Goal: Task Accomplishment & Management: Complete application form

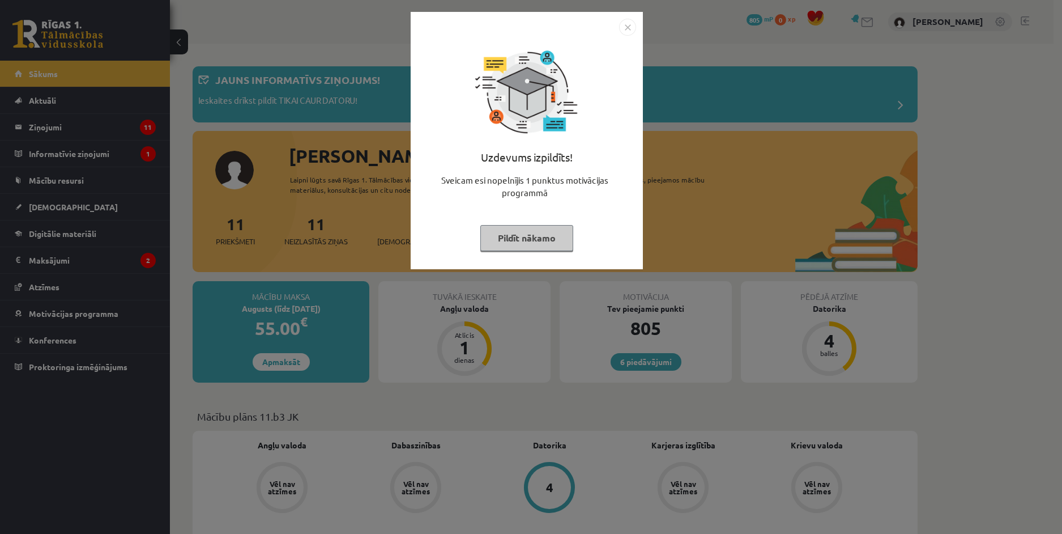
click at [625, 25] on img "Close" at bounding box center [627, 27] width 17 height 17
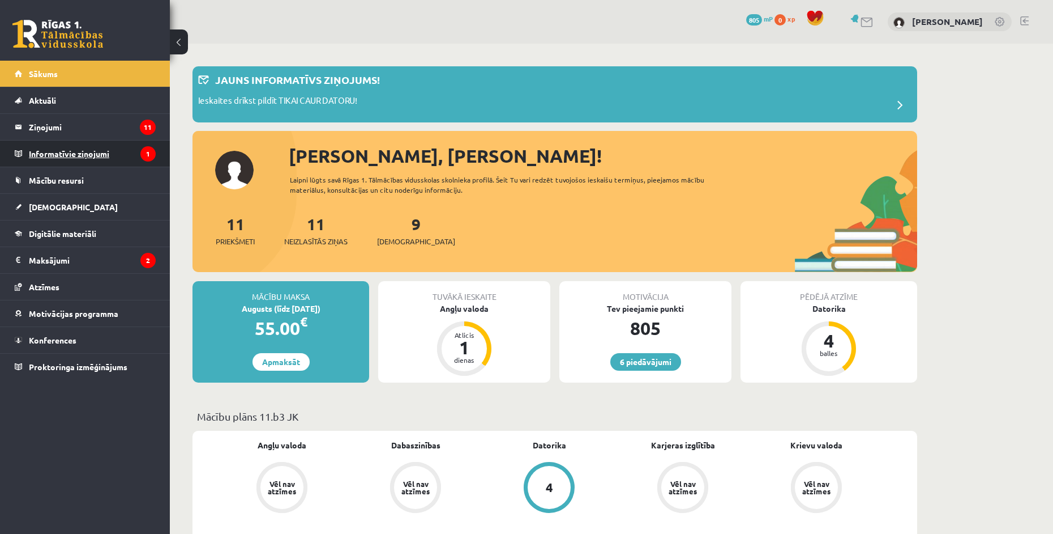
click at [78, 145] on legend "Informatīvie ziņojumi 1" at bounding box center [92, 153] width 127 height 26
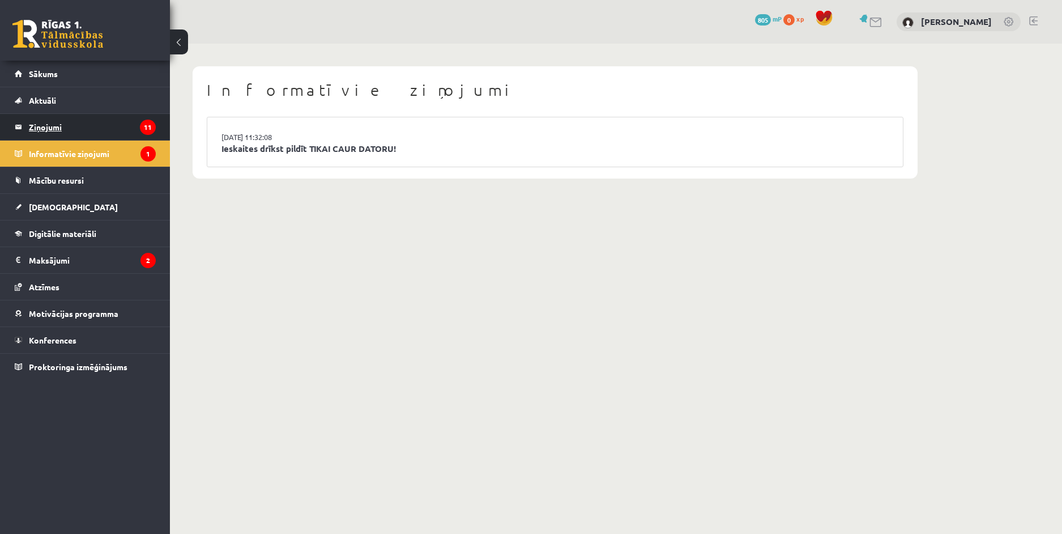
click at [81, 132] on legend "Ziņojumi 11" at bounding box center [92, 127] width 127 height 26
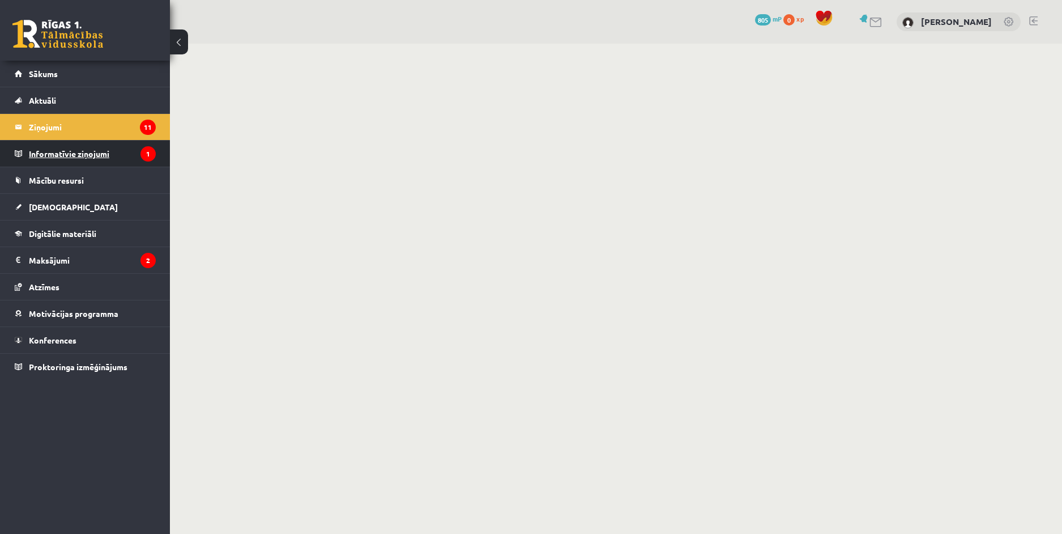
click at [93, 145] on legend "Informatīvie ziņojumi 1" at bounding box center [92, 153] width 127 height 26
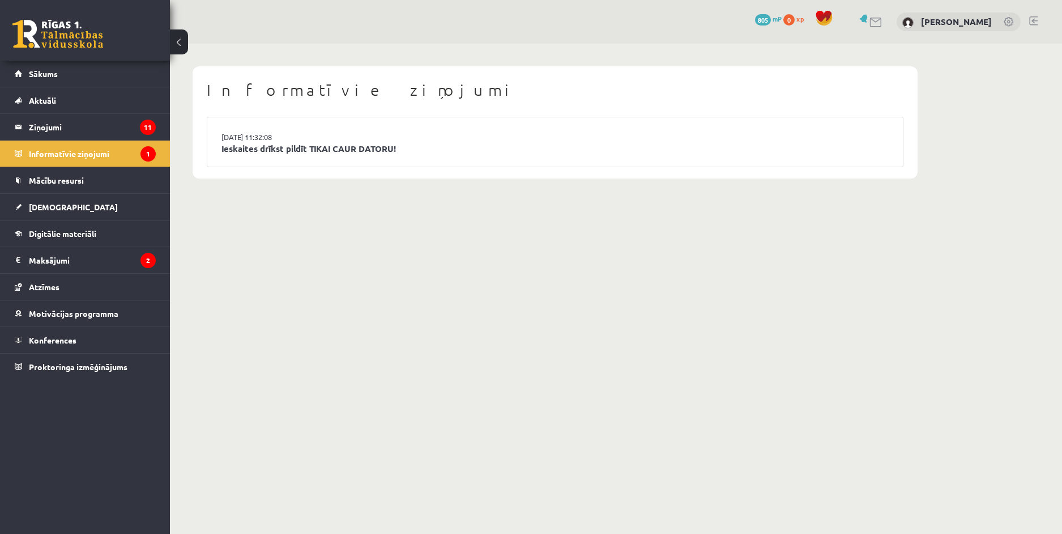
click at [288, 156] on li "15.09.2025 11:32:08 Ieskaites drīkst pildīt TIKAI CAUR DATORU!" at bounding box center [554, 141] width 695 height 49
click at [289, 150] on link "Ieskaites drīkst pildīt TIKAI CAUR DATORU!" at bounding box center [554, 148] width 667 height 13
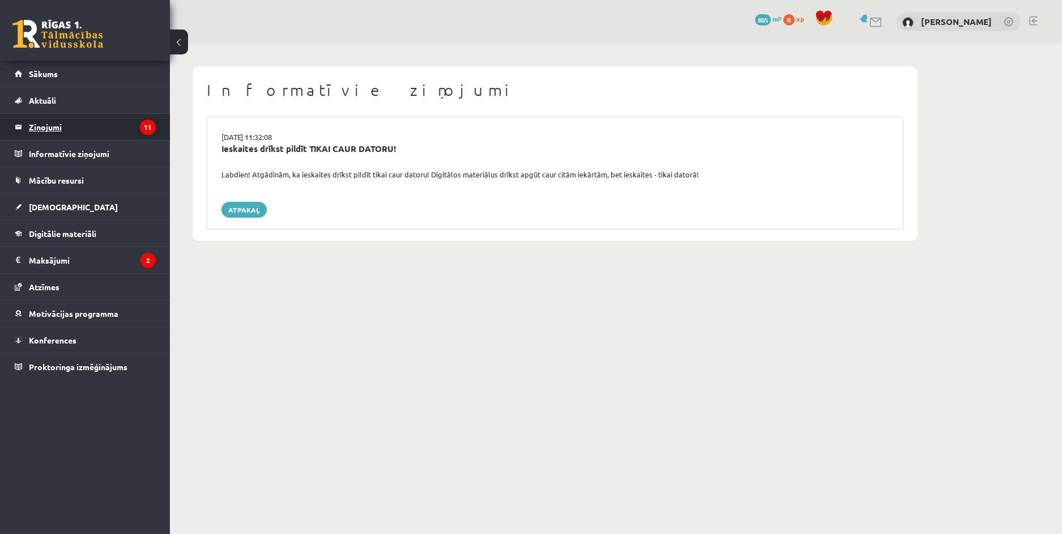
click at [87, 134] on legend "Ziņojumi 11" at bounding box center [92, 127] width 127 height 26
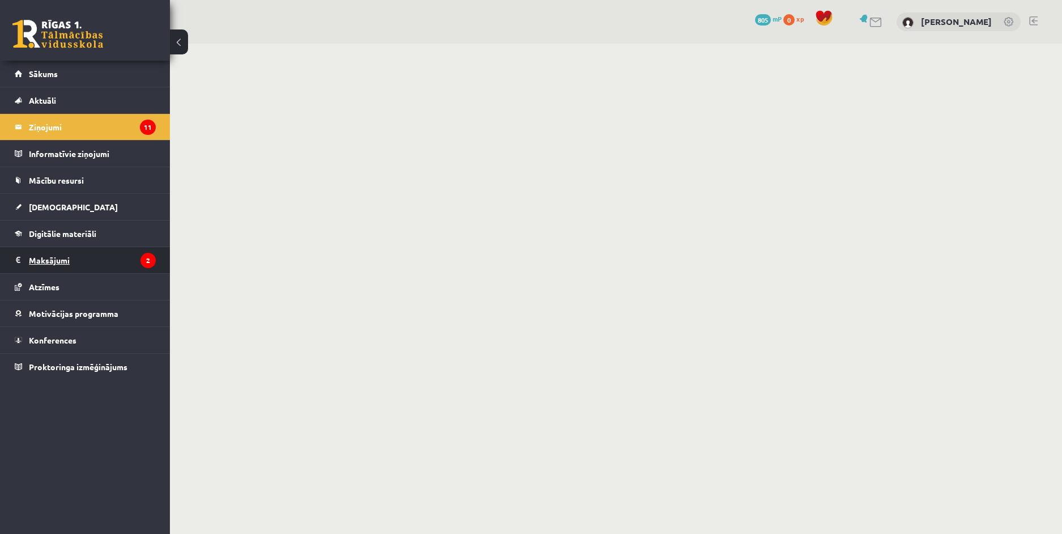
click at [114, 259] on legend "Maksājumi 2" at bounding box center [92, 260] width 127 height 26
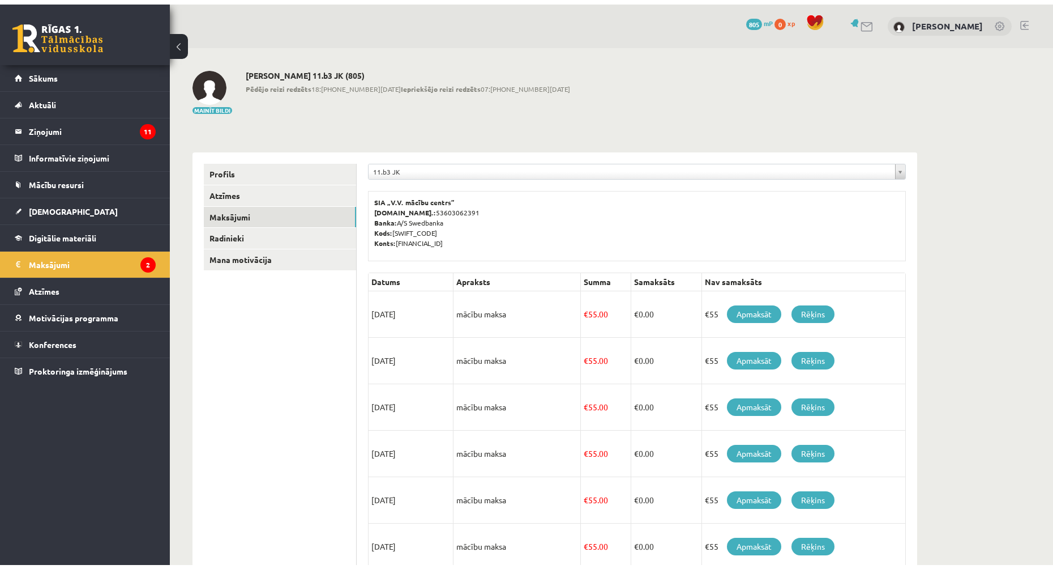
scroll to position [57, 0]
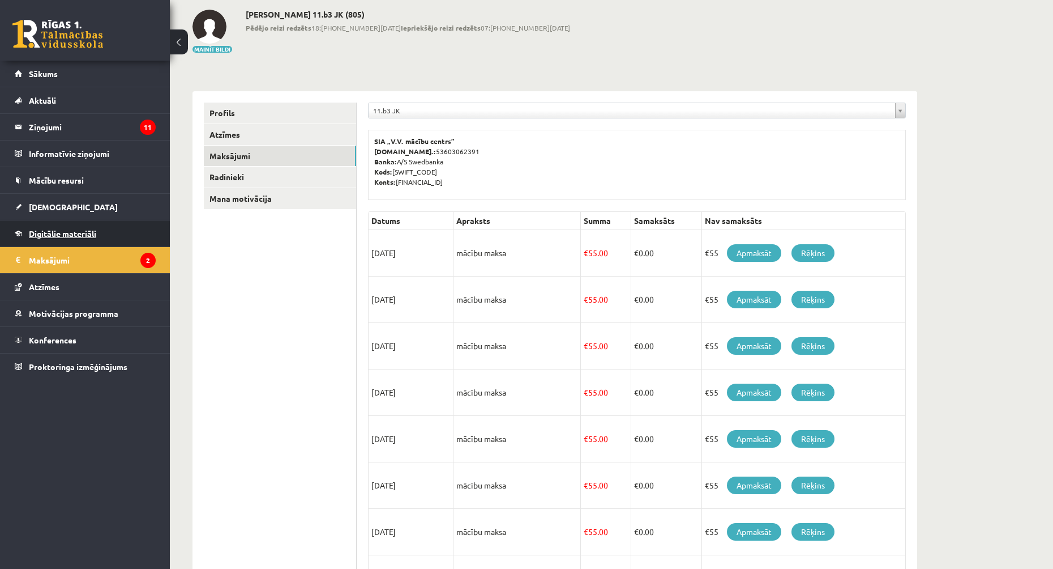
click at [95, 227] on link "Digitālie materiāli" at bounding box center [85, 233] width 141 height 26
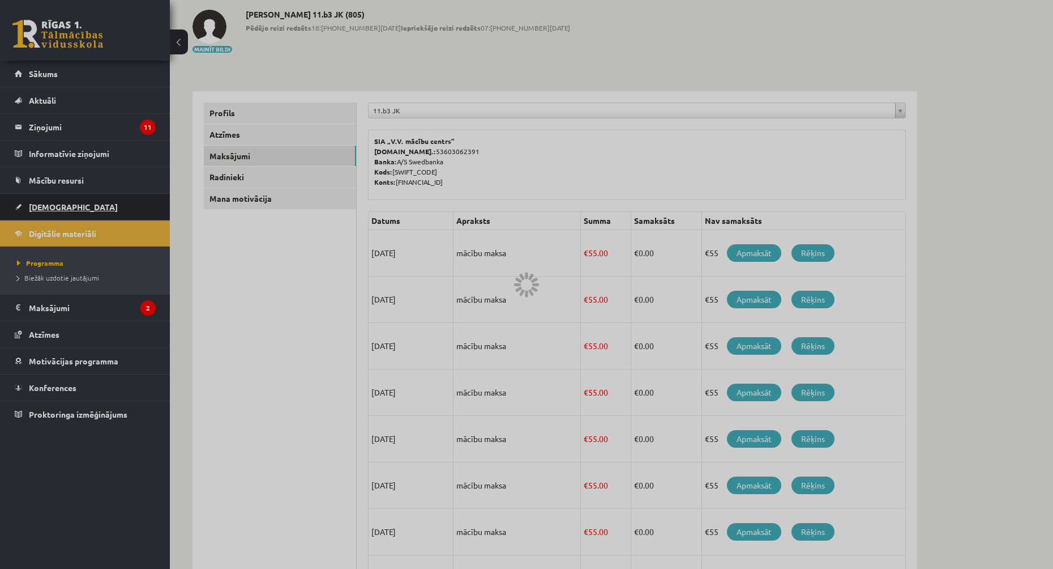
click at [89, 212] on link "[DEMOGRAPHIC_DATA]" at bounding box center [85, 207] width 141 height 26
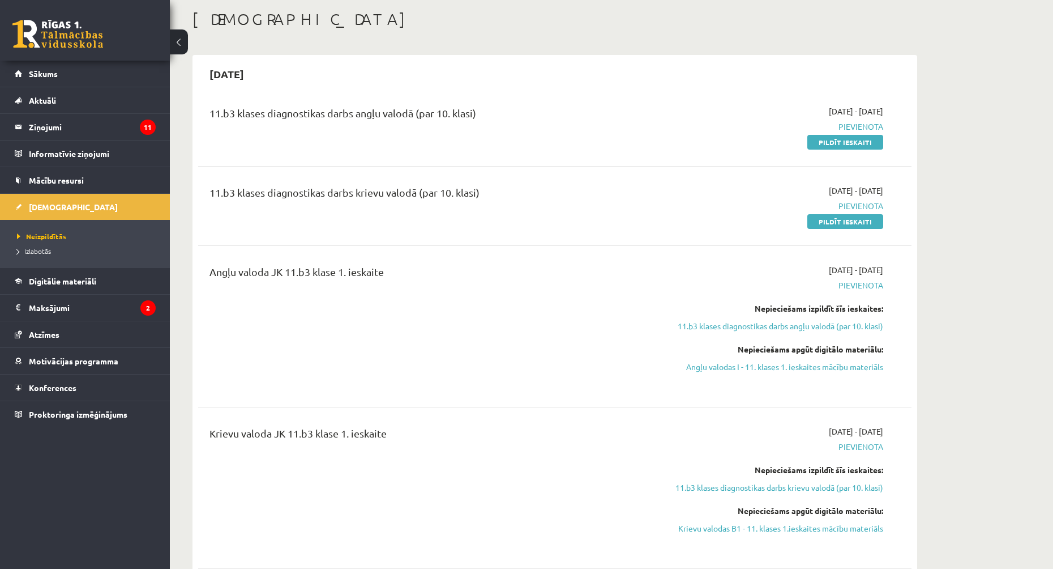
scroll to position [113, 0]
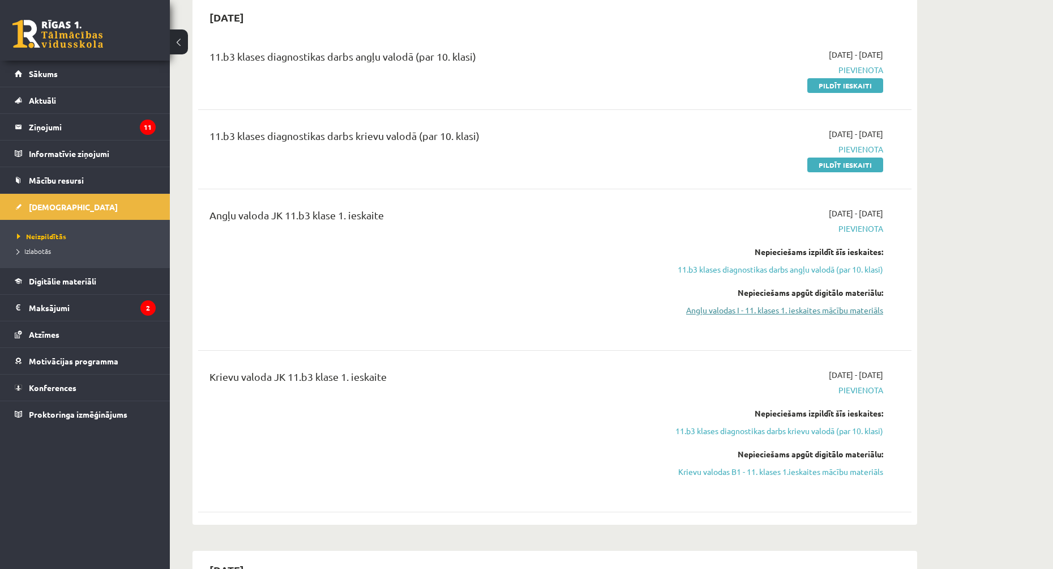
click at [811, 313] on link "Angļu valodas I - 11. klases 1. ieskaites mācību materiāls" at bounding box center [777, 310] width 214 height 12
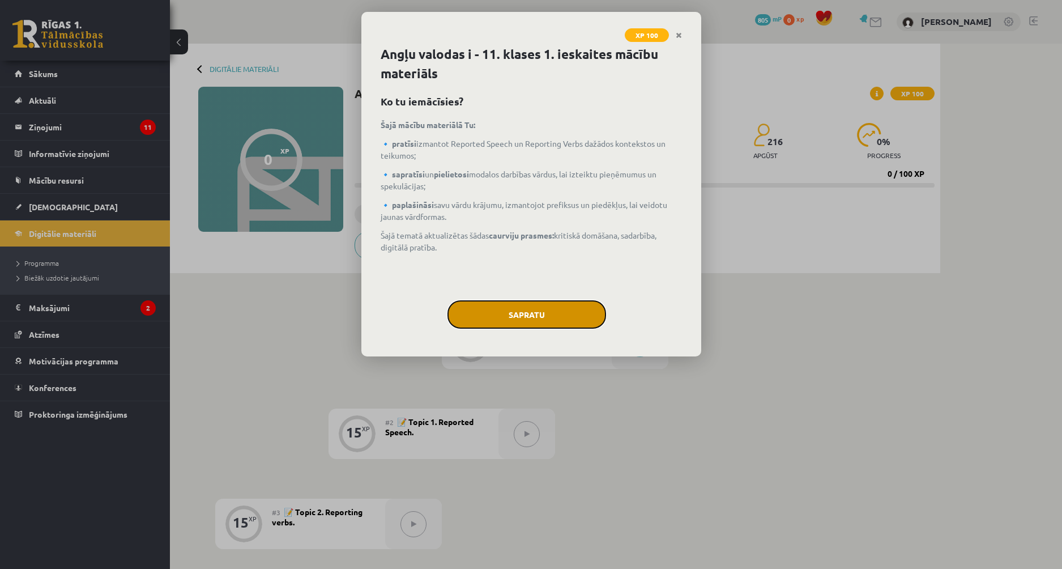
click at [506, 308] on button "Sapratu" at bounding box center [526, 314] width 159 height 28
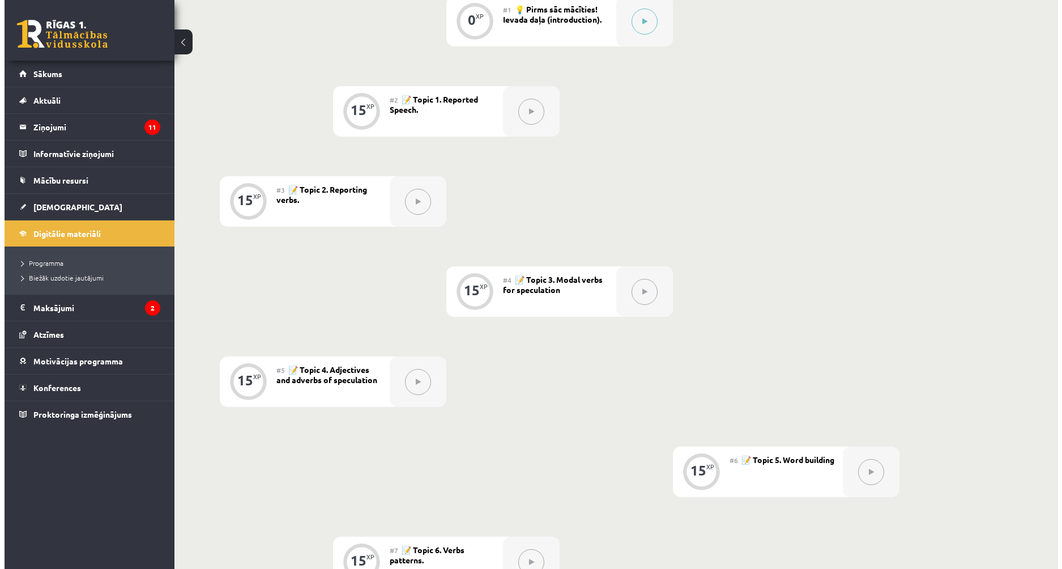
scroll to position [39, 0]
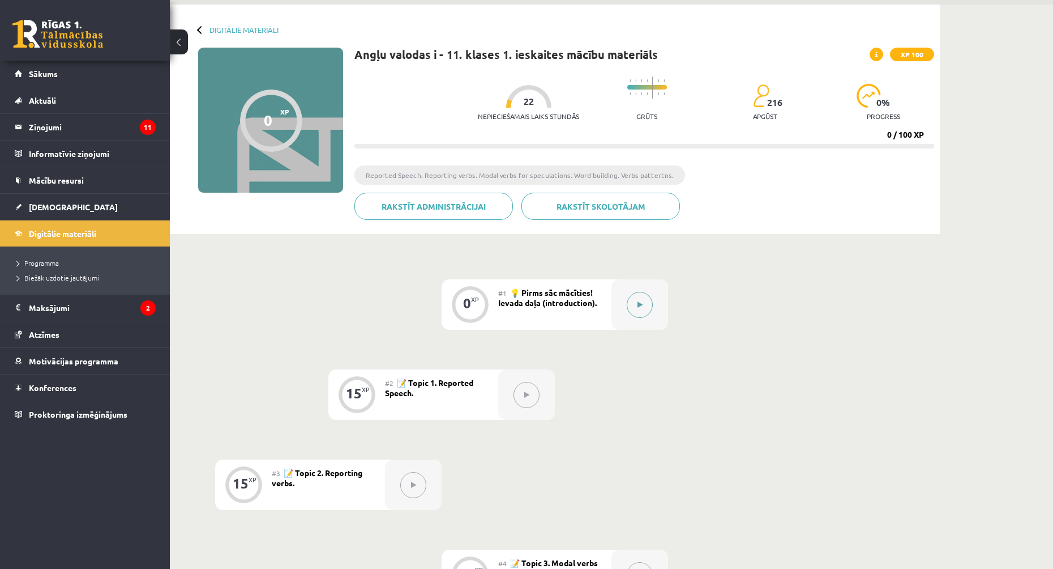
click at [657, 306] on div at bounding box center [640, 304] width 57 height 50
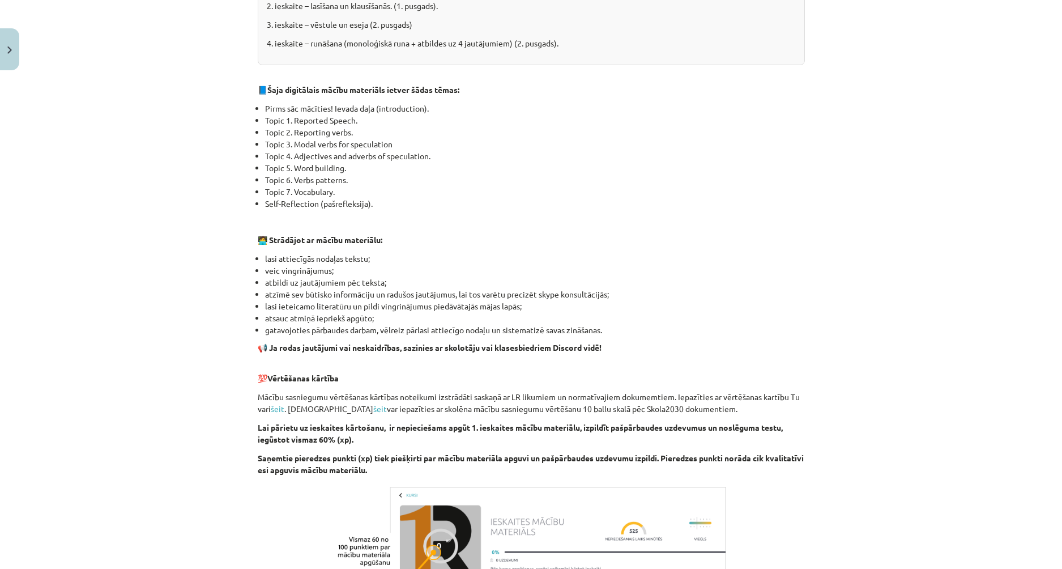
scroll to position [57, 0]
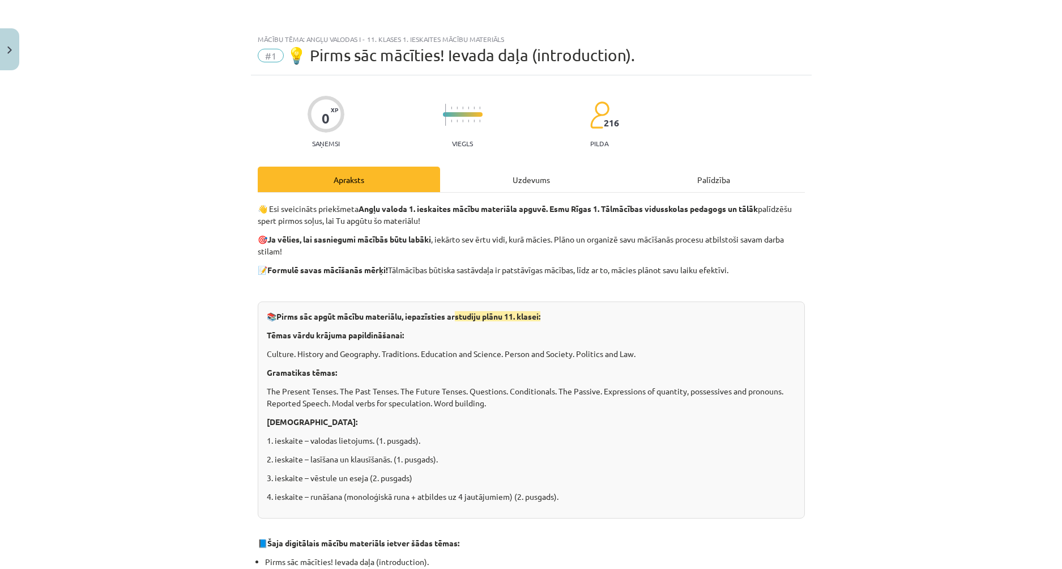
click at [506, 183] on div "Uzdevums" at bounding box center [531, 179] width 182 height 25
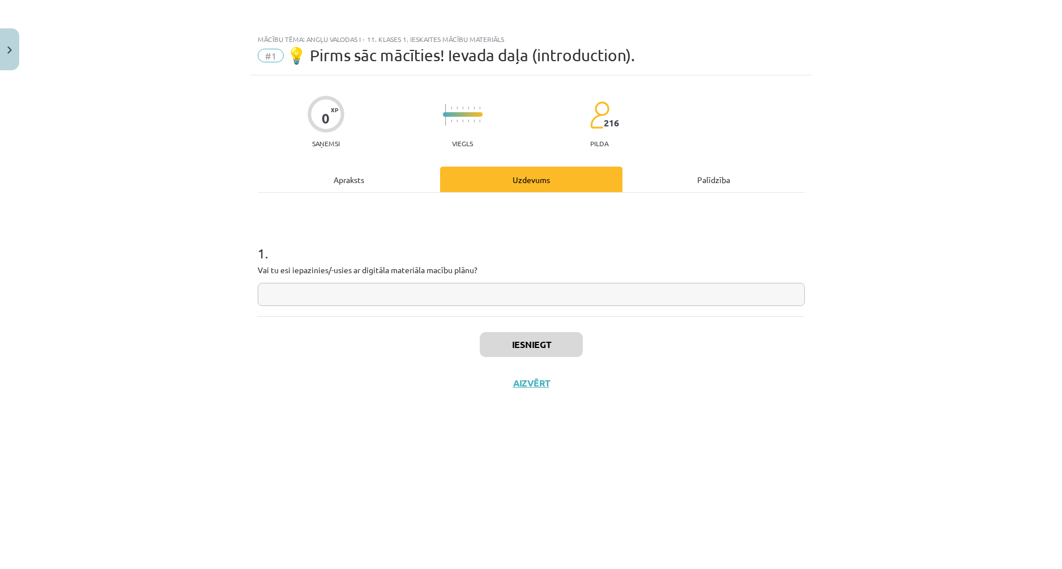
scroll to position [0, 0]
click at [398, 287] on input "text" at bounding box center [531, 294] width 547 height 23
type input "**"
click at [395, 379] on div "Iesniegt Aizvērt" at bounding box center [531, 355] width 547 height 79
click at [543, 345] on button "Iesniegt" at bounding box center [531, 344] width 103 height 25
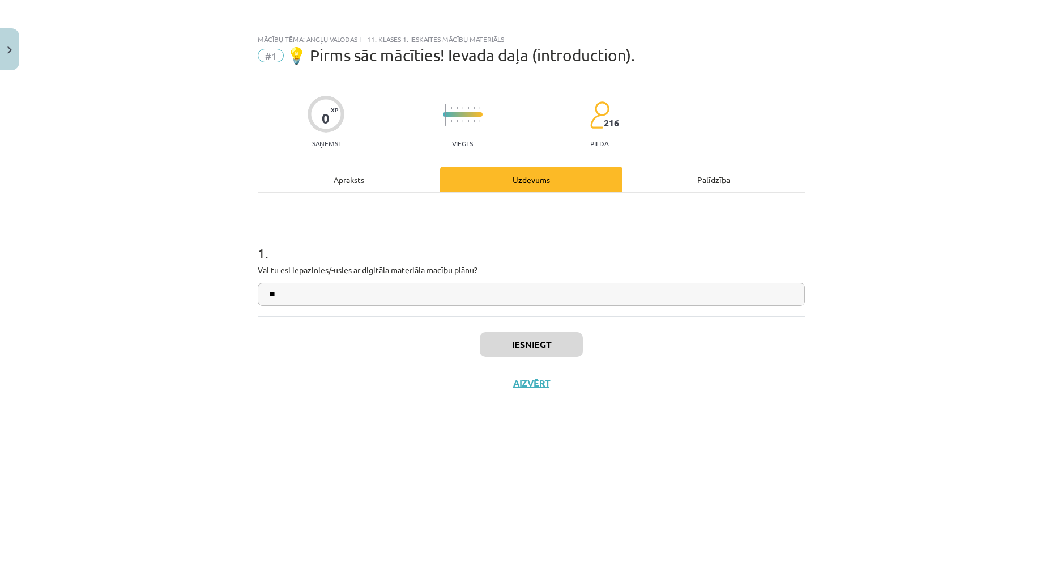
click at [357, 177] on div "Apraksts" at bounding box center [349, 179] width 182 height 25
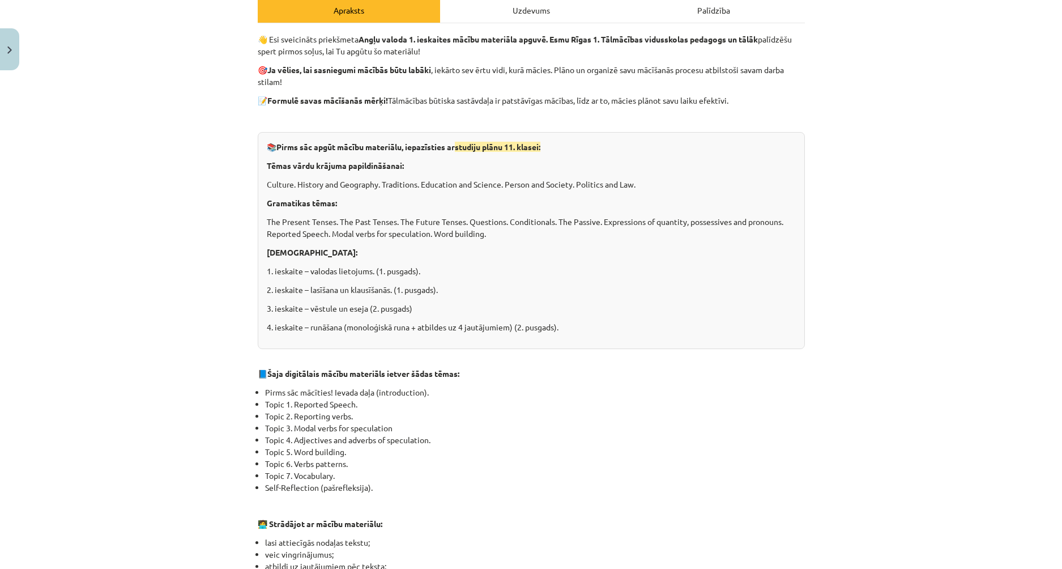
scroll to position [113, 0]
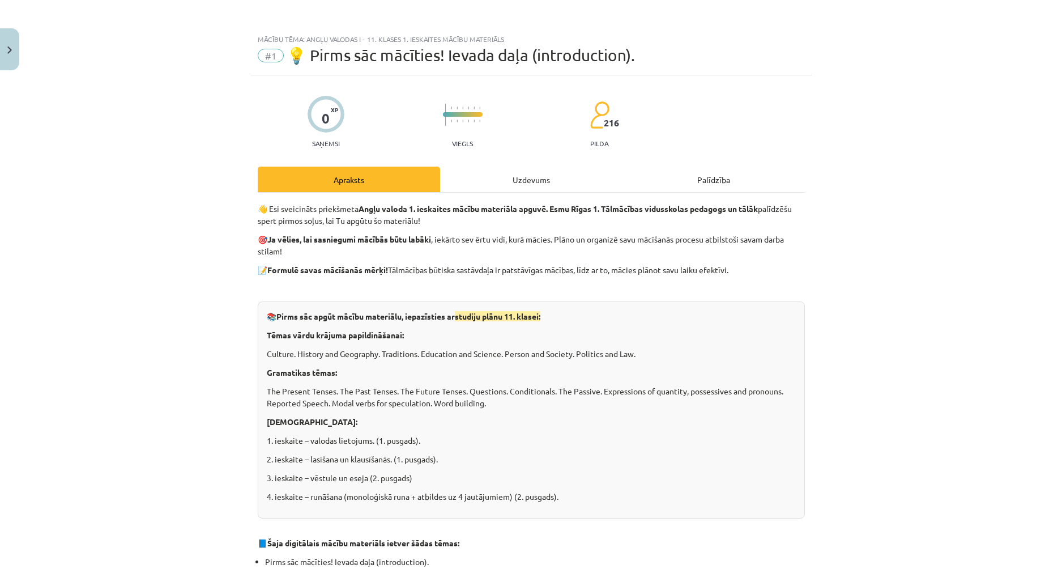
click at [479, 180] on div "Uzdevums" at bounding box center [531, 179] width 182 height 25
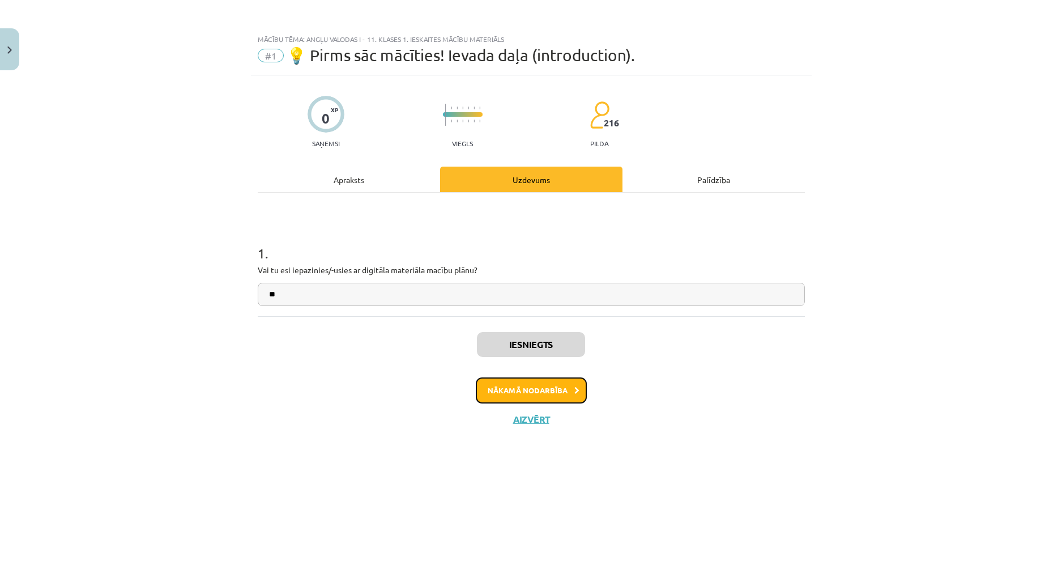
click at [515, 386] on button "Nākamā nodarbība" at bounding box center [531, 390] width 111 height 26
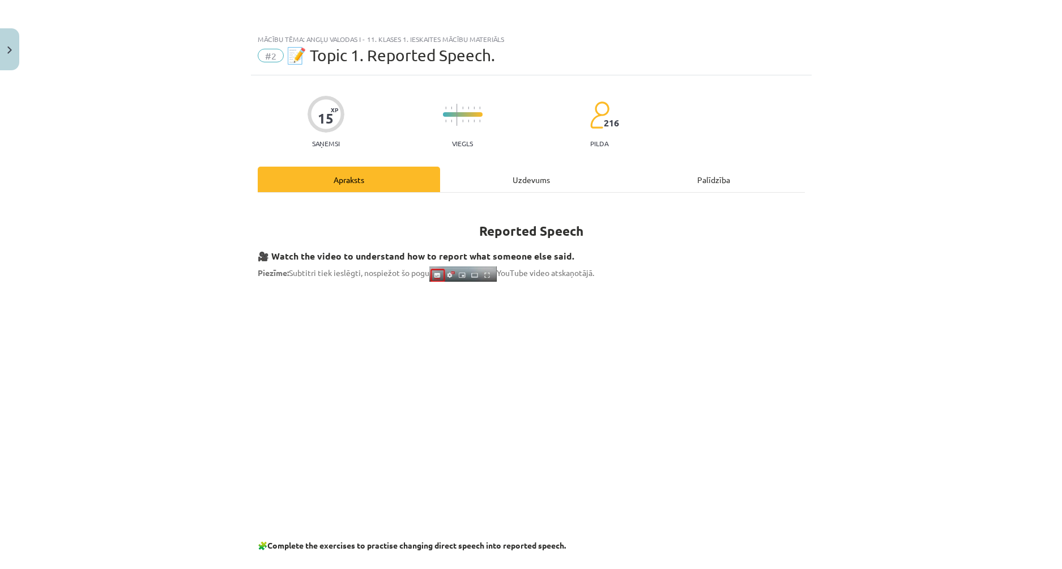
click at [488, 178] on div "Uzdevums" at bounding box center [531, 179] width 182 height 25
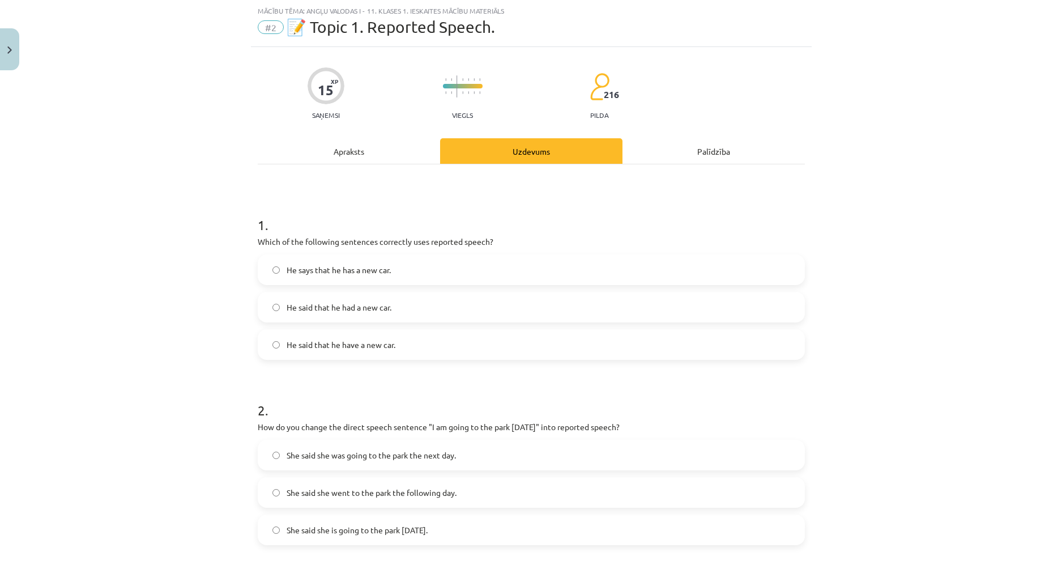
drag, startPoint x: 347, startPoint y: 170, endPoint x: 217, endPoint y: 197, distance: 132.3
click at [217, 197] on div "Mācību tēma: Angļu valodas i - 11. klases 1. ieskaites mācību materiāls #2 📝 To…" at bounding box center [531, 284] width 1062 height 569
click at [374, 154] on div "Apraksts" at bounding box center [349, 150] width 182 height 25
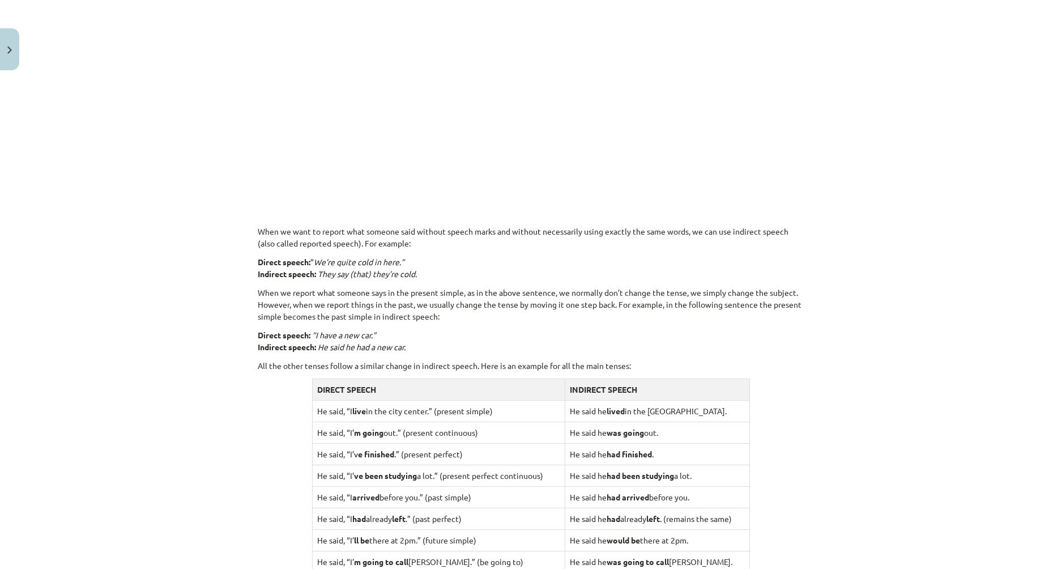
scroll to position [934, 0]
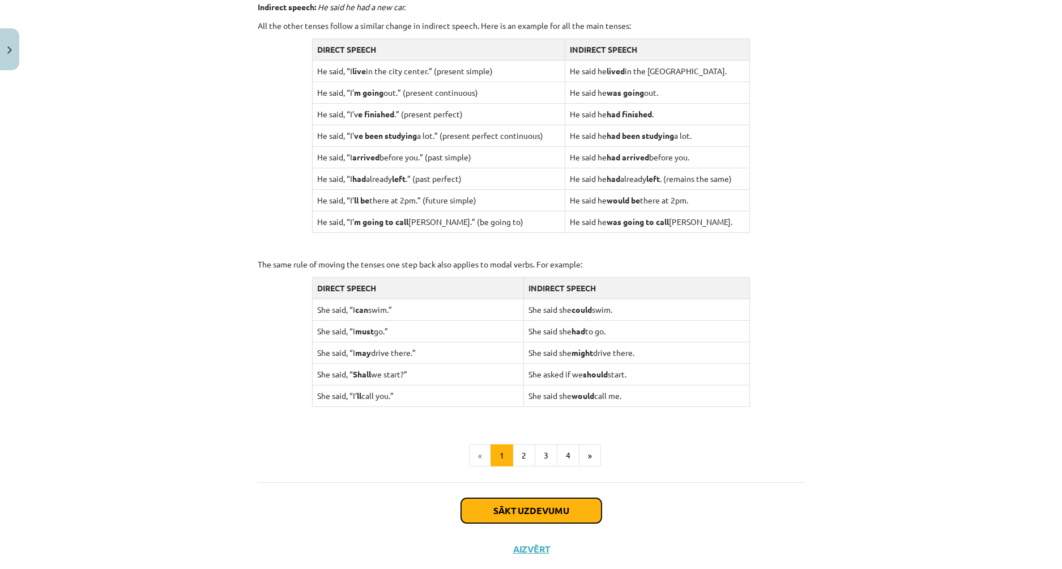
click at [535, 517] on button "Sākt uzdevumu" at bounding box center [531, 510] width 140 height 25
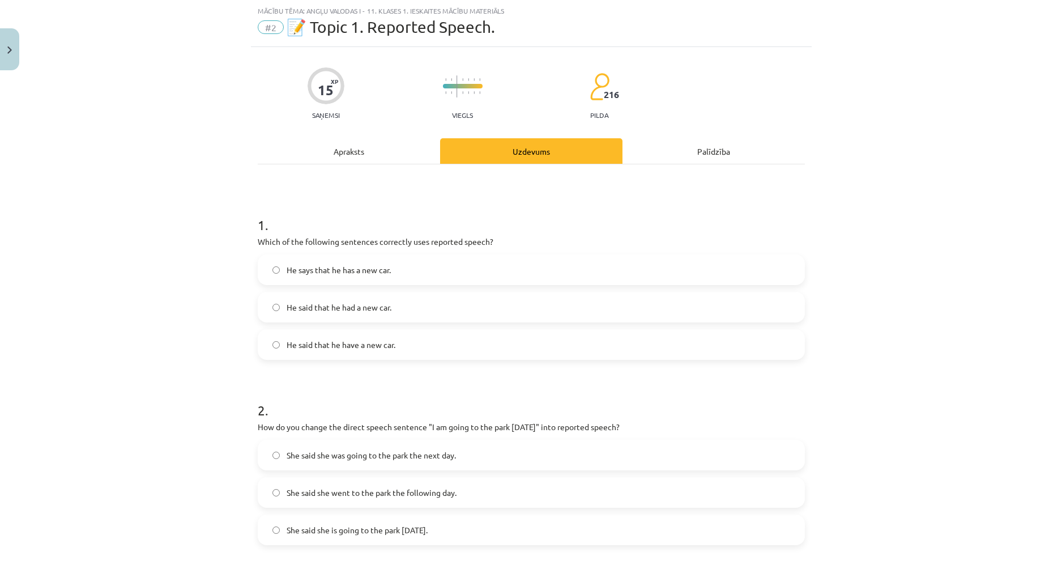
click at [370, 311] on span "He said that he had a new car." at bounding box center [339, 307] width 105 height 12
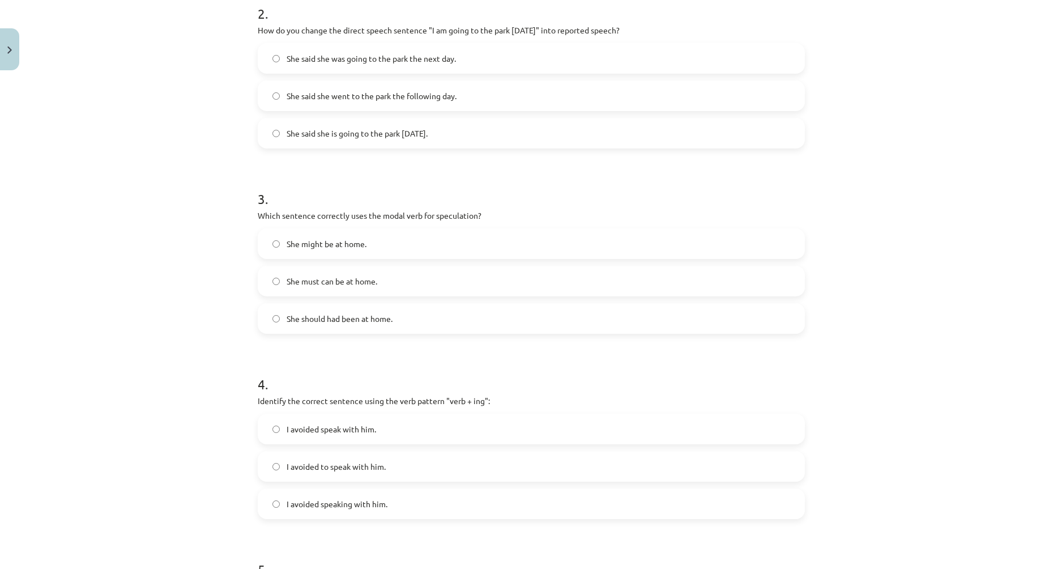
scroll to position [142, 0]
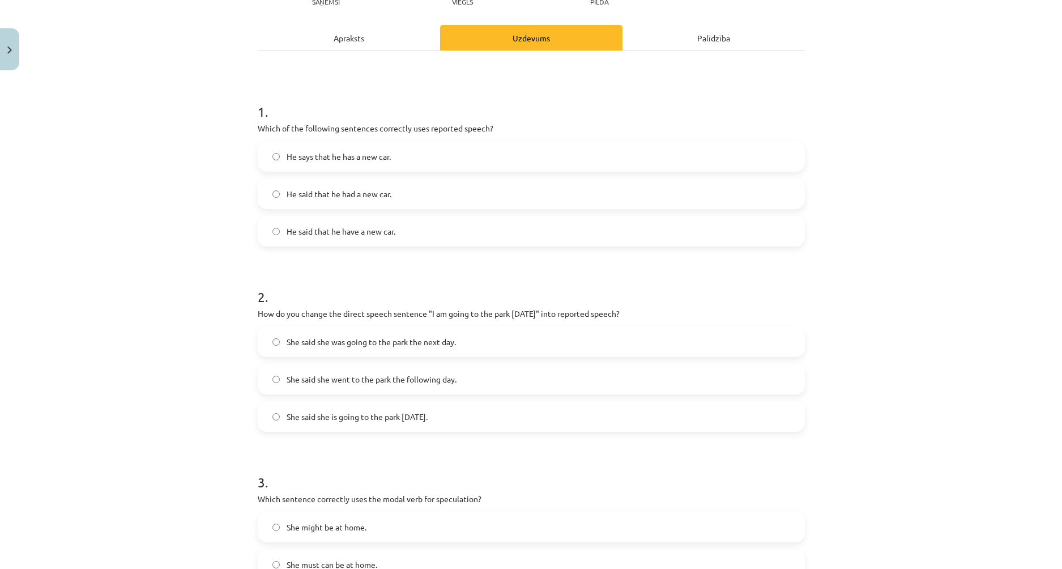
click at [323, 422] on label "She said she is going to the park tomorrow." at bounding box center [531, 416] width 545 height 28
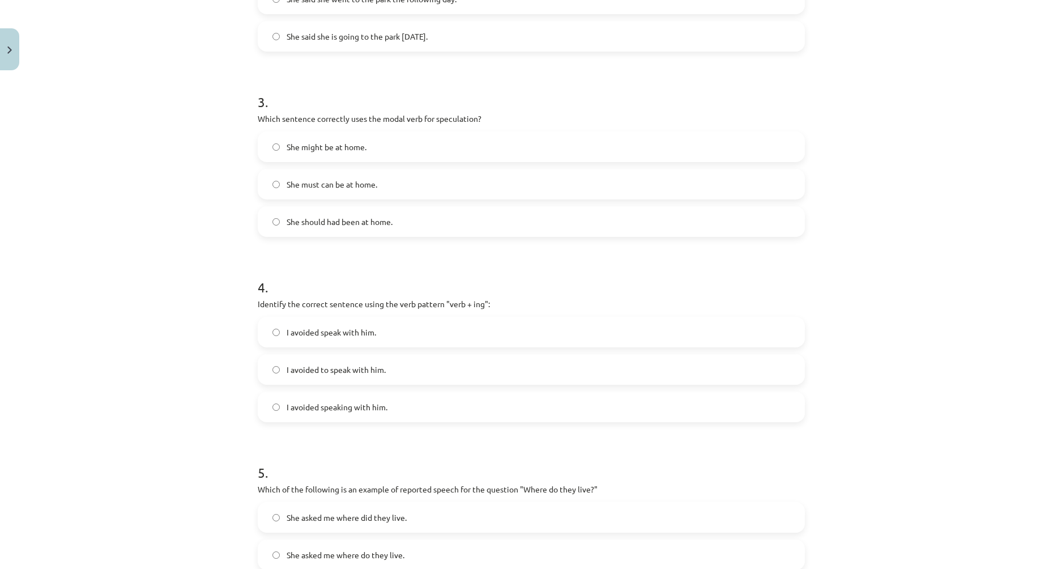
scroll to position [465, 0]
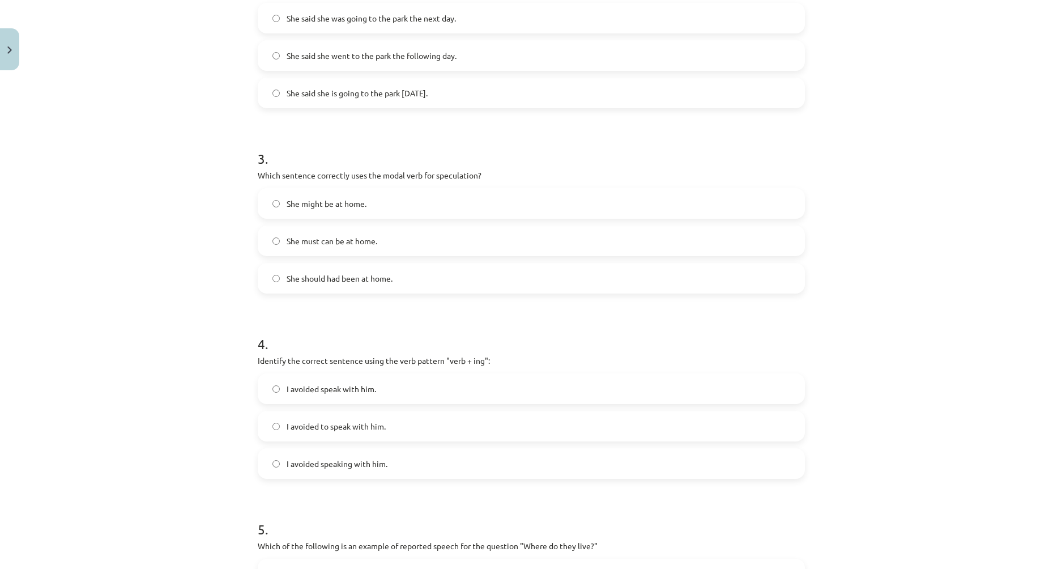
click at [305, 203] on span "She might be at home." at bounding box center [327, 204] width 80 height 12
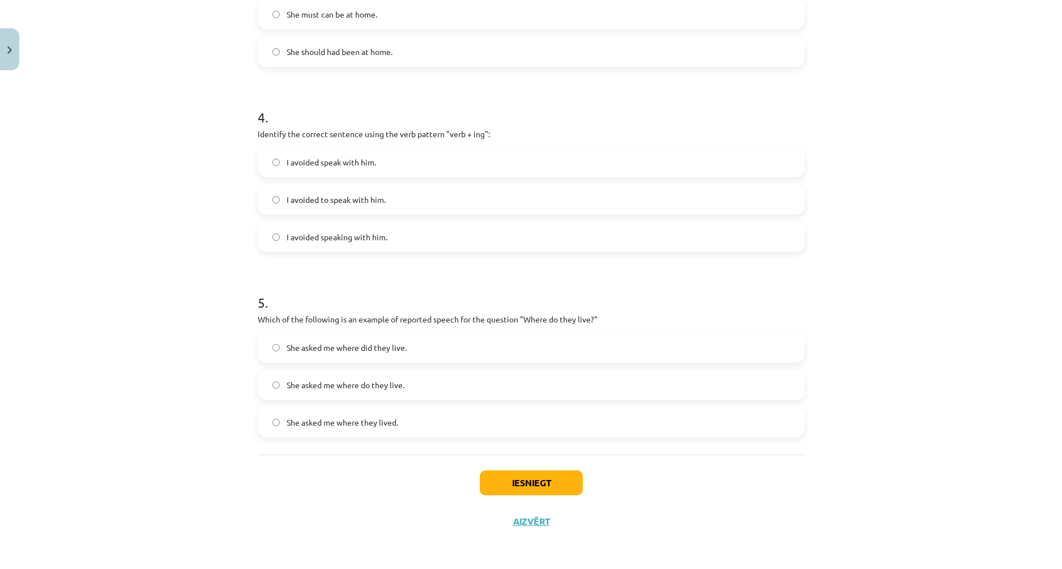
click at [339, 247] on label "I avoided speaking with him." at bounding box center [531, 237] width 545 height 28
click at [332, 347] on span "She asked me where did they live." at bounding box center [347, 348] width 120 height 12
click at [493, 480] on button "Iesniegt" at bounding box center [531, 482] width 103 height 25
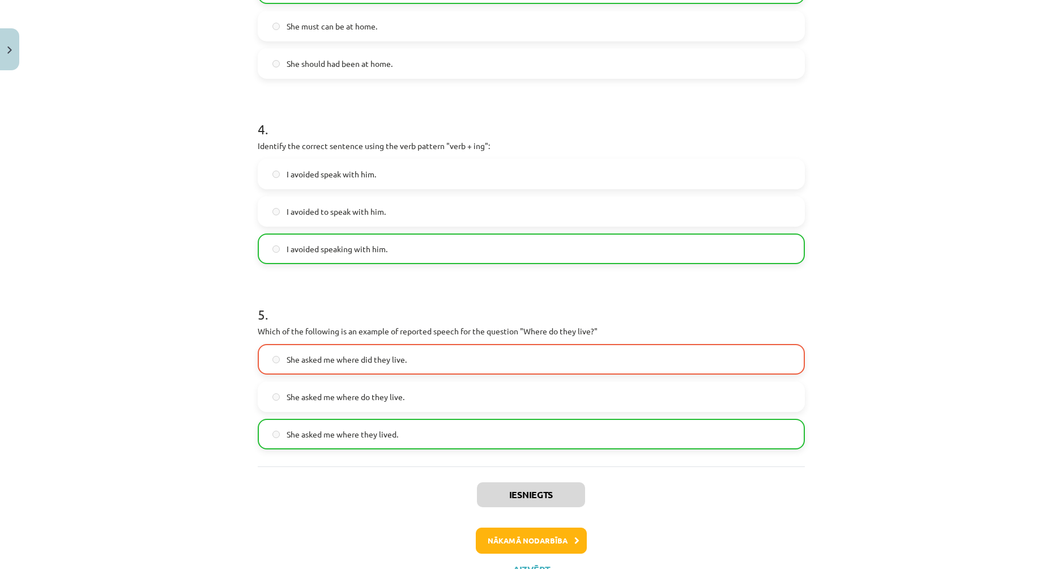
scroll to position [728, 0]
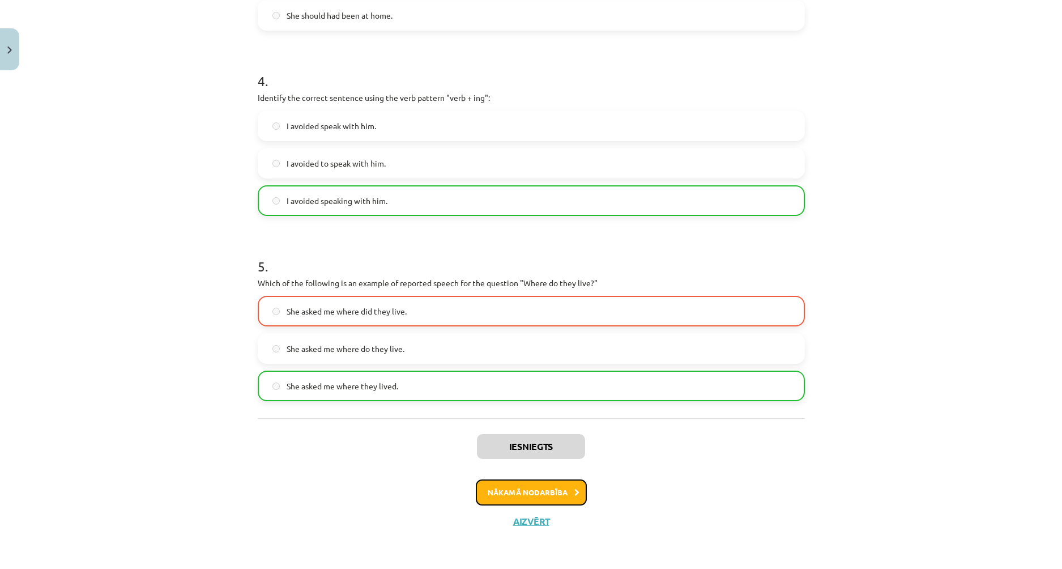
click at [520, 496] on button "Nākamā nodarbība" at bounding box center [531, 492] width 111 height 26
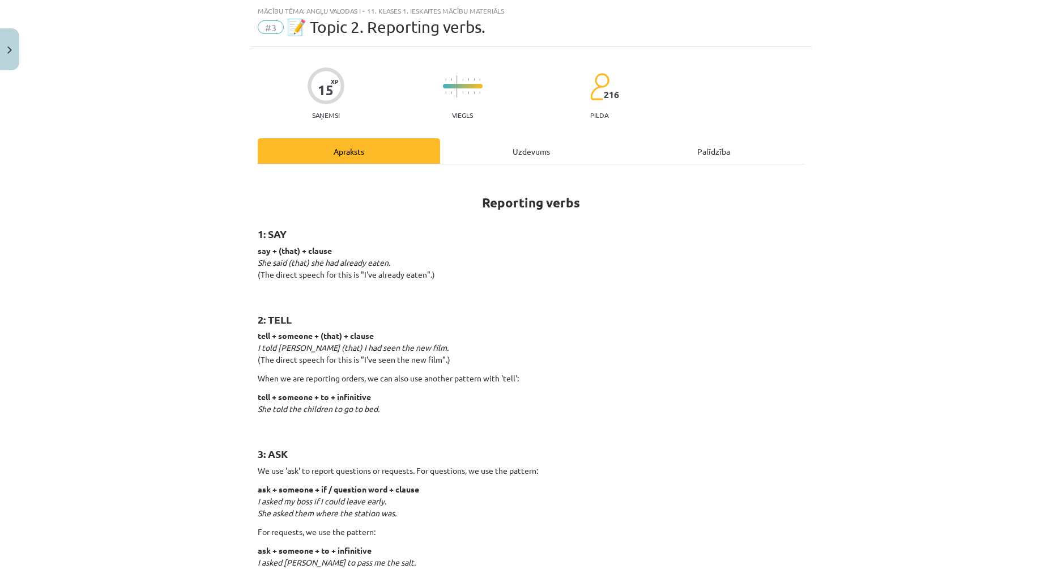
click at [520, 161] on div "Uzdevums" at bounding box center [531, 150] width 182 height 25
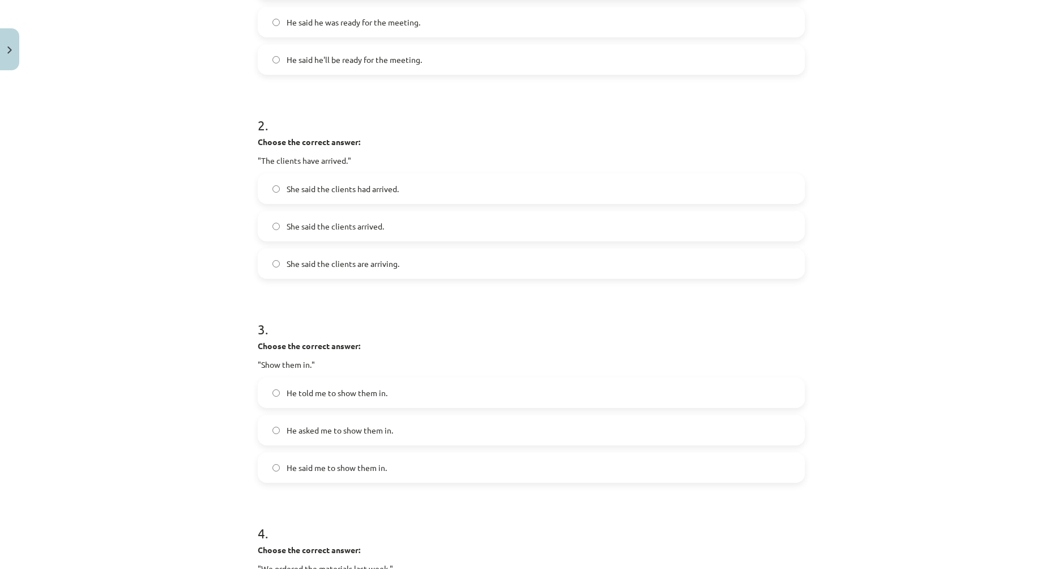
scroll to position [49, 0]
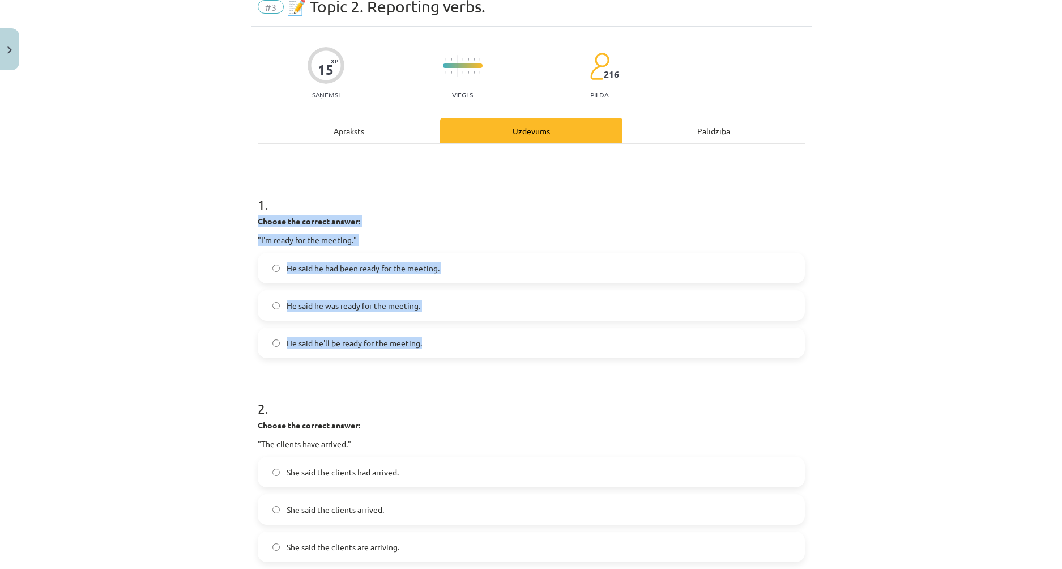
drag, startPoint x: 254, startPoint y: 219, endPoint x: 421, endPoint y: 343, distance: 208.4
click at [421, 343] on div "1 . Choose the correct answer: "I'm ready for the meeting." He said he had been…" at bounding box center [531, 267] width 547 height 181
copy div "Choose the correct answer: "I'm ready for the meeting." He said he had been rea…"
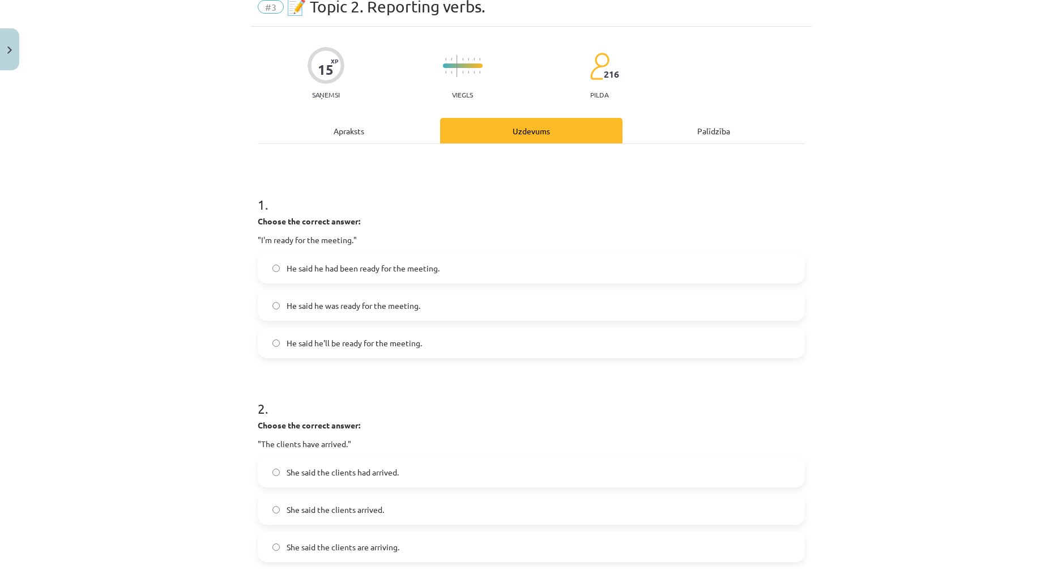
click at [220, 369] on div "Mācību tēma: Angļu valodas i - 11. klases 1. ieskaites mācību materiāls #3 📝 To…" at bounding box center [531, 284] width 1062 height 569
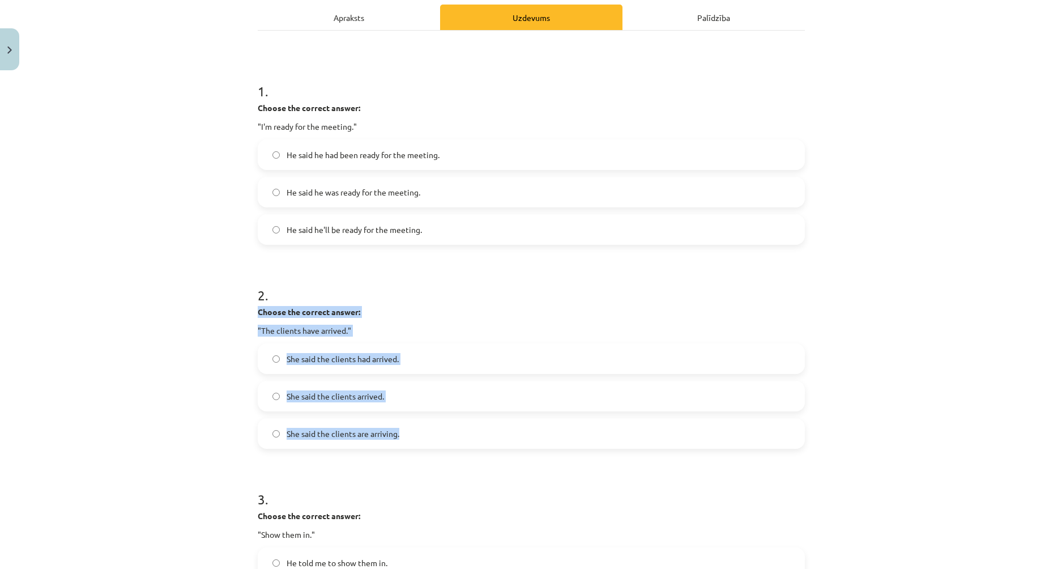
drag, startPoint x: 254, startPoint y: 313, endPoint x: 398, endPoint y: 441, distance: 193.0
click at [398, 441] on div "2 . Choose the correct answer: "The clients have arrived." She said the clients…" at bounding box center [531, 357] width 547 height 181
copy div "Choose the correct answer: "The clients have arrived." She said the clients had…"
click at [190, 336] on div "Mācību tēma: Angļu valodas i - 11. klases 1. ieskaites mācību materiāls #3 📝 To…" at bounding box center [531, 284] width 1062 height 569
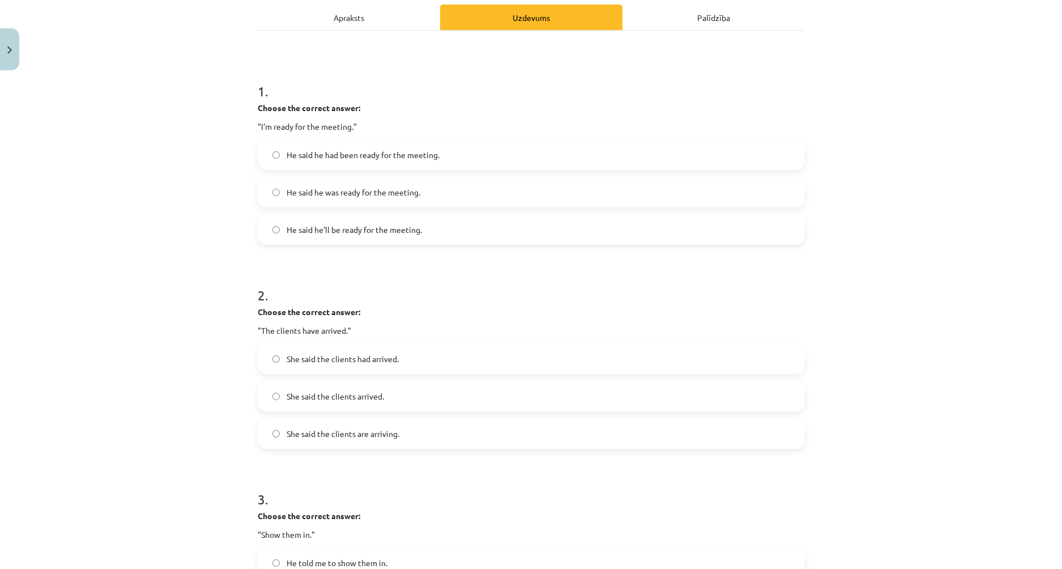
click at [339, 194] on span "He said he was ready for the meeting." at bounding box center [354, 192] width 134 height 12
click at [335, 364] on span "She said the clients had arrived." at bounding box center [343, 359] width 112 height 12
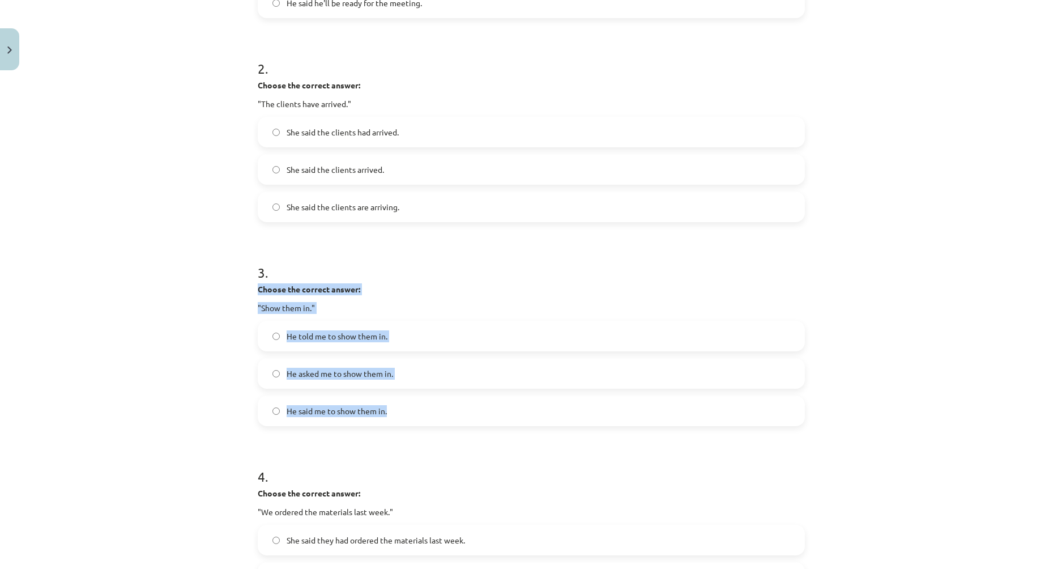
drag, startPoint x: 254, startPoint y: 289, endPoint x: 401, endPoint y: 411, distance: 190.7
click at [401, 411] on div "3 . Choose the correct answer: "Show them in." He told me to show them in. He a…" at bounding box center [531, 335] width 547 height 181
copy div "Choose the correct answer: "Show them in." He told me to show them in. He asked…"
click at [314, 340] on span "He told me to show them in." at bounding box center [337, 336] width 101 height 12
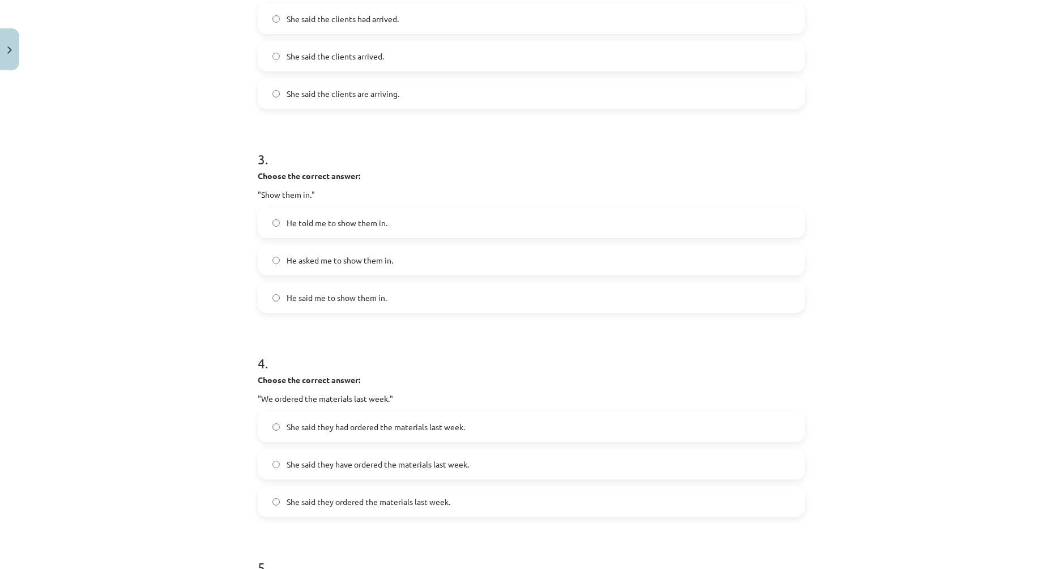
scroll to position [558, 0]
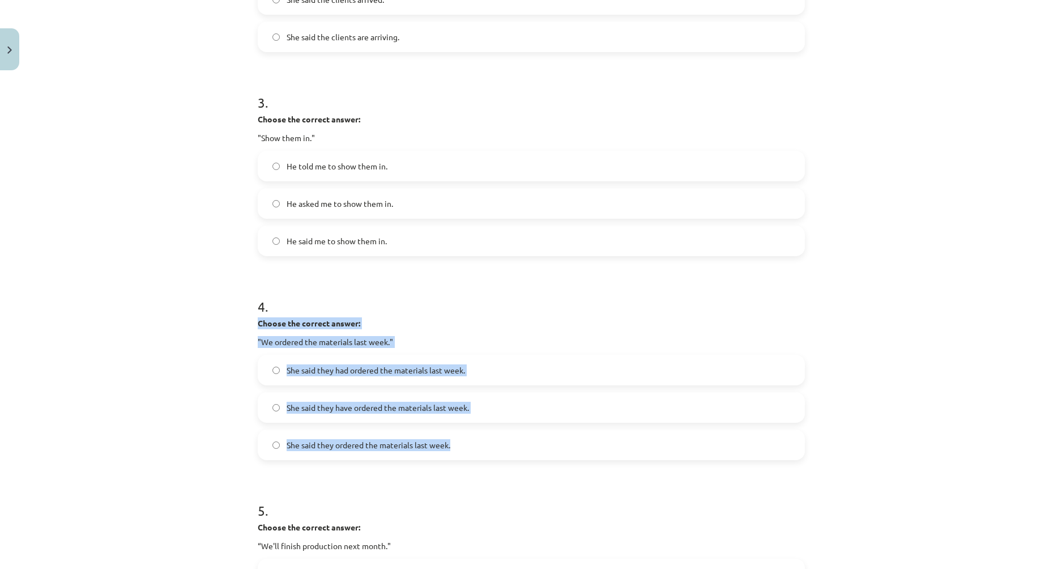
drag, startPoint x: 252, startPoint y: 318, endPoint x: 466, endPoint y: 443, distance: 247.5
click at [466, 443] on div "15 XP Saņemsi Viegls 216 pilda Apraksts Uzdevums Palīdzība 1 . Choose the corre…" at bounding box center [531, 142] width 561 height 1250
copy div "Choose the correct answer: "We ordered the materials last week." She said they …"
click at [336, 375] on span "She said they had ordered the materials last week." at bounding box center [376, 370] width 178 height 12
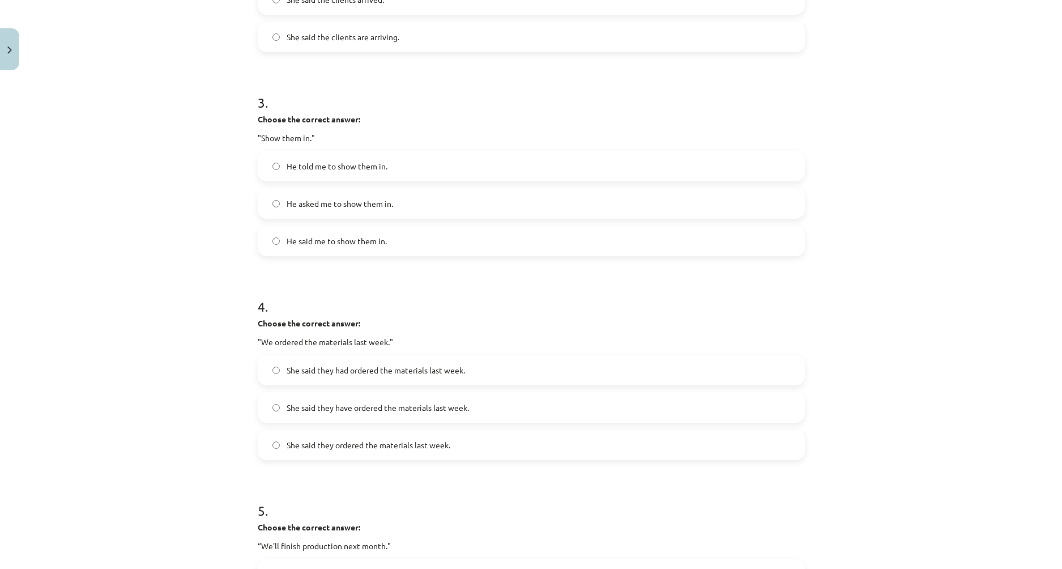
scroll to position [785, 0]
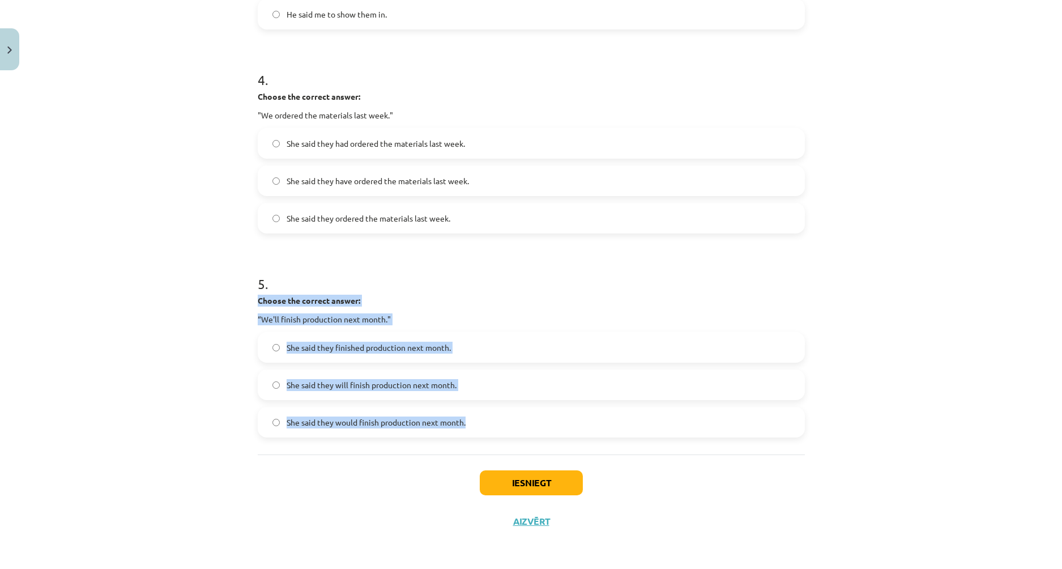
drag, startPoint x: 253, startPoint y: 298, endPoint x: 493, endPoint y: 448, distance: 283.4
copy div "Choose the correct answer: “We'll finish production next month." She said they …"
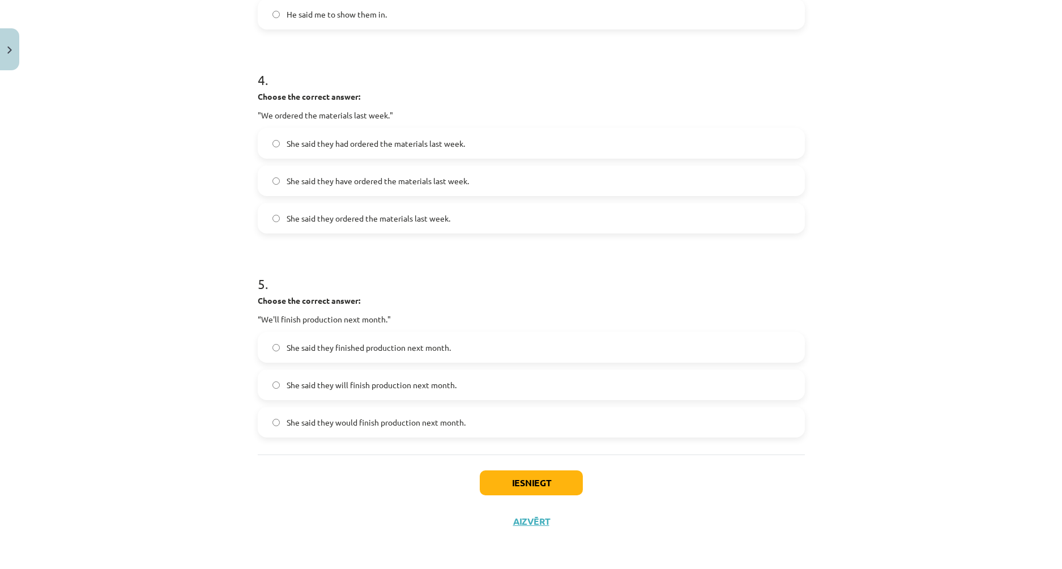
click at [538, 495] on div "Iesniegt Aizvērt" at bounding box center [531, 493] width 547 height 79
click at [360, 428] on span "She said they would finish production next month." at bounding box center [376, 422] width 179 height 12
click at [534, 493] on button "Iesniegt" at bounding box center [531, 482] width 103 height 25
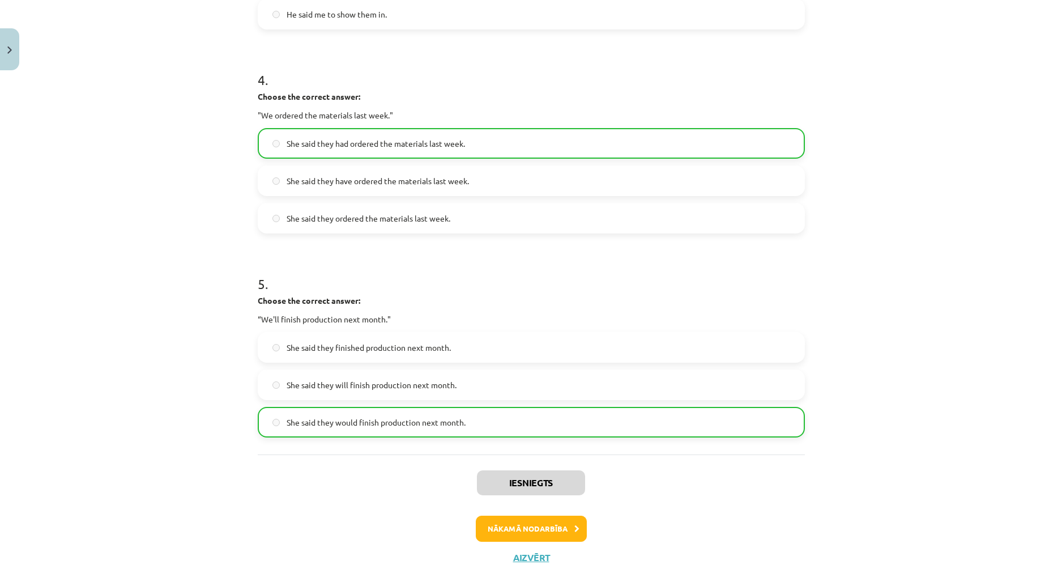
scroll to position [821, 0]
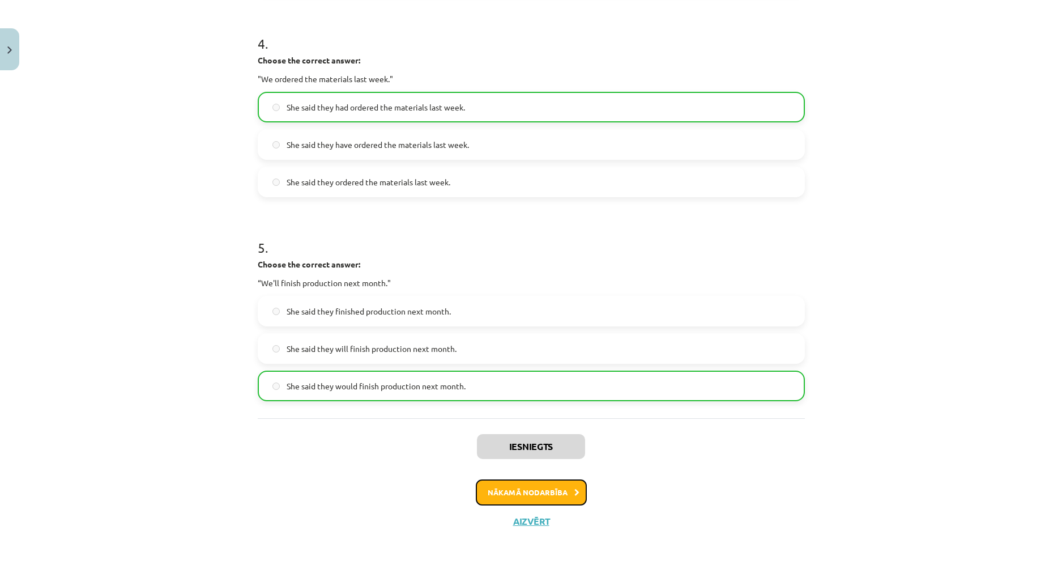
click at [488, 485] on button "Nākamā nodarbība" at bounding box center [531, 492] width 111 height 26
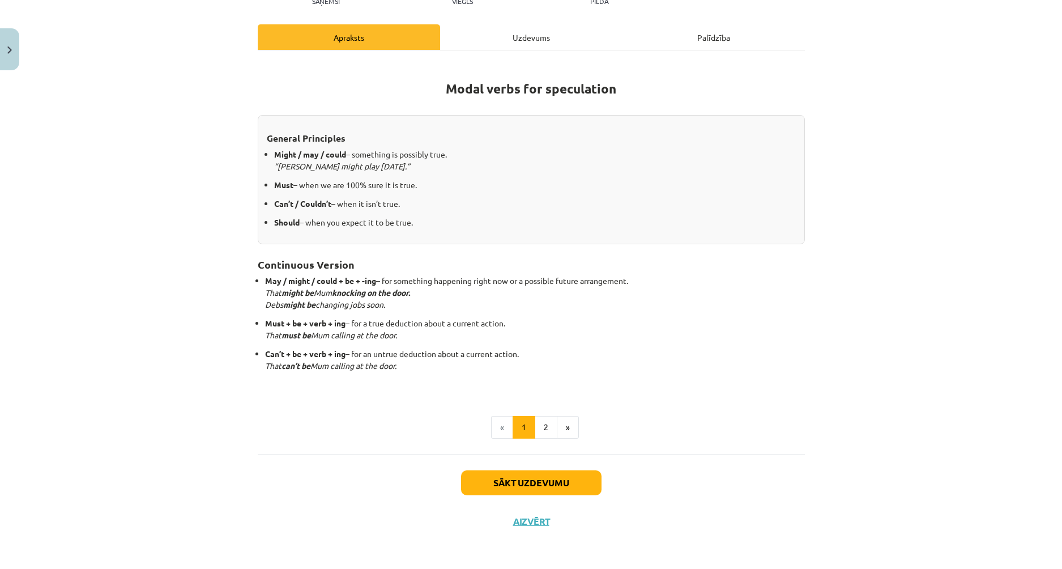
scroll to position [28, 0]
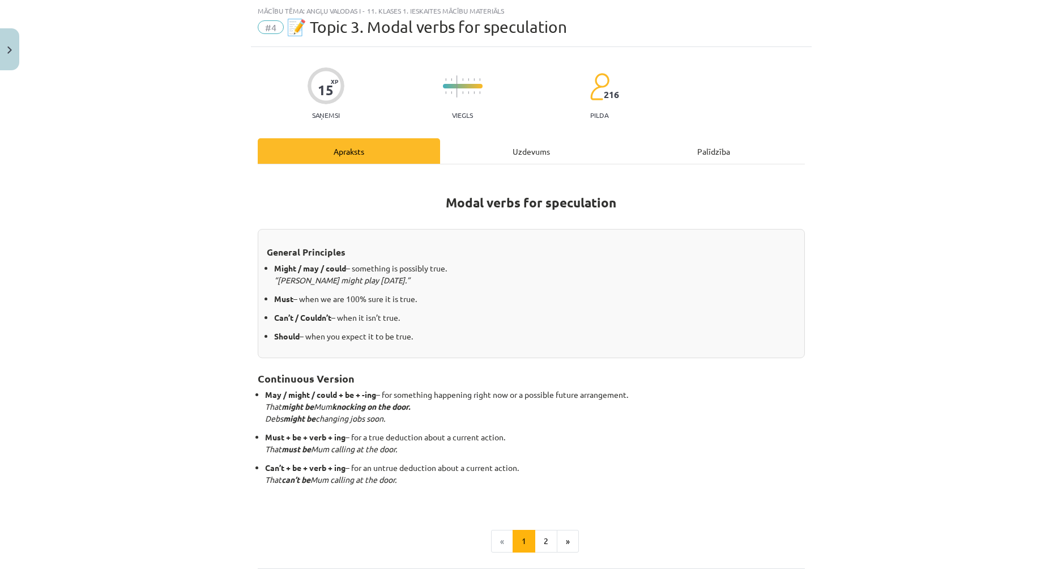
click at [519, 153] on div "Uzdevums" at bounding box center [531, 150] width 182 height 25
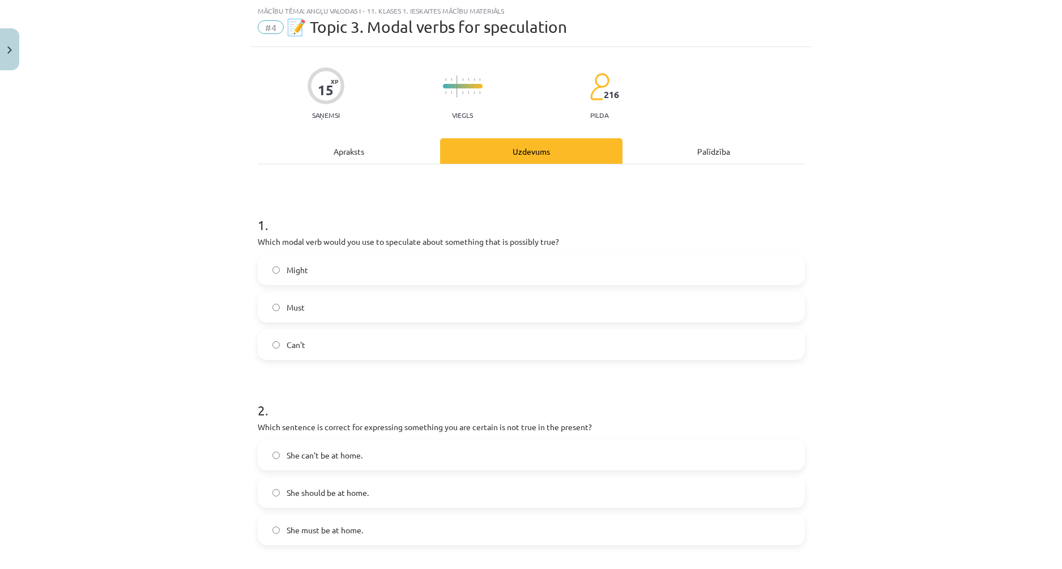
click at [319, 275] on label "Might" at bounding box center [531, 269] width 545 height 28
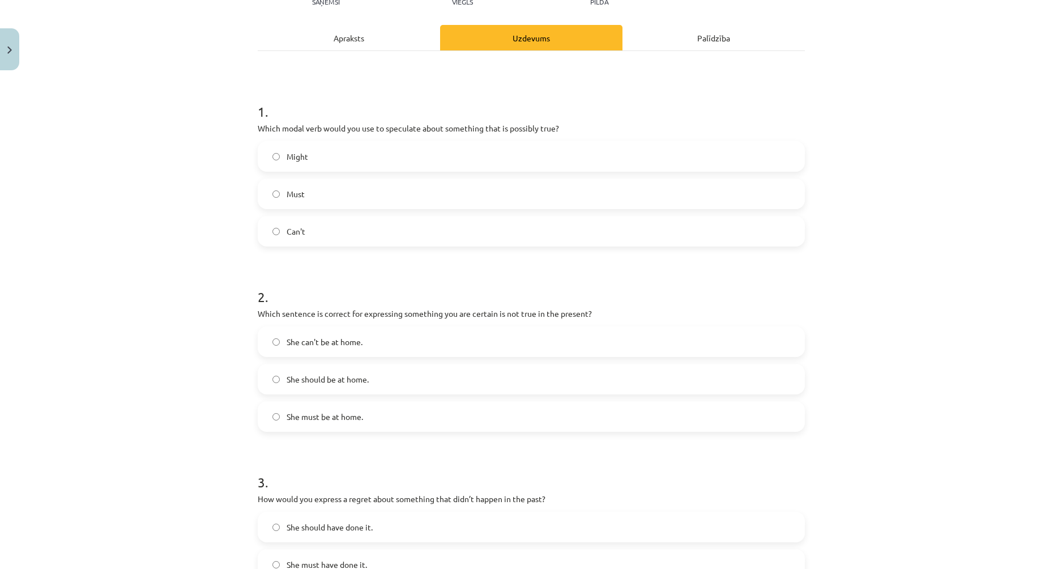
scroll to position [198, 0]
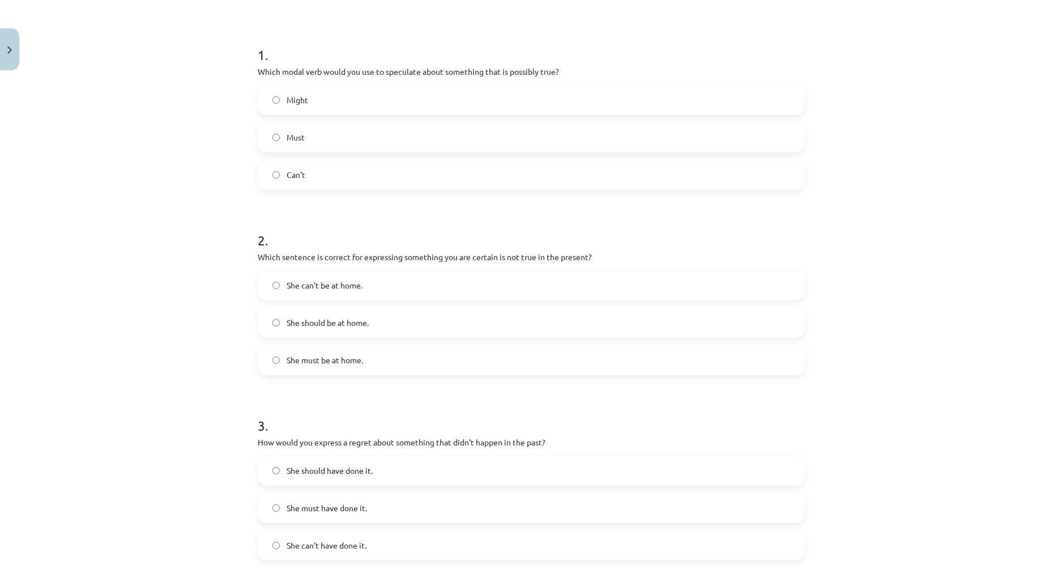
click at [317, 293] on label "She can't be at home." at bounding box center [531, 285] width 545 height 28
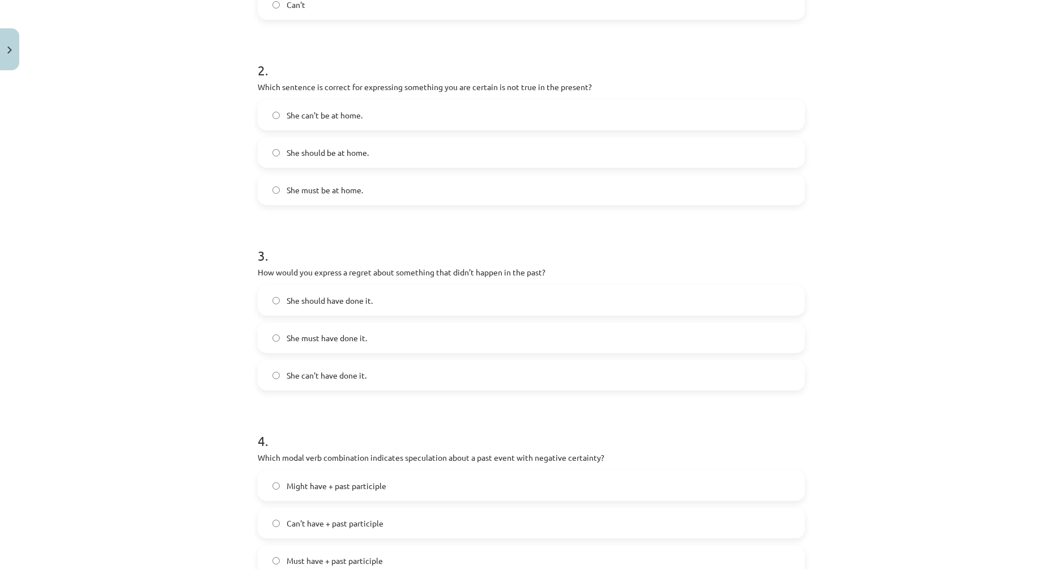
scroll to position [425, 0]
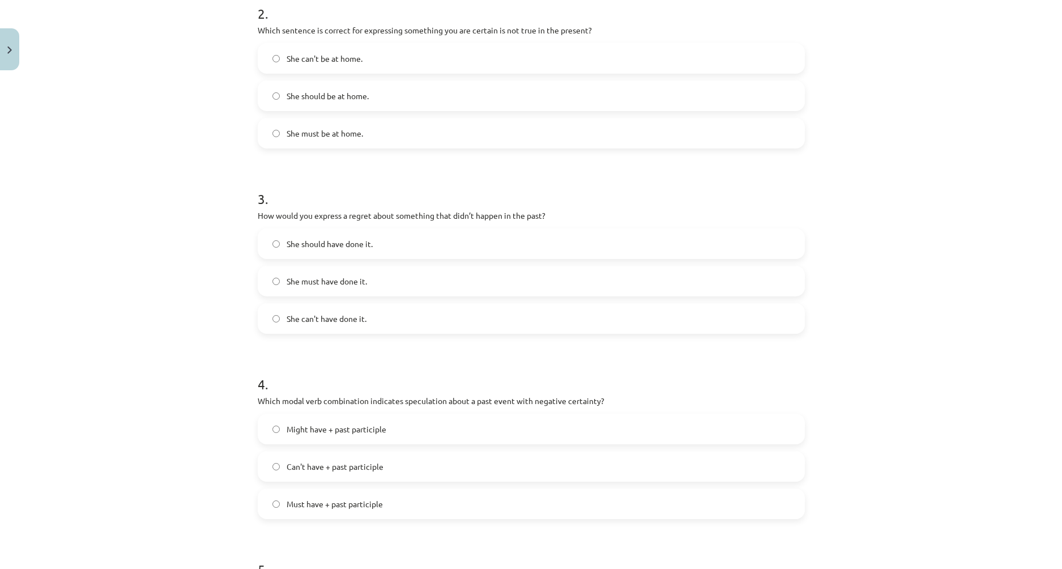
click at [293, 246] on span "She should have done it." at bounding box center [330, 244] width 86 height 12
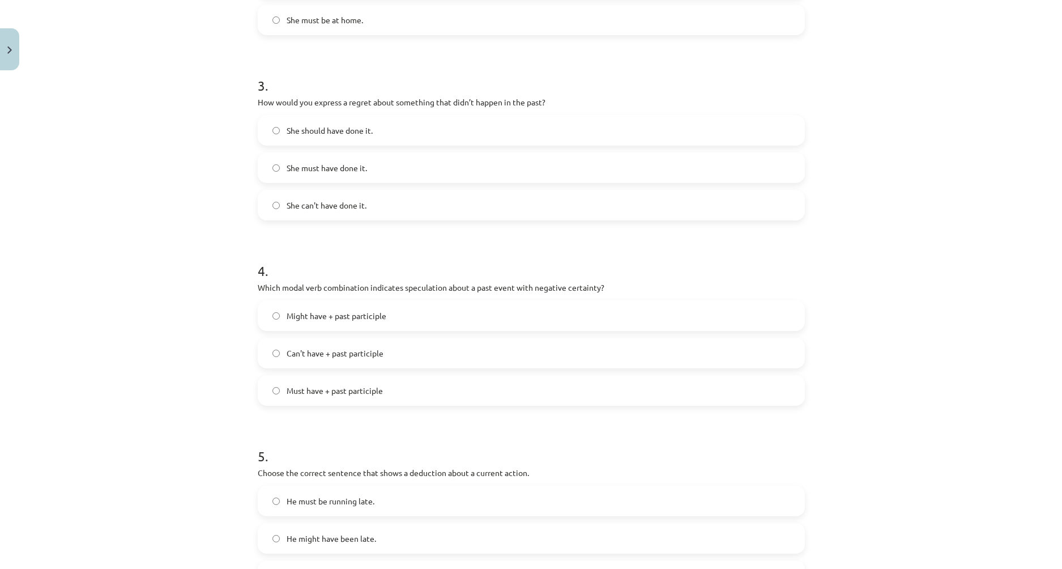
scroll to position [595, 0]
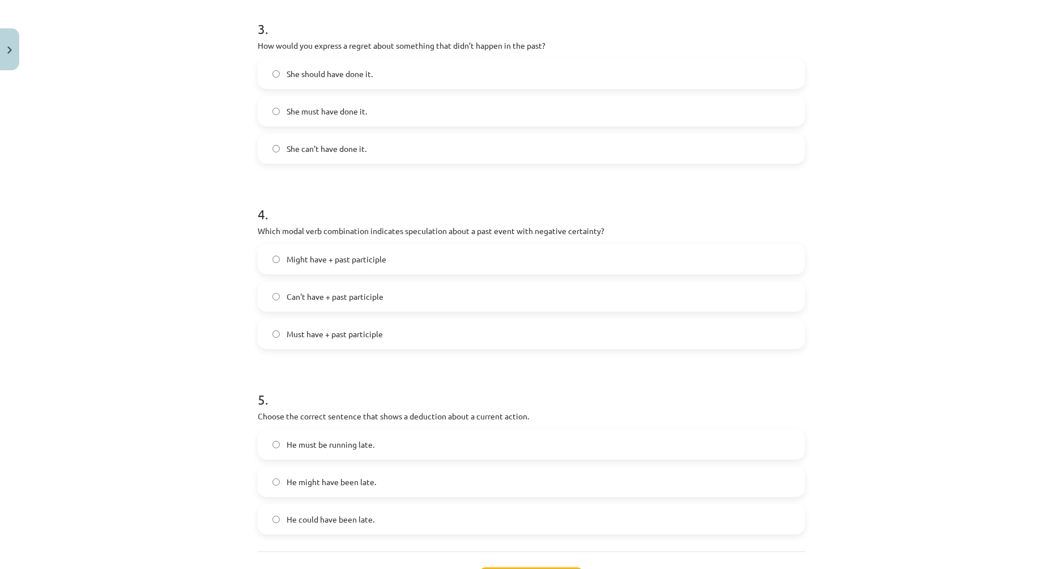
click at [305, 295] on span "Can't have + past participle" at bounding box center [335, 297] width 97 height 12
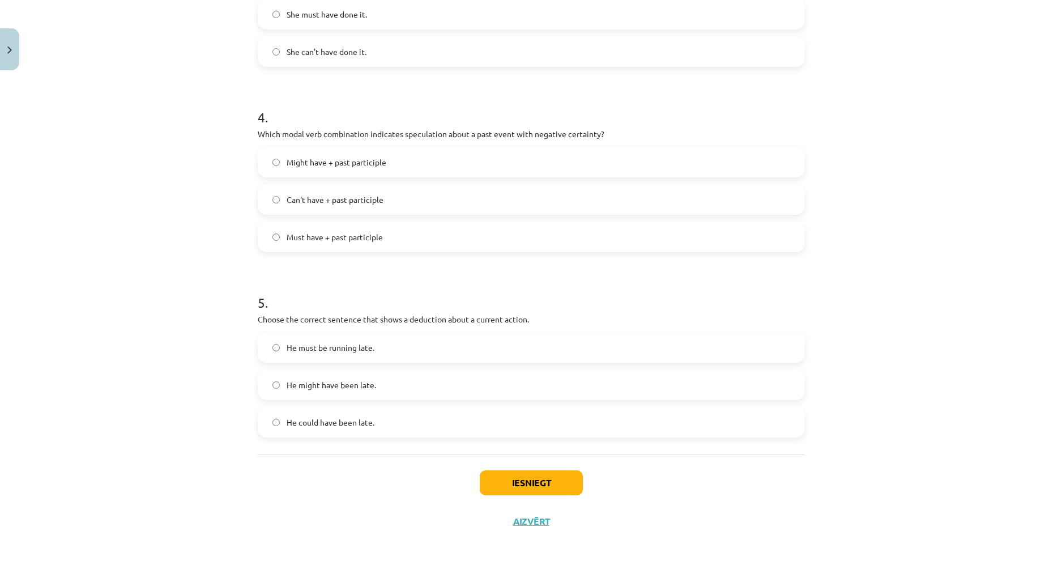
click at [332, 419] on span "He could have been late." at bounding box center [331, 422] width 88 height 12
click at [511, 479] on button "Iesniegt" at bounding box center [531, 482] width 103 height 25
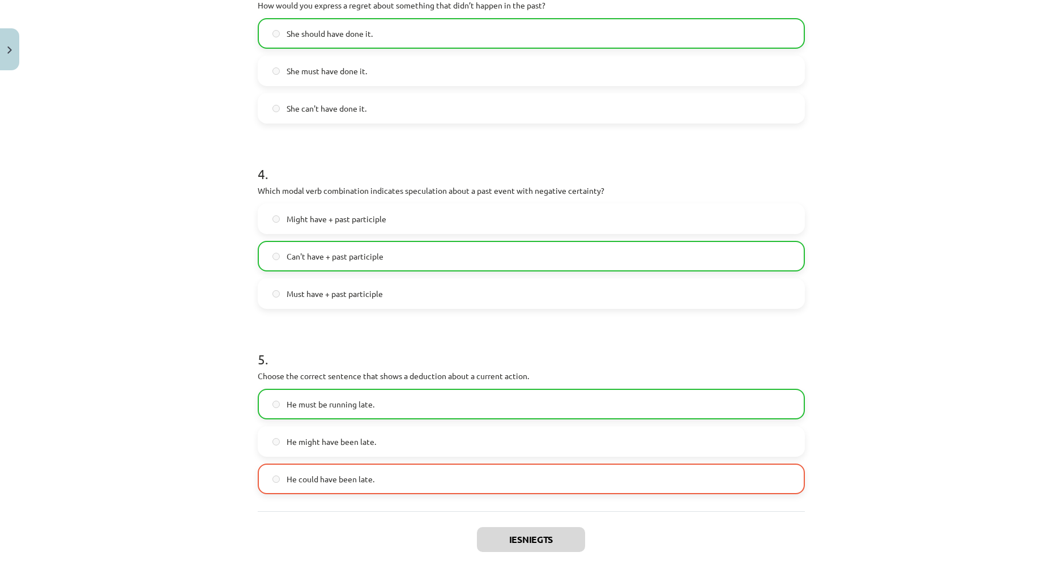
scroll to position [728, 0]
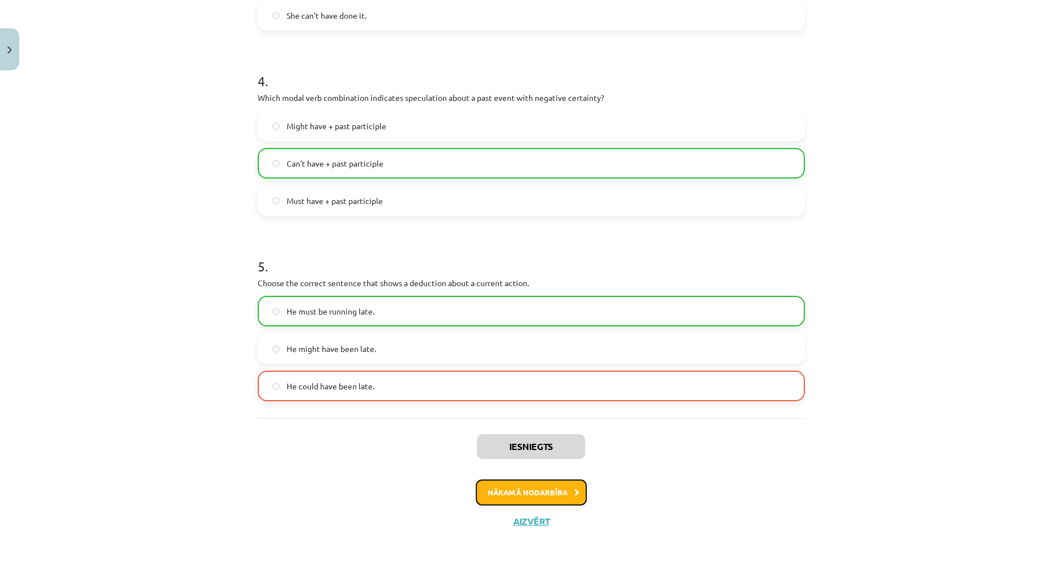
click at [514, 493] on button "Nākamā nodarbība" at bounding box center [531, 492] width 111 height 26
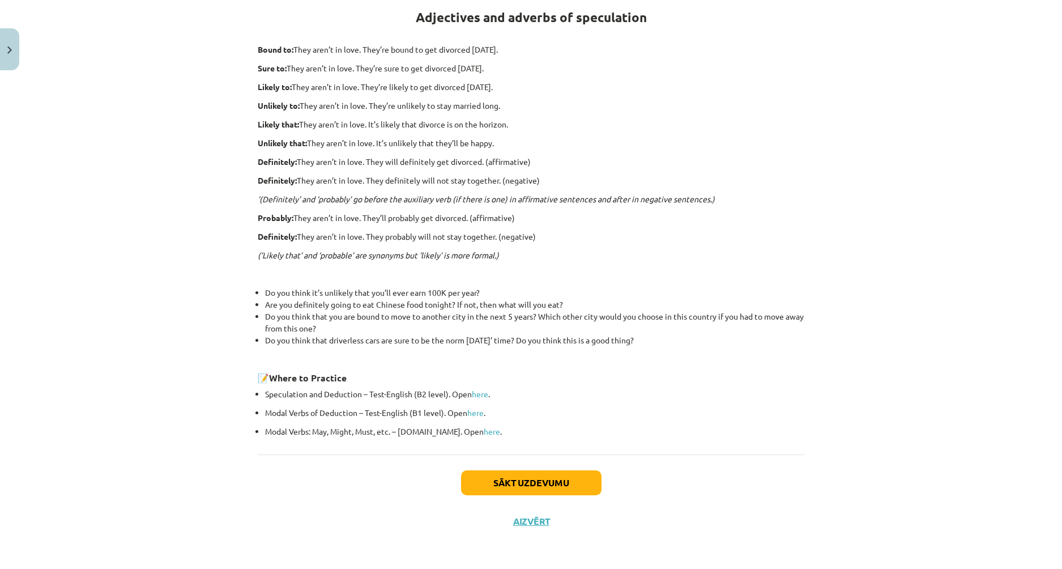
scroll to position [28, 0]
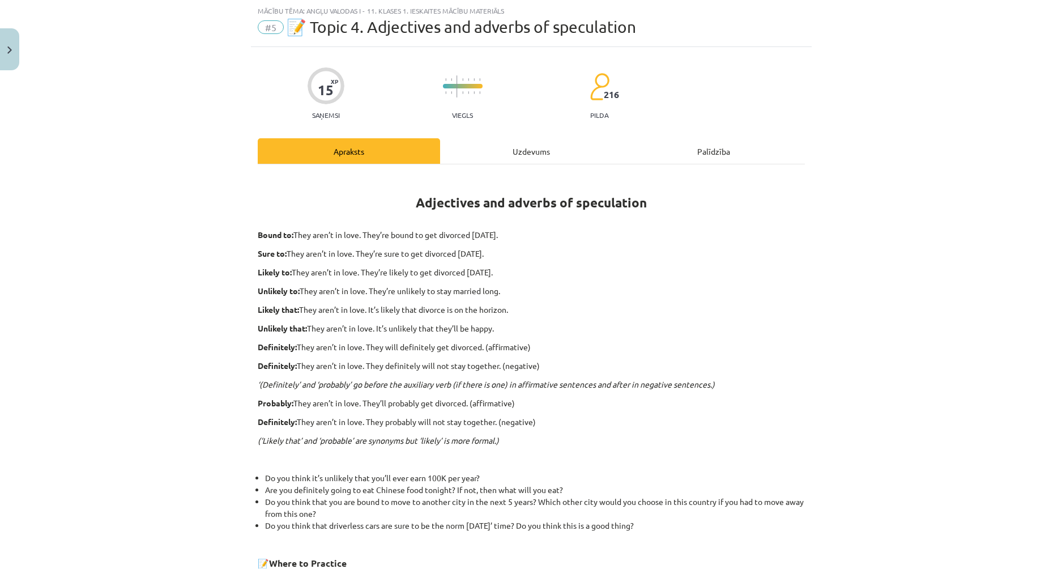
click at [493, 148] on div "Uzdevums" at bounding box center [531, 150] width 182 height 25
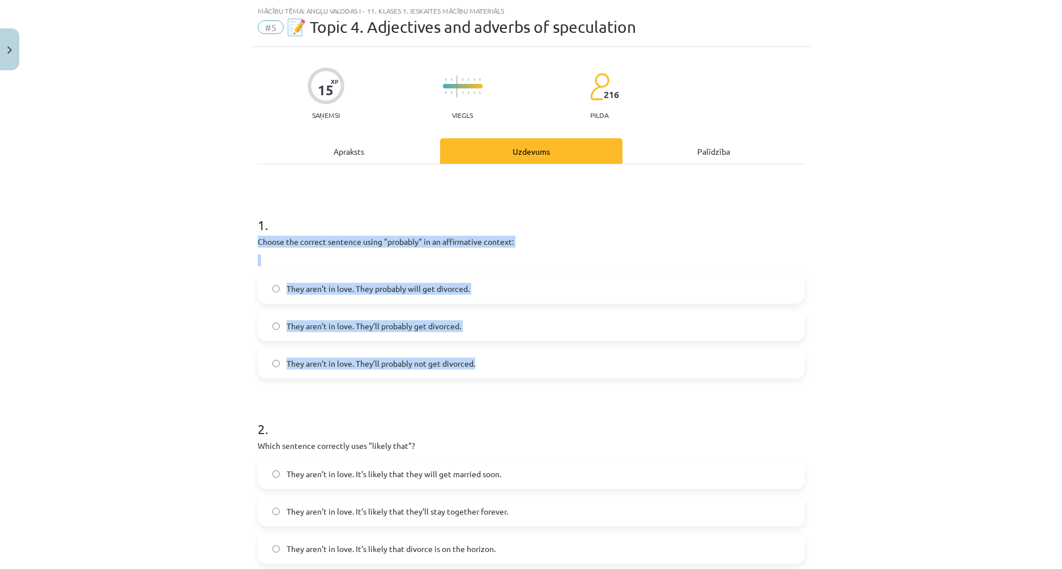
drag, startPoint x: 252, startPoint y: 242, endPoint x: 479, endPoint y: 359, distance: 255.6
copy div "Choose the correct sentence using "probably" in an affirmative context: They ar…"
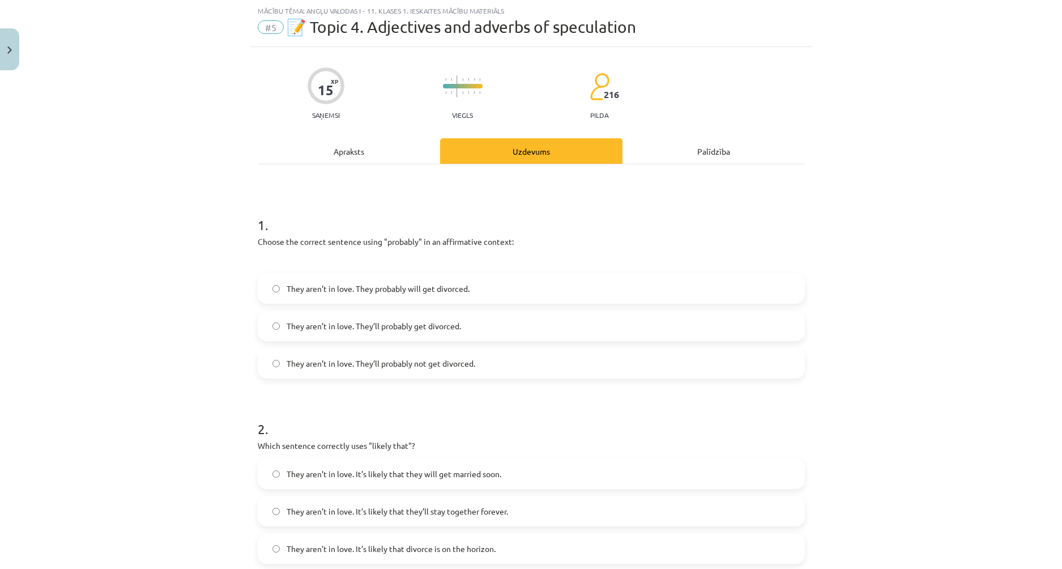
click at [127, 208] on div "Mācību tēma: Angļu valodas i - 11. klases 1. ieskaites mācību materiāls #5 📝 To…" at bounding box center [531, 284] width 1062 height 569
click at [398, 325] on span "They aren’t in love. They’ll probably get divorced." at bounding box center [374, 326] width 174 height 12
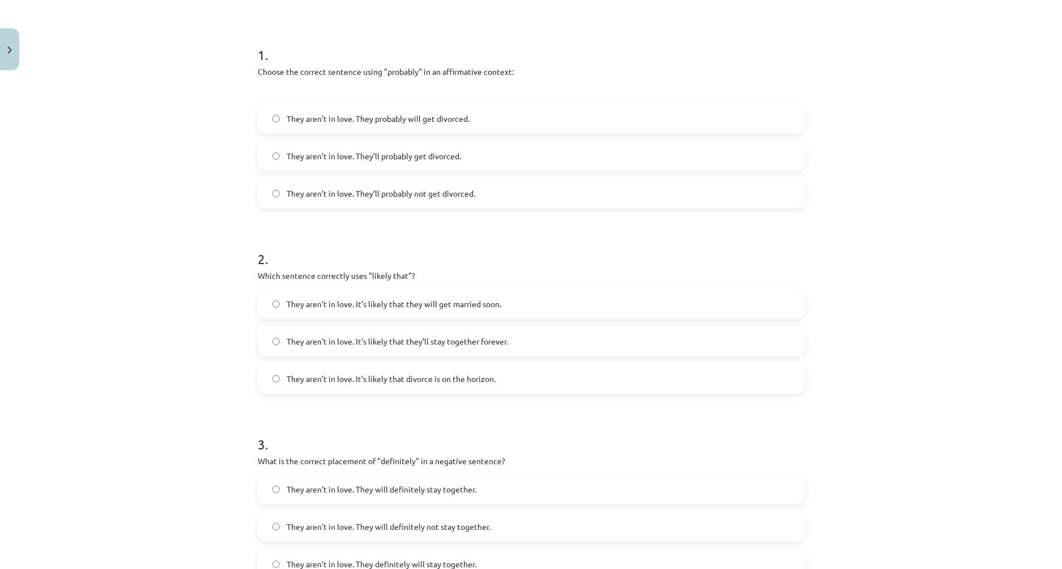
scroll to position [255, 0]
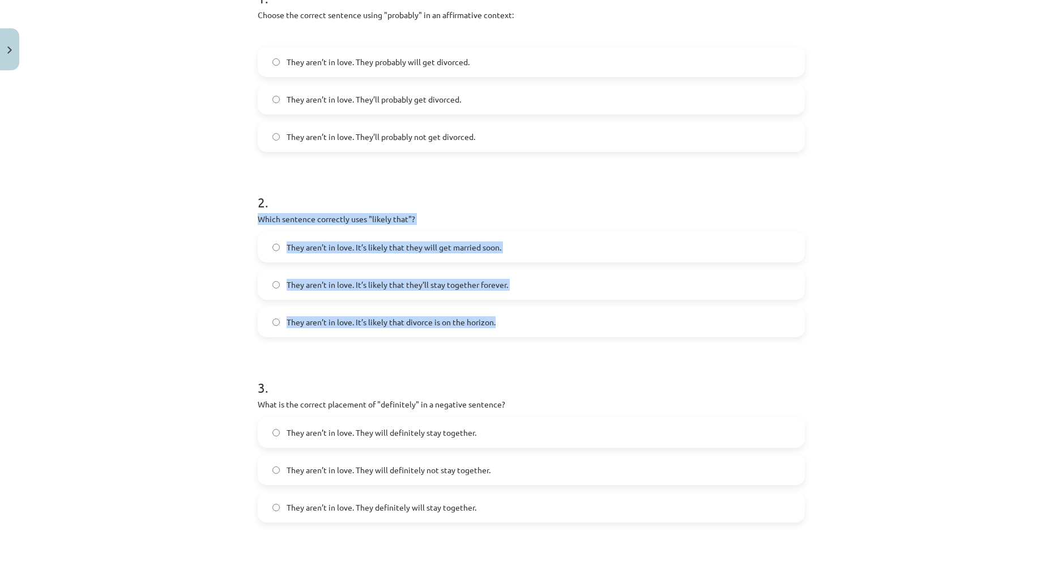
drag, startPoint x: 253, startPoint y: 221, endPoint x: 497, endPoint y: 326, distance: 265.1
click at [497, 326] on div "2 . Which sentence correctly uses "likely that"? They aren’t in love. It’s like…" at bounding box center [531, 255] width 547 height 163
copy div "Which sentence correctly uses "likely that"? They aren’t in love. It’s likely t…"
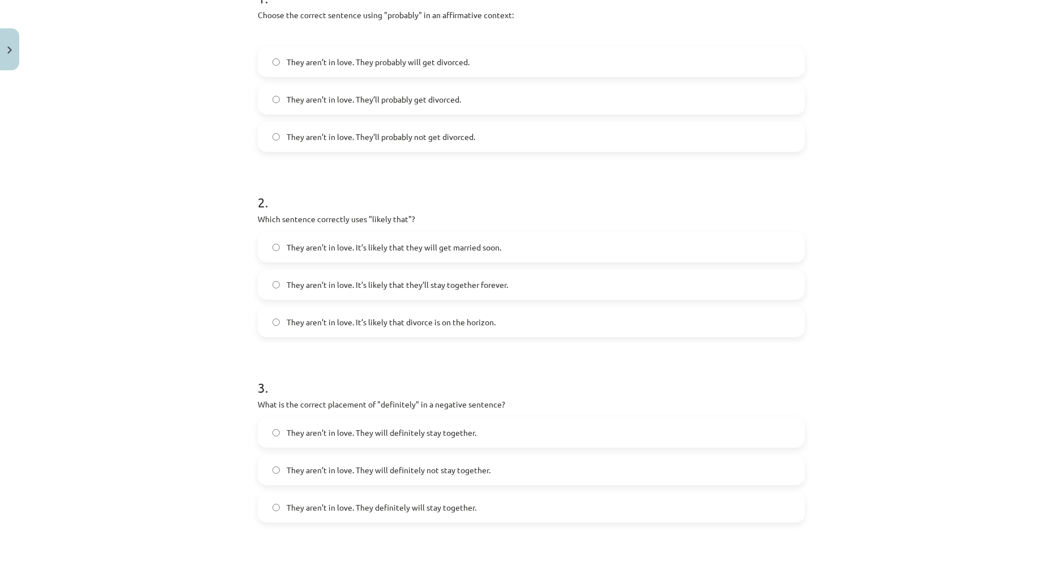
click at [419, 368] on h1 "3 ." at bounding box center [531, 377] width 547 height 35
click at [430, 316] on span "They aren’t in love. It’s likely that divorce is on the horizon." at bounding box center [391, 322] width 209 height 12
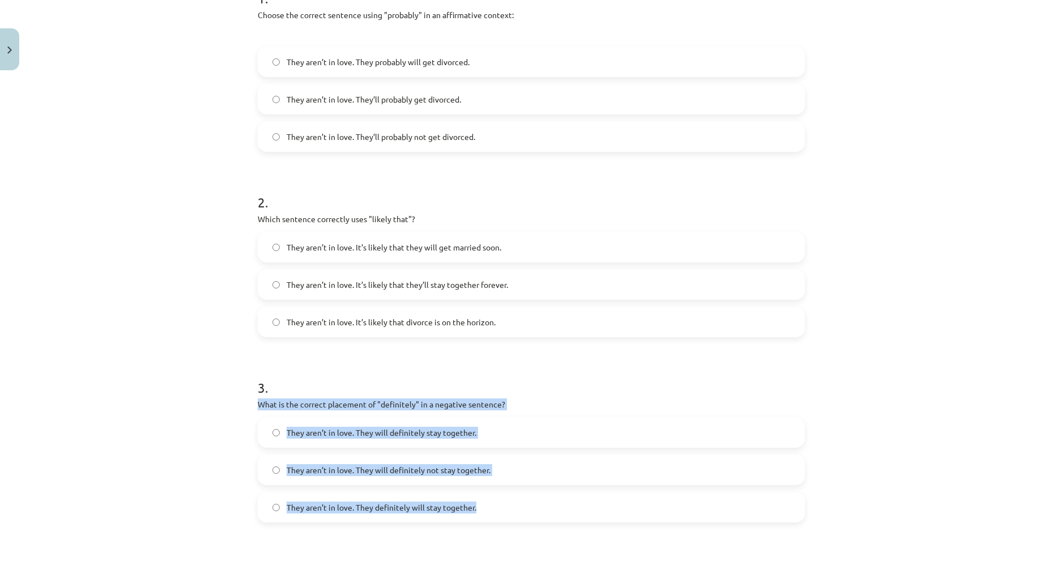
drag, startPoint x: 255, startPoint y: 404, endPoint x: 502, endPoint y: 507, distance: 268.1
click at [502, 507] on div "3 . What is the correct placement of "definitely" in a negative sentence? They …" at bounding box center [531, 441] width 547 height 163
copy div "What is the correct placement of "definitely" in a negative sentence? They aren…"
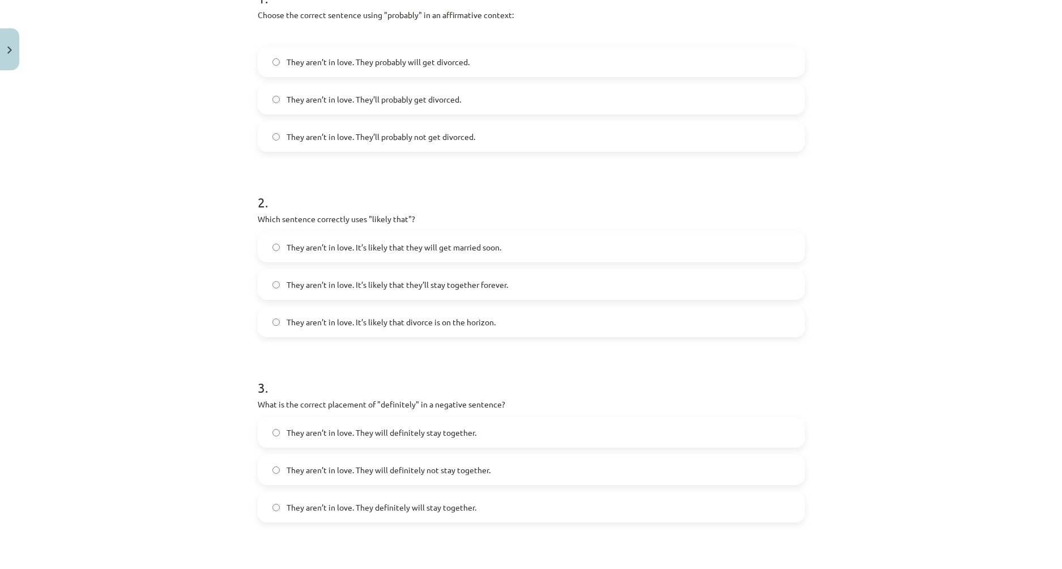
click at [163, 357] on div "Mācību tēma: Angļu valodas i - 11. klases 1. ieskaites mācību materiāls #5 📝 To…" at bounding box center [531, 284] width 1062 height 569
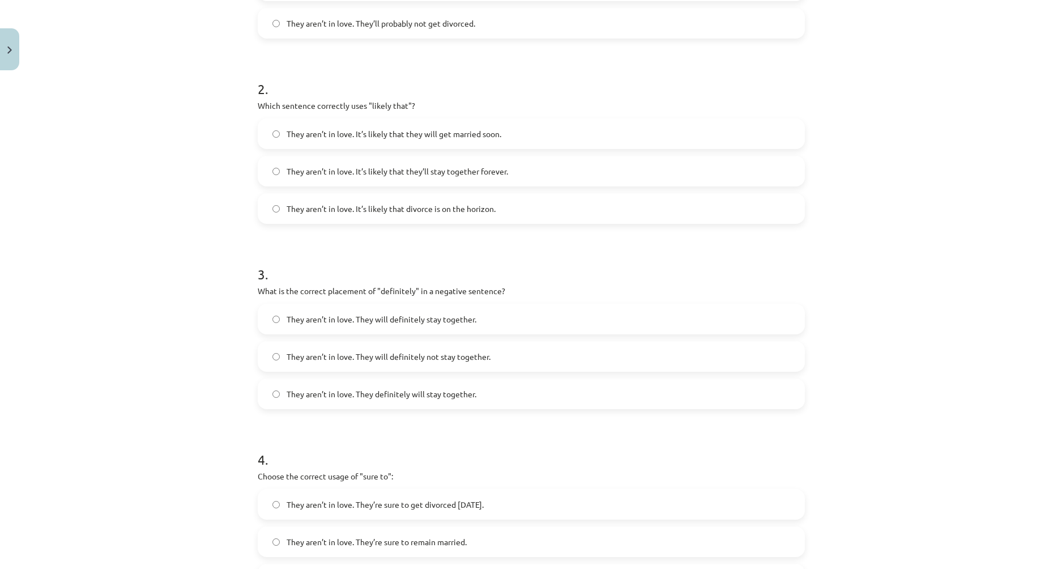
scroll to position [425, 0]
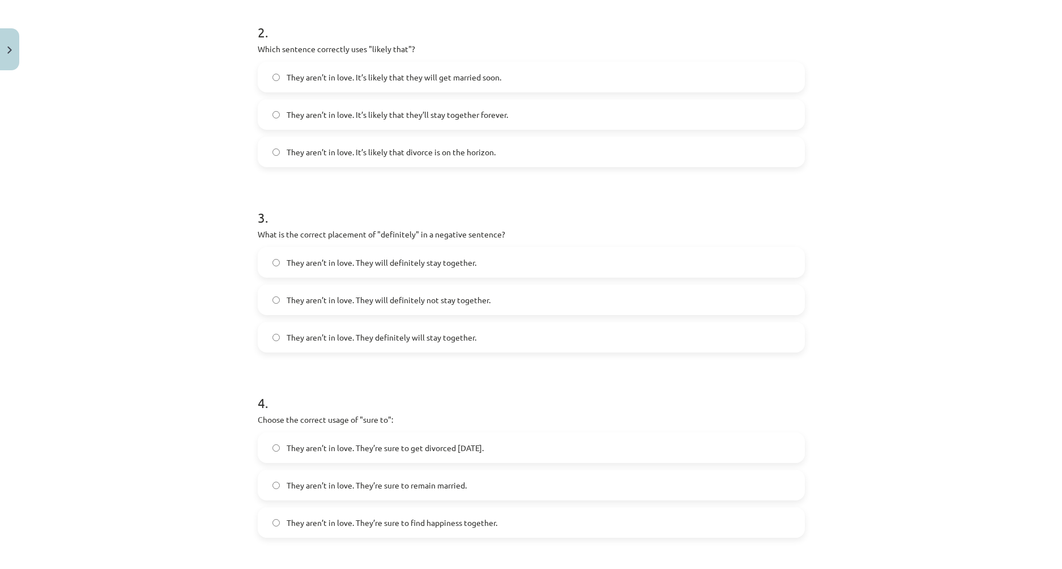
click at [391, 305] on span "They aren’t in love. They will definitely not stay together." at bounding box center [389, 300] width 204 height 12
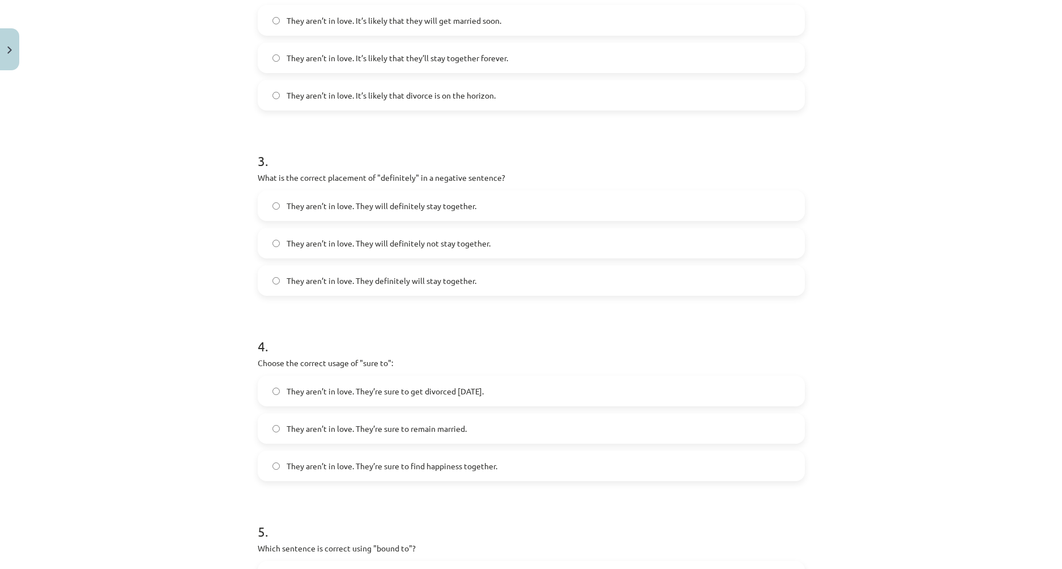
scroll to position [651, 0]
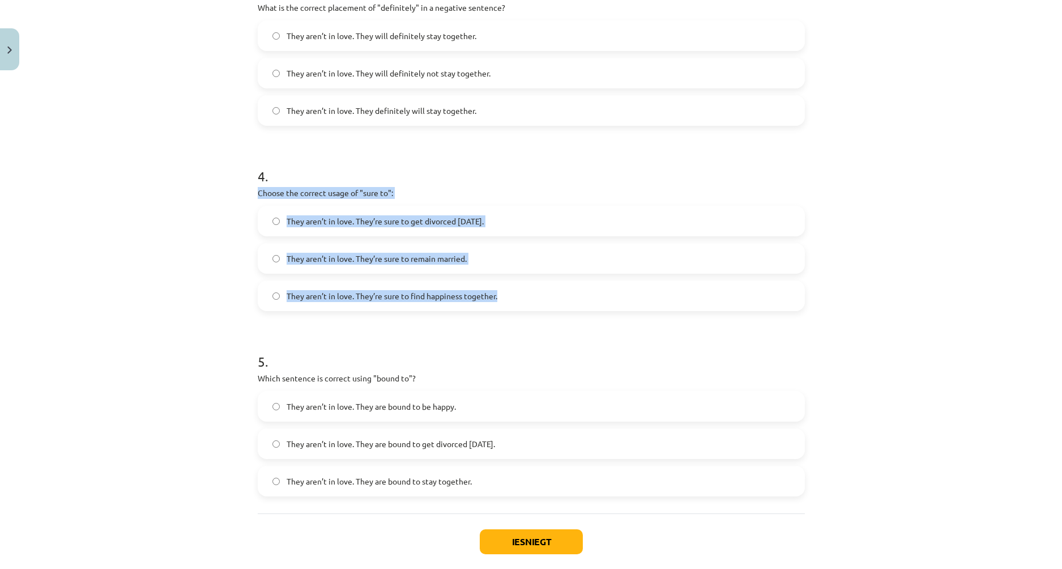
drag, startPoint x: 255, startPoint y: 193, endPoint x: 522, endPoint y: 292, distance: 284.6
click at [522, 292] on div "4 . Choose the correct usage of "sure to": They aren’t in love. They’re sure to…" at bounding box center [531, 229] width 547 height 163
copy div "Choose the correct usage of "sure to": They aren’t in love. They’re sure to get…"
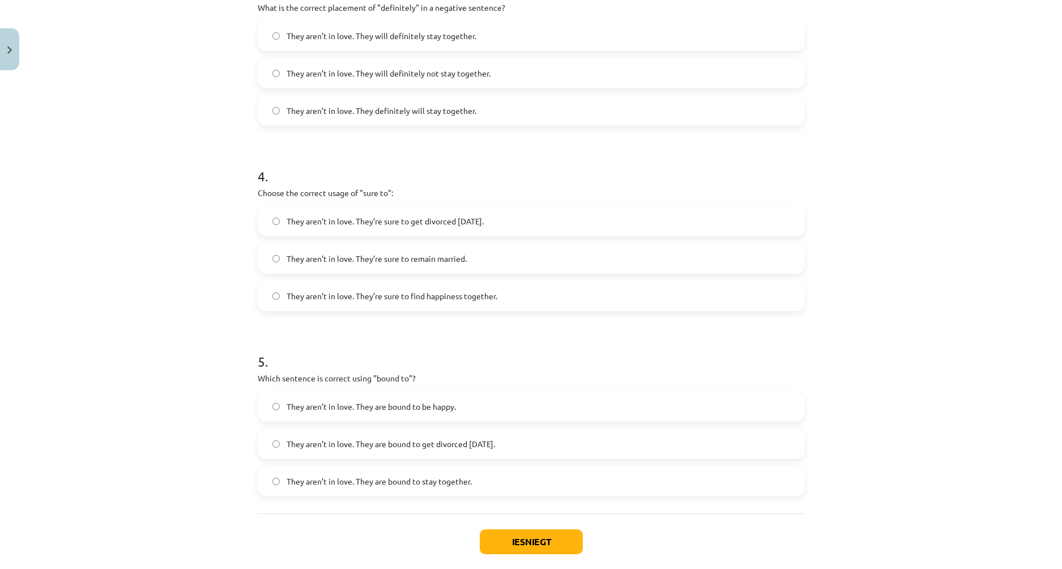
click at [487, 326] on form "1 . Choose the correct sentence using "probably" in an affirmative context: The…" at bounding box center [531, 35] width 547 height 922
click at [457, 226] on span "They aren’t in love. They’re sure to get divorced within six months." at bounding box center [385, 221] width 197 height 12
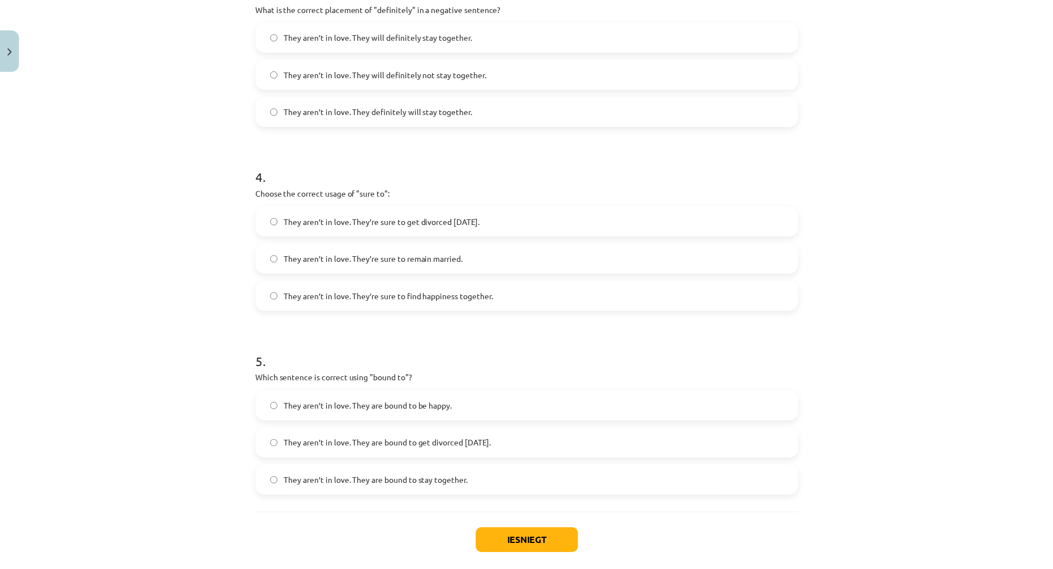
scroll to position [710, 0]
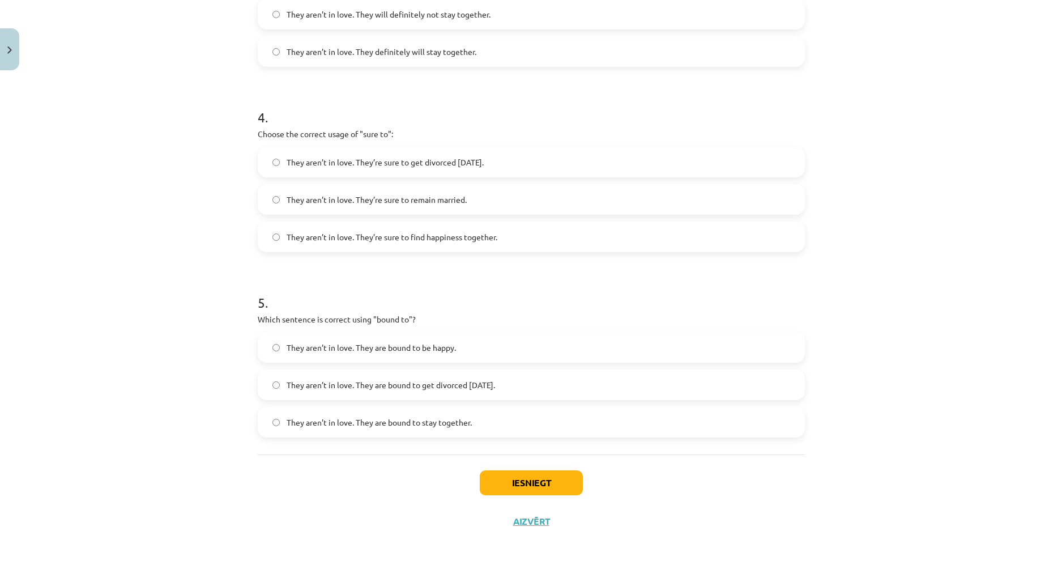
click at [432, 391] on label "They aren’t in love. They are bound to get divorced within six months." at bounding box center [531, 384] width 545 height 28
click at [530, 480] on button "Iesniegt" at bounding box center [531, 482] width 103 height 25
click at [535, 523] on button "Aizvērt" at bounding box center [531, 520] width 43 height 11
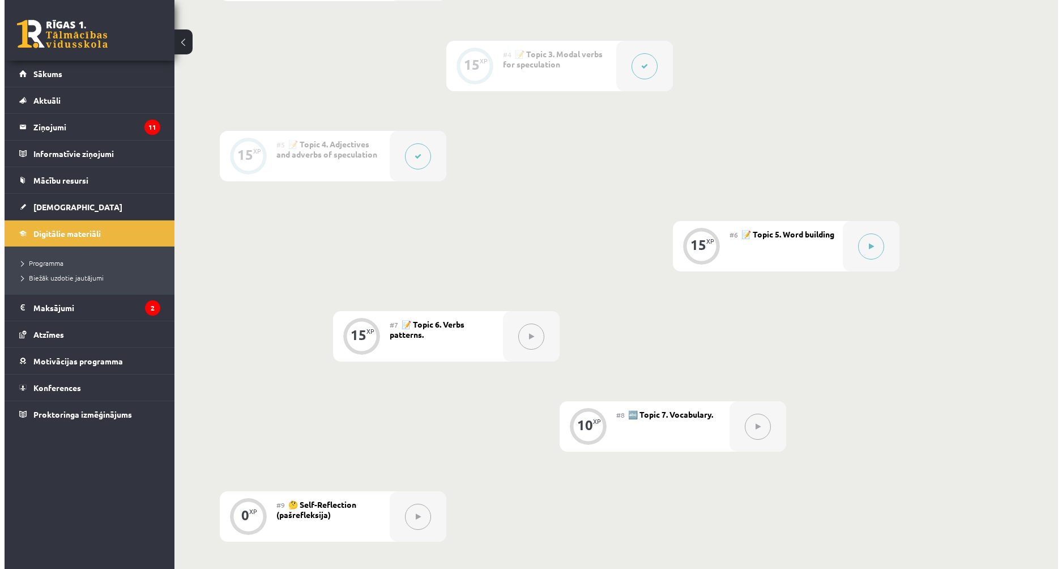
scroll to position [605, 0]
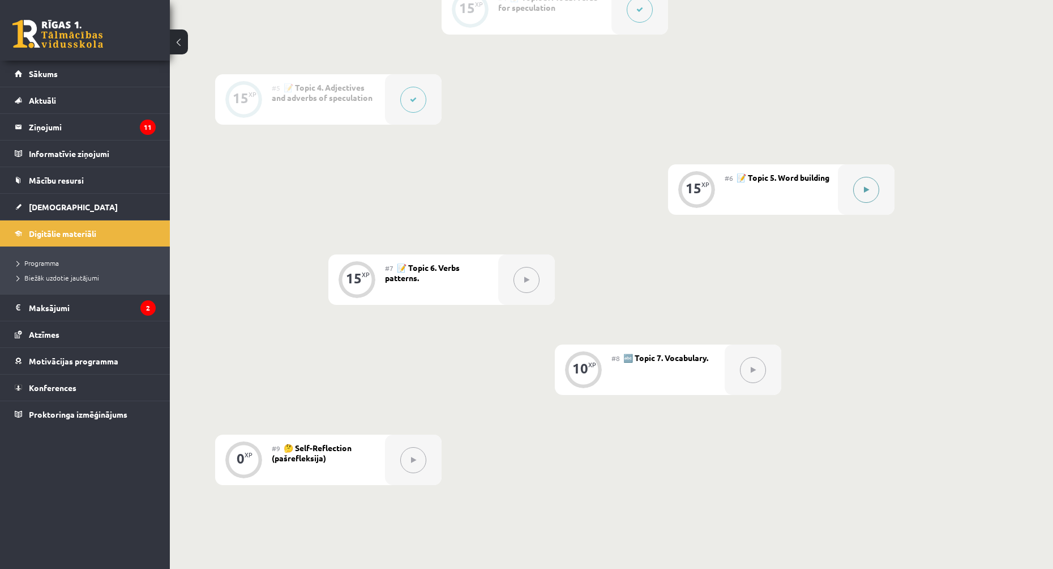
click at [846, 187] on div at bounding box center [866, 189] width 57 height 50
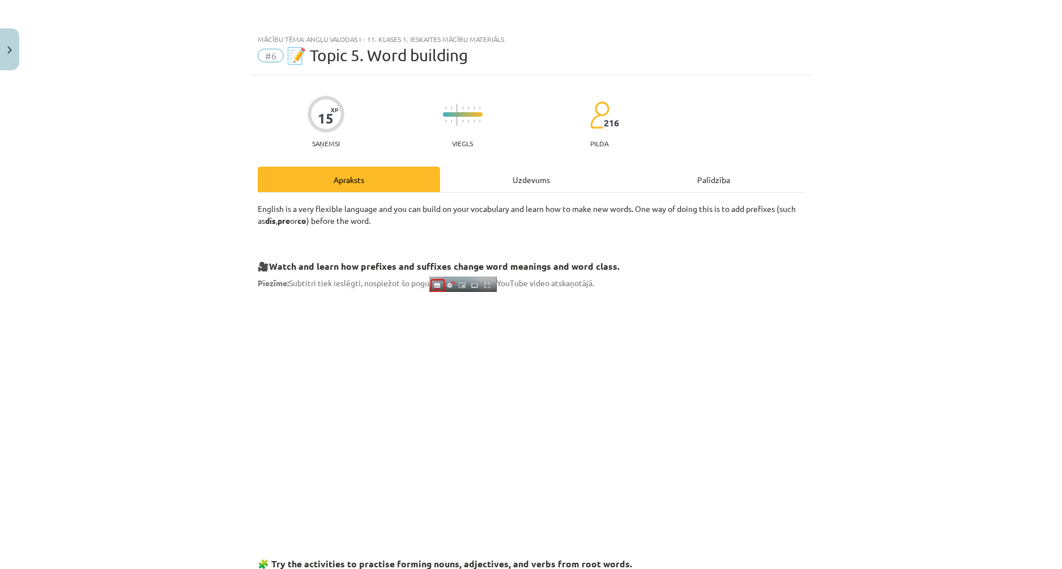
click at [526, 182] on div "Uzdevums" at bounding box center [531, 179] width 182 height 25
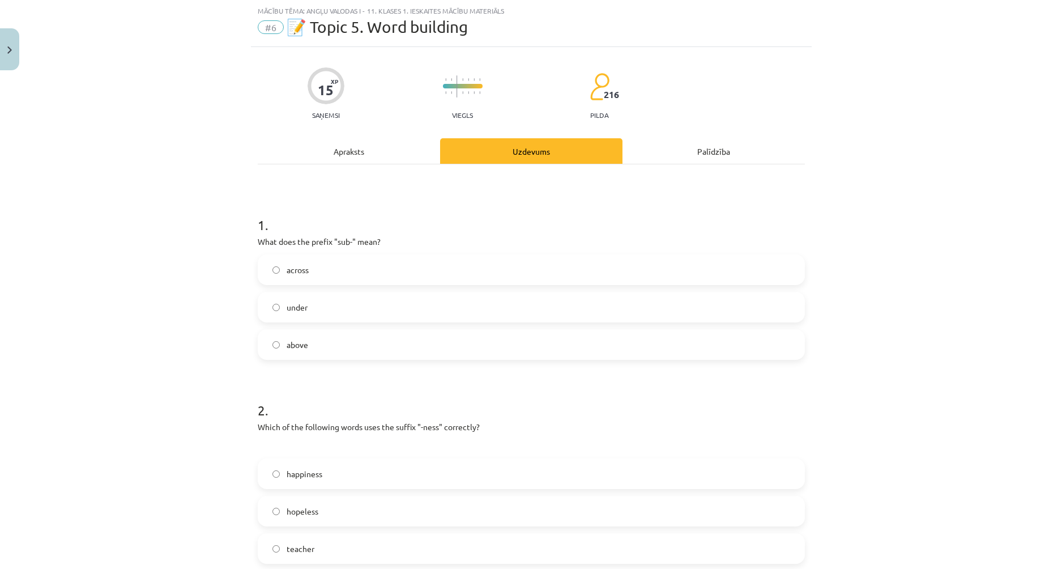
scroll to position [85, 0]
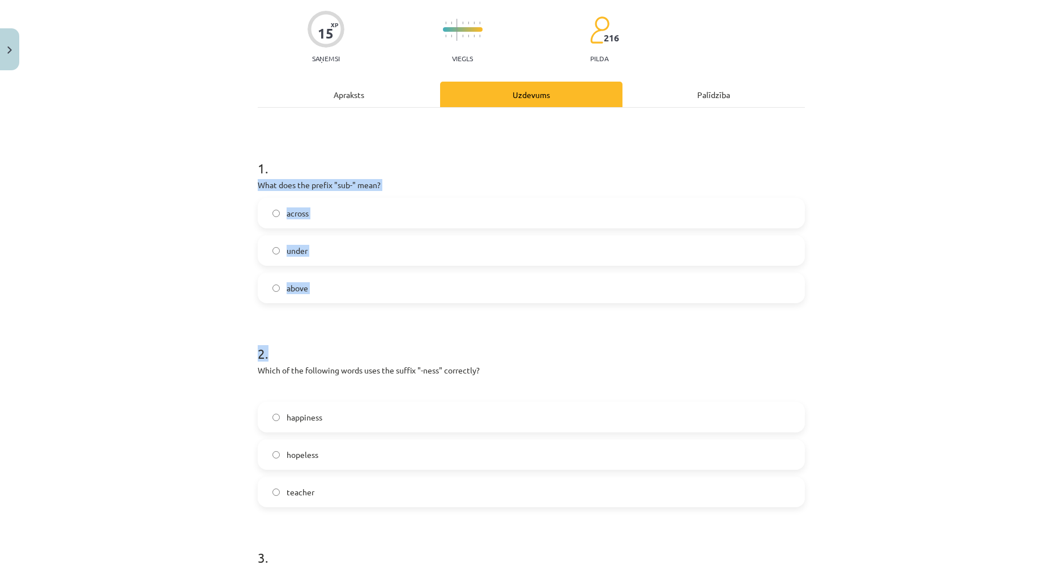
drag, startPoint x: 252, startPoint y: 181, endPoint x: 383, endPoint y: 300, distance: 177.2
click at [383, 304] on div "15 XP Saņemsi Viegls 216 pilda Apraksts Uzdevums Palīdzība 1 . What does the pr…" at bounding box center [531, 577] width 561 height 1175
click at [383, 299] on label "above" at bounding box center [531, 288] width 545 height 28
click at [260, 329] on h1 "2 ." at bounding box center [531, 343] width 547 height 35
drag, startPoint x: 253, startPoint y: 182, endPoint x: 314, endPoint y: 298, distance: 130.7
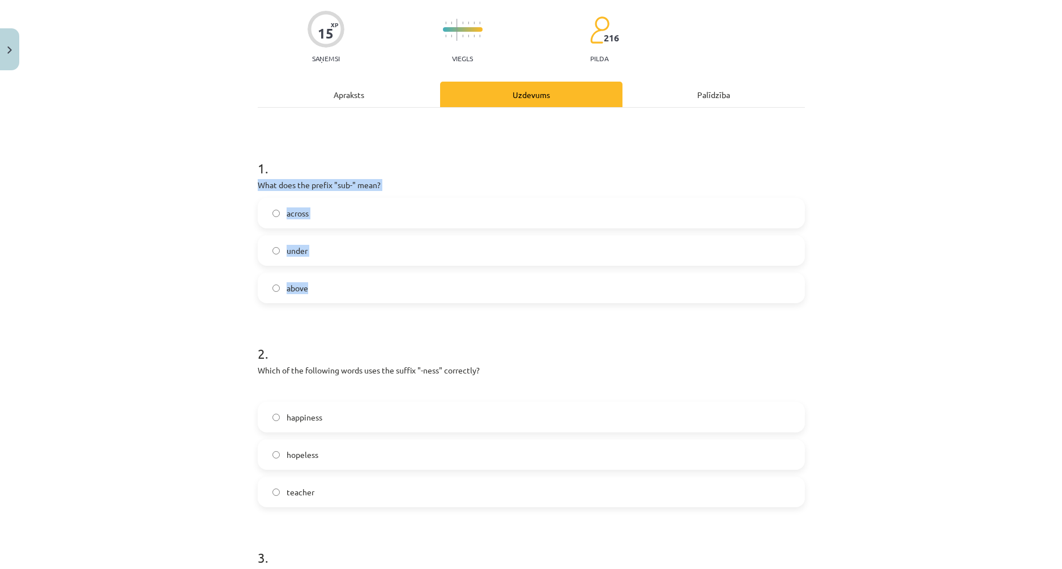
click at [314, 298] on div "1 . What does the prefix "sub-" mean? across under above" at bounding box center [531, 221] width 547 height 163
copy div "What does the prefix "sub-" mean? across under above"
click at [344, 256] on label "under" at bounding box center [531, 250] width 545 height 28
click at [233, 218] on div "Mācību tēma: Angļu valodas i - 11. klases 1. ieskaites mācību materiāls #6 📝 To…" at bounding box center [531, 284] width 1062 height 569
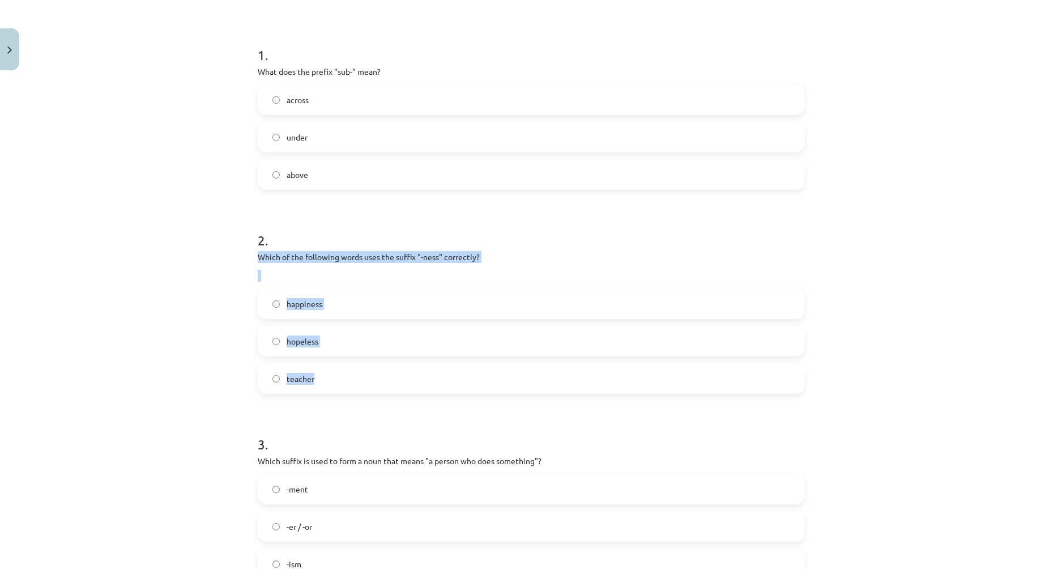
drag, startPoint x: 255, startPoint y: 256, endPoint x: 345, endPoint y: 391, distance: 162.9
click at [345, 391] on div "2 . Which of the following words uses the suffix "-ness" correctly? happiness h…" at bounding box center [531, 302] width 547 height 181
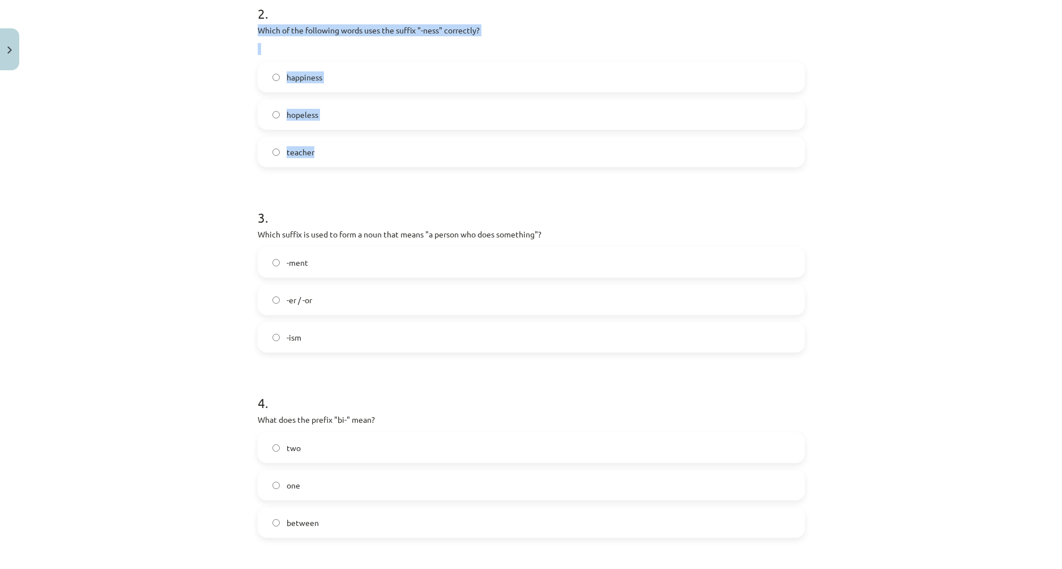
scroll to position [481, 0]
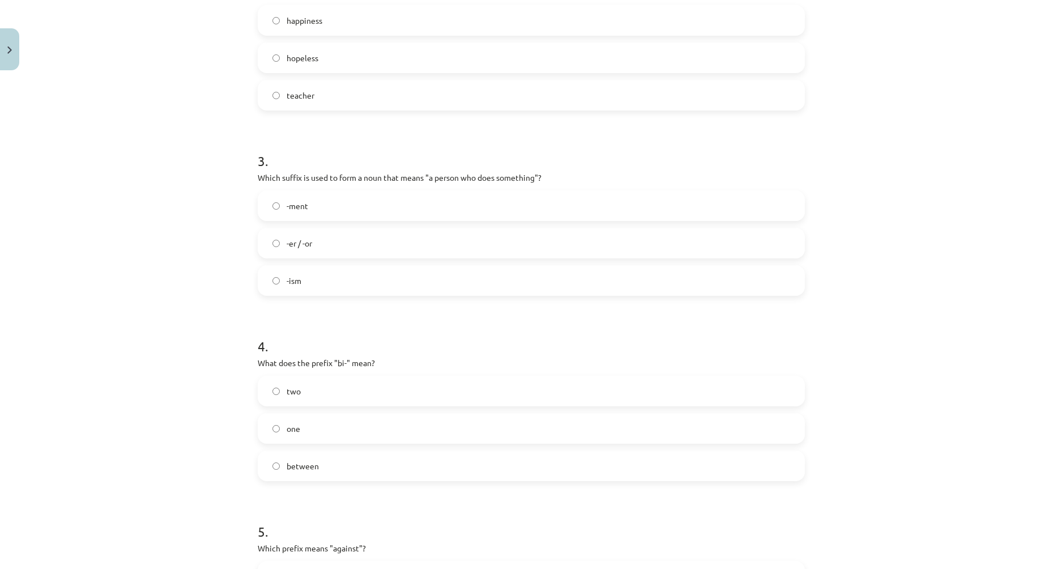
click at [205, 278] on div "Mācību tēma: Angļu valodas i - 11. klases 1. ieskaites mācību materiāls #6 📝 To…" at bounding box center [531, 284] width 1062 height 569
drag, startPoint x: 254, startPoint y: 177, endPoint x: 330, endPoint y: 285, distance: 132.6
click at [330, 285] on div "3 . Which suffix is used to form a noun that means "a person who does something…" at bounding box center [531, 214] width 547 height 163
click at [192, 305] on div "Mācību tēma: Angļu valodas i - 11. klases 1. ieskaites mācību materiāls #6 📝 To…" at bounding box center [531, 284] width 1062 height 569
drag, startPoint x: 253, startPoint y: 176, endPoint x: 303, endPoint y: 199, distance: 55.0
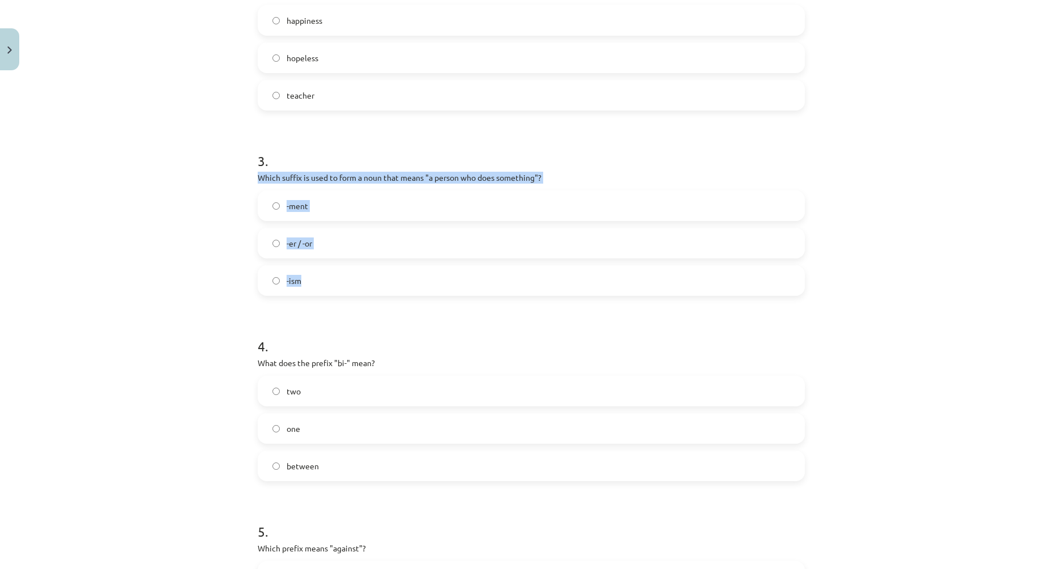
click at [342, 278] on div "3 . Which suffix is used to form a noun that means "a person who does something…" at bounding box center [531, 214] width 547 height 163
click at [194, 261] on div "Mācību tēma: Angļu valodas i - 11. klases 1. ieskaites mācību materiāls #6 📝 To…" at bounding box center [531, 284] width 1062 height 569
click at [287, 245] on span "-er / -or" at bounding box center [299, 243] width 25 height 12
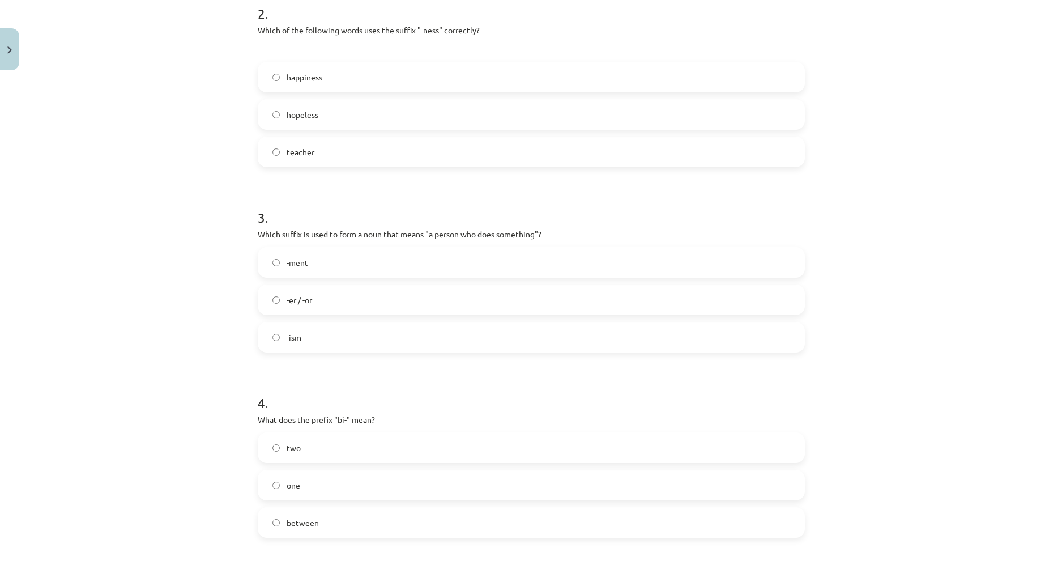
scroll to position [368, 0]
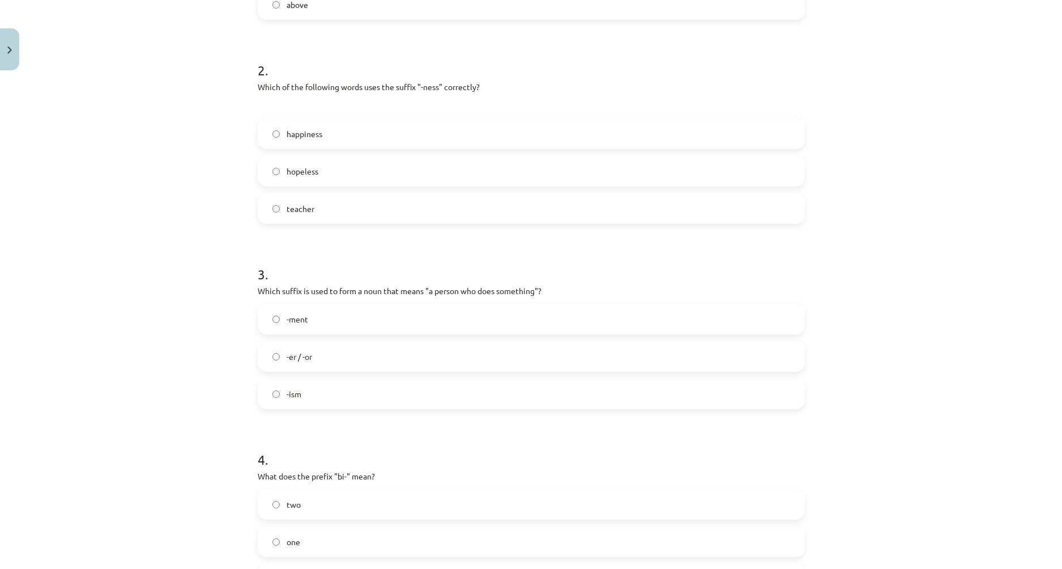
click at [292, 139] on span "happiness" at bounding box center [305, 134] width 36 height 12
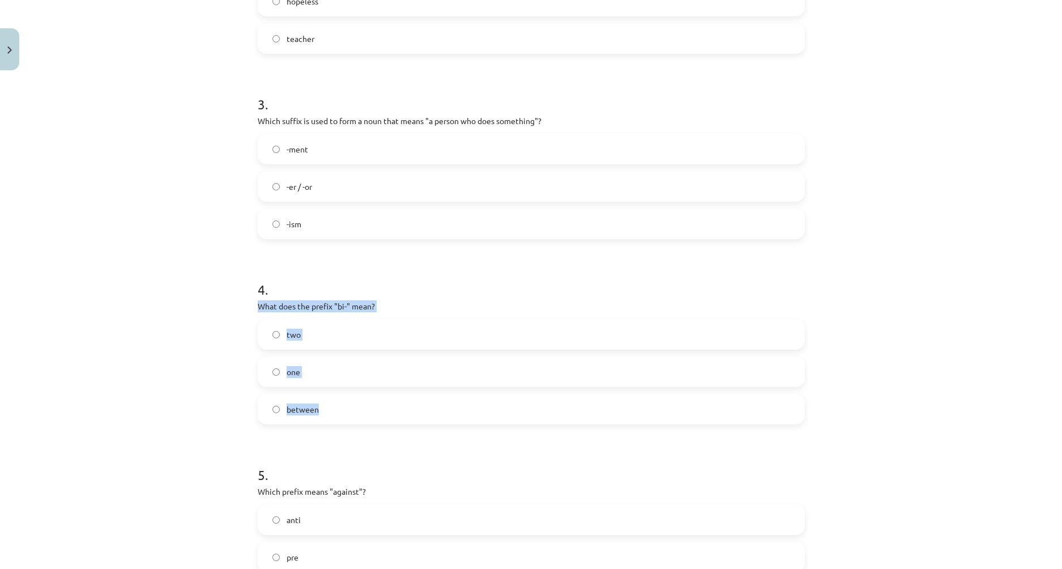
drag, startPoint x: 254, startPoint y: 304, endPoint x: 345, endPoint y: 414, distance: 142.8
click at [345, 414] on div "4 . What does the prefix "bi-" mean? two one between" at bounding box center [531, 343] width 547 height 163
click at [311, 343] on label "two" at bounding box center [531, 334] width 545 height 28
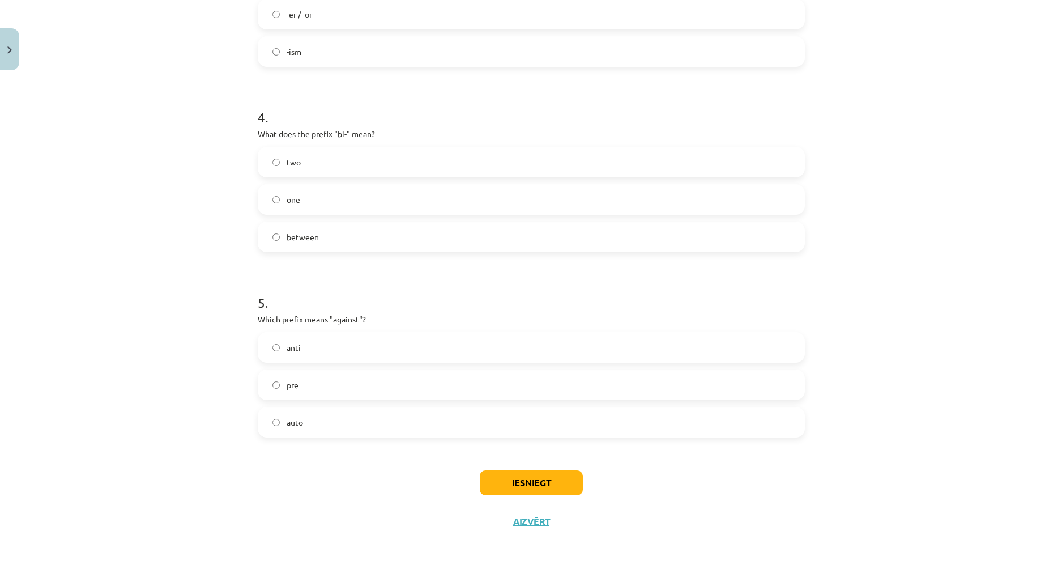
click at [306, 348] on label "anti" at bounding box center [531, 347] width 545 height 28
click at [517, 480] on button "Iesniegt" at bounding box center [531, 482] width 103 height 25
click at [522, 519] on button "Aizvērt" at bounding box center [531, 520] width 43 height 11
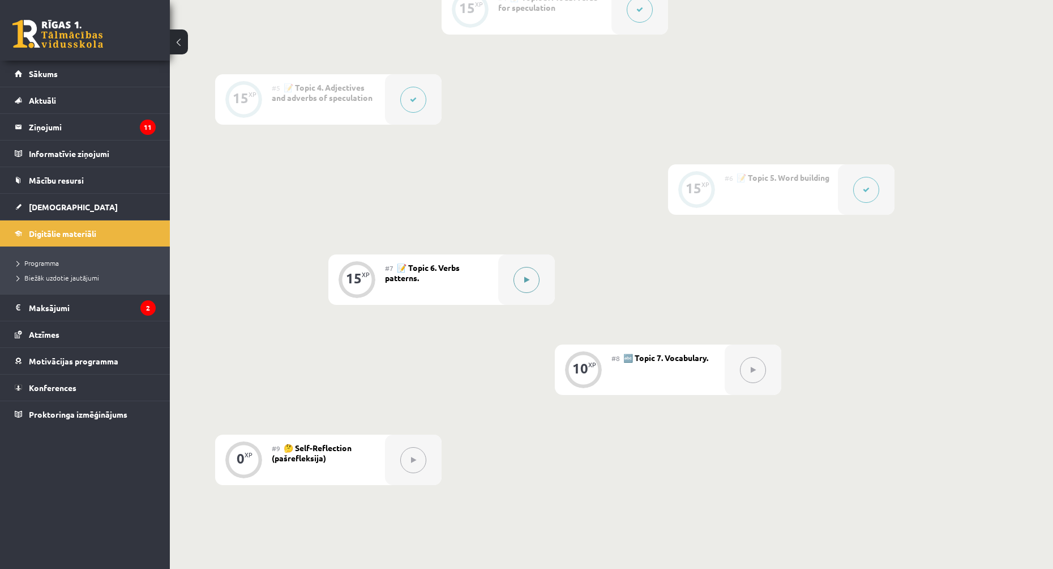
click at [537, 278] on button at bounding box center [527, 280] width 26 height 26
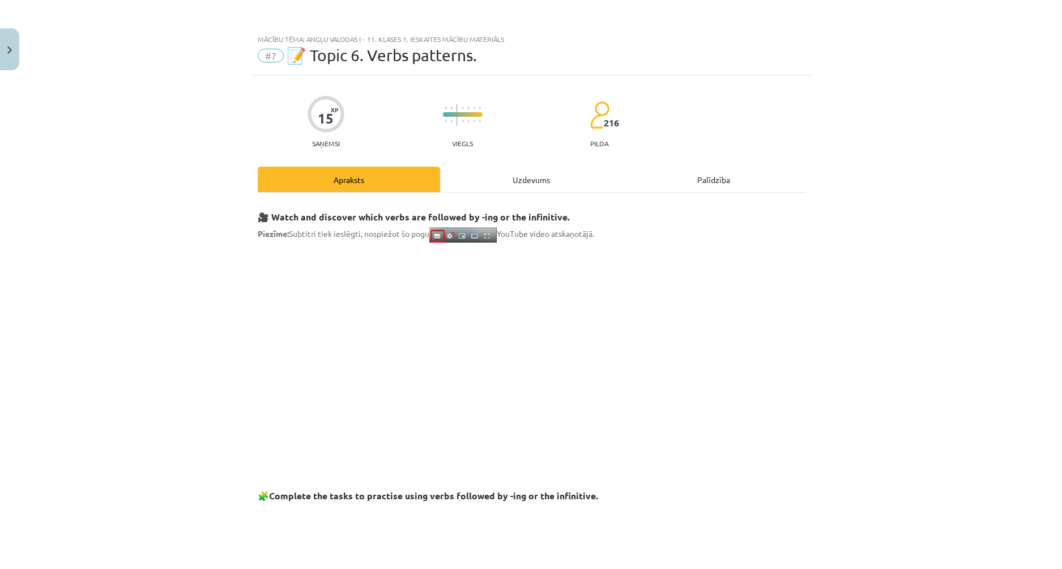
click at [526, 173] on div "Uzdevums" at bounding box center [531, 179] width 182 height 25
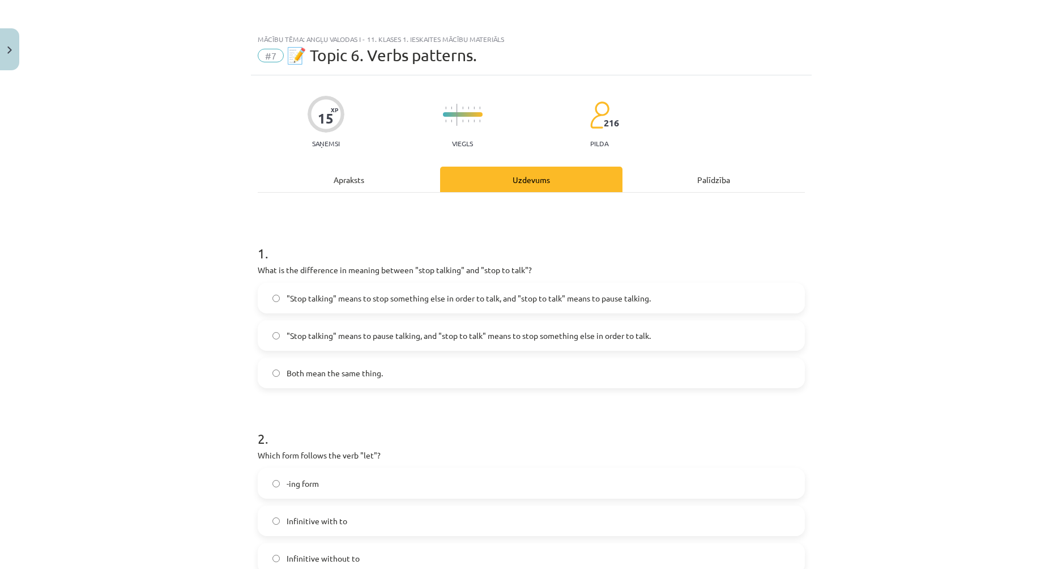
scroll to position [28, 0]
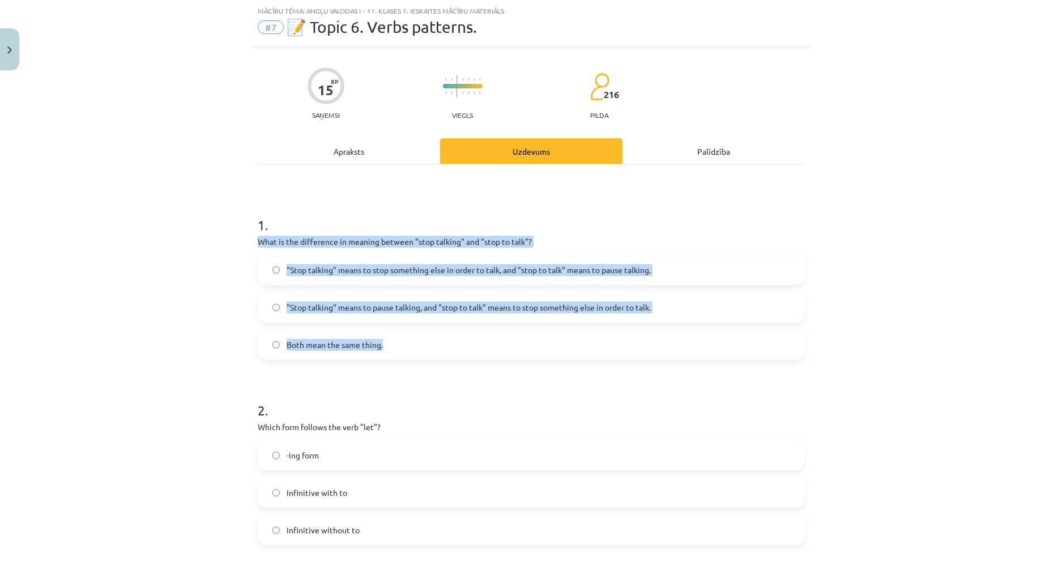
drag, startPoint x: 255, startPoint y: 241, endPoint x: 384, endPoint y: 331, distance: 157.4
click at [388, 350] on div "1 . What is the difference in meaning between "stop talking" and "stop to talk"…" at bounding box center [531, 278] width 547 height 163
click at [595, 315] on label ""Stop talking" means to pause talking, and "stop to talk" means to stop somethi…" at bounding box center [531, 307] width 545 height 28
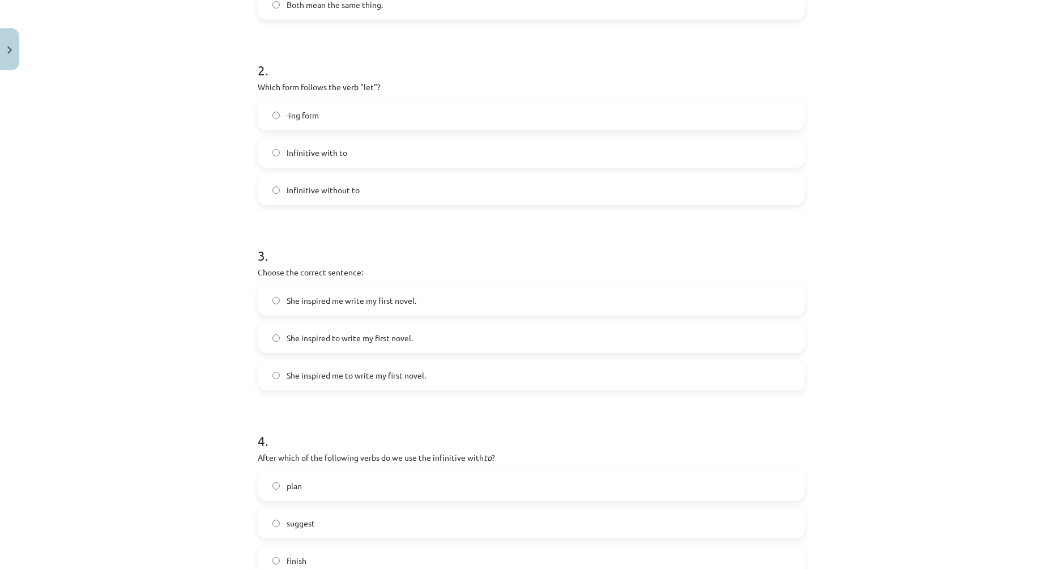
scroll to position [255, 0]
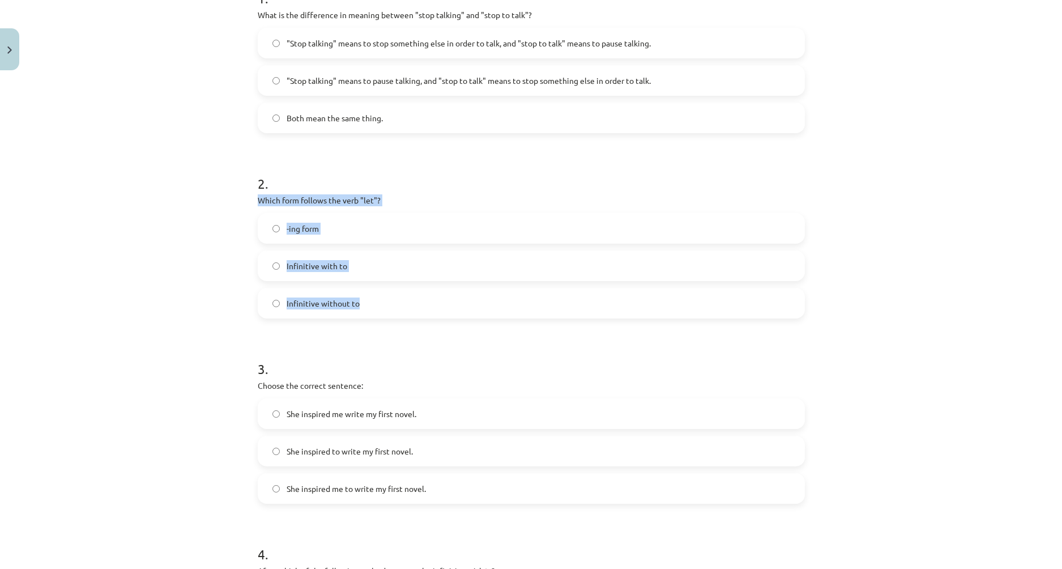
drag, startPoint x: 252, startPoint y: 199, endPoint x: 375, endPoint y: 283, distance: 148.9
click at [384, 298] on div "15 XP Saņemsi Viegls 216 pilda Apraksts Uzdevums Palīdzība 1 . What is the diff…" at bounding box center [531, 398] width 561 height 1156
click at [314, 302] on span "Infinitive without to" at bounding box center [323, 303] width 73 height 12
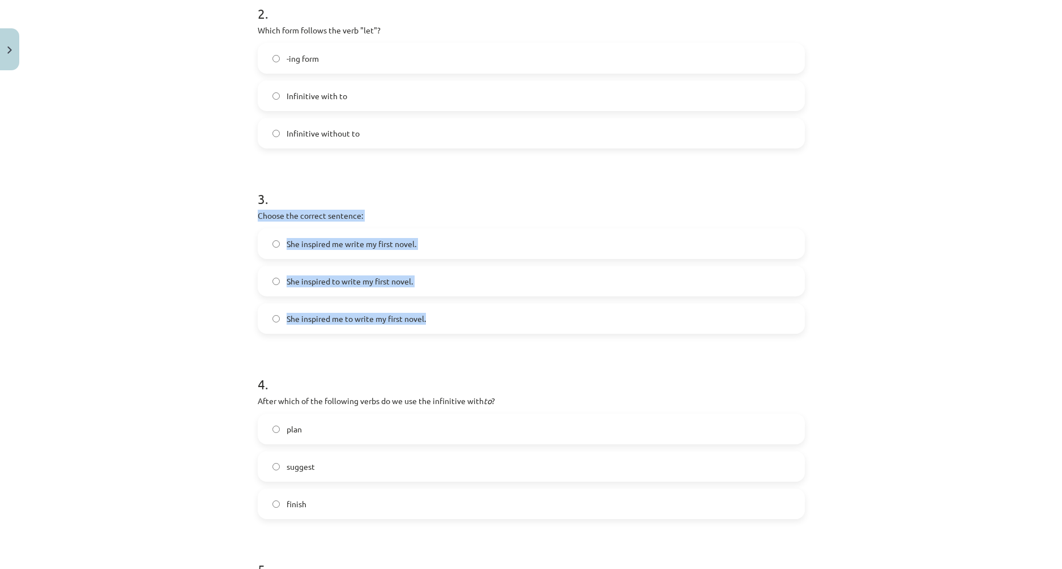
drag, startPoint x: 254, startPoint y: 215, endPoint x: 425, endPoint y: 310, distance: 195.0
click at [425, 310] on div "3 . Choose the correct sentence: She inspired me write my first novel. She insp…" at bounding box center [531, 252] width 547 height 163
click at [169, 267] on div "Mācību tēma: Angļu valodas i - 11. klases 1. ieskaites mācību materiāls #7 📝 To…" at bounding box center [531, 284] width 1062 height 569
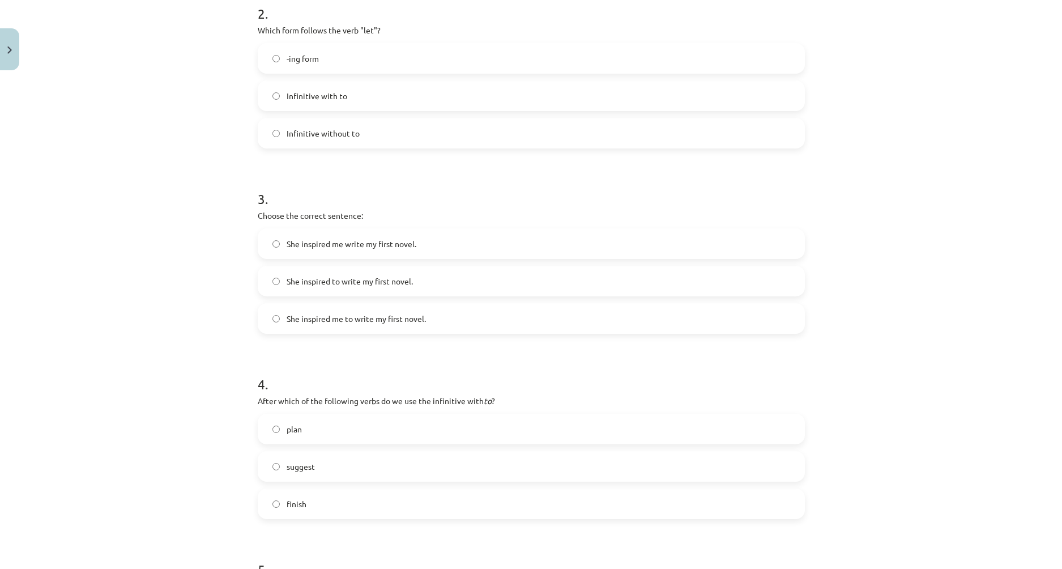
click at [347, 317] on span "She inspired me to write my first novel." at bounding box center [356, 319] width 139 height 12
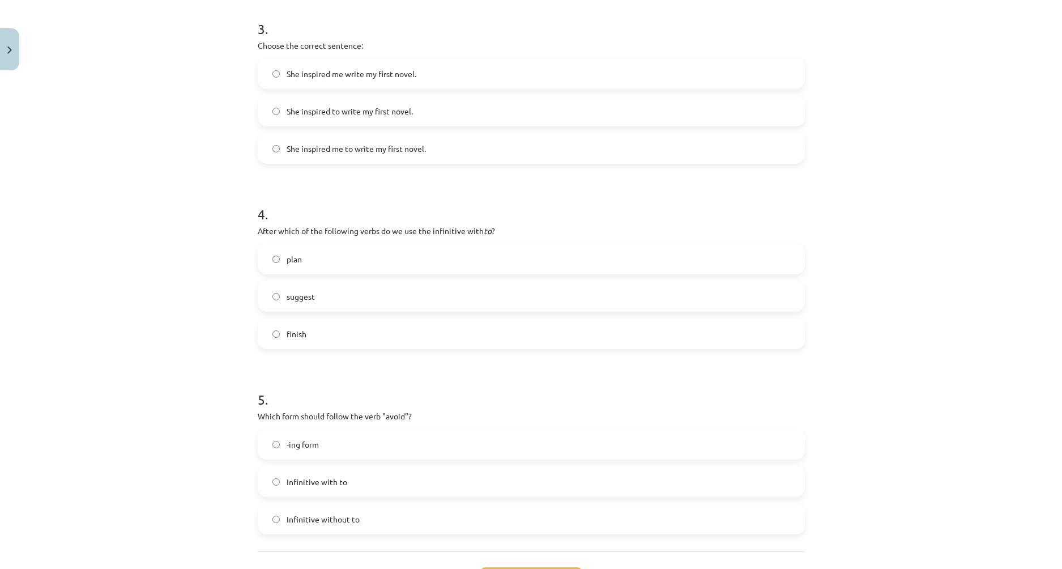
scroll to position [692, 0]
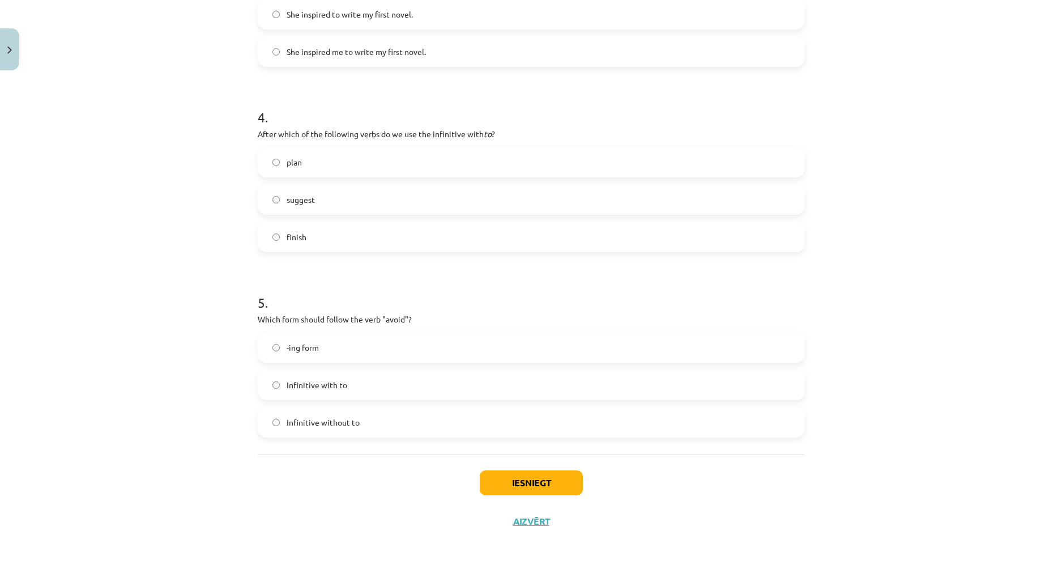
click at [299, 198] on span "suggest" at bounding box center [301, 200] width 28 height 12
drag, startPoint x: 254, startPoint y: 319, endPoint x: 367, endPoint y: 420, distance: 151.2
click at [367, 420] on div "5 . Which form should follow the verb "avoid"? -ing form Infinitive with to Inf…" at bounding box center [531, 356] width 547 height 163
click at [353, 343] on label "-ing form" at bounding box center [531, 347] width 545 height 28
click at [503, 479] on button "Iesniegt" at bounding box center [531, 482] width 103 height 25
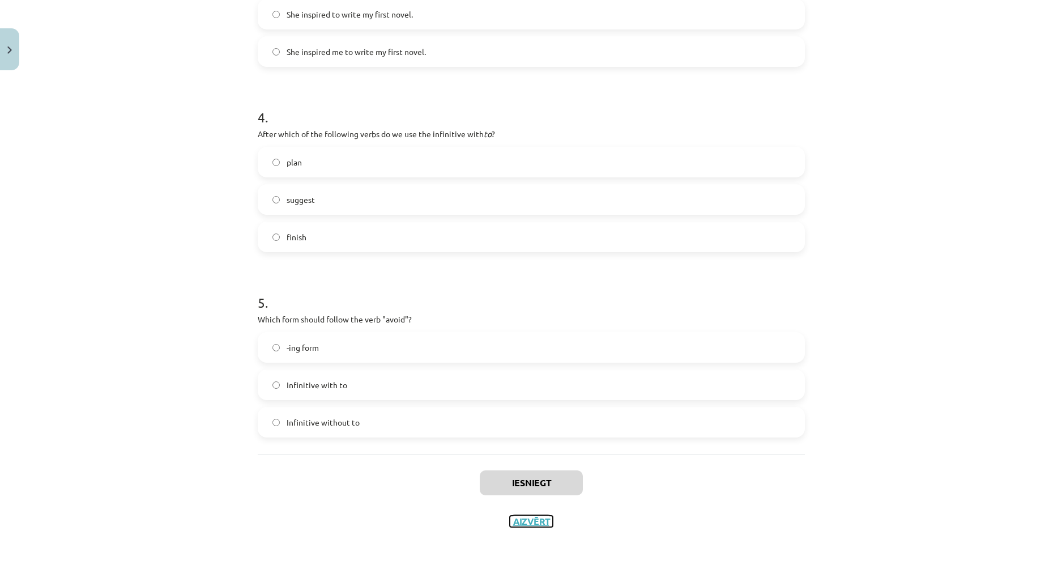
click at [530, 522] on button "Aizvērt" at bounding box center [531, 520] width 43 height 11
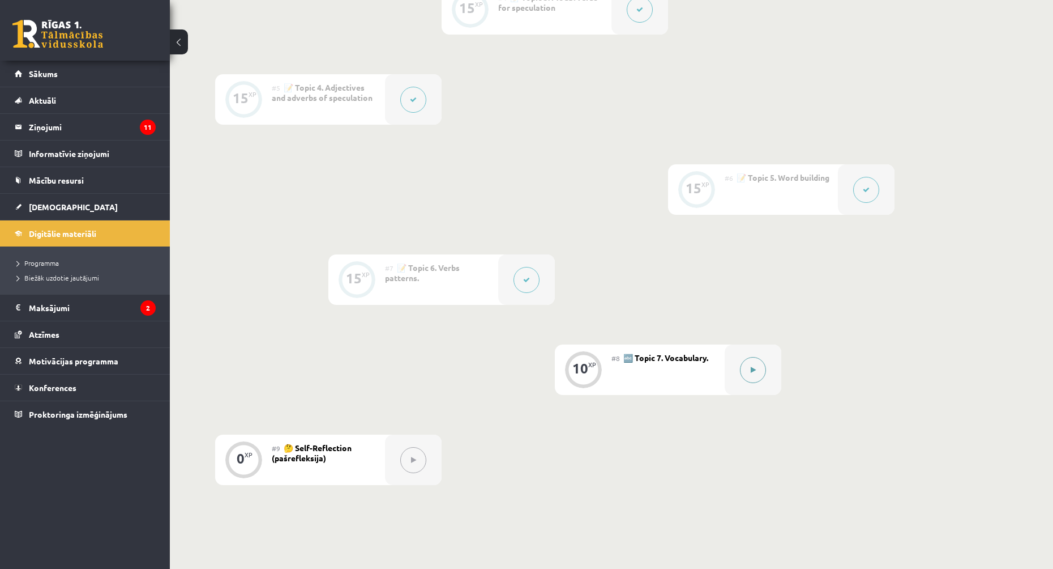
click at [746, 371] on button at bounding box center [753, 370] width 26 height 26
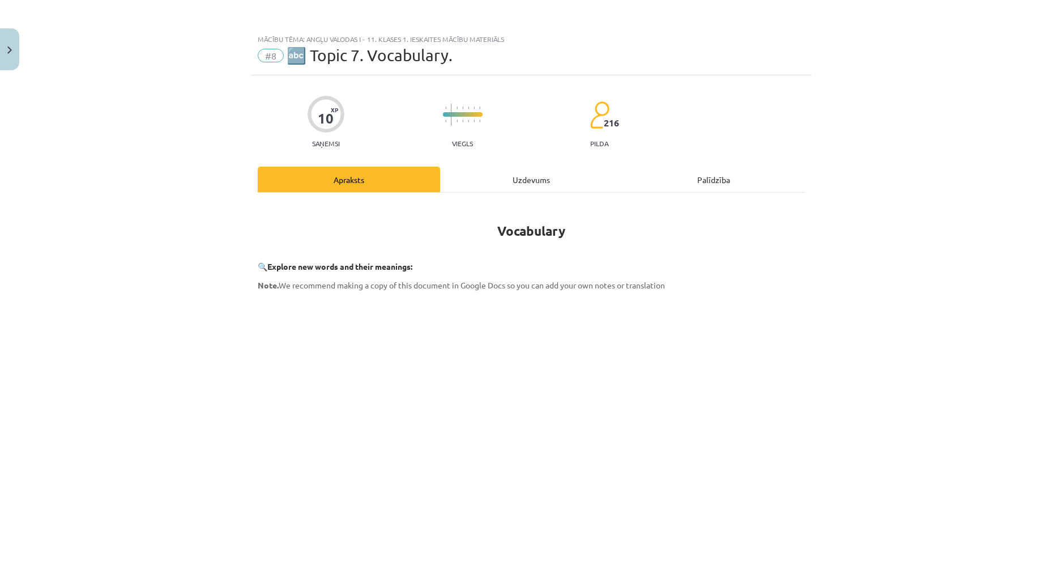
click at [540, 181] on div "Uzdevums" at bounding box center [531, 179] width 182 height 25
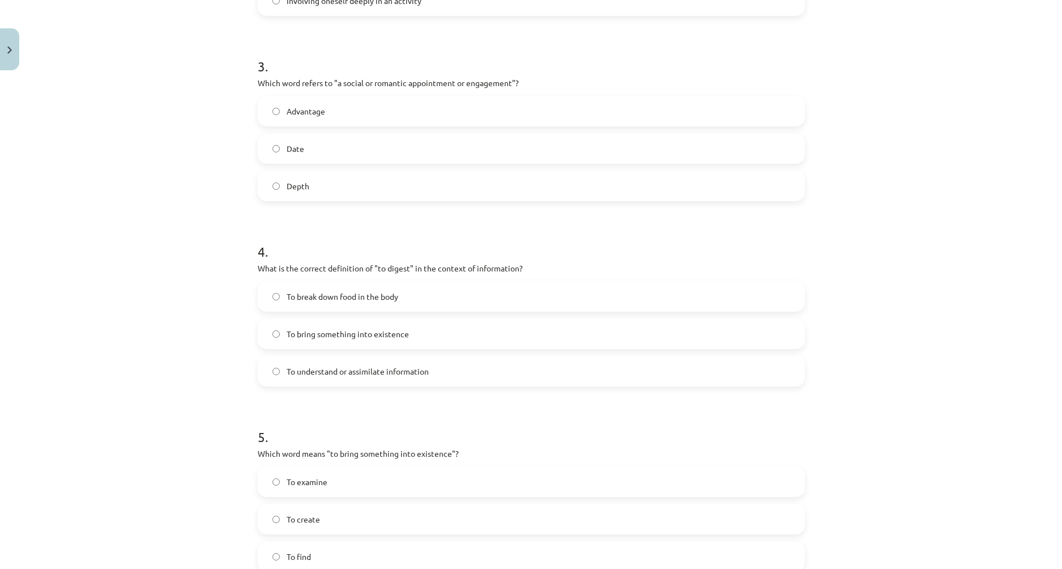
scroll to position [729, 0]
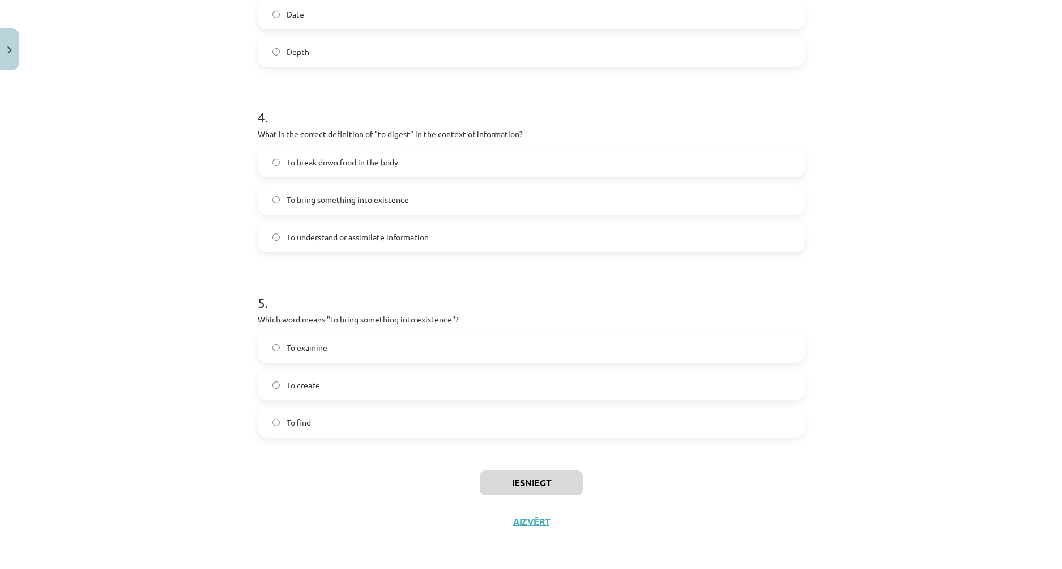
click at [318, 387] on label "To create" at bounding box center [531, 384] width 545 height 28
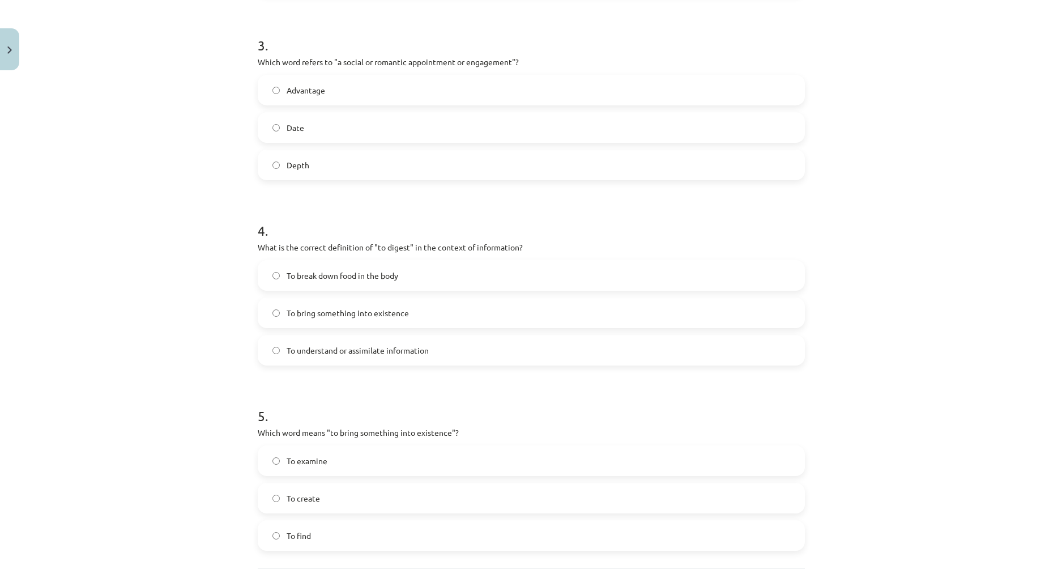
scroll to position [559, 0]
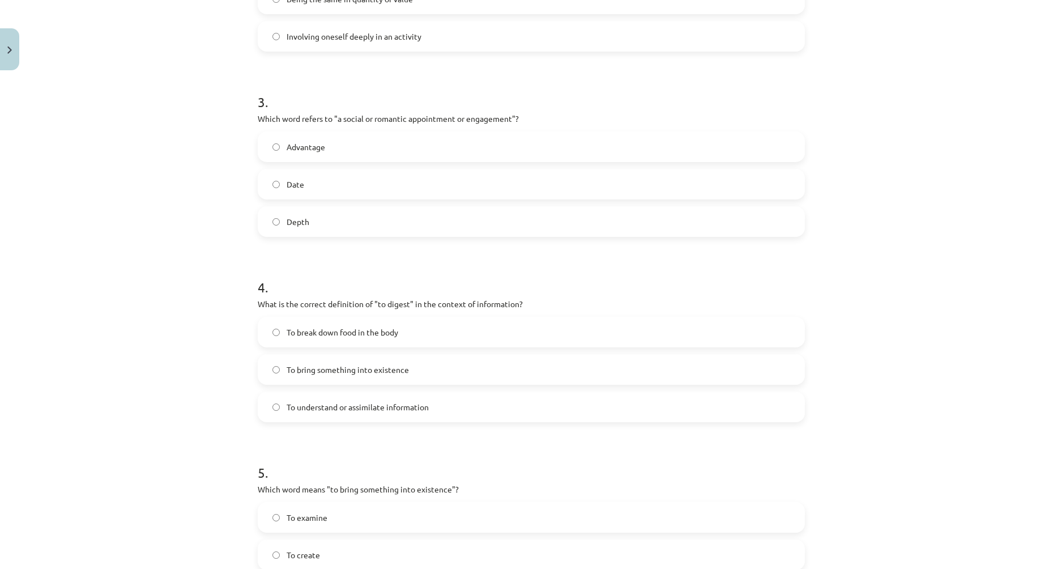
click at [336, 407] on span "To understand or assimilate information" at bounding box center [358, 407] width 142 height 12
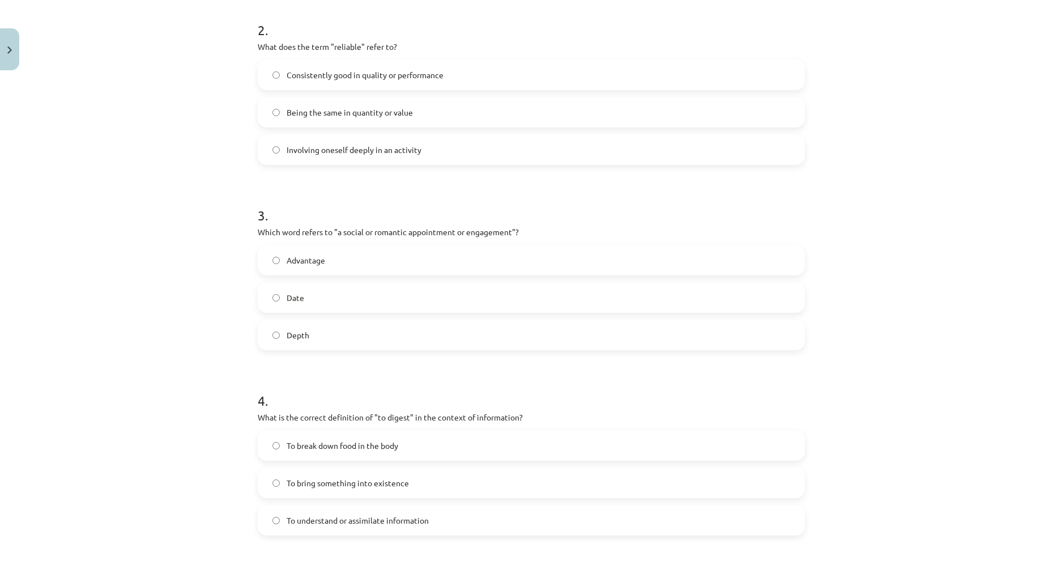
click at [304, 302] on label "Date" at bounding box center [531, 297] width 545 height 28
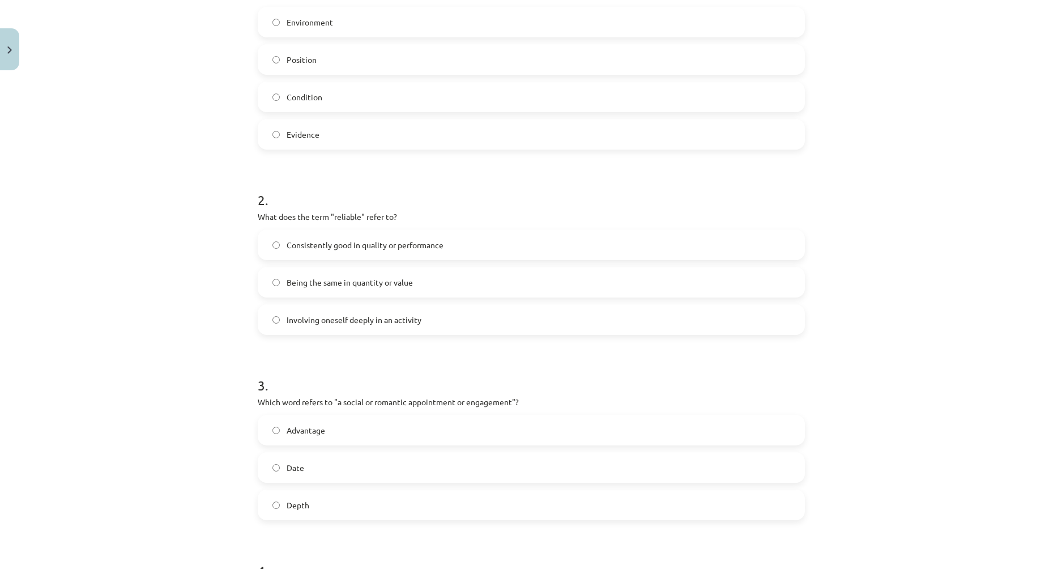
scroll to position [219, 0]
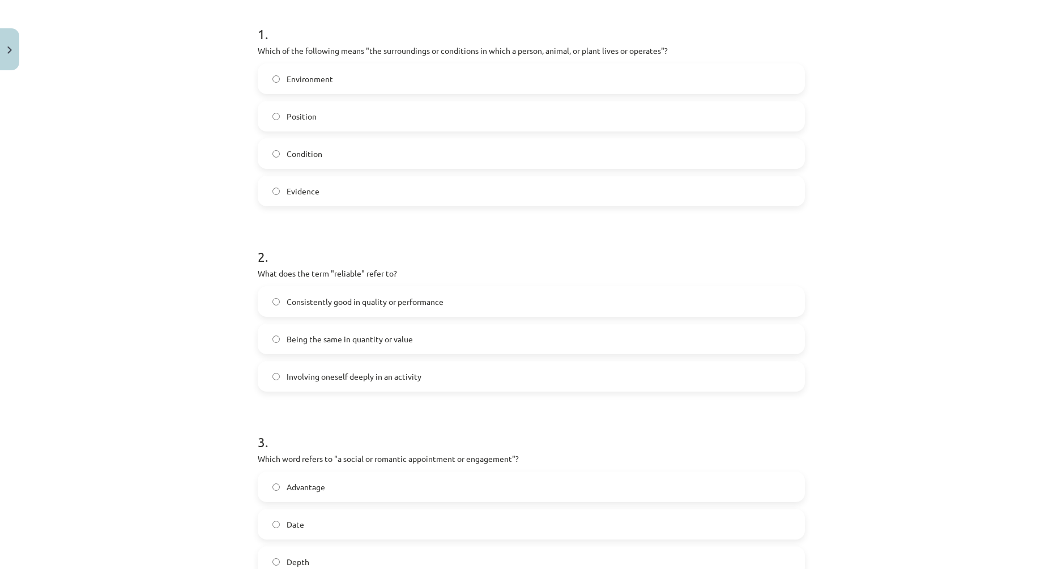
click at [361, 302] on span "Consistently good in quality or performance" at bounding box center [365, 302] width 157 height 12
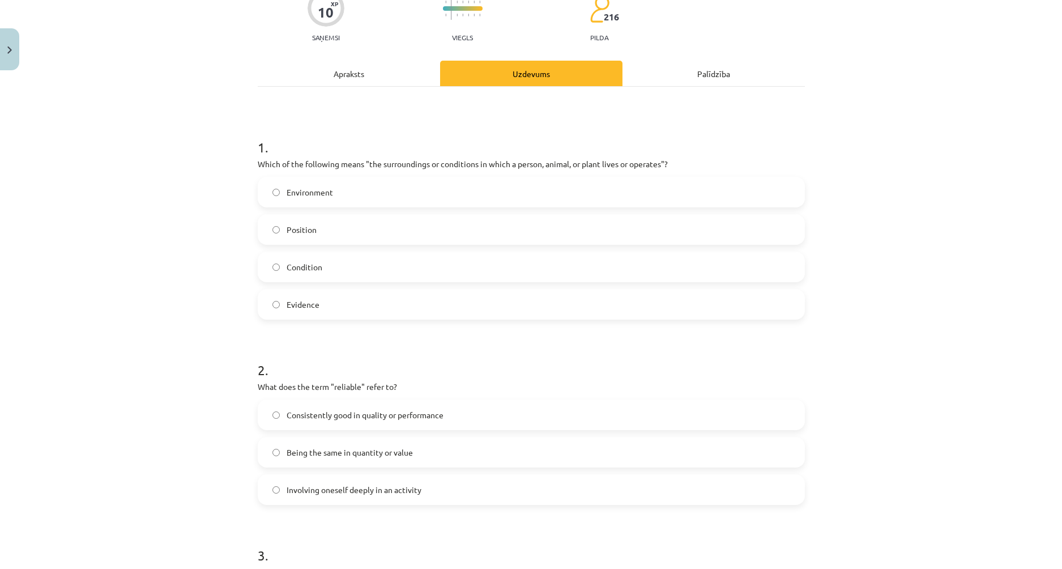
scroll to position [49, 0]
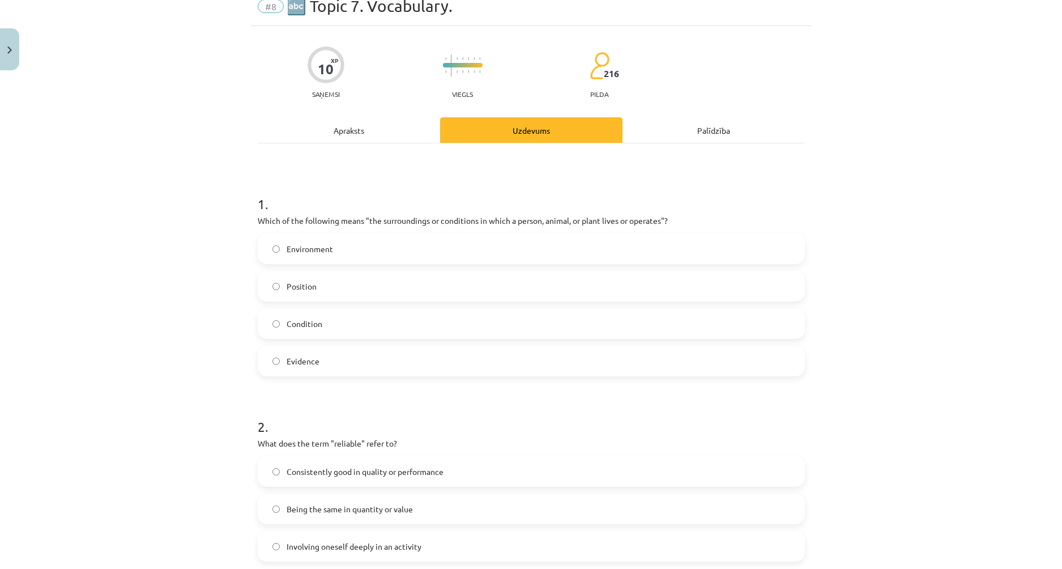
click at [328, 505] on span "Being the same in quantity or value" at bounding box center [350, 509] width 126 height 12
click at [415, 510] on label "Being the same in quantity or value" at bounding box center [531, 508] width 545 height 28
click at [308, 257] on label "Environment" at bounding box center [531, 248] width 545 height 28
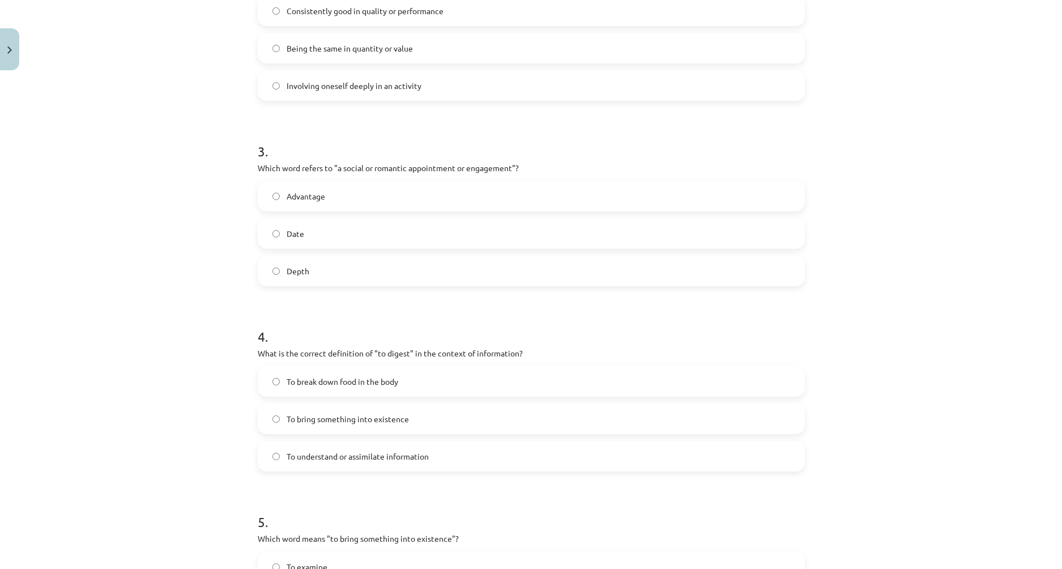
scroll to position [729, 0]
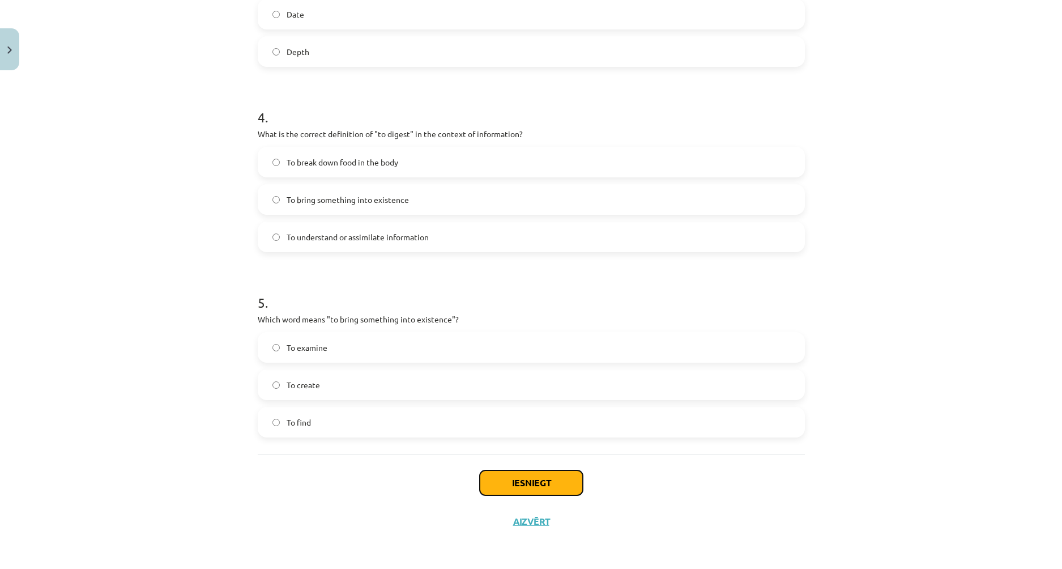
drag, startPoint x: 524, startPoint y: 486, endPoint x: 524, endPoint y: 500, distance: 14.2
click at [524, 485] on button "Iesniegt" at bounding box center [531, 482] width 103 height 25
click at [528, 518] on button "Aizvērt" at bounding box center [531, 520] width 43 height 11
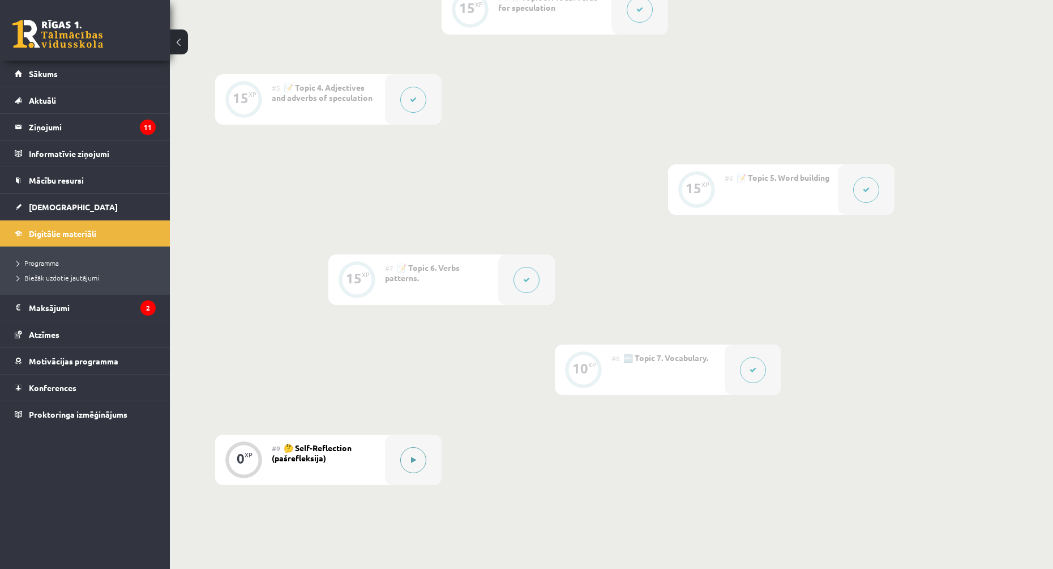
click at [396, 456] on div at bounding box center [413, 459] width 57 height 50
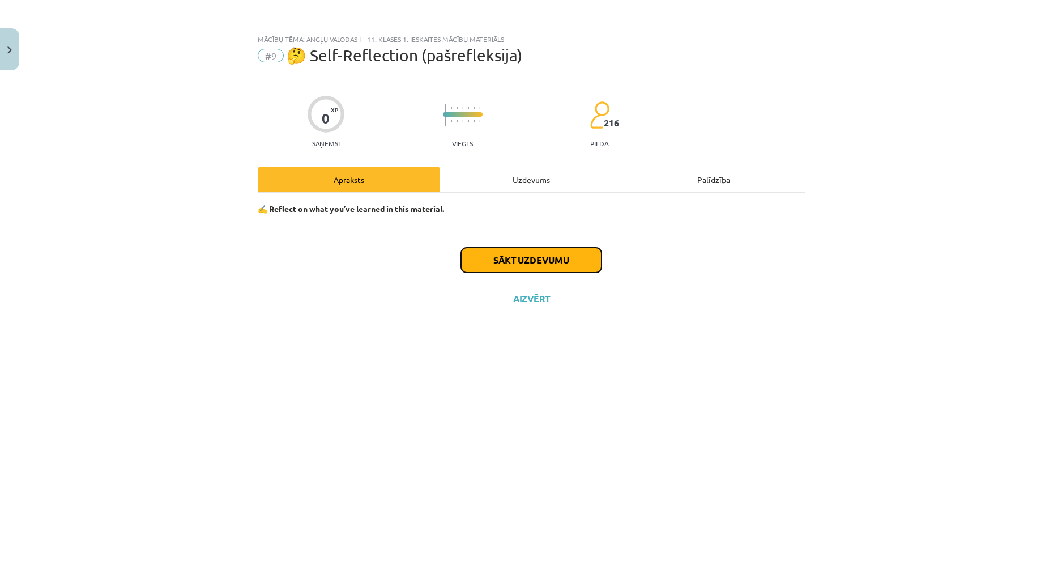
click at [556, 258] on button "Sākt uzdevumu" at bounding box center [531, 259] width 140 height 25
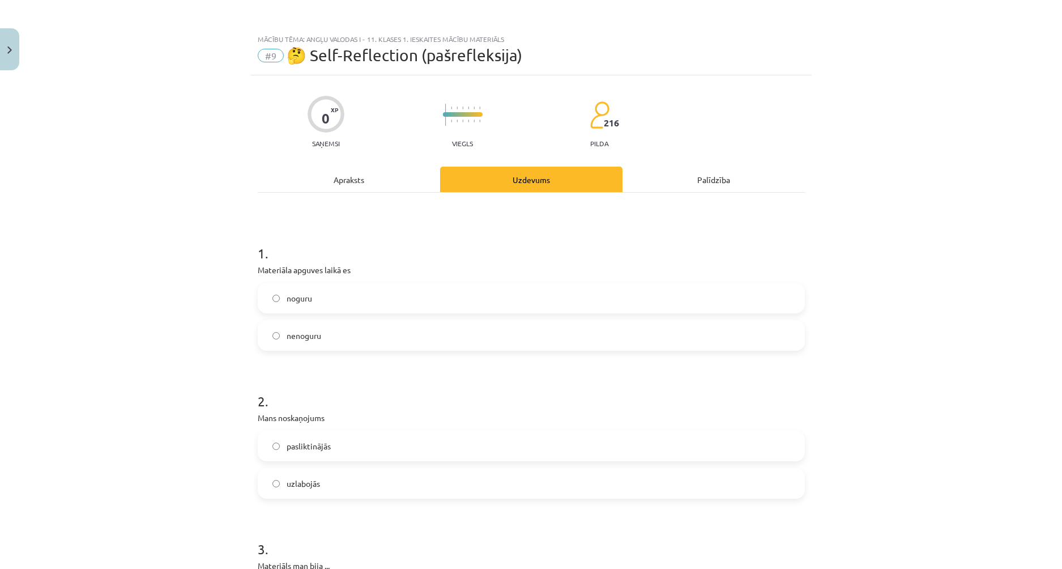
click at [323, 325] on label "nenoguru" at bounding box center [531, 335] width 545 height 28
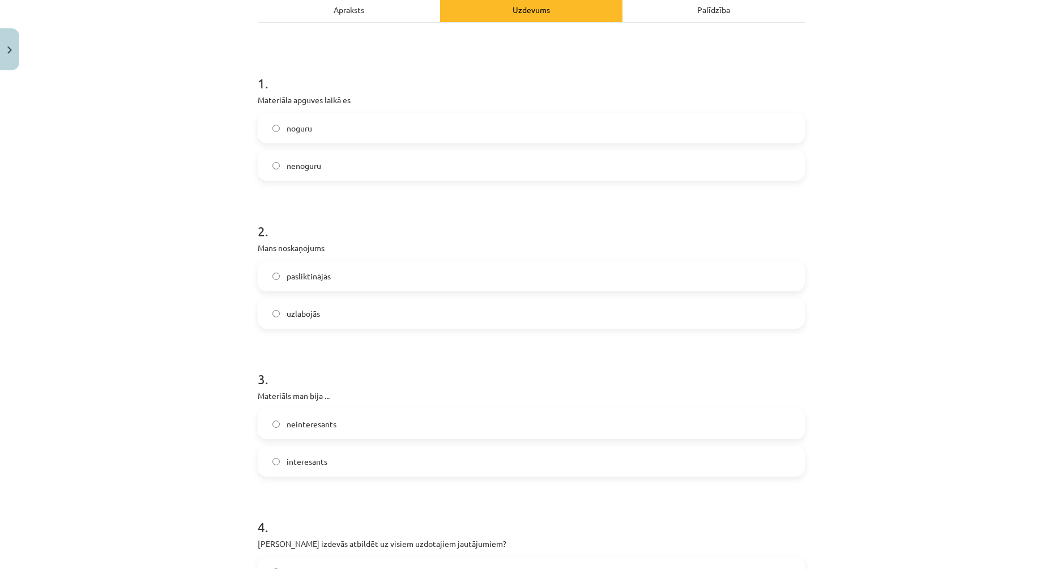
click at [313, 305] on label "uzlabojās" at bounding box center [531, 313] width 545 height 28
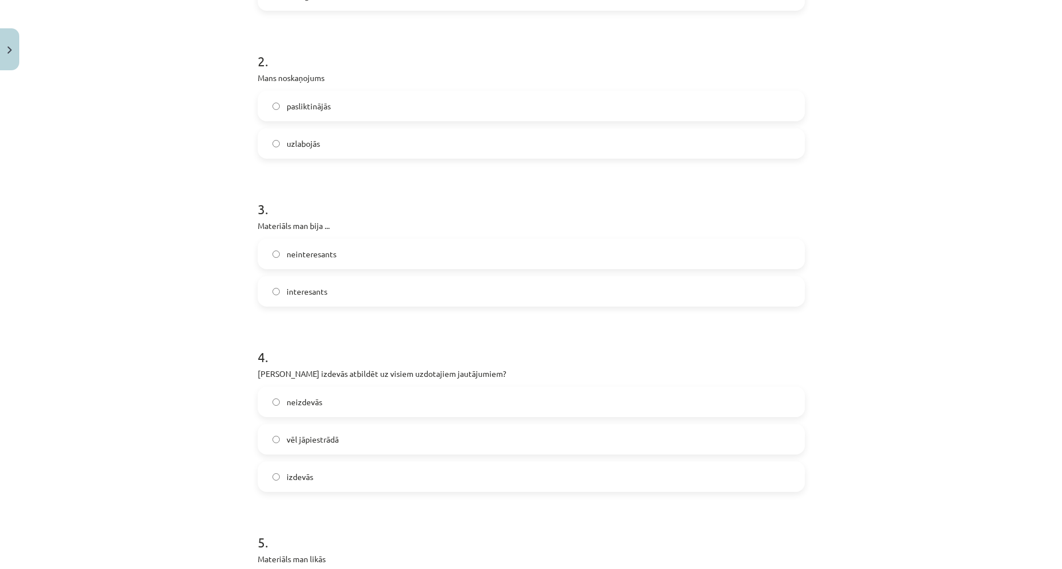
scroll to position [396, 0]
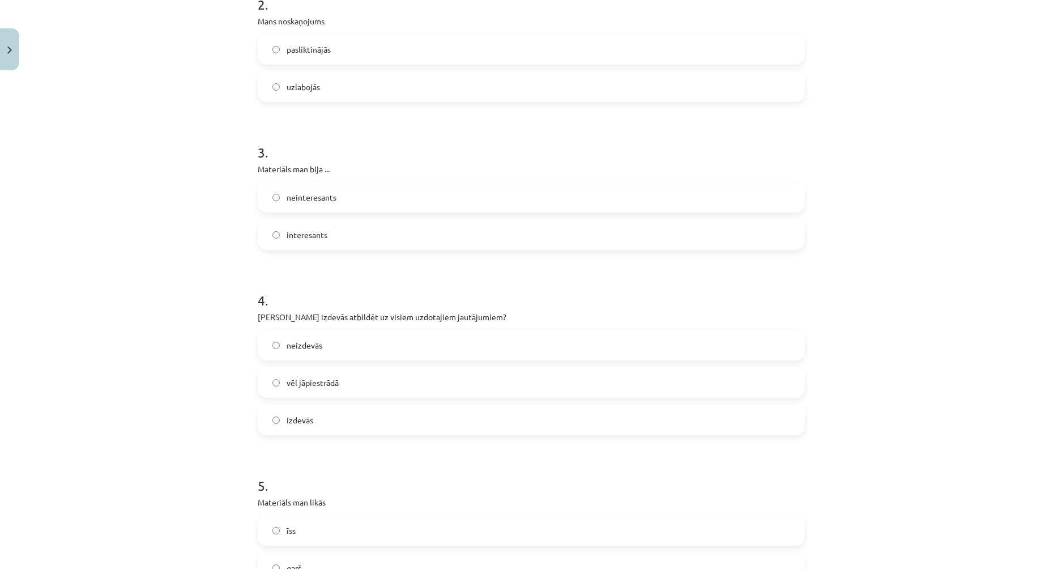
click at [301, 232] on span "interesants" at bounding box center [307, 235] width 41 height 12
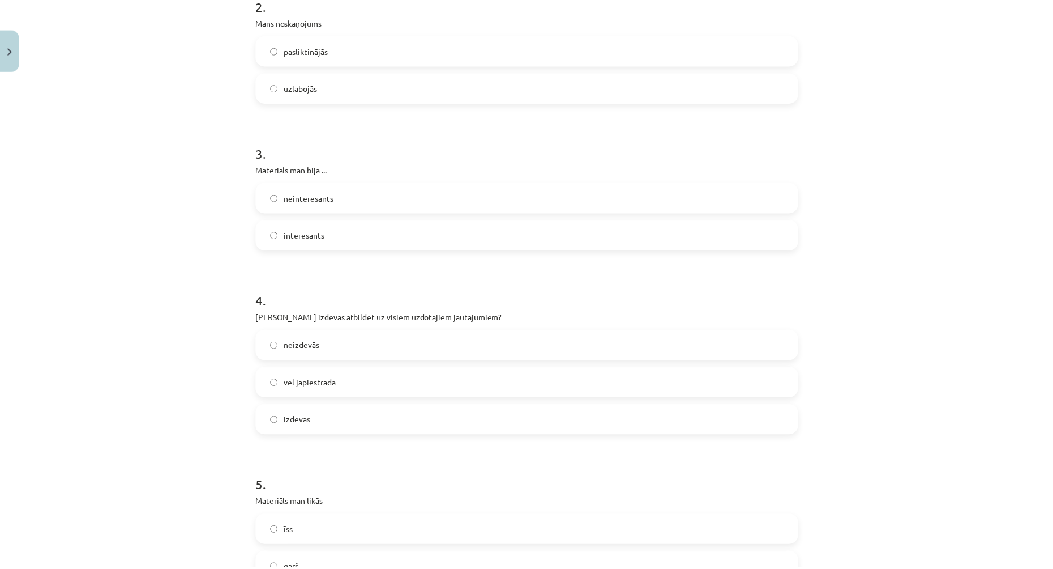
scroll to position [542, 0]
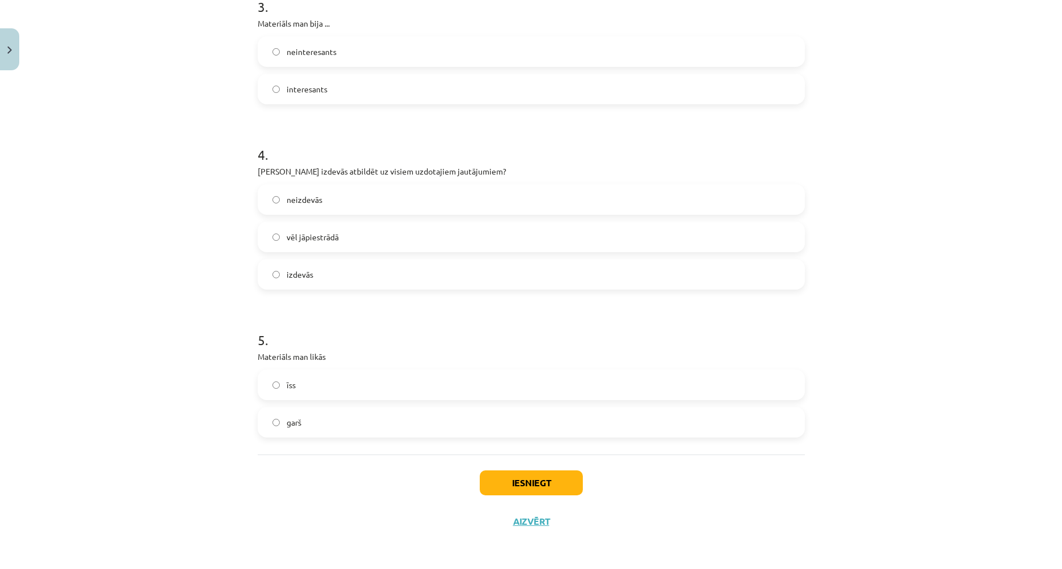
drag, startPoint x: 302, startPoint y: 240, endPoint x: 302, endPoint y: 246, distance: 6.8
click at [302, 241] on span "vēl jāpiestrādā" at bounding box center [313, 237] width 52 height 12
click at [316, 414] on label "garš" at bounding box center [531, 422] width 545 height 28
click at [507, 470] on div "Iesniegt Aizvērt" at bounding box center [531, 493] width 547 height 79
click at [511, 475] on button "Iesniegt" at bounding box center [531, 482] width 103 height 25
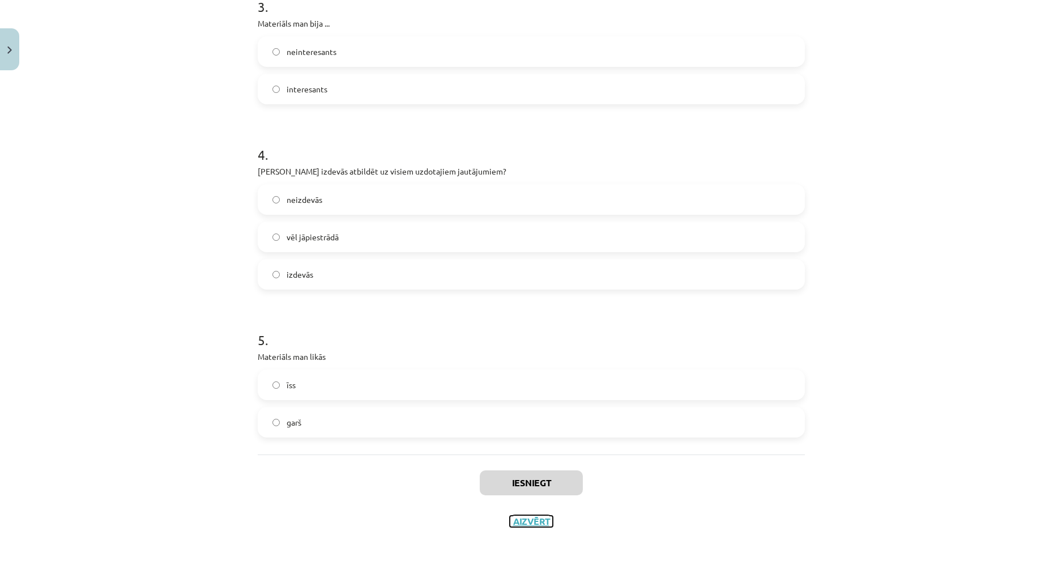
click at [536, 522] on button "Aizvērt" at bounding box center [531, 520] width 43 height 11
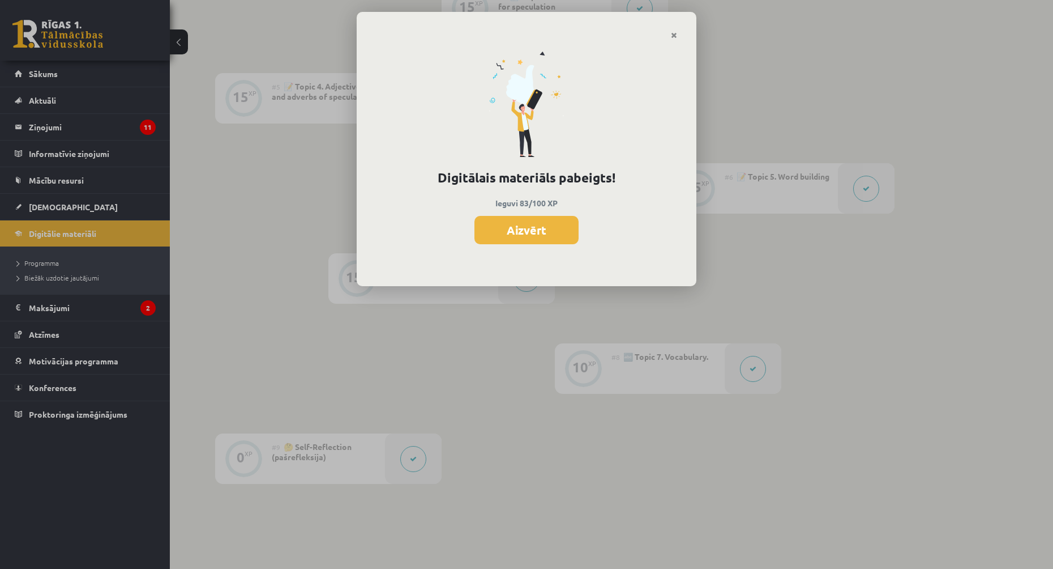
scroll to position [604, 0]
click at [517, 235] on button "Aizvērt" at bounding box center [527, 230] width 104 height 28
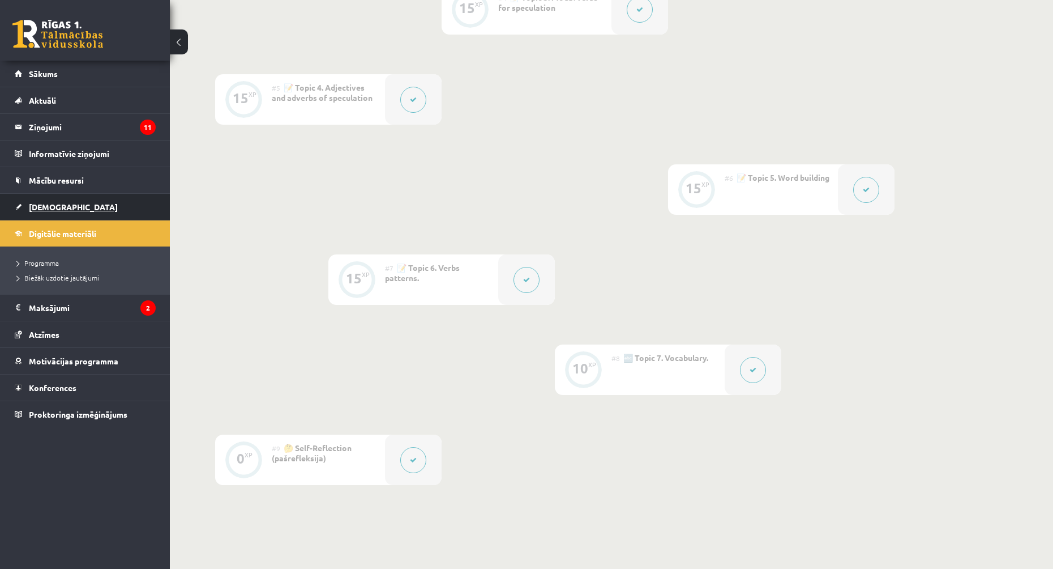
click at [80, 215] on link "[DEMOGRAPHIC_DATA]" at bounding box center [85, 207] width 141 height 26
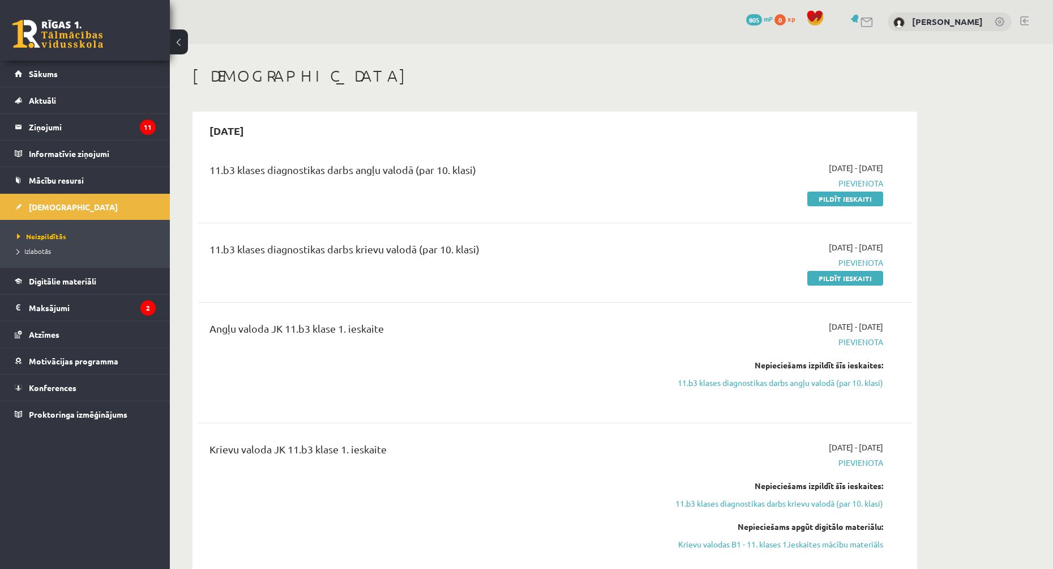
scroll to position [113, 0]
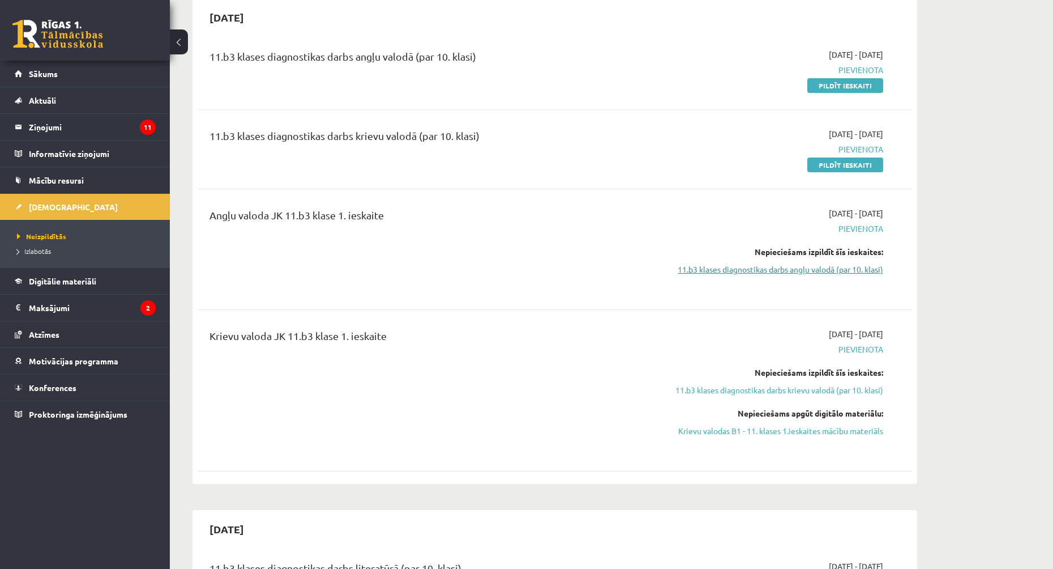
click at [690, 266] on link "11.b3 klases diagnostikas darbs angļu valodā (par 10. klasi)" at bounding box center [777, 269] width 214 height 12
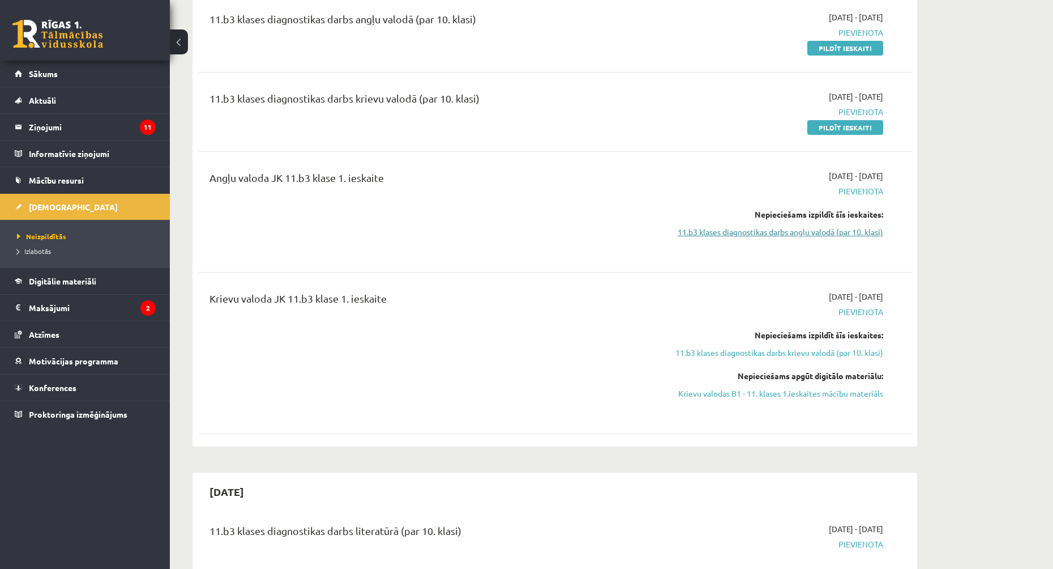
click at [763, 230] on link "11.b3 klases diagnostikas darbs angļu valodā (par 10. klasi)" at bounding box center [777, 232] width 214 height 12
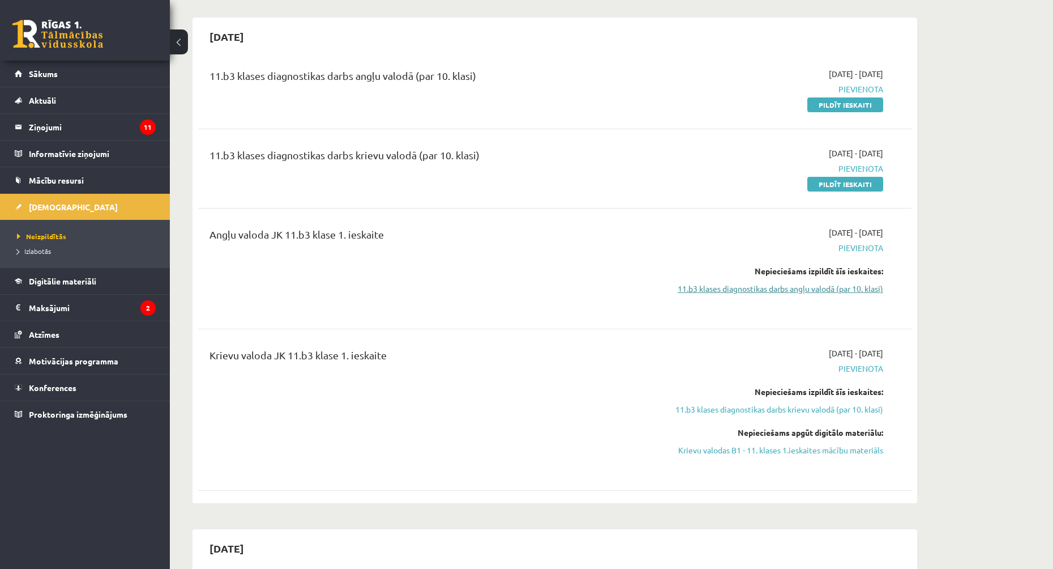
click at [734, 292] on link "11.b3 klases diagnostikas darbs angļu valodā (par 10. klasi)" at bounding box center [777, 289] width 214 height 12
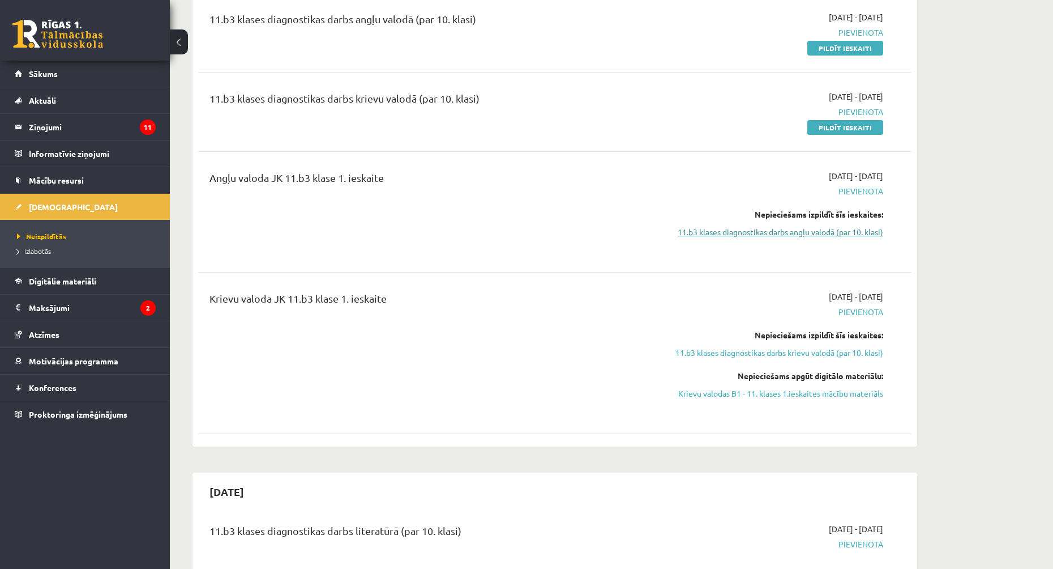
click at [749, 233] on link "11.b3 klases diagnostikas darbs angļu valodā (par 10. klasi)" at bounding box center [777, 232] width 214 height 12
click at [694, 237] on link "11.b3 klases diagnostikas darbs angļu valodā (par 10. klasi)" at bounding box center [777, 232] width 214 height 12
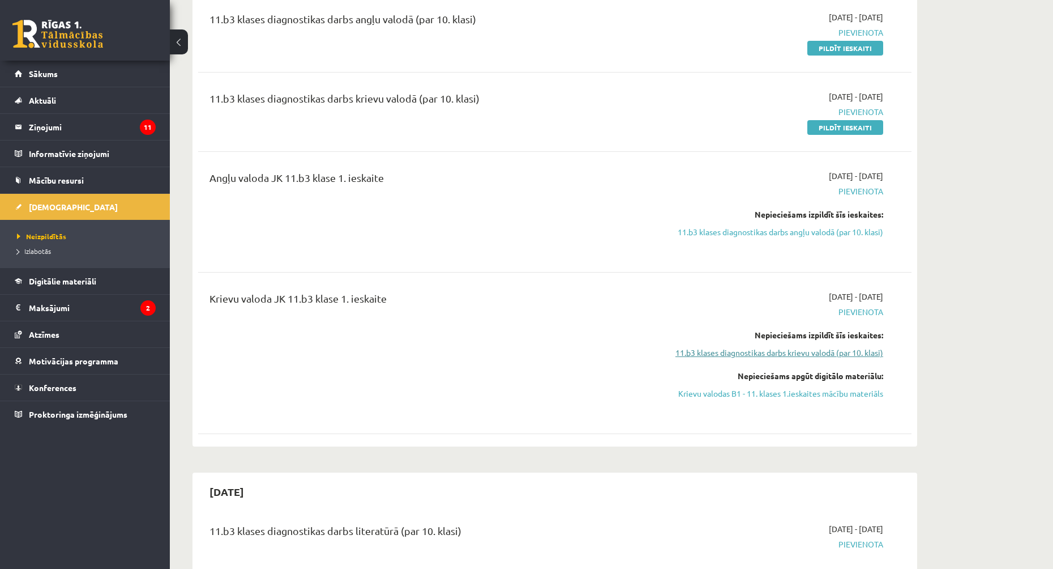
click at [725, 351] on link "11.b3 klases diagnostikas darbs krievu valodā (par 10. klasi)" at bounding box center [777, 353] width 214 height 12
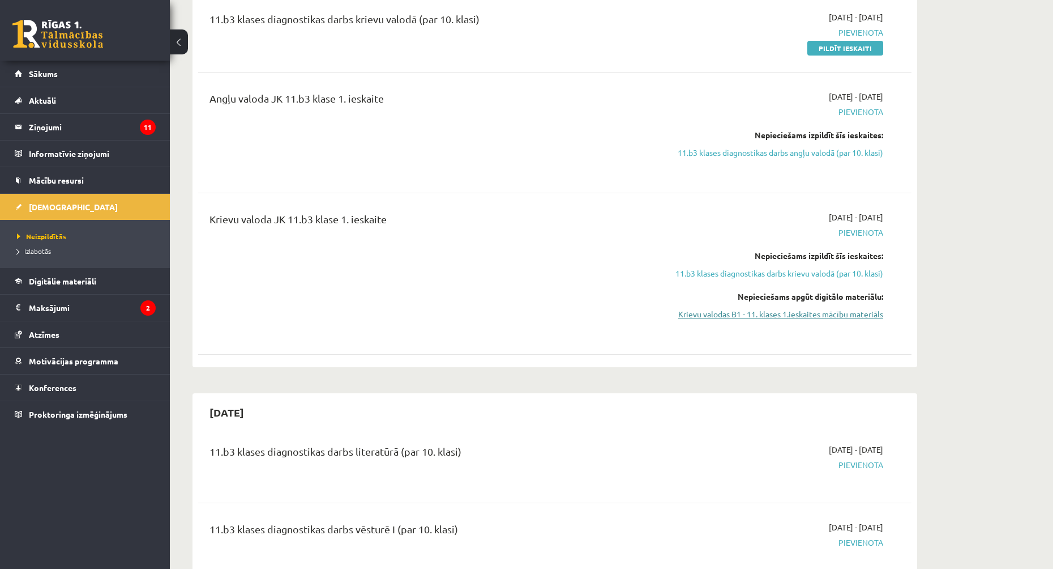
click at [725, 313] on link "Krievu valodas B1 - 11. klases 1.ieskaites mācību materiāls" at bounding box center [777, 314] width 214 height 12
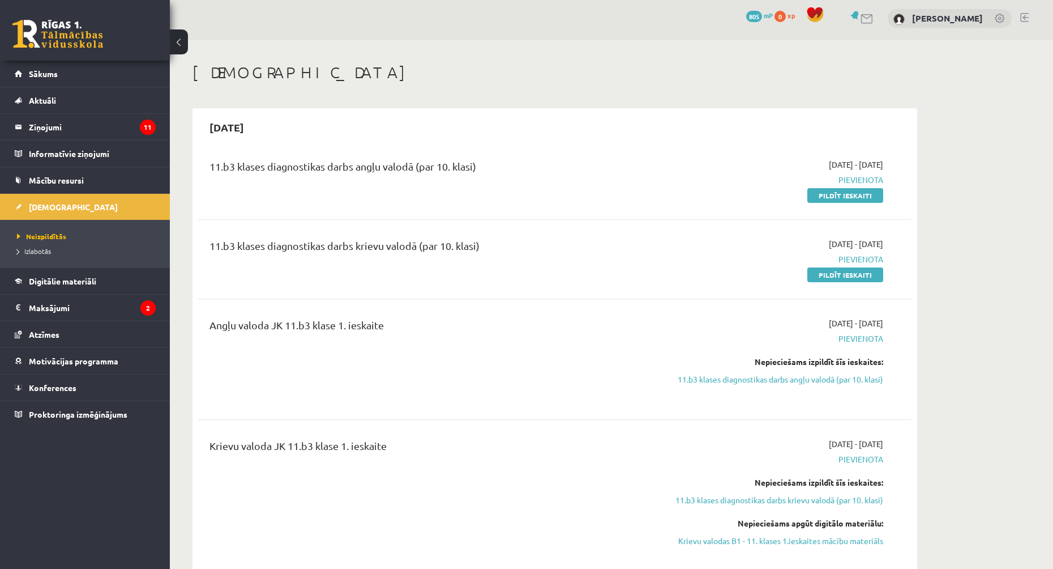
scroll to position [117, 0]
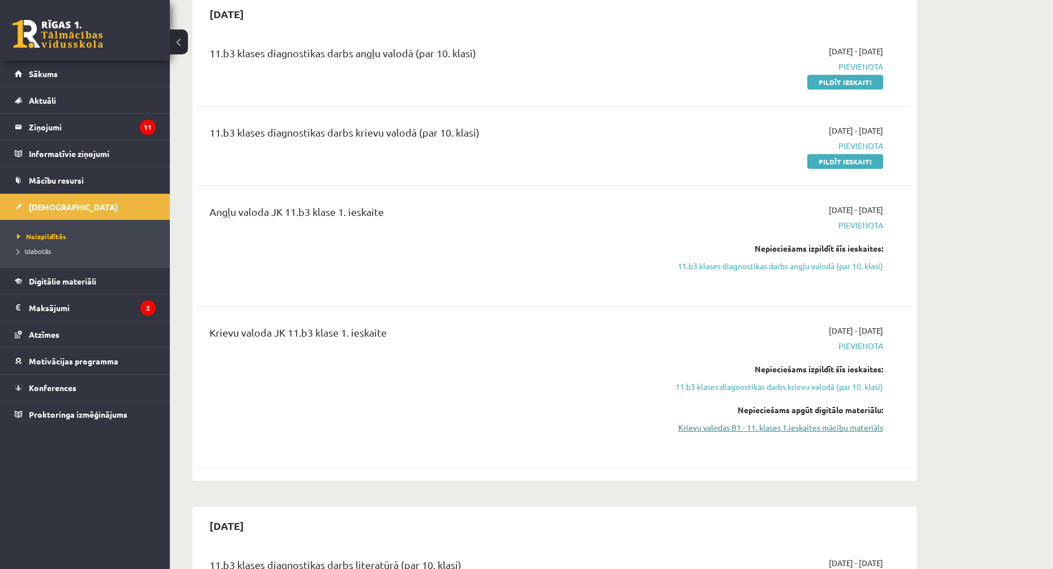
click at [752, 430] on link "Krievu valodas B1 - 11. klases 1.ieskaites mācību materiāls" at bounding box center [777, 427] width 214 height 12
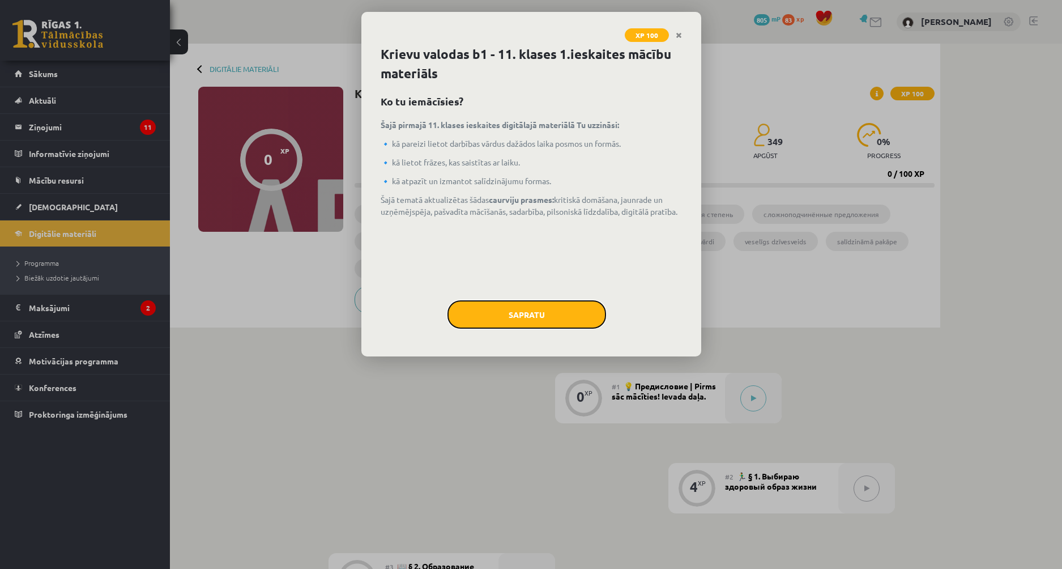
click at [527, 319] on button "Sapratu" at bounding box center [526, 314] width 159 height 28
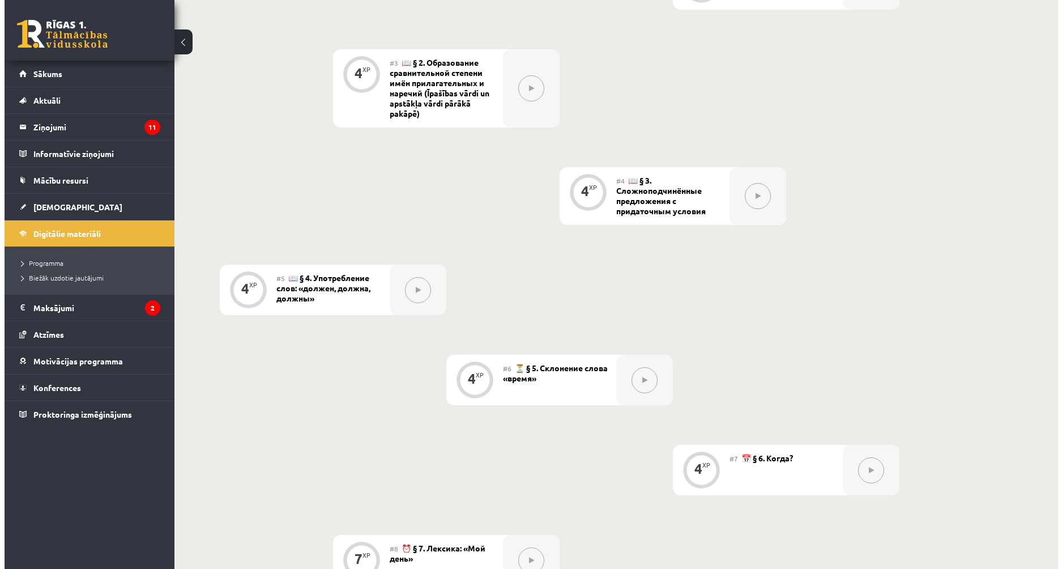
scroll to position [107, 0]
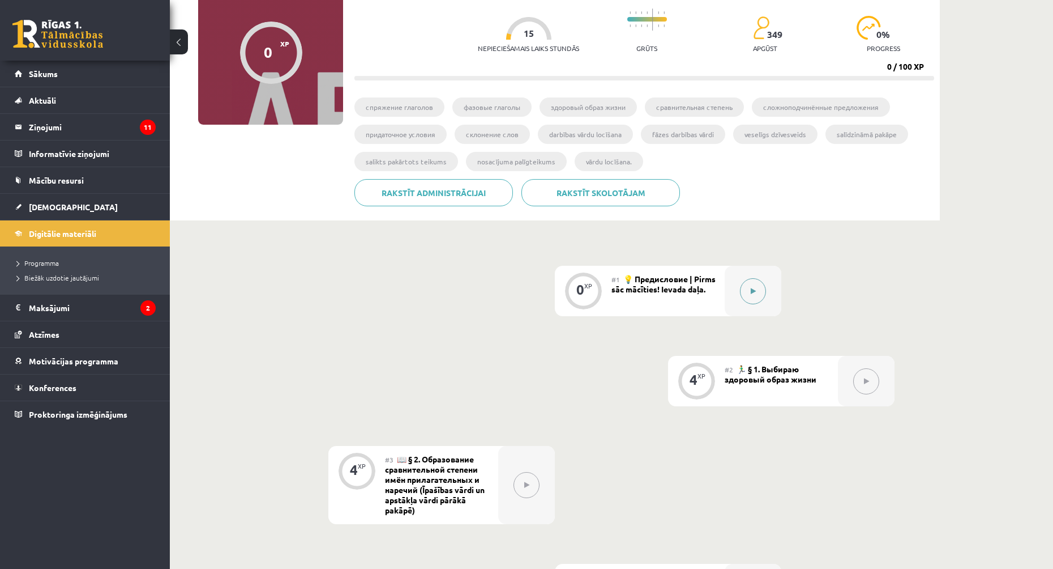
click at [749, 296] on button at bounding box center [753, 291] width 26 height 26
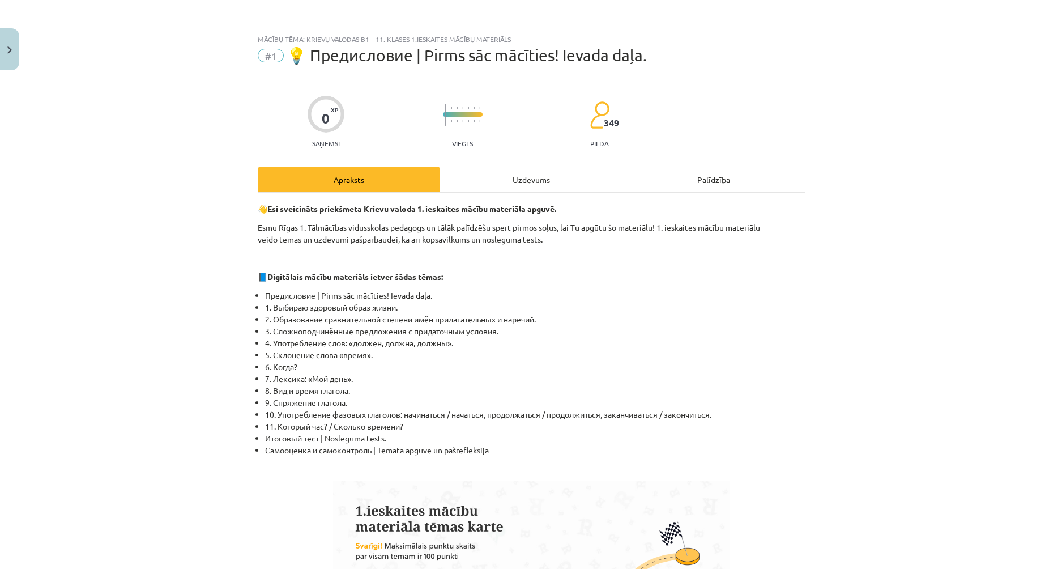
click at [513, 178] on div "Uzdevums" at bounding box center [531, 179] width 182 height 25
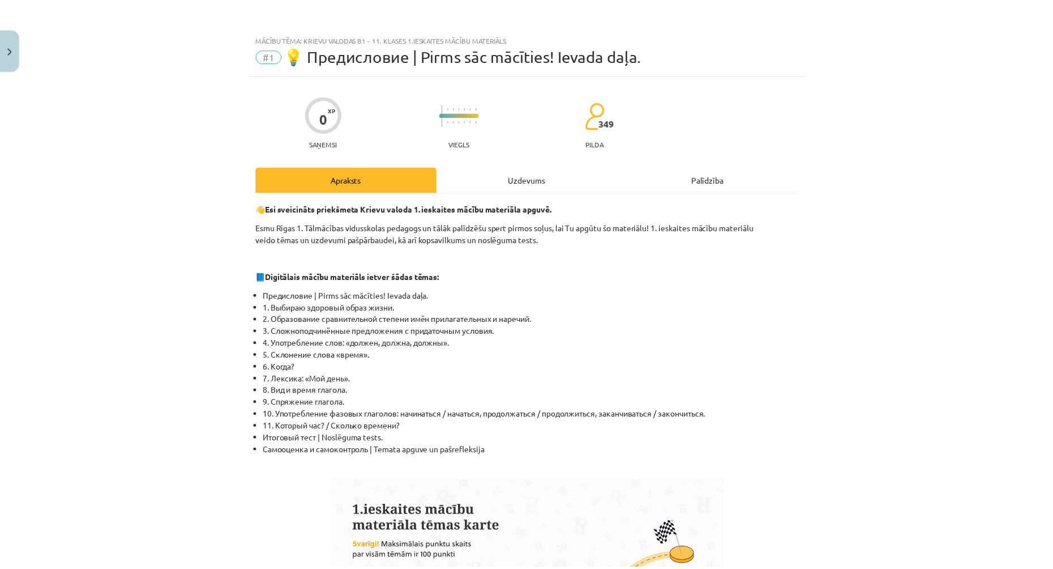
scroll to position [0, 0]
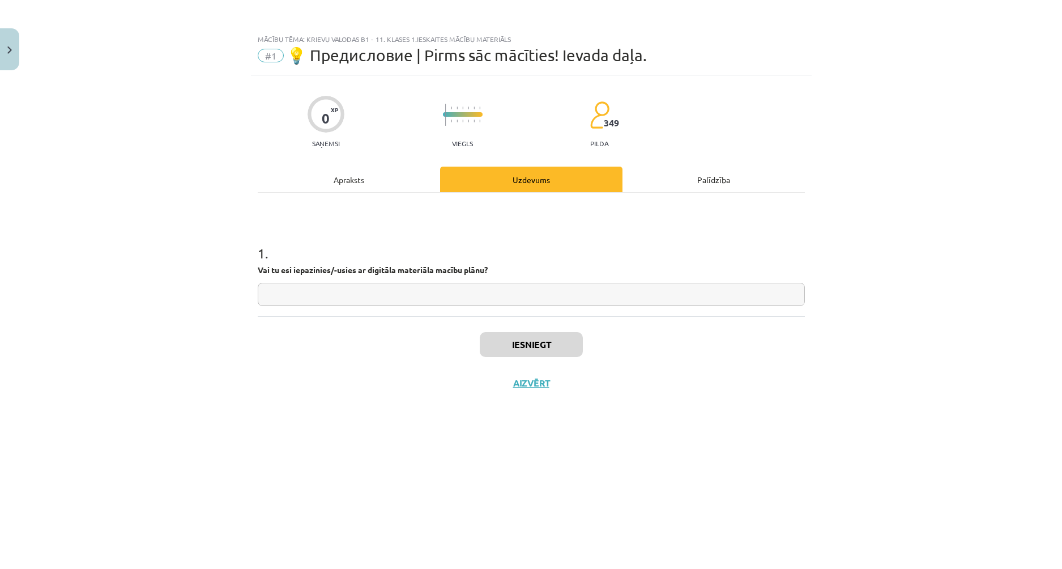
click at [467, 293] on input "text" at bounding box center [531, 294] width 547 height 23
type input "**"
click at [505, 338] on button "Iesniegt" at bounding box center [531, 344] width 103 height 25
click at [522, 379] on button "Aizvērt" at bounding box center [531, 382] width 43 height 11
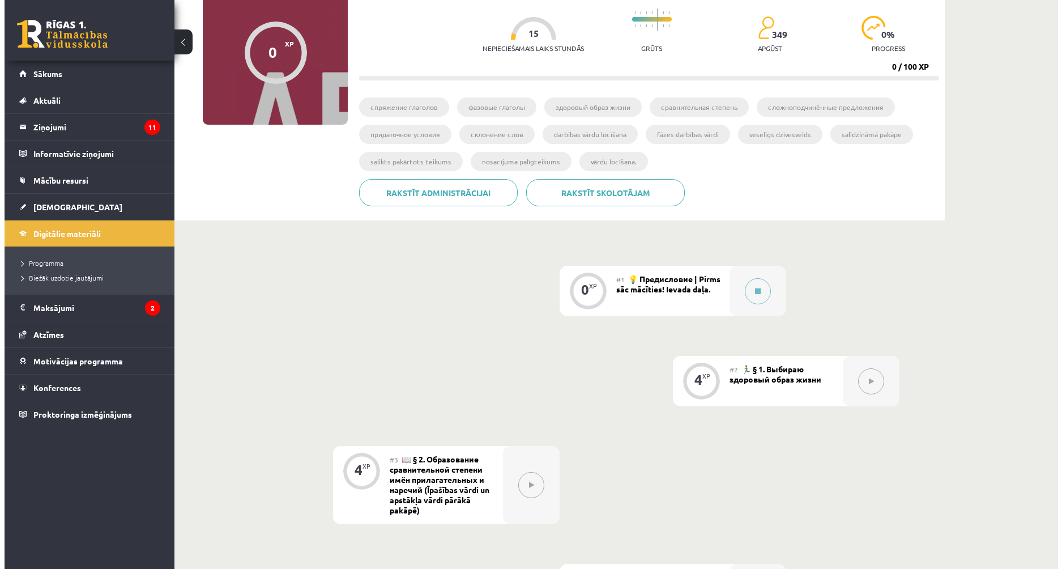
scroll to position [220, 0]
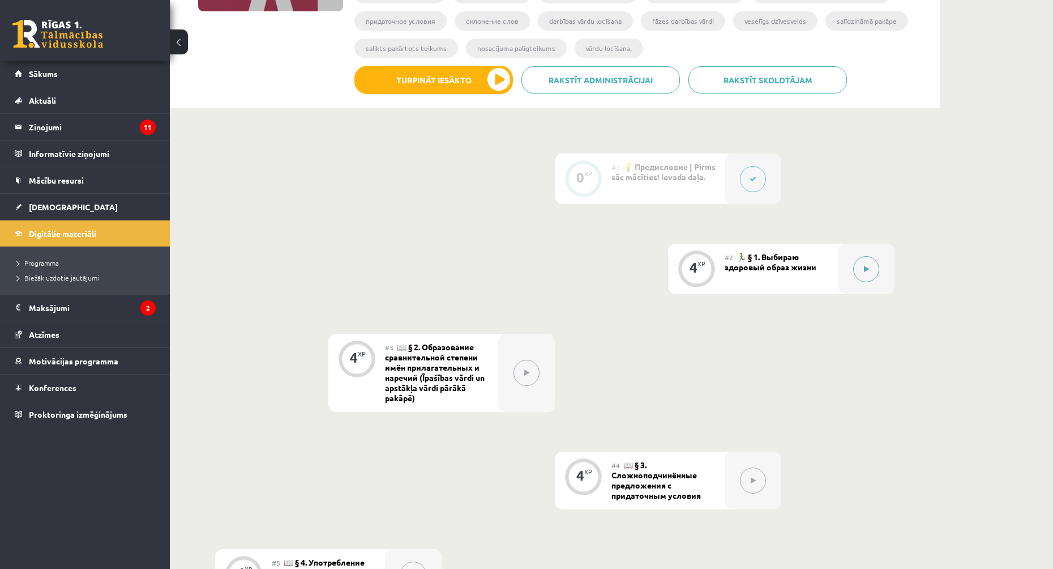
click at [868, 283] on div at bounding box center [866, 269] width 57 height 50
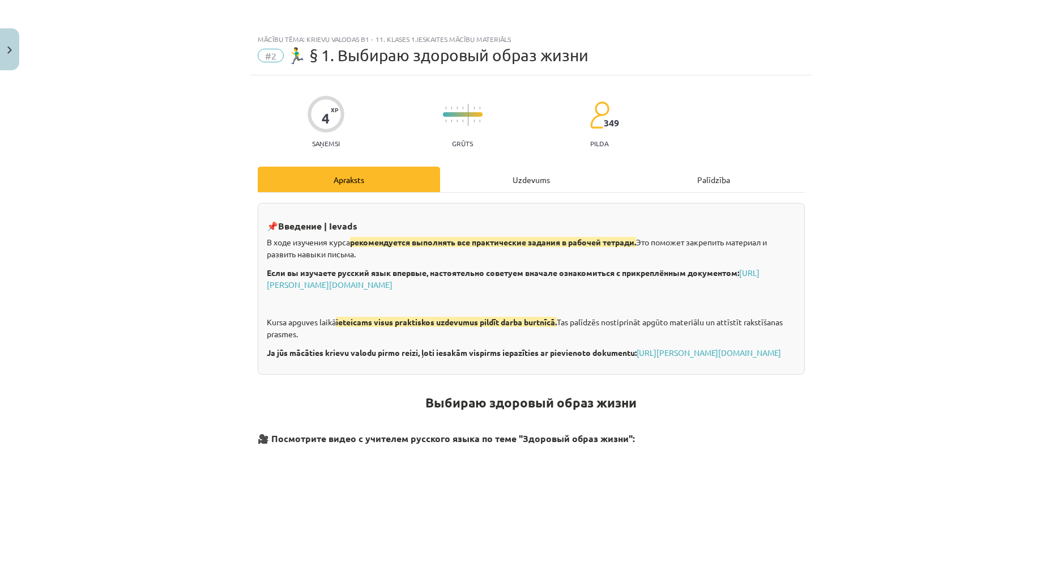
drag, startPoint x: 567, startPoint y: 168, endPoint x: 554, endPoint y: 172, distance: 13.6
click at [567, 168] on div "Uzdevums" at bounding box center [531, 179] width 182 height 25
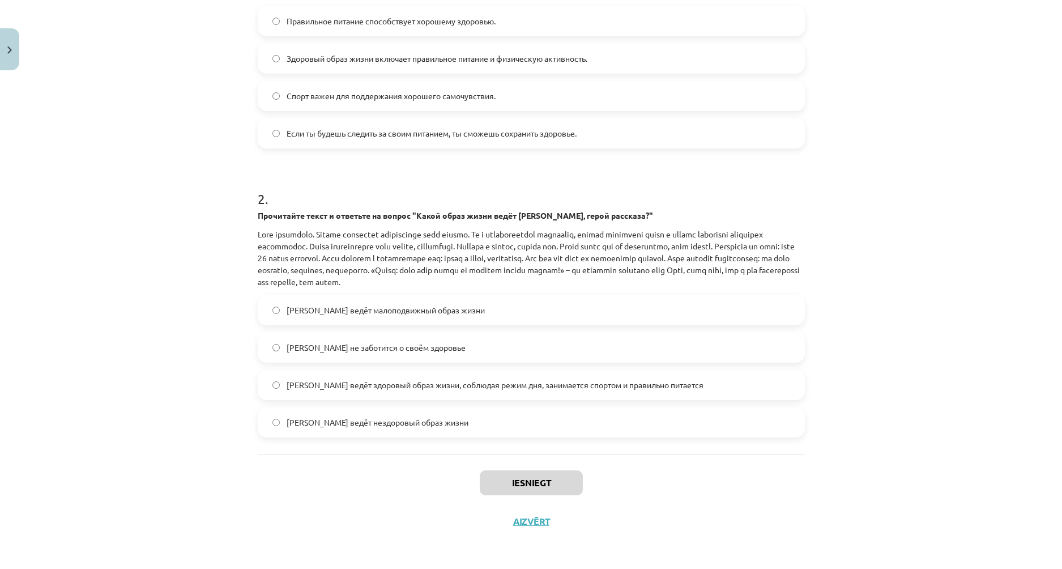
scroll to position [107, 0]
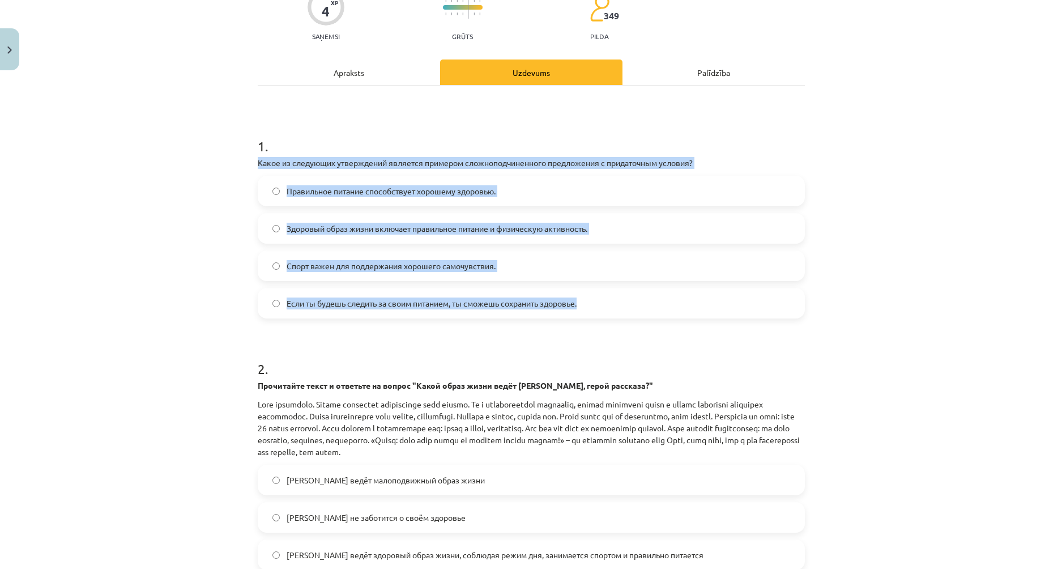
drag, startPoint x: 252, startPoint y: 159, endPoint x: 580, endPoint y: 301, distance: 357.2
click at [580, 301] on div "4 XP Saņemsi Grūts 349 pilda Apraksts Uzdevums Palīdzība 1 . Какое из следующих…" at bounding box center [531, 339] width 561 height 742
copy div "Какое из следующих утверждений является примером сложноподчиненного предложения…"
click at [173, 206] on div "Mācību tēma: Krievu valodas b1 - 11. klases 1.ieskaites mācību materiāls #2 🏃‍♂…" at bounding box center [531, 284] width 1062 height 569
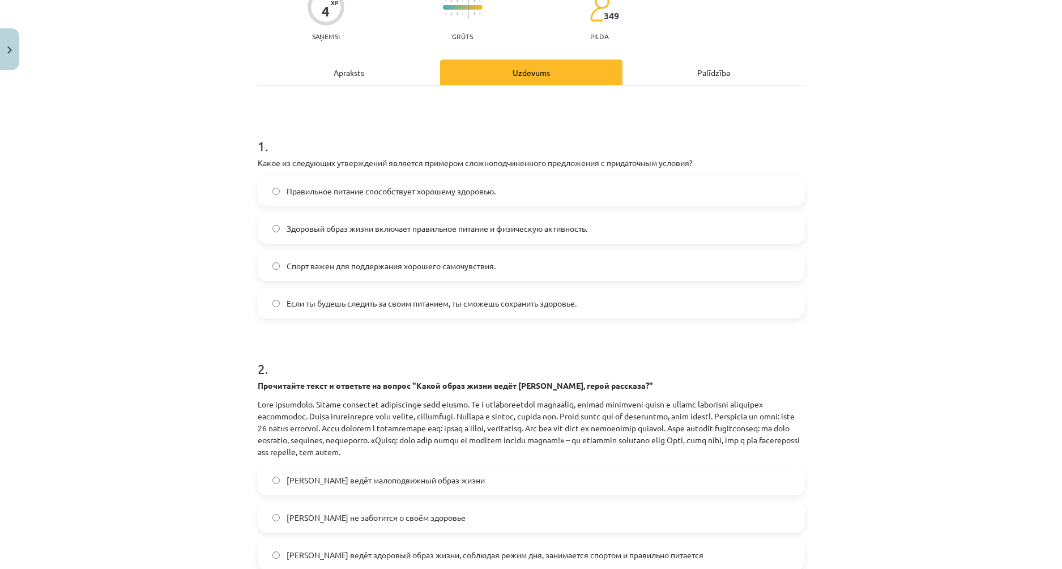
click at [327, 297] on span "Если ты будешь следить за своим питанием, ты сможешь сохранить здоровье." at bounding box center [432, 303] width 290 height 12
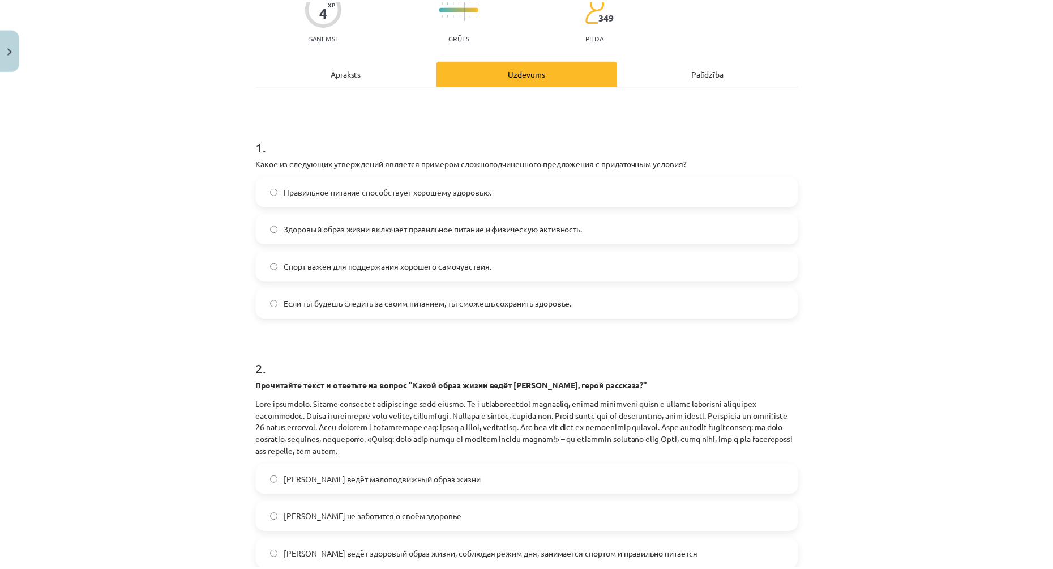
scroll to position [277, 0]
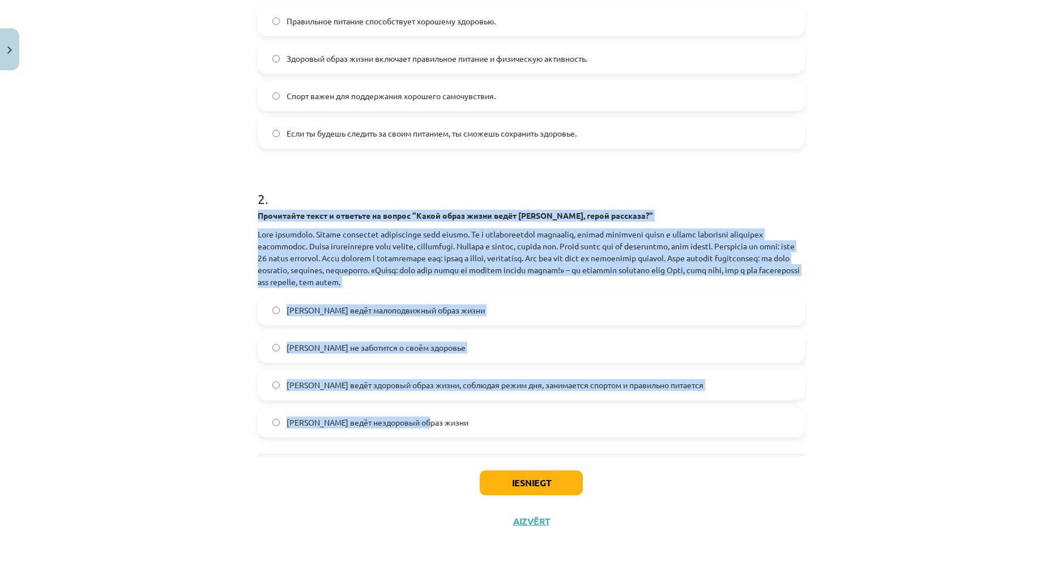
drag, startPoint x: 253, startPoint y: 215, endPoint x: 513, endPoint y: 419, distance: 329.6
click at [512, 418] on div "2 . Прочитайте текст и ответьте на вопрос "Какой образ жизни ведёт Олег, герой …" at bounding box center [531, 304] width 547 height 266
copy div "Прочитайте текст и ответьте на вопрос "Какой образ жизни ведёт Олег, герой расс…"
click at [399, 374] on label "Олег ведёт здоровый образ жизни, соблюдая режим дня, занимается спортом и прави…" at bounding box center [531, 384] width 545 height 28
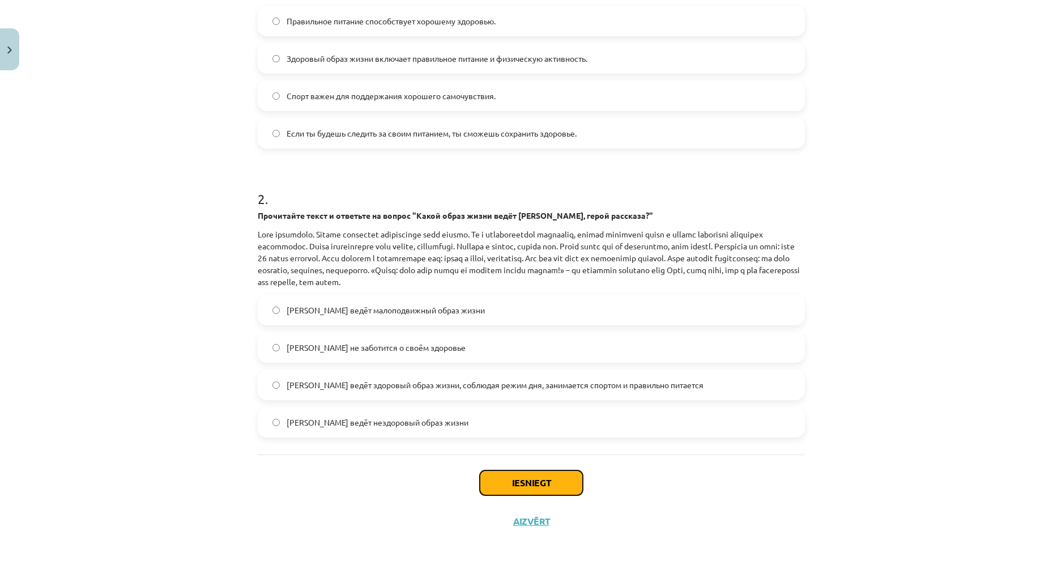
click at [528, 491] on button "Iesniegt" at bounding box center [531, 482] width 103 height 25
click at [536, 522] on button "Aizvērt" at bounding box center [531, 520] width 43 height 11
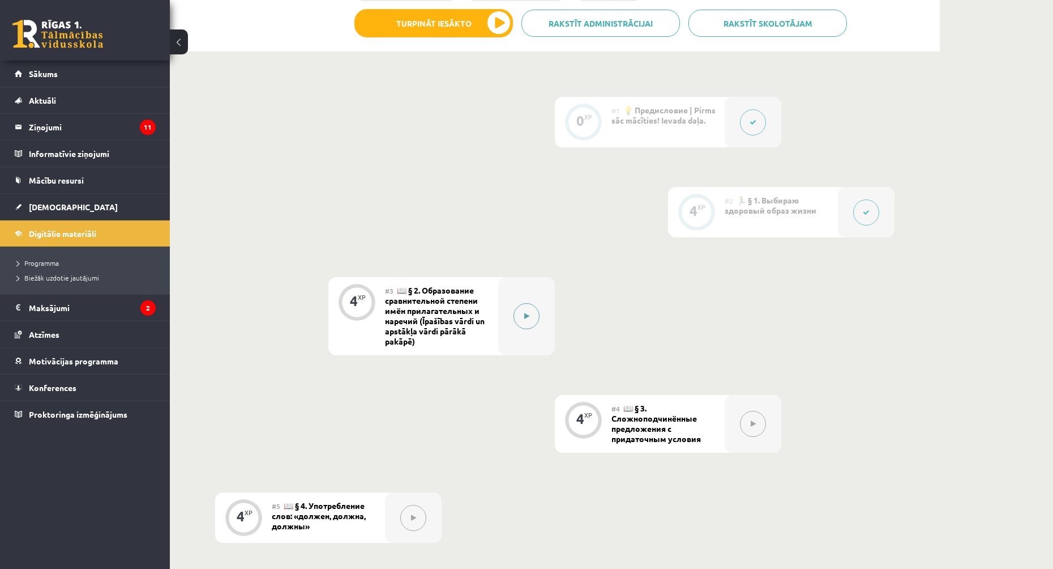
click at [543, 311] on div at bounding box center [526, 316] width 57 height 78
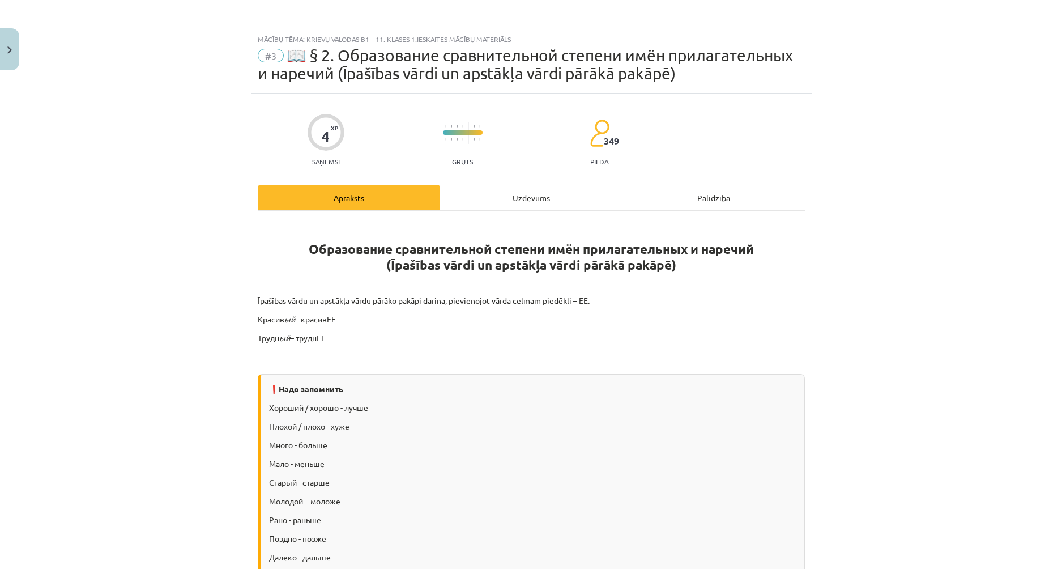
click at [550, 187] on div "Uzdevums" at bounding box center [531, 197] width 182 height 25
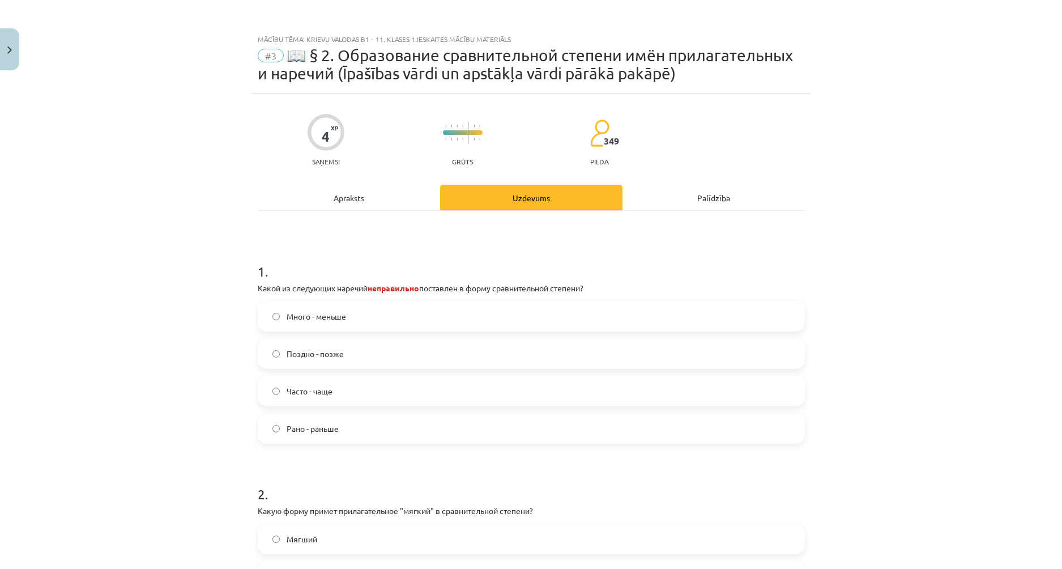
scroll to position [28, 0]
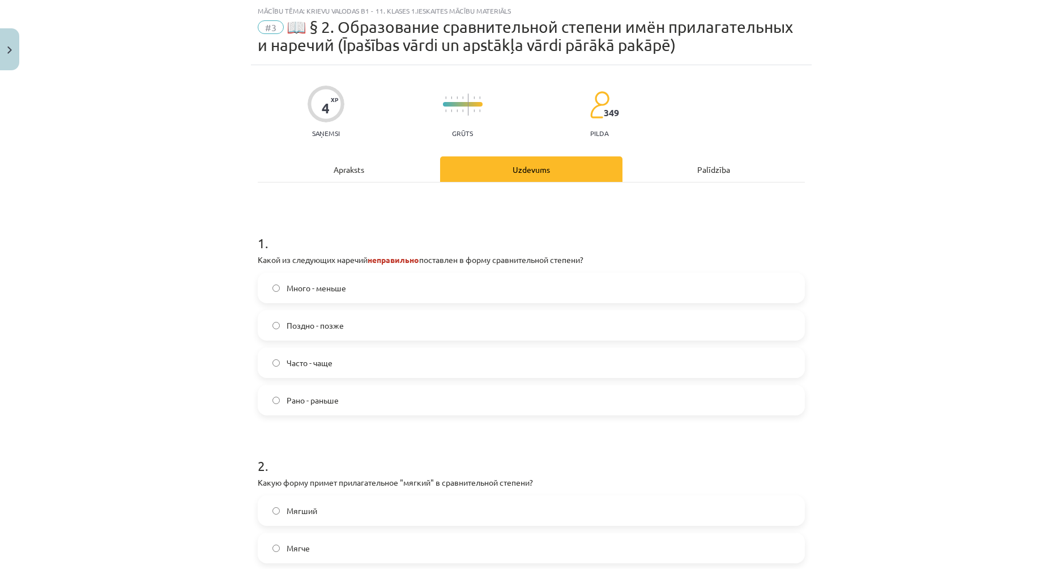
click at [367, 172] on div "Apraksts" at bounding box center [349, 168] width 182 height 25
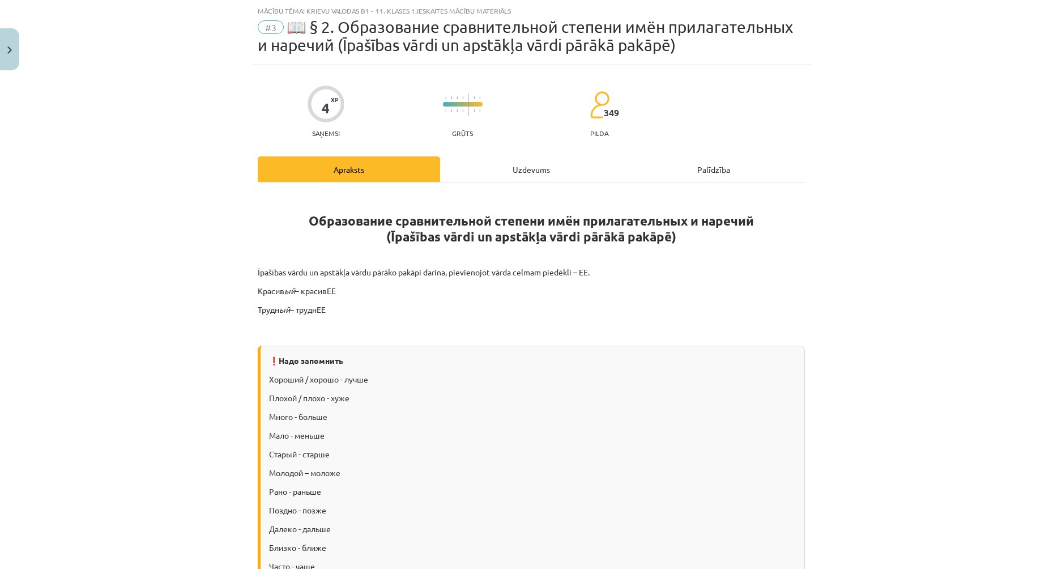
scroll to position [0, 0]
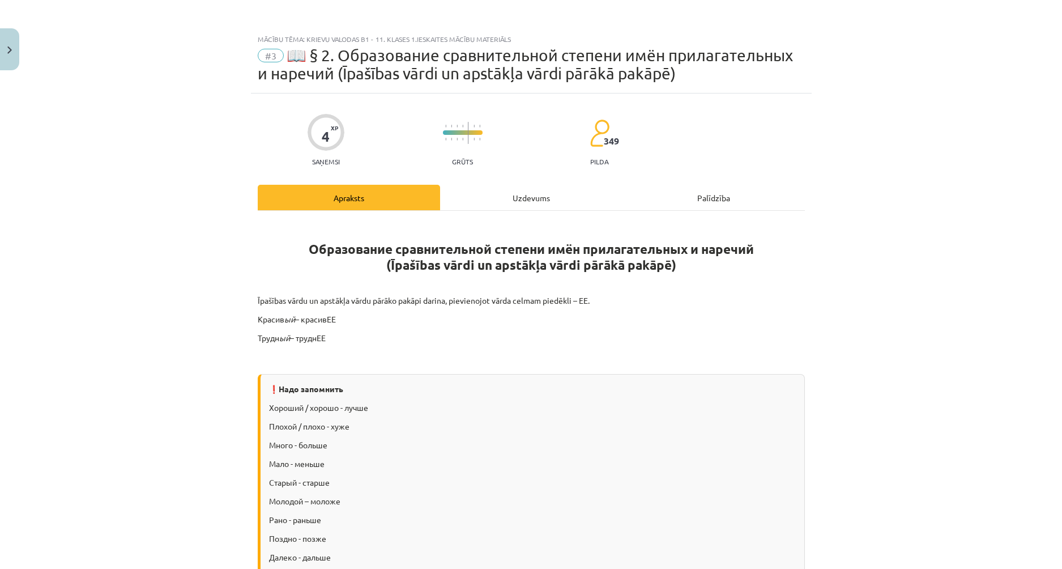
click at [523, 197] on div "Uzdevums" at bounding box center [531, 197] width 182 height 25
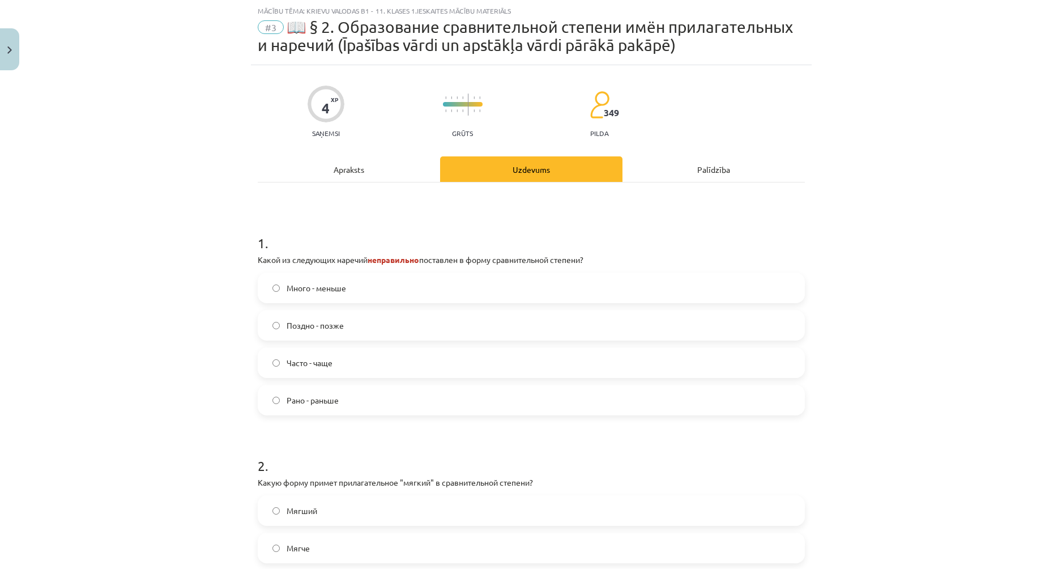
click at [331, 174] on div "Apraksts" at bounding box center [349, 168] width 182 height 25
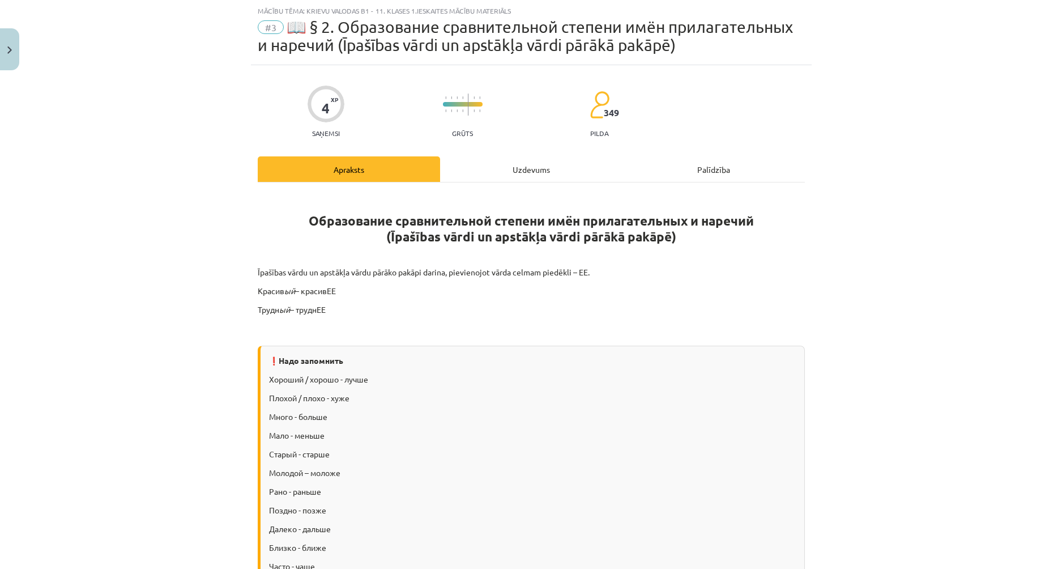
scroll to position [142, 0]
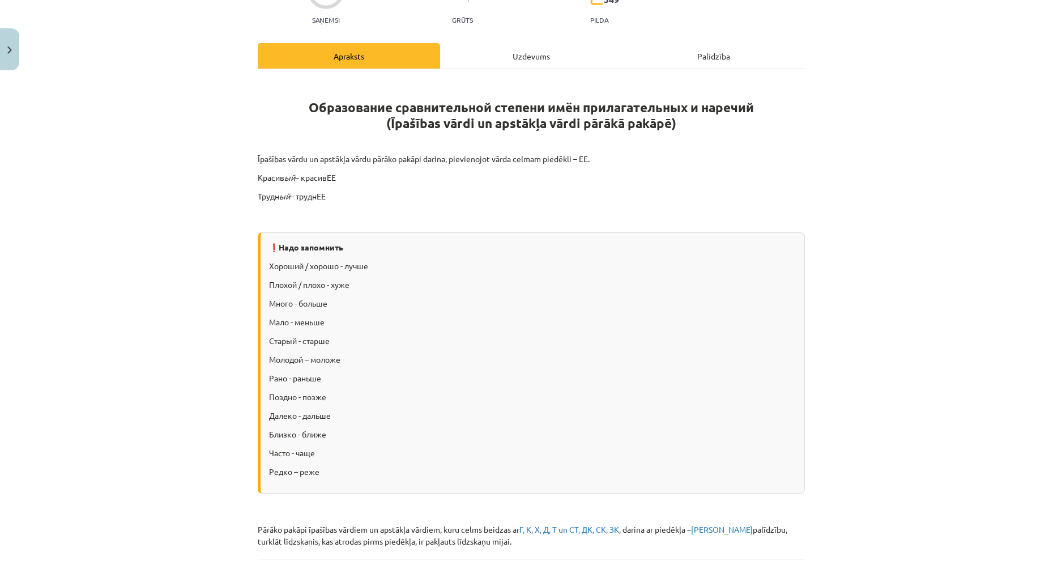
click at [474, 56] on div "Uzdevums" at bounding box center [531, 55] width 182 height 25
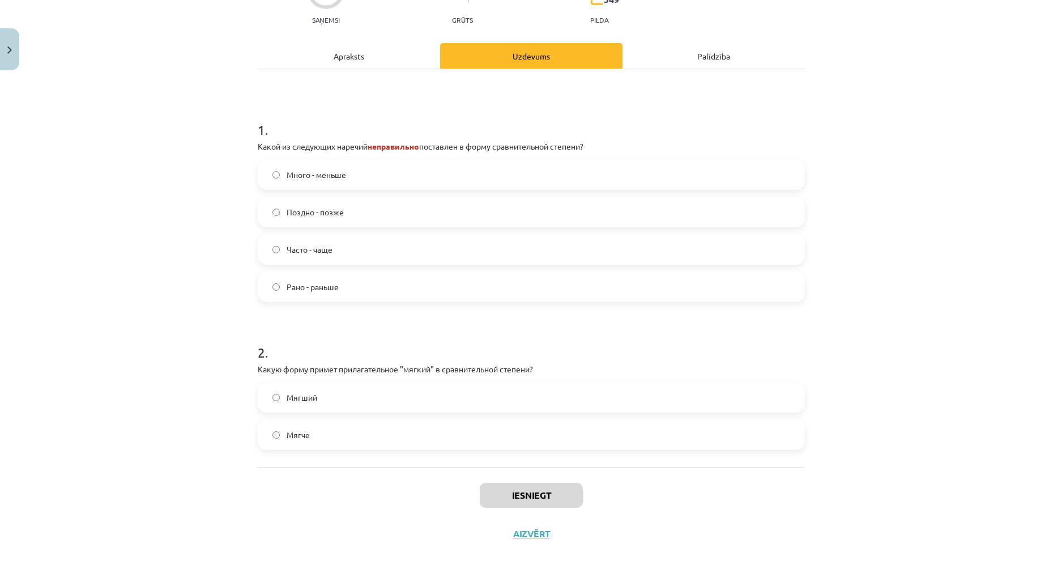
scroll to position [28, 0]
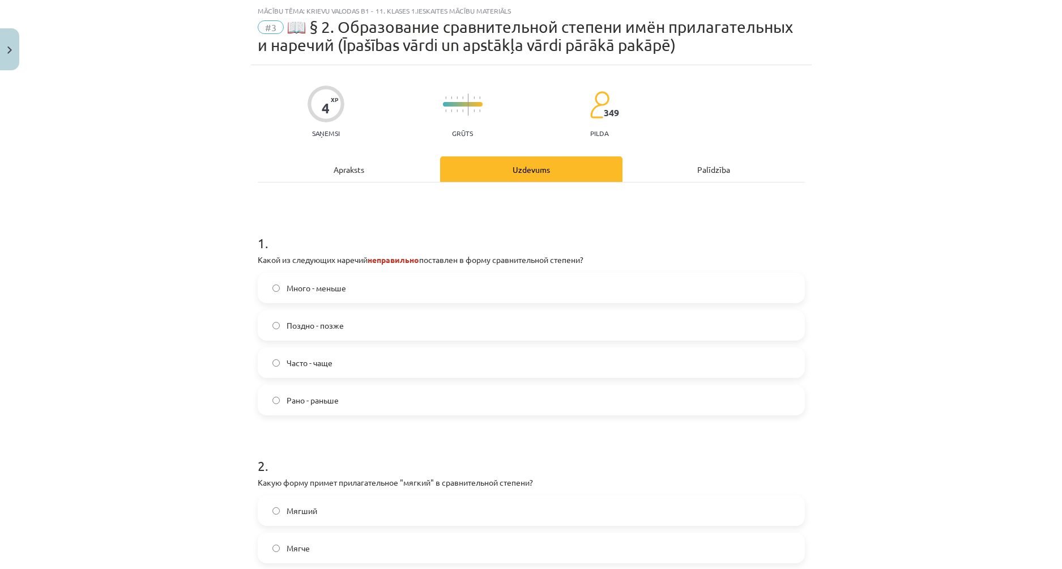
click at [358, 282] on label "Много - меньше" at bounding box center [531, 288] width 545 height 28
click at [383, 169] on div "Apraksts" at bounding box center [349, 168] width 182 height 25
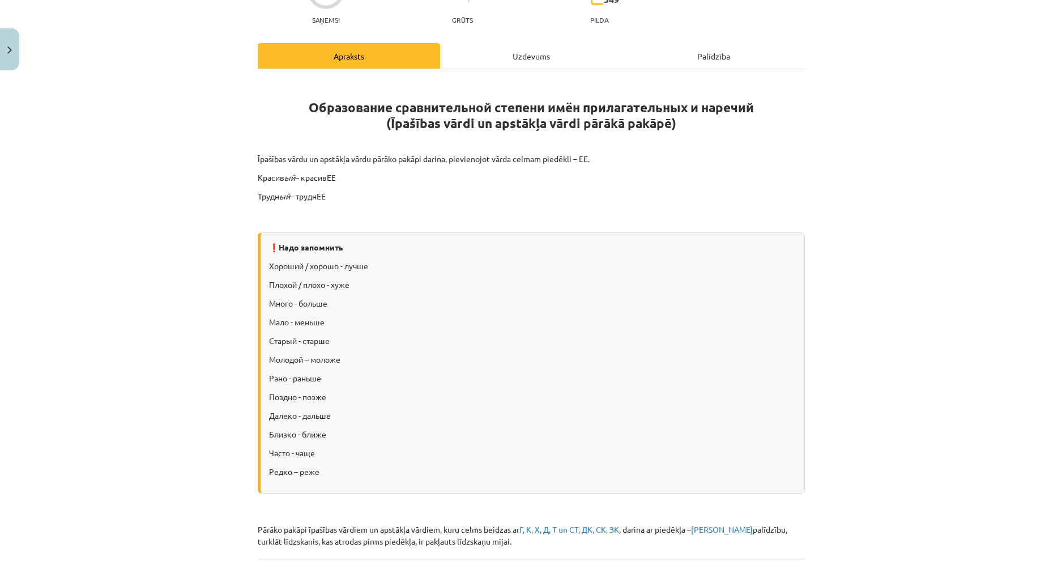
scroll to position [85, 0]
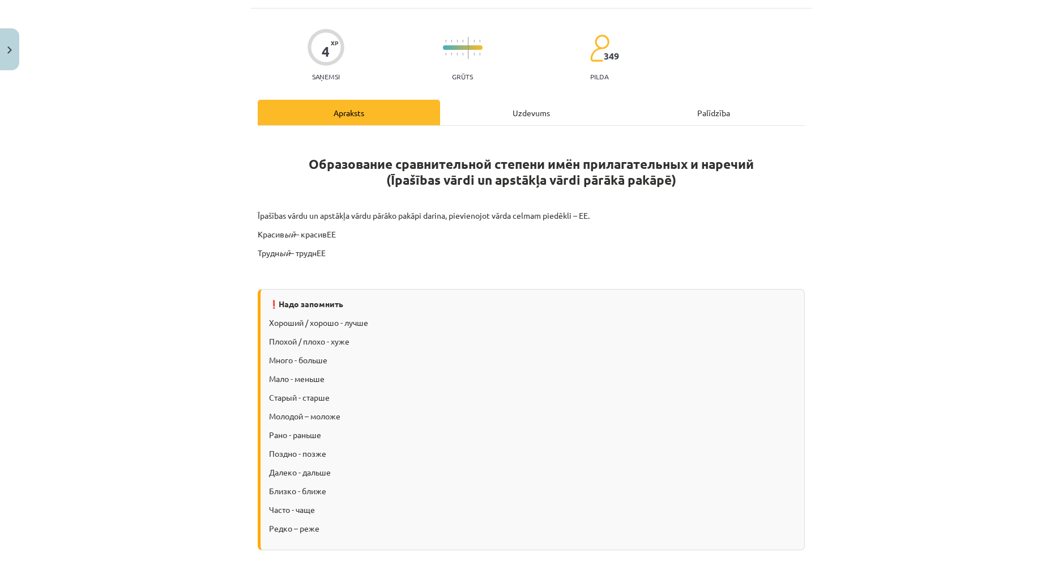
click at [516, 113] on div "Uzdevums" at bounding box center [531, 112] width 182 height 25
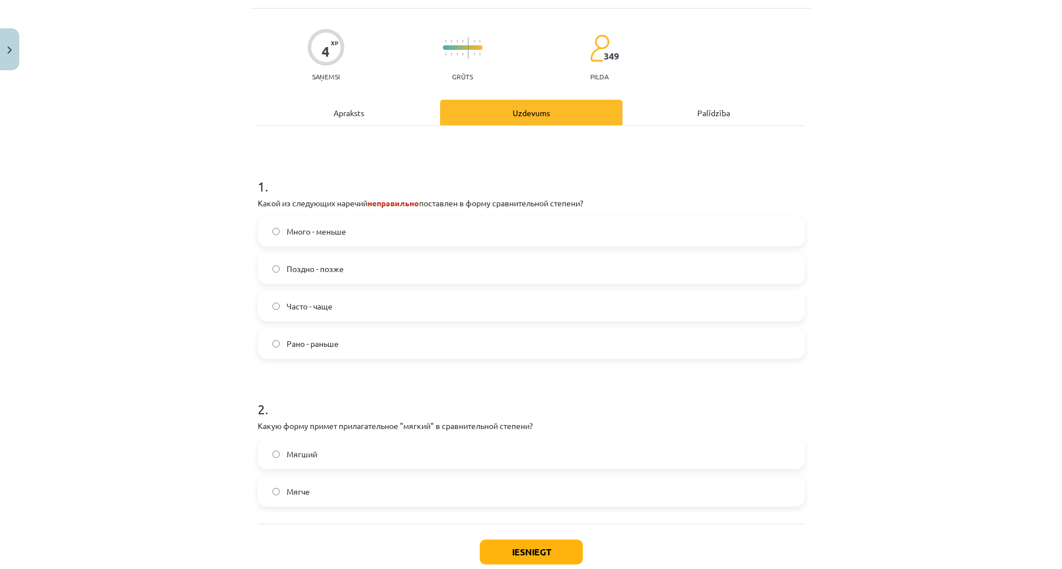
scroll to position [28, 0]
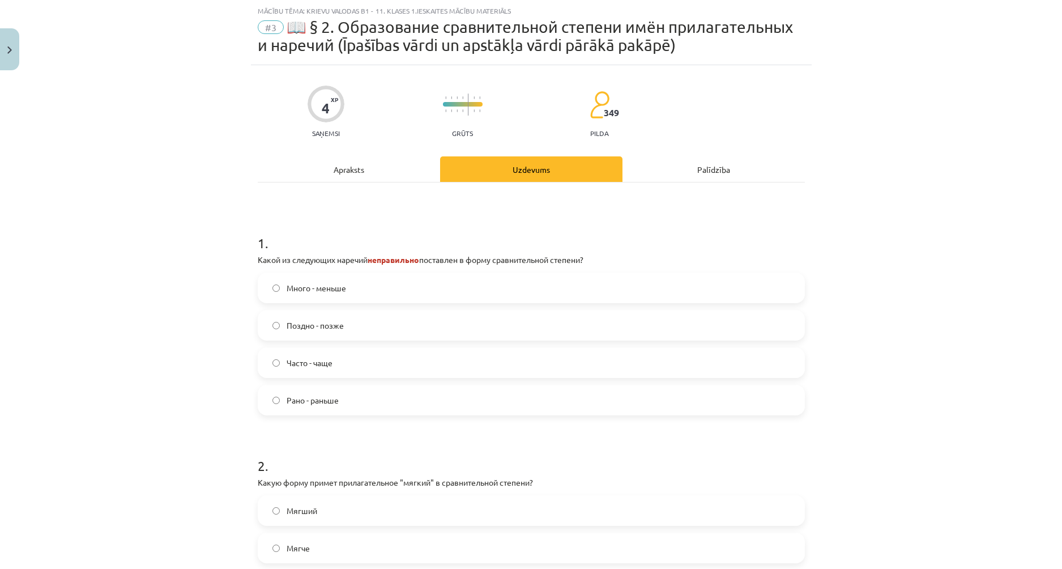
click at [348, 112] on div "4 XP Saņemsi Grūts 349 pilda" at bounding box center [531, 108] width 547 height 58
drag, startPoint x: 345, startPoint y: 178, endPoint x: 342, endPoint y: 172, distance: 6.3
click at [344, 176] on div "Apraksts" at bounding box center [349, 168] width 182 height 25
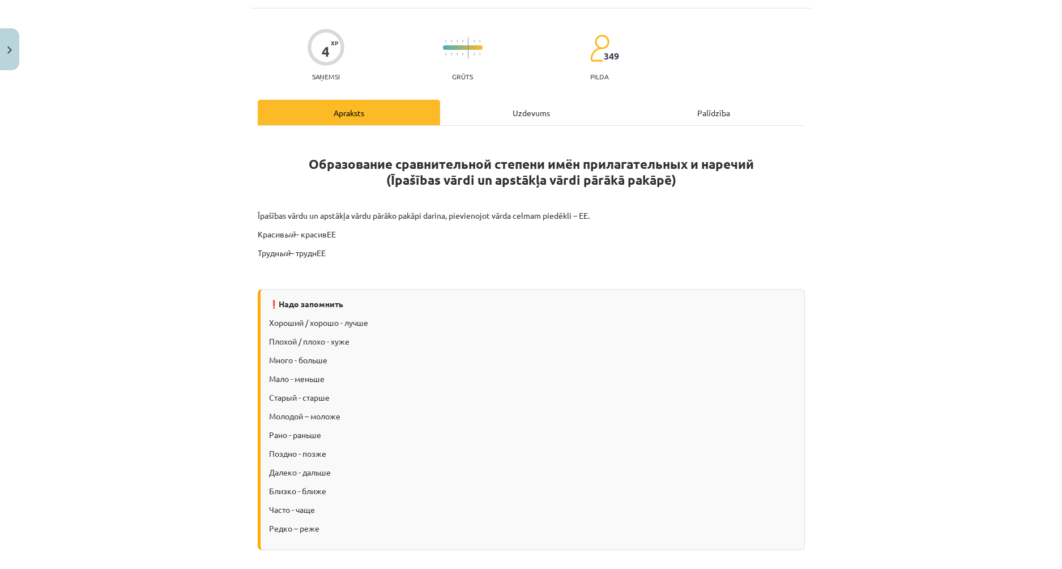
scroll to position [142, 0]
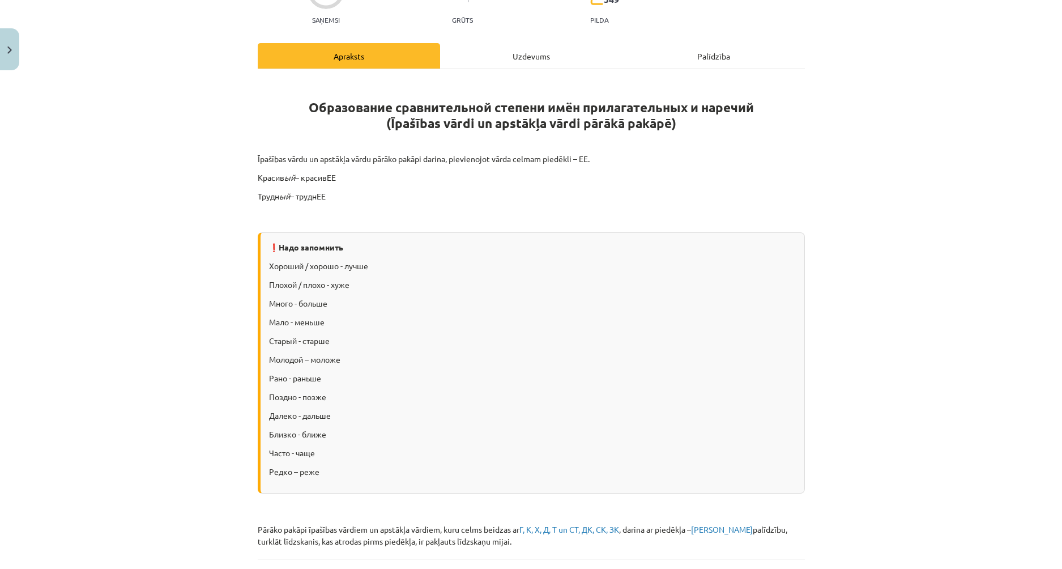
click at [502, 59] on div "Uzdevums" at bounding box center [531, 55] width 182 height 25
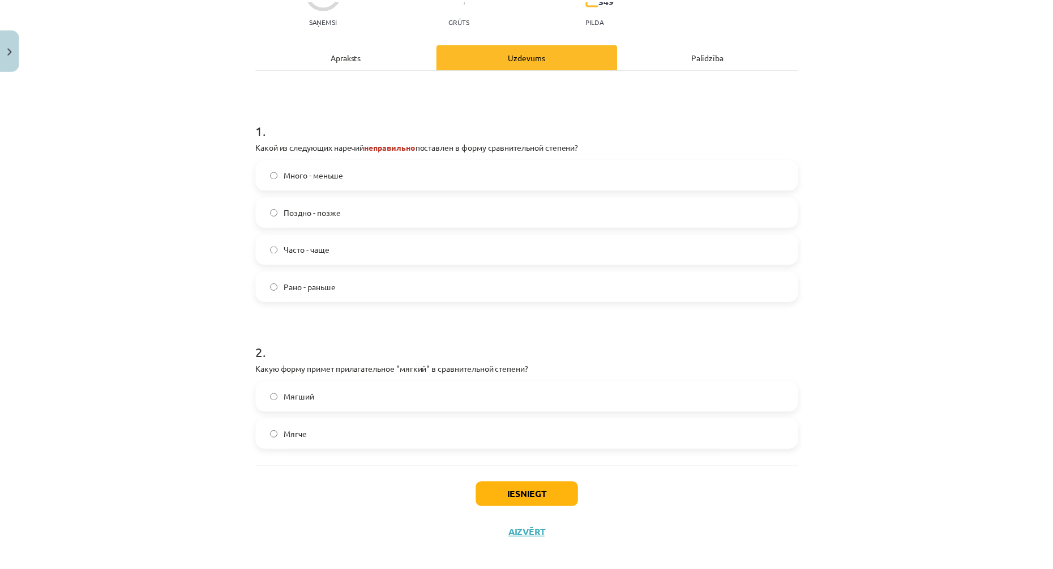
scroll to position [154, 0]
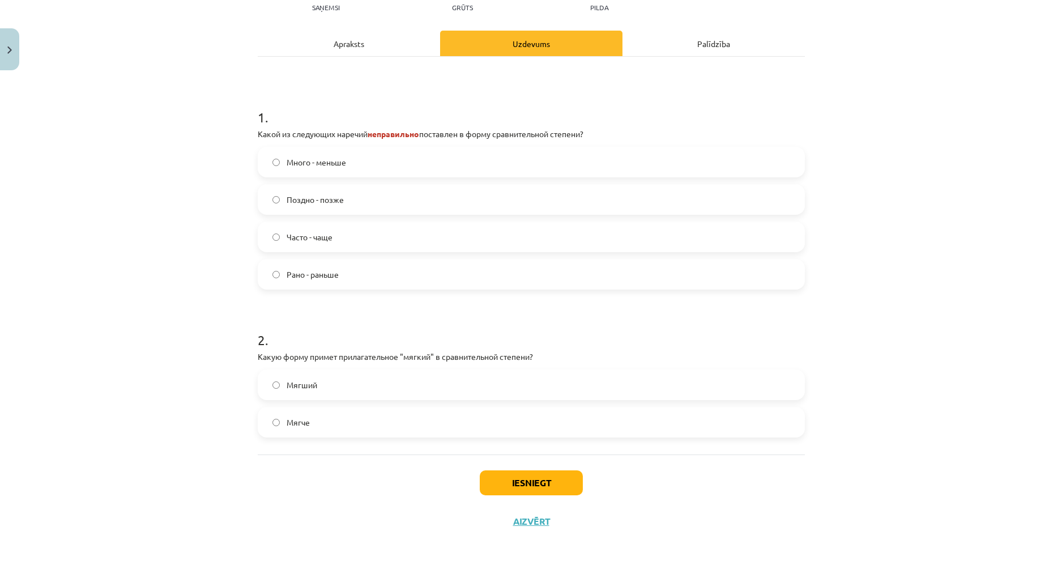
click at [308, 420] on label "Мягче" at bounding box center [531, 422] width 545 height 28
click at [506, 481] on button "Iesniegt" at bounding box center [531, 482] width 103 height 25
click at [527, 531] on div "Iesniegt Aizvērt" at bounding box center [531, 493] width 547 height 79
click at [525, 523] on button "Aizvērt" at bounding box center [531, 520] width 43 height 11
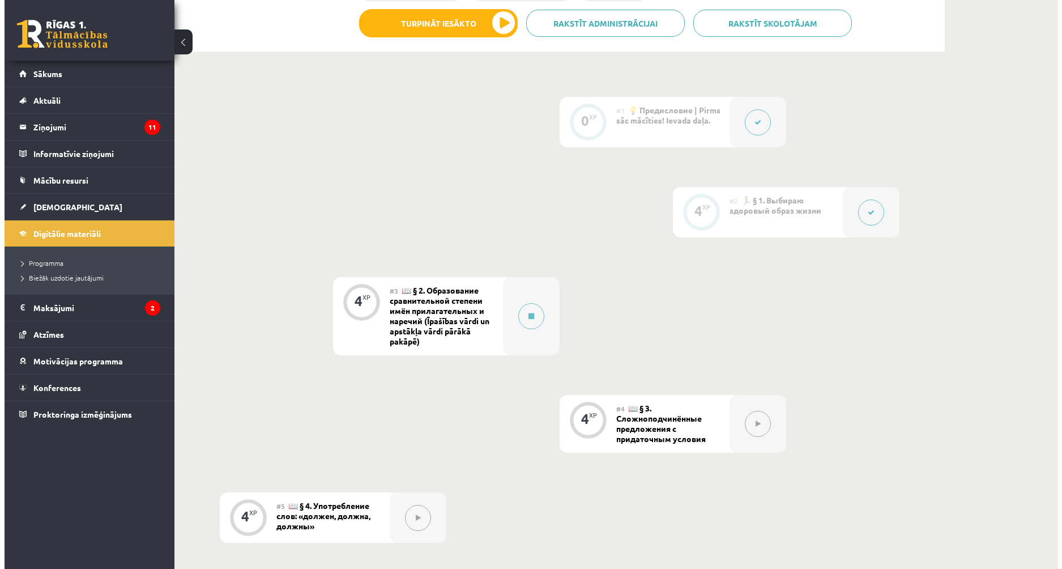
scroll to position [390, 0]
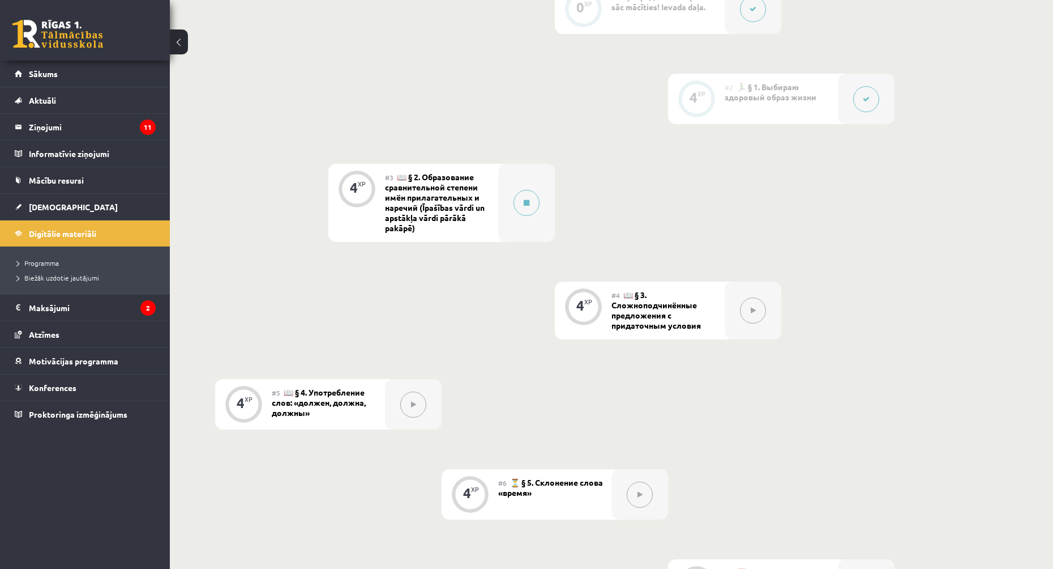
click at [750, 307] on button at bounding box center [753, 310] width 26 height 26
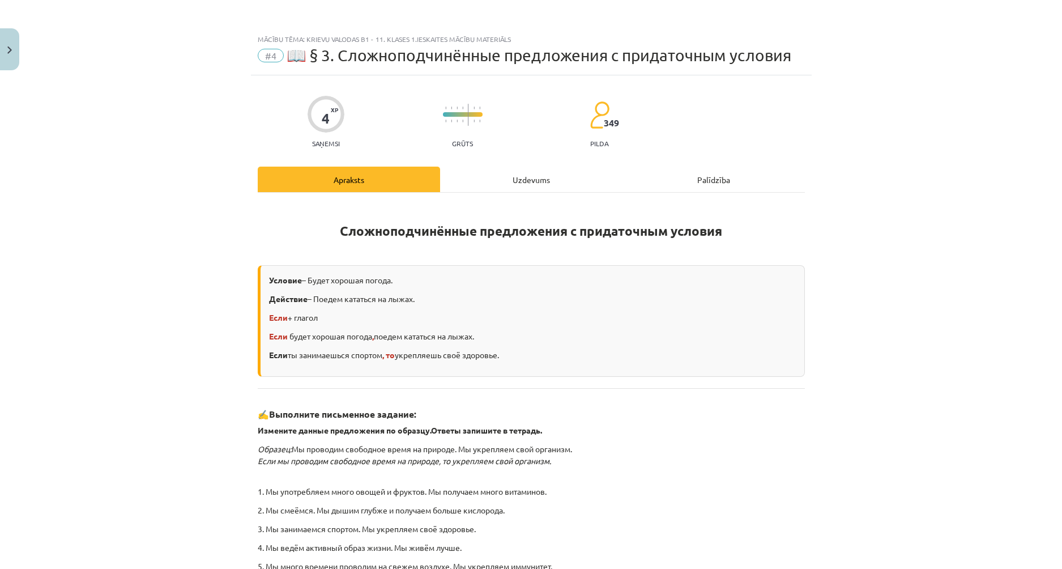
click at [528, 186] on div "Uzdevums" at bounding box center [531, 179] width 182 height 25
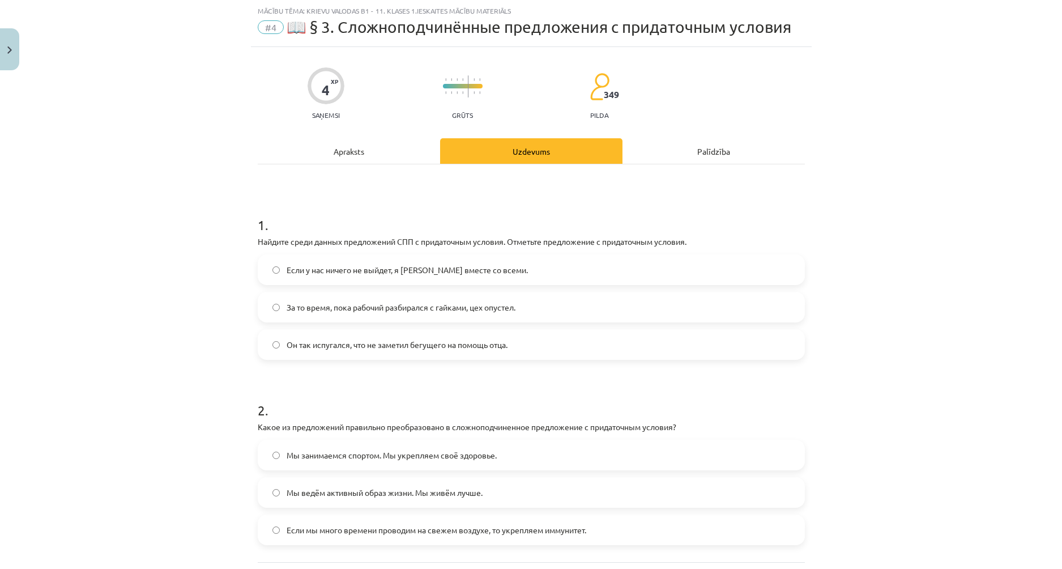
click at [379, 170] on div "1 . Найдите среди данных предложений СПП с придаточным условия. Отметьте предло…" at bounding box center [531, 363] width 547 height 398
click at [362, 163] on div "Apraksts" at bounding box center [349, 150] width 182 height 25
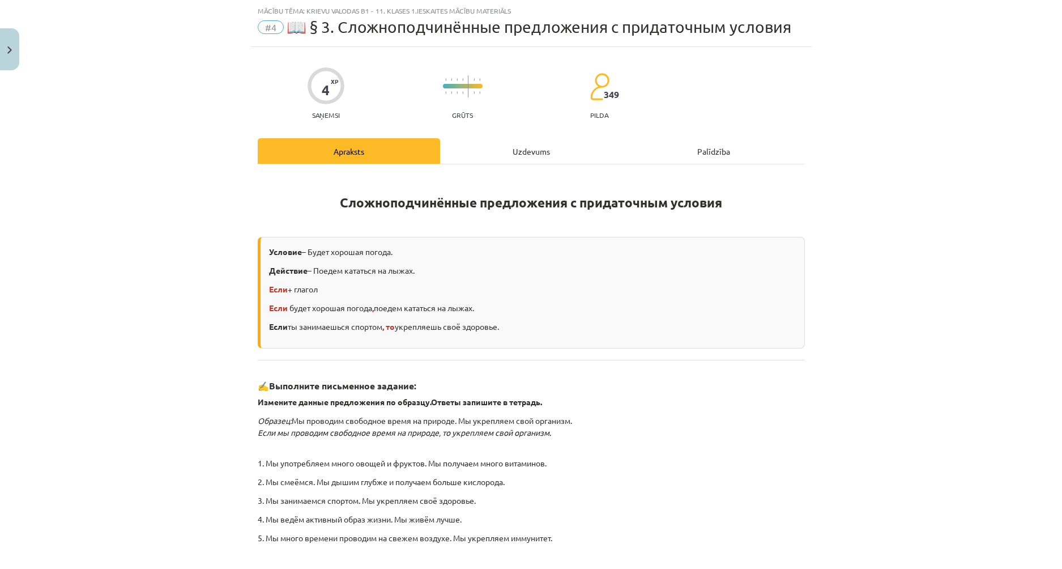
click at [505, 154] on div "Uzdevums" at bounding box center [531, 150] width 182 height 25
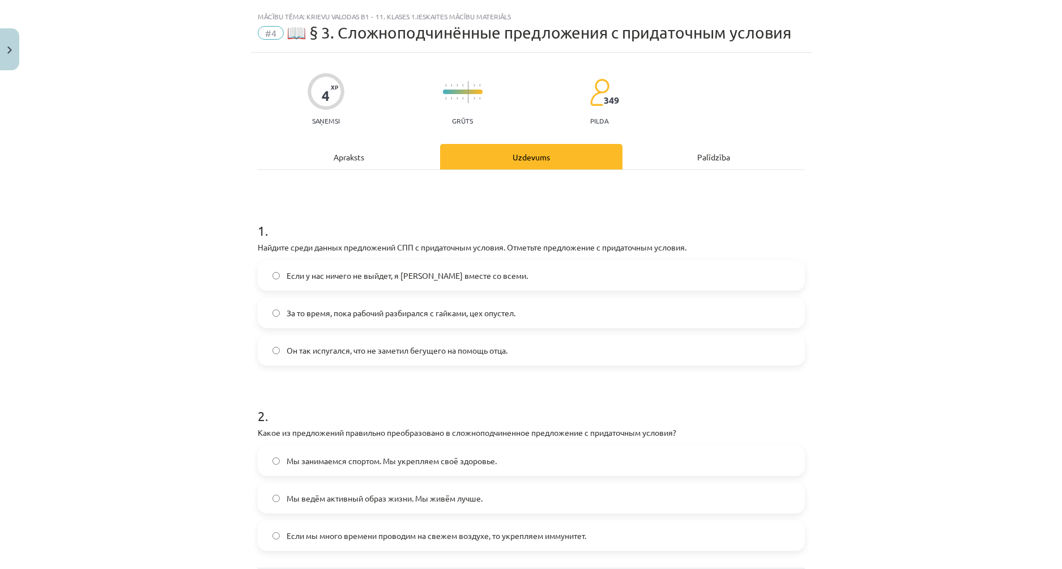
scroll to position [79, 0]
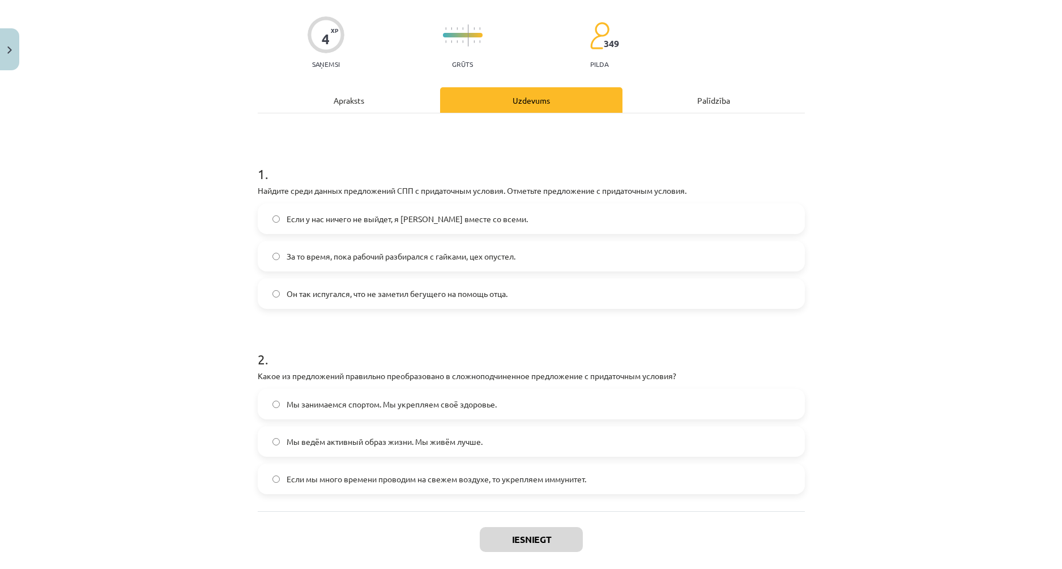
click at [368, 107] on div "Apraksts" at bounding box center [349, 99] width 182 height 25
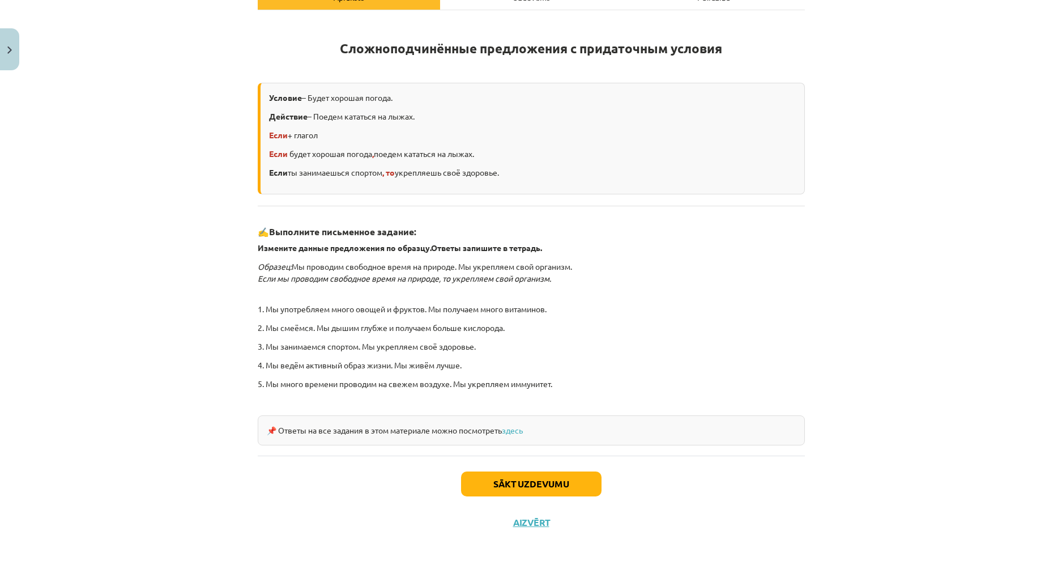
scroll to position [0, 0]
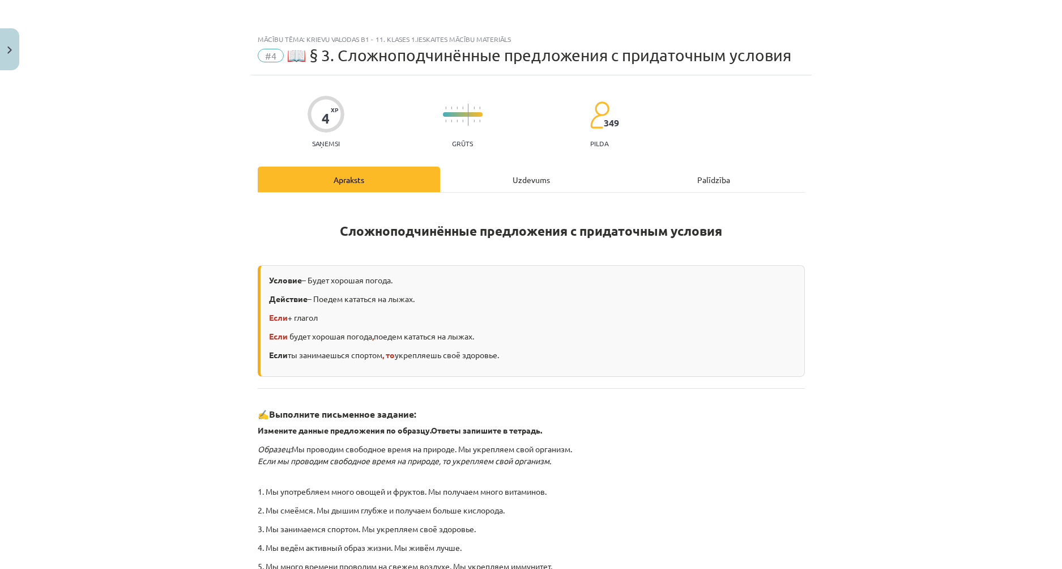
click at [513, 174] on div "Uzdevums" at bounding box center [531, 179] width 182 height 25
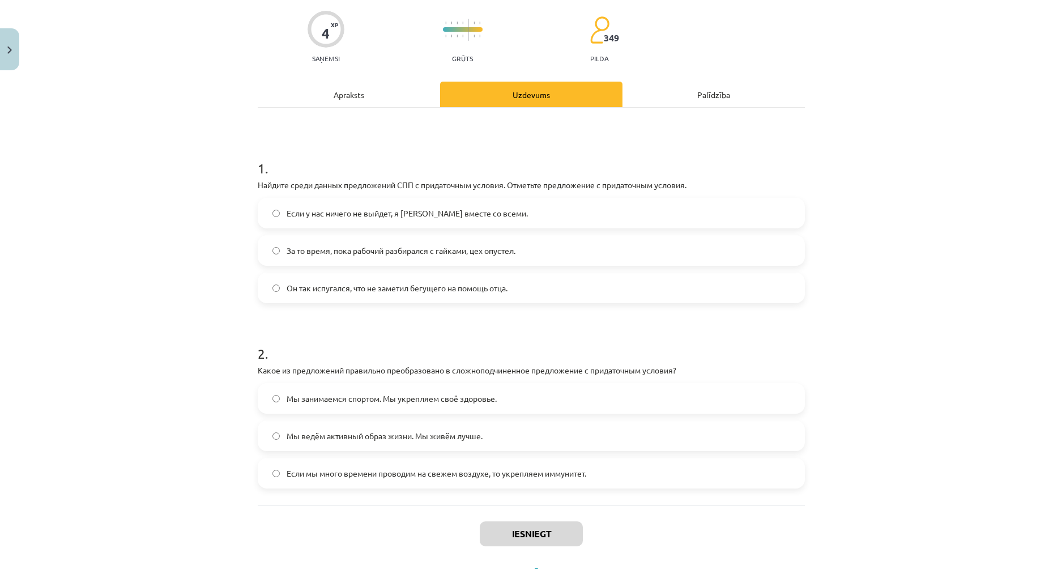
scroll to position [136, 0]
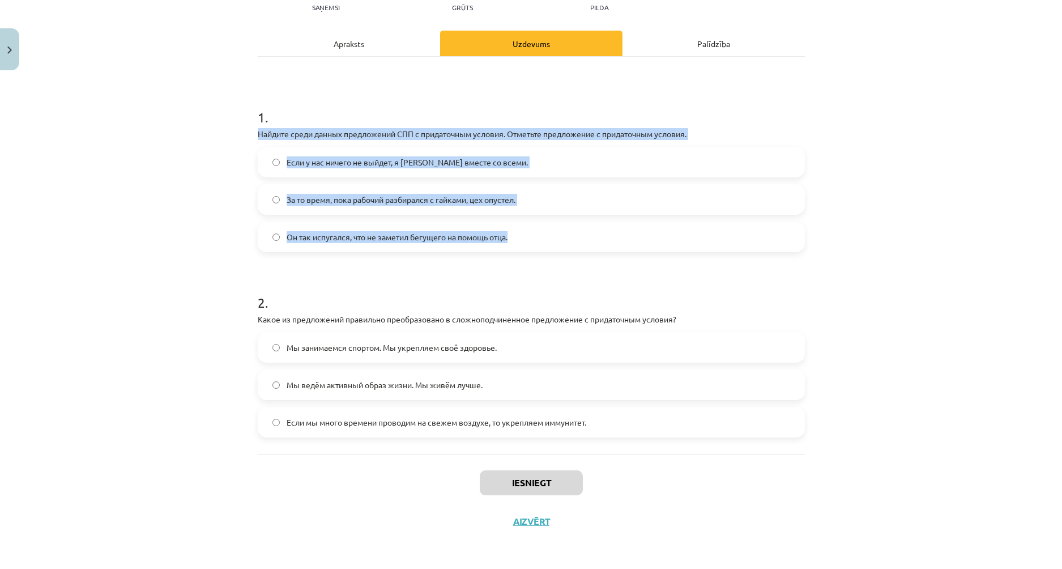
drag, startPoint x: 255, startPoint y: 131, endPoint x: 539, endPoint y: 235, distance: 302.3
click at [539, 235] on div "1 . Найдите среди данных предложений СПП с придаточным условия. Отметьте предло…" at bounding box center [531, 170] width 547 height 163
copy div "Найдите среди данных предложений СПП с придаточным условия. Отметьте предложени…"
click at [406, 150] on label "Если у нас ничего не выйдет, я уеду вместе со всеми." at bounding box center [531, 162] width 545 height 28
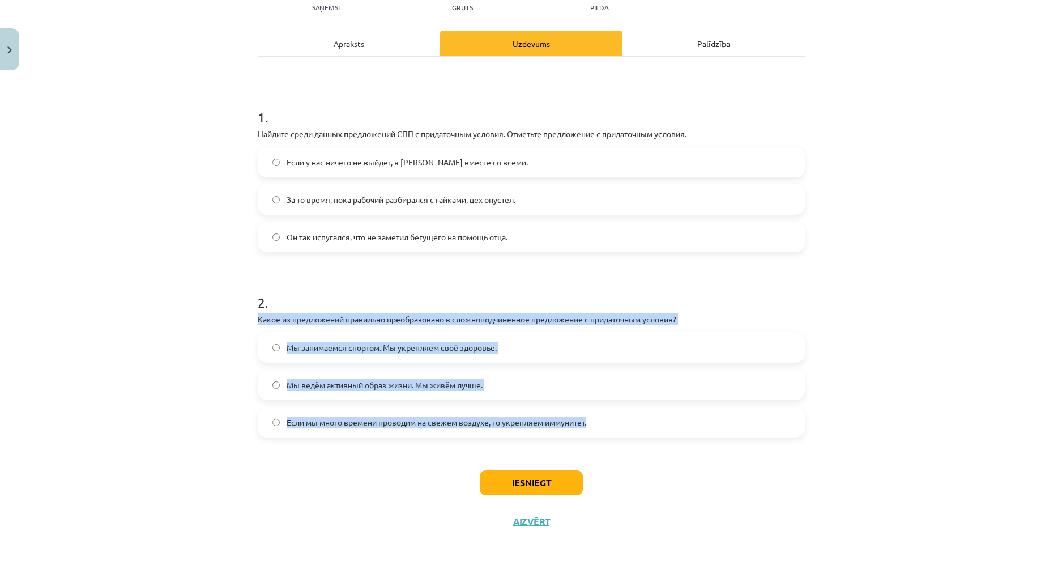
drag, startPoint x: 252, startPoint y: 318, endPoint x: 602, endPoint y: 417, distance: 363.6
click at [602, 417] on div "4 XP Saņemsi Grūts 349 pilda Apraksts Uzdevums Palīdzība 1 . Найдите среди данн…" at bounding box center [531, 239] width 561 height 601
copy div "Какое из предложений правильно преобразовано в сложноподчиненное предложение с …"
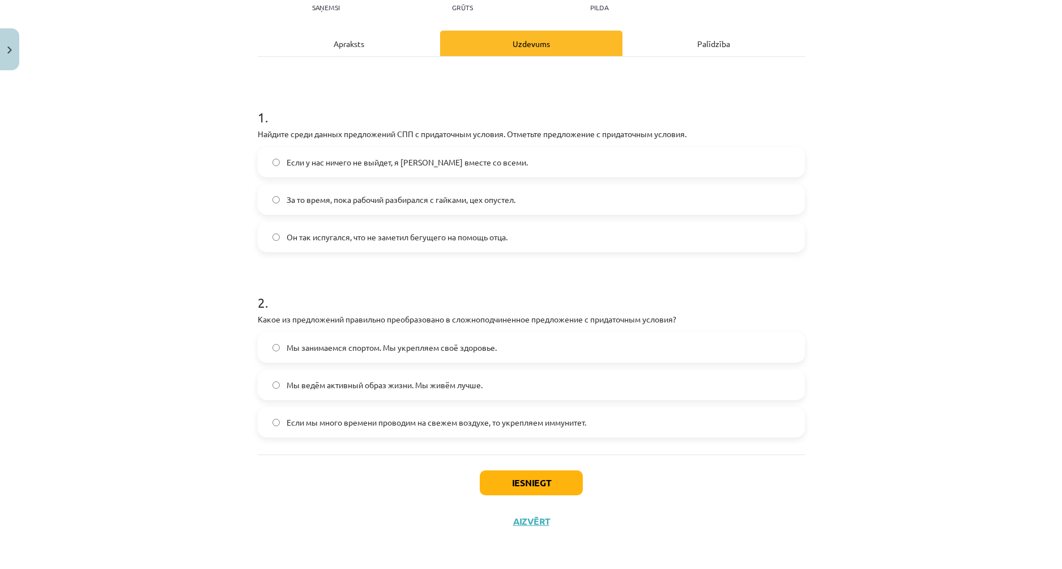
click at [365, 470] on div "Iesniegt Aizvērt" at bounding box center [531, 493] width 547 height 79
click at [473, 427] on span "Если мы много времени проводим на свежем воздухе, то укрепляем иммунитет." at bounding box center [437, 422] width 300 height 12
click at [531, 487] on button "Iesniegt" at bounding box center [531, 482] width 103 height 25
click at [536, 524] on button "Aizvērt" at bounding box center [531, 520] width 43 height 11
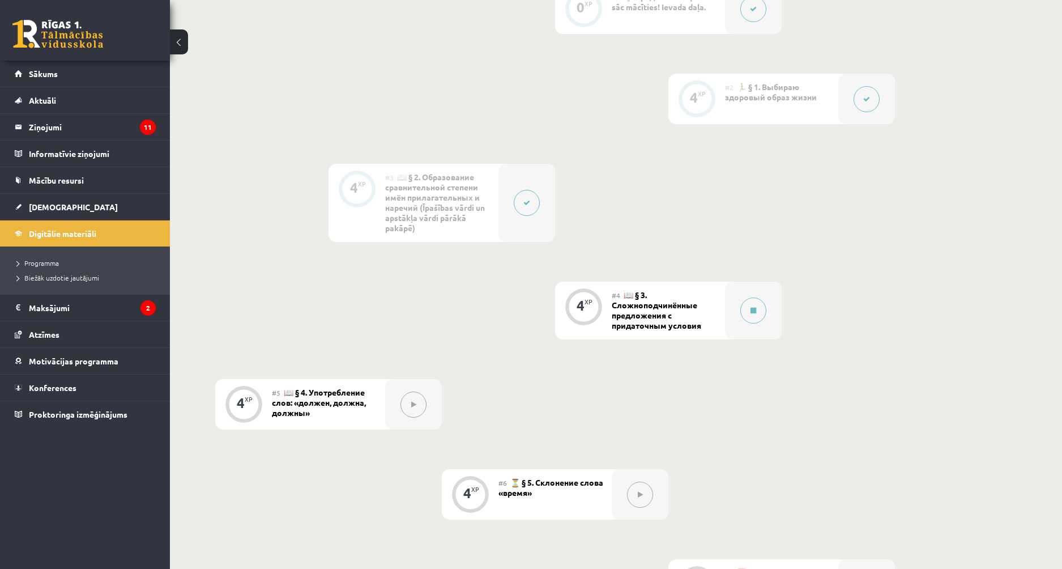
scroll to position [503, 0]
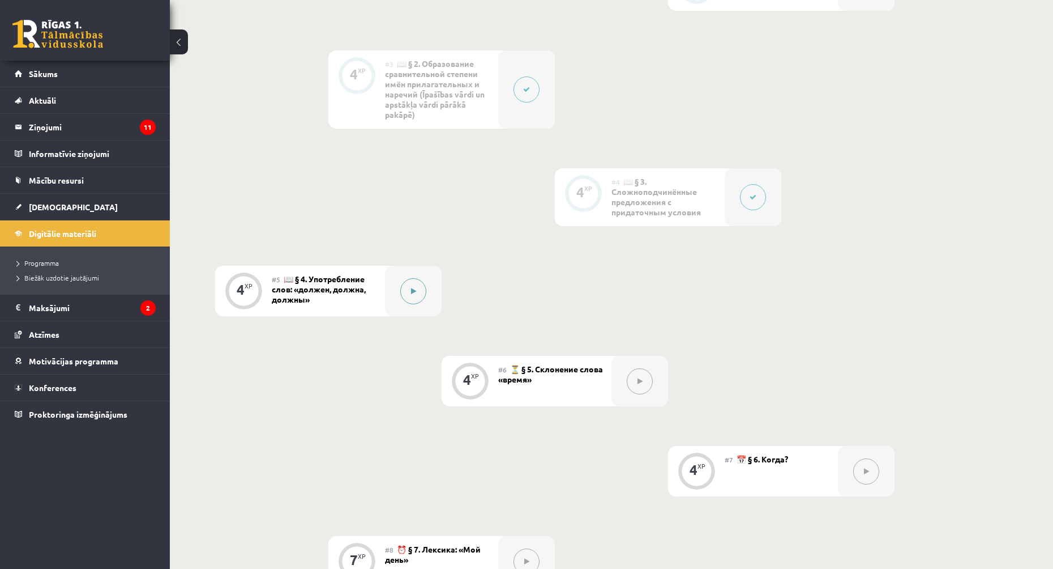
click at [415, 298] on button at bounding box center [413, 291] width 26 height 26
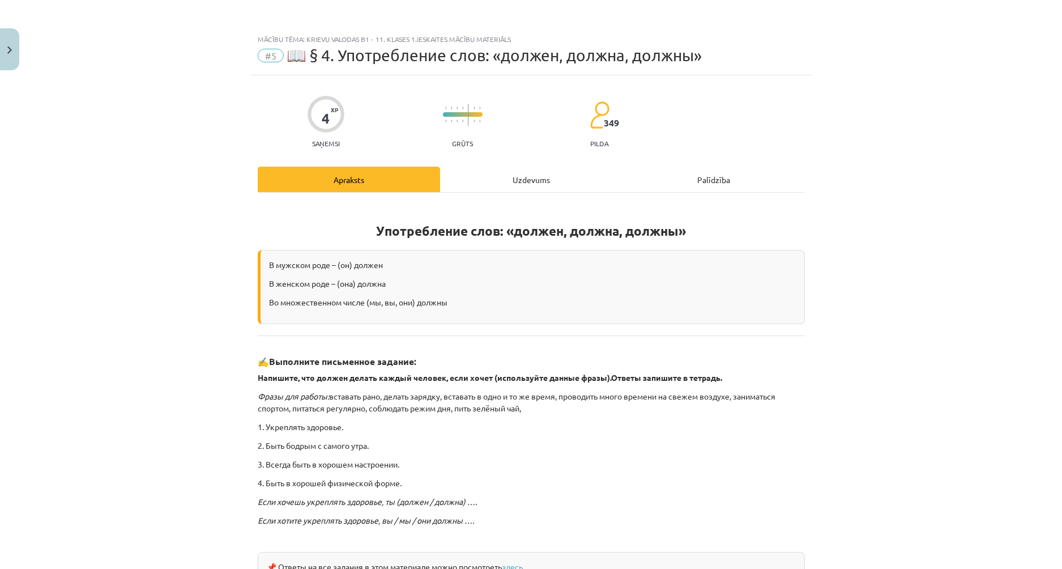
click at [574, 177] on div "Uzdevums" at bounding box center [531, 179] width 182 height 25
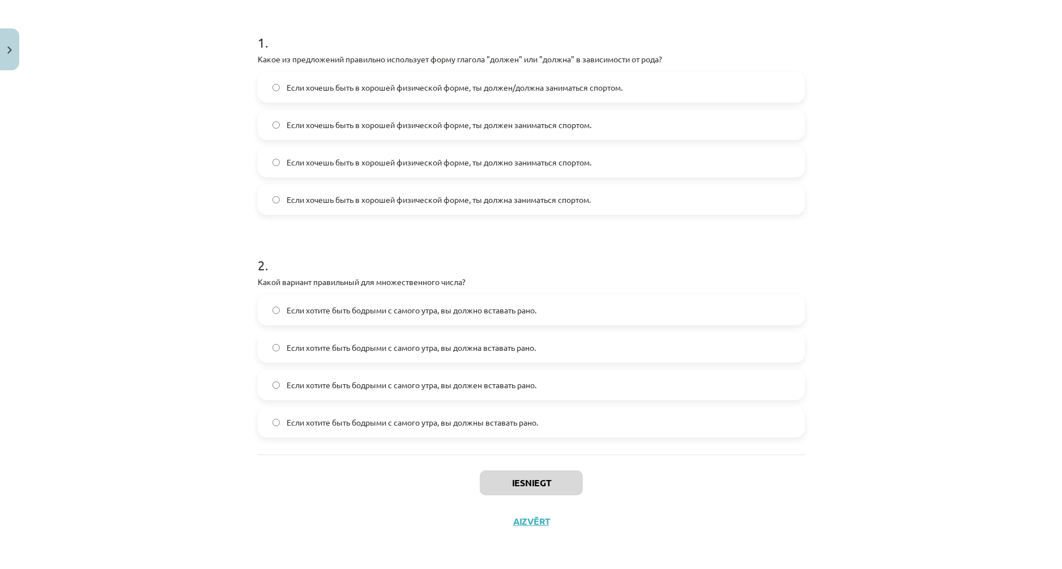
scroll to position [41, 0]
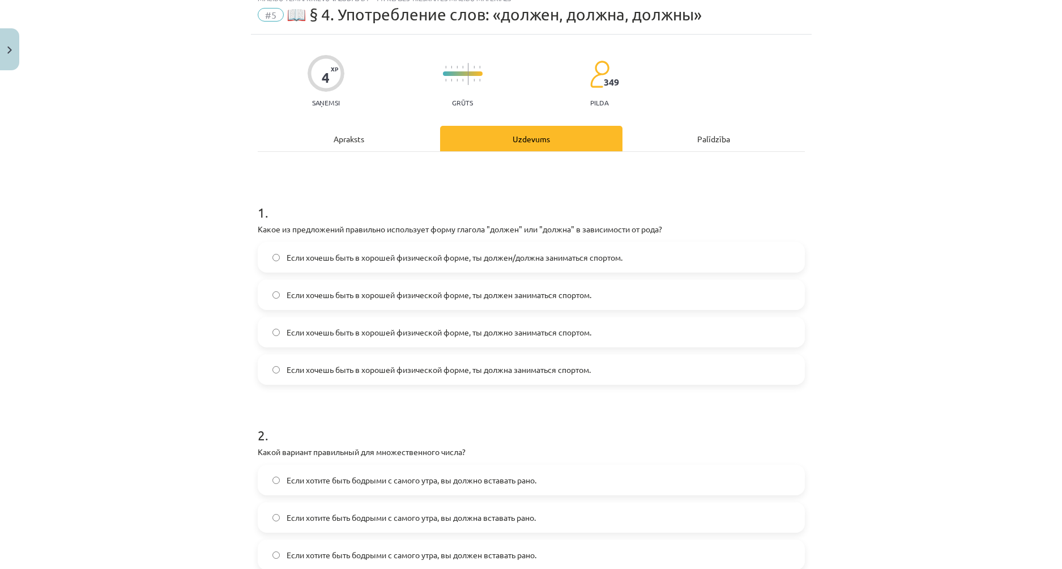
click at [550, 301] on label "Если хочешь быть в хорошей физической форме, ты должен заниматься спортом." at bounding box center [531, 294] width 545 height 28
click at [529, 306] on label "Если хочешь быть в хорошей физической форме, ты должен заниматься спортом." at bounding box center [531, 294] width 545 height 28
click at [527, 265] on label "Если хочешь быть в хорошей физической форме, ты должен/должна заниматься спорто…" at bounding box center [531, 257] width 545 height 28
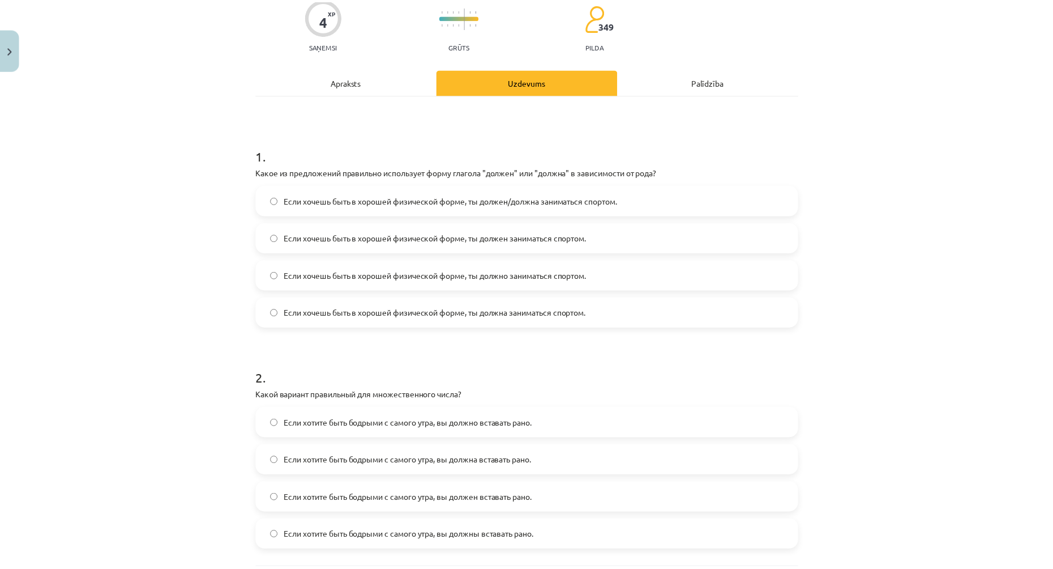
scroll to position [211, 0]
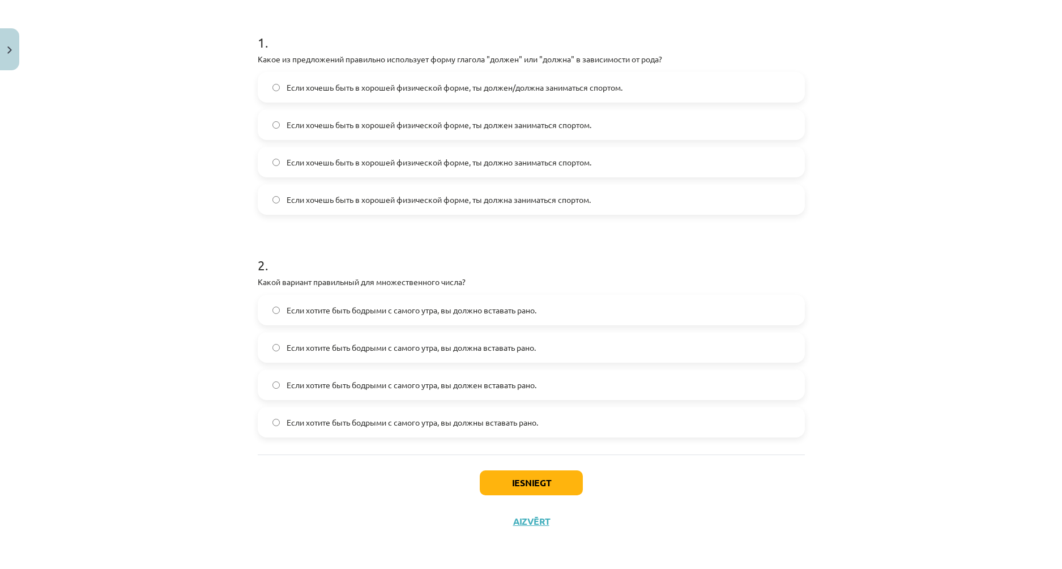
click at [503, 429] on label "Если хотите быть бодрыми с самого утра, вы должны вставать рано." at bounding box center [531, 422] width 545 height 28
click at [511, 477] on button "Iesniegt" at bounding box center [531, 482] width 103 height 25
click at [519, 517] on button "Aizvērt" at bounding box center [531, 520] width 43 height 11
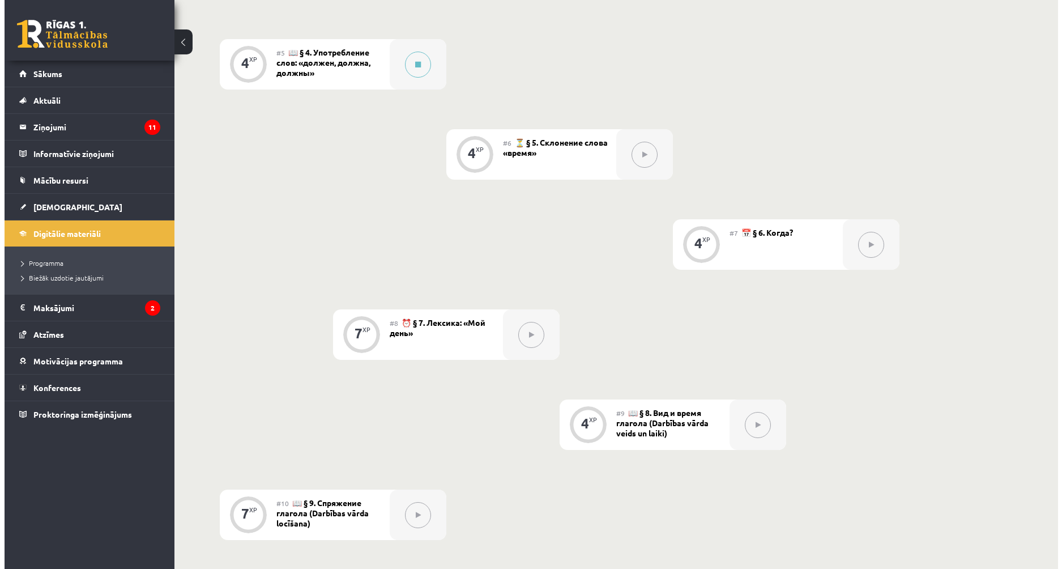
scroll to position [673, 0]
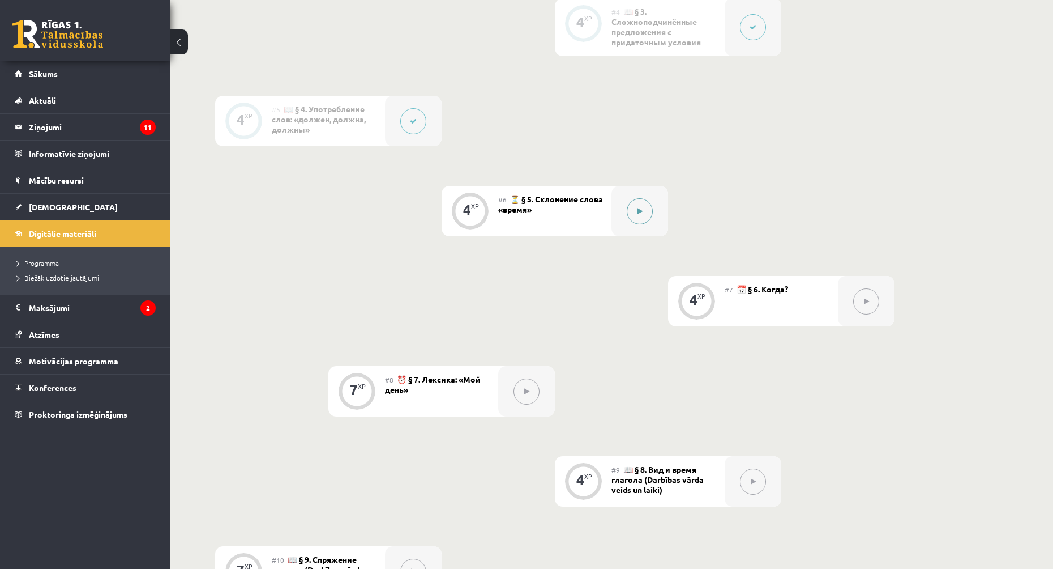
click at [651, 213] on button at bounding box center [640, 211] width 26 height 26
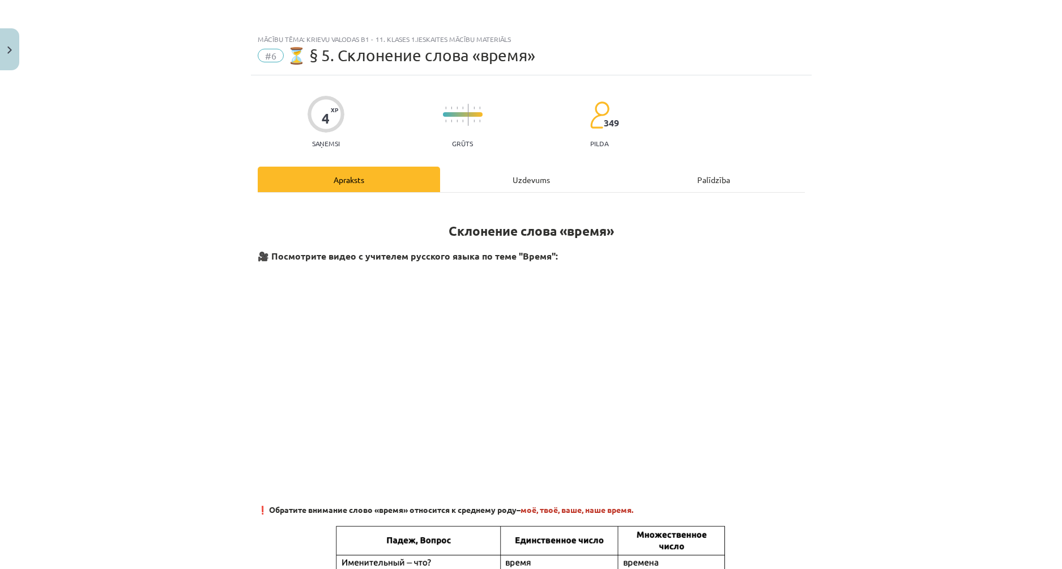
click at [506, 169] on div "Uzdevums" at bounding box center [531, 179] width 182 height 25
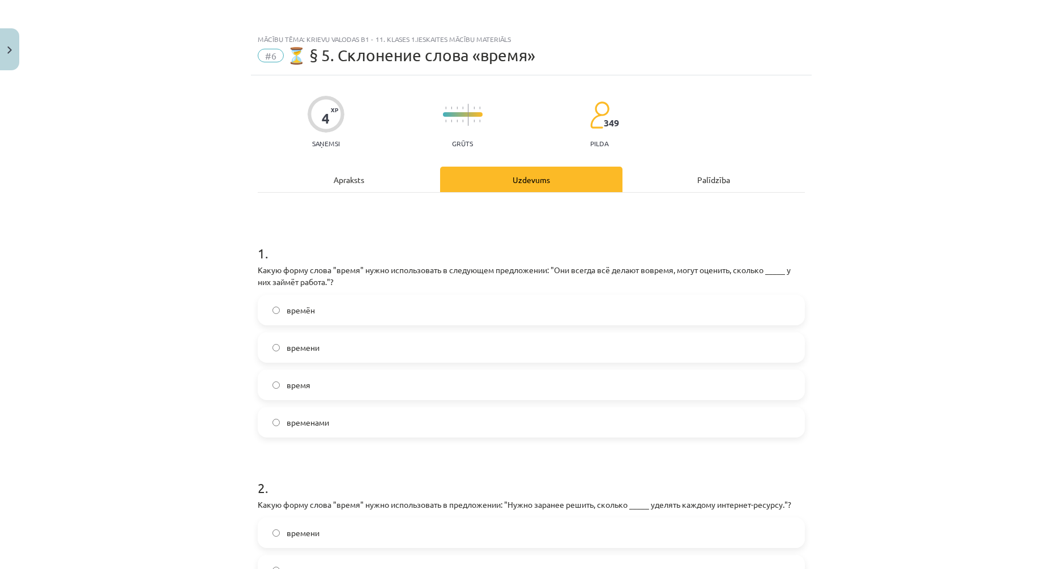
scroll to position [28, 0]
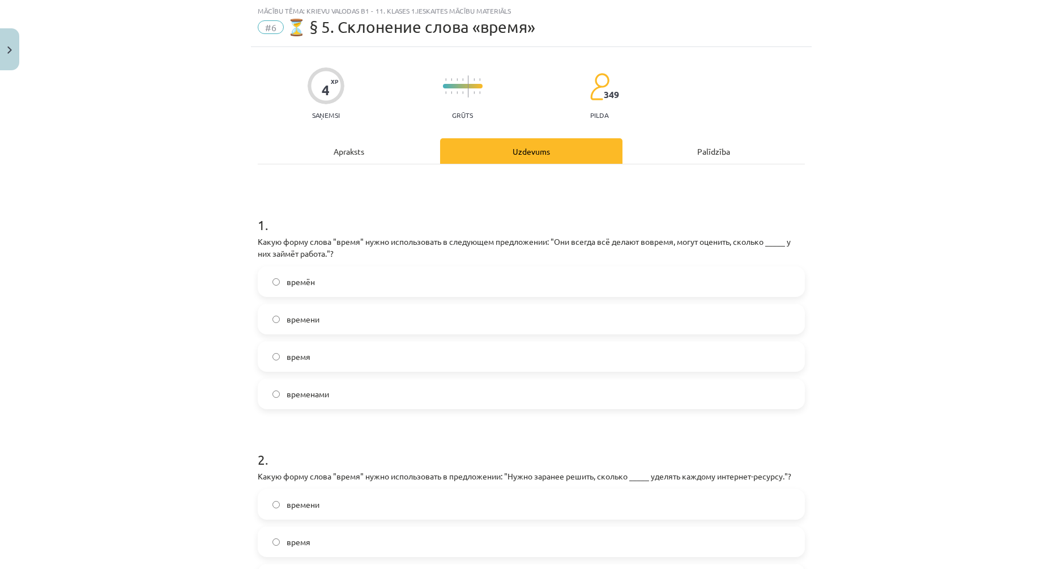
click at [324, 315] on label "времени" at bounding box center [531, 319] width 545 height 28
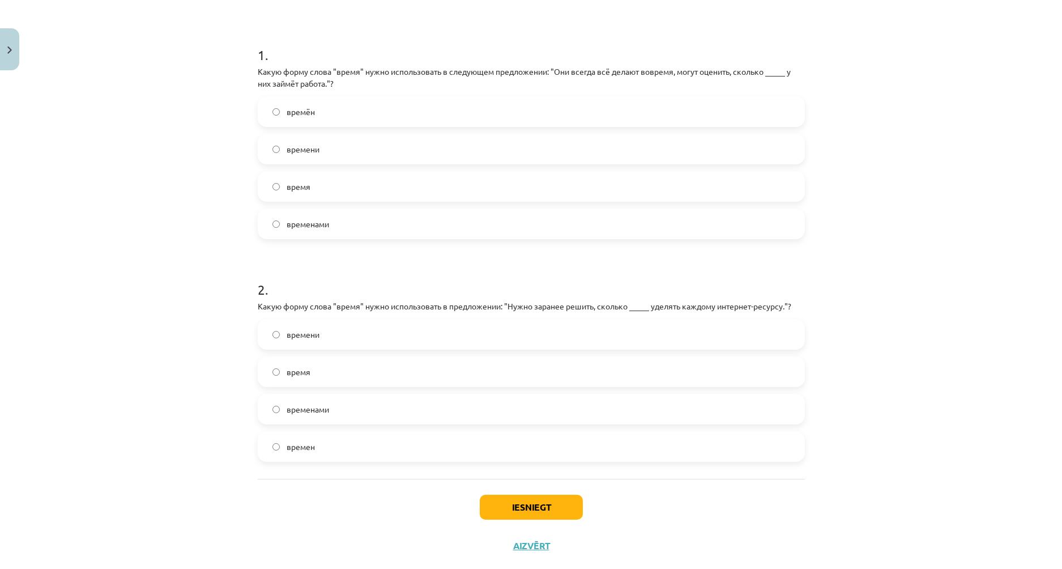
scroll to position [223, 0]
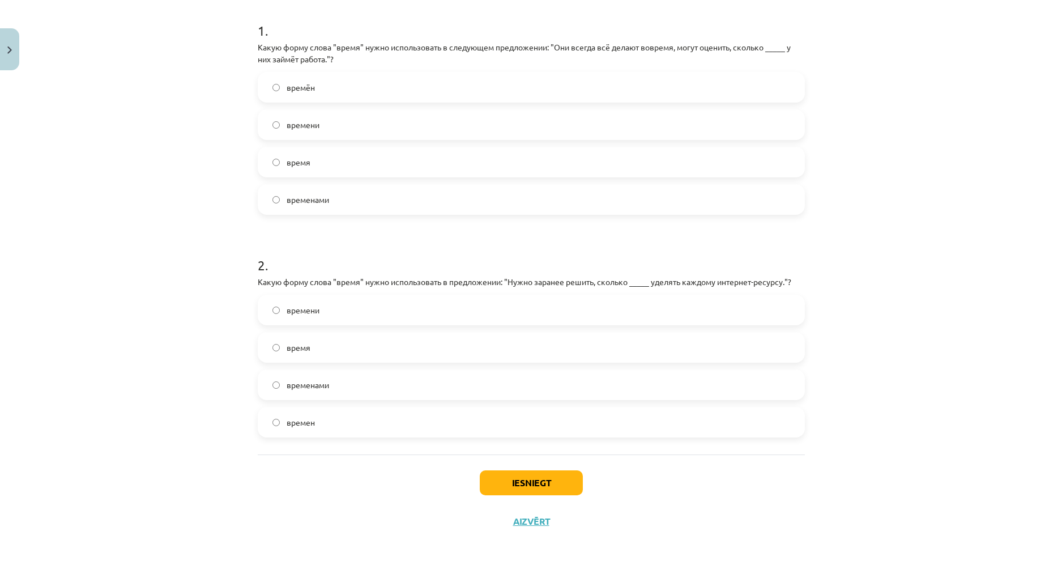
click at [316, 319] on label "времени" at bounding box center [531, 310] width 545 height 28
click at [515, 490] on button "Iesniegt" at bounding box center [531, 482] width 103 height 25
click at [519, 526] on button "Aizvērt" at bounding box center [531, 520] width 43 height 11
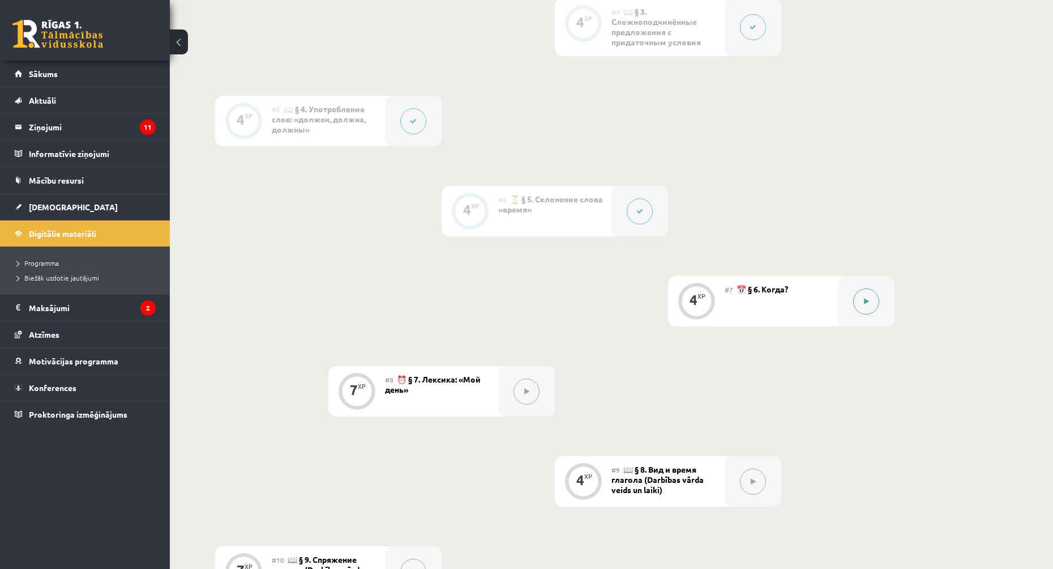
click at [866, 299] on icon at bounding box center [866, 301] width 5 height 7
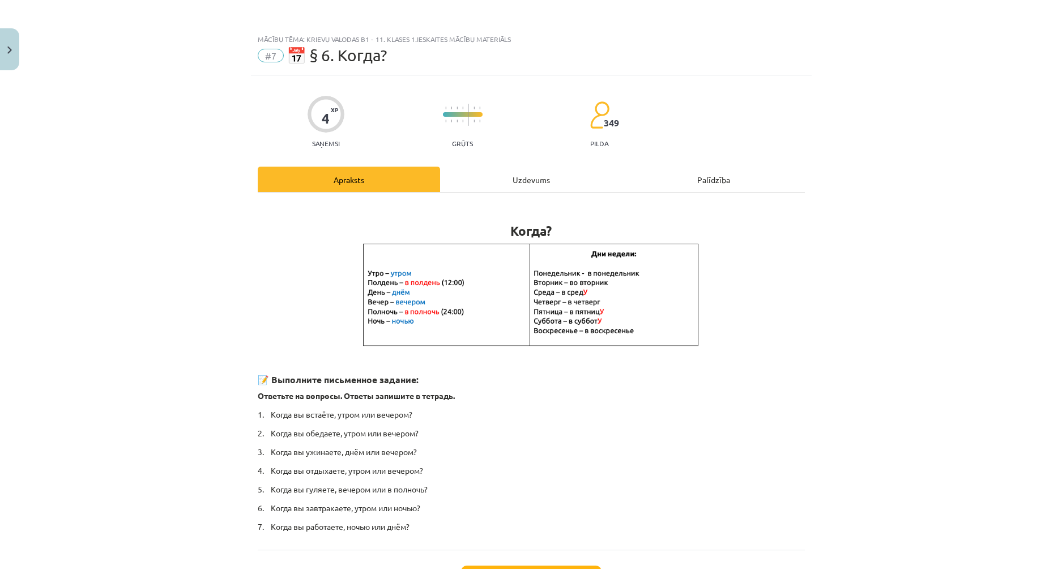
click at [539, 170] on div "Uzdevums" at bounding box center [531, 179] width 182 height 25
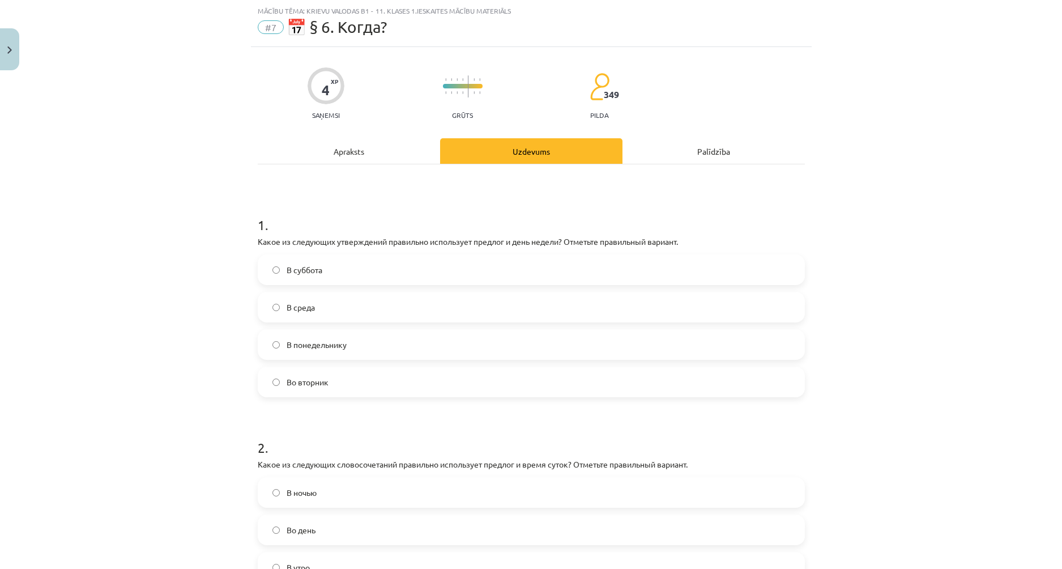
drag, startPoint x: 385, startPoint y: 224, endPoint x: 166, endPoint y: 225, distance: 218.6
click at [166, 225] on div "Mācību tēma: Krievu valodas b1 - 11. klases 1.ieskaites mācību materiāls #7 📅 §…" at bounding box center [531, 284] width 1062 height 569
click at [313, 387] on span "Во вторник" at bounding box center [308, 382] width 42 height 12
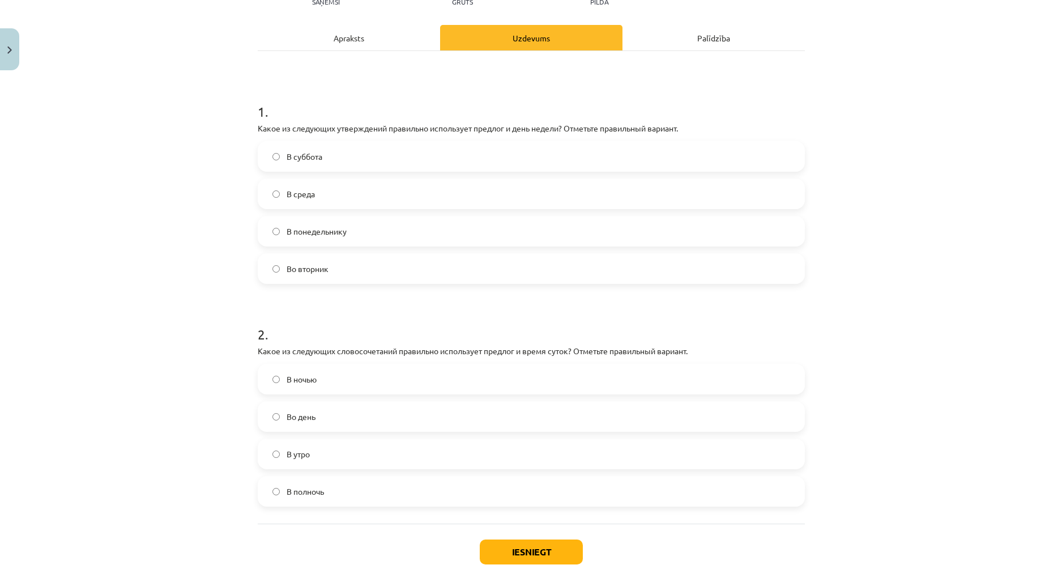
scroll to position [198, 0]
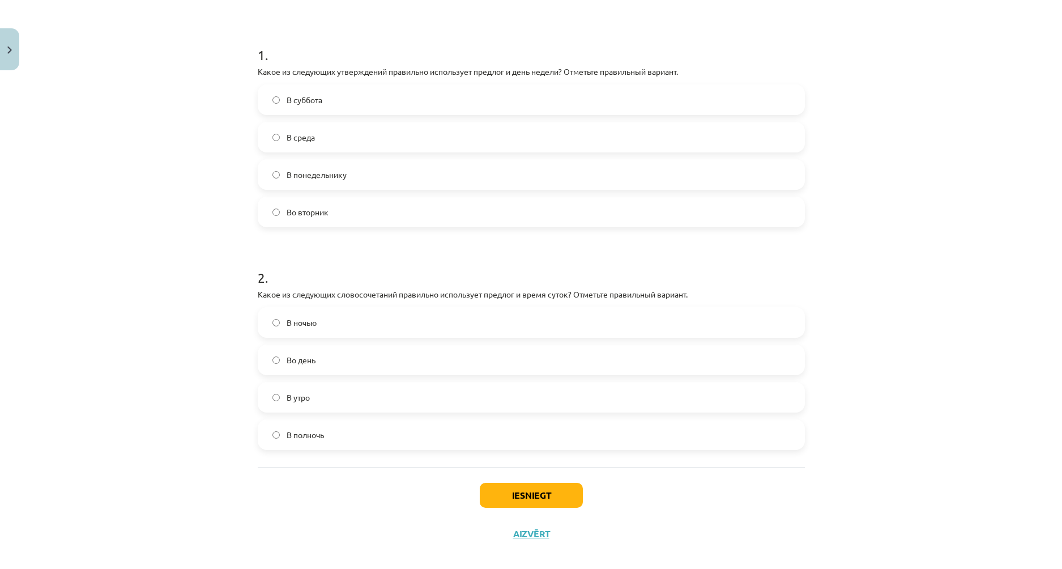
click at [323, 434] on label "В полночь" at bounding box center [531, 434] width 545 height 28
click at [513, 486] on button "Iesniegt" at bounding box center [531, 495] width 103 height 25
click at [523, 530] on button "Aizvērt" at bounding box center [531, 533] width 43 height 11
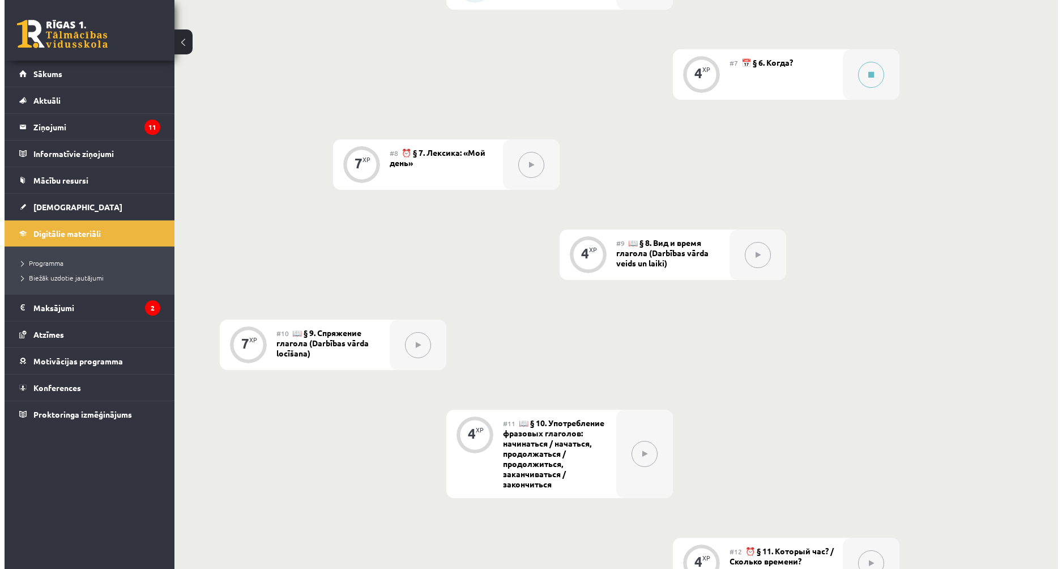
scroll to position [843, 0]
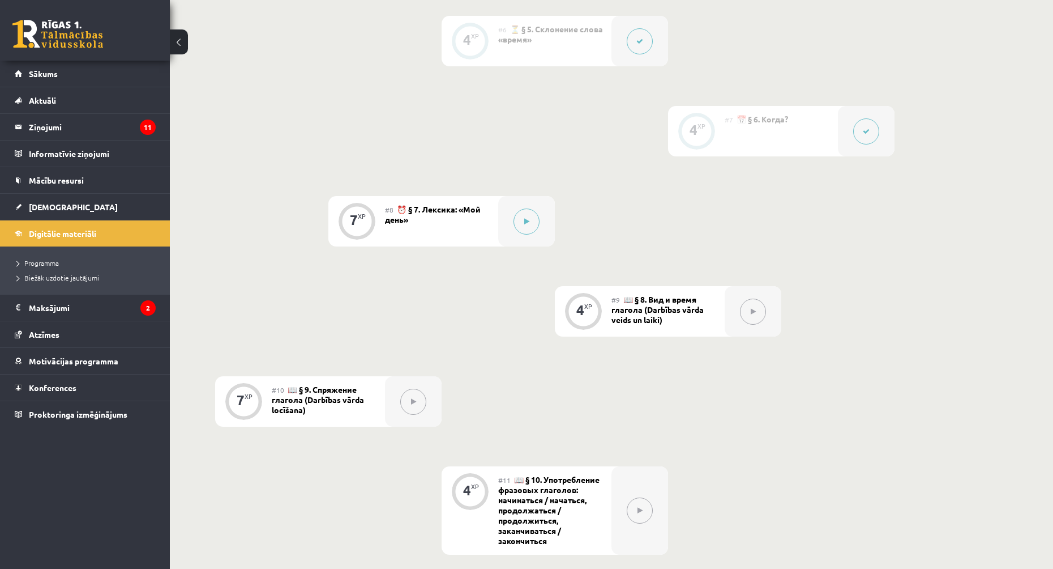
click at [594, 229] on div "0 XP #1 💡 Предисловие | Pirms sāc mācīties! Ievada daļa. 4 XP #2 🏃‍♂️ § 1. Выби…" at bounding box center [555, 177] width 680 height 1294
click at [522, 215] on button at bounding box center [527, 221] width 26 height 26
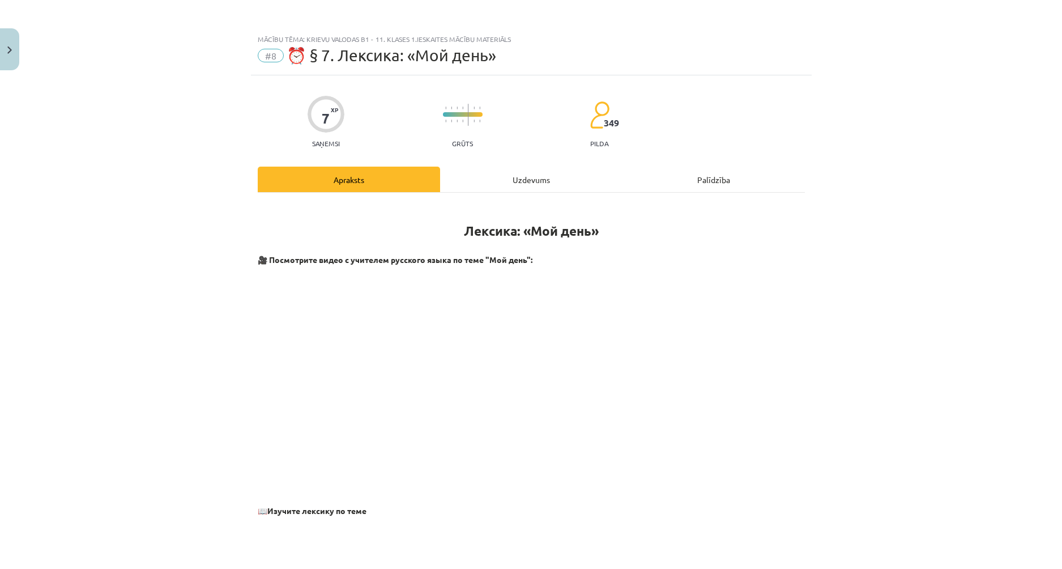
click at [514, 181] on div "Uzdevums" at bounding box center [531, 179] width 182 height 25
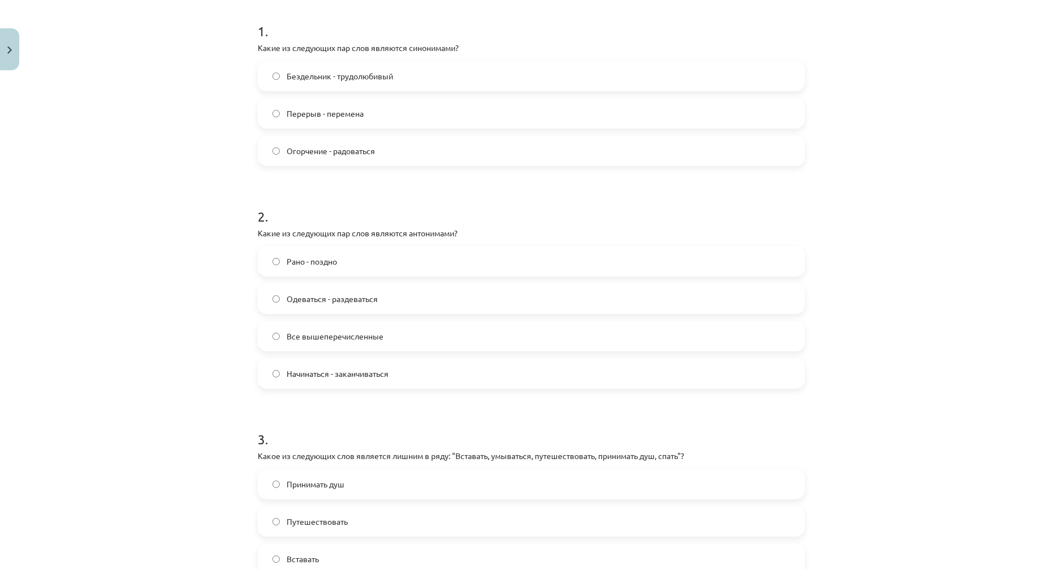
scroll to position [52, 0]
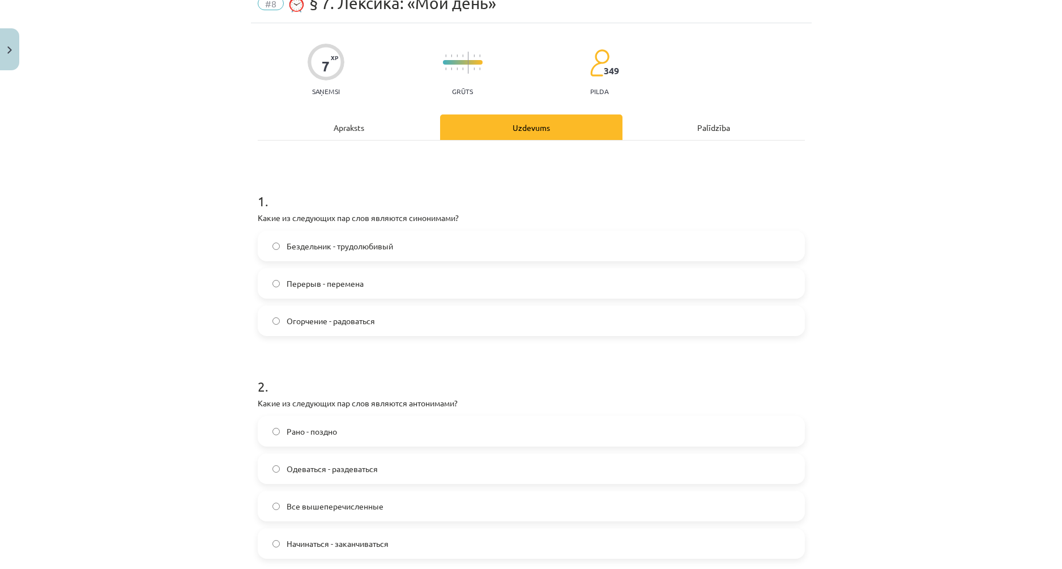
click at [319, 249] on span "Бездельник - трудолюбивый" at bounding box center [340, 246] width 106 height 12
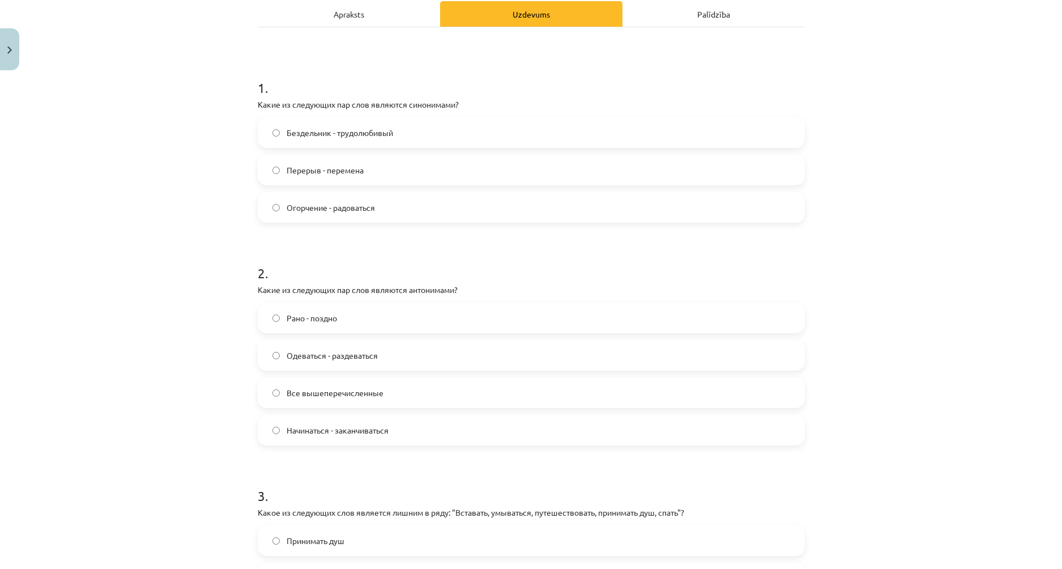
scroll to position [222, 0]
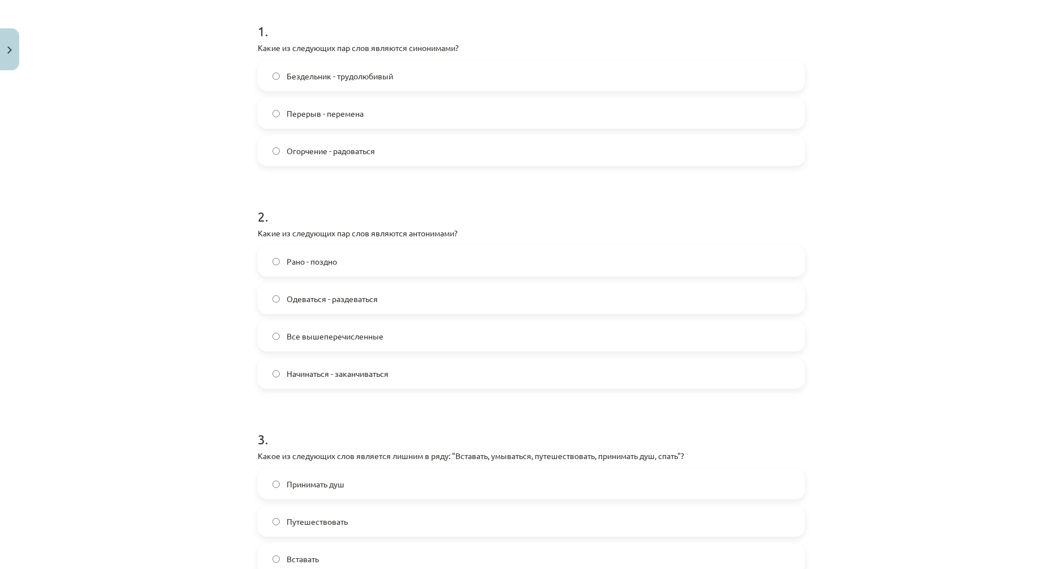
click at [305, 81] on span "Бездельник - трудолюбивый" at bounding box center [340, 76] width 106 height 12
click at [304, 151] on span "Огорчение - радоваться" at bounding box center [331, 151] width 88 height 12
click at [309, 115] on span "Перерыв - перемена" at bounding box center [325, 114] width 77 height 12
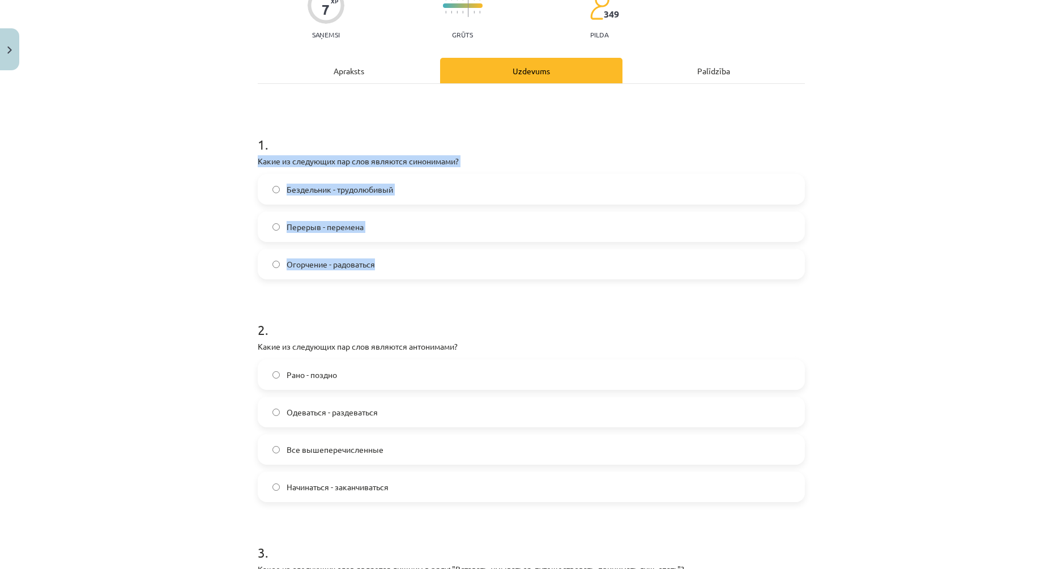
drag, startPoint x: 253, startPoint y: 158, endPoint x: 382, endPoint y: 269, distance: 170.3
click at [382, 269] on div "7 XP Saņemsi Grūts 349 pilda Apraksts Uzdevums Palīdzība 1 . Какие из следующих…" at bounding box center [531, 508] width 561 height 1083
copy div "Какие из следующих пар слов являются синонимами? Бездельник - трудолюбивый Пере…"
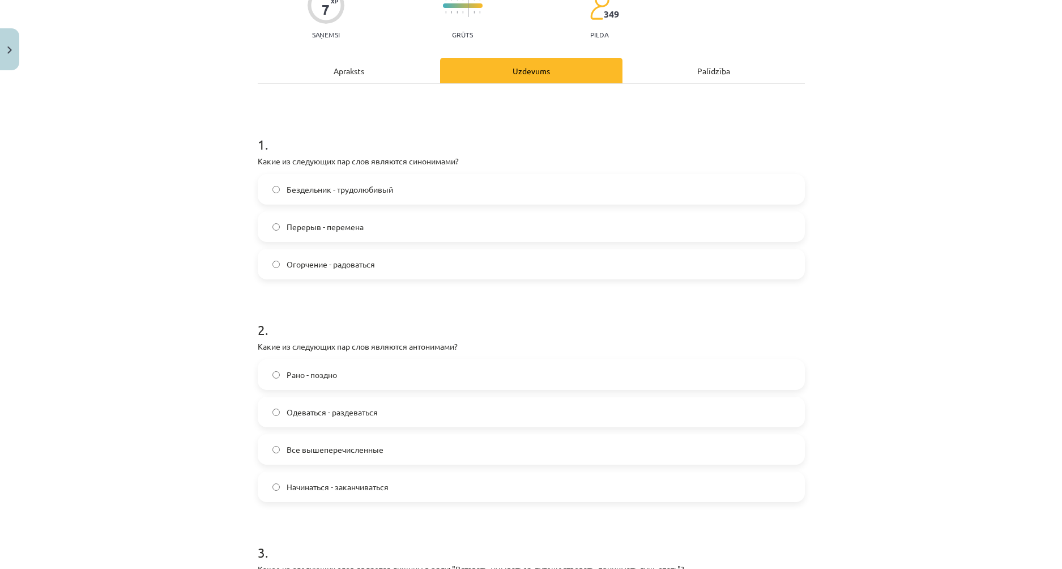
click at [258, 301] on form "1 . Какие из следующих пар слов являются синонимами? Бездельник - трудолюбивый …" at bounding box center [531, 532] width 547 height 830
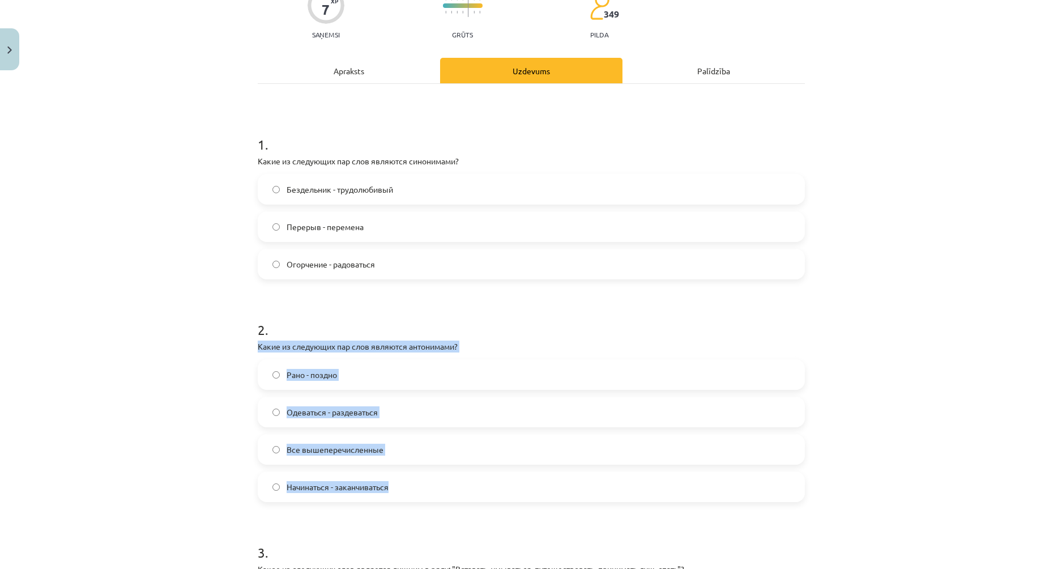
drag, startPoint x: 253, startPoint y: 345, endPoint x: 355, endPoint y: 390, distance: 111.3
click at [390, 501] on div "7 XP Saņemsi Grūts 349 pilda Apraksts Uzdevums Palīdzība 1 . Какие из следующих…" at bounding box center [531, 508] width 561 height 1083
copy div "Какие из следующих пар слов являются антонимами? Рано - поздно Одеваться - разд…"
click at [331, 439] on label "Все вышеперечисленные" at bounding box center [531, 449] width 545 height 28
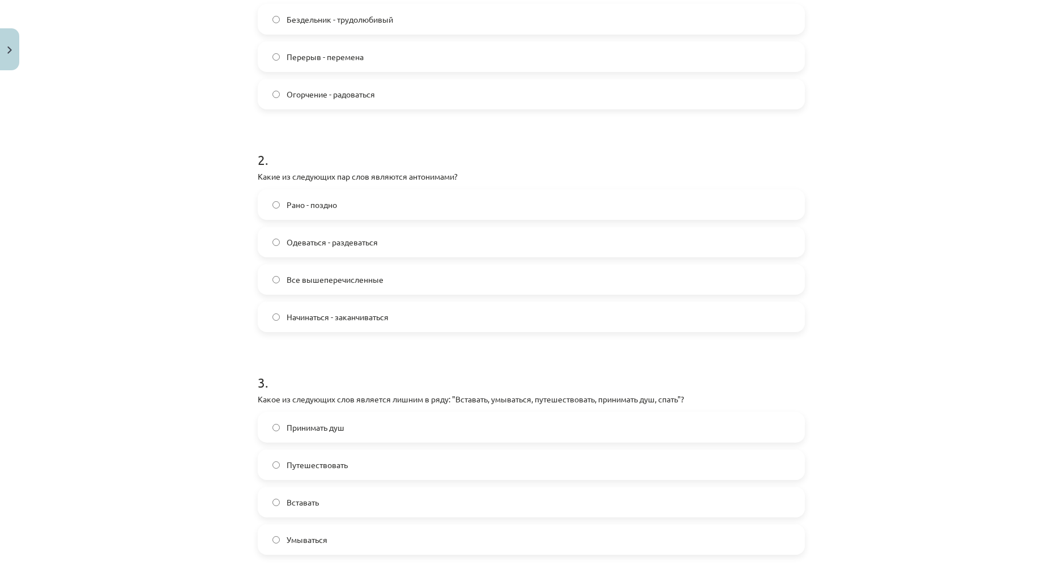
click at [177, 378] on div "Mācību tēma: Krievu valodas b1 - 11. klases 1.ieskaites mācību materiāls #8 ⏰ §…" at bounding box center [531, 284] width 1062 height 569
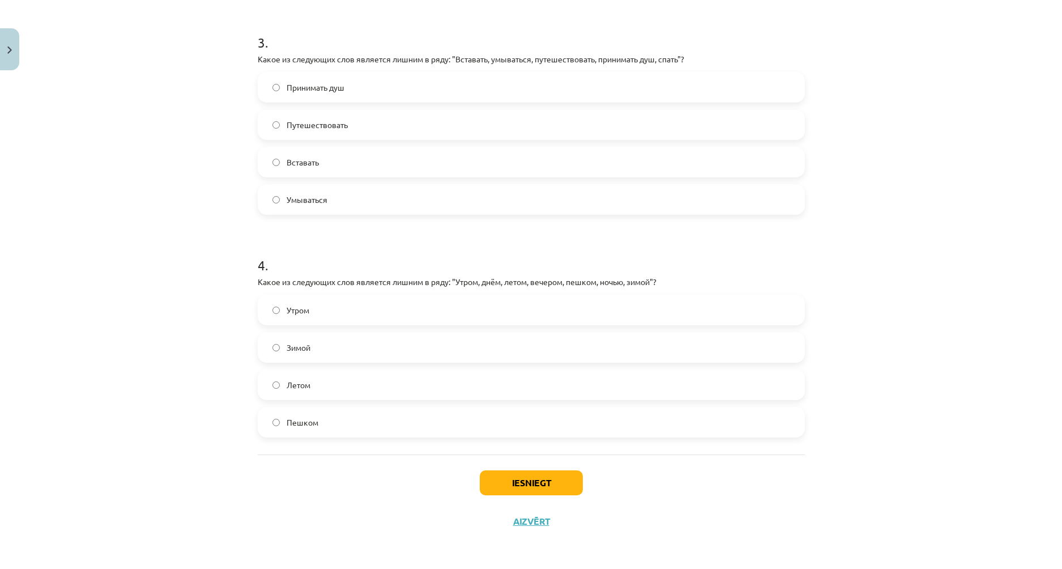
scroll to position [449, 0]
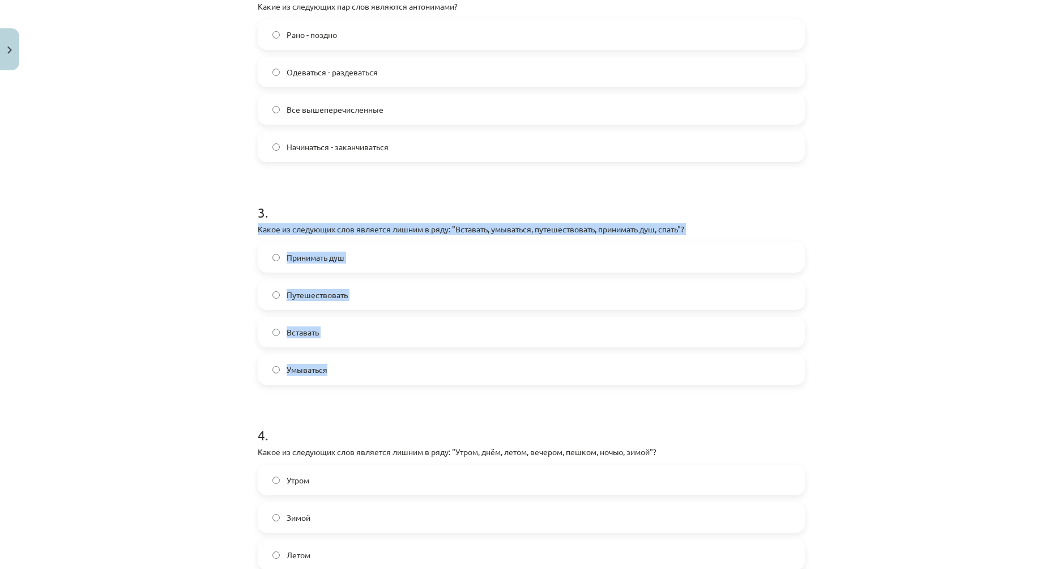
drag, startPoint x: 254, startPoint y: 226, endPoint x: 373, endPoint y: 366, distance: 183.6
click at [373, 366] on div "3 . Какое из следующих слов является лишним в ряду: "Вставать, умываться, путеш…" at bounding box center [531, 285] width 547 height 200
copy div "Какое из следующих слов является лишним в ряду: "Вставать, умываться, путешеств…"
click at [231, 298] on div "Mācību tēma: Krievu valodas b1 - 11. klases 1.ieskaites mācību materiāls #8 ⏰ §…" at bounding box center [531, 284] width 1062 height 569
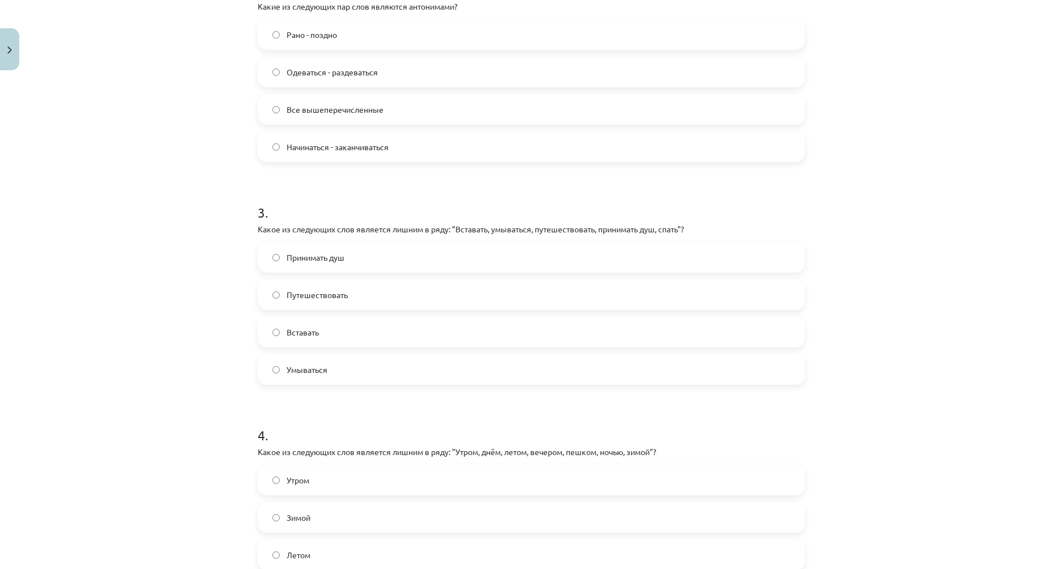
click at [297, 300] on span "Путешествовать" at bounding box center [317, 295] width 61 height 12
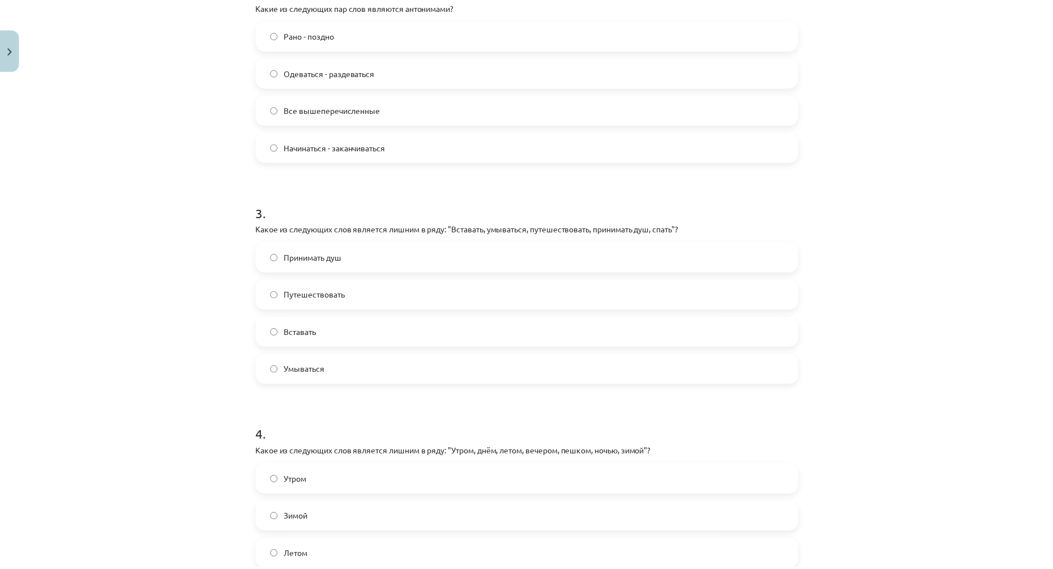
scroll to position [618, 0]
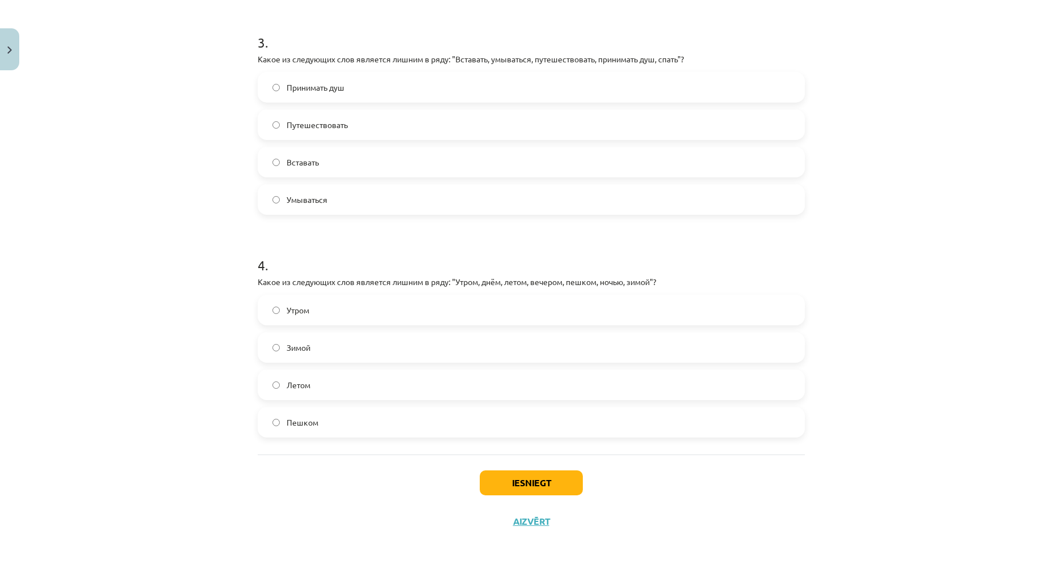
click at [334, 413] on label "Пешком" at bounding box center [531, 422] width 545 height 28
click at [513, 481] on button "Iesniegt" at bounding box center [531, 482] width 103 height 25
click at [528, 519] on button "Aizvērt" at bounding box center [531, 520] width 43 height 11
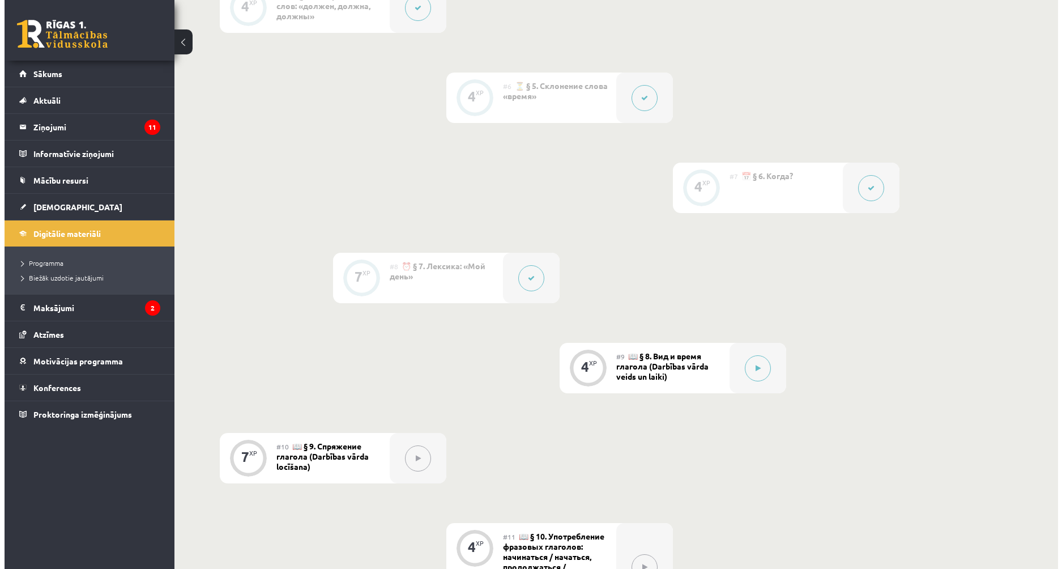
scroll to position [957, 0]
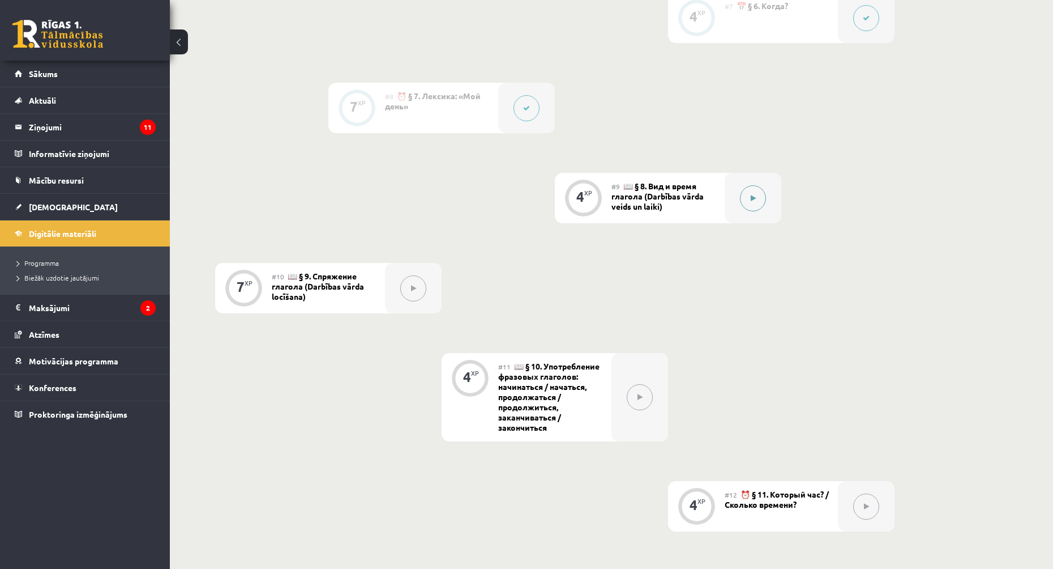
click at [759, 197] on button at bounding box center [753, 198] width 26 height 26
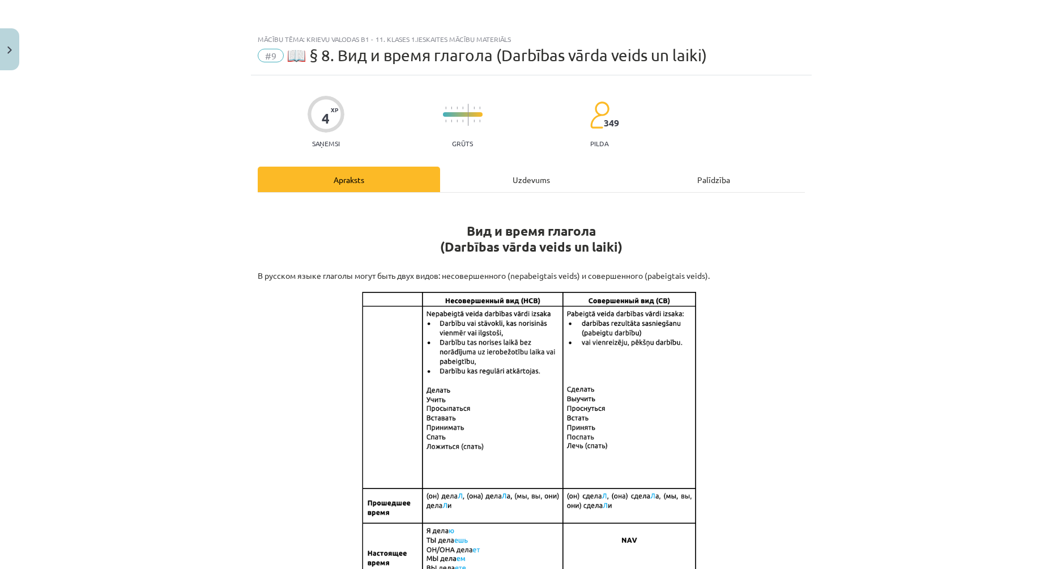
click at [543, 186] on div "Uzdevums" at bounding box center [531, 179] width 182 height 25
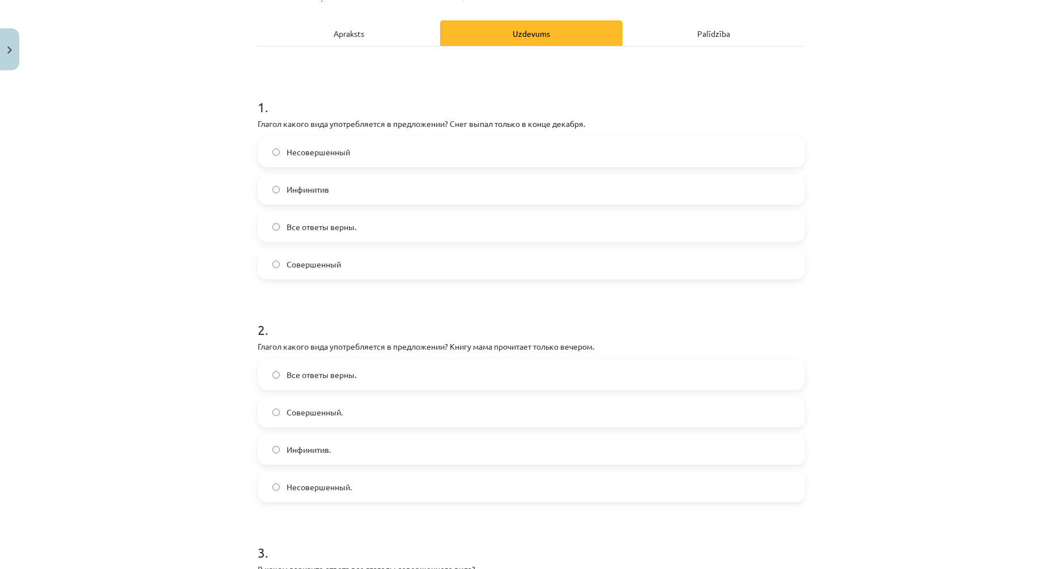
scroll to position [89, 0]
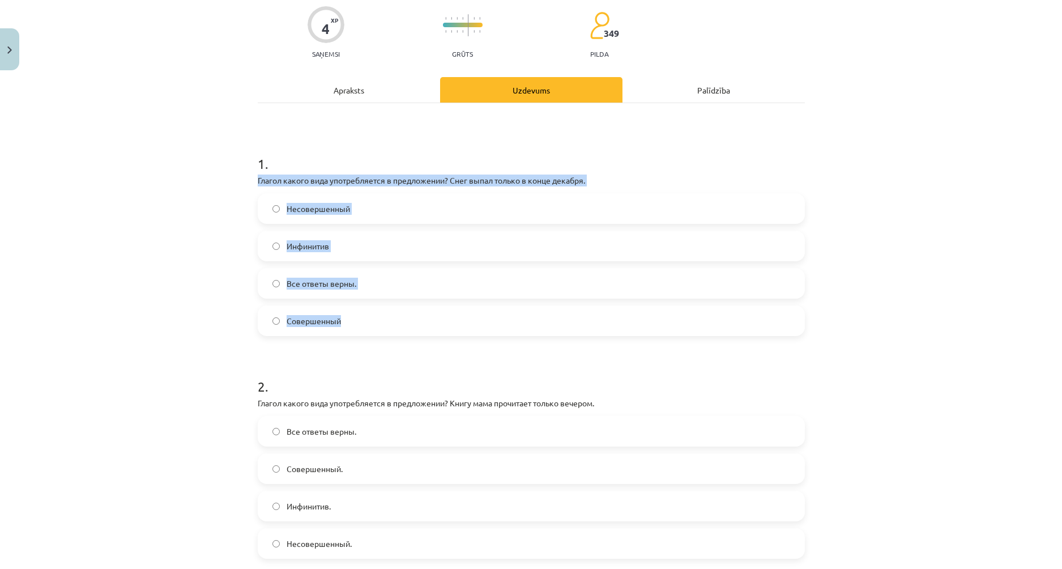
drag, startPoint x: 251, startPoint y: 179, endPoint x: 357, endPoint y: 334, distance: 187.1
click at [357, 334] on div "4 XP Saņemsi Grūts 349 pilda Apraksts Uzdevums Palīdzība 1 . Глагол какого вида…" at bounding box center [531, 546] width 561 height 1121
copy div "Глагол какого вида употребляется в предложении? Снег выпал только в конце декаб…"
drag, startPoint x: 333, startPoint y: 314, endPoint x: 321, endPoint y: 315, distance: 12.0
click at [332, 314] on label "Совершенный" at bounding box center [531, 320] width 545 height 28
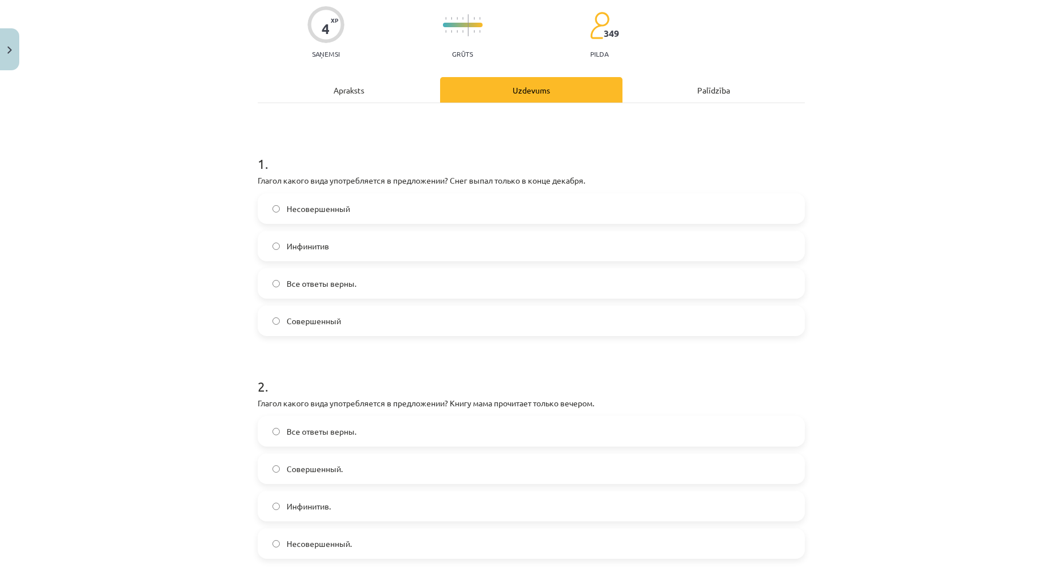
click at [214, 359] on div "Mācību tēma: Krievu valodas b1 - 11. klases 1.ieskaites mācību materiāls #9 📖 §…" at bounding box center [531, 284] width 1062 height 569
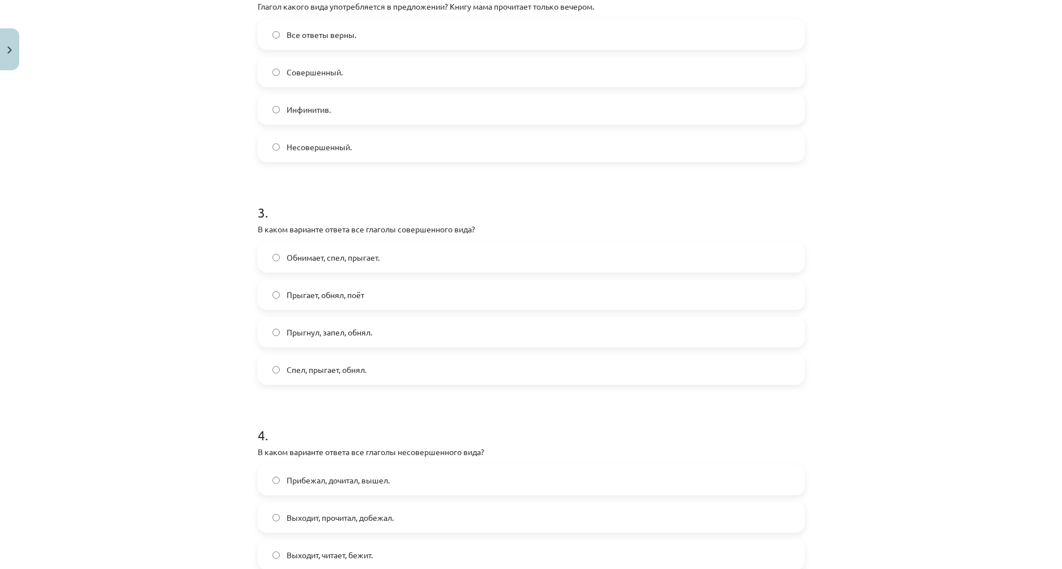
scroll to position [316, 0]
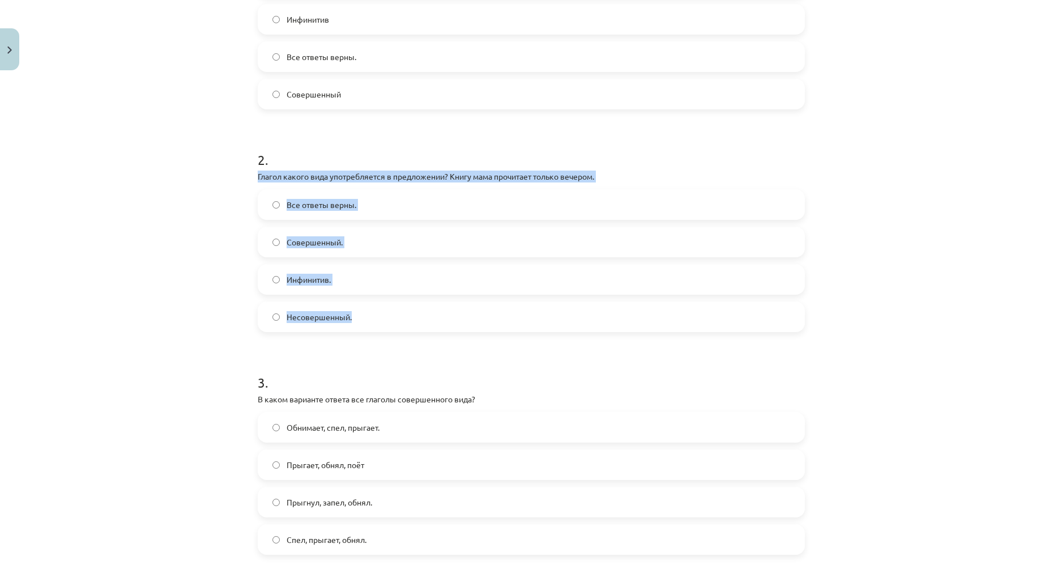
drag, startPoint x: 253, startPoint y: 176, endPoint x: 351, endPoint y: 323, distance: 176.9
click at [351, 323] on div "4 XP Saņemsi Grūts 349 pilda Apraksts Uzdevums Palīdzība 1 . Глагол какого вида…" at bounding box center [531, 319] width 561 height 1121
copy div "Глагол какого вида употребляется в предложении? Книгу мама прочитает только веч…"
click at [327, 243] on span "Совершенный." at bounding box center [315, 242] width 56 height 12
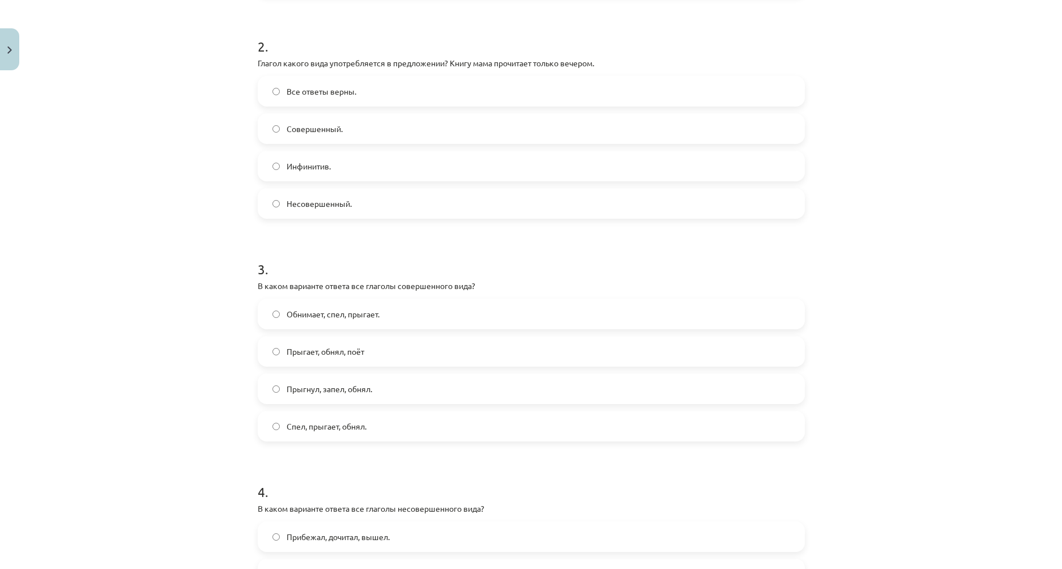
scroll to position [486, 0]
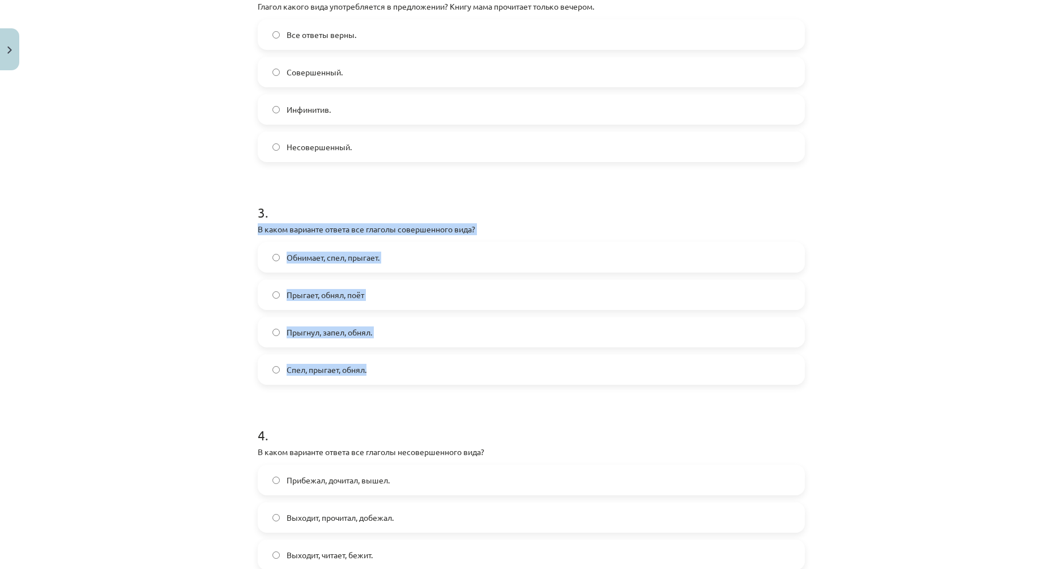
drag, startPoint x: 254, startPoint y: 231, endPoint x: 373, endPoint y: 300, distance: 137.8
click at [413, 374] on div "3 . В каком варианте ответа все глаголы совершенного вида? Обнимает, спел, прыг…" at bounding box center [531, 285] width 547 height 200
copy div "В каком варианте ответа все глаголы совершенного вида? Обнимает, спел, прыгает.…"
click at [326, 337] on span "Прыгнул, запел, обнял." at bounding box center [330, 332] width 86 height 12
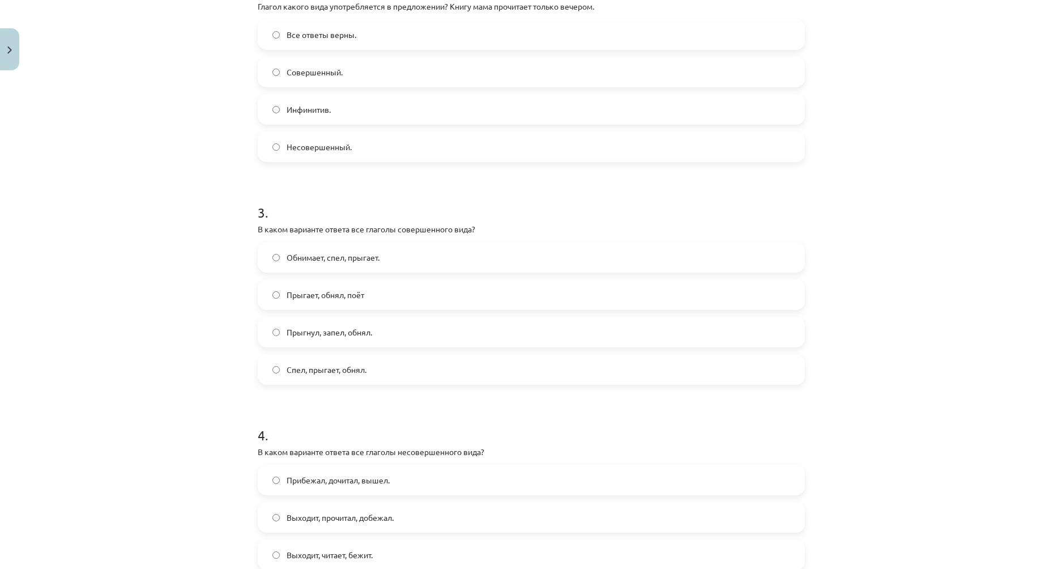
scroll to position [599, 0]
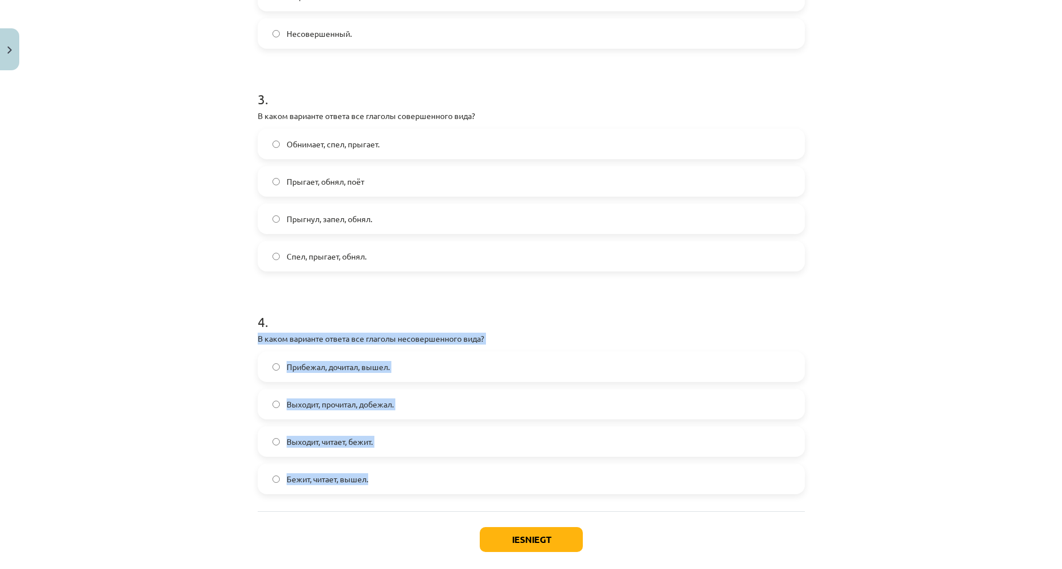
drag, startPoint x: 253, startPoint y: 338, endPoint x: 393, endPoint y: 481, distance: 200.2
click at [393, 481] on div "4 . В каком варианте ответа все глаголы несовершенного вида? Прибежал, дочитал,…" at bounding box center [531, 394] width 547 height 200
click at [182, 343] on div "Mācību tēma: Krievu valodas b1 - 11. klases 1.ieskaites mācību materiāls #9 📖 §…" at bounding box center [531, 284] width 1062 height 569
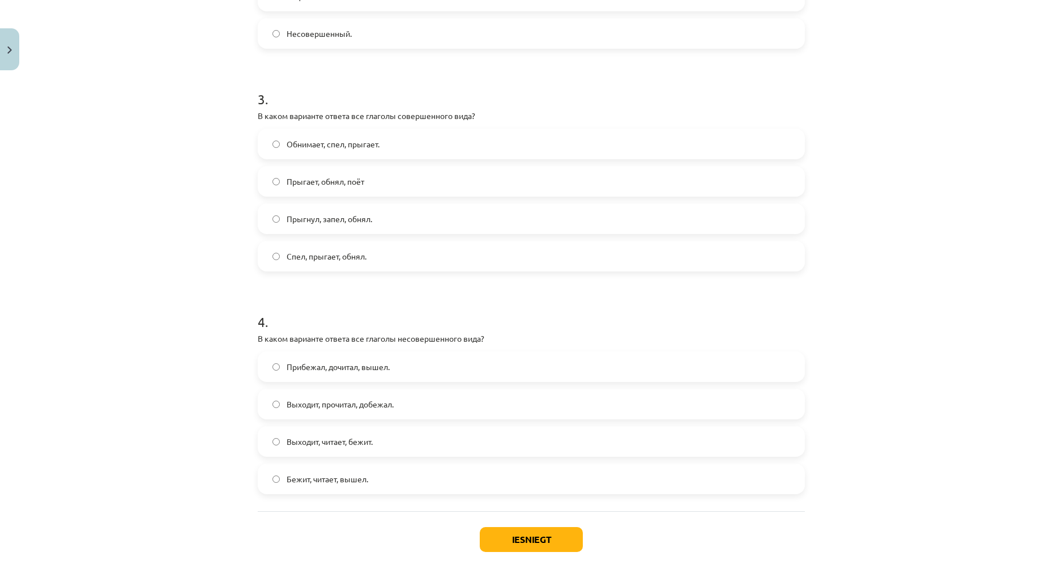
click at [323, 444] on span "Выходит, читает, бежит." at bounding box center [330, 442] width 86 height 12
click at [492, 530] on button "Iesniegt" at bounding box center [531, 539] width 103 height 25
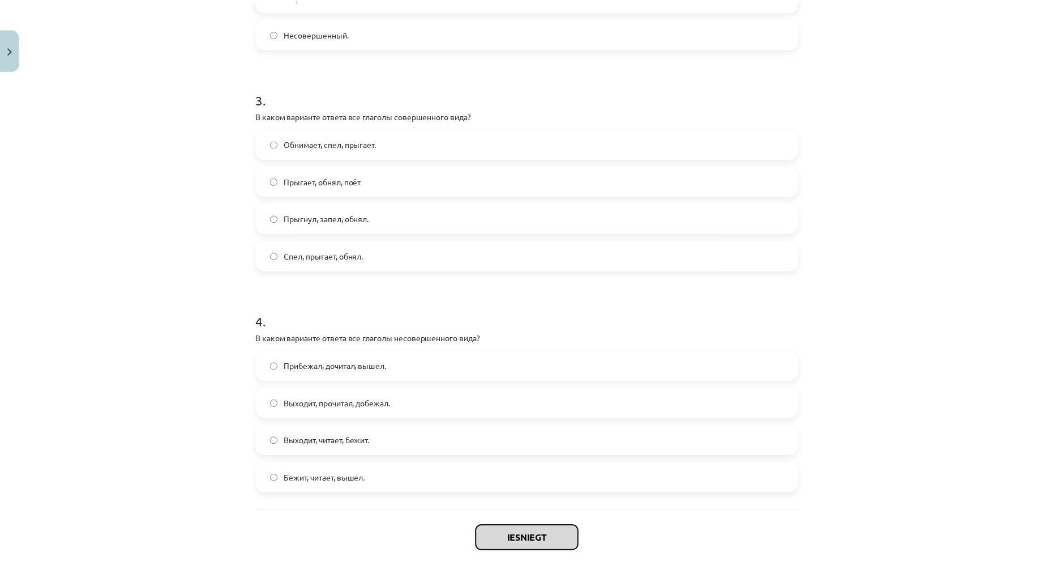
scroll to position [656, 0]
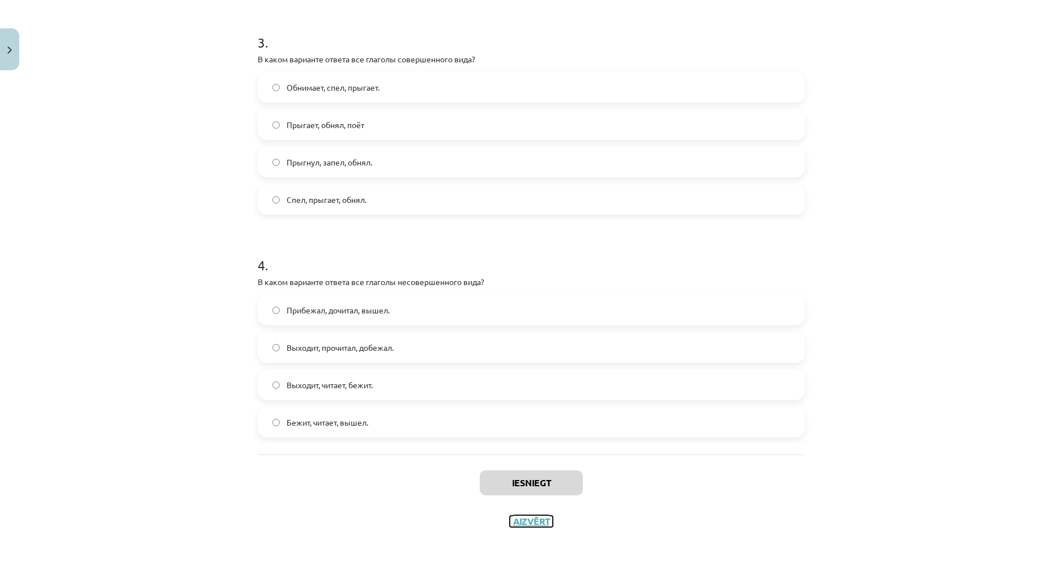
click at [540, 517] on button "Aizvērt" at bounding box center [531, 520] width 43 height 11
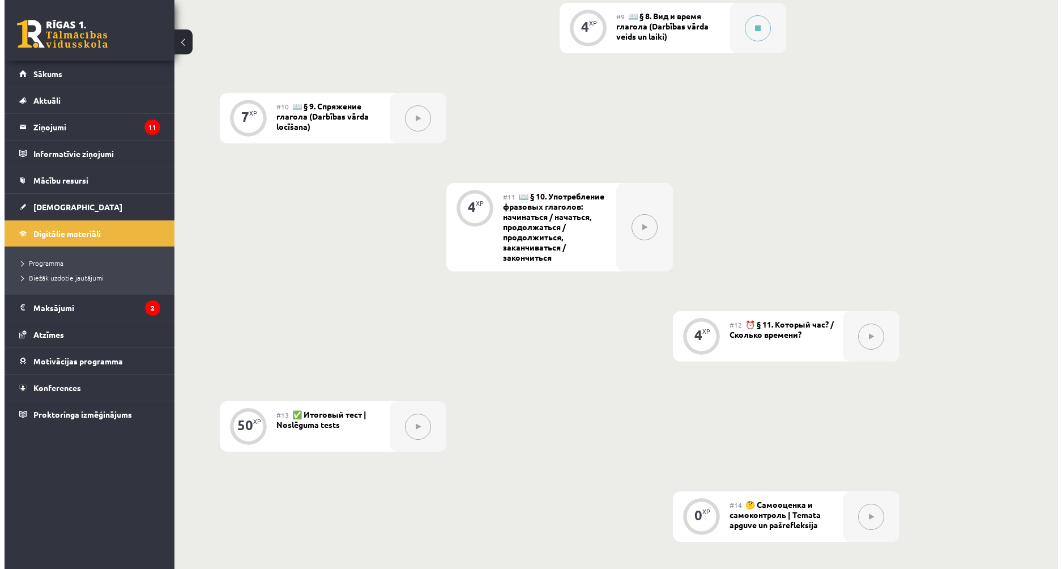
scroll to position [1070, 0]
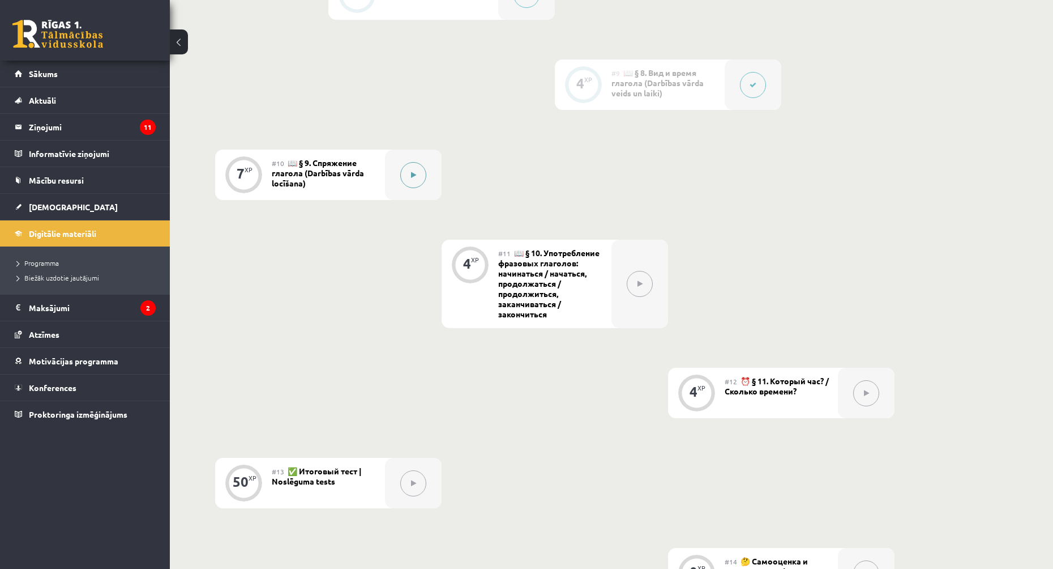
click at [407, 176] on button at bounding box center [413, 175] width 26 height 26
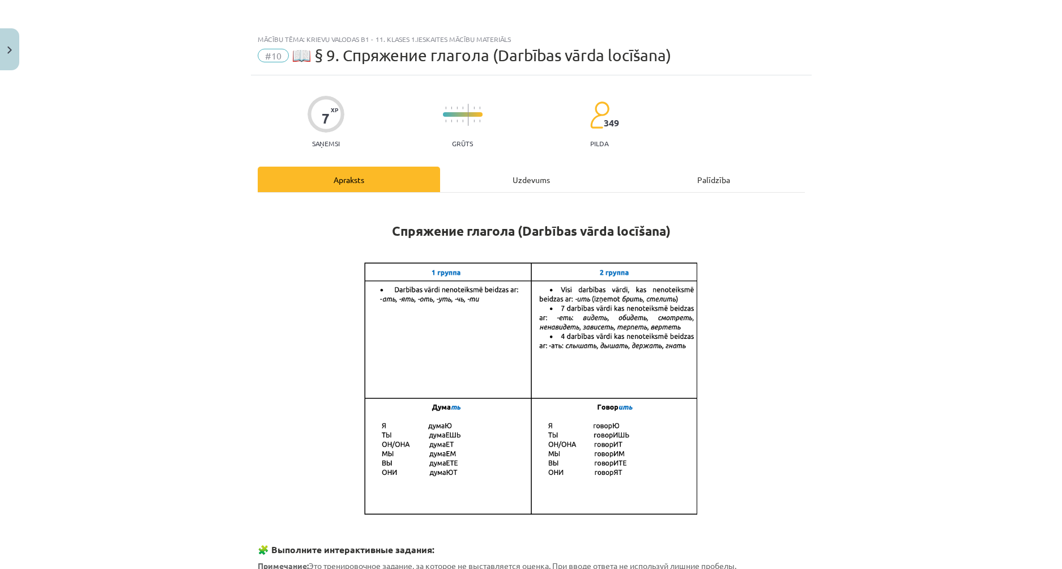
click at [487, 175] on div "Uzdevums" at bounding box center [531, 179] width 182 height 25
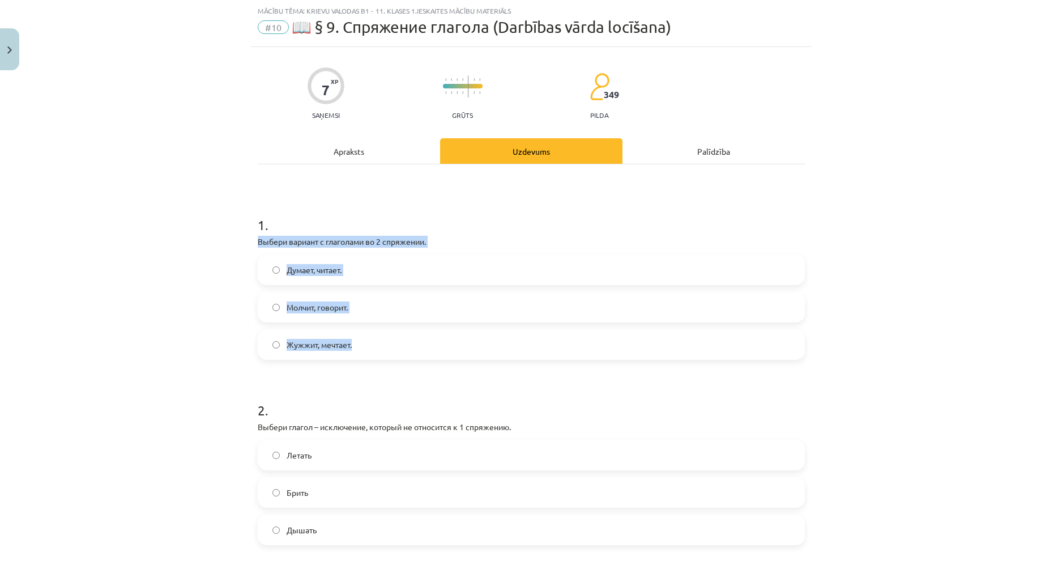
drag, startPoint x: 253, startPoint y: 243, endPoint x: 373, endPoint y: 352, distance: 162.0
click at [374, 357] on div "1 . Выбери вариант с глаголами во 2 спряжении. Думает, читает. Молчит, говорит.…" at bounding box center [531, 278] width 547 height 163
click at [159, 297] on div "Mācību tēma: Krievu valodas b1 - 11. klases 1.ieskaites mācību materiāls #10 📖 …" at bounding box center [531, 284] width 1062 height 569
click at [322, 308] on span "Молчит, говорит." at bounding box center [317, 307] width 61 height 12
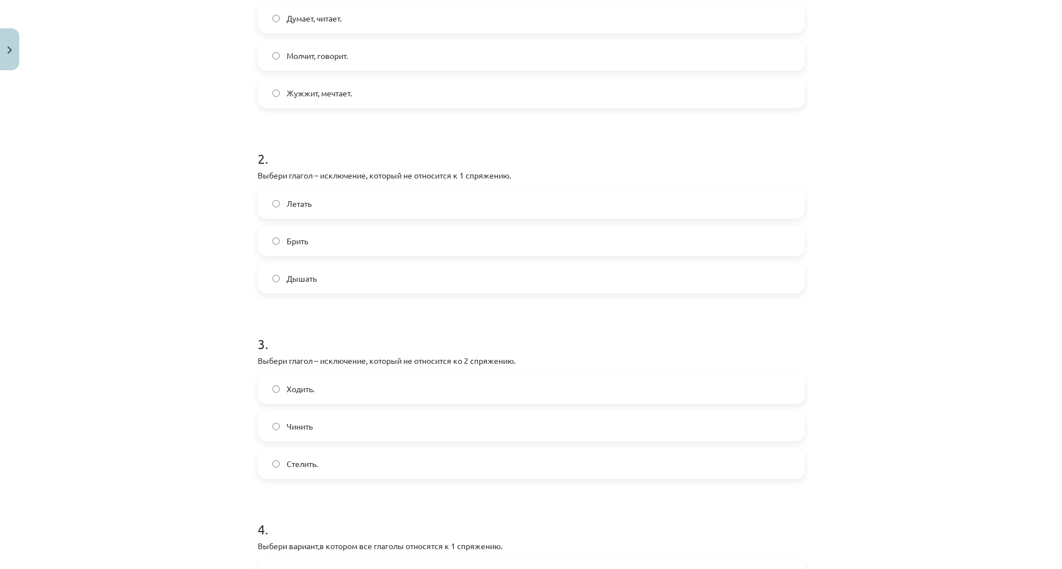
scroll to position [223, 0]
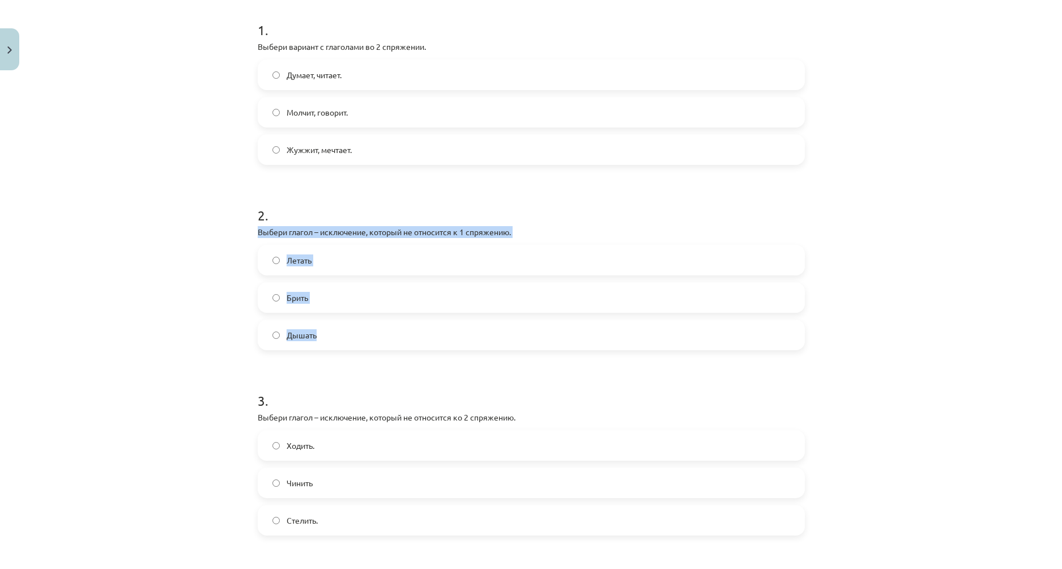
drag, startPoint x: 253, startPoint y: 231, endPoint x: 341, endPoint y: 335, distance: 136.6
click at [341, 335] on div "7 XP Saņemsi Grūts 349 pilda Apraksts Uzdevums Palīdzība 1 . Выбери вариант с г…" at bounding box center [531, 337] width 561 height 971
click at [200, 310] on div "Mācību tēma: Krievu valodas b1 - 11. klases 1.ieskaites mācību materiāls #10 📖 …" at bounding box center [531, 284] width 1062 height 569
drag, startPoint x: 251, startPoint y: 231, endPoint x: 319, endPoint y: 340, distance: 128.7
click at [319, 340] on div "7 XP Saņemsi Grūts 349 pilda Apraksts Uzdevums Palīdzība 1 . Выбери вариант с г…" at bounding box center [531, 337] width 561 height 971
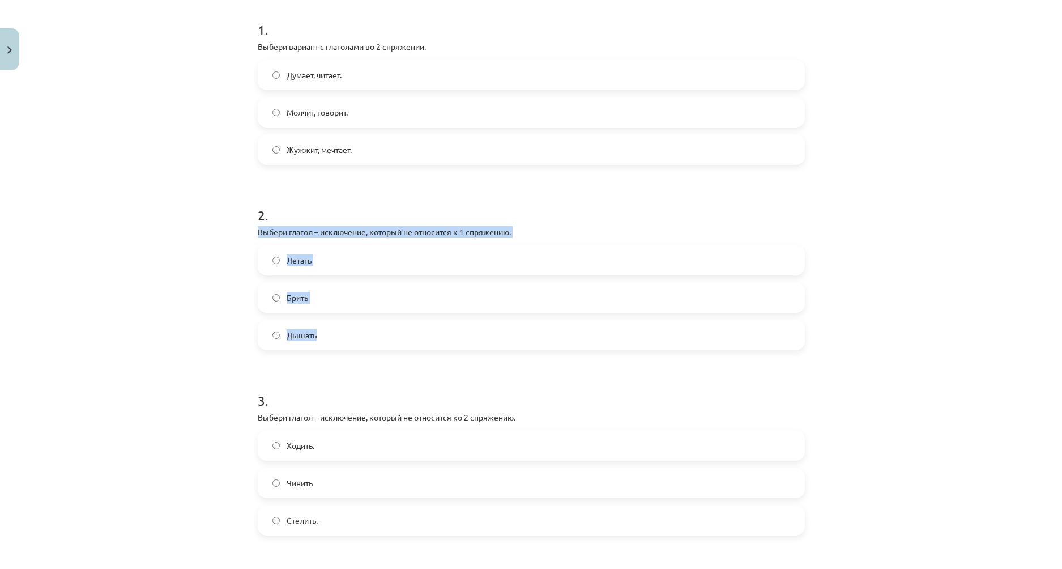
click at [315, 303] on label "Брить" at bounding box center [531, 297] width 545 height 28
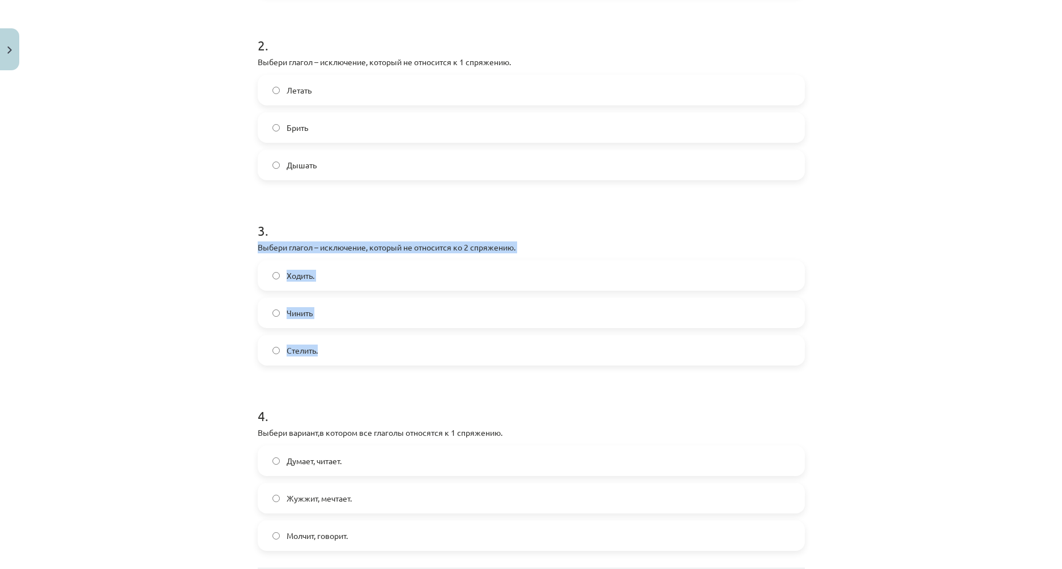
drag, startPoint x: 253, startPoint y: 244, endPoint x: 364, endPoint y: 337, distance: 144.7
click at [364, 337] on div "7 XP Saņemsi Grūts 349 pilda Apraksts Uzdevums Palīdzība 1 . Выбери вариант с г…" at bounding box center [531, 167] width 561 height 971
click at [301, 321] on label "Чинить" at bounding box center [531, 312] width 545 height 28
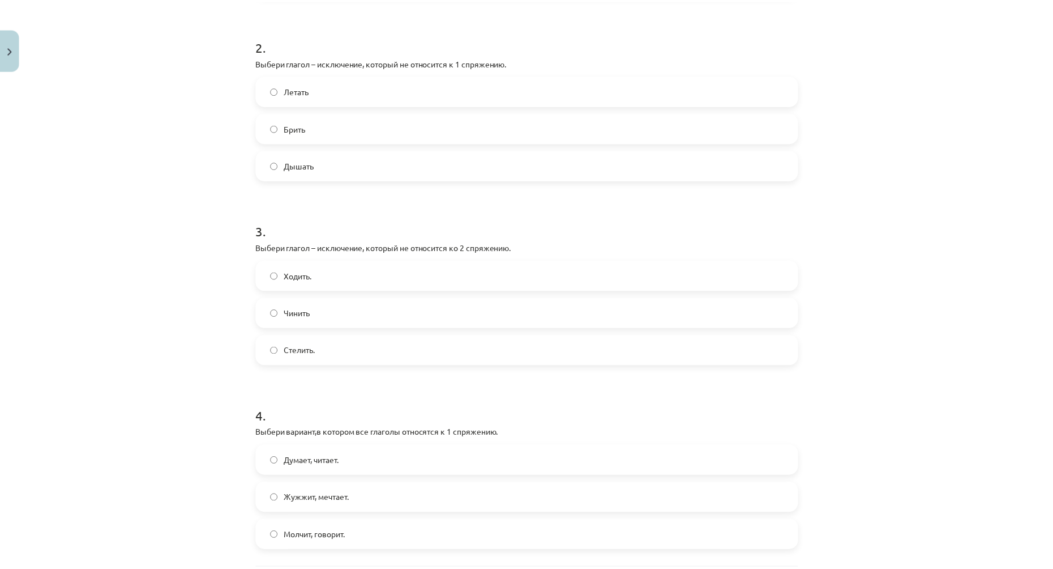
scroll to position [506, 0]
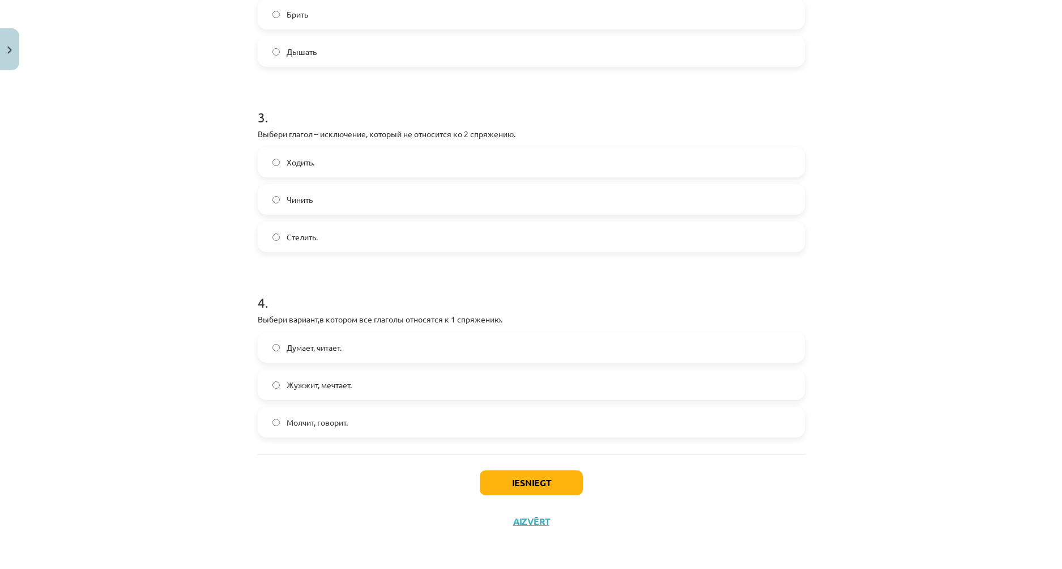
click at [359, 391] on label "Жужжит, мечтает." at bounding box center [531, 384] width 545 height 28
click at [542, 479] on button "Iesniegt" at bounding box center [531, 482] width 103 height 25
click at [543, 528] on div "Iesniegt Aizvērt" at bounding box center [531, 493] width 547 height 79
click at [543, 527] on div "Iesniegt Aizvērt" at bounding box center [531, 493] width 547 height 79
click at [541, 525] on button "Aizvērt" at bounding box center [531, 520] width 43 height 11
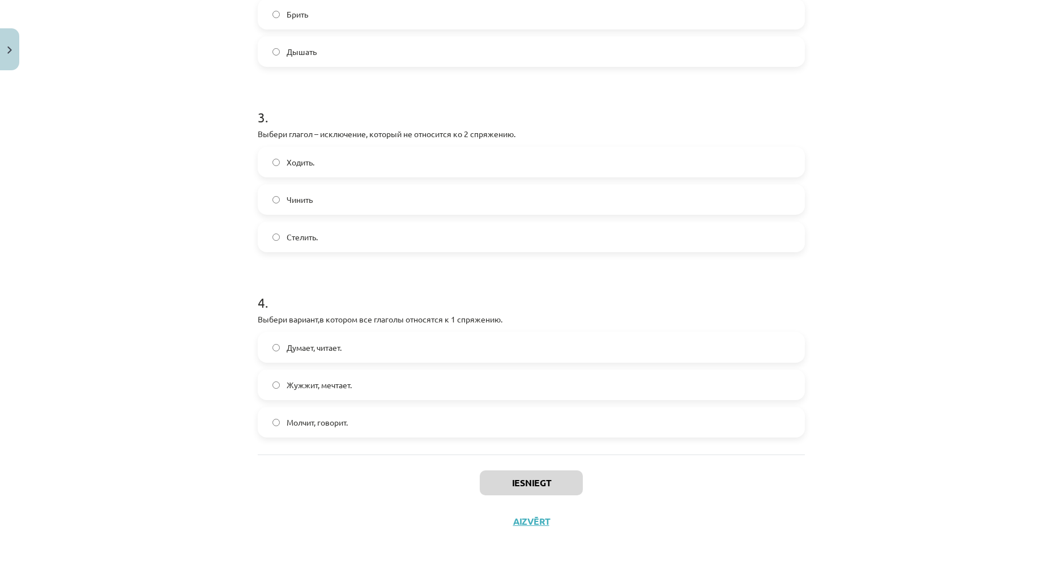
click at [458, 430] on div "Mācību tēma: Krievu valodas b1 - 11. klases 1.ieskaites mācību materiāls #10 📖 …" at bounding box center [531, 284] width 1062 height 569
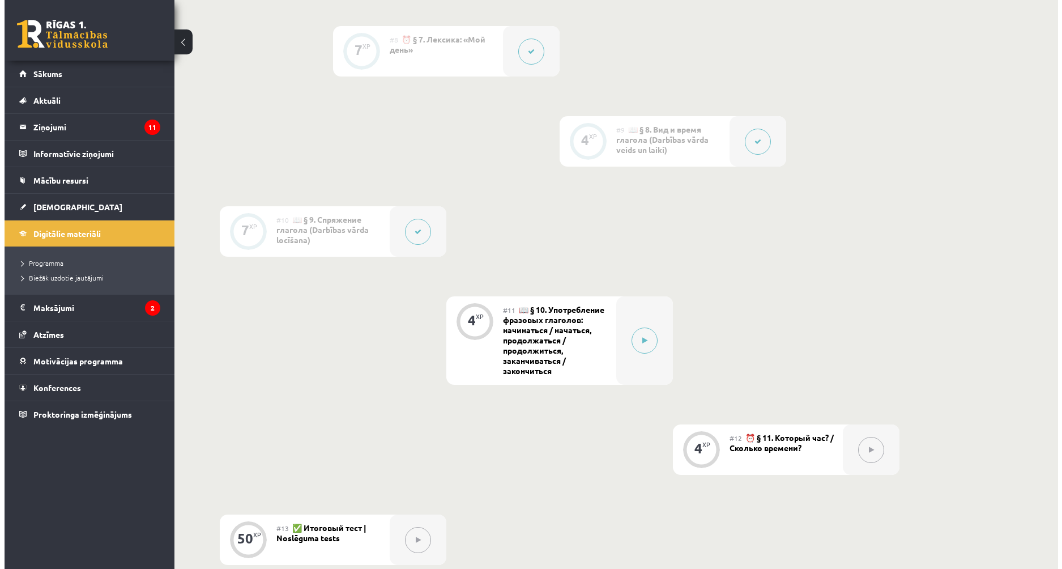
scroll to position [1126, 0]
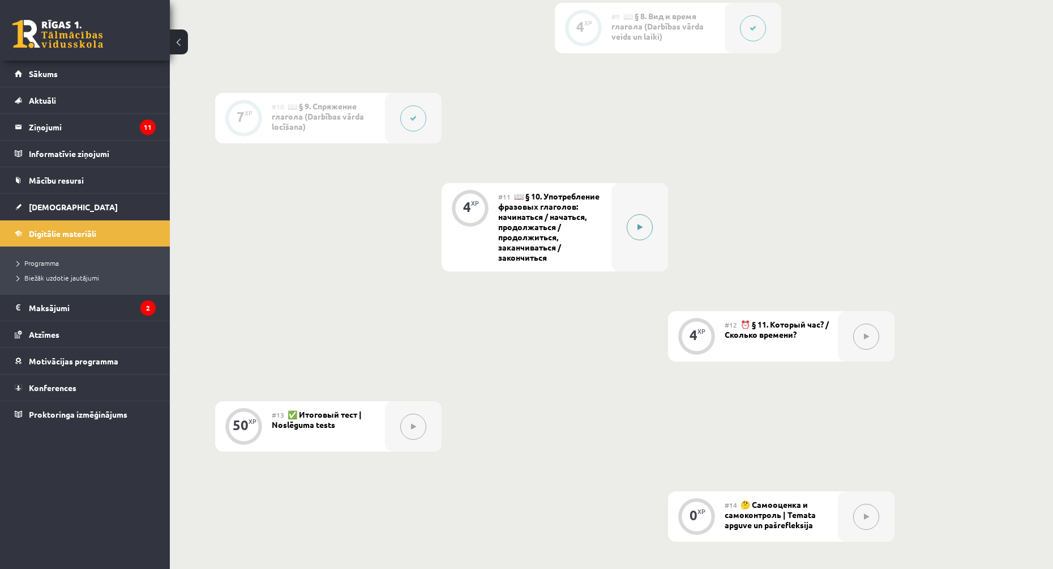
click at [652, 225] on button at bounding box center [640, 227] width 26 height 26
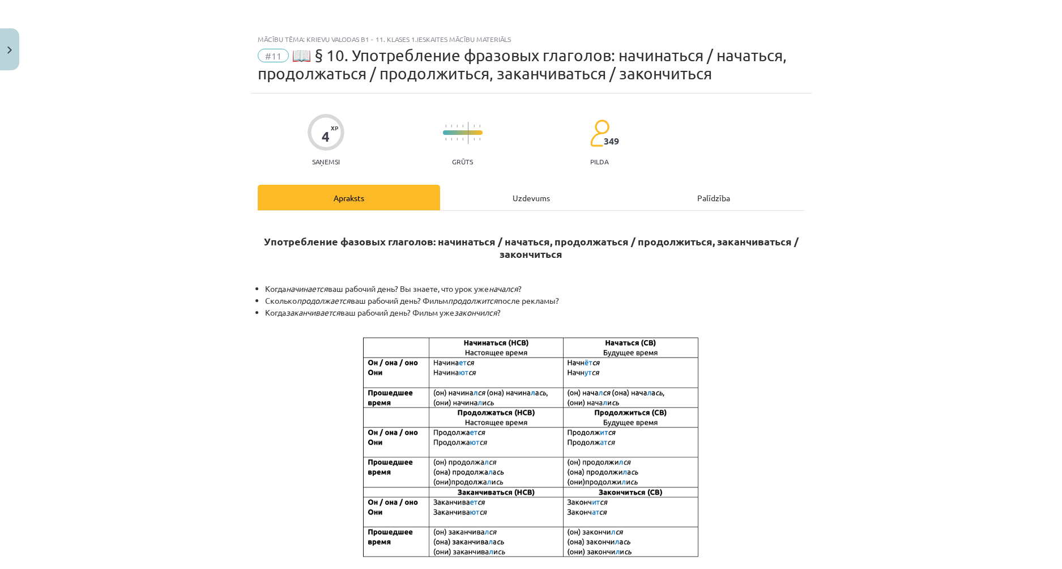
click at [576, 203] on div "Uzdevums" at bounding box center [531, 197] width 182 height 25
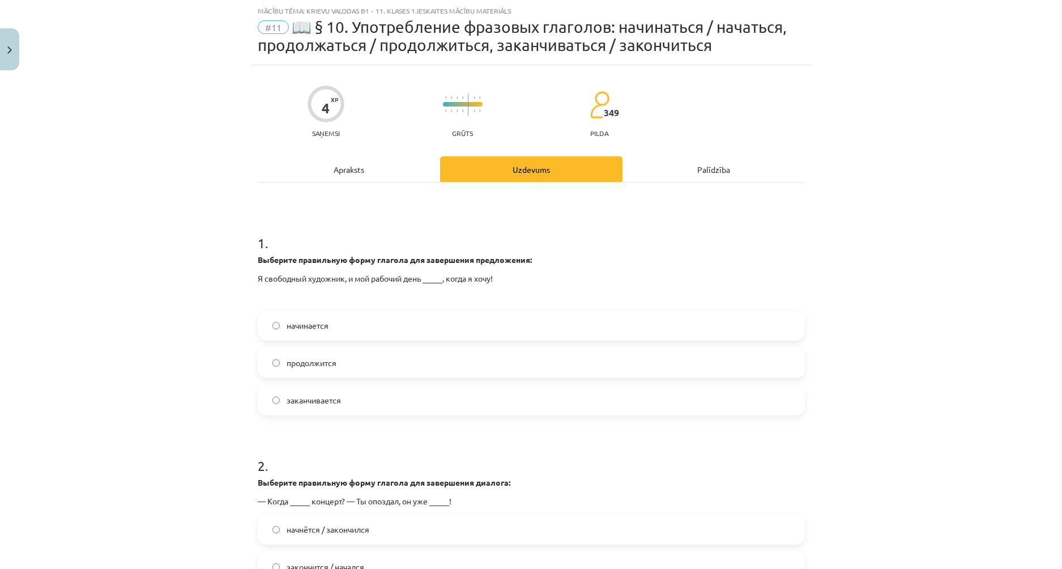
scroll to position [142, 0]
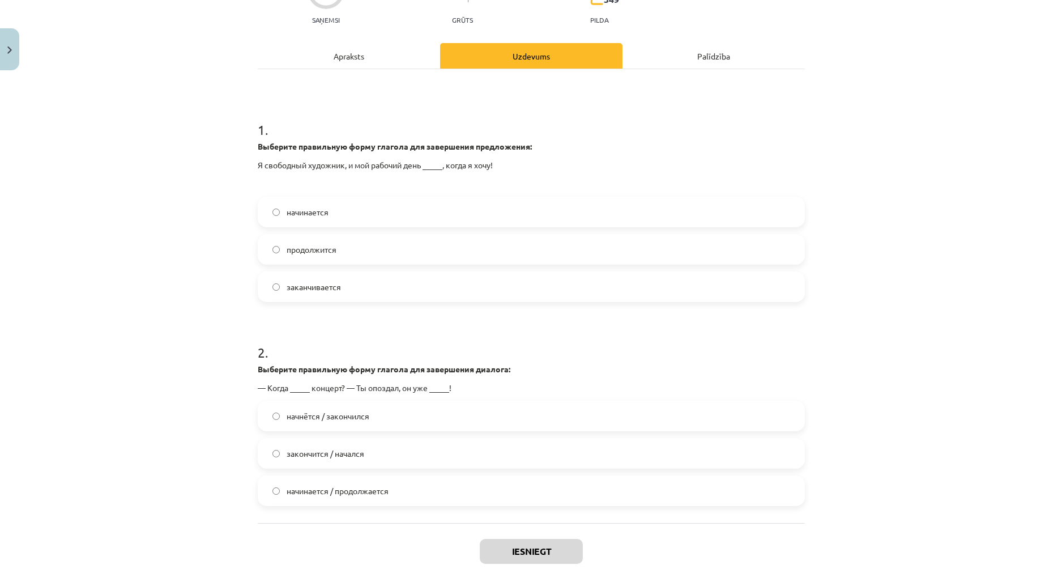
click at [328, 224] on label "начинается" at bounding box center [531, 212] width 545 height 28
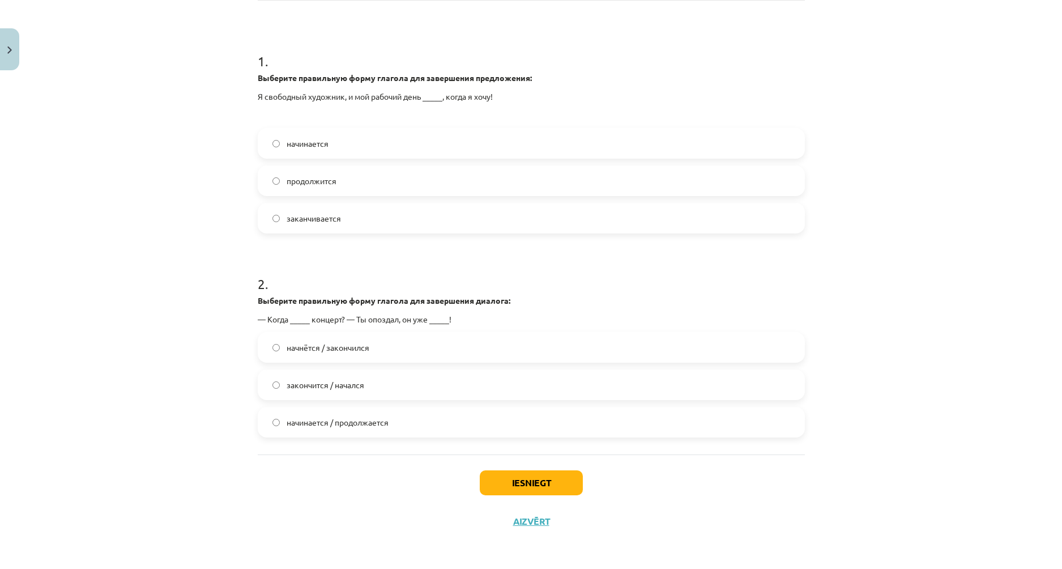
click at [381, 356] on label "начнётся / закончился" at bounding box center [531, 347] width 545 height 28
click at [523, 485] on button "Iesniegt" at bounding box center [531, 482] width 103 height 25
click at [531, 523] on button "Aizvērt" at bounding box center [531, 520] width 43 height 11
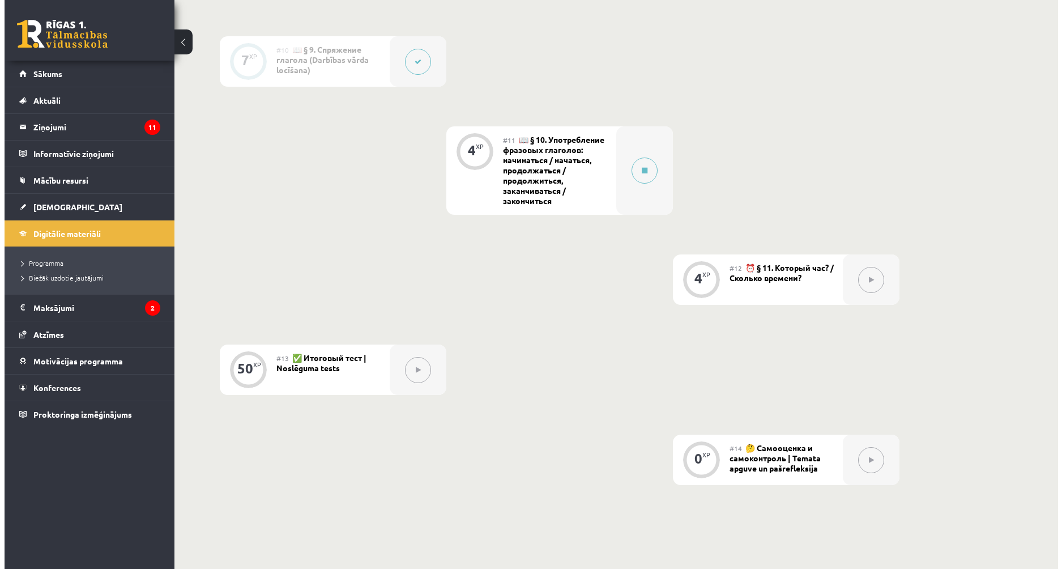
scroll to position [1240, 0]
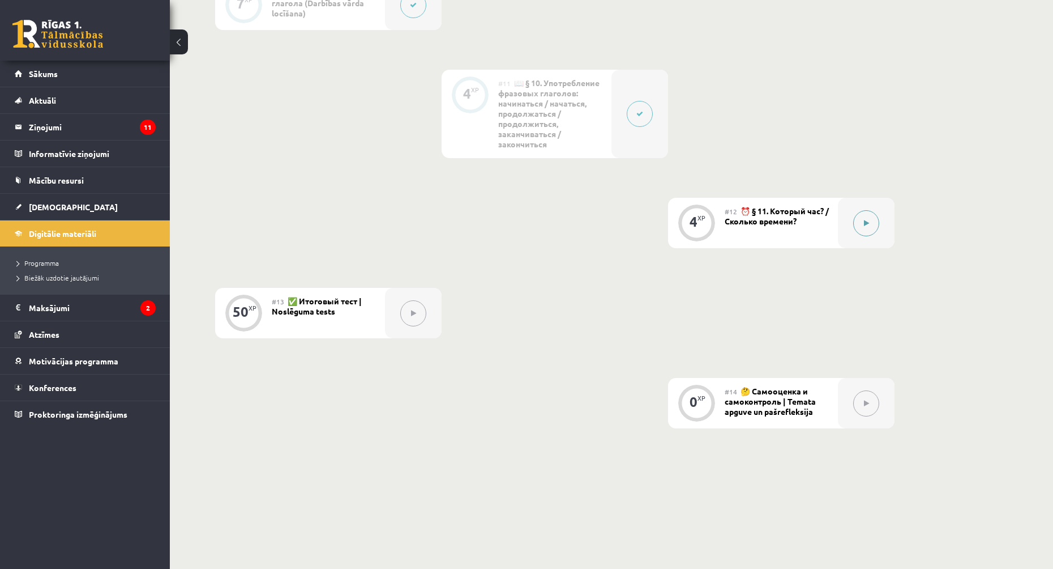
click at [854, 229] on div at bounding box center [866, 223] width 57 height 50
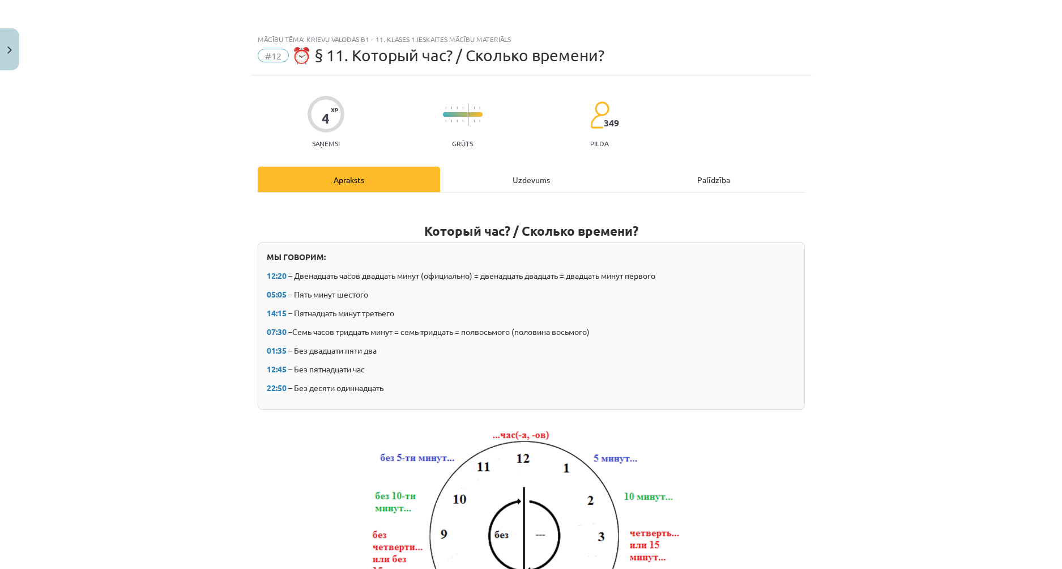
click at [545, 173] on div "Uzdevums" at bounding box center [531, 179] width 182 height 25
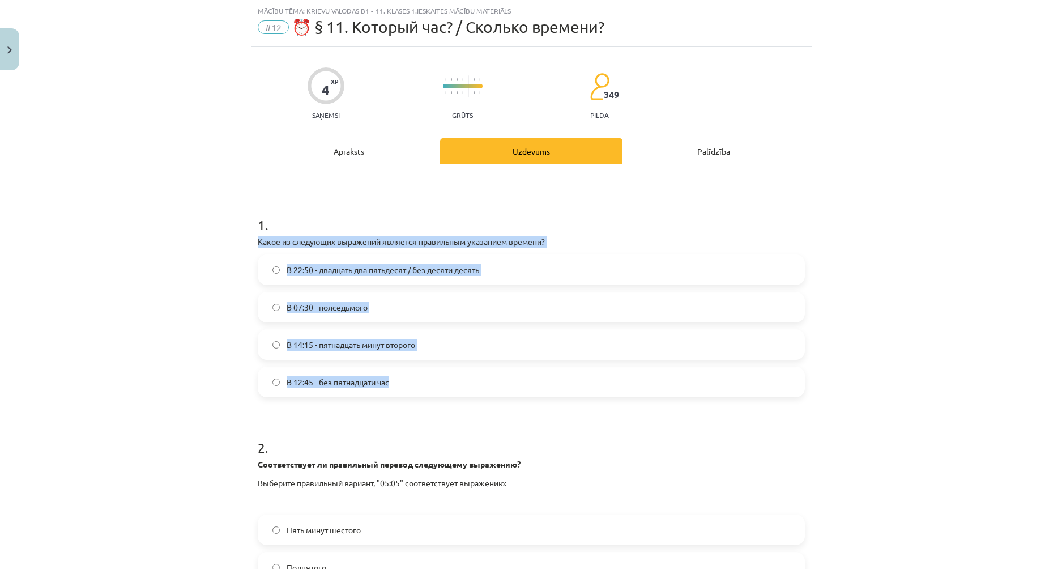
drag, startPoint x: 253, startPoint y: 241, endPoint x: 412, endPoint y: 396, distance: 221.9
click at [412, 396] on div "1 . Какое из следующих выражений является правильным указанием времени? В 22:50…" at bounding box center [531, 297] width 547 height 200
click at [204, 351] on div "Mācību tēma: Krievu valodas b1 - 11. klases 1.ieskaites mācību materiāls #12 ⏰ …" at bounding box center [531, 284] width 1062 height 569
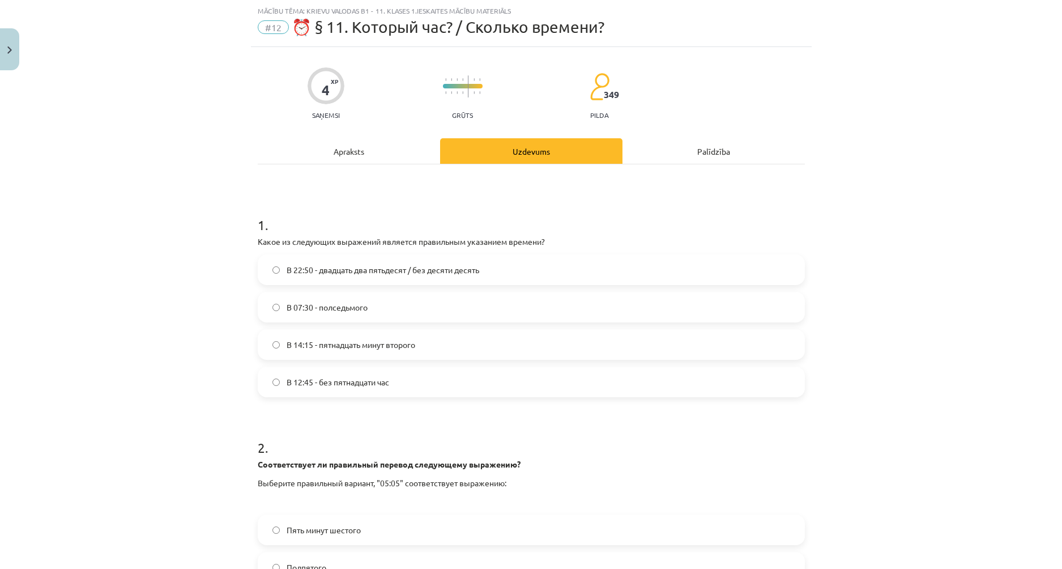
click at [349, 390] on label "В 12:45 - без пятнадцати час" at bounding box center [531, 382] width 545 height 28
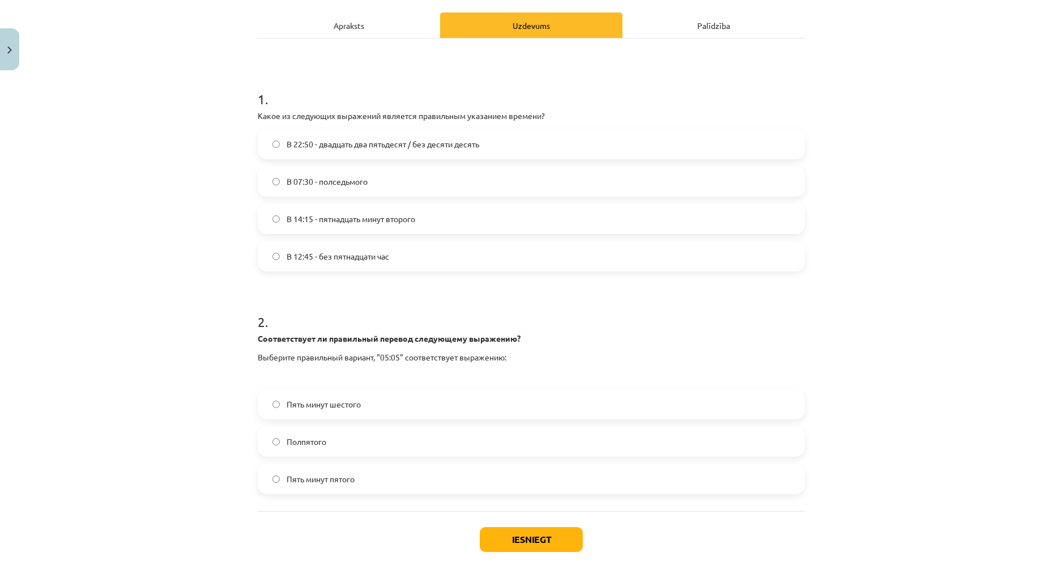
scroll to position [211, 0]
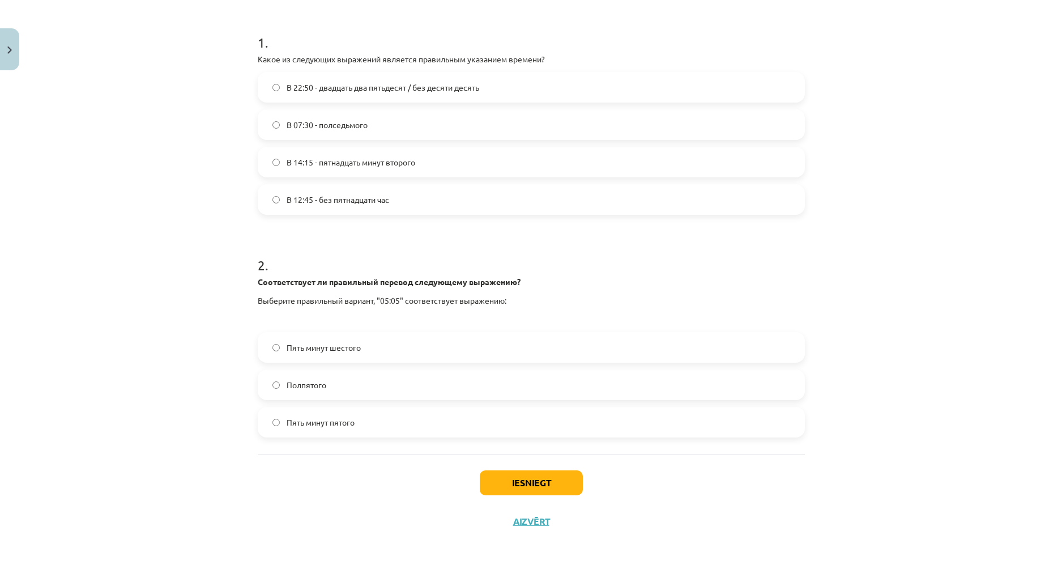
click at [347, 360] on label "Пять минут шестого" at bounding box center [531, 347] width 545 height 28
click at [471, 470] on div "Iesniegt Aizvērt" at bounding box center [531, 493] width 547 height 79
click at [489, 479] on button "Iesniegt" at bounding box center [531, 482] width 103 height 25
click at [522, 528] on div "Iesniegt Aizvērt" at bounding box center [531, 493] width 547 height 79
click at [523, 519] on button "Aizvērt" at bounding box center [531, 520] width 43 height 11
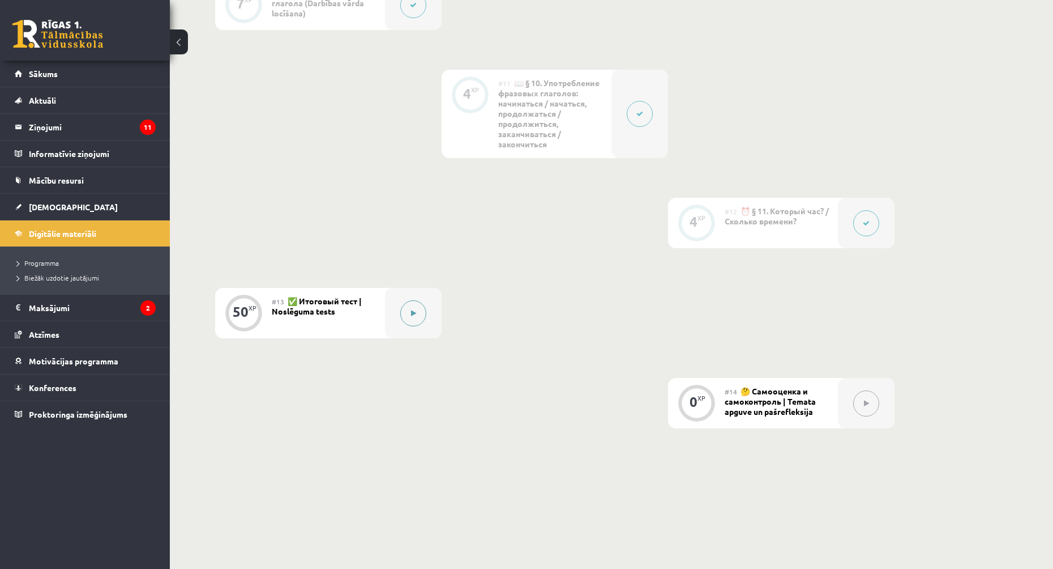
click at [416, 317] on button at bounding box center [413, 313] width 26 height 26
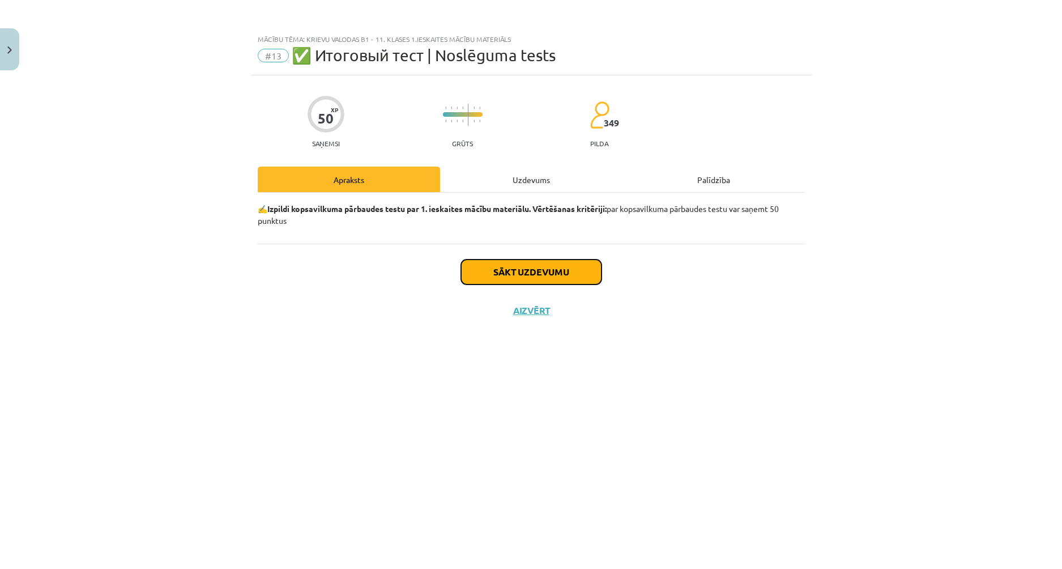
click at [520, 270] on button "Sākt uzdevumu" at bounding box center [531, 271] width 140 height 25
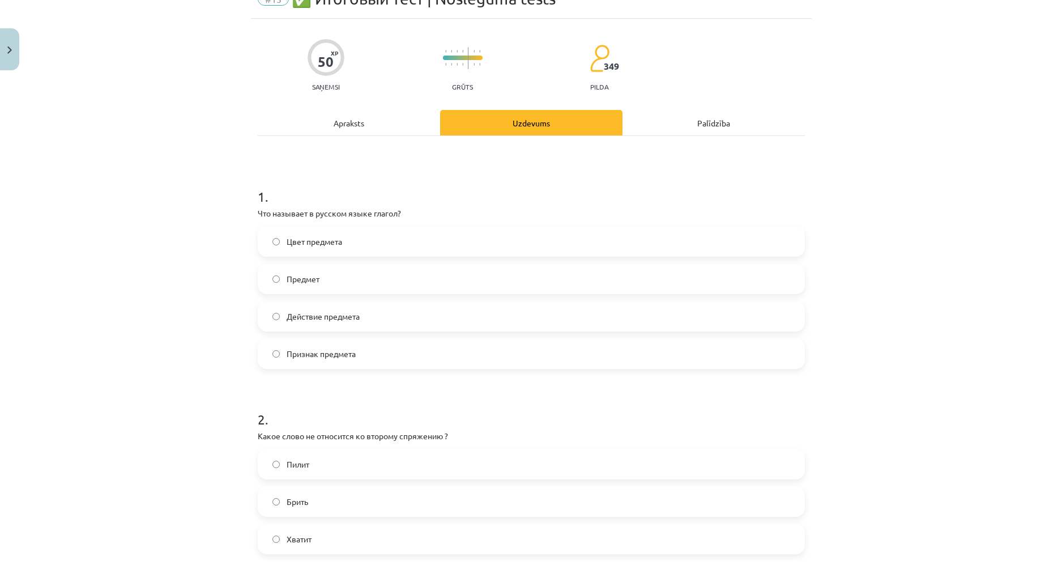
scroll to position [113, 0]
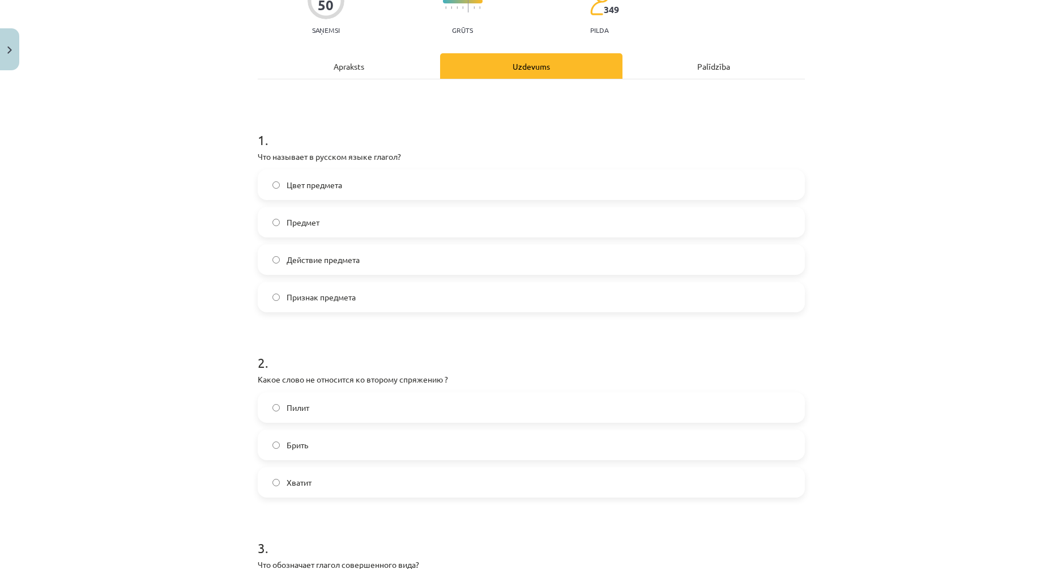
click at [313, 296] on span "Признак предмета" at bounding box center [321, 297] width 69 height 12
drag, startPoint x: 253, startPoint y: 156, endPoint x: 356, endPoint y: 292, distance: 170.6
click at [356, 292] on div "1 . Что называет в русском языке глагол? Цвет предмета Предмет Действие предмет…" at bounding box center [531, 212] width 547 height 200
click at [321, 250] on label "Действие предмета" at bounding box center [531, 259] width 545 height 28
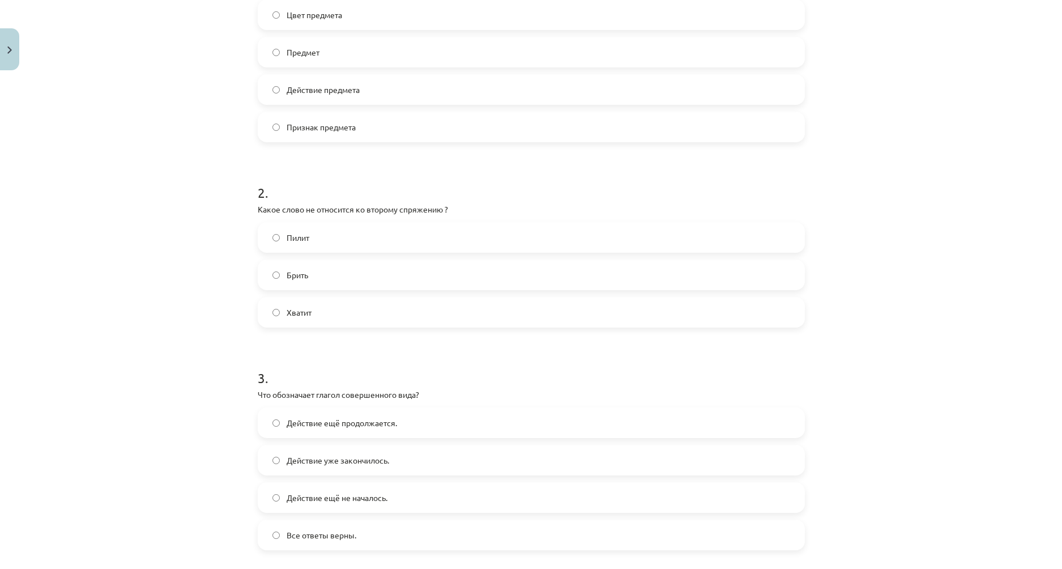
scroll to position [340, 0]
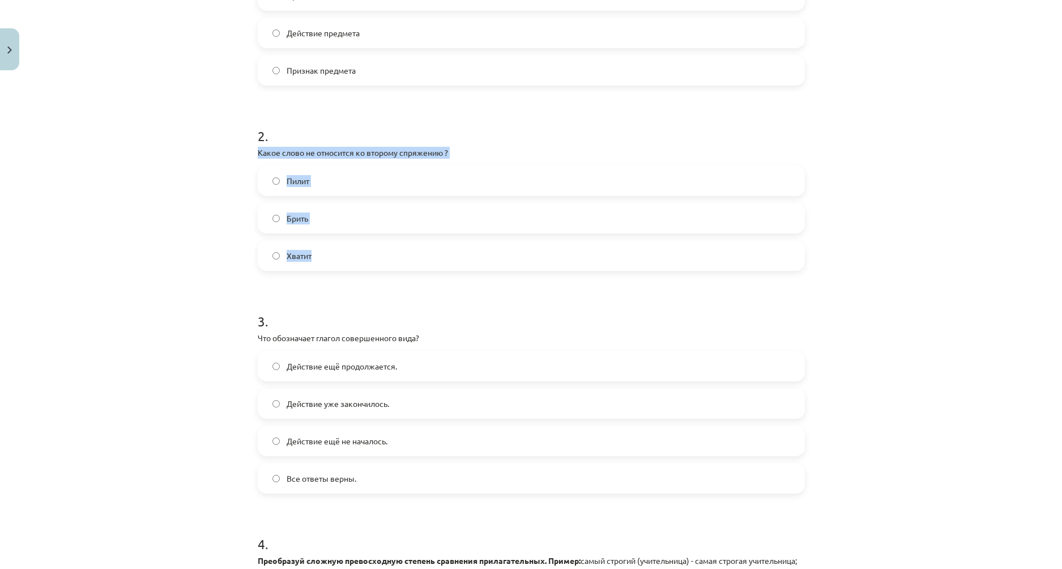
drag, startPoint x: 253, startPoint y: 153, endPoint x: 344, endPoint y: 264, distance: 142.9
click at [344, 267] on div "2 . Какое слово не относится ко второму спряжению ? Пилит Брить Хватит" at bounding box center [531, 189] width 547 height 163
click at [310, 174] on label "Пилит" at bounding box center [531, 181] width 545 height 28
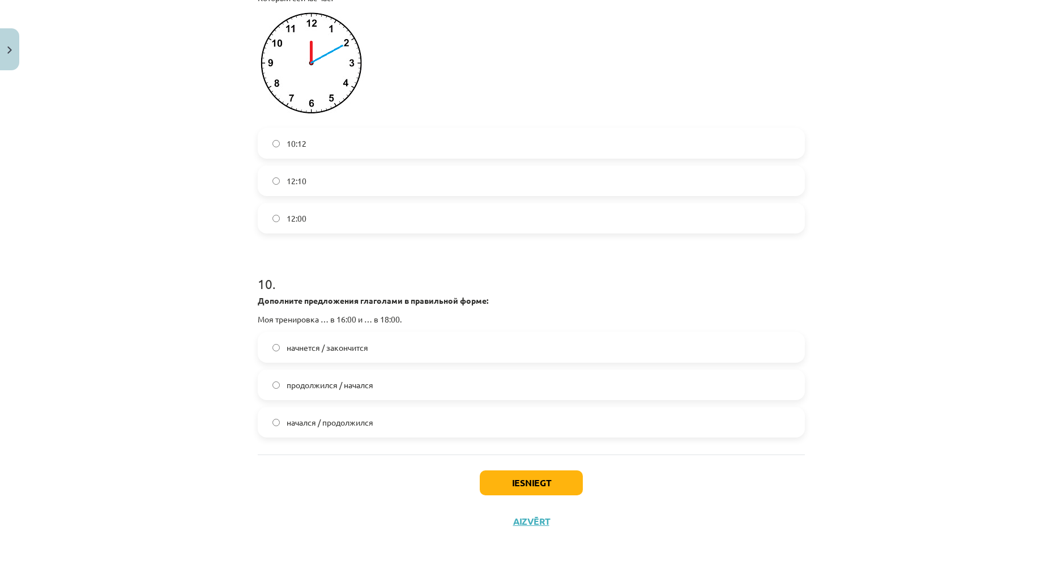
scroll to position [1876, 0]
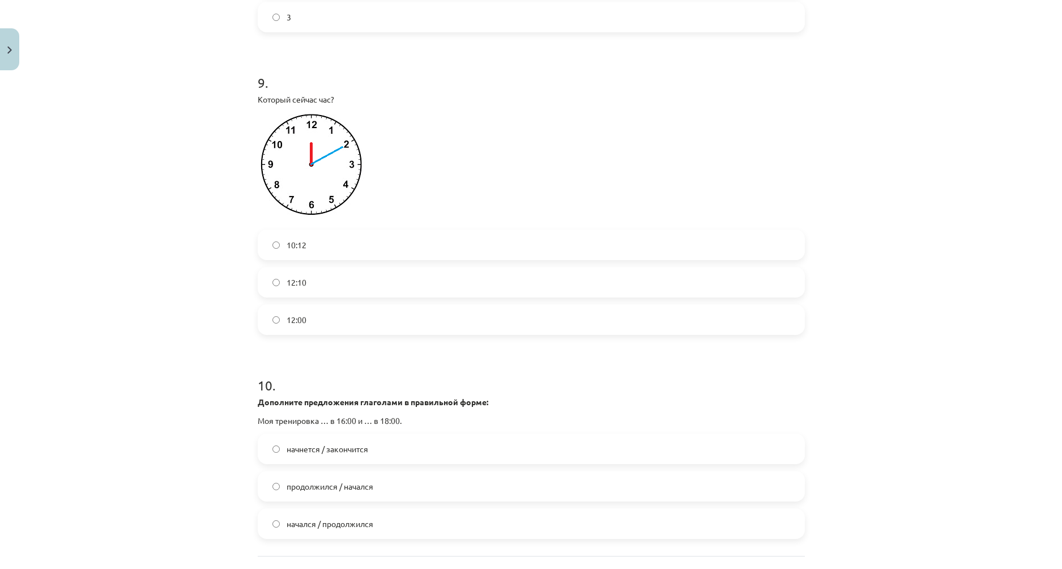
click at [304, 296] on label "12:10" at bounding box center [531, 282] width 545 height 28
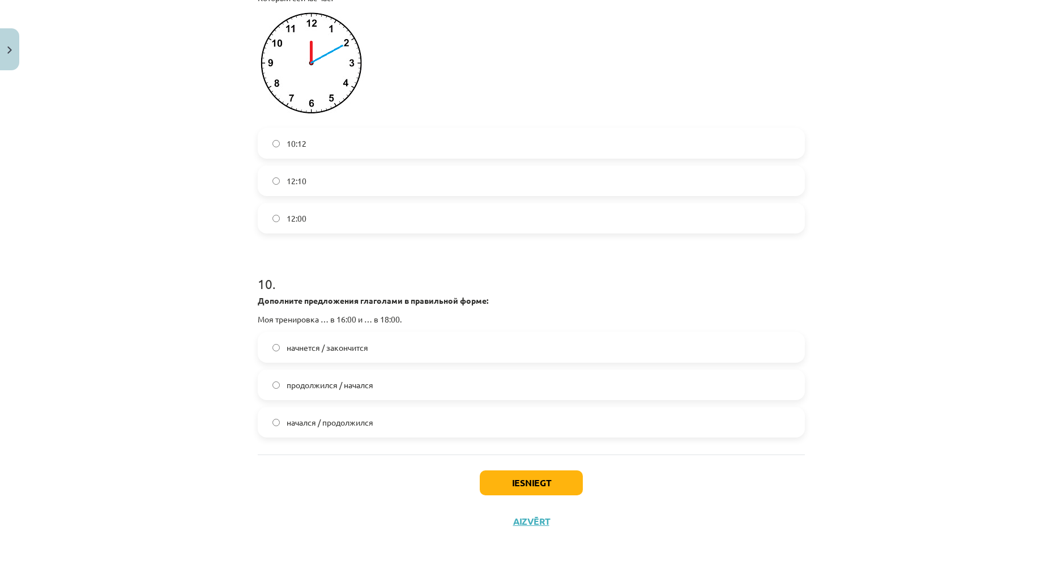
click at [359, 351] on span "начнется / закончится" at bounding box center [328, 348] width 82 height 12
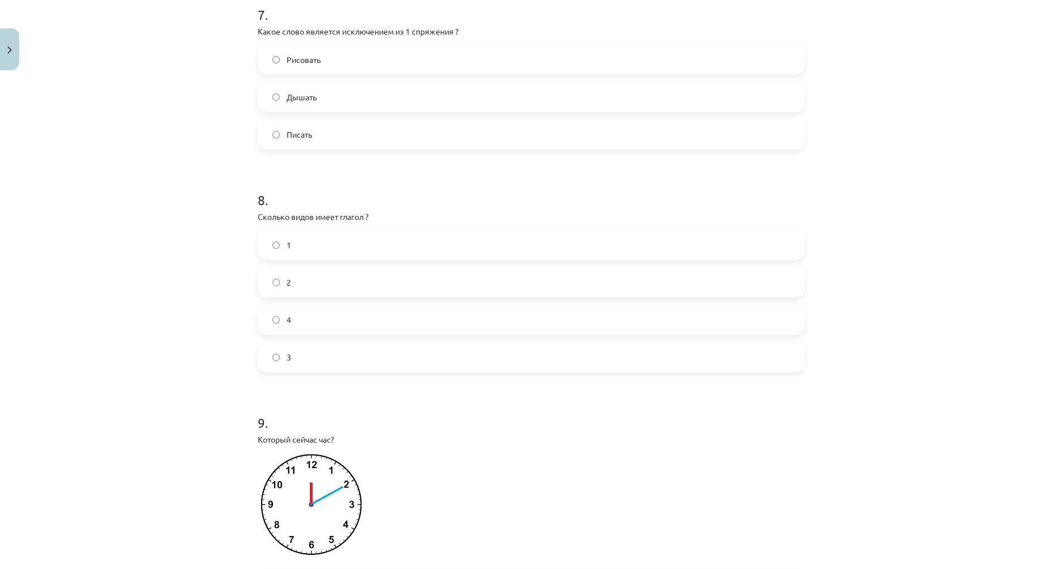
scroll to position [1423, 0]
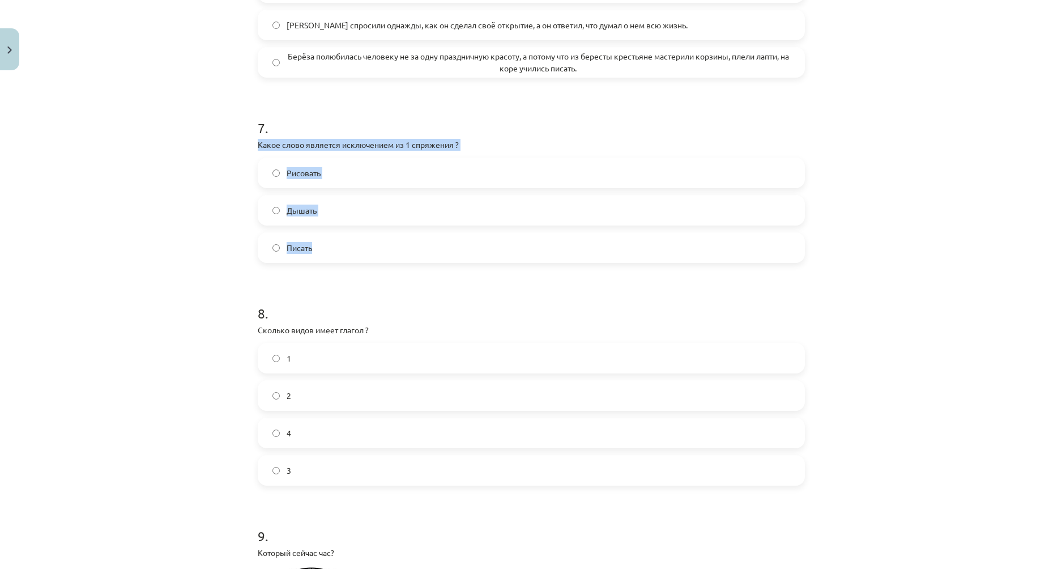
drag, startPoint x: 253, startPoint y: 155, endPoint x: 338, endPoint y: 237, distance: 118.2
click at [338, 237] on div "7 . Какое слово является исключением из 1 спряжения ? Рисовать Дышать Писать" at bounding box center [531, 181] width 547 height 163
click at [302, 216] on span "Дышать" at bounding box center [302, 210] width 30 height 12
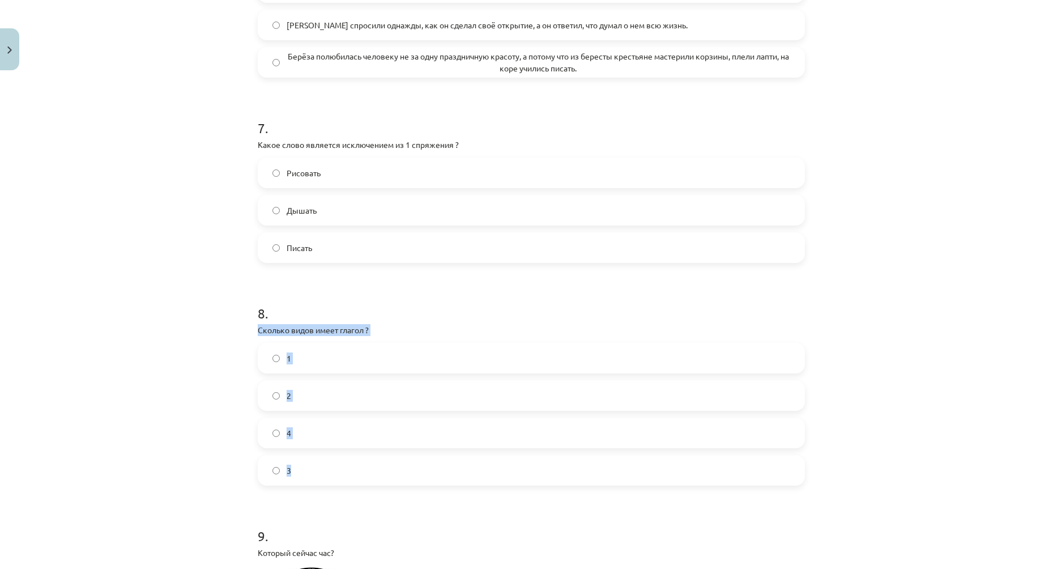
drag, startPoint x: 252, startPoint y: 340, endPoint x: 323, endPoint y: 479, distance: 156.0
click at [296, 409] on label "2" at bounding box center [531, 395] width 545 height 28
click at [309, 474] on label "3" at bounding box center [531, 470] width 545 height 28
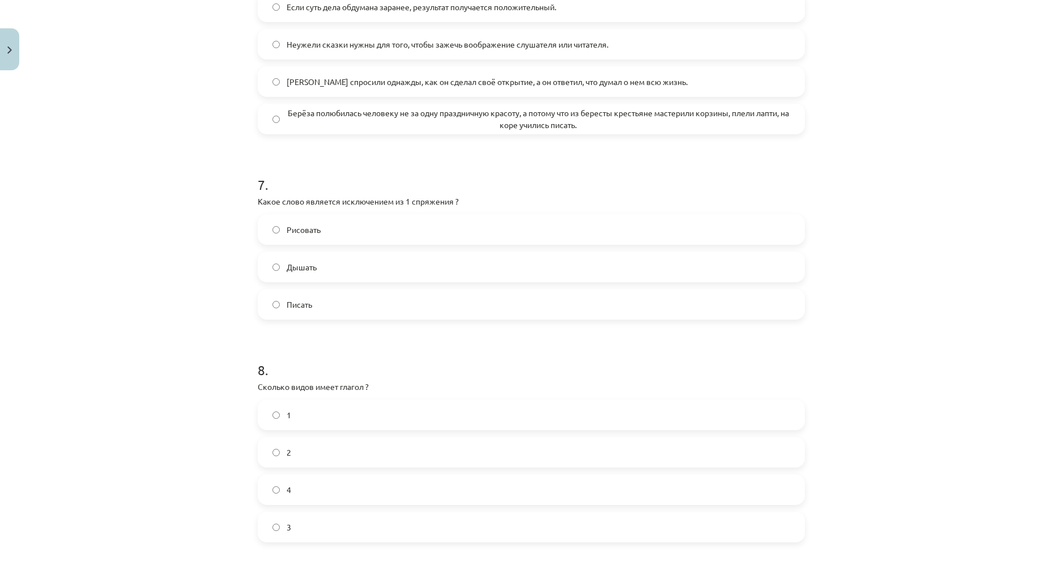
click at [306, 466] on label "2" at bounding box center [531, 452] width 545 height 28
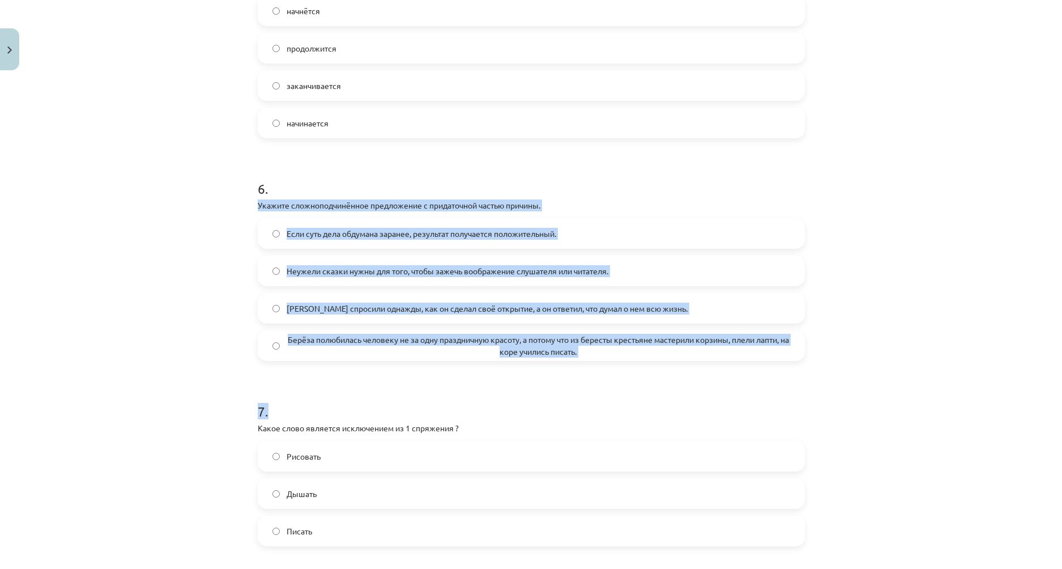
drag, startPoint x: 254, startPoint y: 214, endPoint x: 638, endPoint y: 384, distance: 419.9
click at [638, 384] on form "1 . Что называет в русском языке глагол? Цвет предмета Предмет Действие предмет…" at bounding box center [531, 180] width 547 height 2190
click at [179, 305] on div "Mācību tēma: Krievu valodas b1 - 11. klases 1.ieskaites mācību materiāls #13 ✅ …" at bounding box center [531, 284] width 1062 height 569
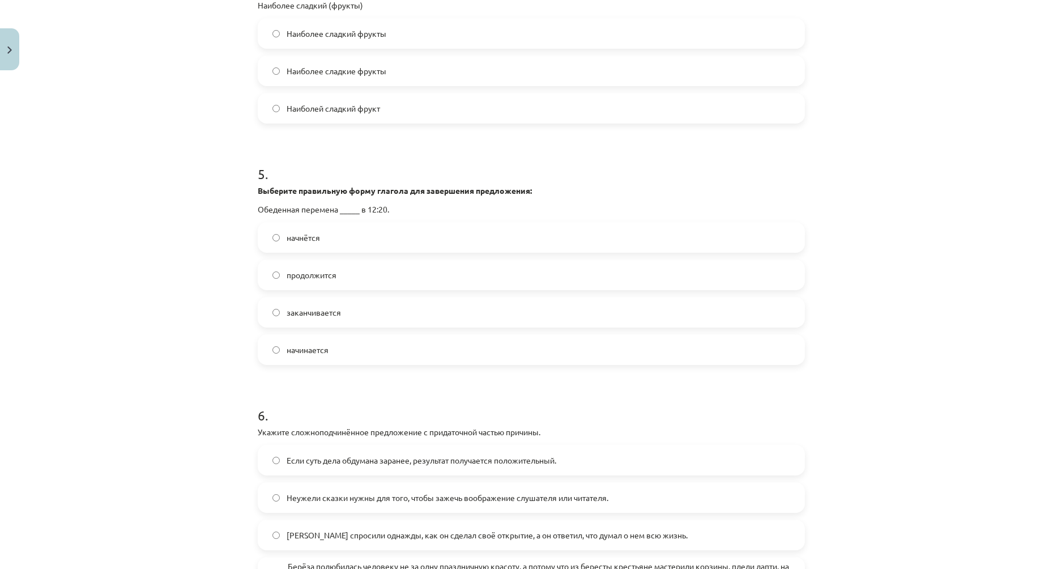
scroll to position [857, 0]
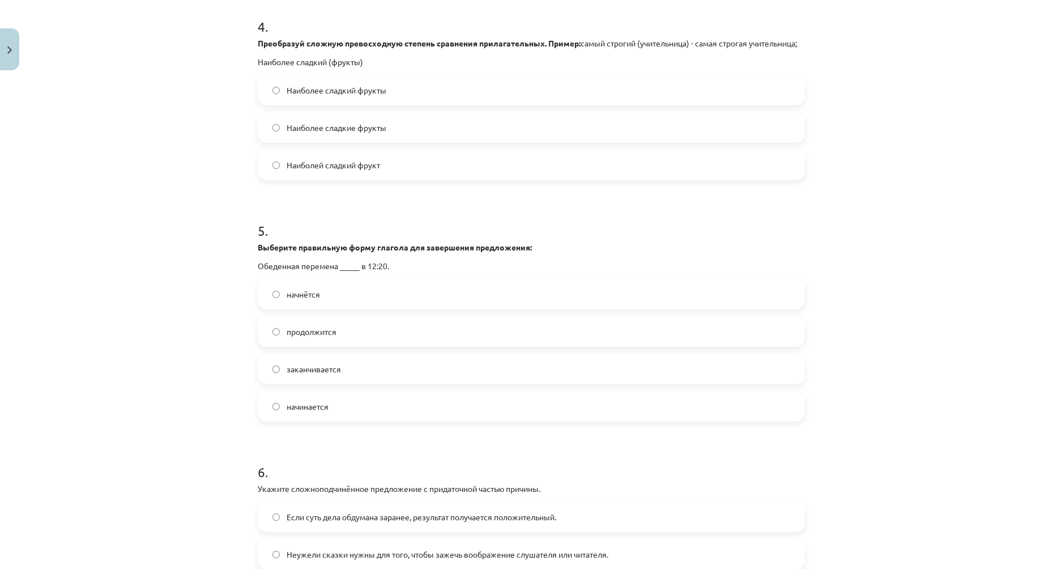
click at [330, 419] on label "начинается" at bounding box center [531, 406] width 545 height 28
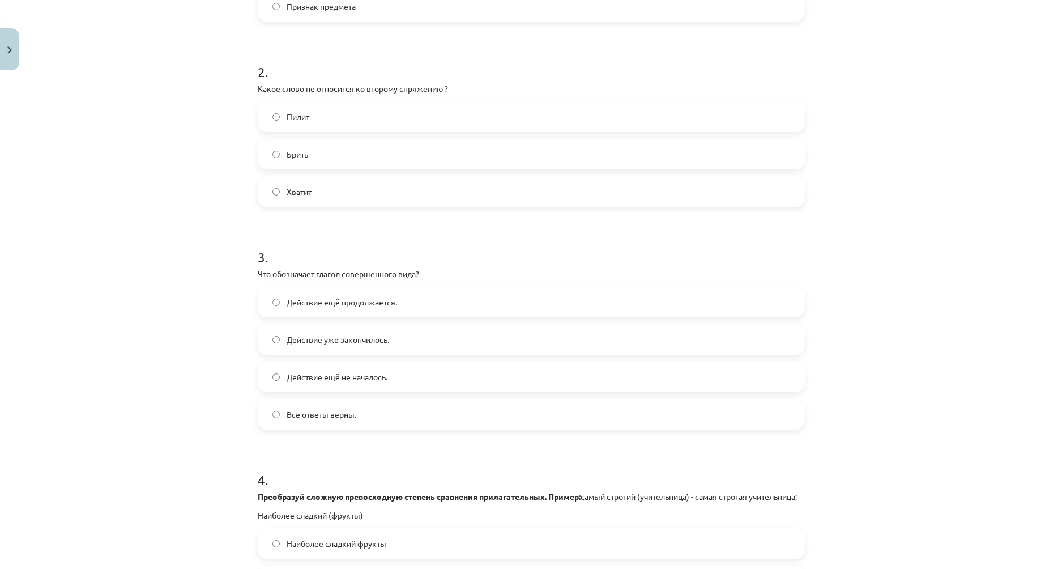
scroll to position [460, 0]
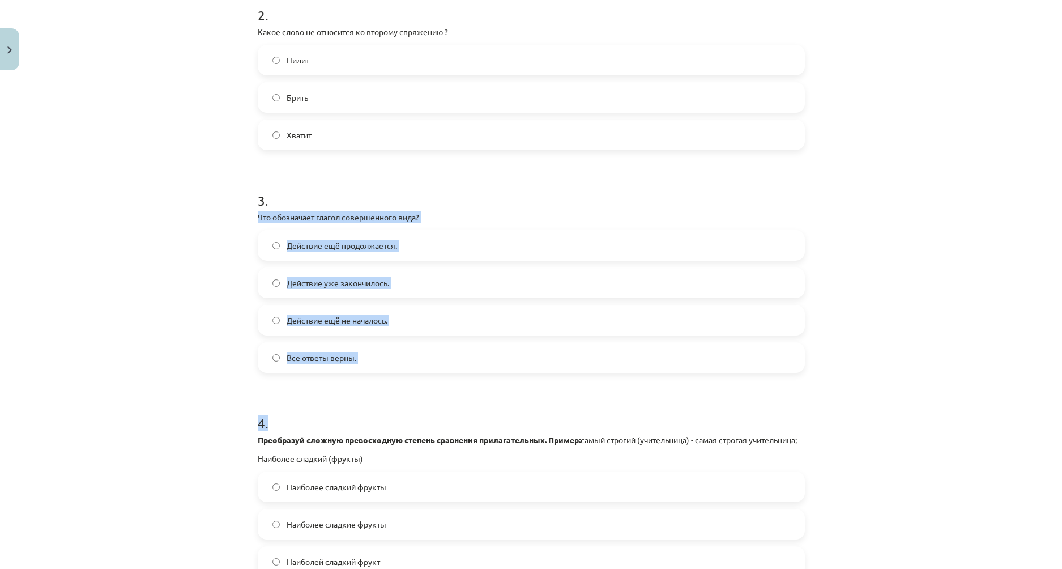
drag, startPoint x: 251, startPoint y: 218, endPoint x: 372, endPoint y: 375, distance: 198.3
drag, startPoint x: 211, startPoint y: 306, endPoint x: 231, endPoint y: 283, distance: 30.6
click at [211, 306] on div "Mācību tēma: Krievu valodas b1 - 11. klases 1.ieskaites mācību materiāls #13 ✅ …" at bounding box center [531, 284] width 1062 height 569
drag, startPoint x: 252, startPoint y: 215, endPoint x: 330, endPoint y: 285, distance: 104.3
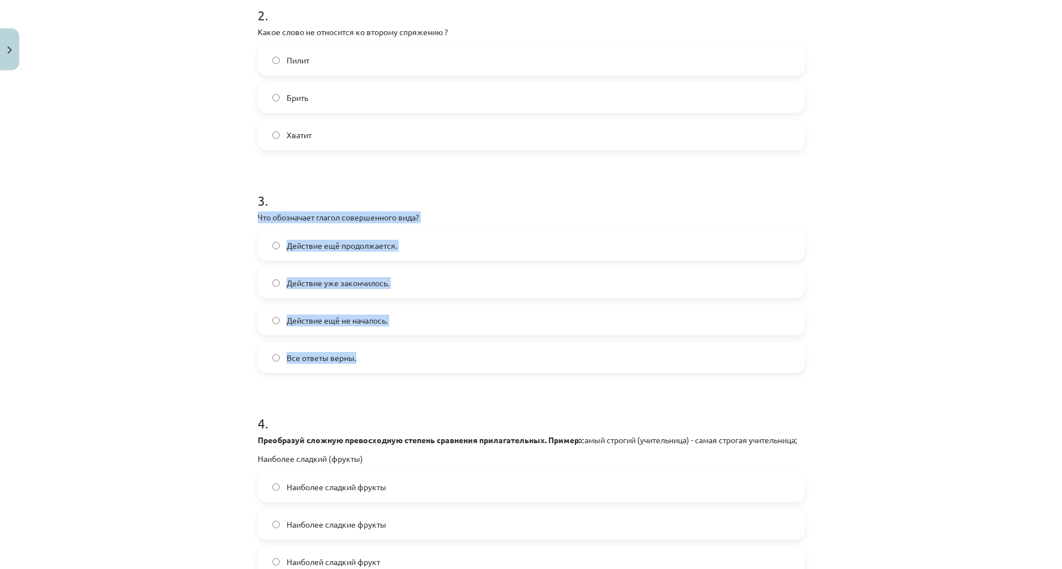
click at [120, 223] on div "Mācību tēma: Krievu valodas b1 - 11. klases 1.ieskaites mācību materiāls #13 ✅ …" at bounding box center [531, 284] width 1062 height 569
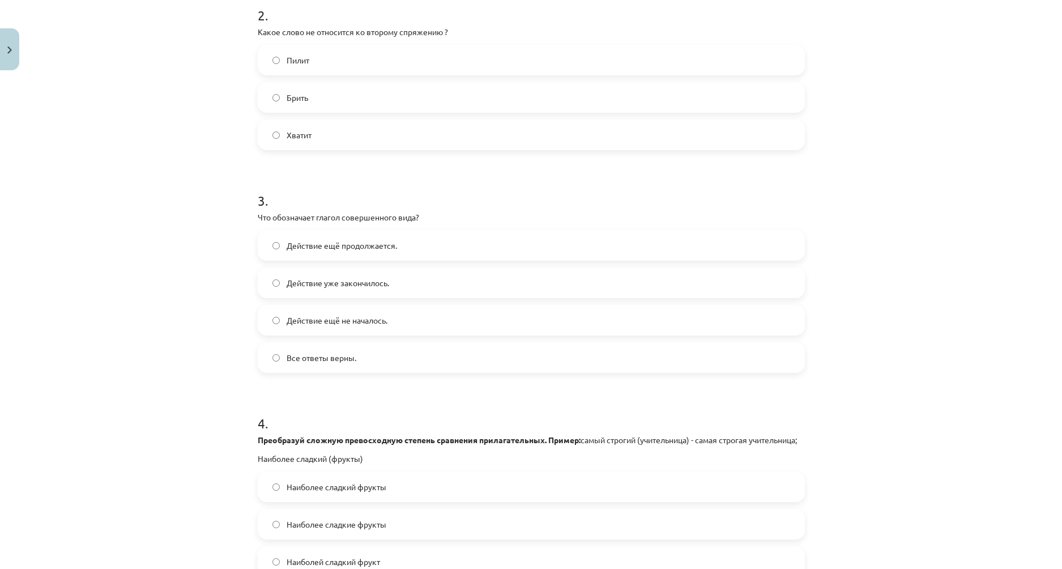
click at [361, 286] on span "Действие уже закончилось." at bounding box center [338, 283] width 103 height 12
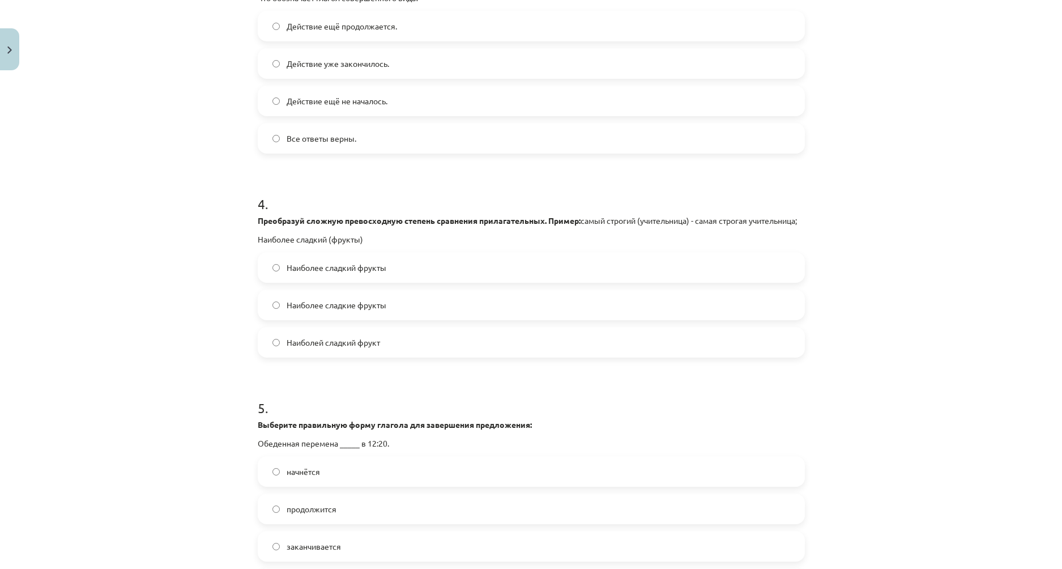
scroll to position [736, 0]
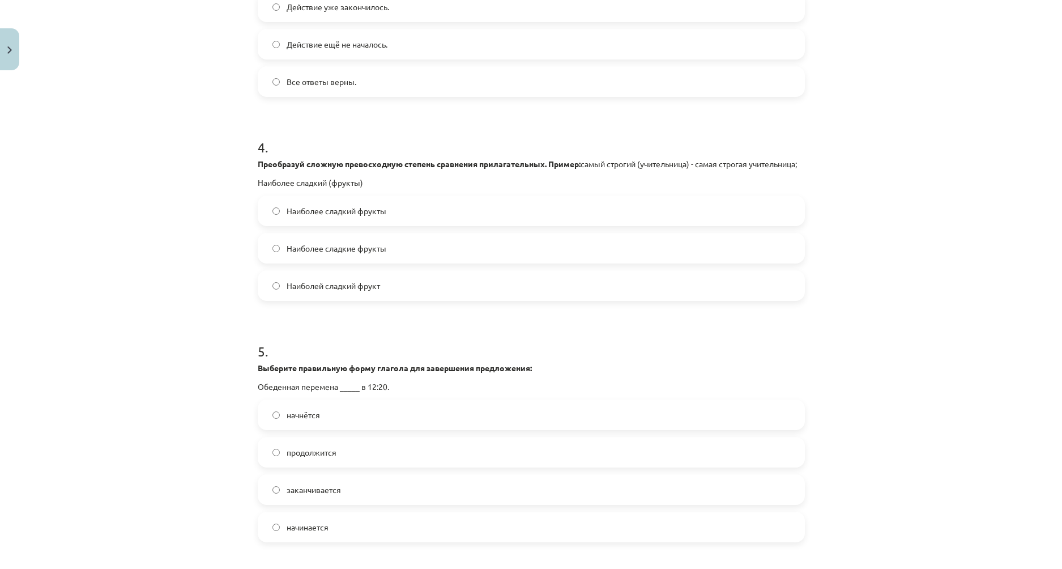
click at [344, 254] on span "Наиболее сладкие фрукты" at bounding box center [337, 248] width 100 height 12
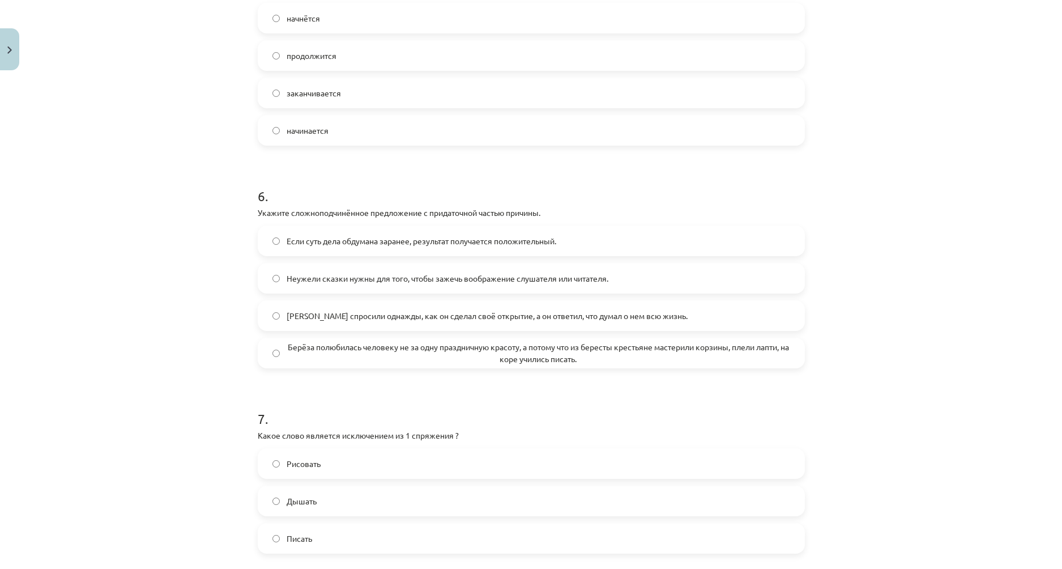
scroll to position [1189, 0]
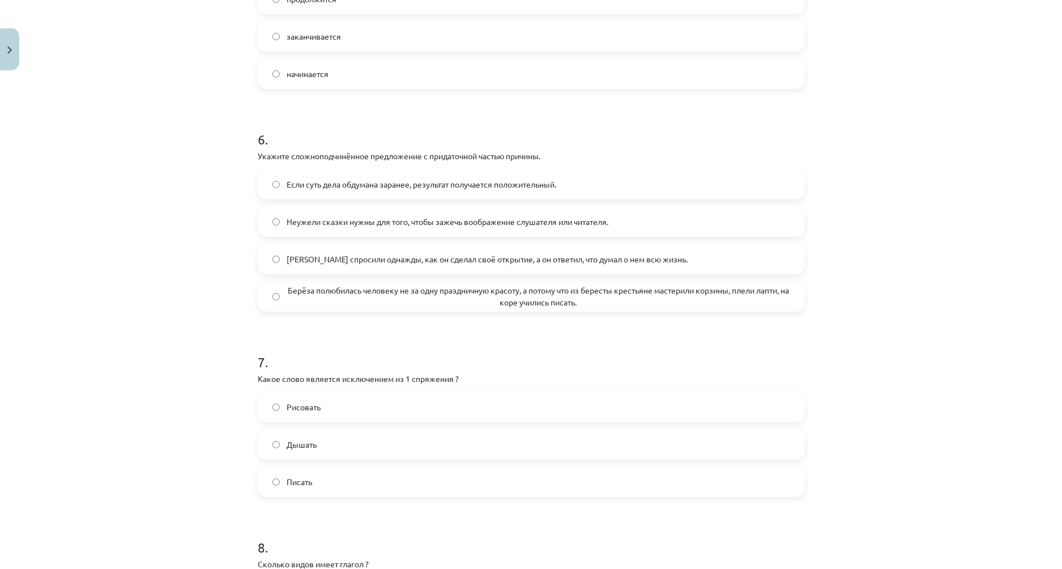
click at [305, 228] on span "Неужели сказки нужны для того, чтобы зажечь воображение слушателя или читателя." at bounding box center [448, 222] width 322 height 12
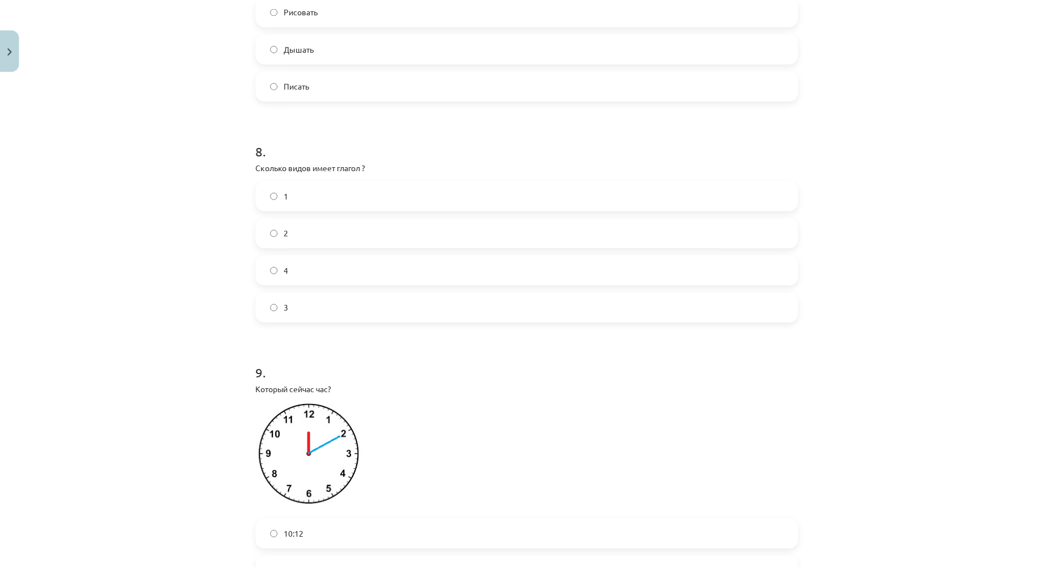
scroll to position [1990, 0]
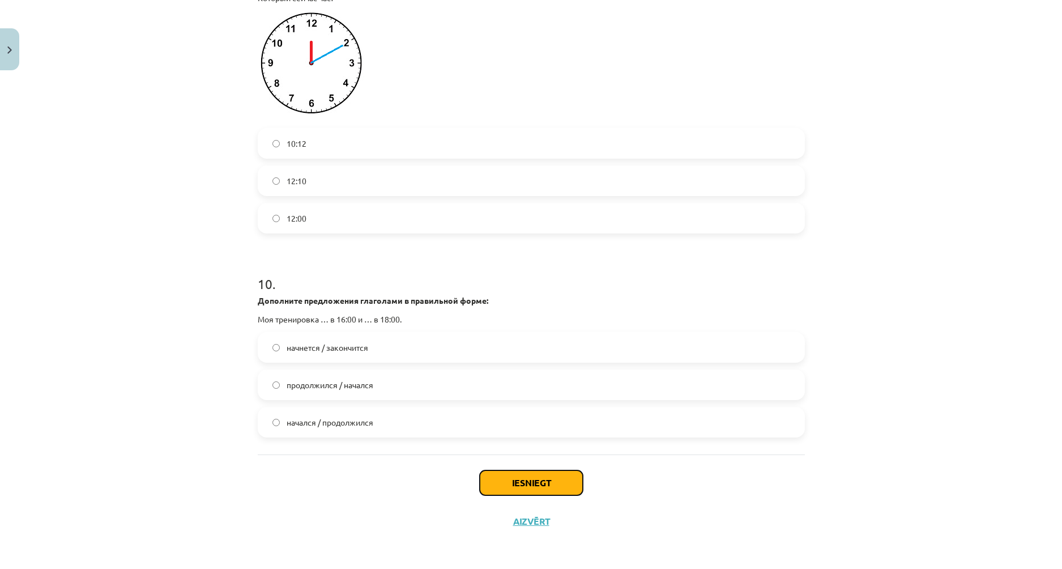
drag, startPoint x: 539, startPoint y: 484, endPoint x: 535, endPoint y: 503, distance: 20.1
click at [538, 484] on button "Iesniegt" at bounding box center [531, 482] width 103 height 25
click at [536, 519] on button "Aizvērt" at bounding box center [531, 520] width 43 height 11
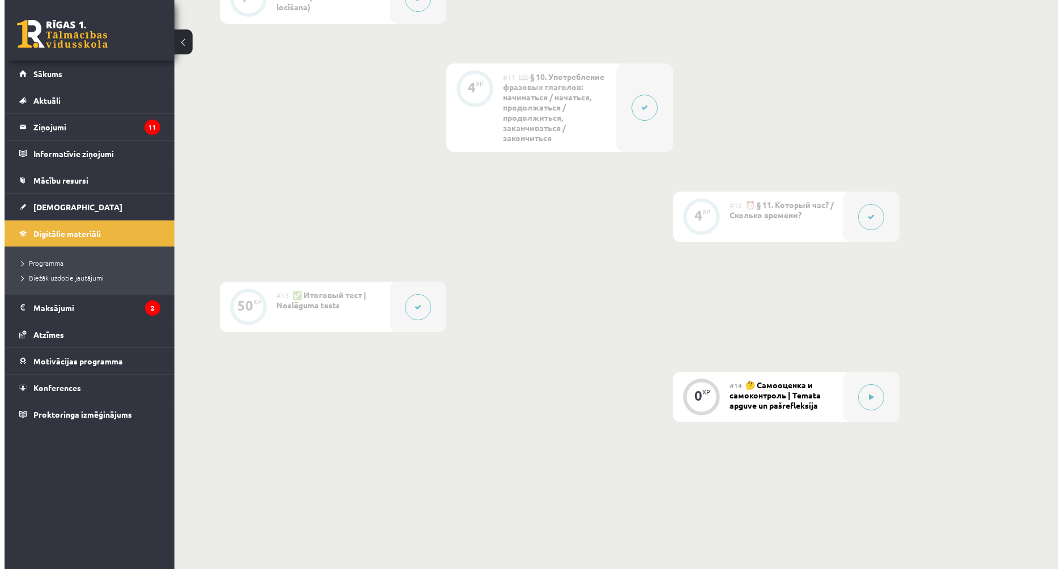
scroll to position [1298, 0]
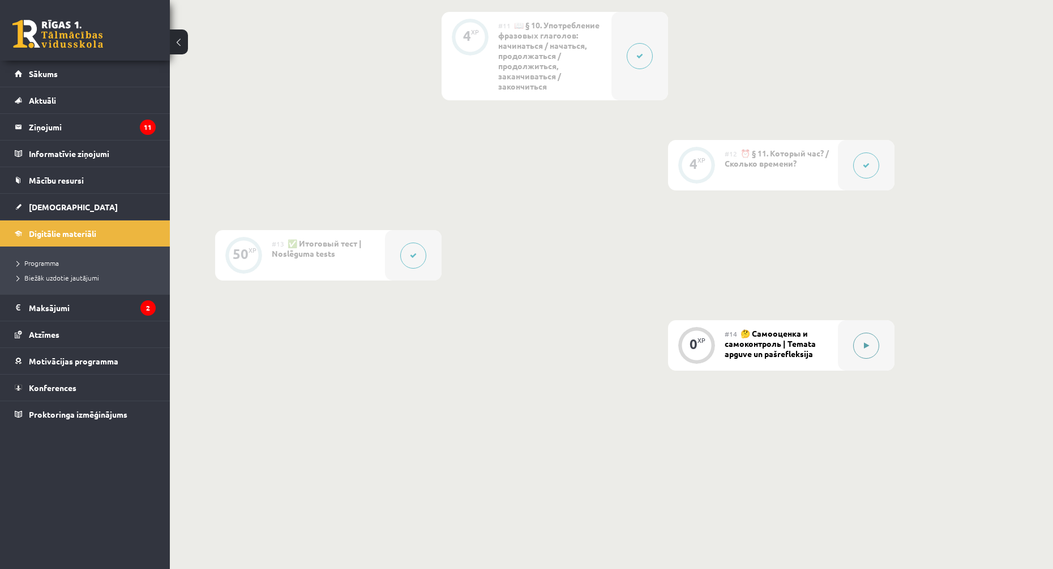
click at [873, 337] on button at bounding box center [866, 345] width 26 height 26
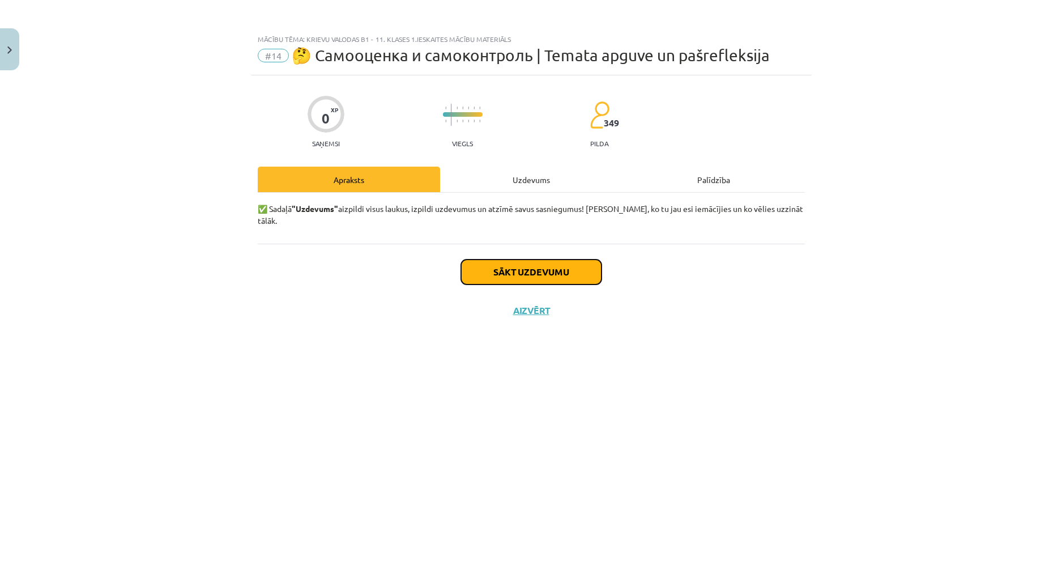
click at [543, 259] on button "Sākt uzdevumu" at bounding box center [531, 271] width 140 height 25
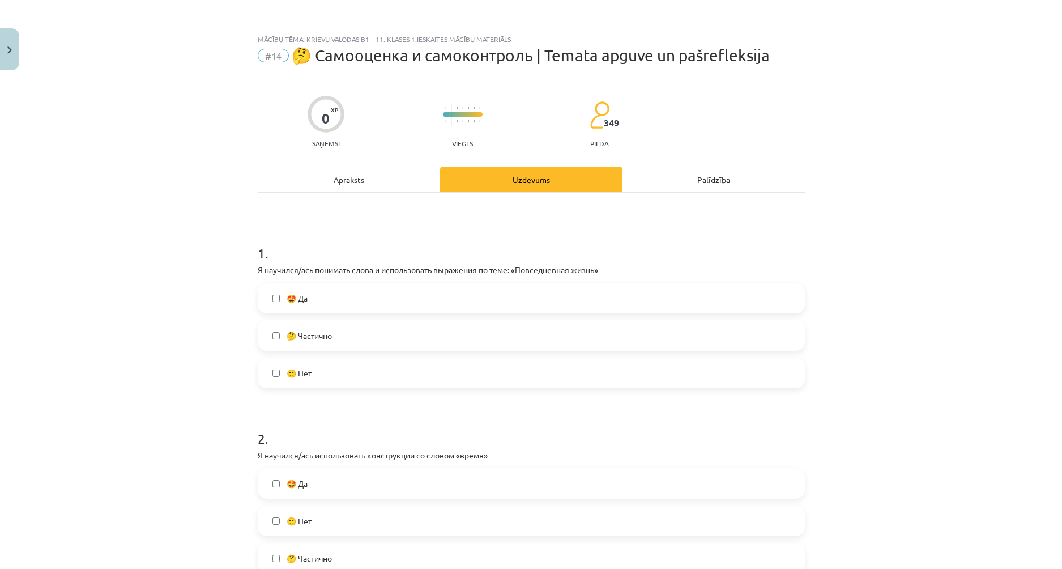
scroll to position [57, 0]
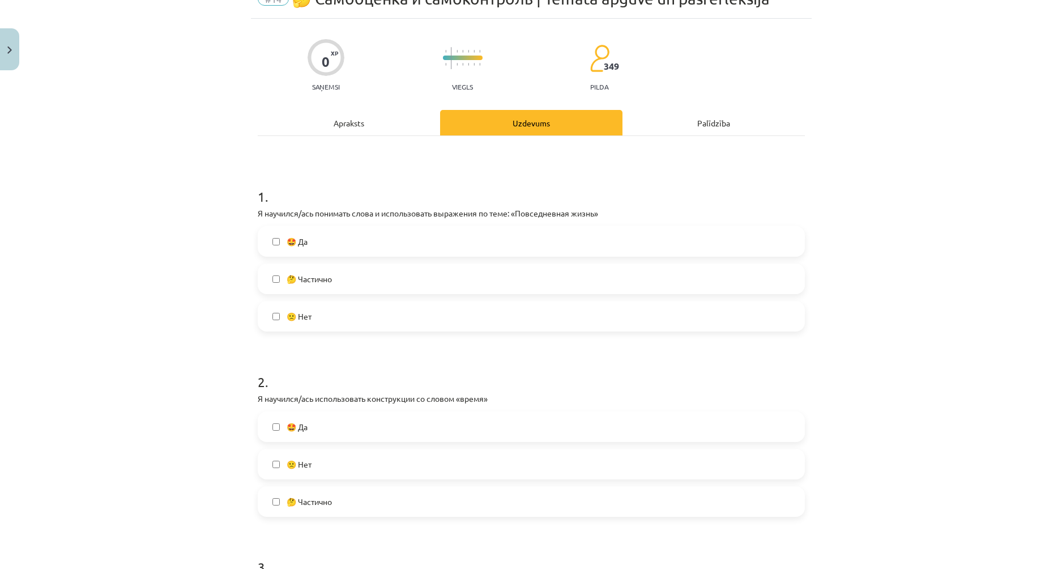
click at [304, 251] on label "🤩 Да" at bounding box center [531, 241] width 545 height 28
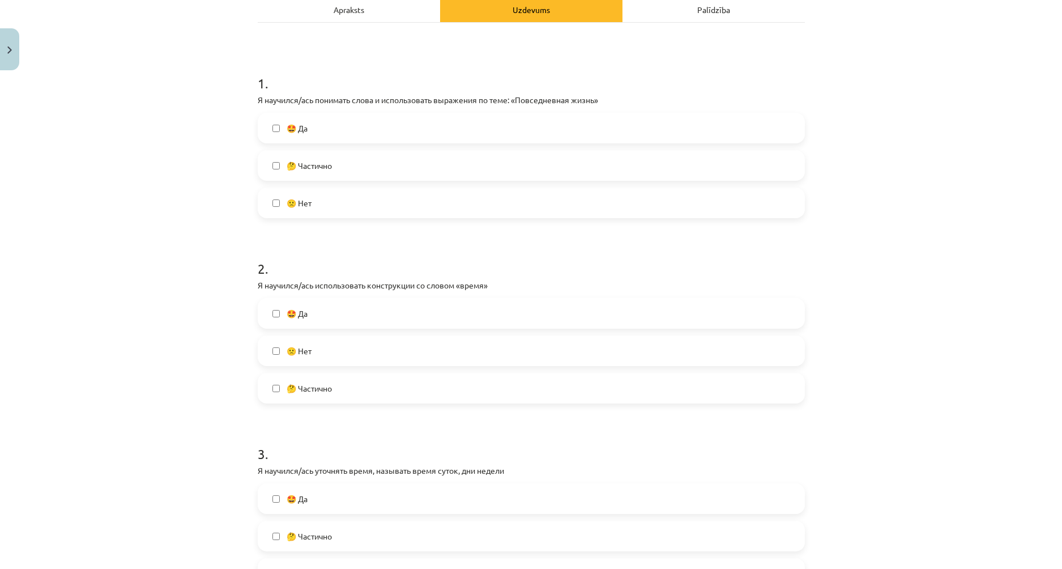
click at [323, 345] on label "🙁 Нет" at bounding box center [531, 350] width 545 height 28
click at [300, 378] on label "🤔 Частично" at bounding box center [531, 388] width 545 height 28
click at [298, 345] on span "🙁 Нет" at bounding box center [299, 351] width 25 height 12
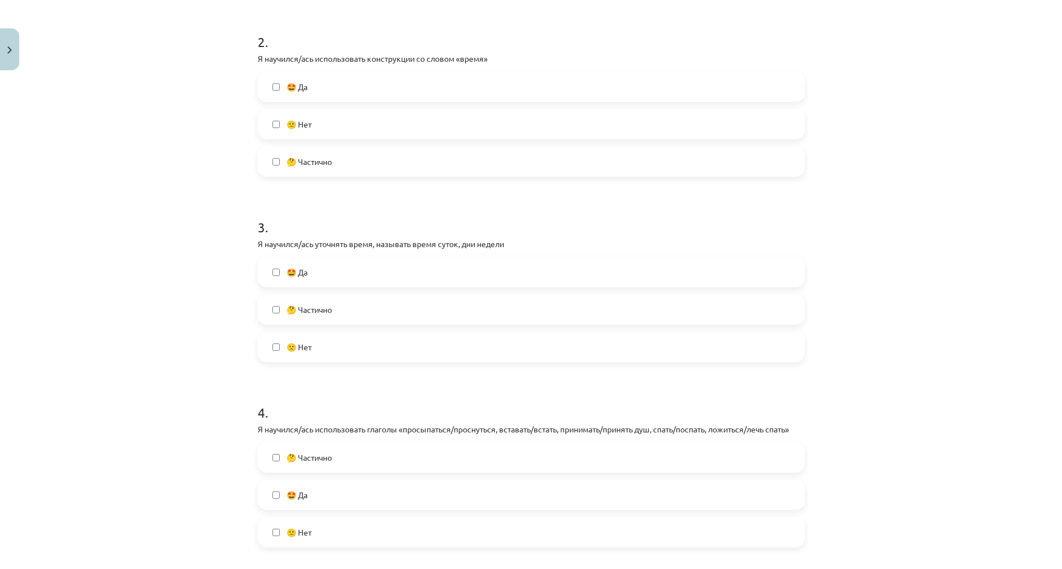
scroll to position [453, 0]
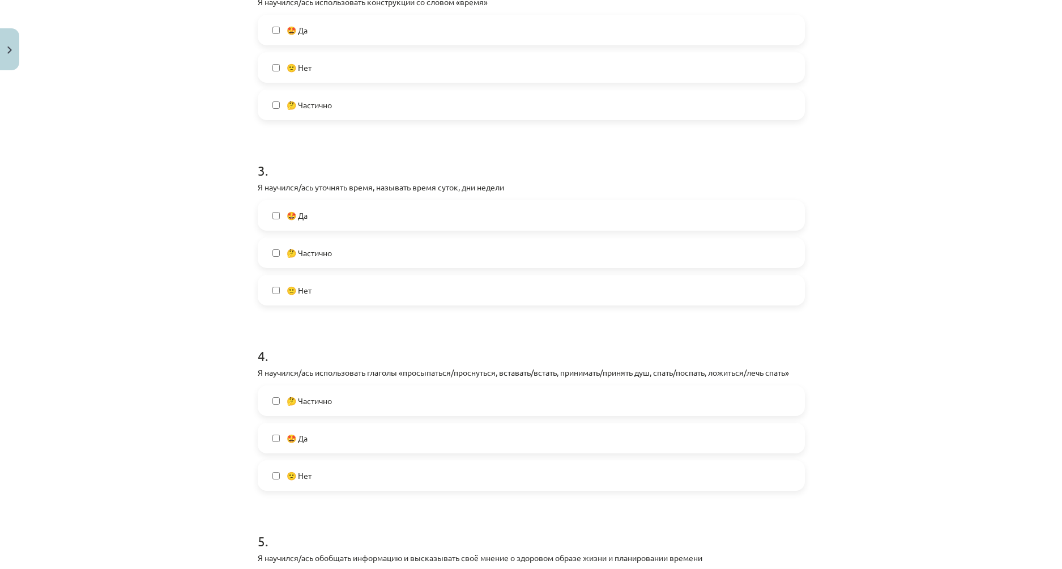
click at [333, 222] on label "🤩 Да" at bounding box center [531, 215] width 545 height 28
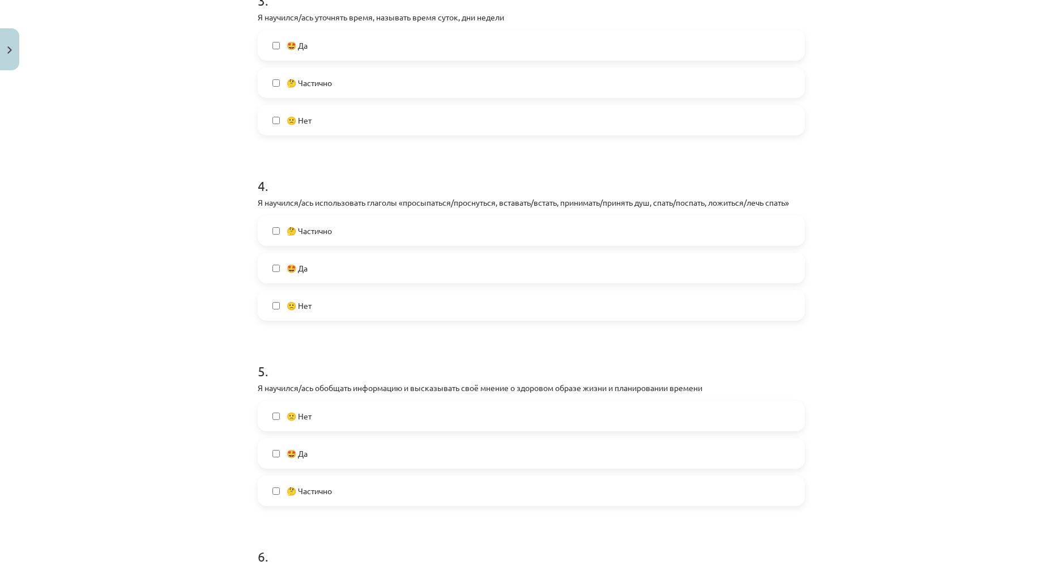
scroll to position [680, 0]
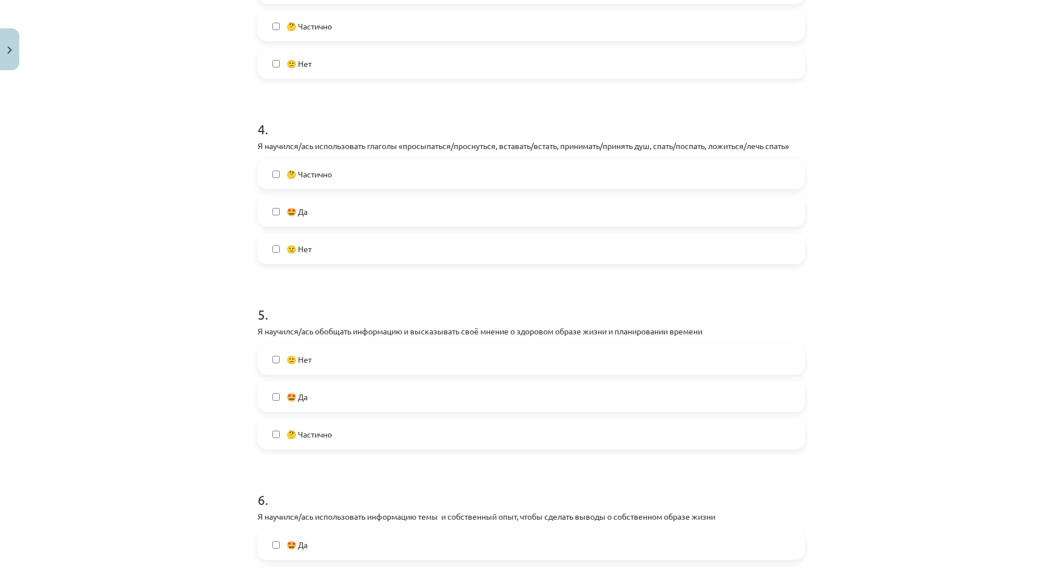
click at [327, 214] on label "🤩 Да" at bounding box center [531, 211] width 545 height 28
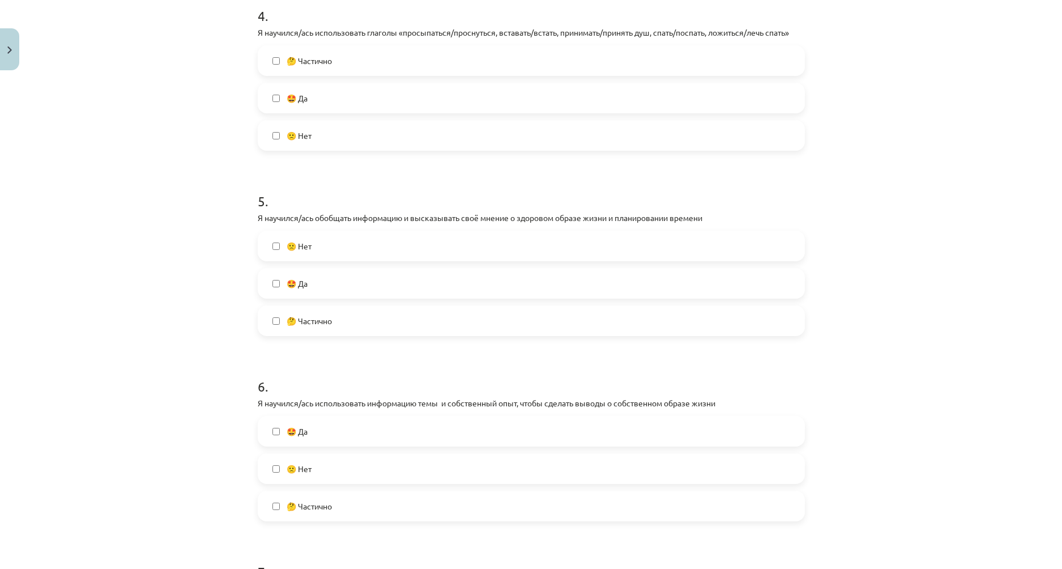
click at [308, 318] on span "🤔 Частично" at bounding box center [309, 321] width 45 height 12
click at [287, 98] on span "🤩 Да" at bounding box center [297, 98] width 21 height 12
click at [293, 68] on label "🤔 Частично" at bounding box center [531, 60] width 545 height 28
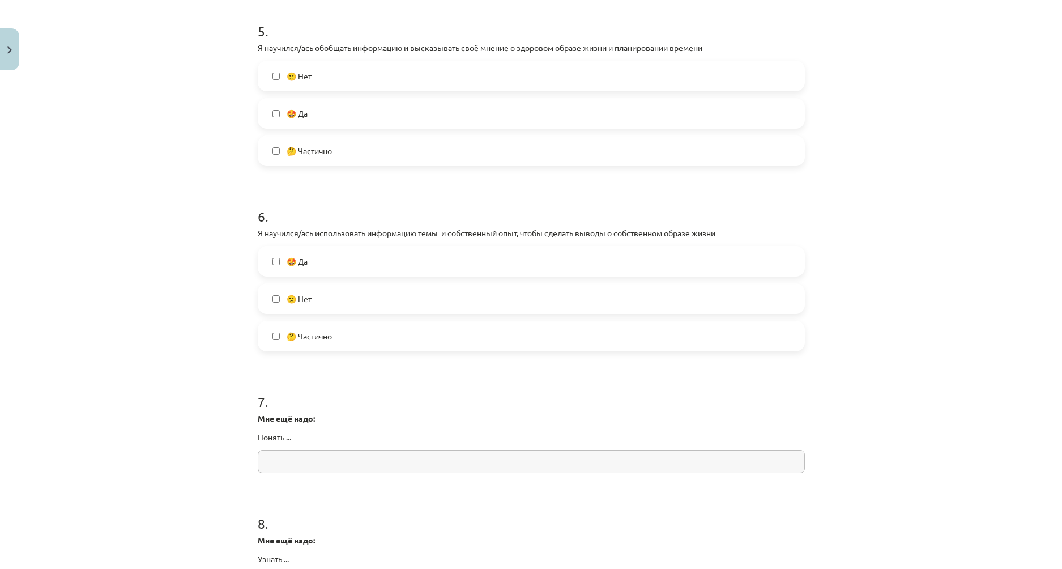
click at [301, 265] on span "🤩 Да" at bounding box center [297, 261] width 21 height 12
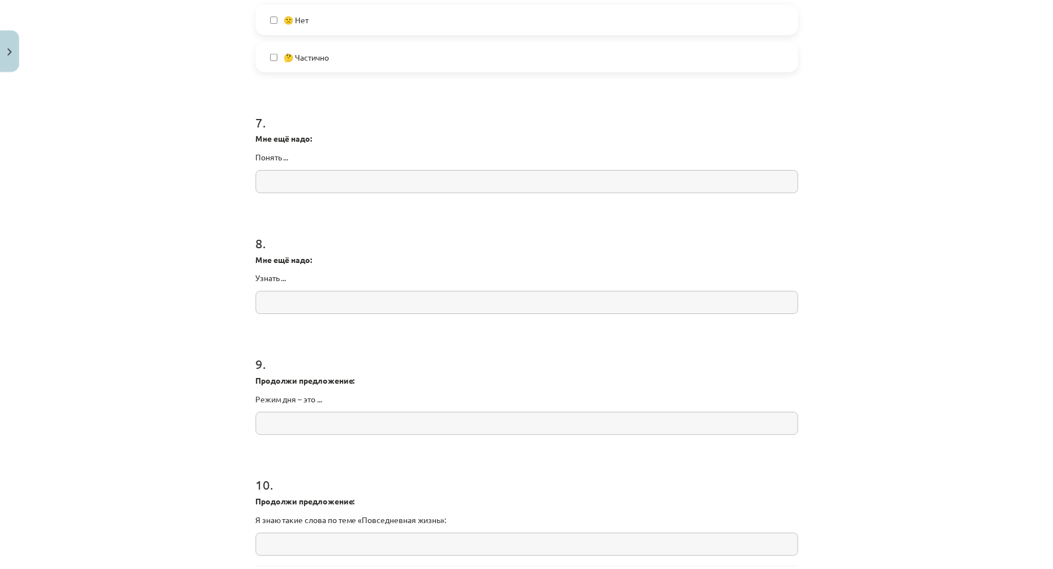
scroll to position [1357, 0]
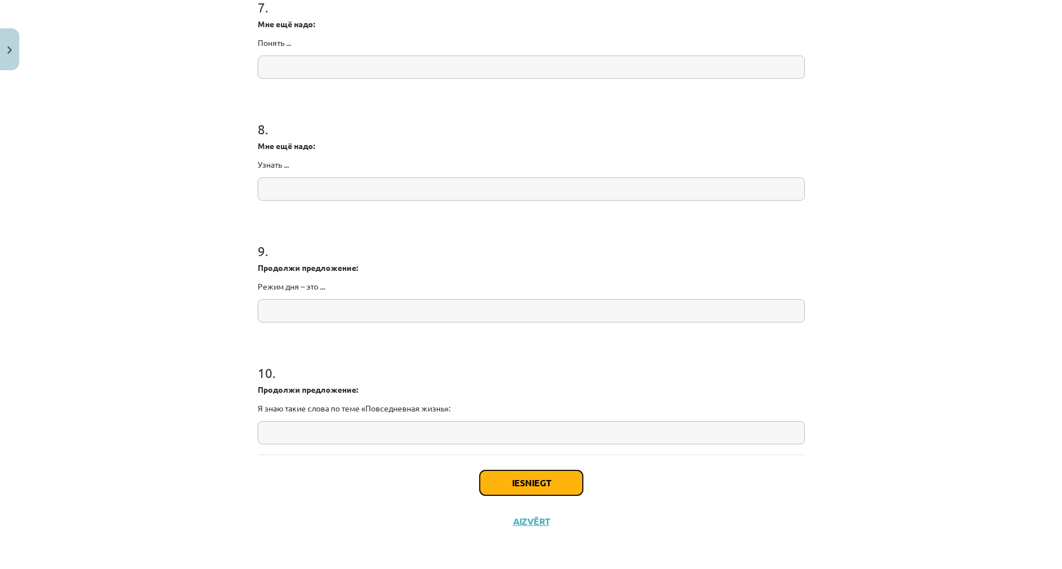
click at [523, 476] on button "Iesniegt" at bounding box center [531, 482] width 103 height 25
click at [532, 515] on button "Aizvērt" at bounding box center [531, 520] width 43 height 11
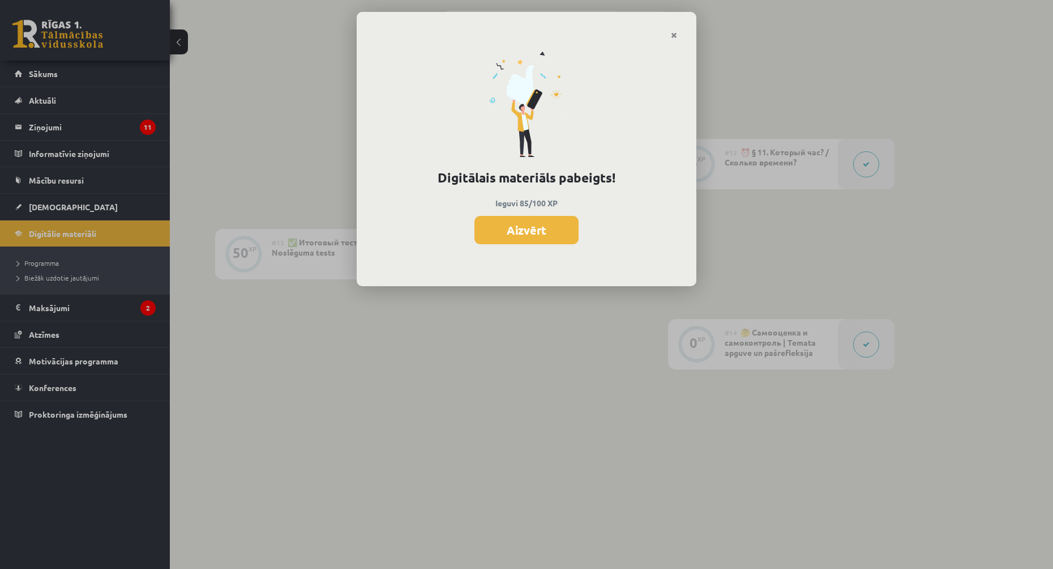
scroll to position [1296, 0]
click at [534, 218] on button "Aizvērt" at bounding box center [527, 230] width 104 height 28
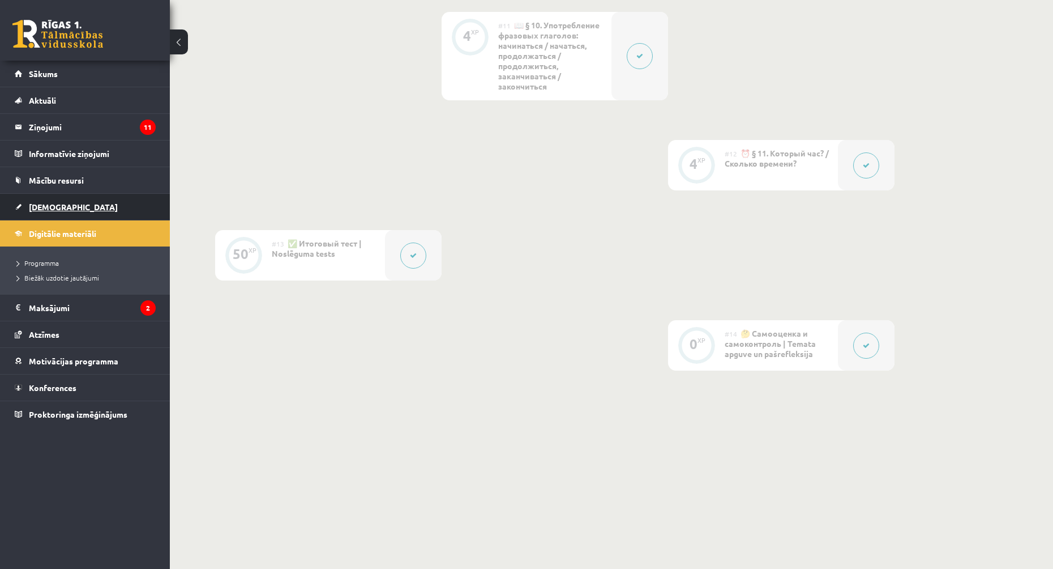
click at [57, 206] on span "[DEMOGRAPHIC_DATA]" at bounding box center [73, 207] width 89 height 10
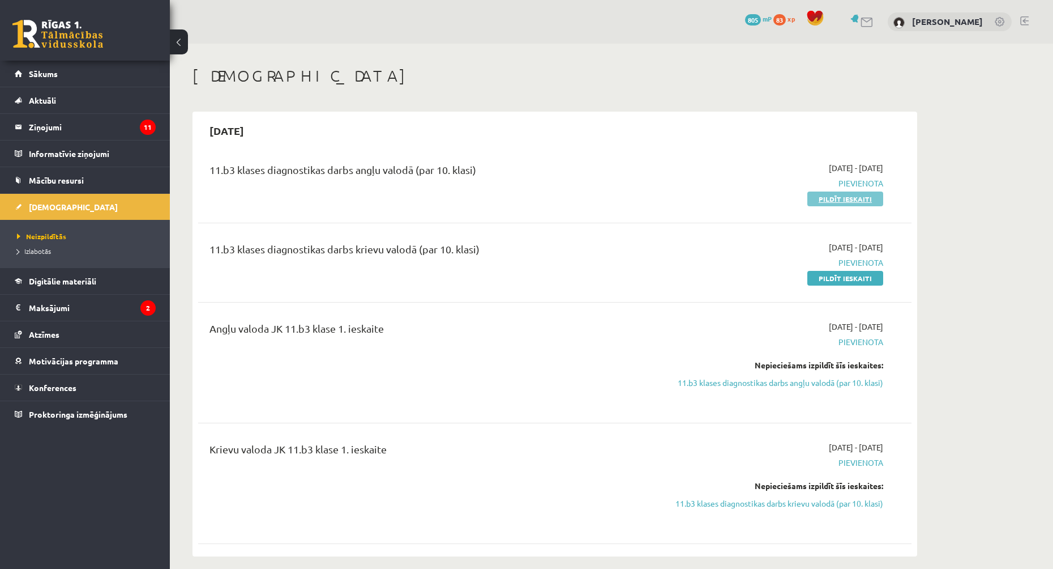
click at [825, 197] on link "Pildīt ieskaiti" at bounding box center [846, 198] width 76 height 15
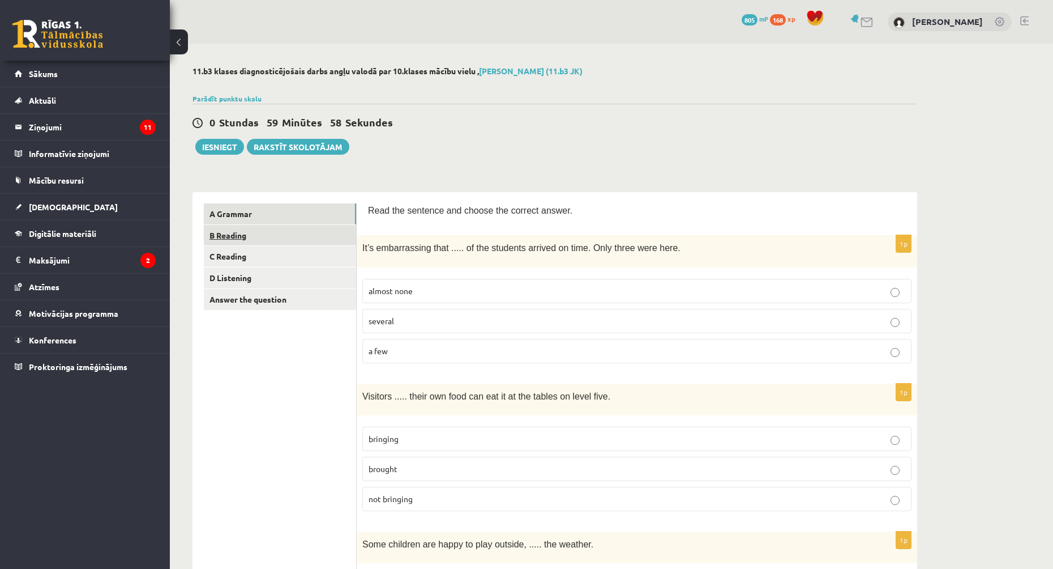
click at [327, 244] on link "B Reading" at bounding box center [280, 235] width 152 height 21
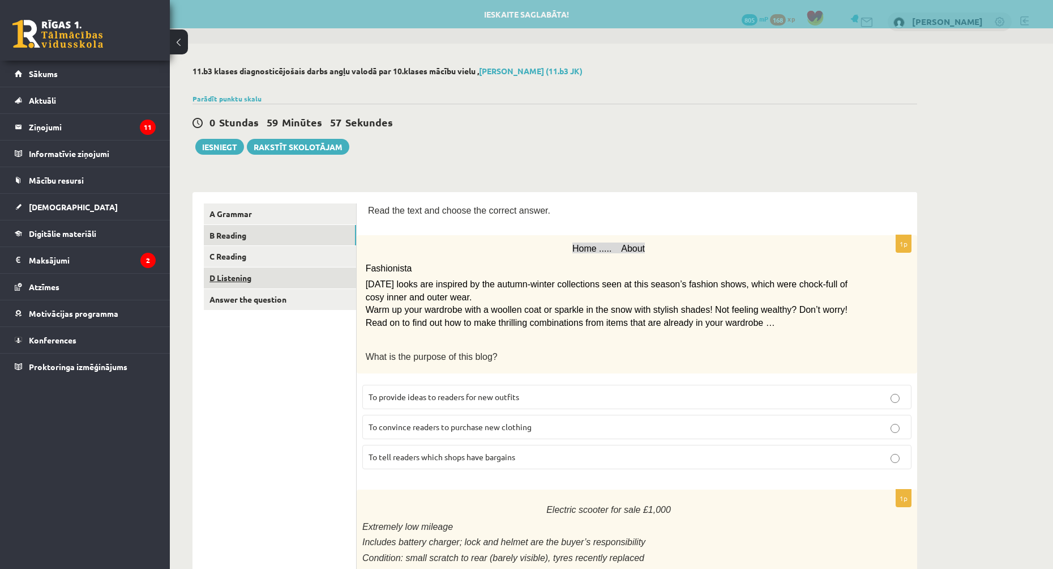
click at [283, 274] on link "D Listening" at bounding box center [280, 277] width 152 height 21
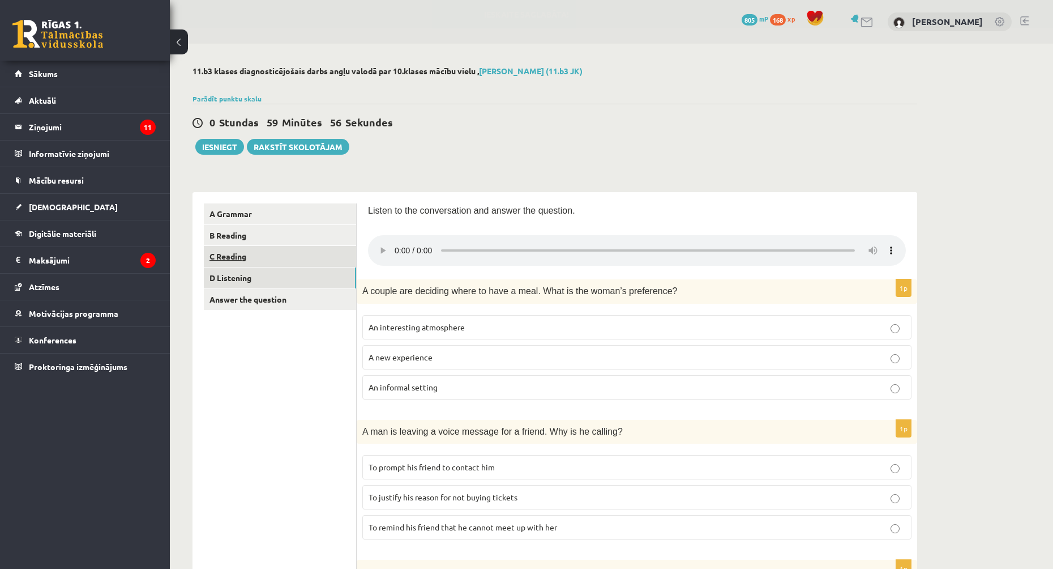
click at [271, 255] on link "C Reading" at bounding box center [280, 256] width 152 height 21
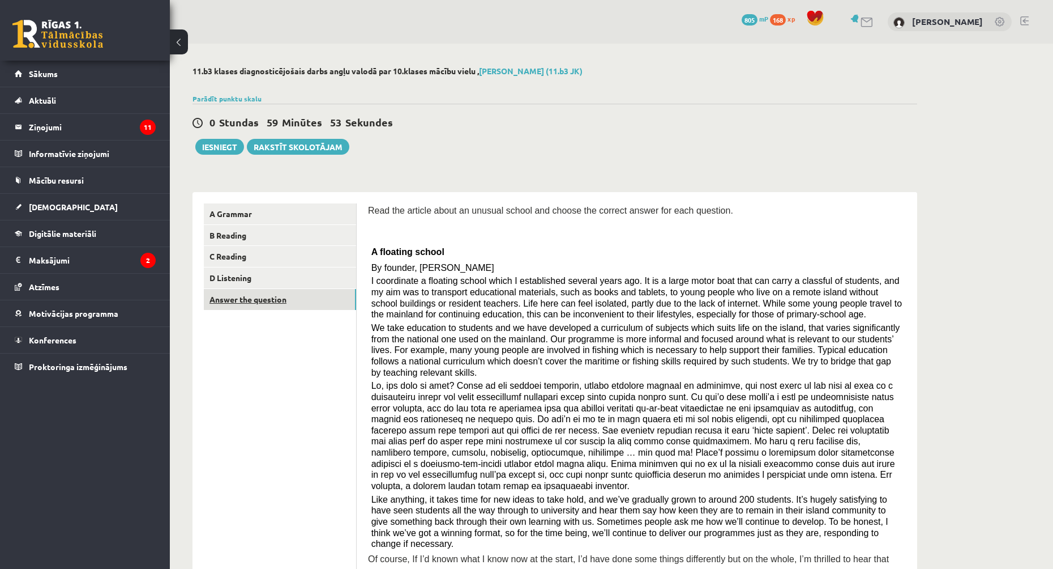
click at [263, 299] on link "Answer the question" at bounding box center [280, 299] width 152 height 21
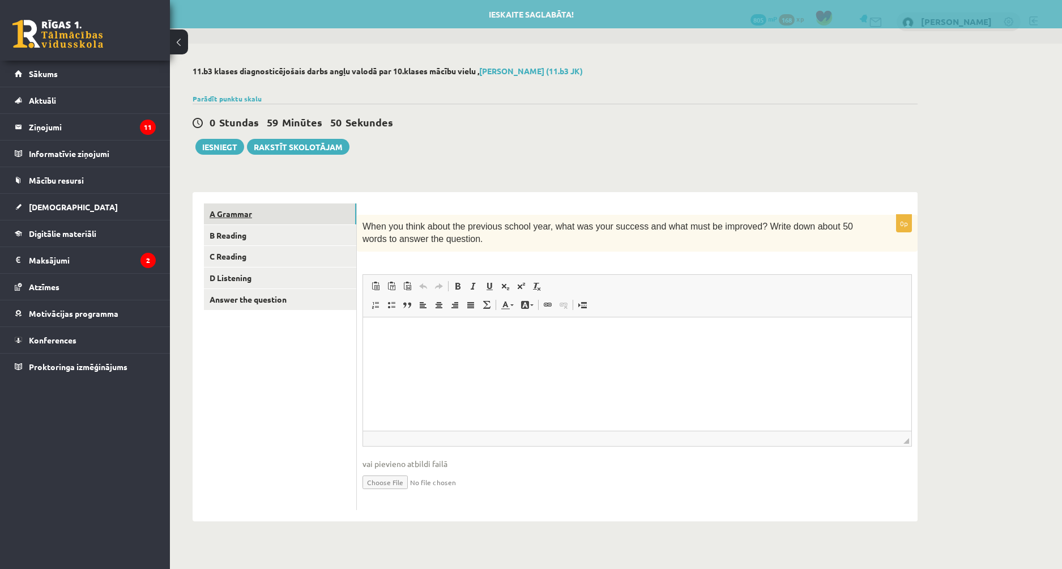
click at [287, 223] on link "A Grammar" at bounding box center [280, 213] width 152 height 21
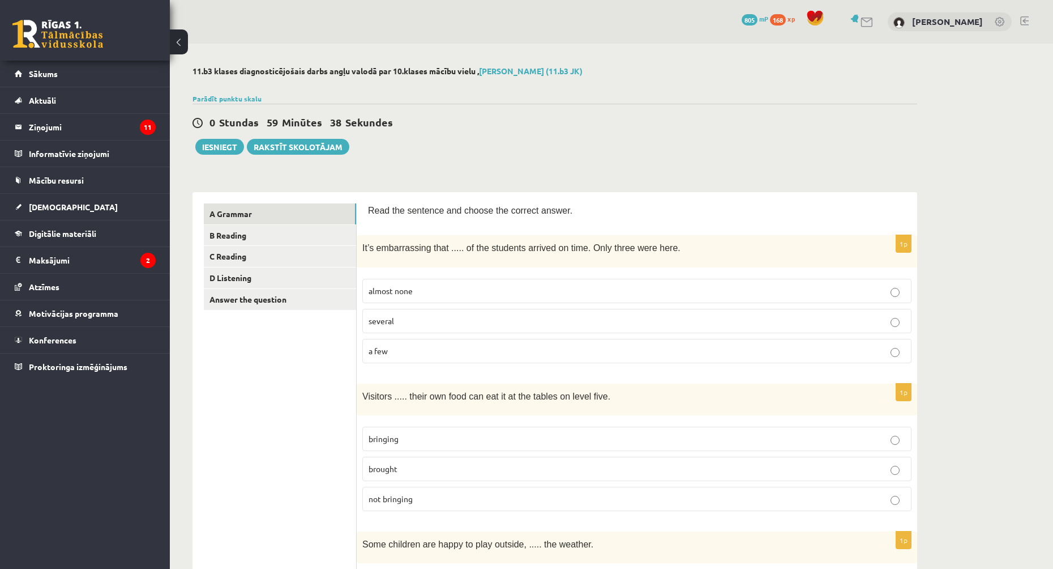
click at [396, 295] on p "almost none" at bounding box center [637, 291] width 537 height 12
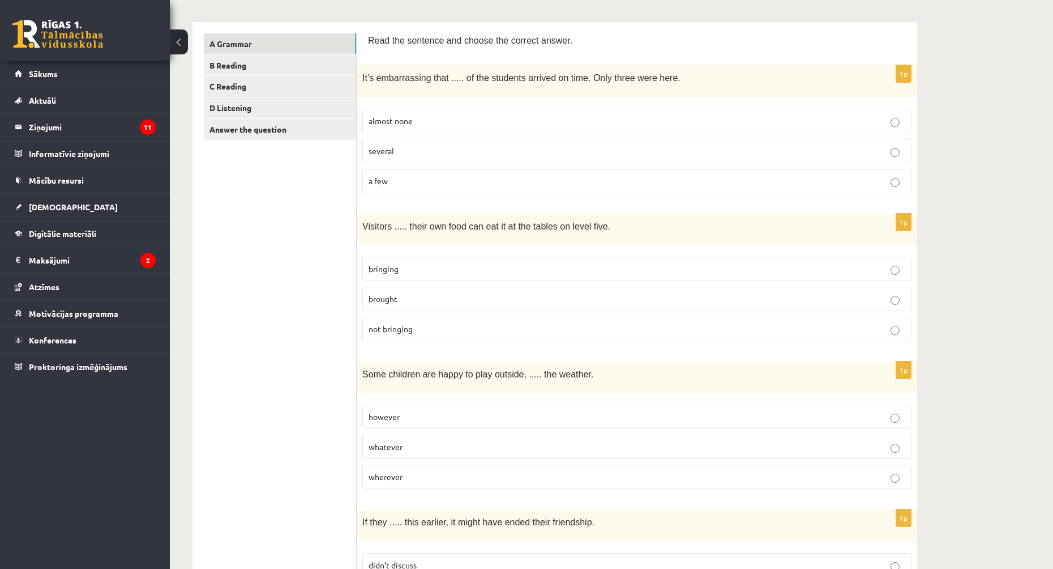
click at [409, 268] on p "bringing" at bounding box center [637, 269] width 537 height 12
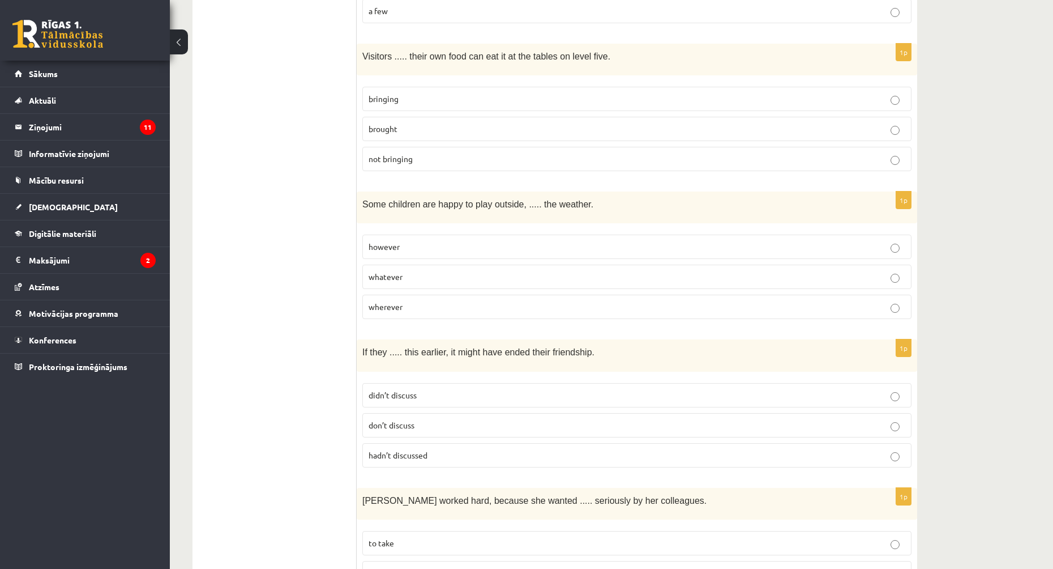
drag, startPoint x: 332, startPoint y: 334, endPoint x: 269, endPoint y: 323, distance: 64.3
click at [398, 279] on span "whatever" at bounding box center [386, 276] width 34 height 10
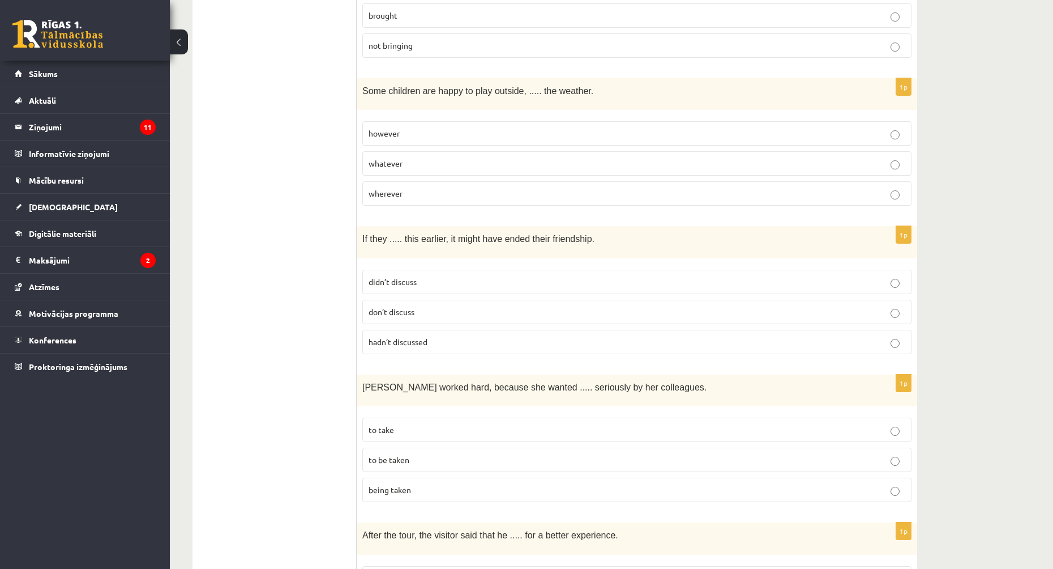
scroll to position [510, 0]
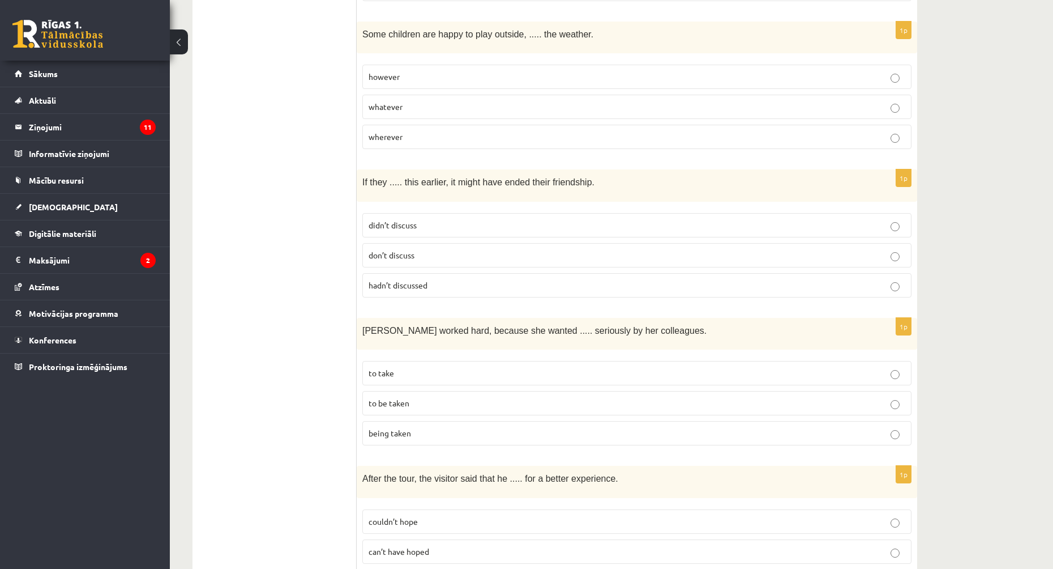
click at [411, 223] on span "didn’t discuss" at bounding box center [393, 225] width 48 height 10
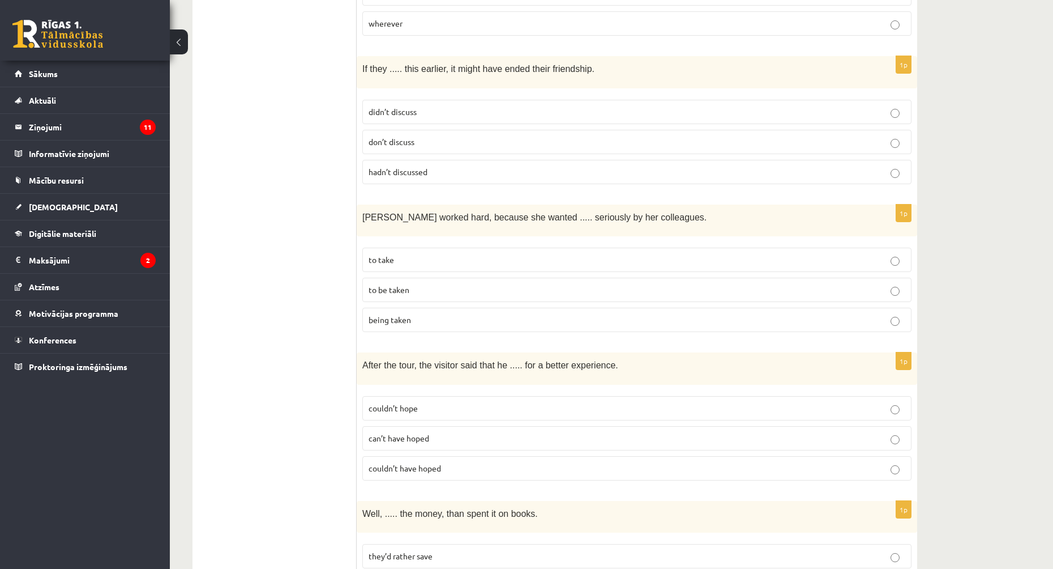
scroll to position [680, 0]
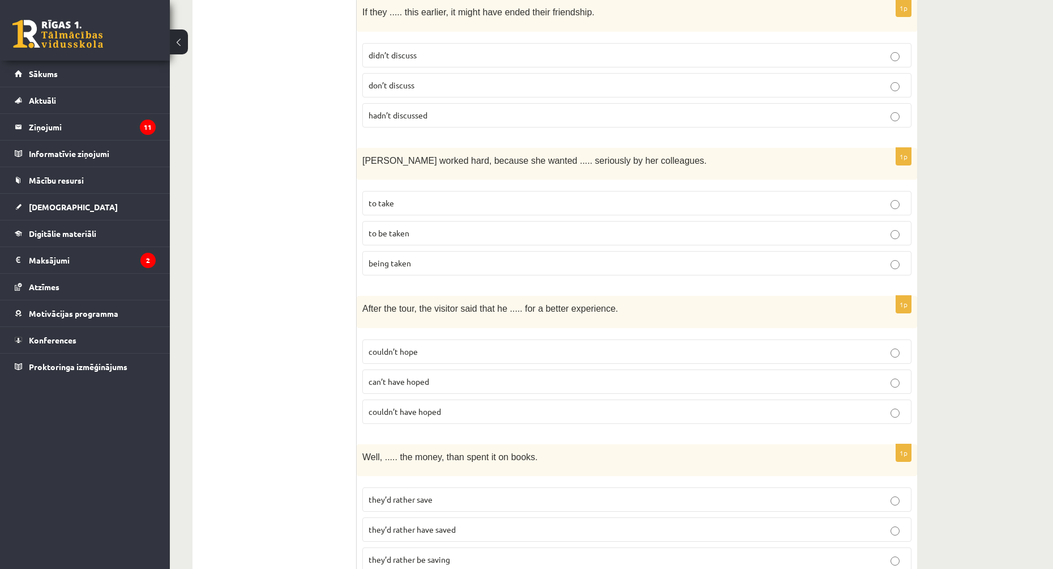
click at [397, 228] on span "to be taken" at bounding box center [389, 233] width 41 height 10
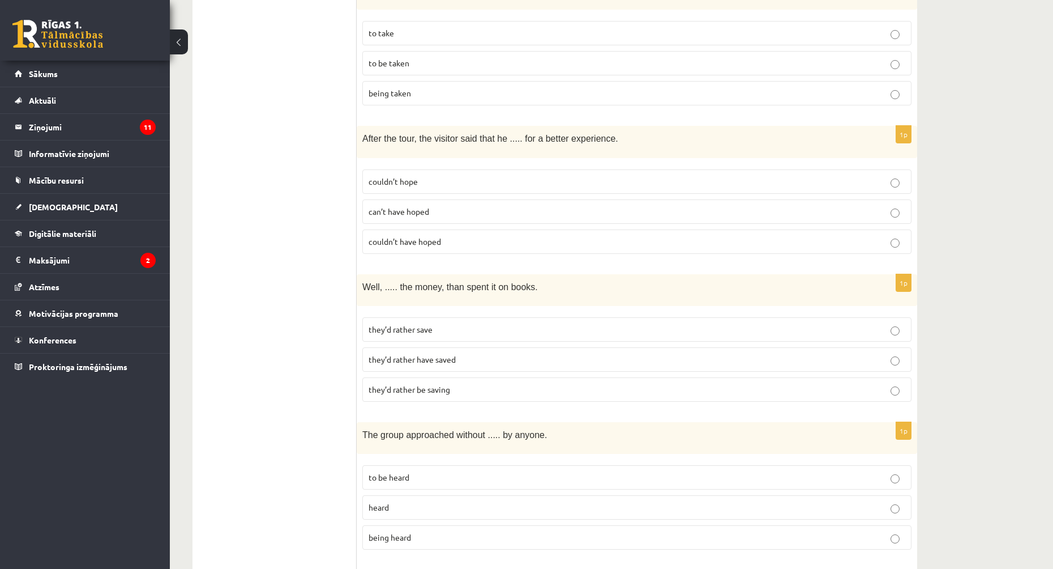
scroll to position [793, 0]
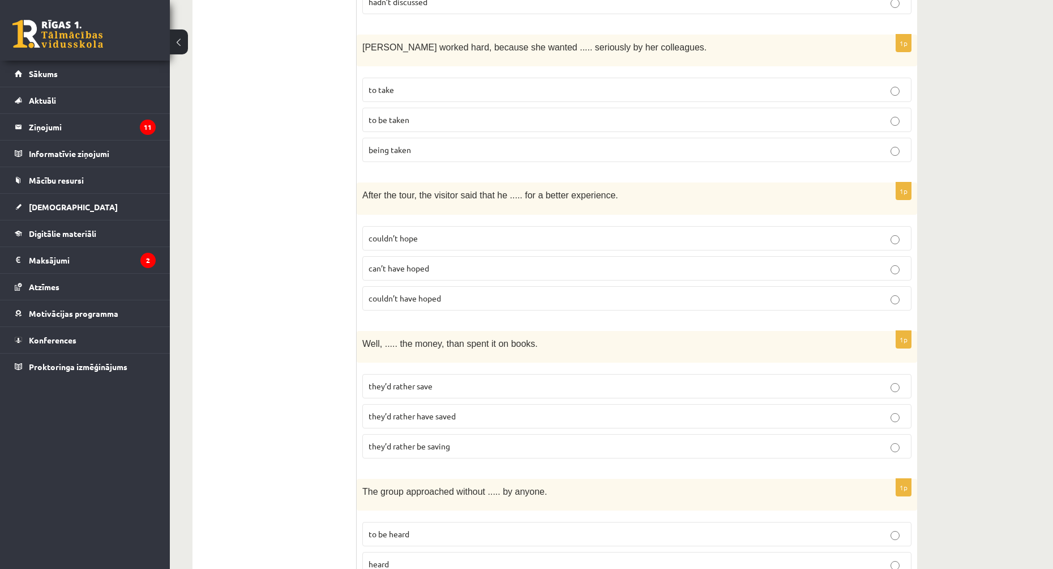
click at [399, 235] on span "couldn’t hope" at bounding box center [393, 238] width 49 height 10
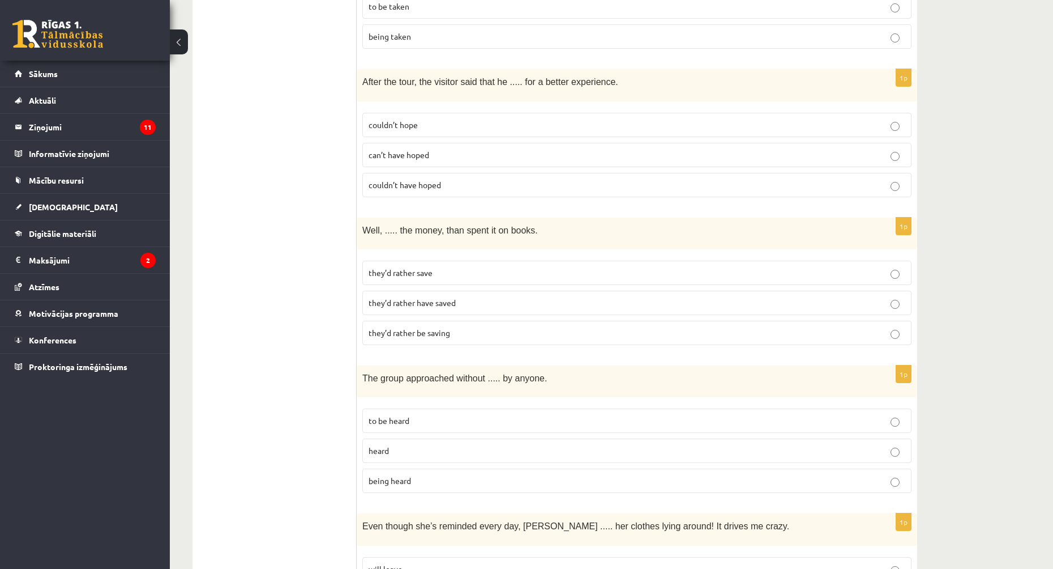
scroll to position [963, 0]
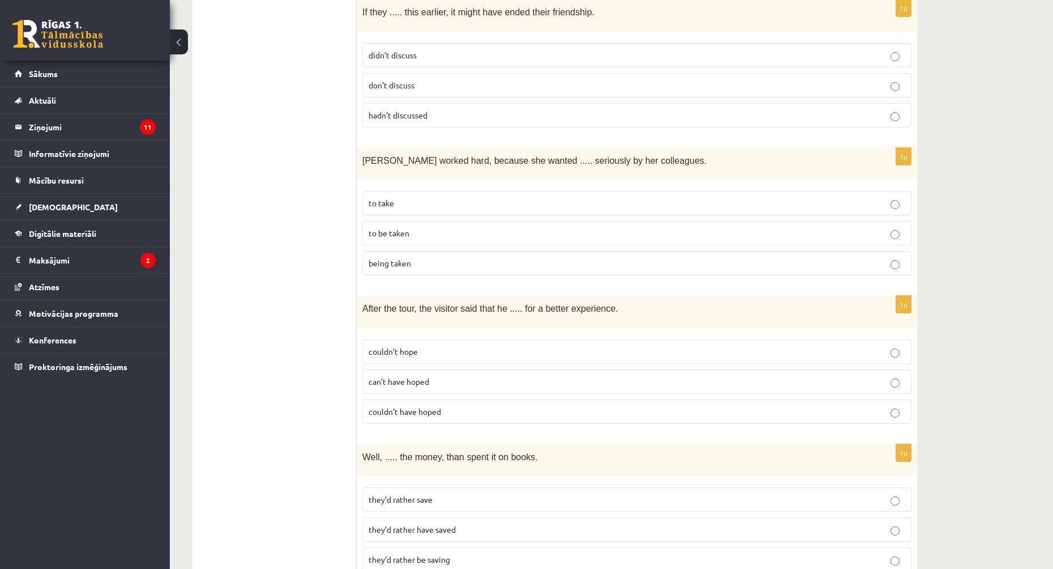
scroll to position [850, 0]
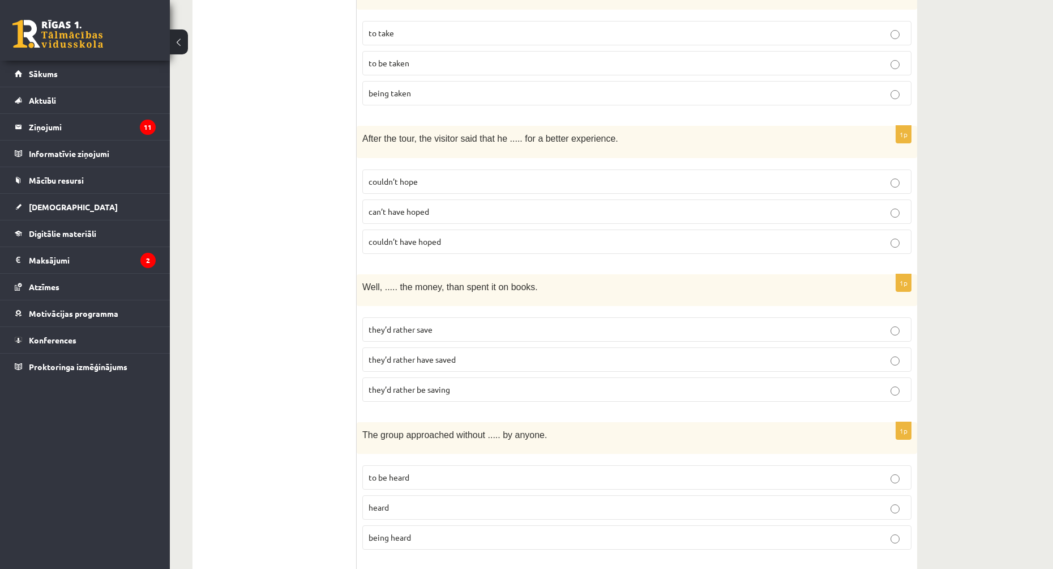
drag, startPoint x: 363, startPoint y: 283, endPoint x: 344, endPoint y: 297, distance: 23.6
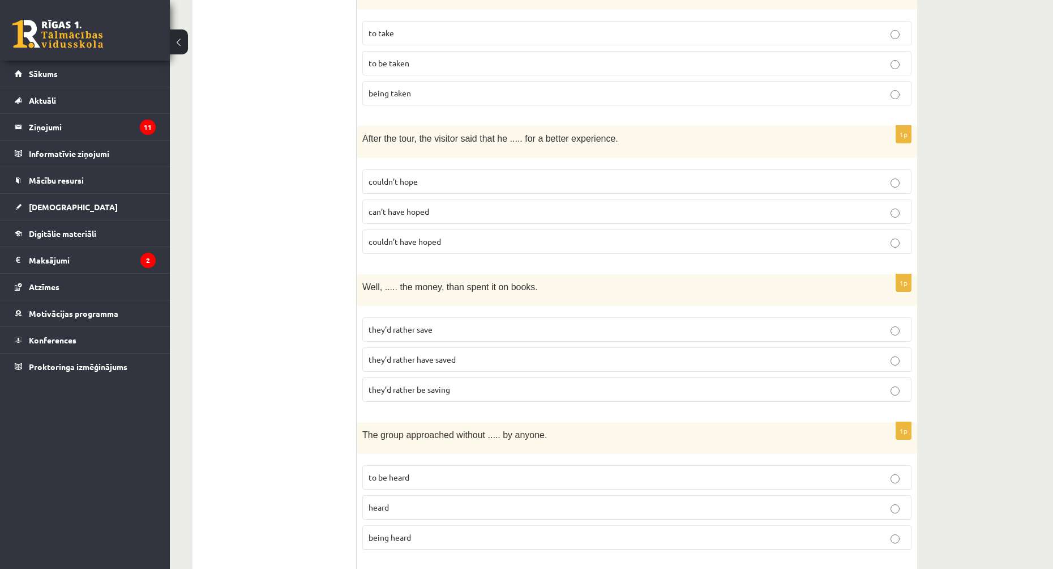
click at [433, 325] on span "they’d rather save" at bounding box center [401, 329] width 64 height 10
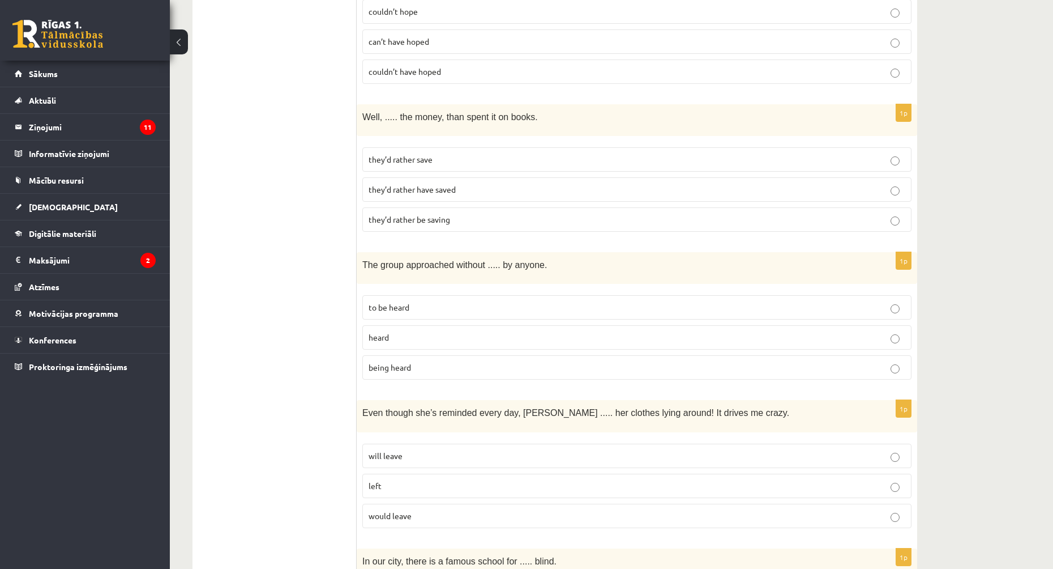
click at [424, 357] on label "being heard" at bounding box center [636, 367] width 549 height 24
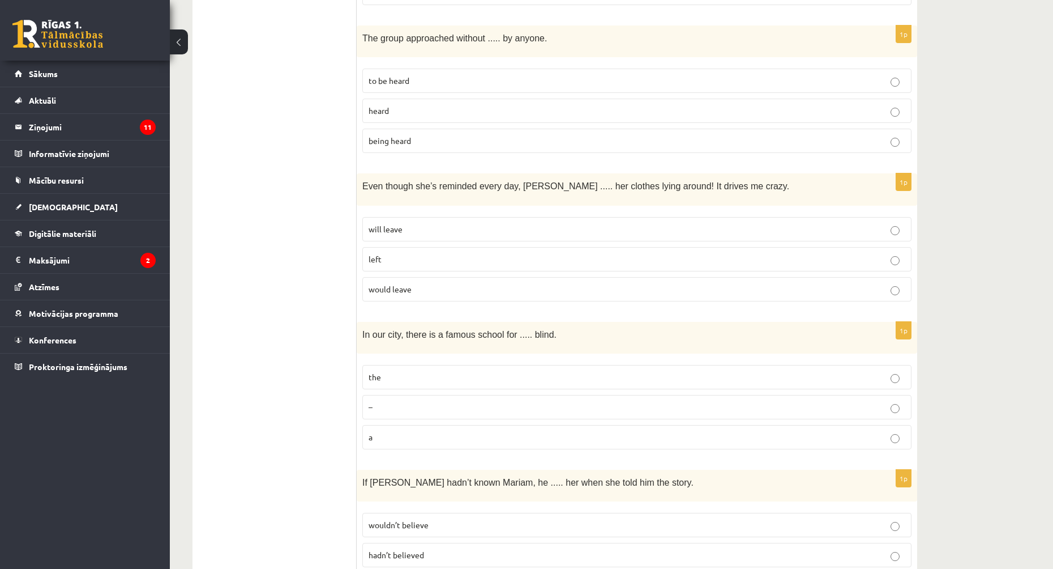
scroll to position [1189, 0]
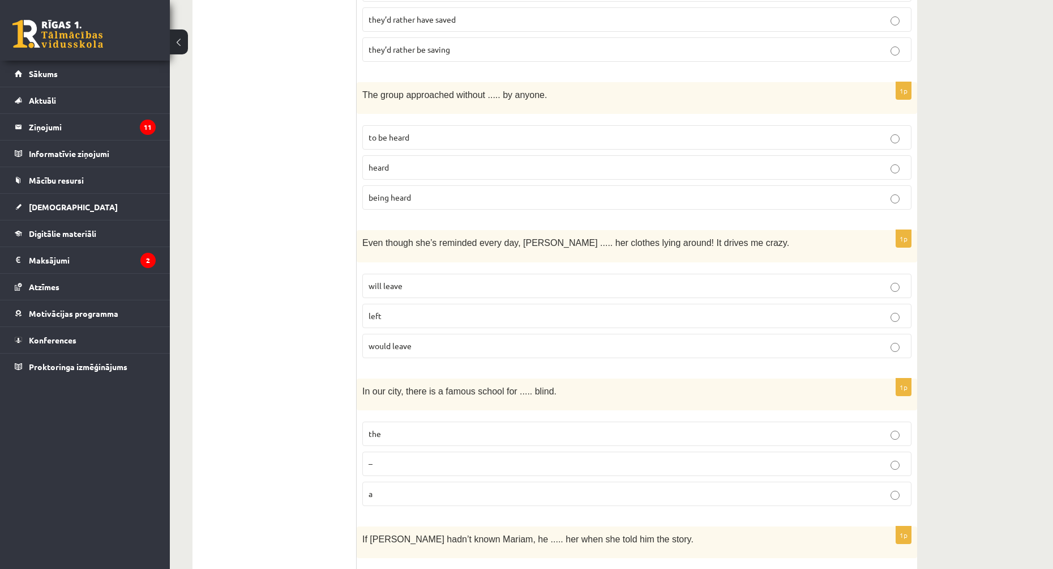
click at [393, 315] on p "left" at bounding box center [637, 316] width 537 height 12
click at [416, 282] on p "will leave" at bounding box center [637, 286] width 537 height 12
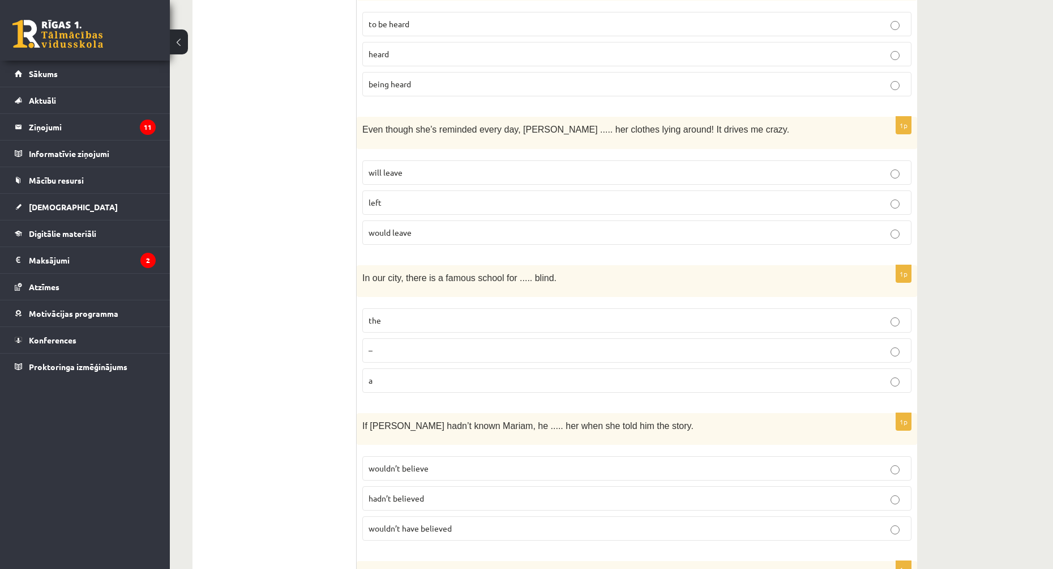
scroll to position [1359, 0]
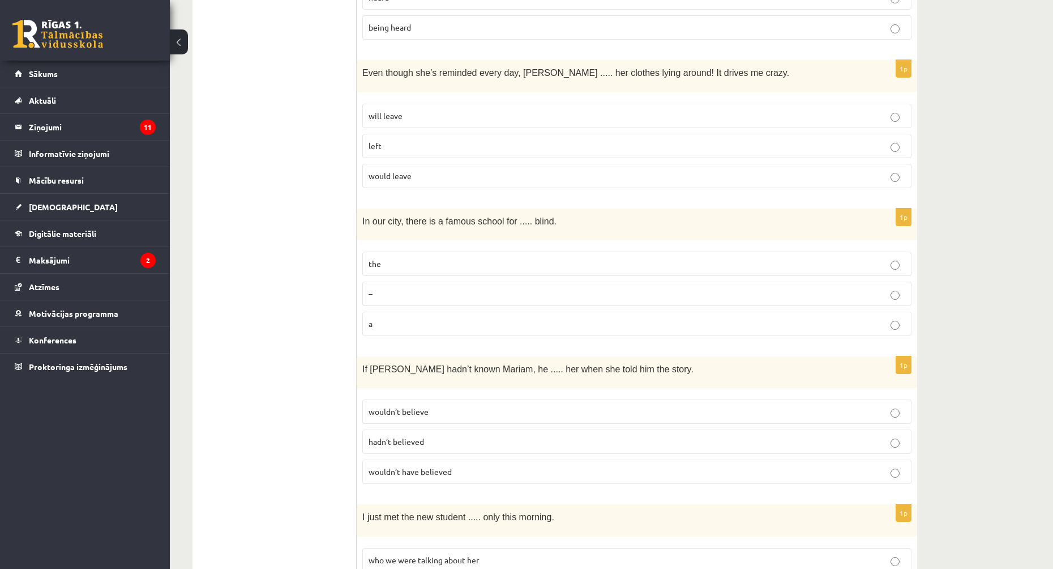
click at [371, 288] on span "–" at bounding box center [371, 293] width 4 height 10
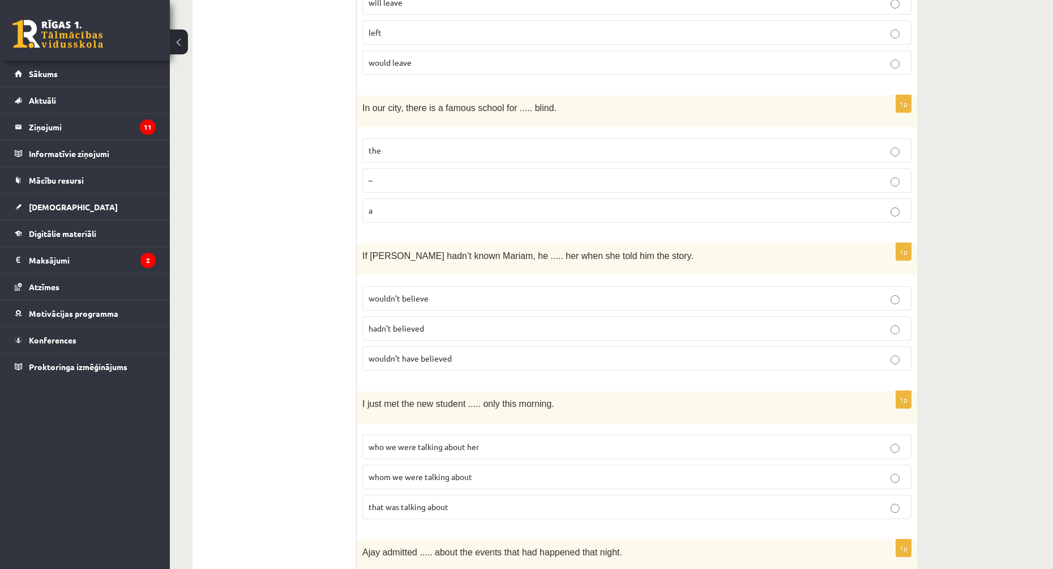
scroll to position [1529, 0]
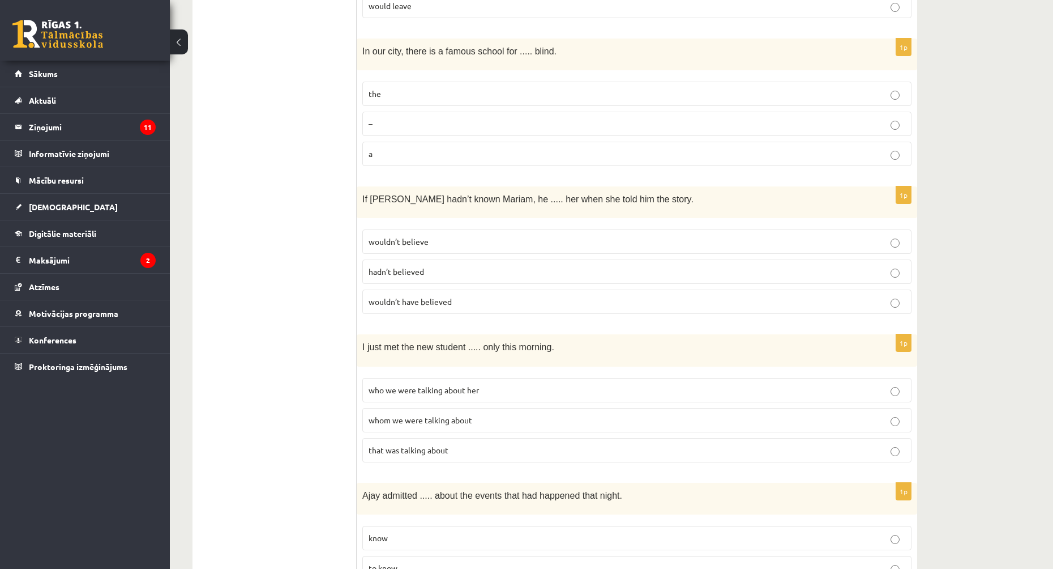
click at [400, 298] on span "wouldn’t have believed" at bounding box center [410, 301] width 83 height 10
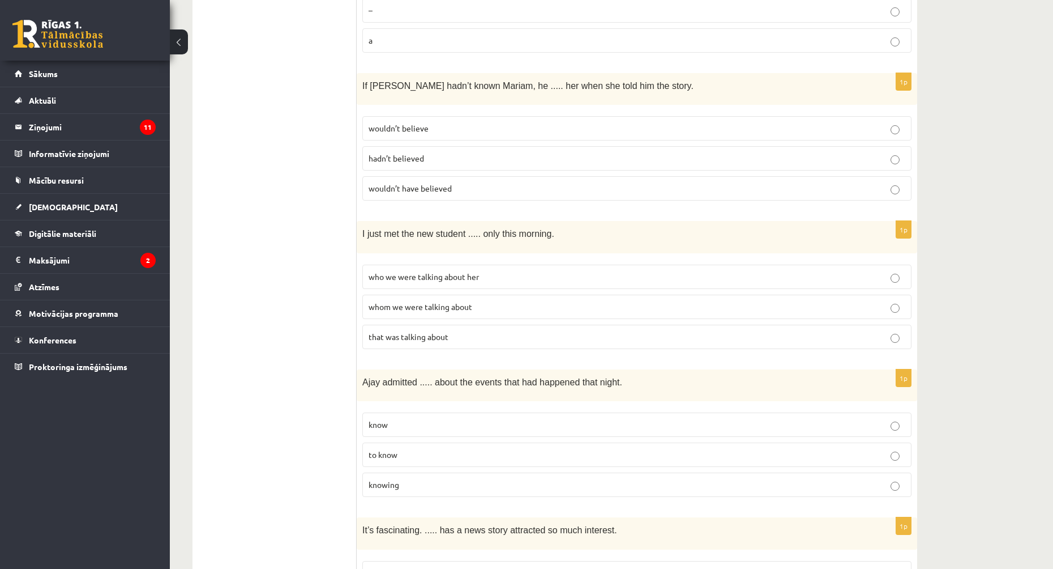
scroll to position [1699, 0]
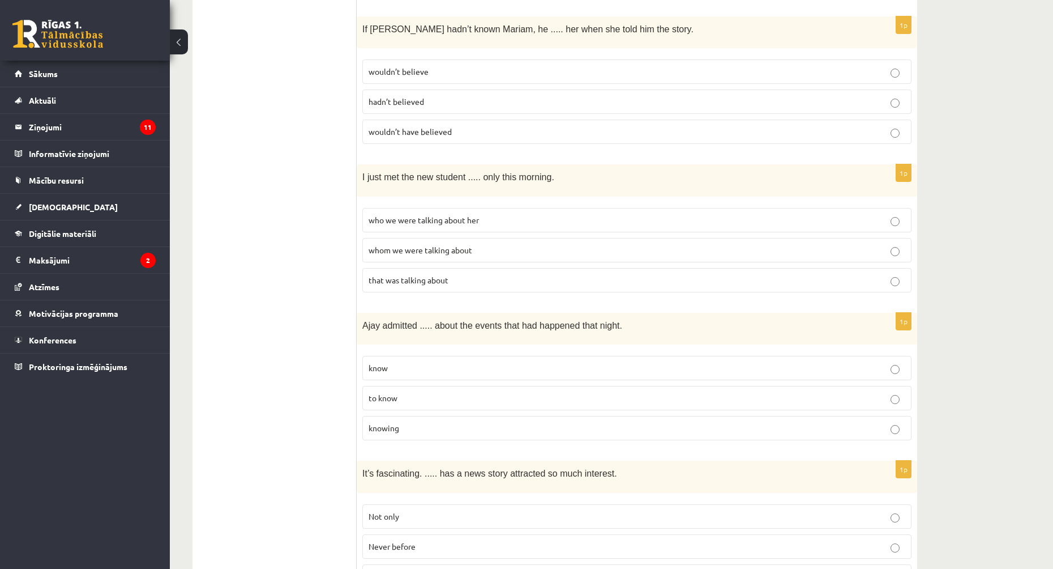
click at [404, 218] on p "who we were talking about her" at bounding box center [637, 220] width 537 height 12
click at [403, 249] on p "whom we were talking about" at bounding box center [637, 250] width 537 height 12
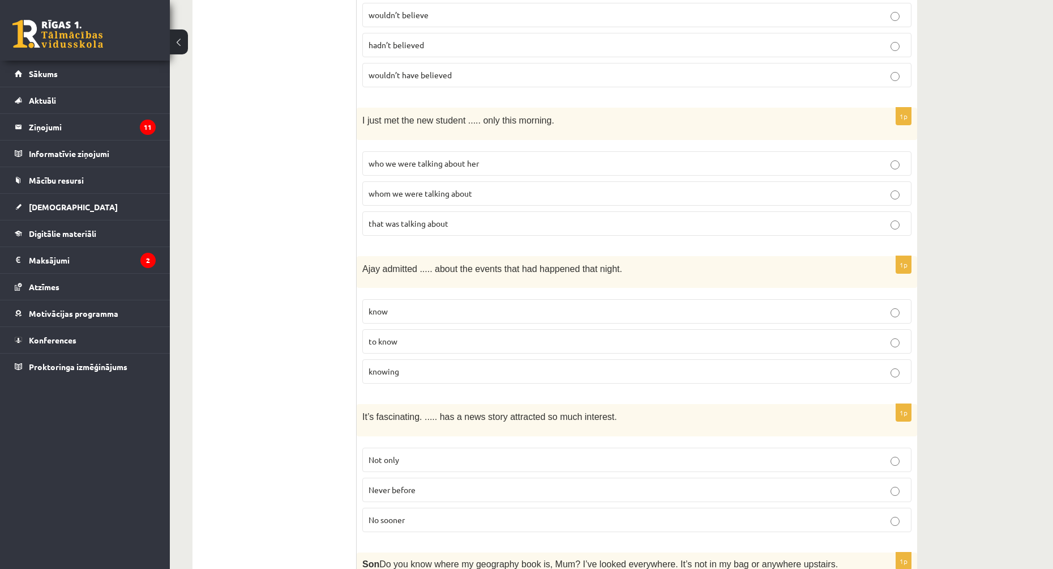
scroll to position [1812, 0]
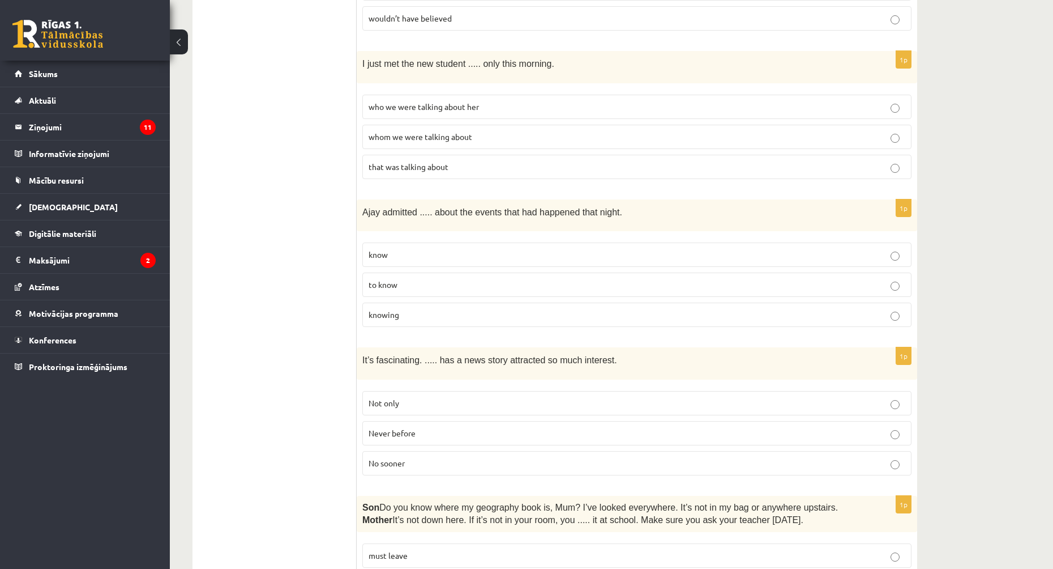
click at [395, 309] on span "knowing" at bounding box center [384, 314] width 31 height 10
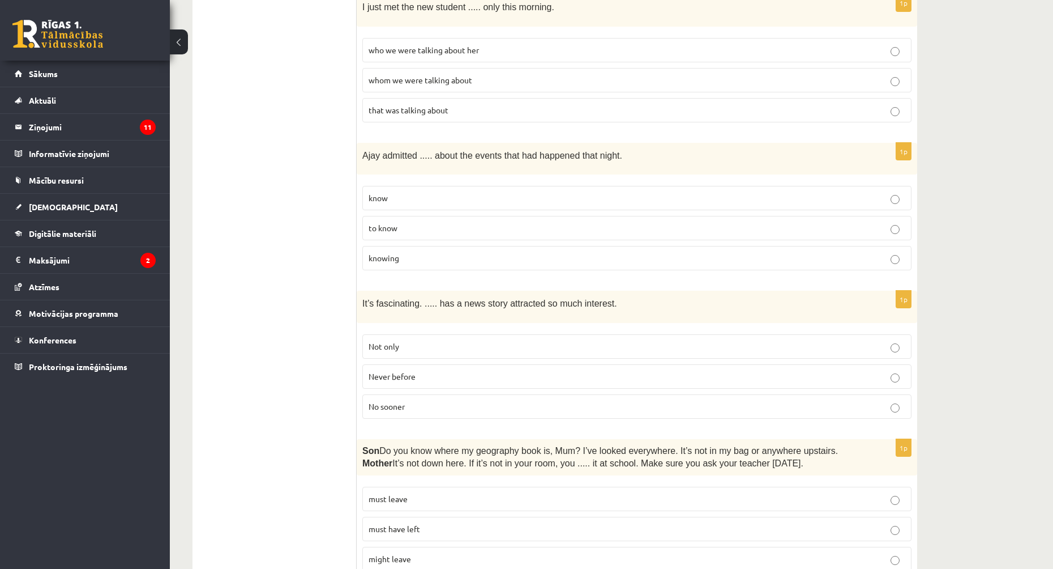
scroll to position [1926, 0]
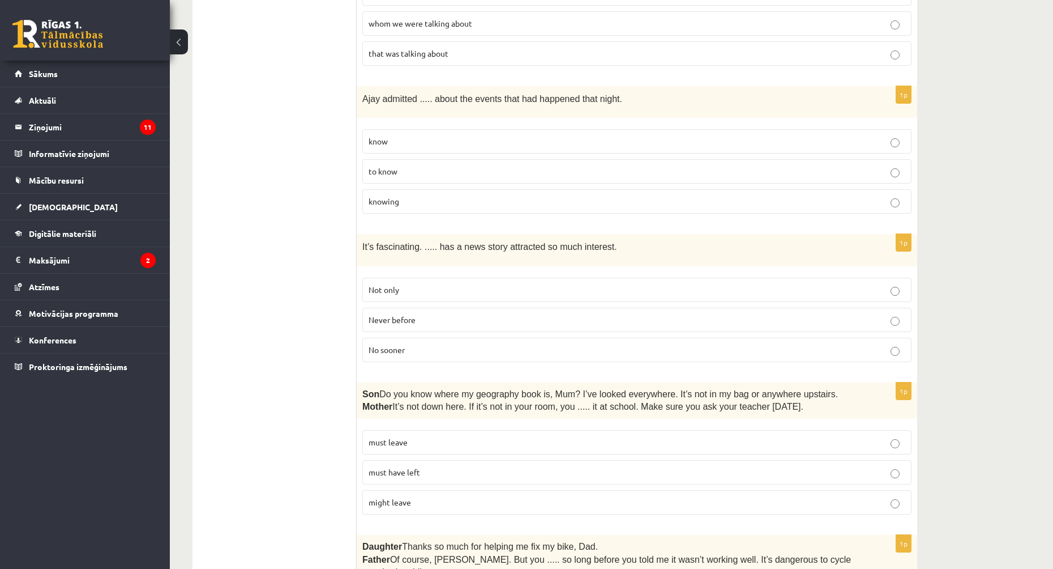
click at [410, 314] on span "Never before" at bounding box center [392, 319] width 47 height 10
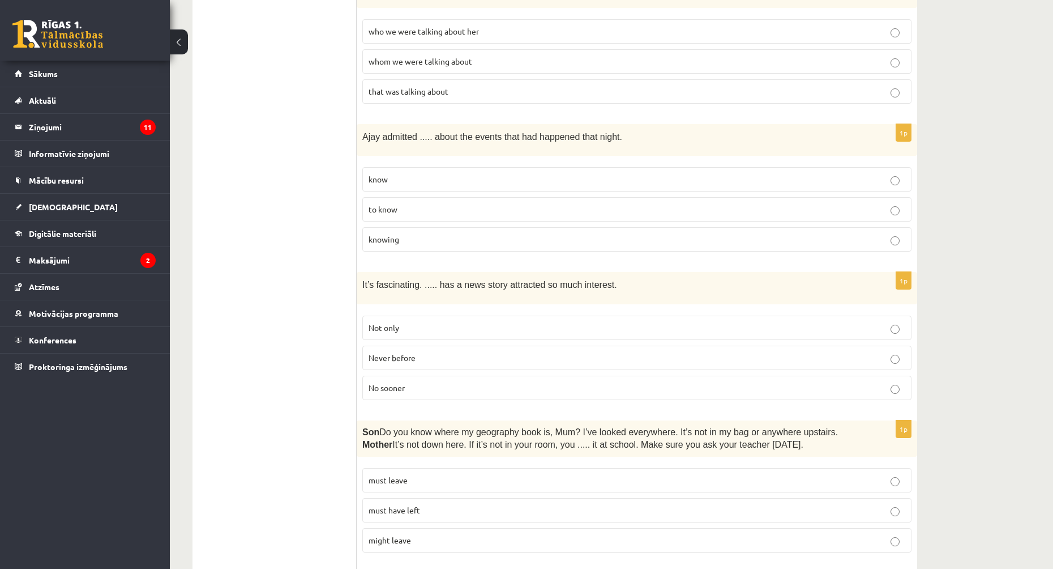
scroll to position [2001, 0]
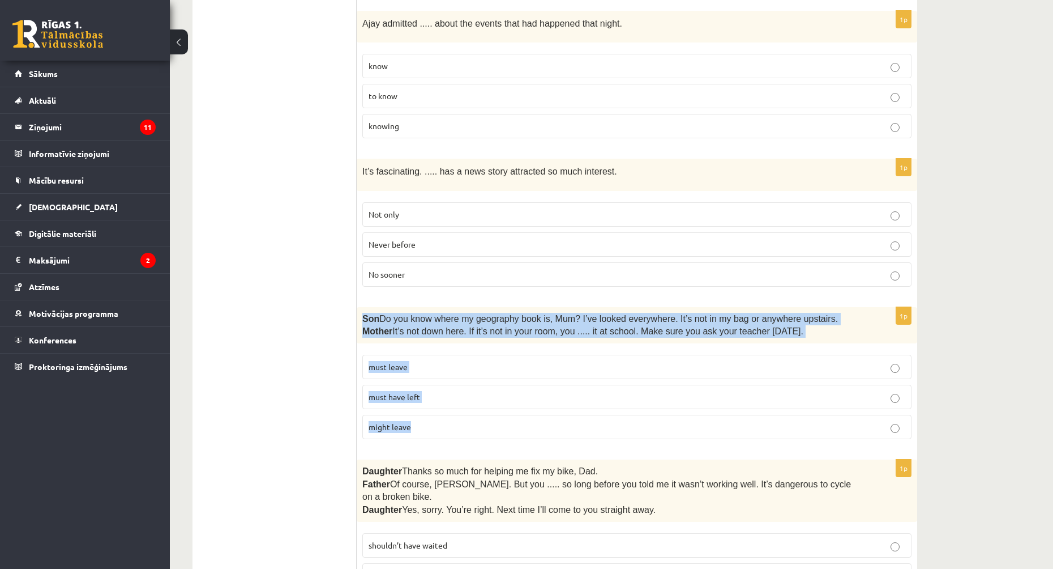
drag, startPoint x: 362, startPoint y: 310, endPoint x: 436, endPoint y: 391, distance: 109.8
click at [428, 425] on div "1p Son  Do you know where my geography book is, Mum? I’ve looked everywhere. It…" at bounding box center [637, 378] width 561 height 142
copy div "Son  Do you know where my geography book is, Mum? I’ve looked everywhere. It’s …"
click at [424, 391] on p "must have left" at bounding box center [637, 397] width 537 height 12
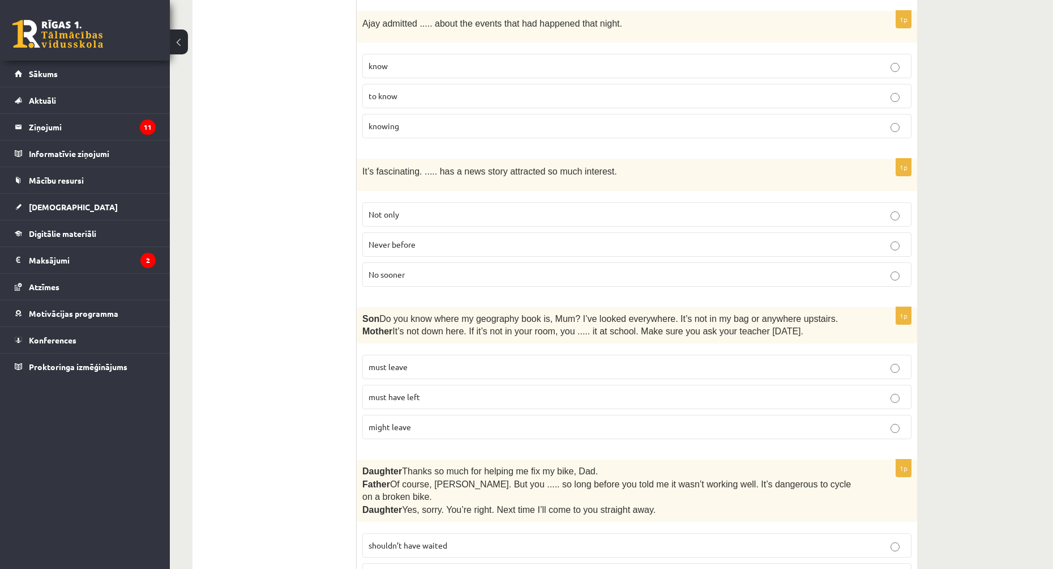
scroll to position [2227, 0]
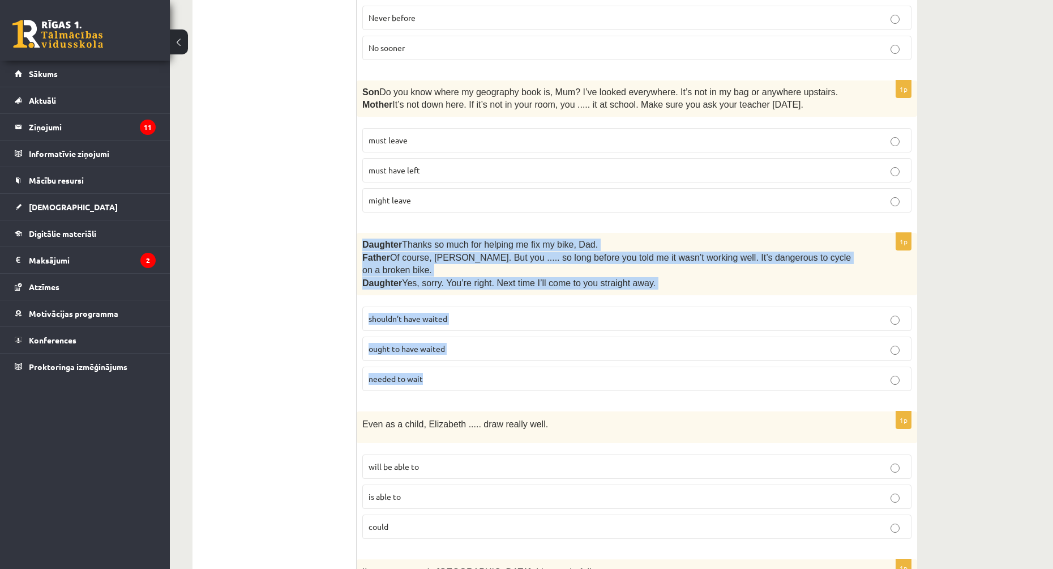
drag, startPoint x: 362, startPoint y: 231, endPoint x: 449, endPoint y: 364, distance: 158.3
click at [449, 364] on div "1p Daughter  Thanks so much for helping me fix my bike, Dad. Father  Of course,…" at bounding box center [637, 316] width 561 height 167
copy div "Daughter  Thanks so much for helping me fix my bike, Dad. Father  Of course, Be…"
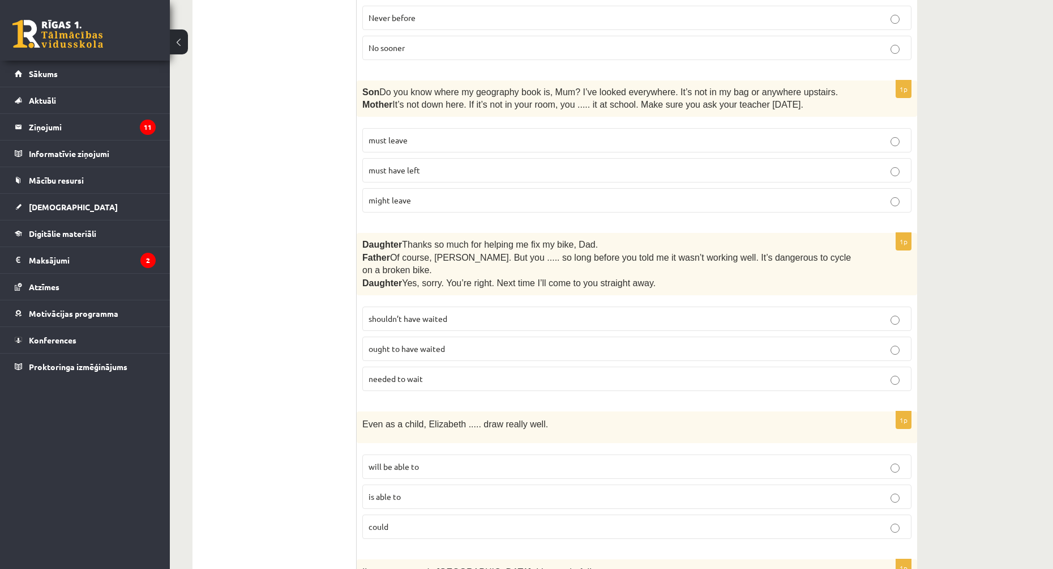
click at [404, 313] on span "shouldn’t have waited" at bounding box center [408, 318] width 79 height 10
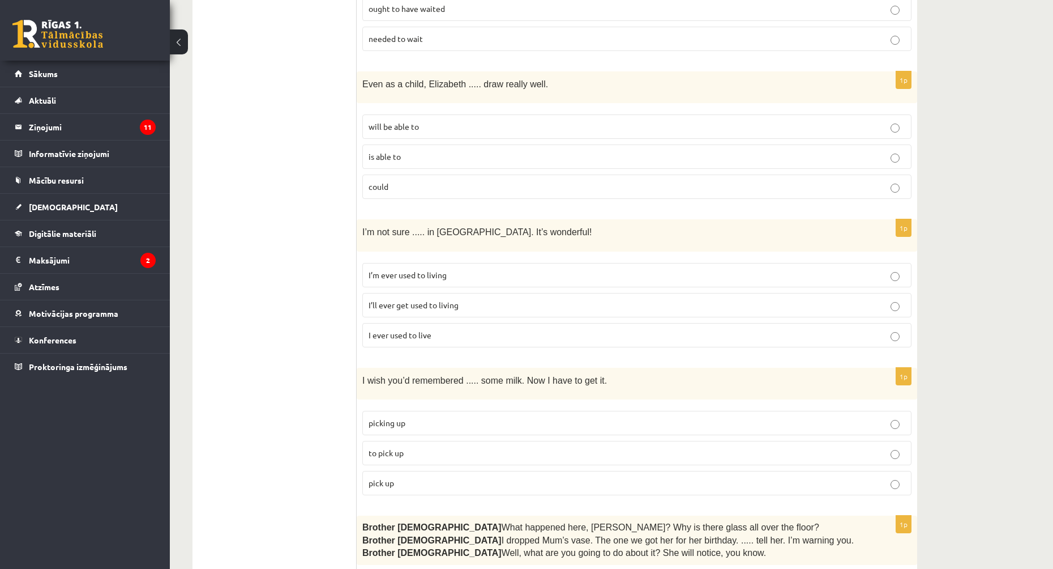
scroll to position [2681, 0]
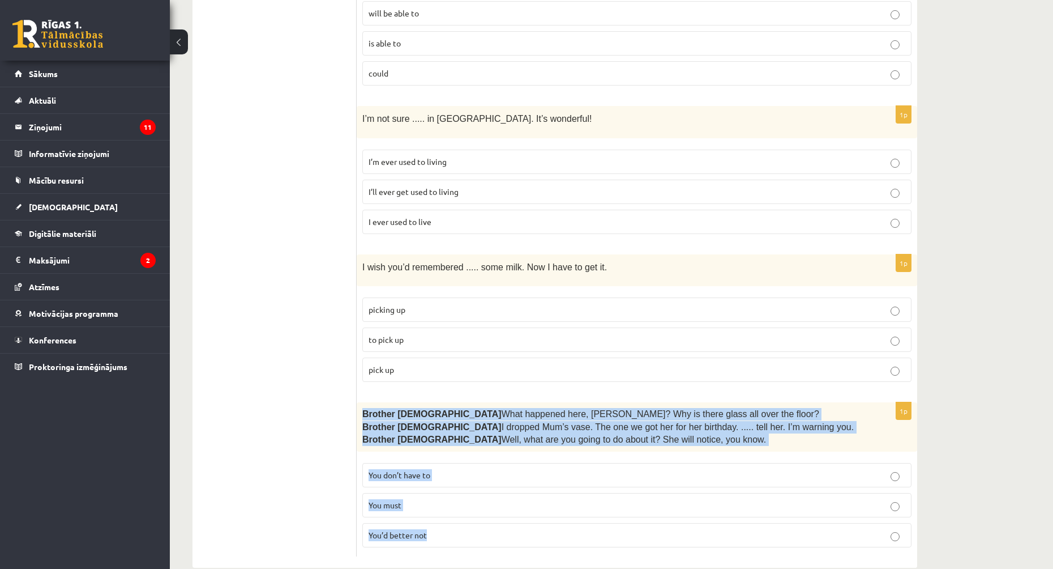
drag, startPoint x: 362, startPoint y: 389, endPoint x: 480, endPoint y: 520, distance: 176.5
click at [480, 520] on div "1p Brother 1  What happened here, Zak? Why is there glass all over the floor? B…" at bounding box center [637, 479] width 561 height 154
copy div "Brother 1  What happened here, Zak? Why is there glass all over the floor? Brot…"
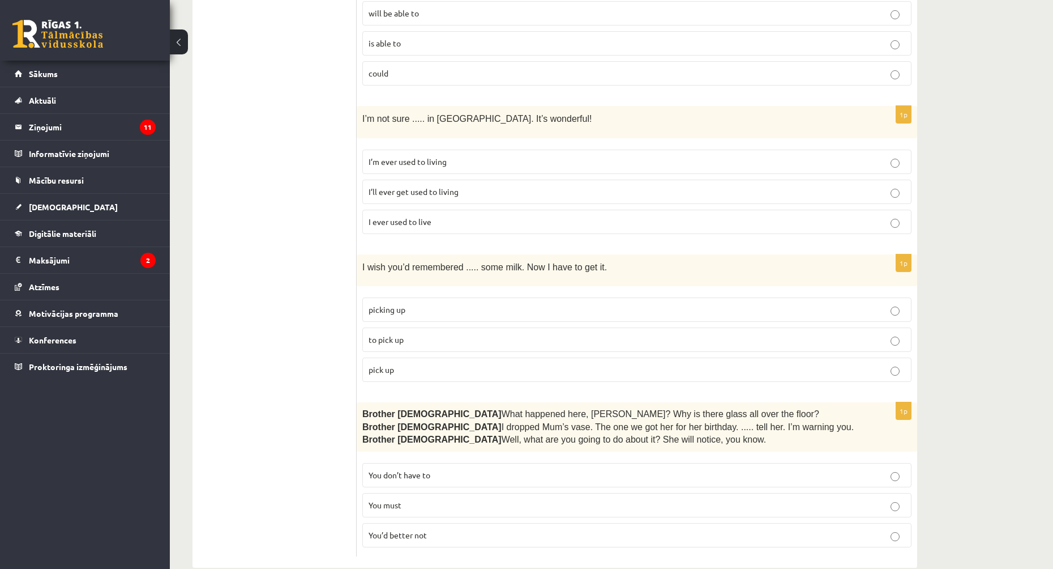
drag, startPoint x: 276, startPoint y: 387, endPoint x: 383, endPoint y: 443, distance: 120.8
click at [420, 523] on label "You’d better not" at bounding box center [636, 535] width 549 height 24
click at [411, 334] on p "to pick up" at bounding box center [637, 340] width 537 height 12
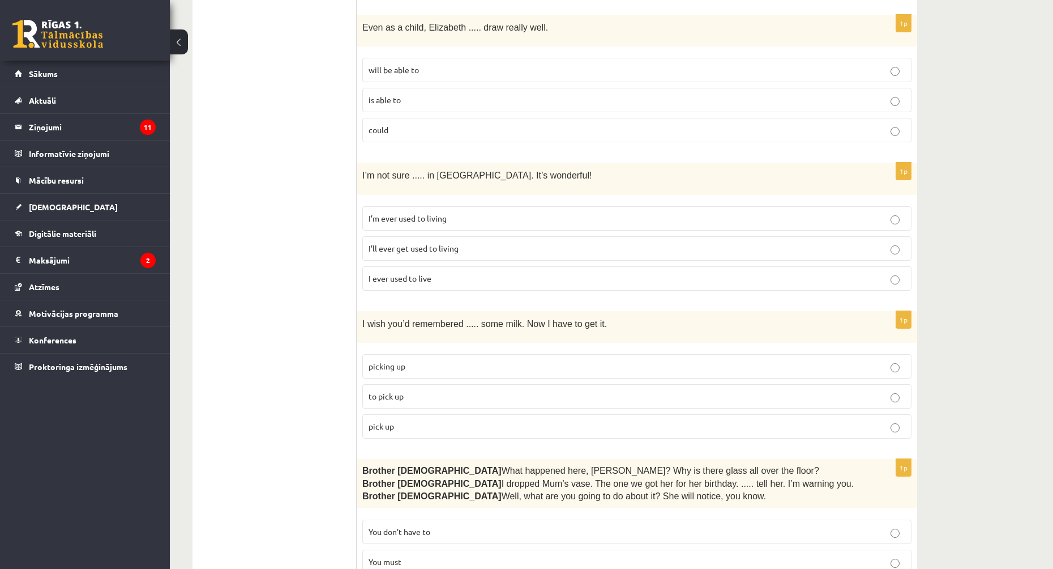
click at [420, 266] on label "I ever used to live" at bounding box center [636, 278] width 549 height 24
click at [419, 242] on p "I’ll ever get used to living" at bounding box center [637, 248] width 537 height 12
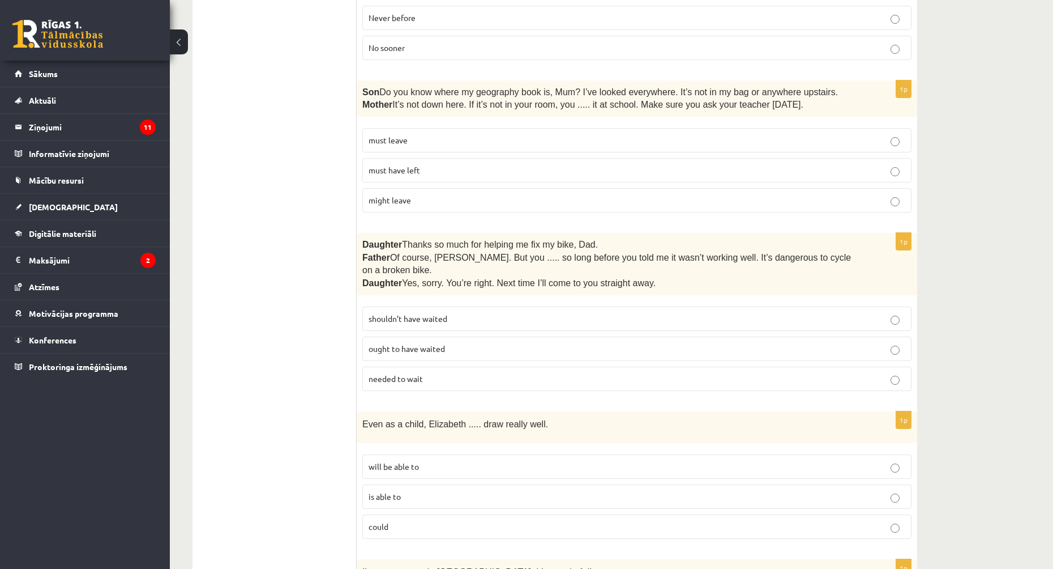
scroll to position [2397, 0]
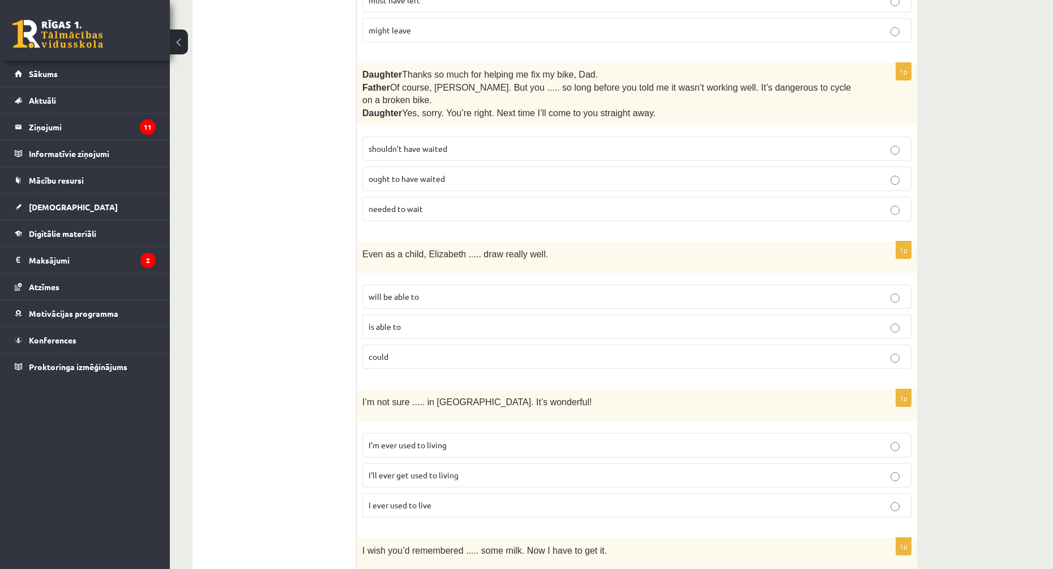
click at [413, 291] on span "will be able to" at bounding box center [394, 296] width 50 height 10
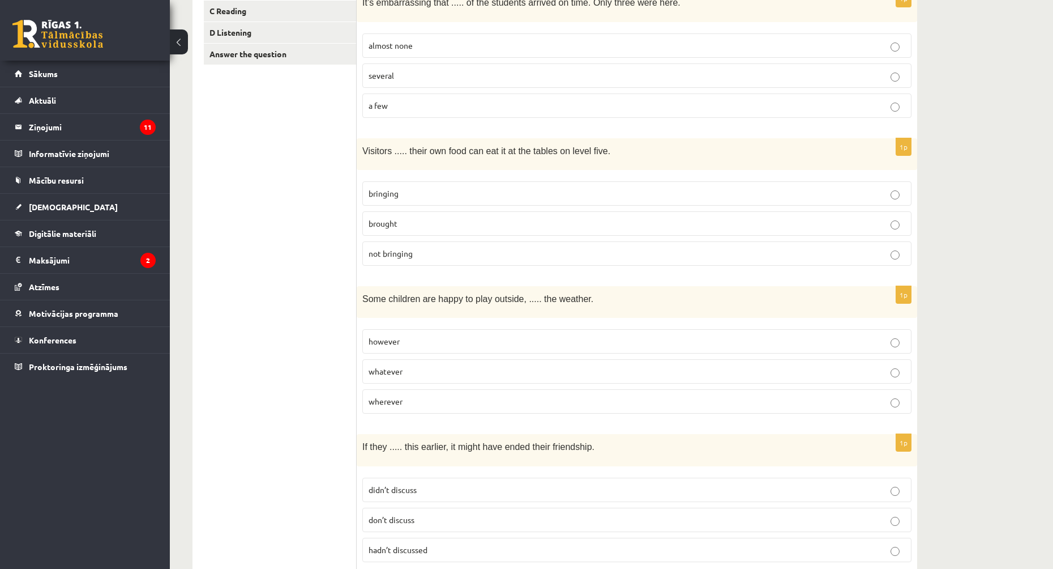
scroll to position [0, 0]
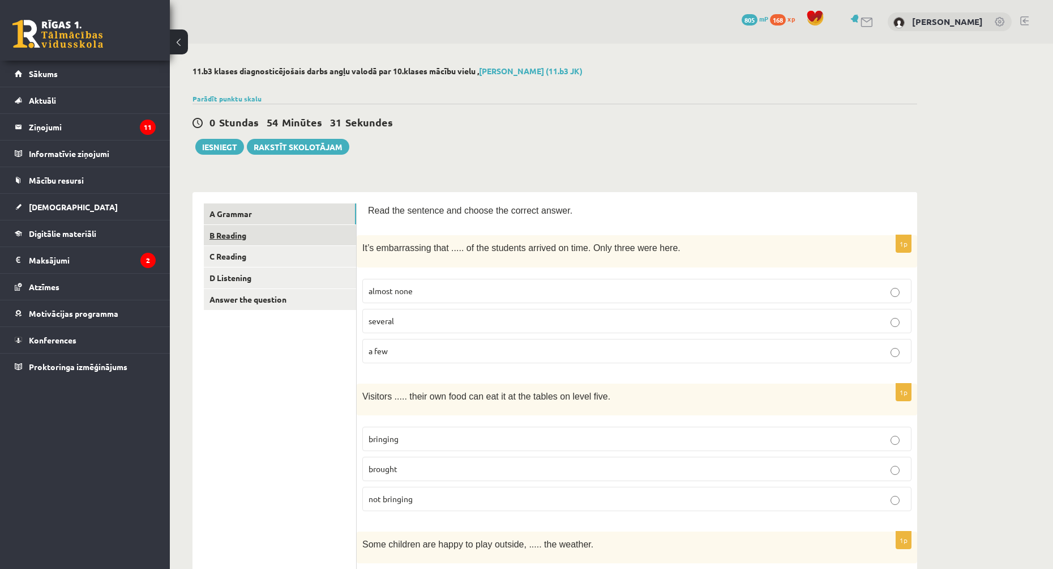
click at [327, 235] on link "B Reading" at bounding box center [280, 235] width 152 height 21
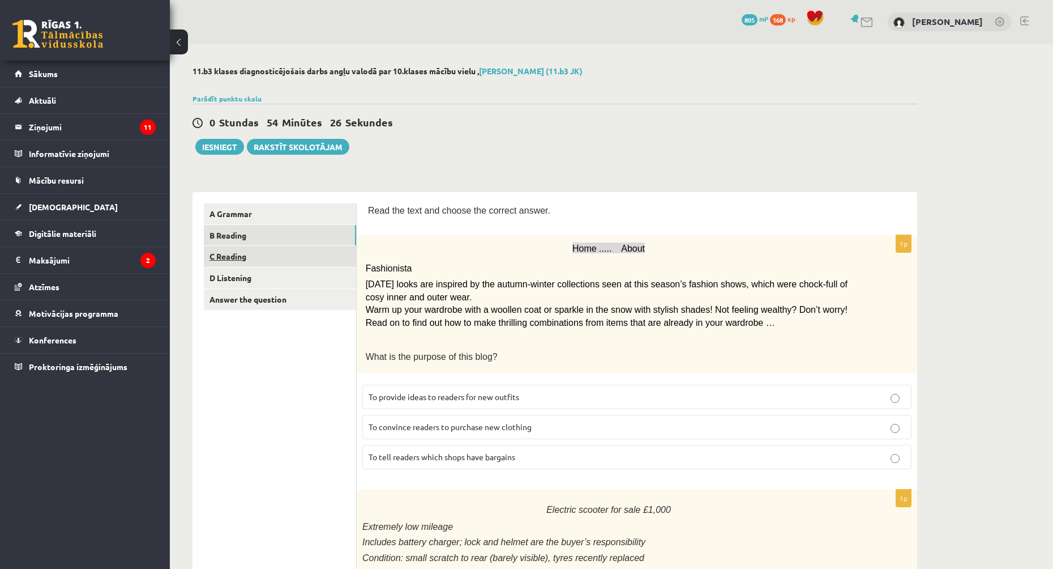
click at [287, 263] on link "C Reading" at bounding box center [280, 256] width 152 height 21
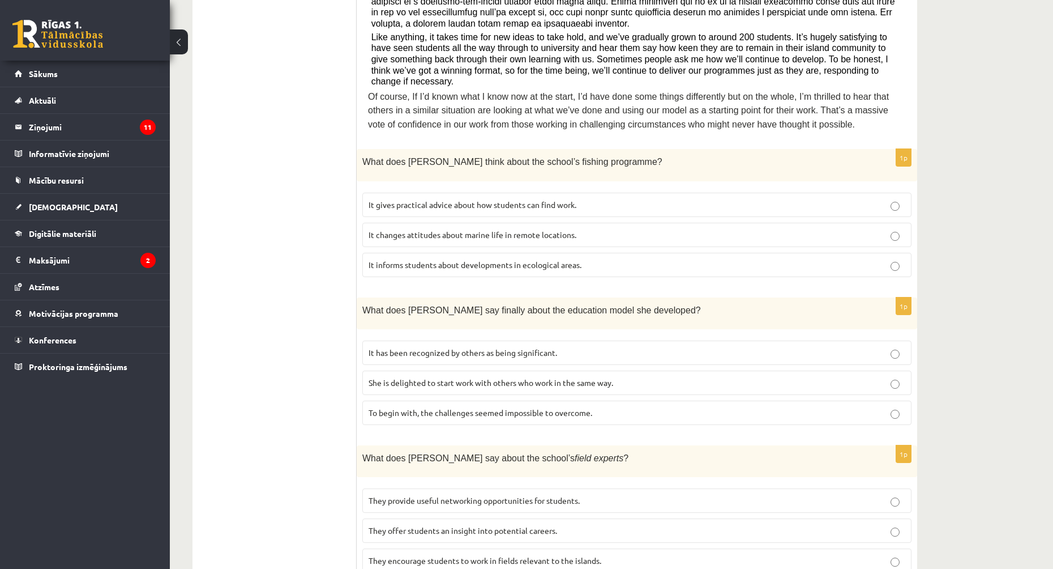
scroll to position [122, 0]
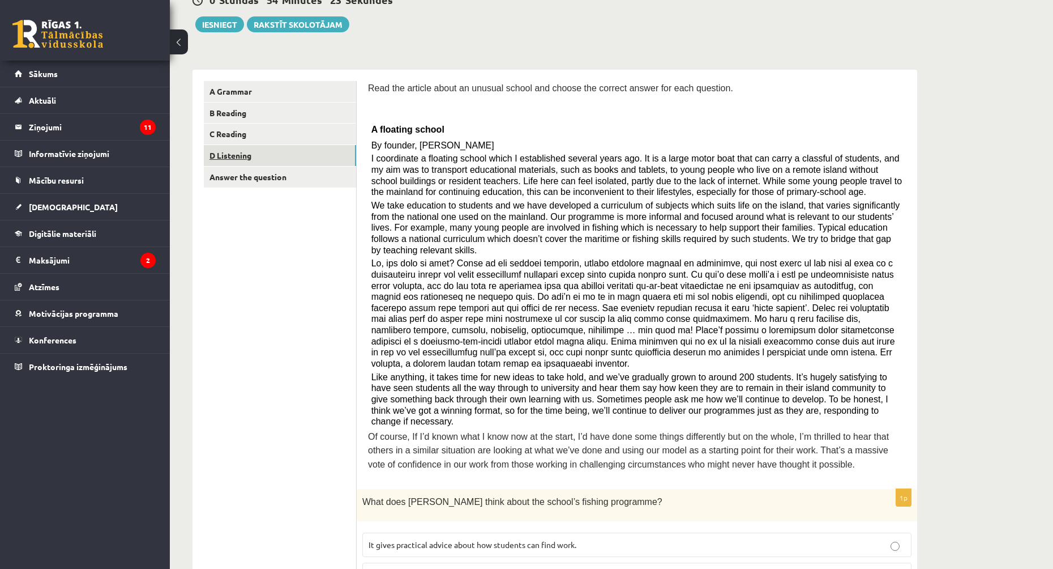
click at [301, 159] on link "D Listening" at bounding box center [280, 155] width 152 height 21
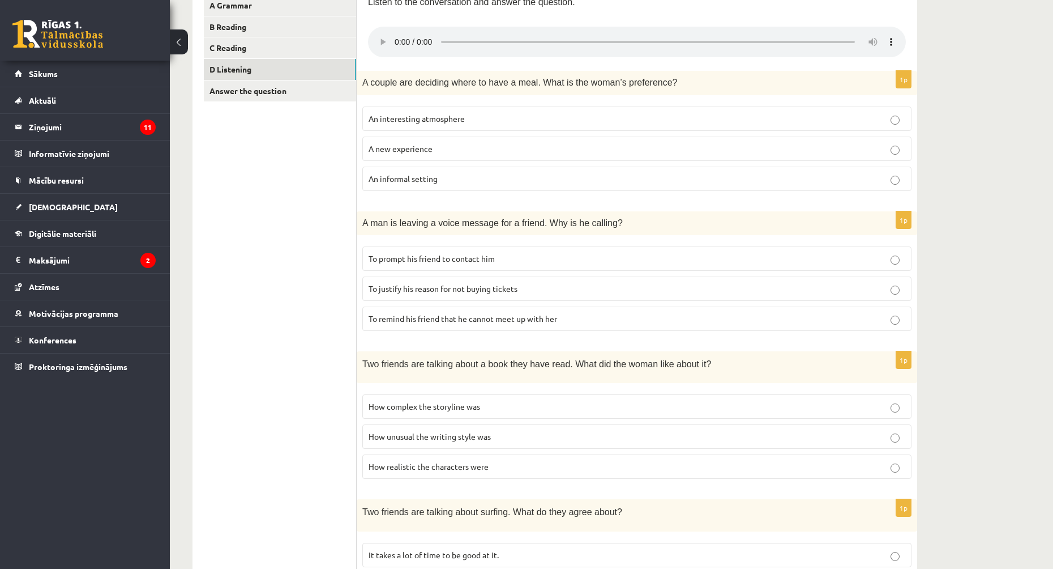
scroll to position [0, 0]
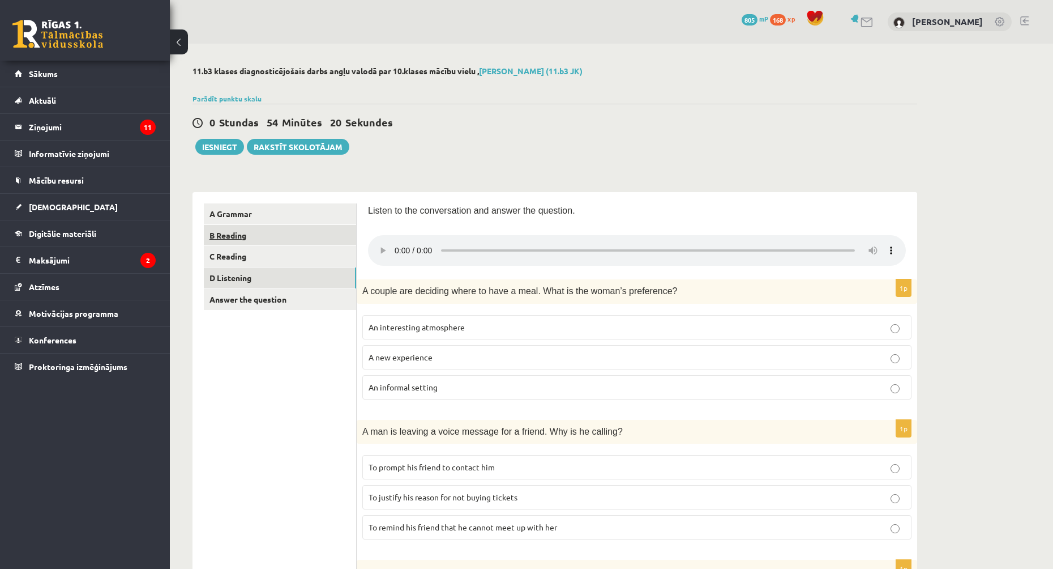
click at [251, 231] on link "B Reading" at bounding box center [280, 235] width 152 height 21
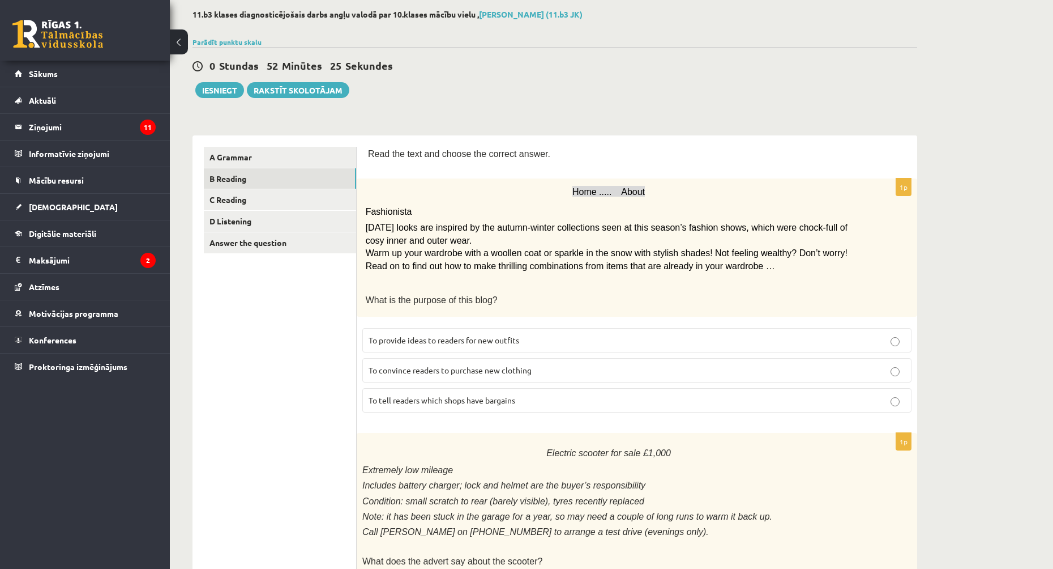
scroll to position [113, 0]
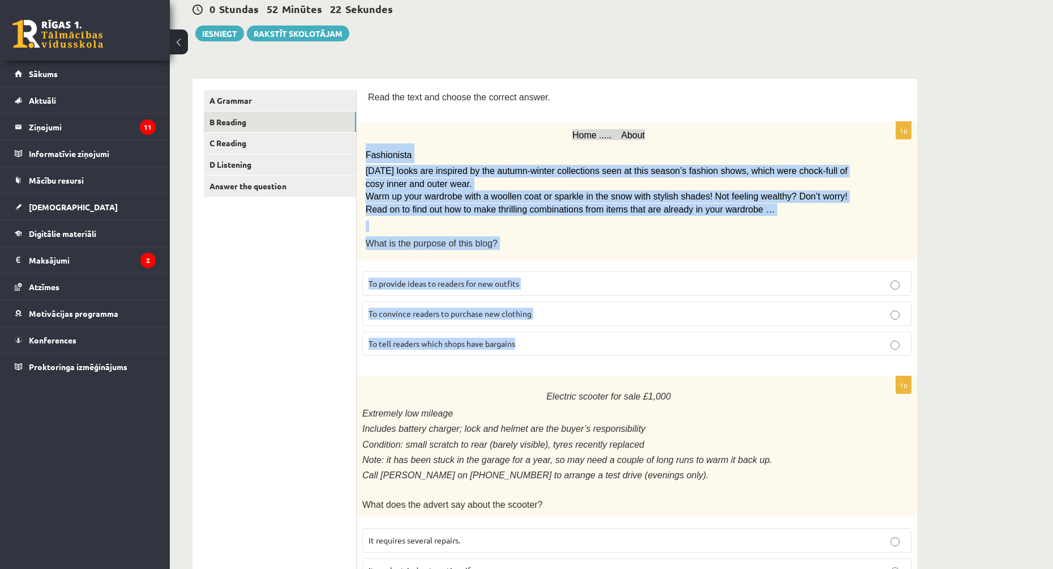
drag, startPoint x: 365, startPoint y: 152, endPoint x: 521, endPoint y: 345, distance: 248.0
click at [521, 345] on div "1p Home ..... About Fashionista Today’s looks are inspired by the autumn-winter…" at bounding box center [637, 243] width 561 height 243
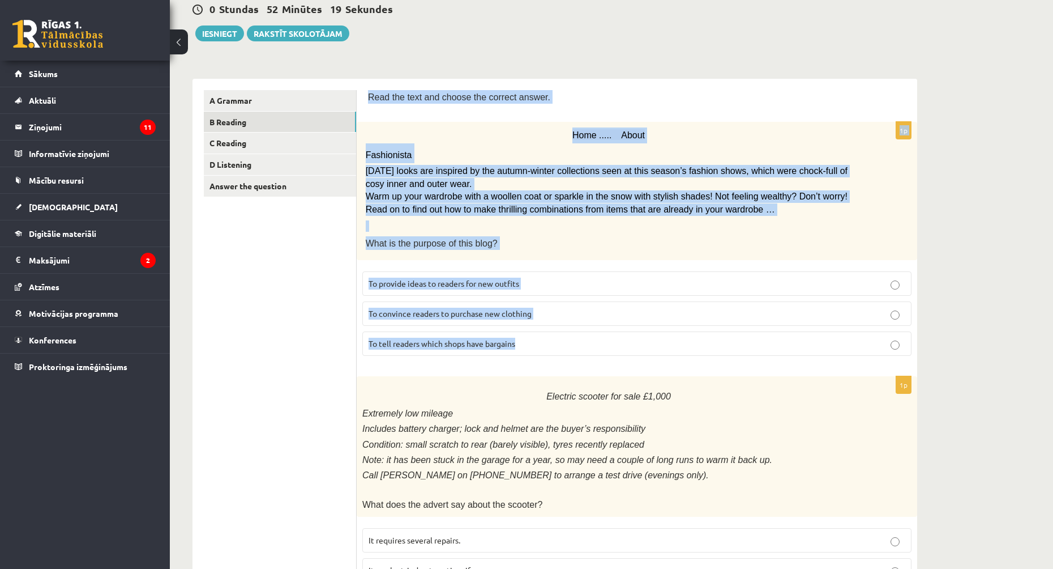
drag, startPoint x: 367, startPoint y: 96, endPoint x: 524, endPoint y: 340, distance: 290.0
copy form "Read the text and choose the correct answer. 1p Home ..... About Fashionista To…"
click at [485, 287] on p "To provide ideas to readers for new outfits" at bounding box center [637, 284] width 537 height 12
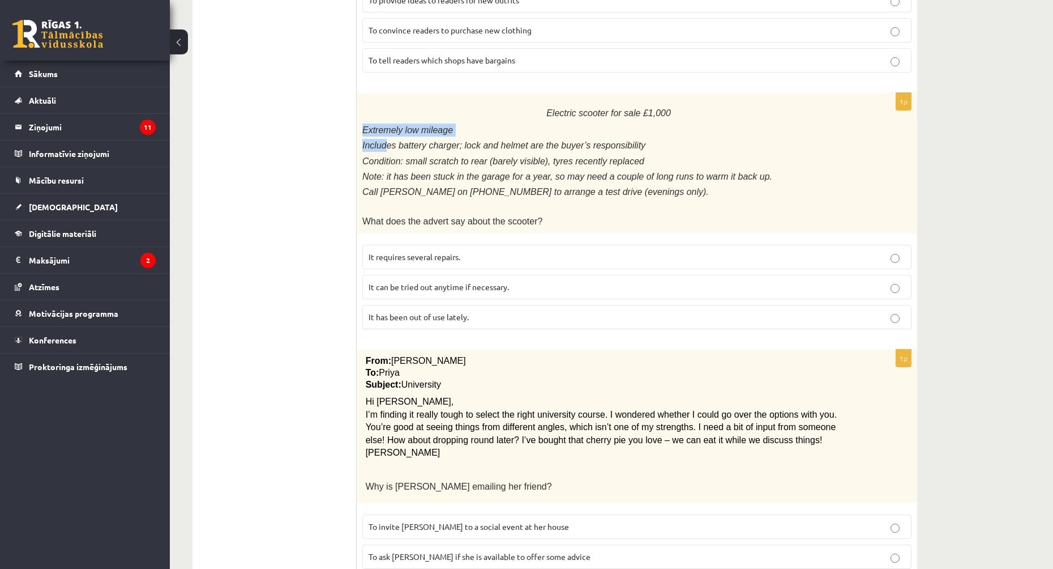
drag, startPoint x: 364, startPoint y: 126, endPoint x: 384, endPoint y: 148, distance: 29.6
click at [384, 148] on div "Electric scooter for sale £1,000 Extremely low mileage Includes battery charger…" at bounding box center [637, 163] width 561 height 140
click at [342, 133] on ul "A Grammar B Reading C Reading D Listening Answer the question" at bounding box center [280, 561] width 153 height 1509
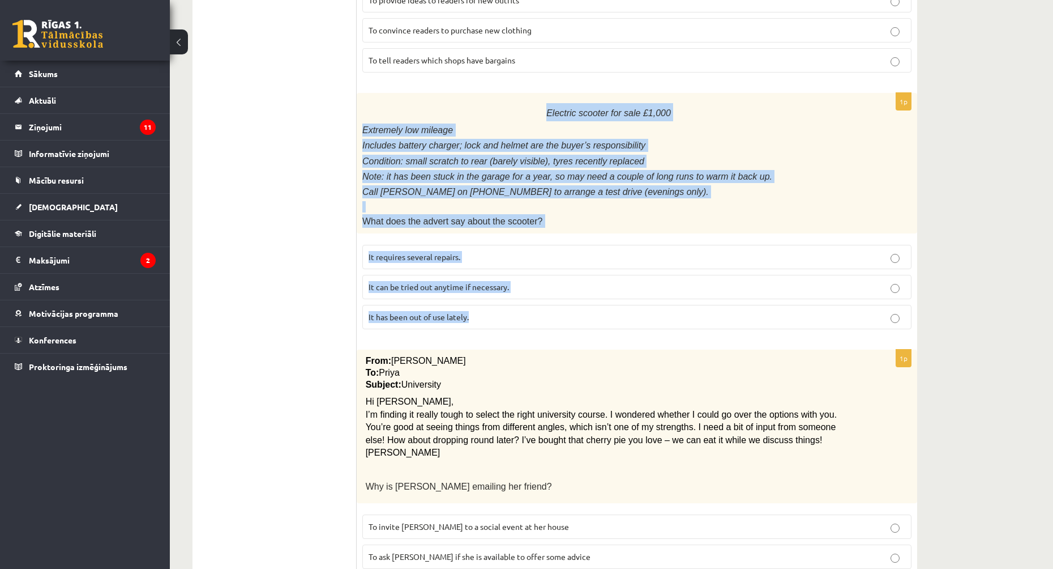
drag, startPoint x: 553, startPoint y: 112, endPoint x: 537, endPoint y: 310, distance: 199.4
click at [537, 310] on div "1p Electric scooter for sale £1,000 Extremely low mileage Includes battery char…" at bounding box center [637, 215] width 561 height 245
copy div "Electric scooter for sale £1,000 Extremely low mileage Includes battery charger…"
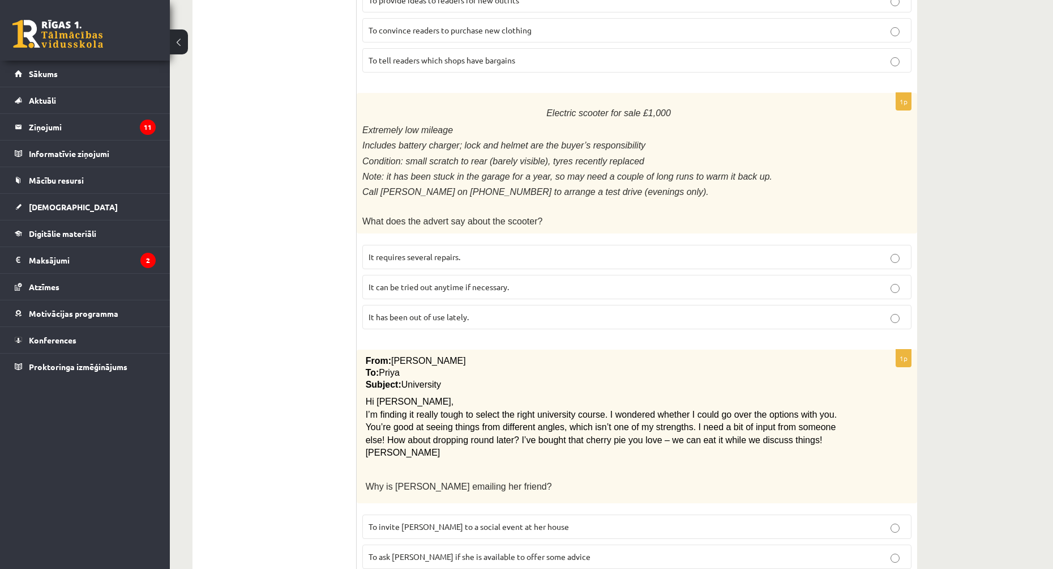
click at [287, 242] on ul "A Grammar B Reading C Reading D Listening Answer the question" at bounding box center [280, 561] width 153 height 1509
click at [456, 315] on span "It has been out of use lately." at bounding box center [419, 316] width 100 height 10
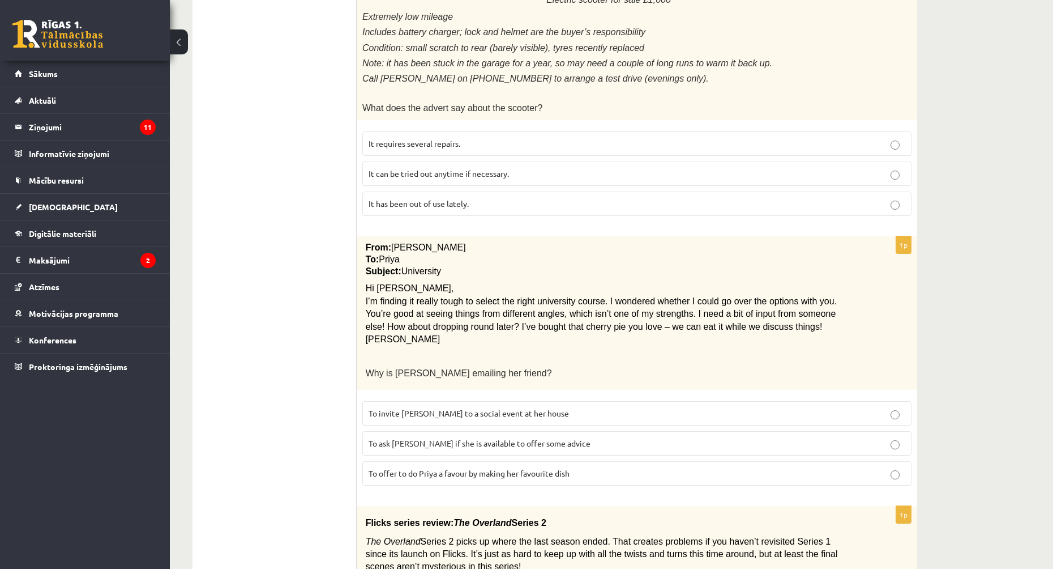
scroll to position [566, 0]
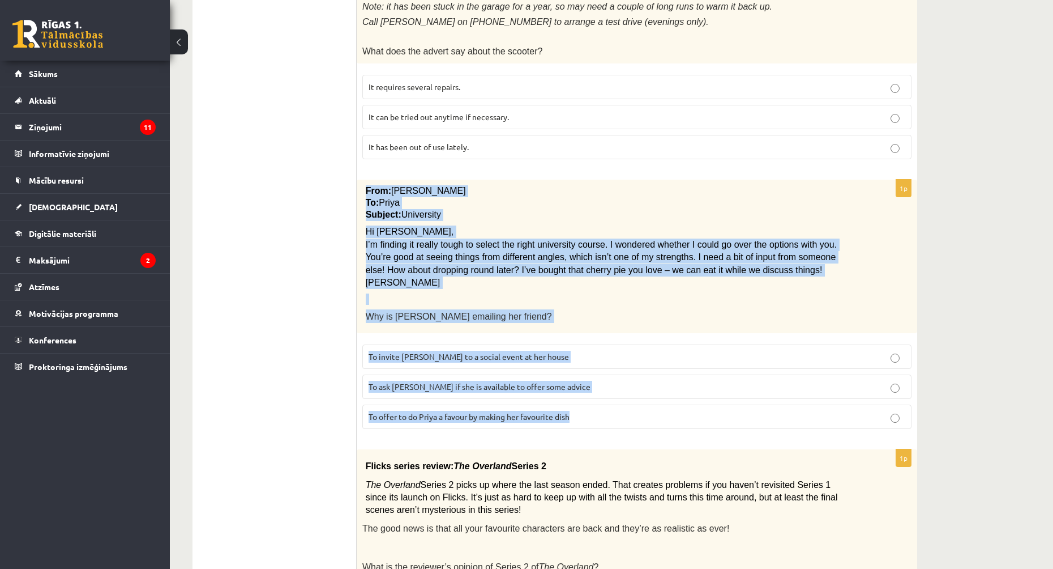
drag, startPoint x: 366, startPoint y: 183, endPoint x: 575, endPoint y: 419, distance: 315.4
click at [575, 419] on div "1p From: Emily To: Priya Subject: University Hi Priya, I’m finding it really to…" at bounding box center [637, 309] width 561 height 258
copy div "From: Emily To: Priya Subject: University Hi Priya, I’m finding it really tough…"
drag, startPoint x: 424, startPoint y: 372, endPoint x: 379, endPoint y: 362, distance: 45.7
click at [425, 374] on label "To ask Priya if she is available to offer some advice" at bounding box center [636, 386] width 549 height 24
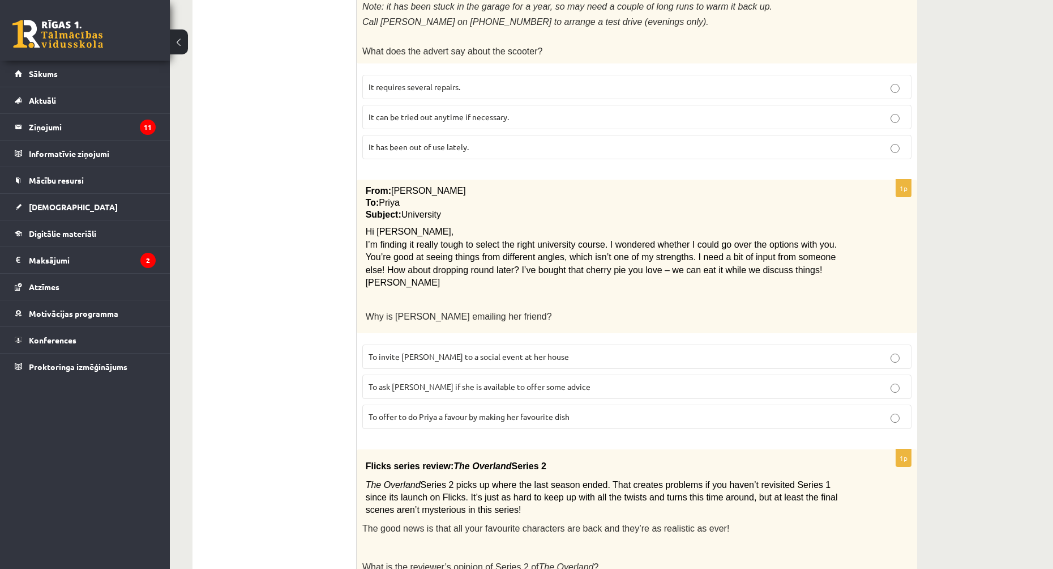
click at [335, 355] on ul "A Grammar B Reading C Reading D Listening Answer the question" at bounding box center [280, 391] width 153 height 1509
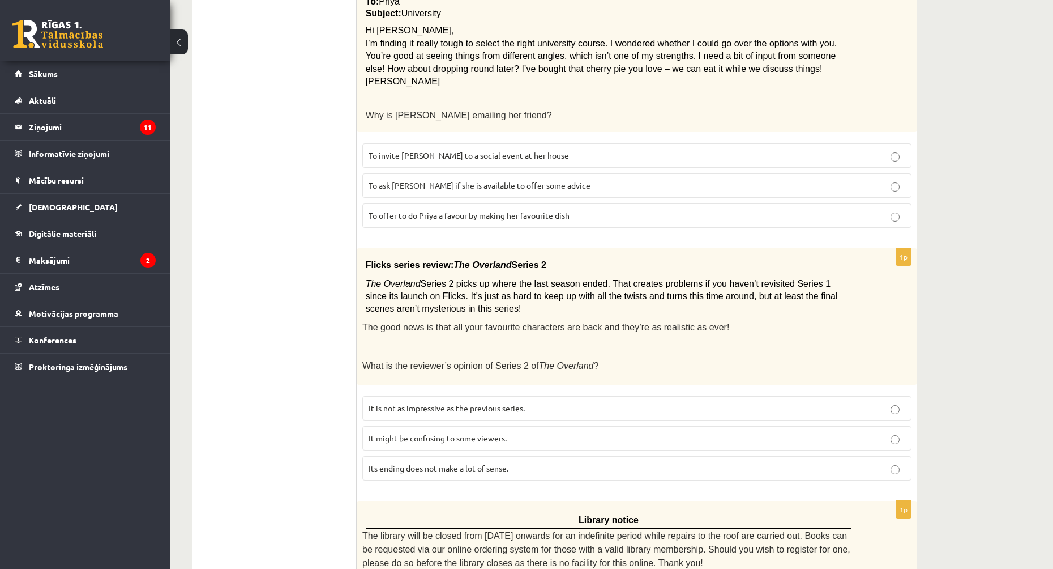
scroll to position [824, 0]
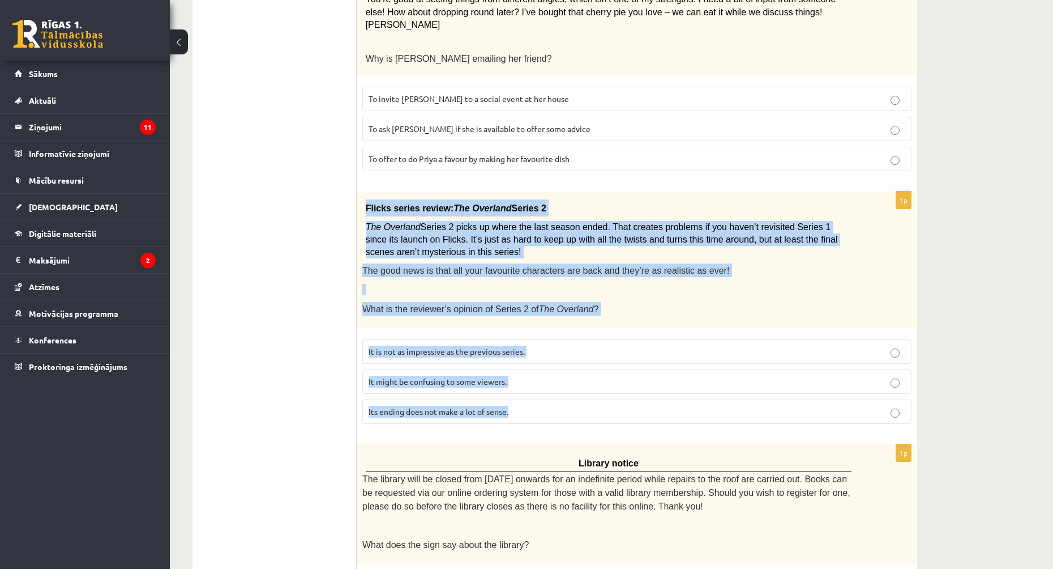
drag, startPoint x: 365, startPoint y: 199, endPoint x: 528, endPoint y: 412, distance: 267.9
click at [528, 412] on div "1p Flicks series review: The Overland Series 2 The Overland Series 2 picks up w…" at bounding box center [637, 311] width 561 height 241
copy div "Flicks series review: The Overland Series 2 The Overland Series 2 picks up wher…"
click at [418, 380] on label "It might be confusing to some viewers." at bounding box center [636, 381] width 549 height 24
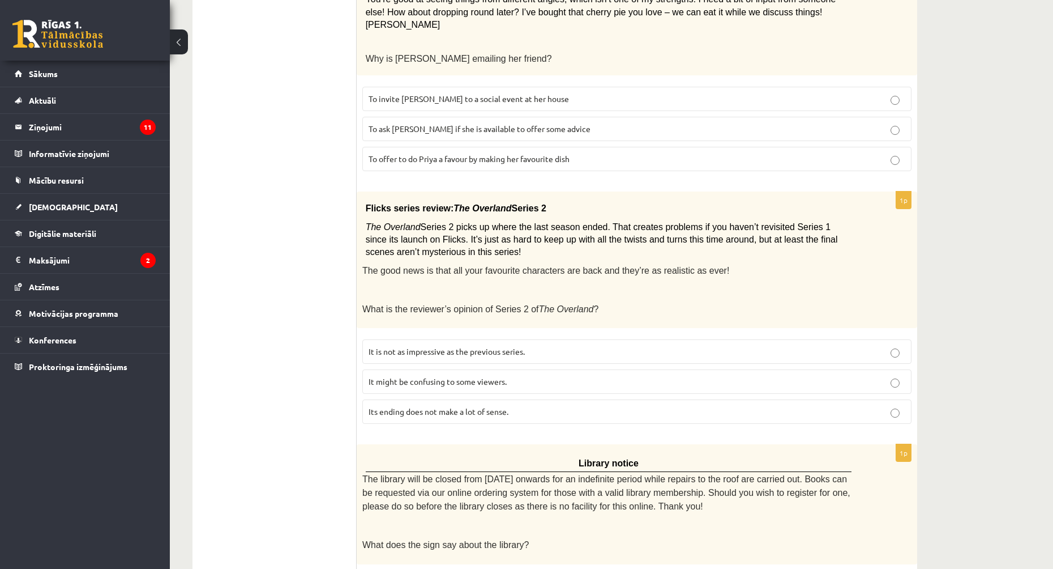
scroll to position [1051, 0]
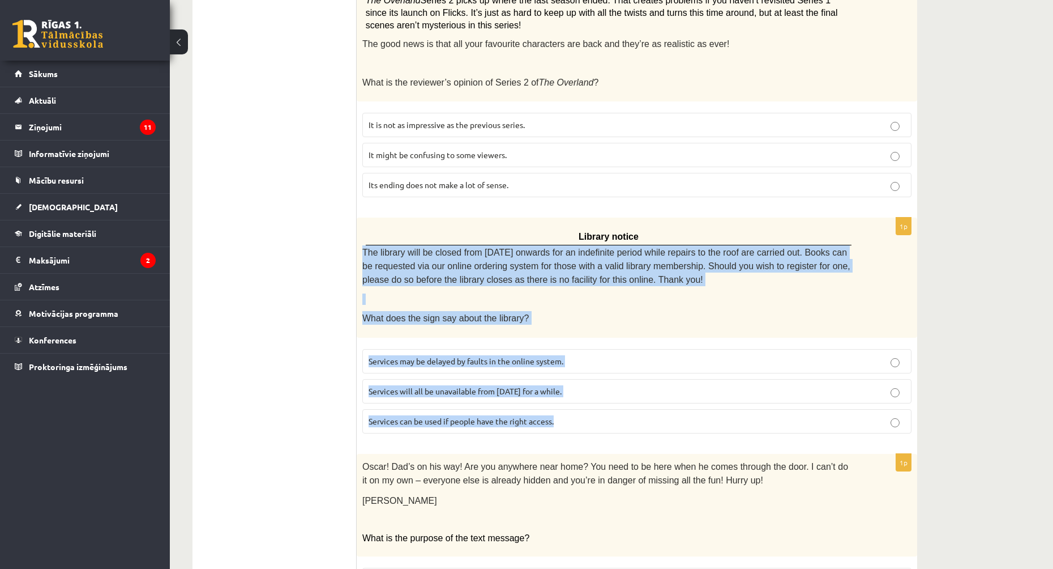
drag, startPoint x: 362, startPoint y: 242, endPoint x: 598, endPoint y: 429, distance: 300.7
click at [598, 429] on div "1p Library notice The library will be closed from Monday onwards for an indefin…" at bounding box center [637, 329] width 561 height 224
copy div "The library will be closed from Monday onwards for an indefinite period while r…"
click at [466, 417] on label "Services can be used if people have the right access." at bounding box center [636, 421] width 549 height 24
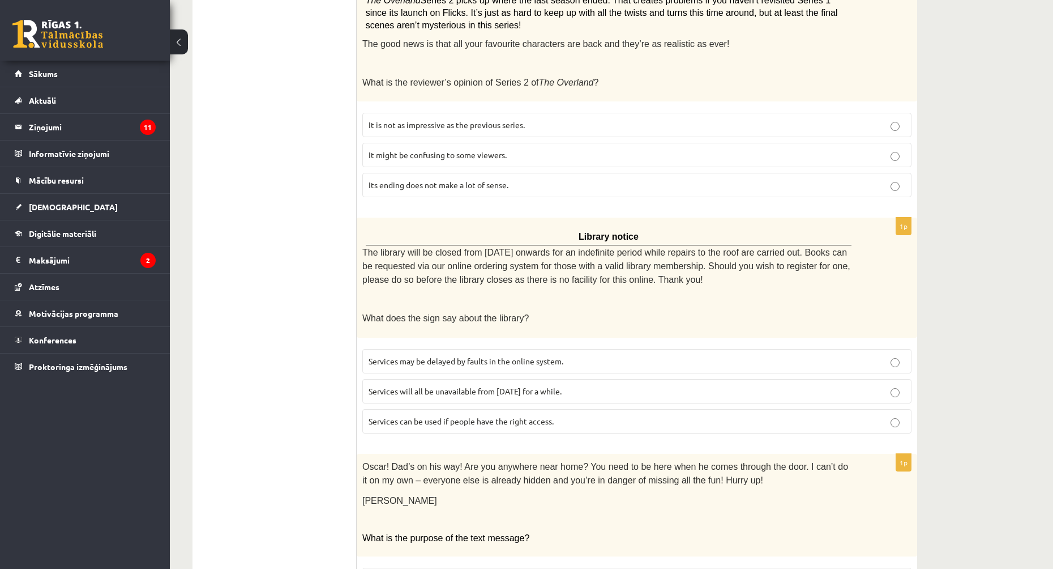
scroll to position [1164, 0]
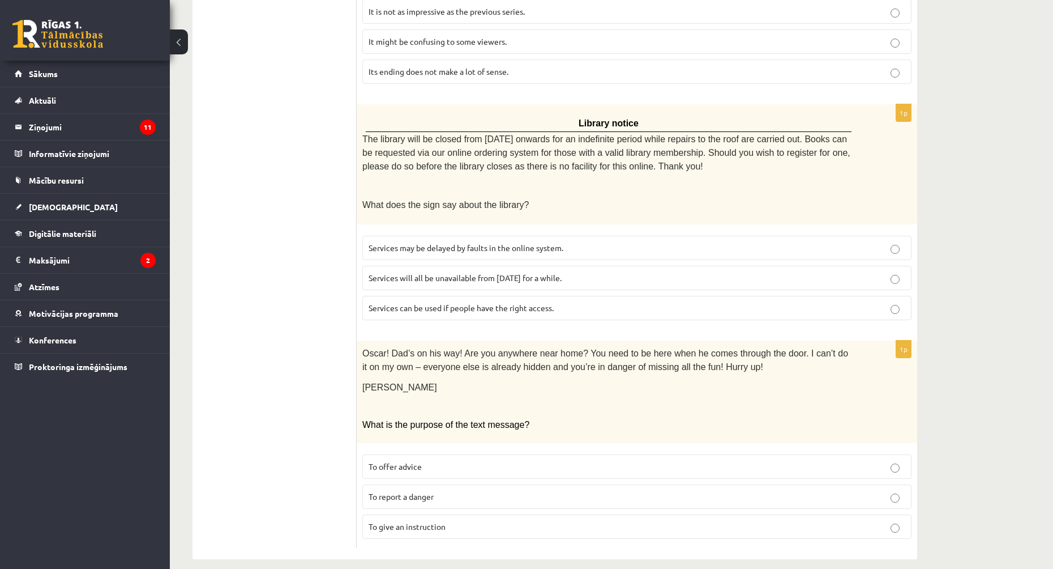
click at [411, 461] on span "To offer advice" at bounding box center [395, 466] width 53 height 10
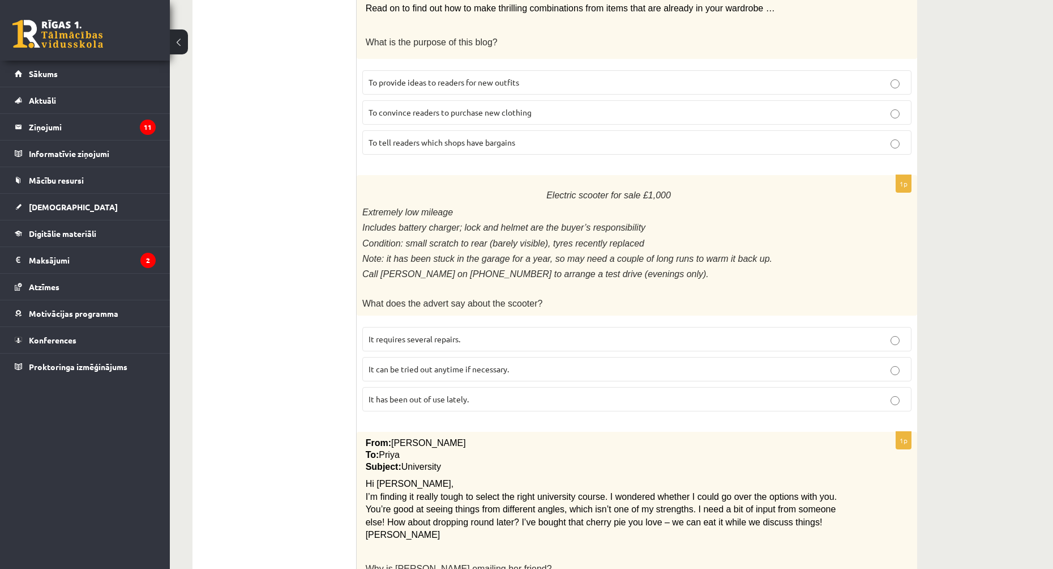
scroll to position [0, 0]
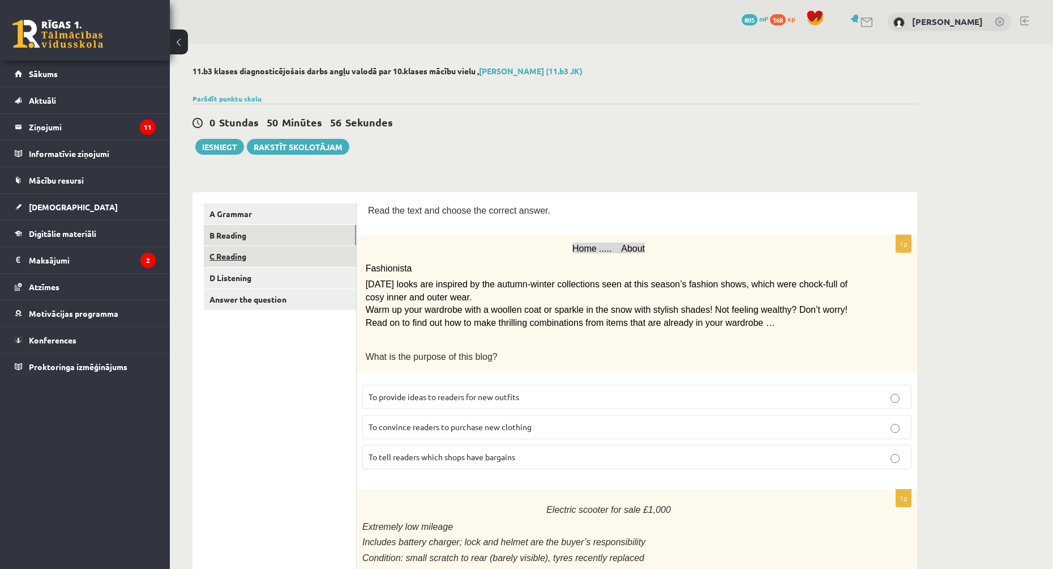
click at [278, 263] on link "C Reading" at bounding box center [280, 256] width 152 height 21
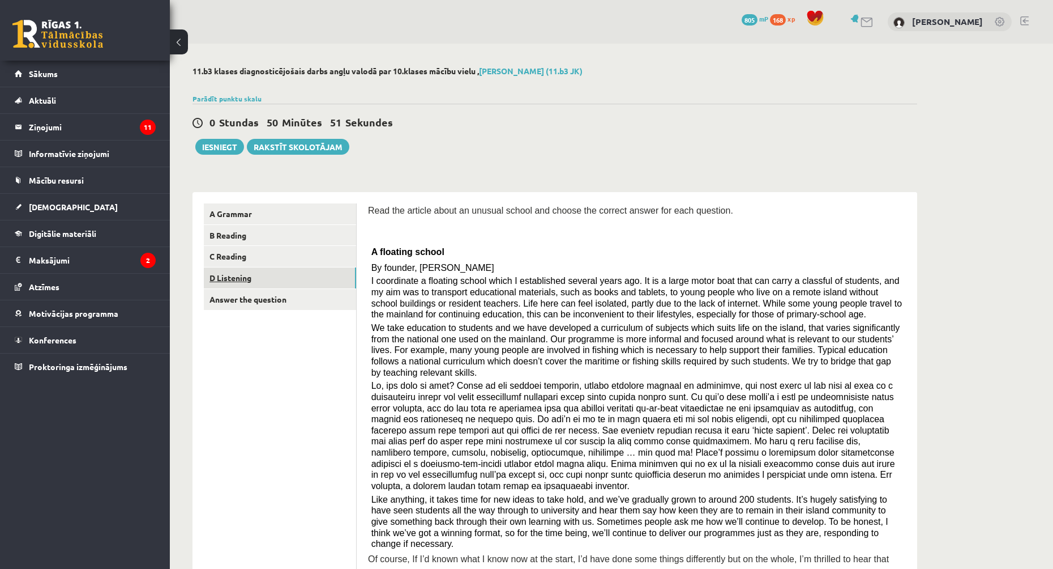
click at [258, 278] on link "D Listening" at bounding box center [280, 277] width 152 height 21
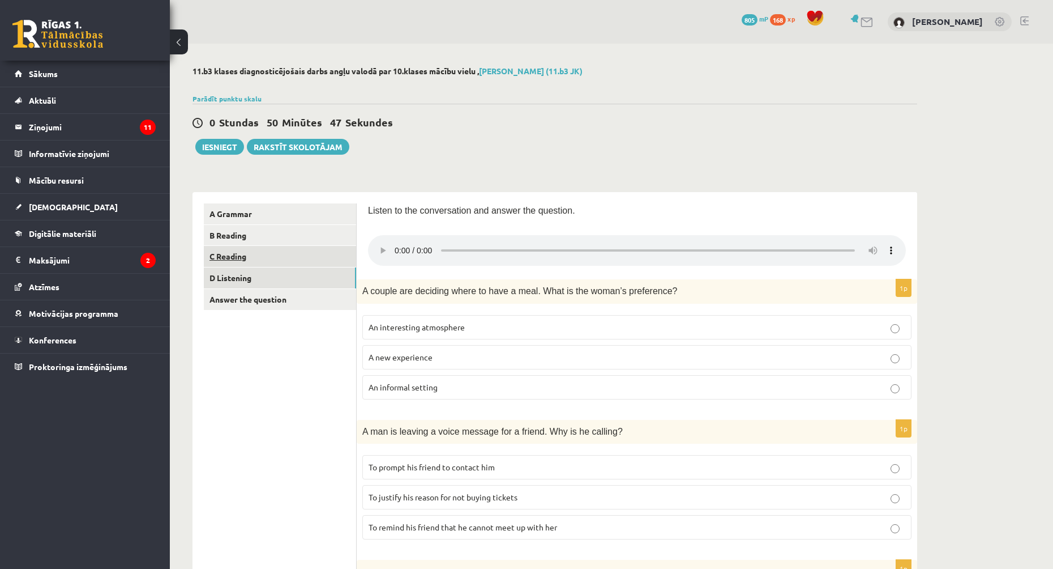
click at [285, 262] on link "C Reading" at bounding box center [280, 256] width 152 height 21
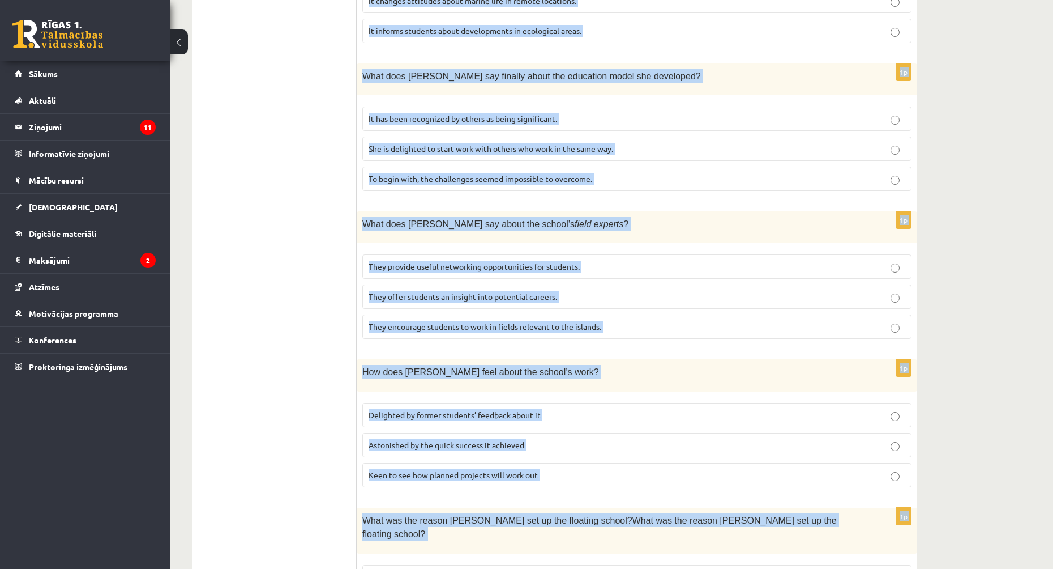
scroll to position [915, 0]
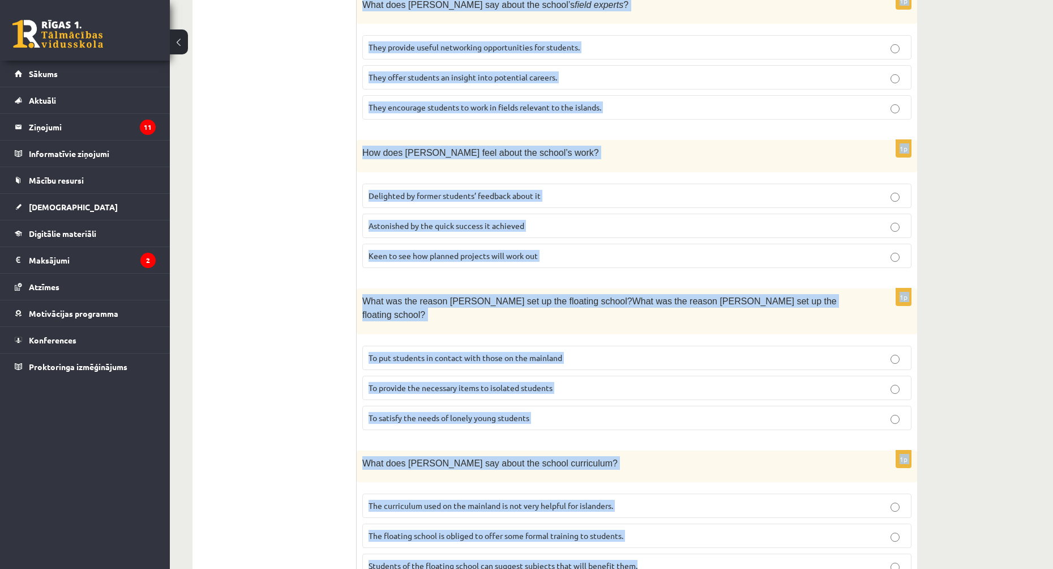
drag, startPoint x: 369, startPoint y: 151, endPoint x: 903, endPoint y: 519, distance: 649.0
copy form "Read the article about an unusual school and choose the correct answer for each…"
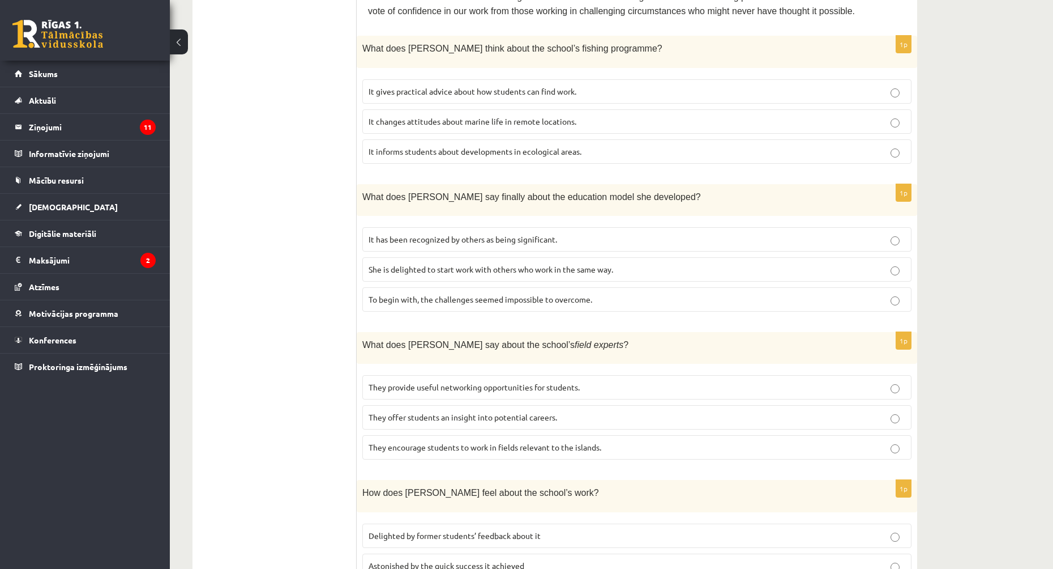
click at [284, 276] on ul "A Grammar B Reading C Reading D Listening Answer the question" at bounding box center [280, 277] width 153 height 1299
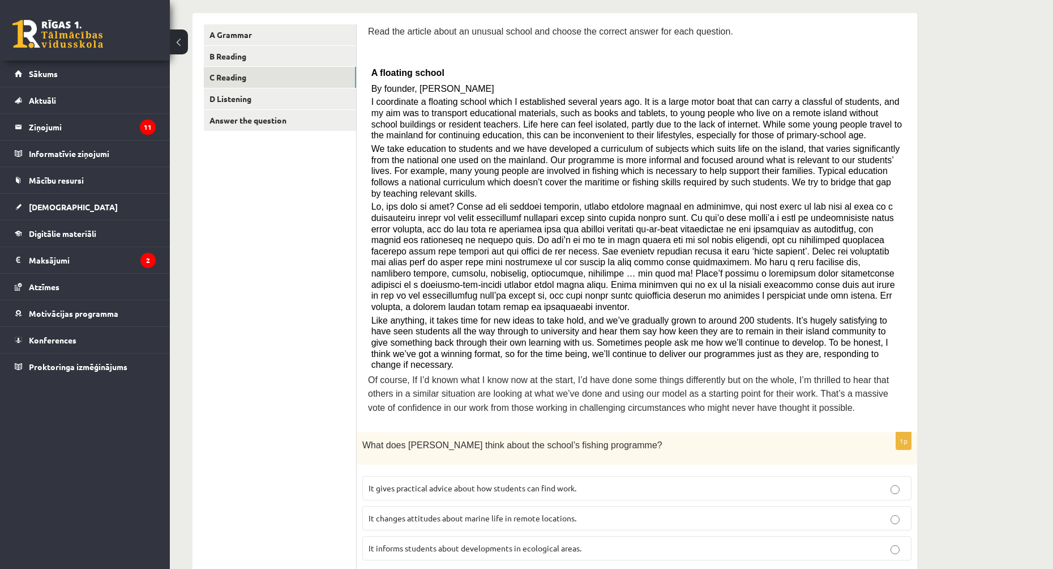
scroll to position [349, 0]
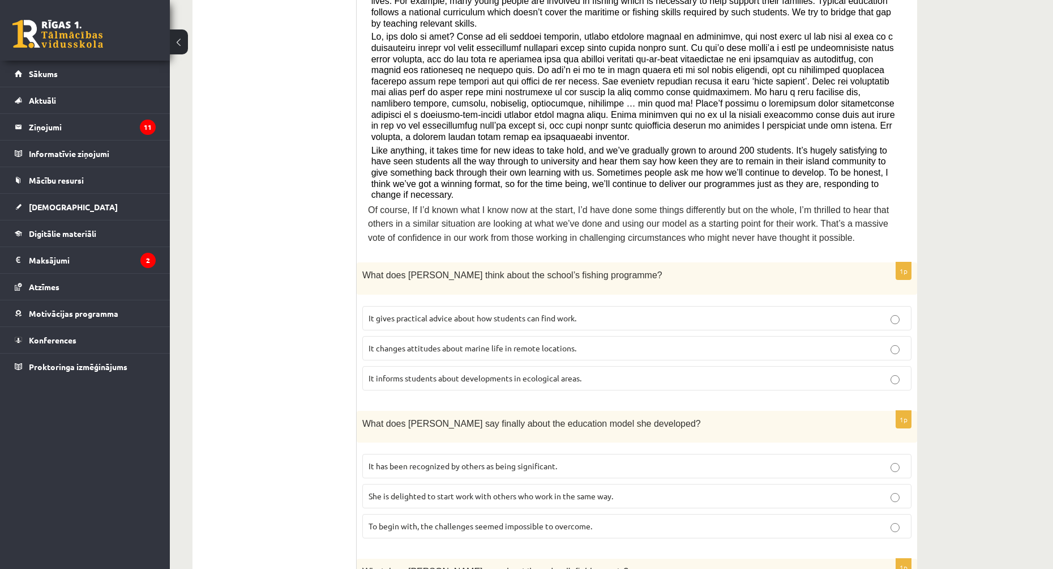
click at [432, 373] on span "It informs students about developments in ecological areas." at bounding box center [475, 378] width 213 height 10
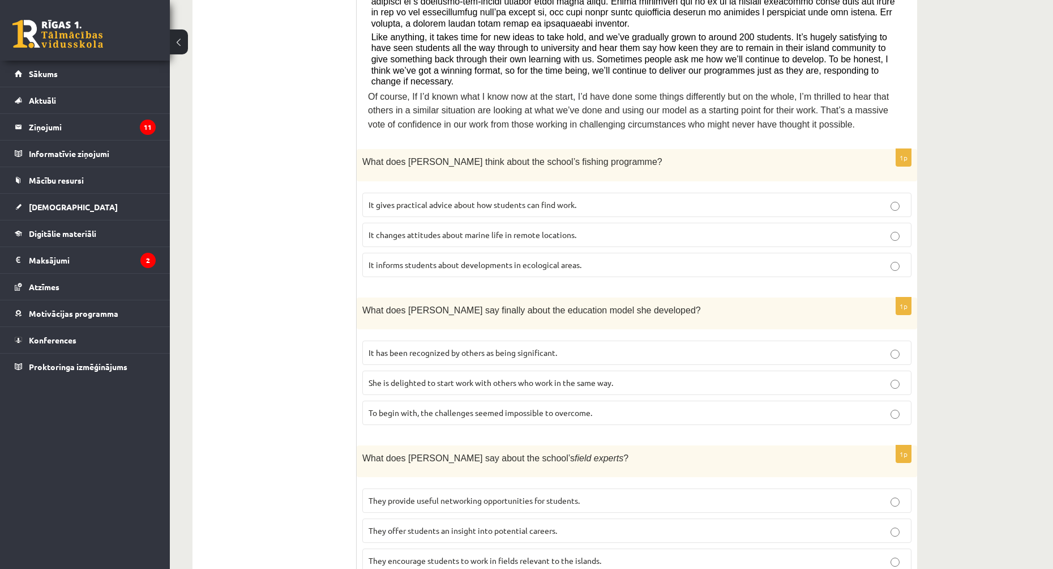
scroll to position [519, 0]
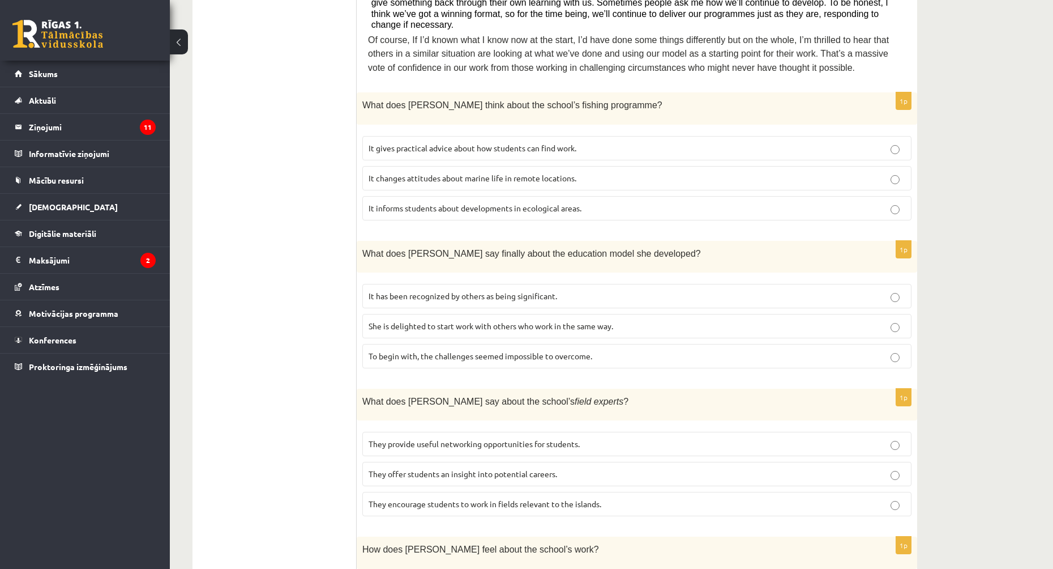
click at [422, 291] on span "It has been recognized by others as being significant." at bounding box center [463, 296] width 189 height 10
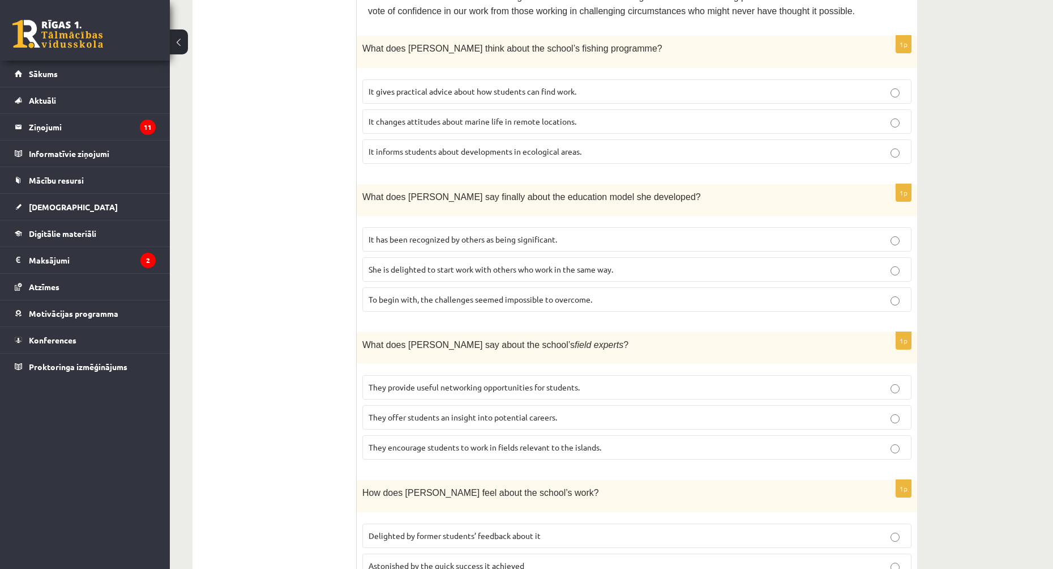
scroll to position [689, 0]
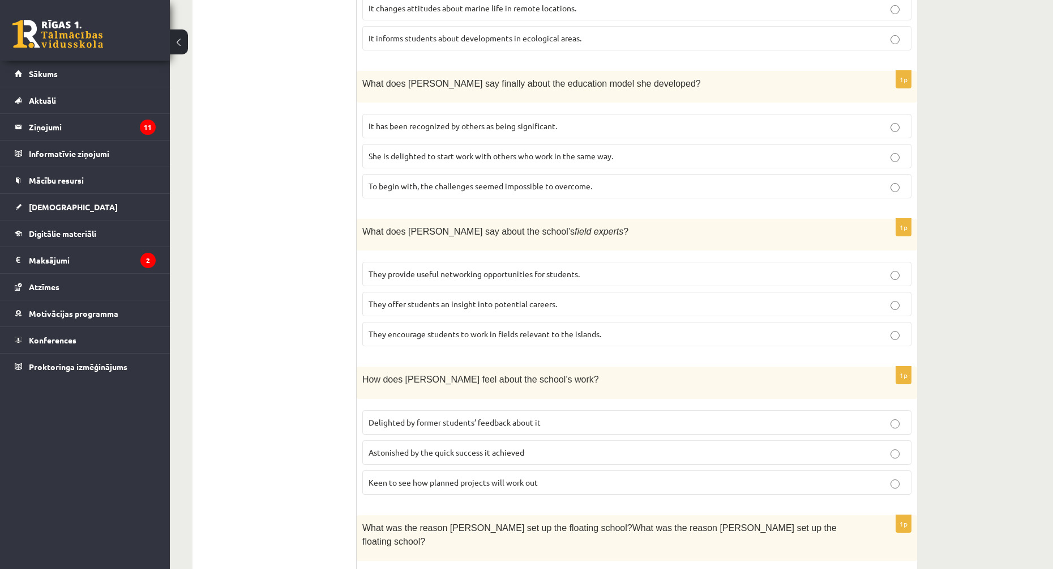
click at [451, 328] on span "They encourage students to work in fields relevant to the islands." at bounding box center [485, 333] width 233 height 10
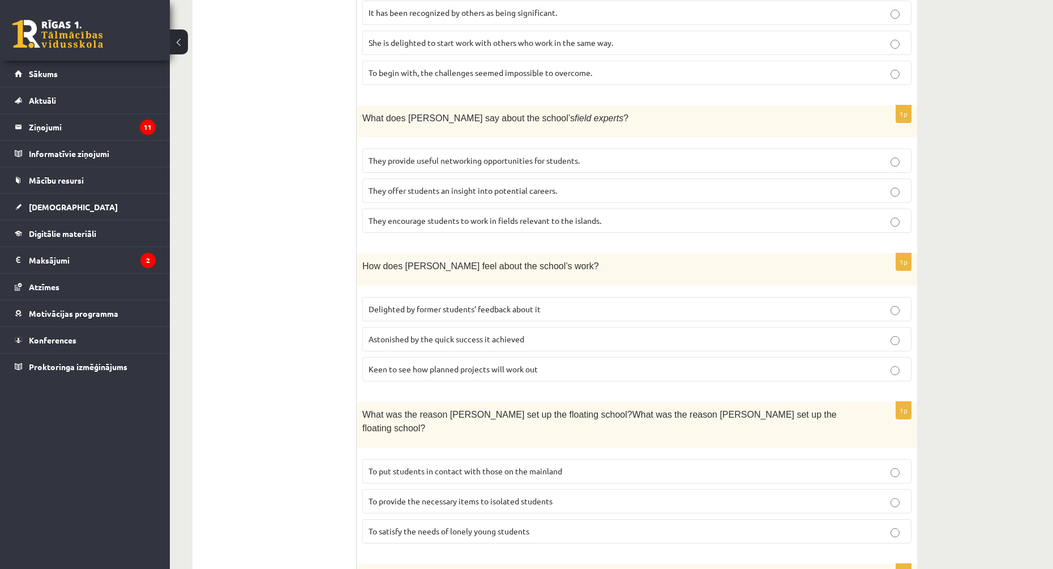
click at [552, 155] on span "They provide useful networking opportunities for students." at bounding box center [474, 160] width 211 height 10
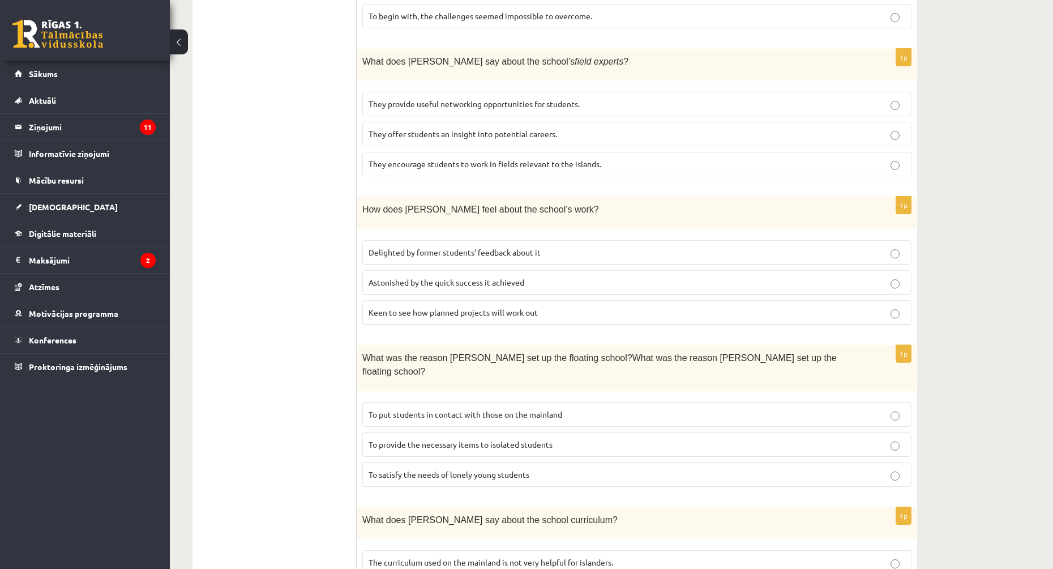
scroll to position [915, 0]
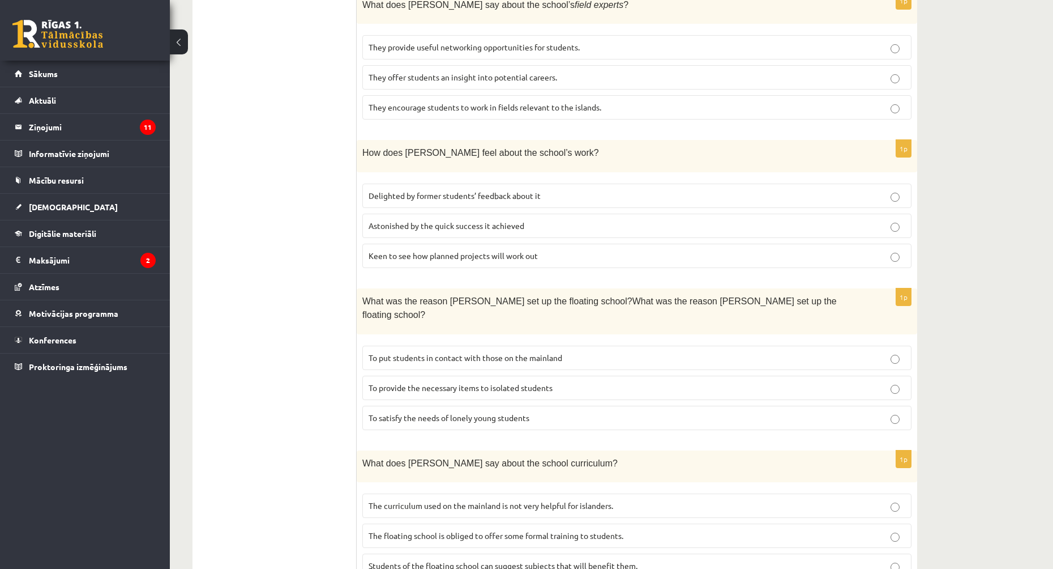
click at [408, 190] on span "Delighted by former students’ feedback about it" at bounding box center [455, 195] width 172 height 10
click at [528, 382] on span "To provide the necessary items to isolated students" at bounding box center [461, 387] width 184 height 10
click at [455, 530] on span "The floating school is obliged to offer some formal training to students." at bounding box center [496, 535] width 255 height 10
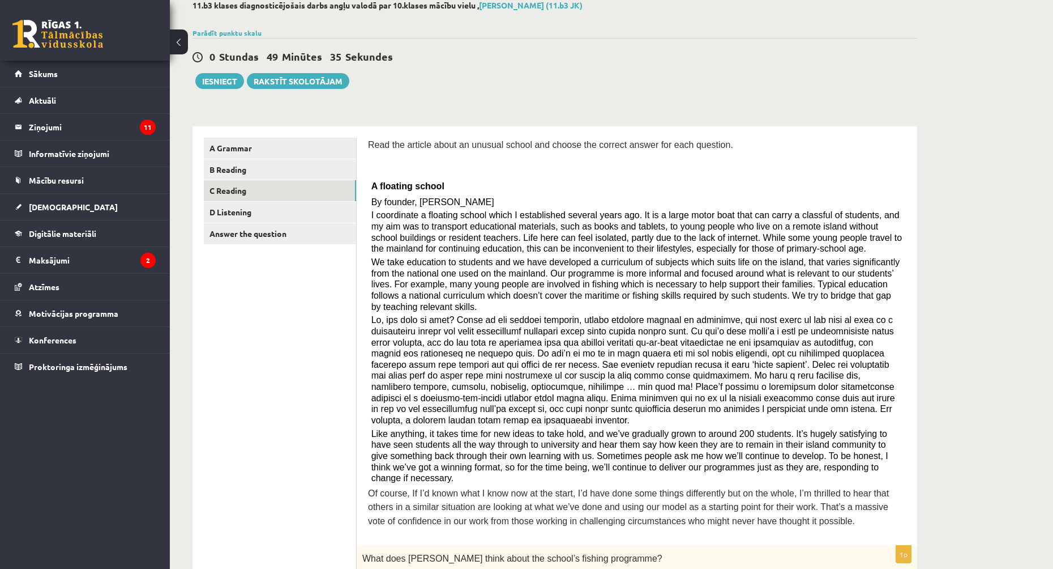
scroll to position [0, 0]
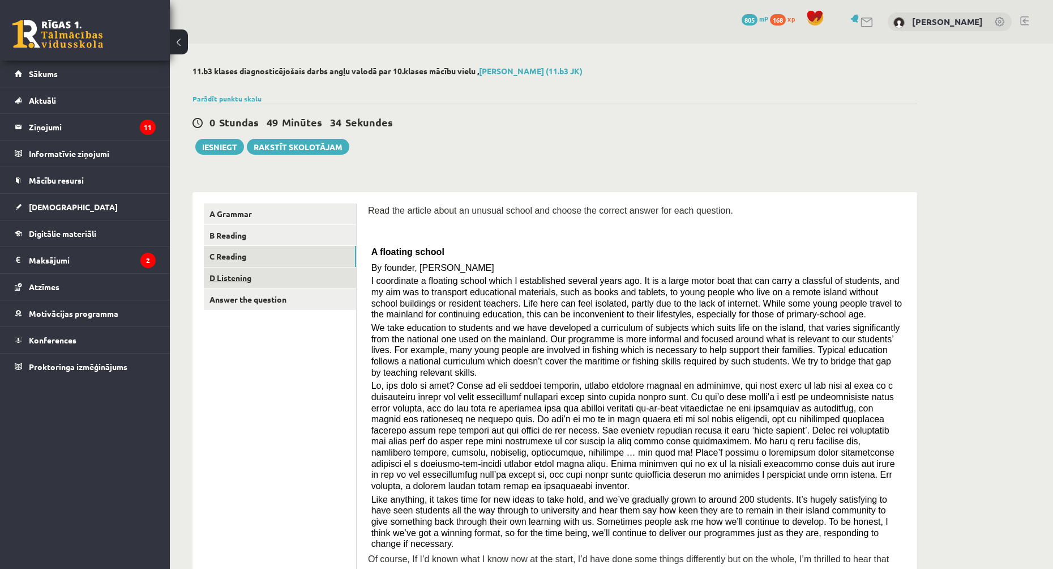
click at [263, 276] on link "D Listening" at bounding box center [280, 277] width 152 height 21
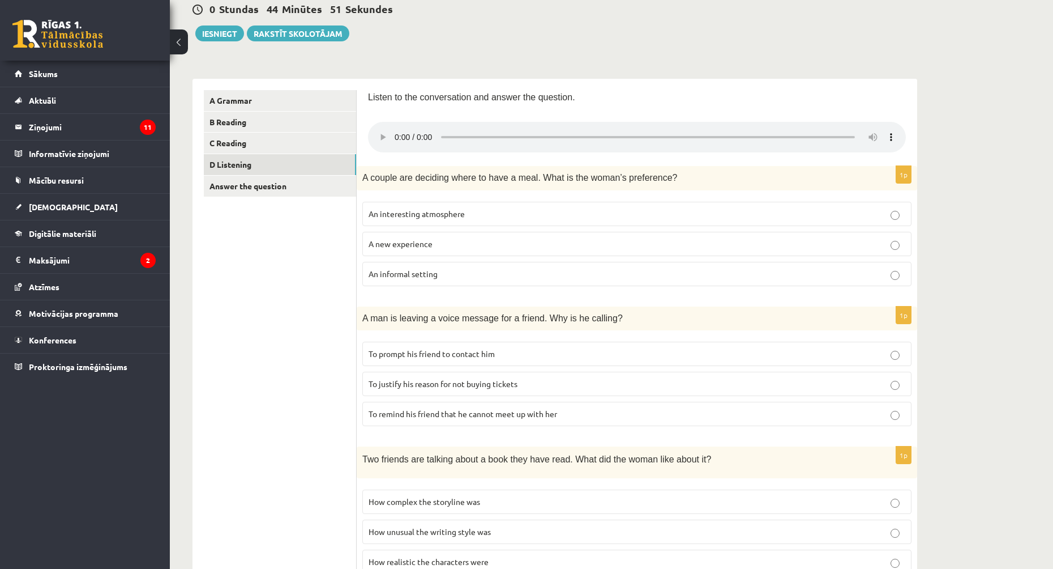
scroll to position [57, 0]
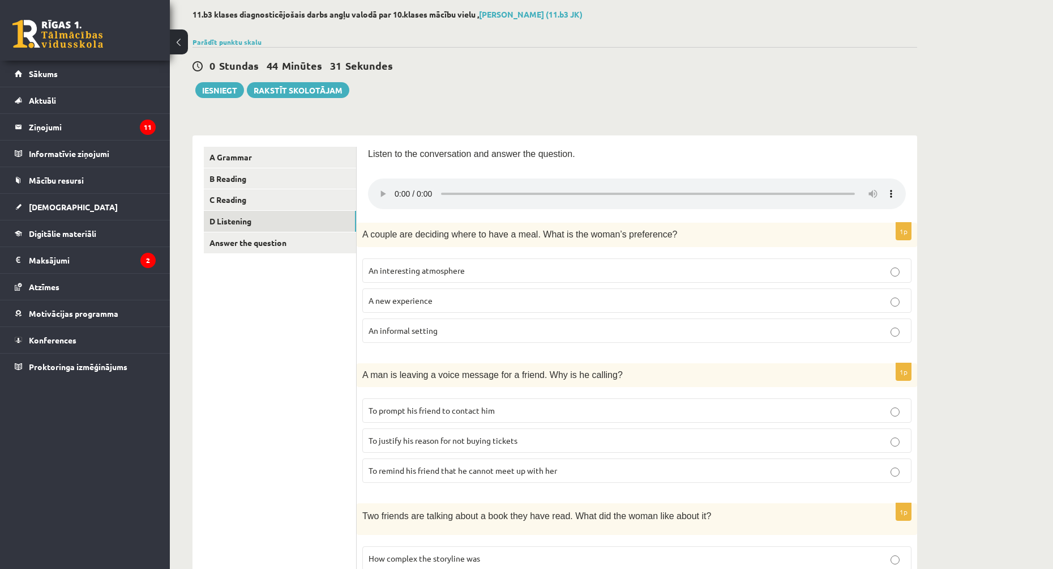
drag, startPoint x: 267, startPoint y: 67, endPoint x: 394, endPoint y: 72, distance: 126.4
click at [386, 81] on div "0 Stundas 44 Minūtes 30 Sekundes Ieskaite saglabāta! Iesniegt Rakstīt skolotājam" at bounding box center [555, 72] width 725 height 51
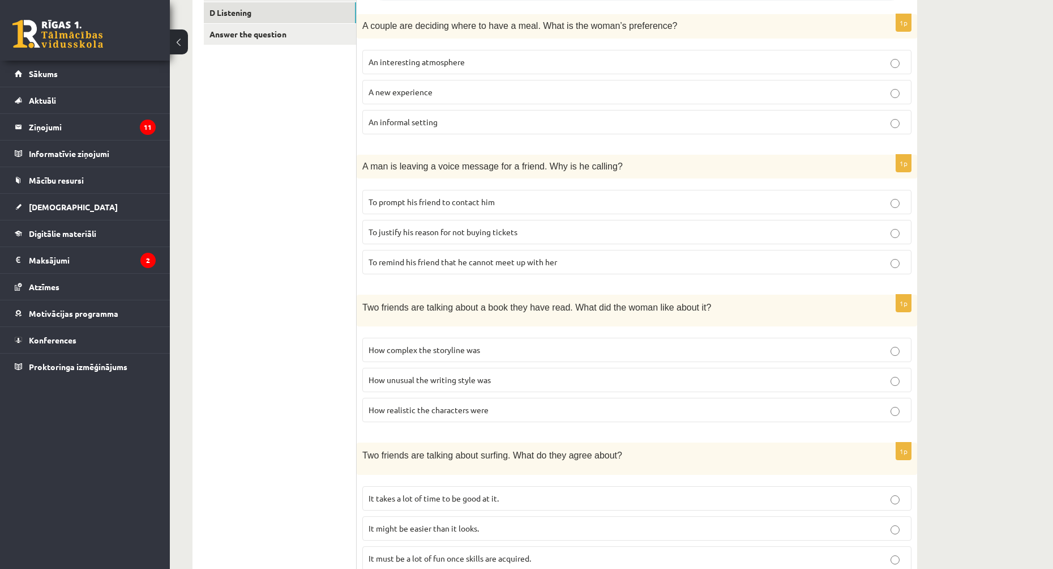
scroll to position [95, 0]
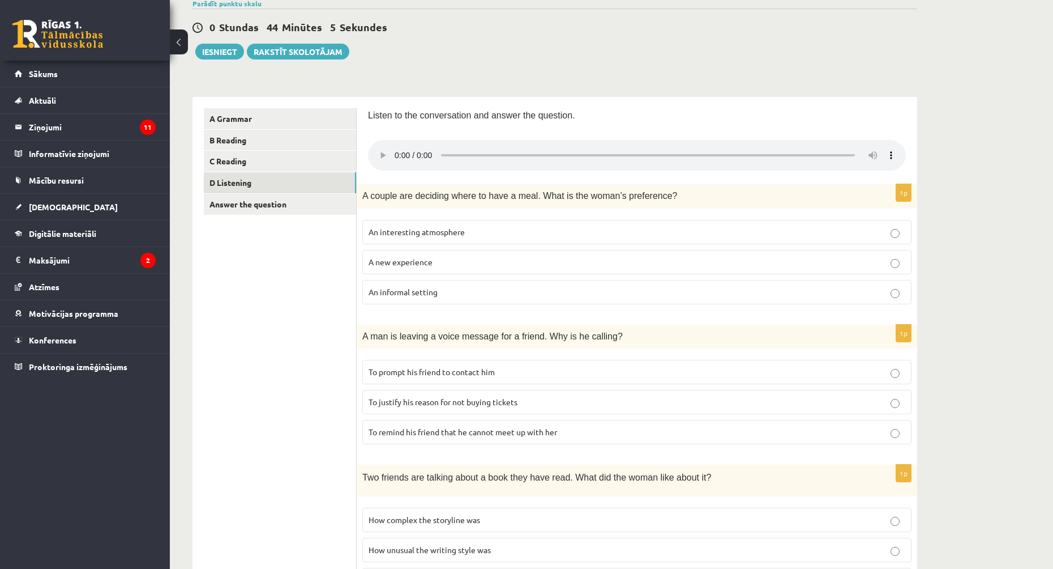
click at [421, 295] on span "An informal setting" at bounding box center [403, 292] width 69 height 10
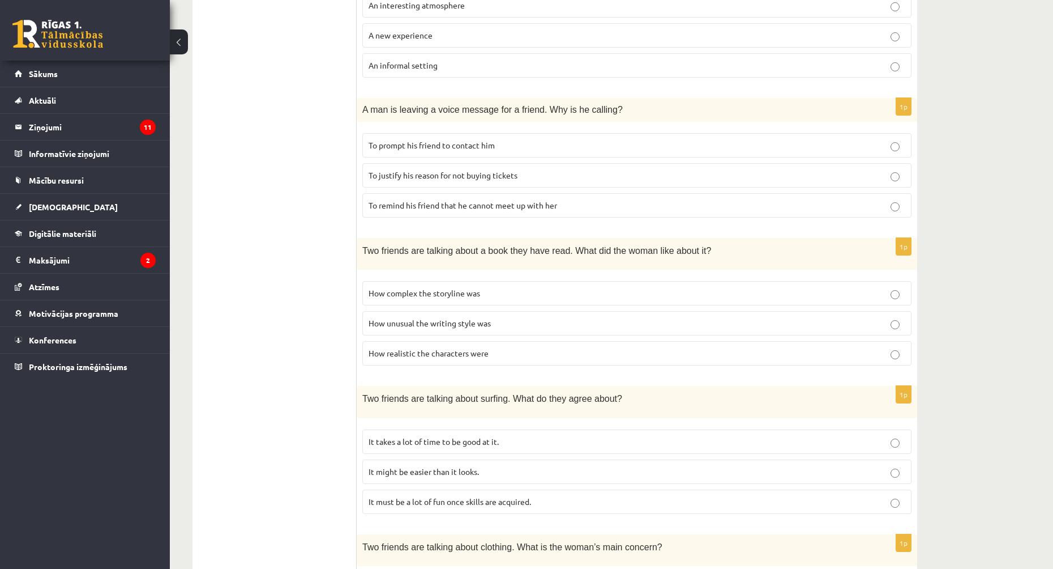
scroll to position [435, 0]
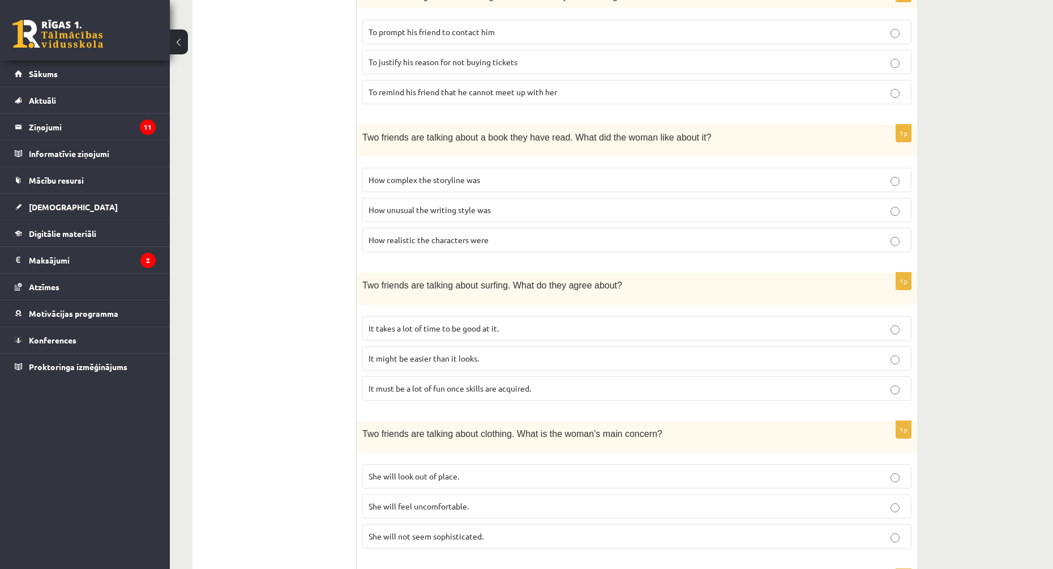
click at [462, 328] on span "It takes a lot of time to be good at it." at bounding box center [434, 328] width 130 height 10
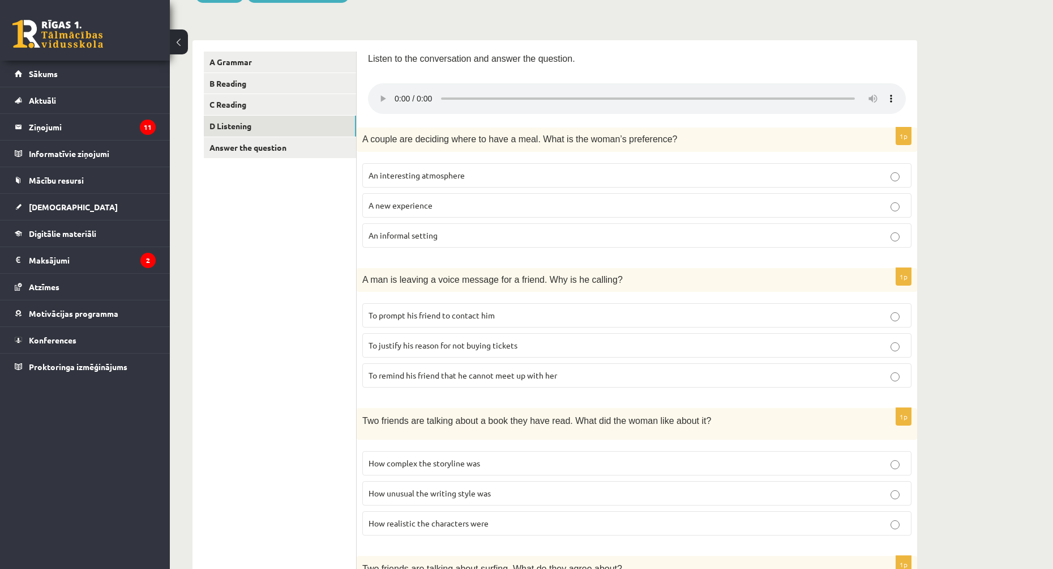
scroll to position [208, 0]
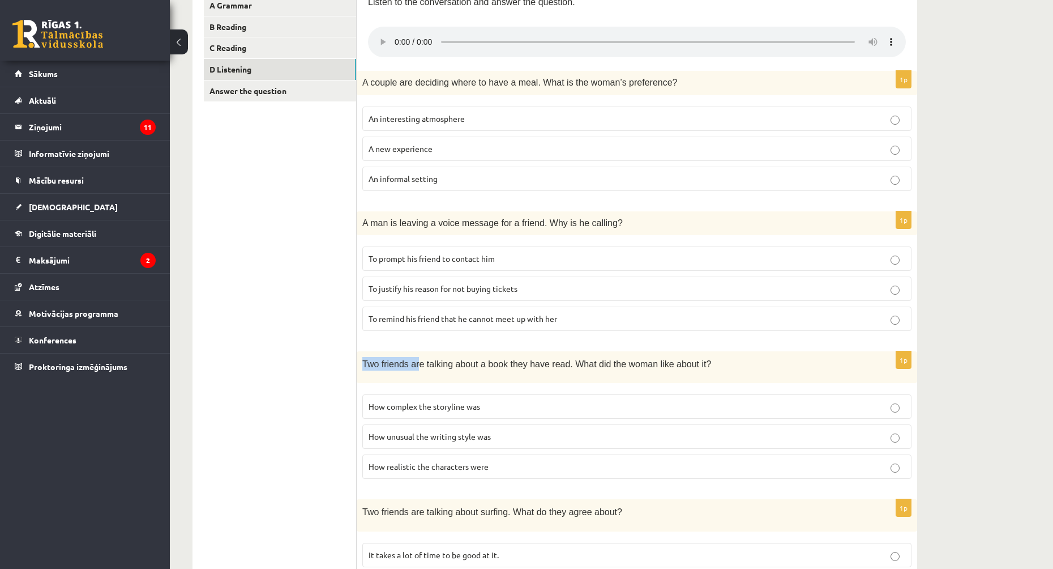
drag, startPoint x: 362, startPoint y: 364, endPoint x: 416, endPoint y: 358, distance: 53.6
click at [416, 359] on span "Two friends are talking about a book they have read. What did the woman like ab…" at bounding box center [536, 364] width 349 height 10
click at [342, 306] on ul "A Grammar B Reading C Reading D Listening Answer the question" at bounding box center [280, 463] width 153 height 937
click at [453, 260] on span "To prompt his friend to contact him" at bounding box center [432, 258] width 126 height 10
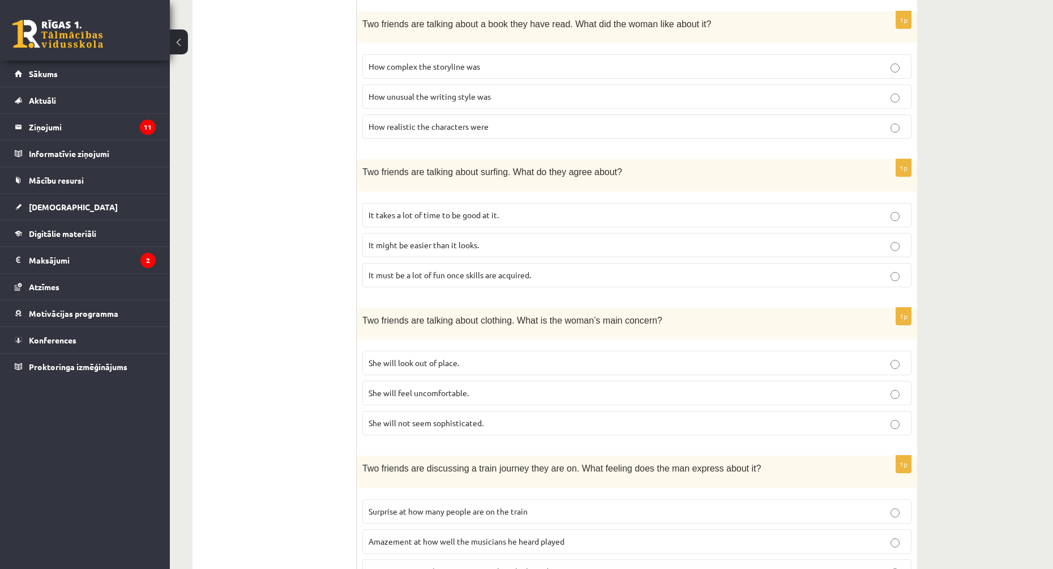
scroll to position [492, 0]
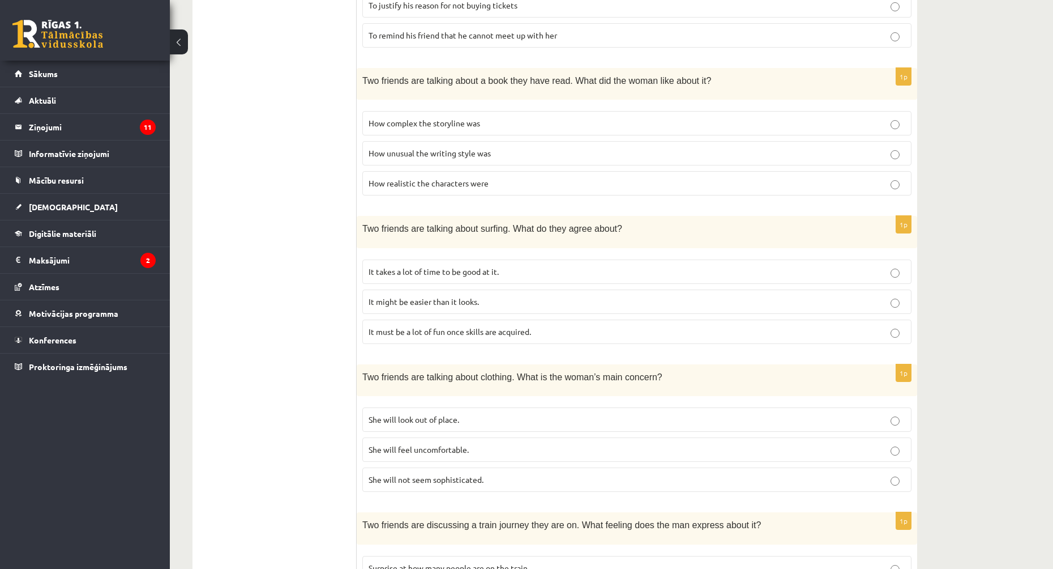
click at [447, 183] on span "How realistic the characters were" at bounding box center [429, 183] width 120 height 10
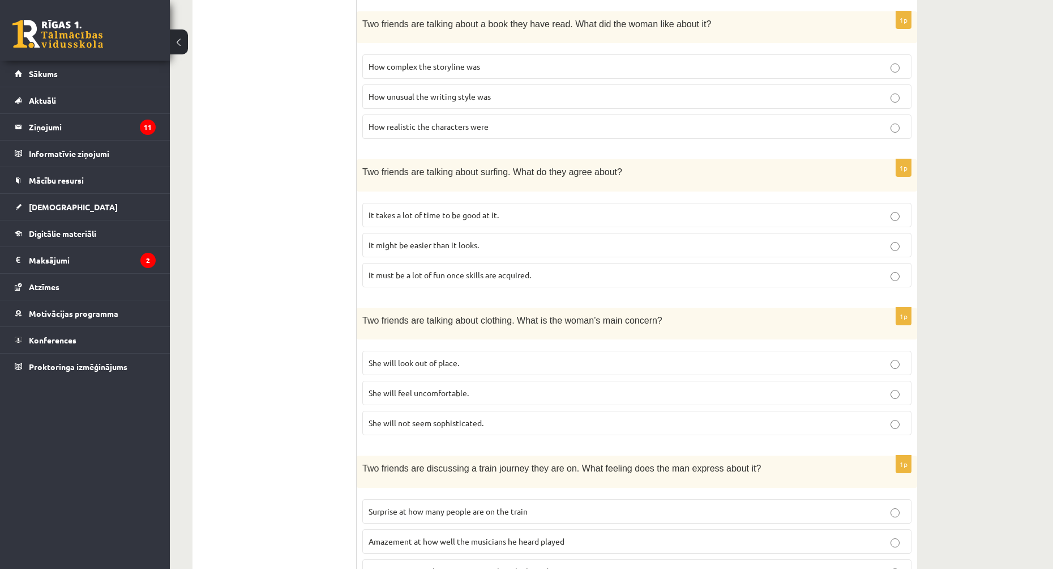
scroll to position [605, 0]
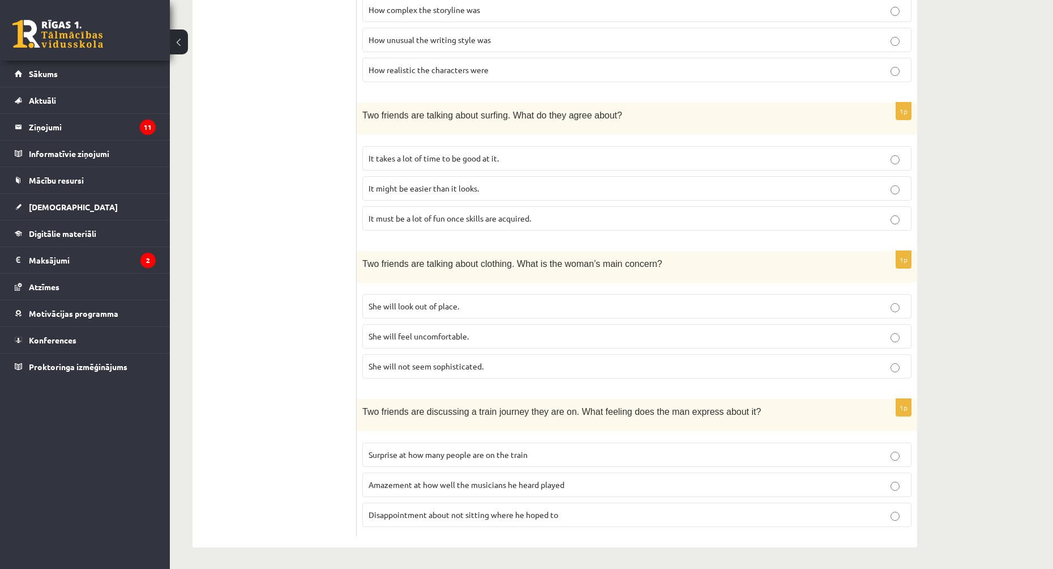
click at [450, 315] on label "She will look out of place." at bounding box center [636, 306] width 549 height 24
drag, startPoint x: 392, startPoint y: 455, endPoint x: 340, endPoint y: 449, distance: 51.8
click at [340, 449] on ul "A Grammar B Reading C Reading D Listening Answer the question" at bounding box center [280, 66] width 153 height 937
click at [510, 456] on span "Surprise at how many people are on the train" at bounding box center [448, 454] width 159 height 10
click at [404, 516] on span "Disappointment about not sitting where he hoped to" at bounding box center [464, 514] width 190 height 10
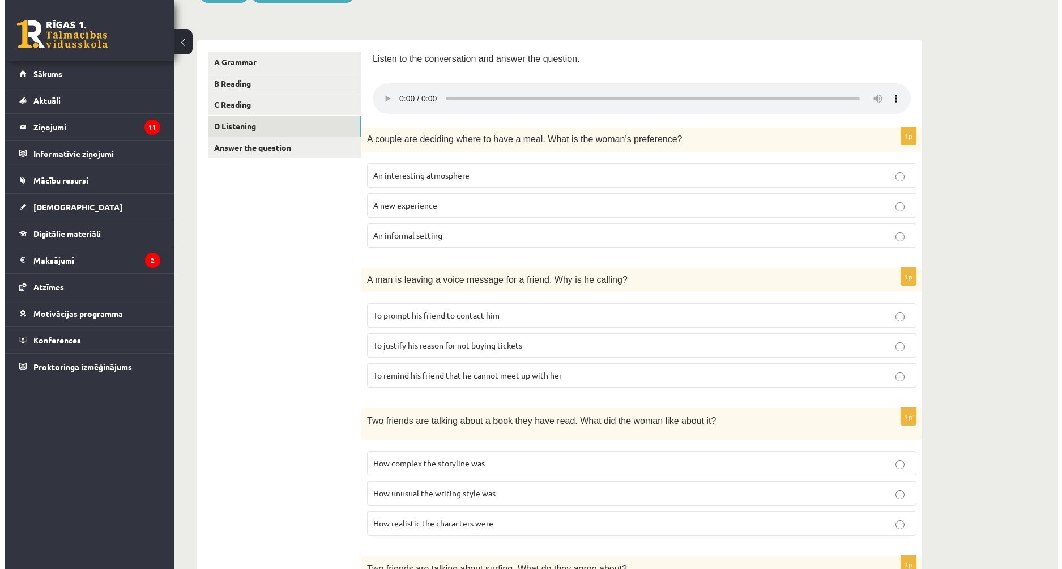
scroll to position [0, 0]
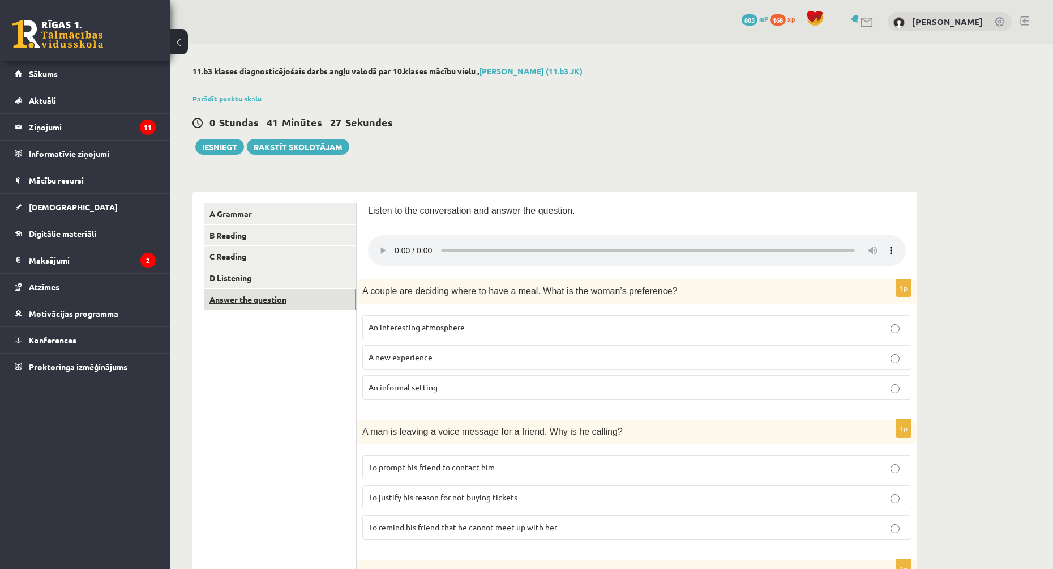
click at [243, 296] on link "Answer the question" at bounding box center [280, 299] width 152 height 21
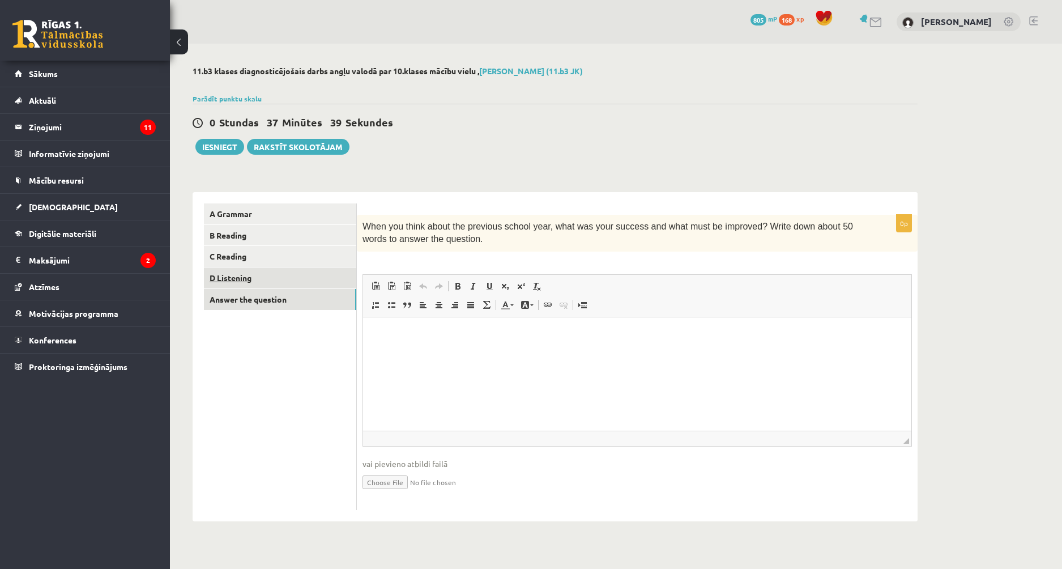
click at [267, 277] on link "D Listening" at bounding box center [280, 277] width 152 height 21
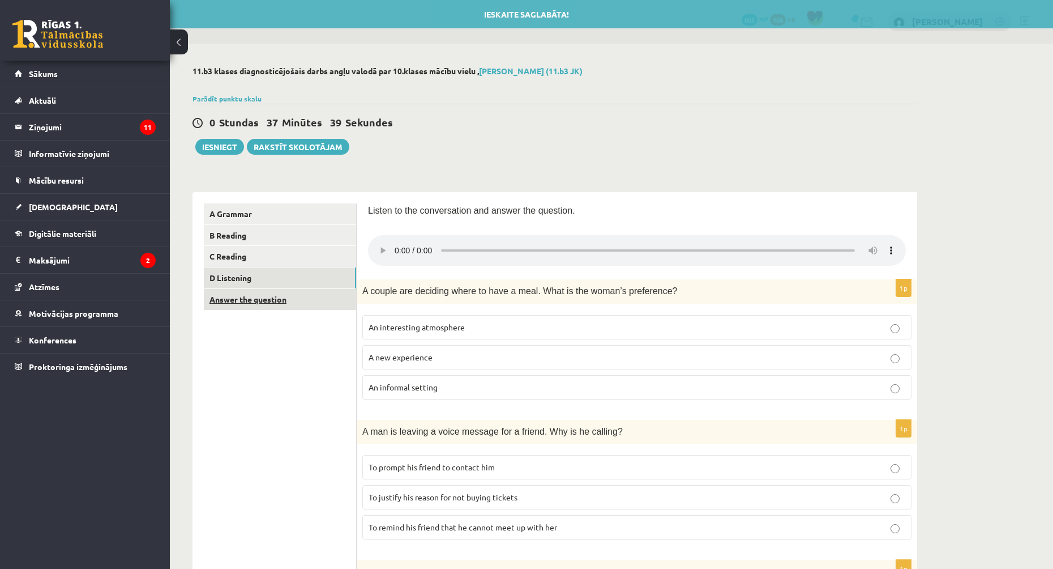
click at [264, 297] on link "Answer the question" at bounding box center [280, 299] width 152 height 21
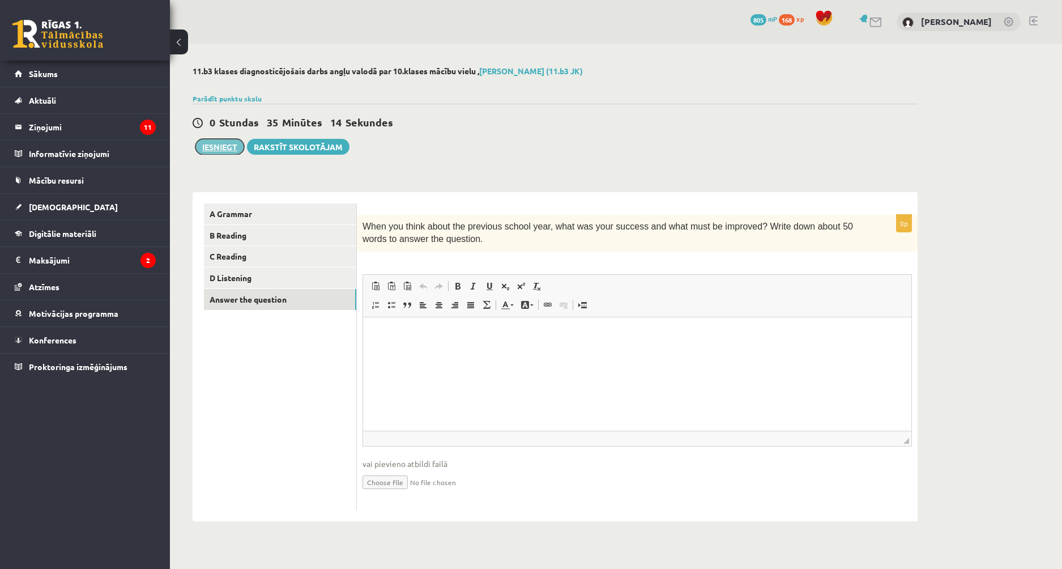
click at [221, 147] on button "Iesniegt" at bounding box center [219, 147] width 49 height 16
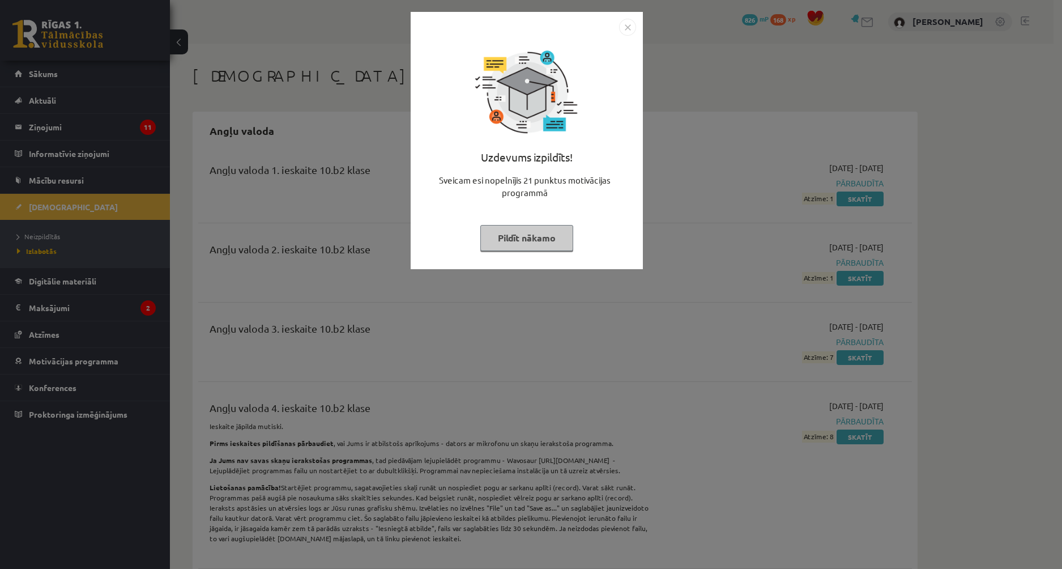
click at [625, 22] on img "Close" at bounding box center [627, 27] width 17 height 17
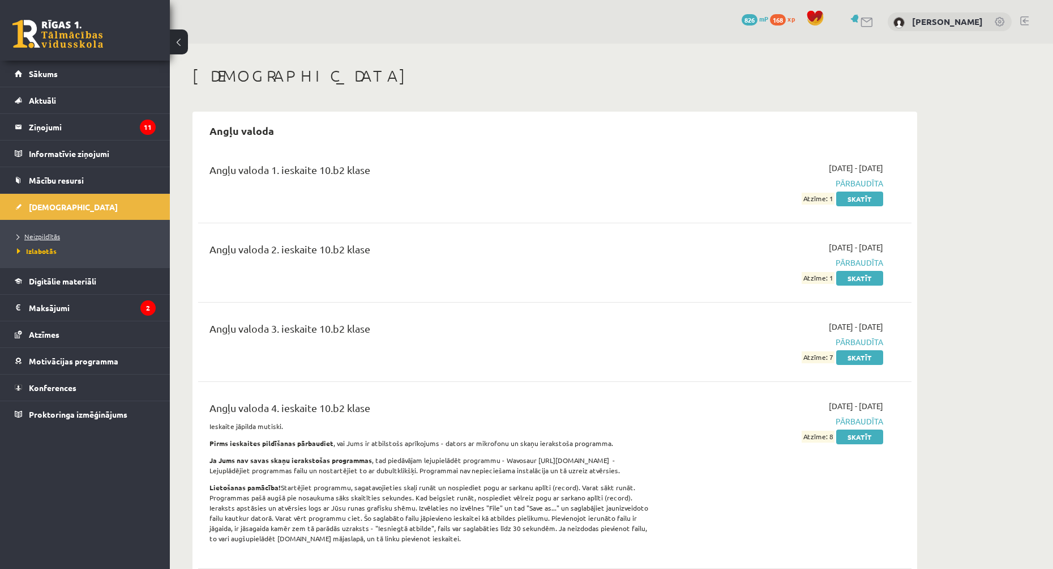
click at [45, 234] on span "Neizpildītās" at bounding box center [38, 236] width 43 height 9
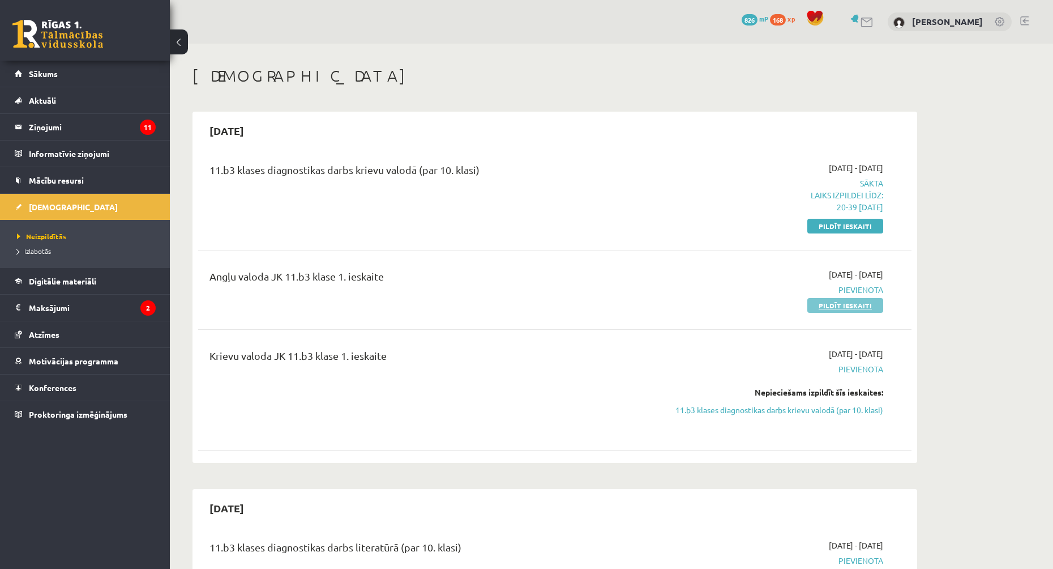
click at [830, 307] on link "Pildīt ieskaiti" at bounding box center [846, 305] width 76 height 15
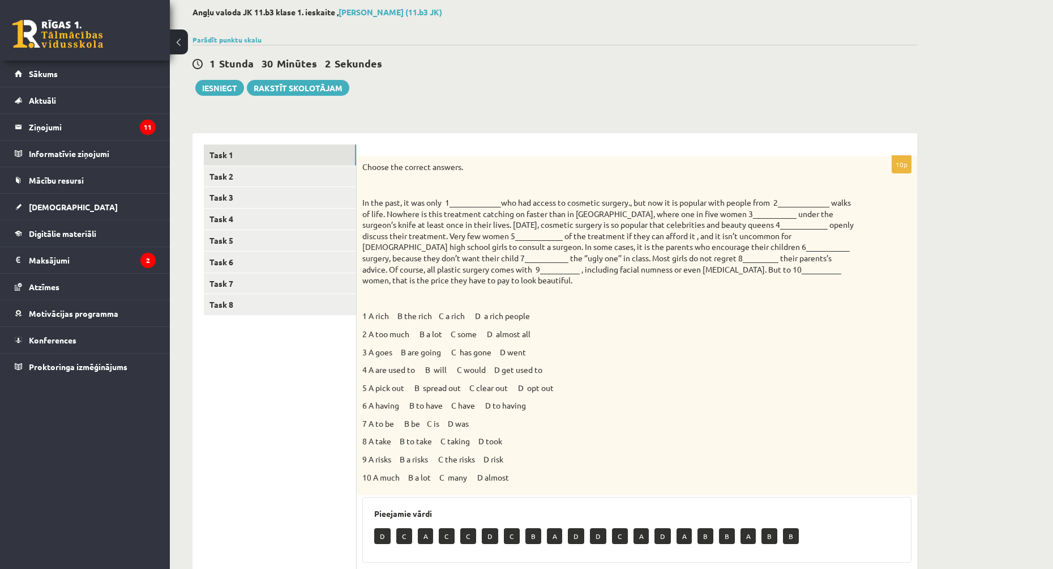
scroll to position [116, 0]
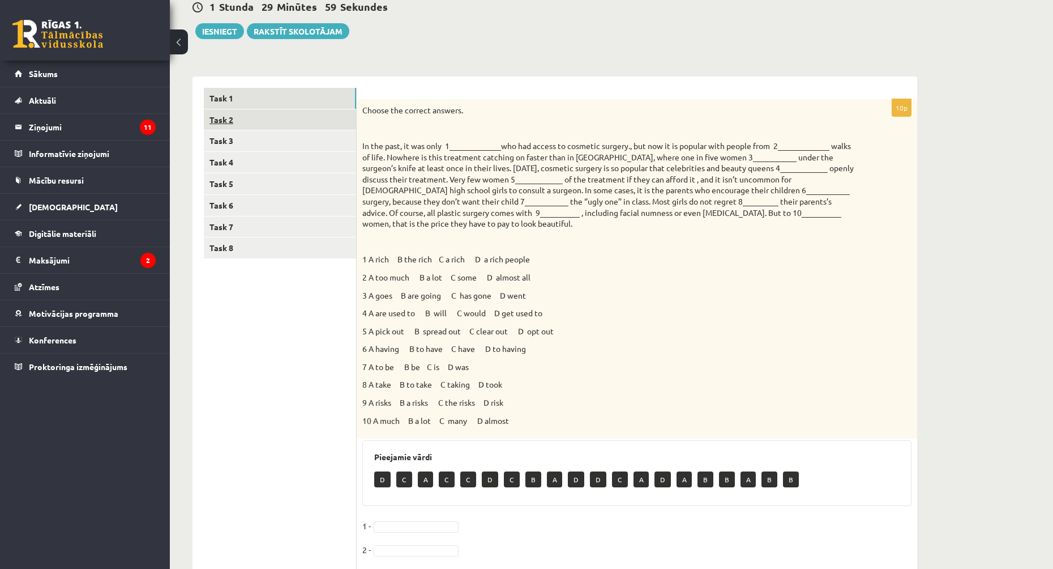
click at [231, 119] on link "Task 2" at bounding box center [280, 119] width 152 height 21
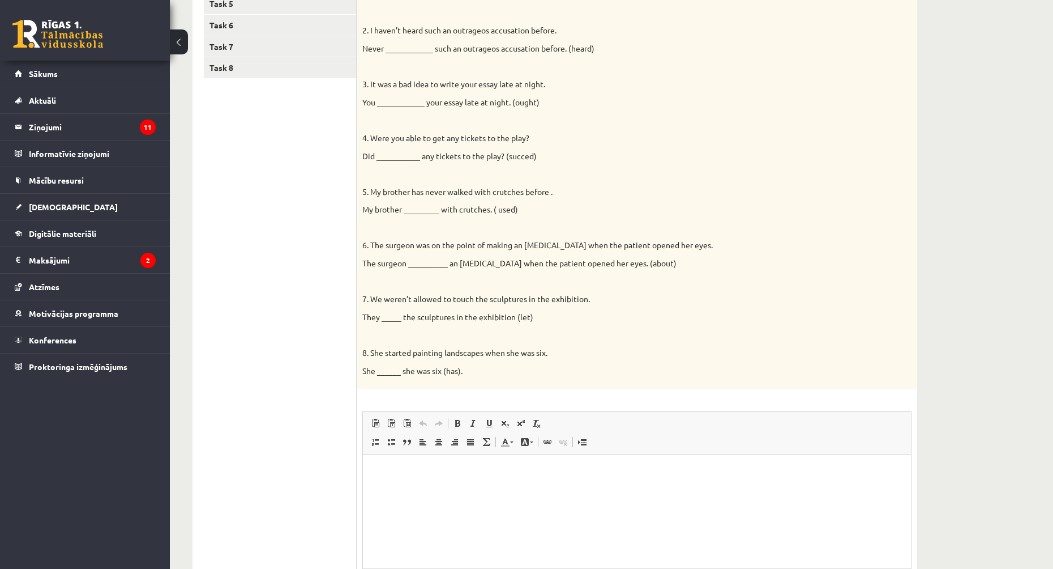
scroll to position [0, 0]
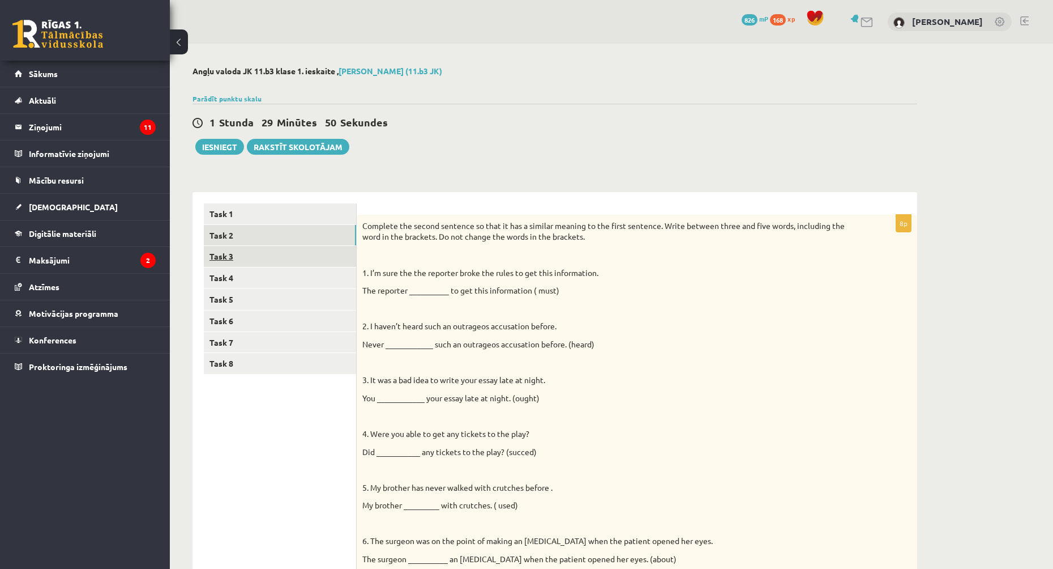
click at [280, 254] on link "Task 3" at bounding box center [280, 256] width 152 height 21
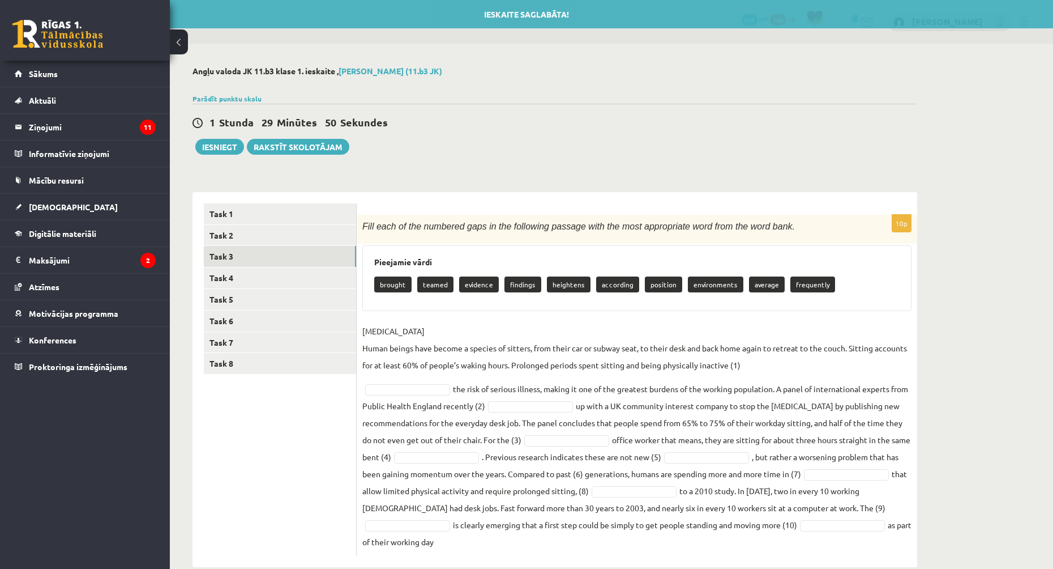
scroll to position [22, 0]
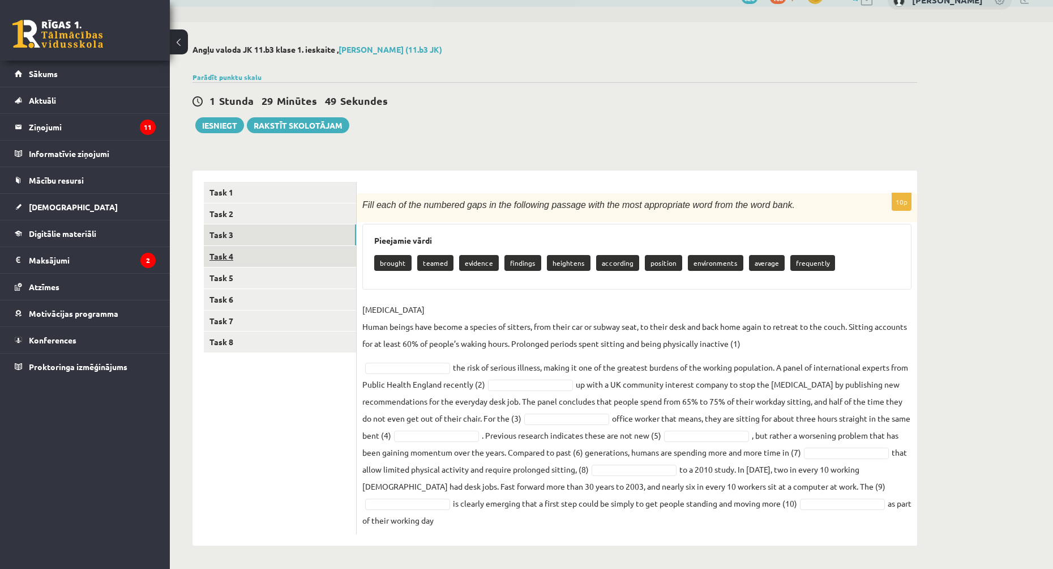
click at [237, 262] on link "Task 4" at bounding box center [280, 256] width 152 height 21
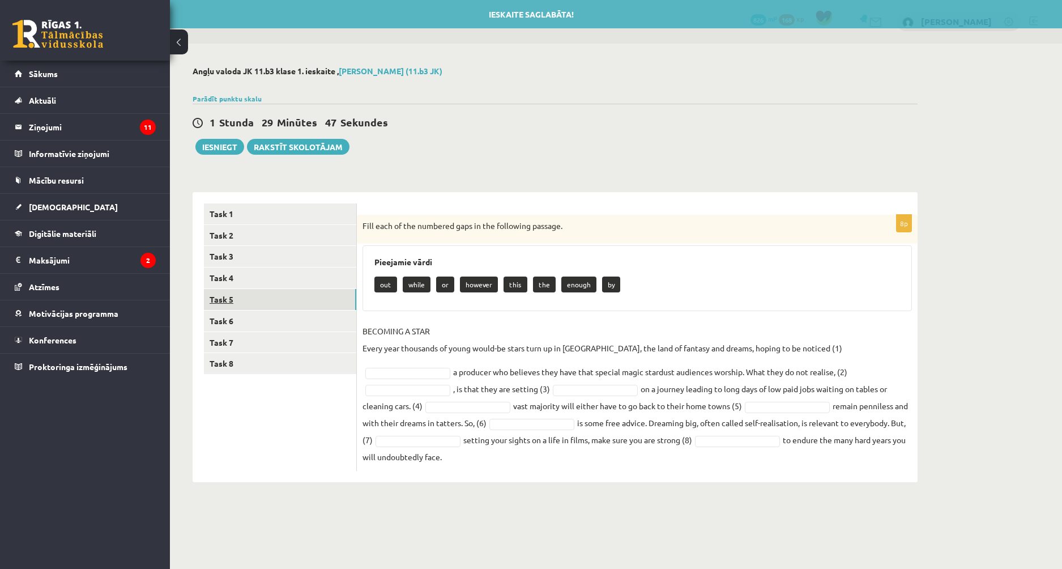
click at [242, 299] on link "Task 5" at bounding box center [280, 299] width 152 height 21
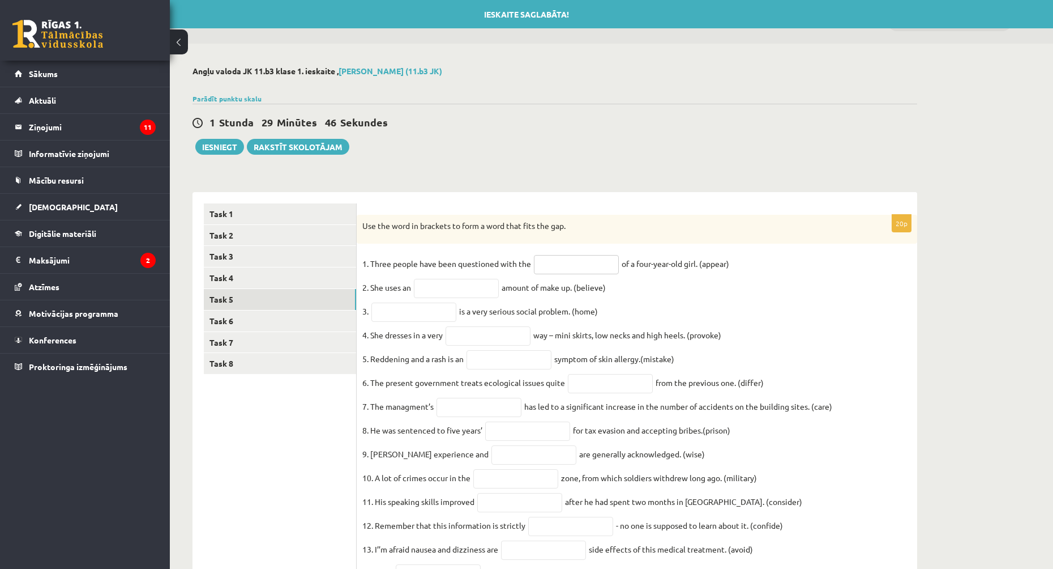
click at [556, 267] on input "text" at bounding box center [576, 264] width 85 height 19
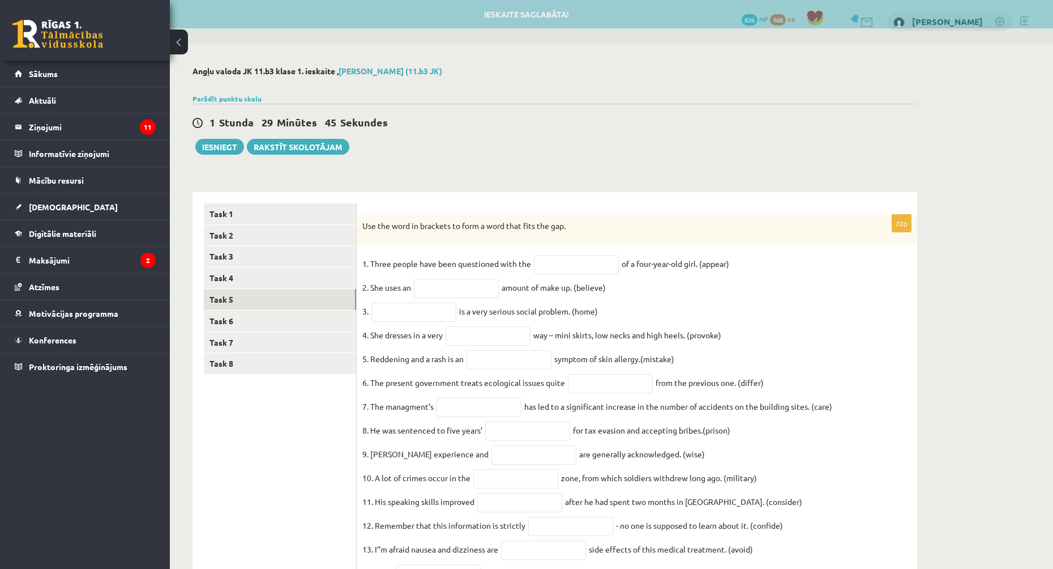
click at [666, 293] on fieldset "1. Three people have been questioned with the of a four-year-old girl. (appear)…" at bounding box center [636, 493] width 549 height 476
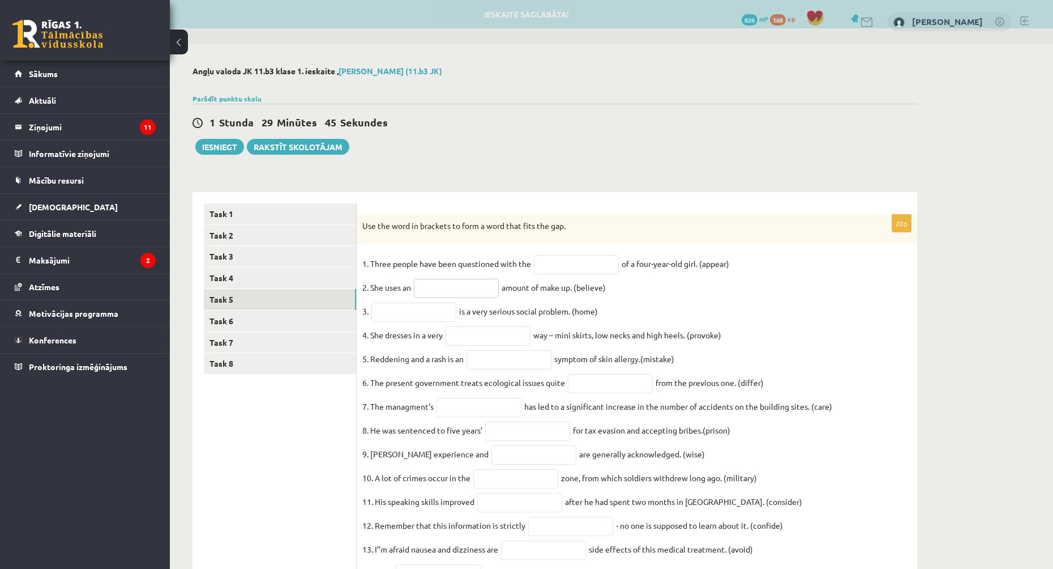
click at [465, 285] on input "text" at bounding box center [456, 288] width 85 height 19
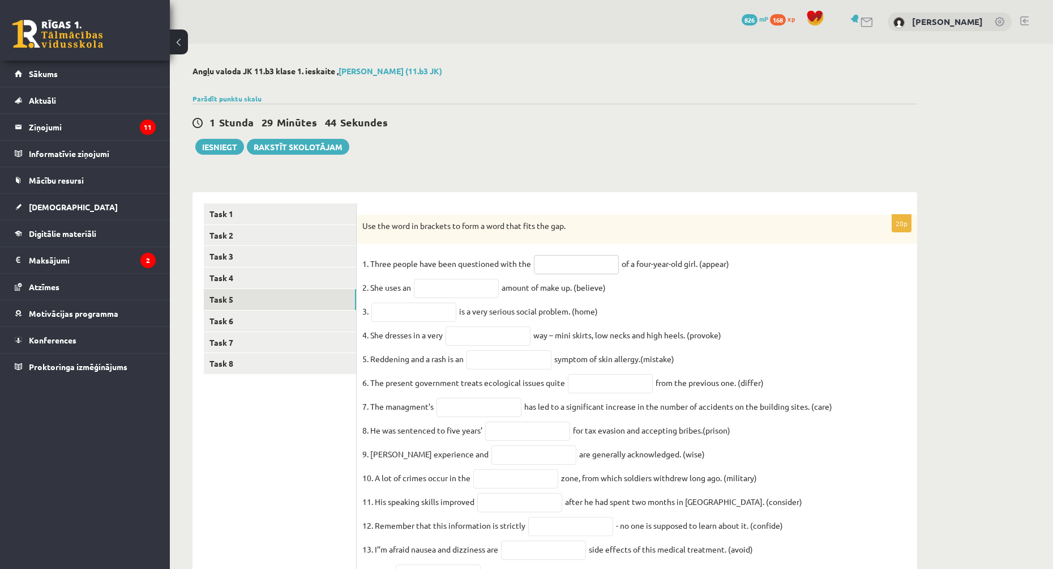
click at [557, 268] on input "text" at bounding box center [576, 264] width 85 height 19
click at [681, 295] on fieldset "1. Three people have been questioned with the of a four-year-old girl. (appear)…" at bounding box center [636, 493] width 549 height 476
click at [268, 312] on link "Task 6" at bounding box center [280, 320] width 152 height 21
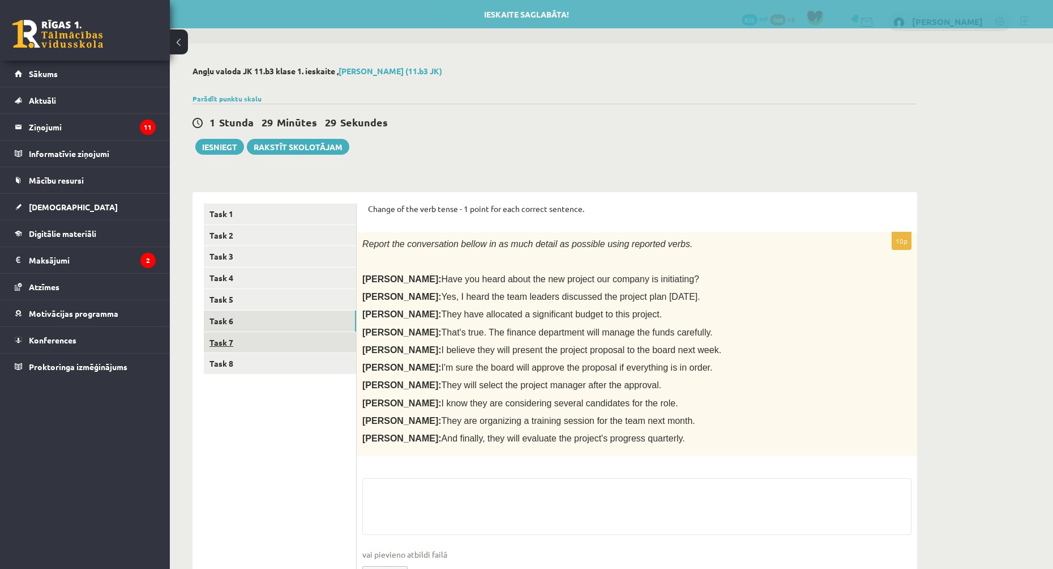
click at [269, 344] on link "Task 7" at bounding box center [280, 342] width 152 height 21
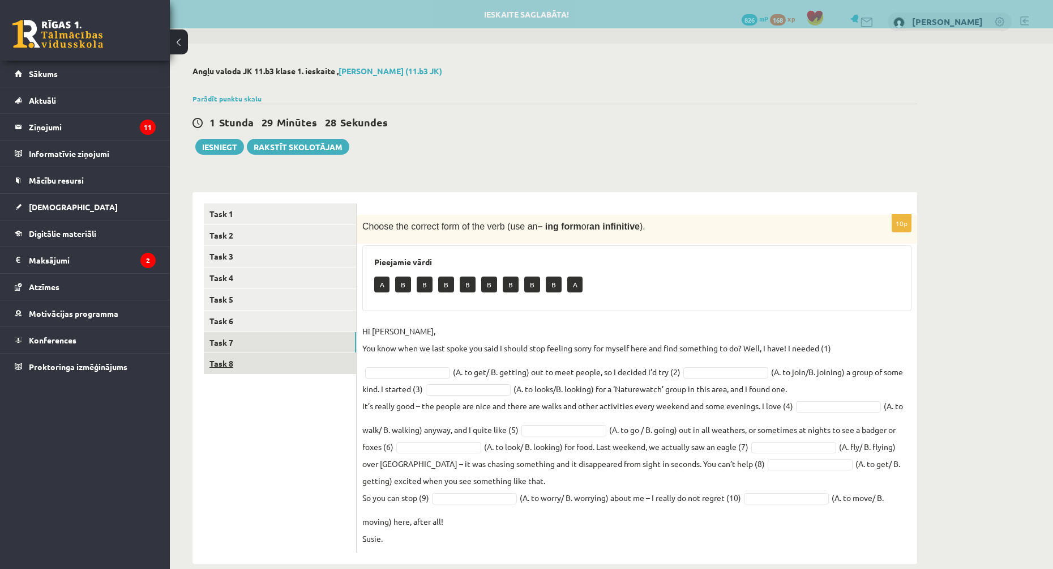
click at [261, 373] on link "Task 8" at bounding box center [280, 363] width 152 height 21
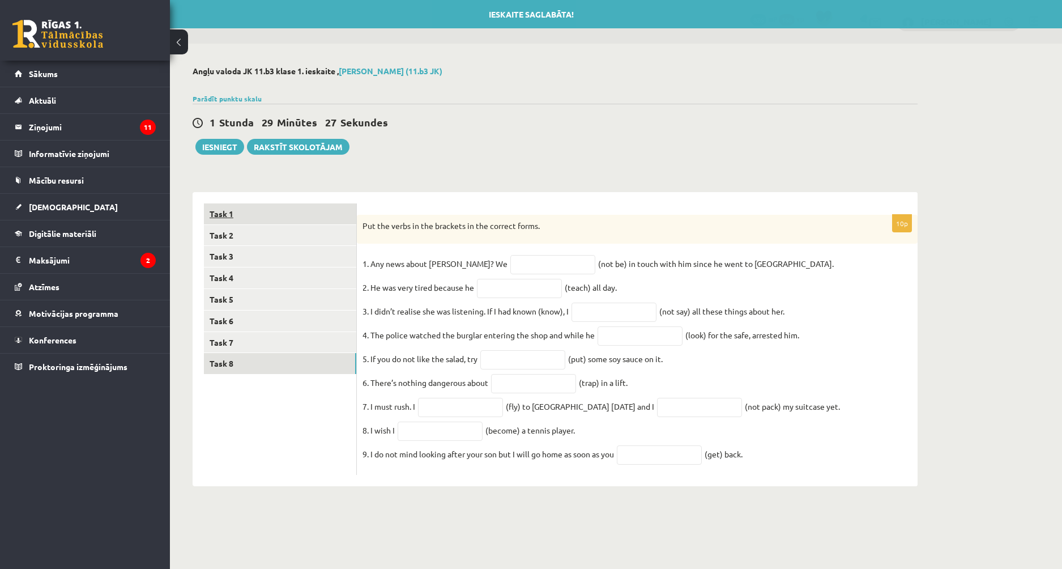
click at [246, 219] on link "Task 1" at bounding box center [280, 213] width 152 height 21
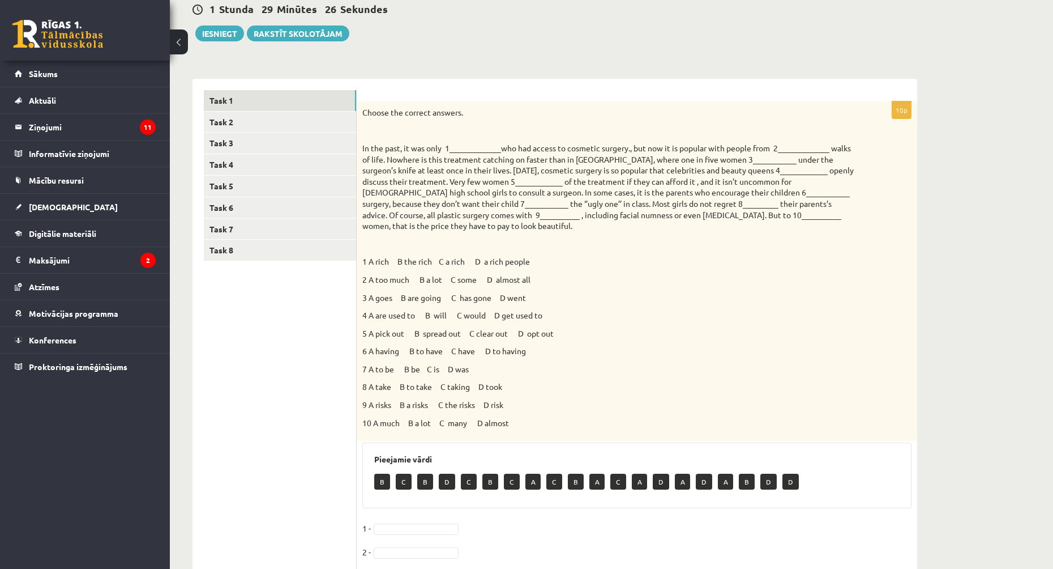
scroll to position [340, 0]
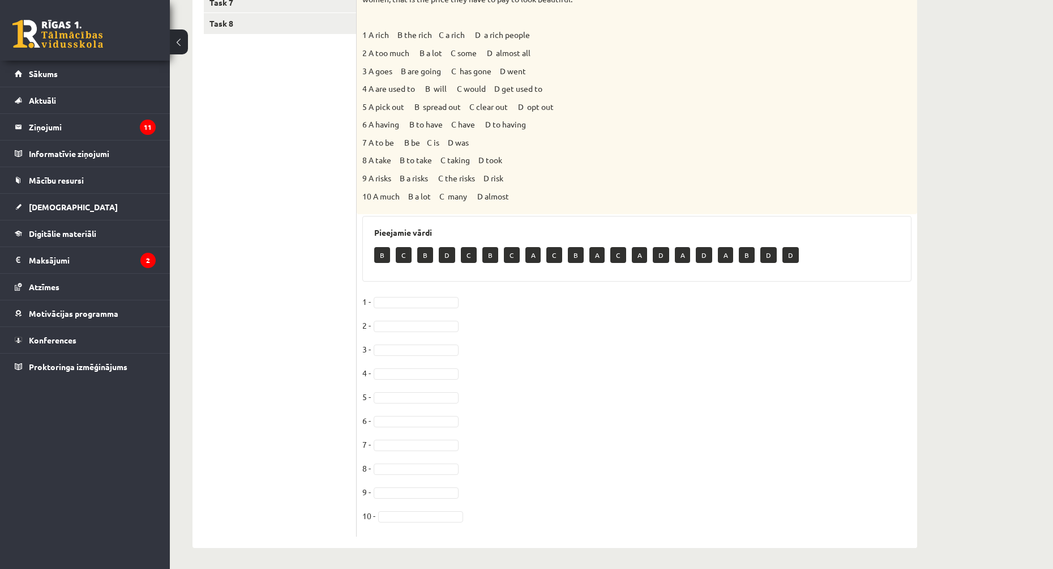
click at [375, 257] on p "B" at bounding box center [382, 255] width 16 height 16
click at [379, 258] on p "B" at bounding box center [382, 255] width 16 height 16
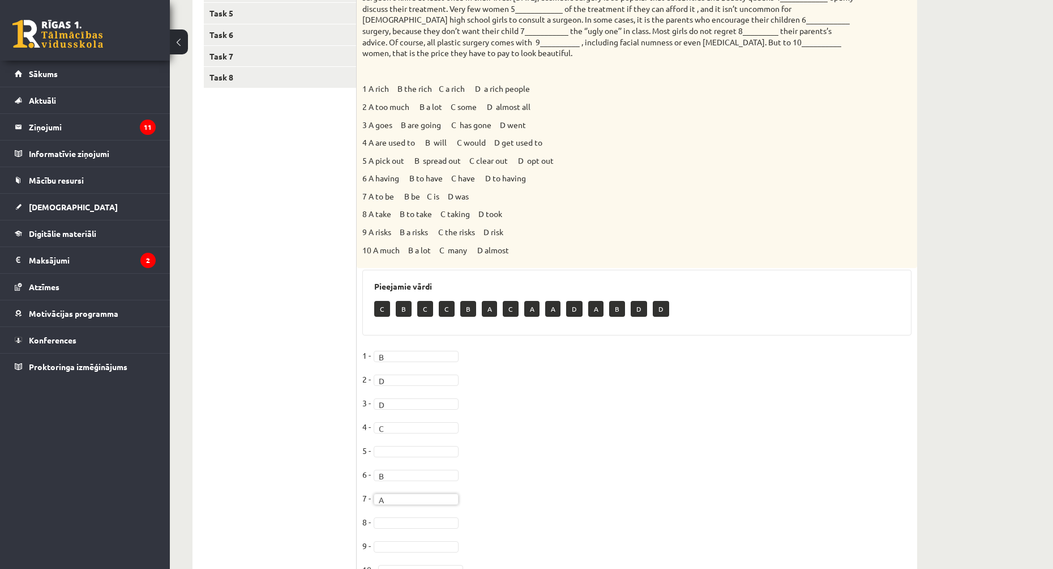
scroll to position [343, 0]
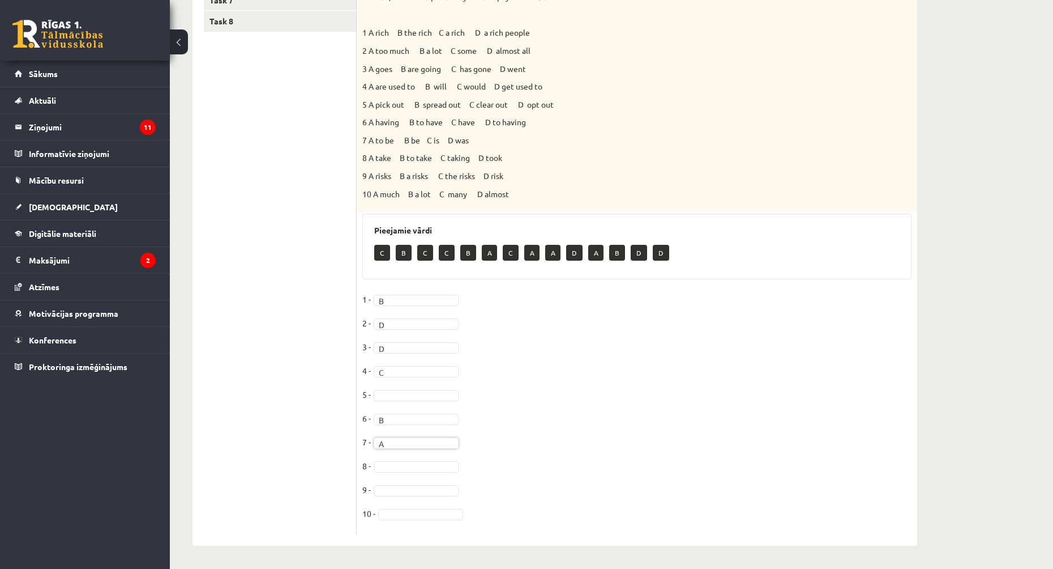
click at [412, 460] on fieldset "1 - B * 2 - D * 3 - D * 4 - C * 5 - 6 - B * 7 - A * 8 - 9 - 10 -" at bounding box center [636, 410] width 549 height 238
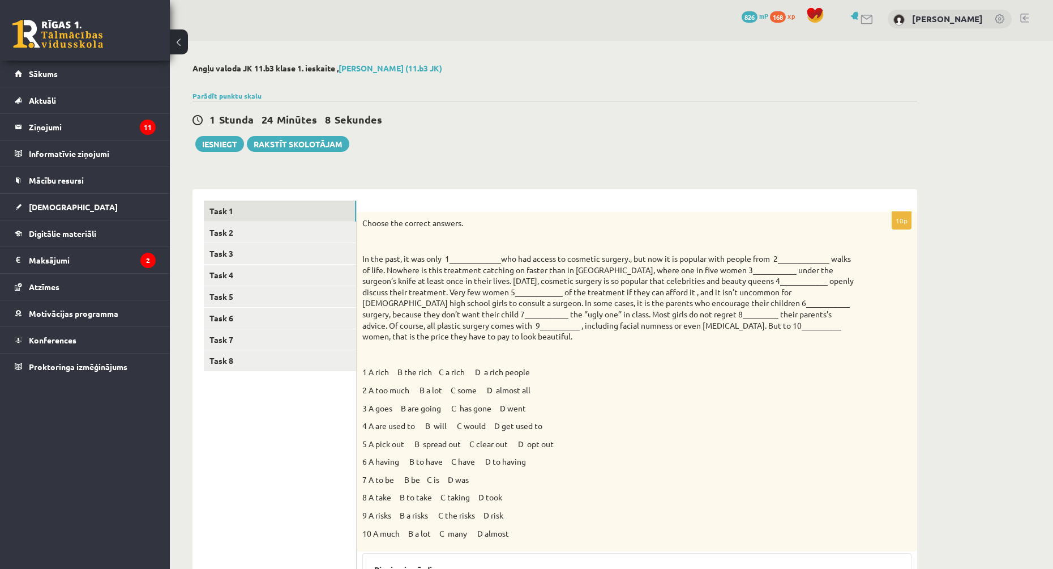
scroll to position [0, 0]
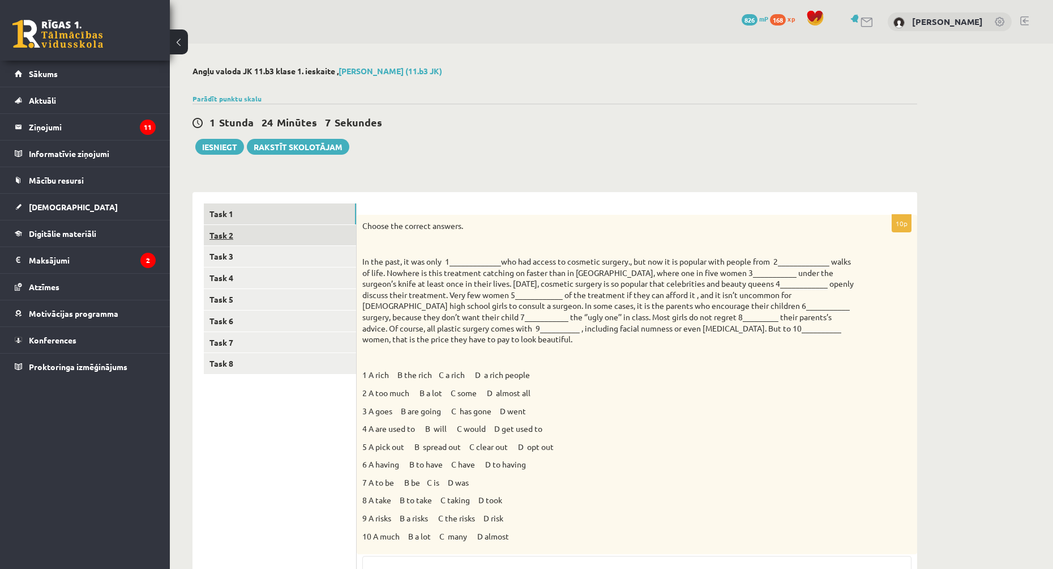
click at [240, 243] on link "Task 2" at bounding box center [280, 235] width 152 height 21
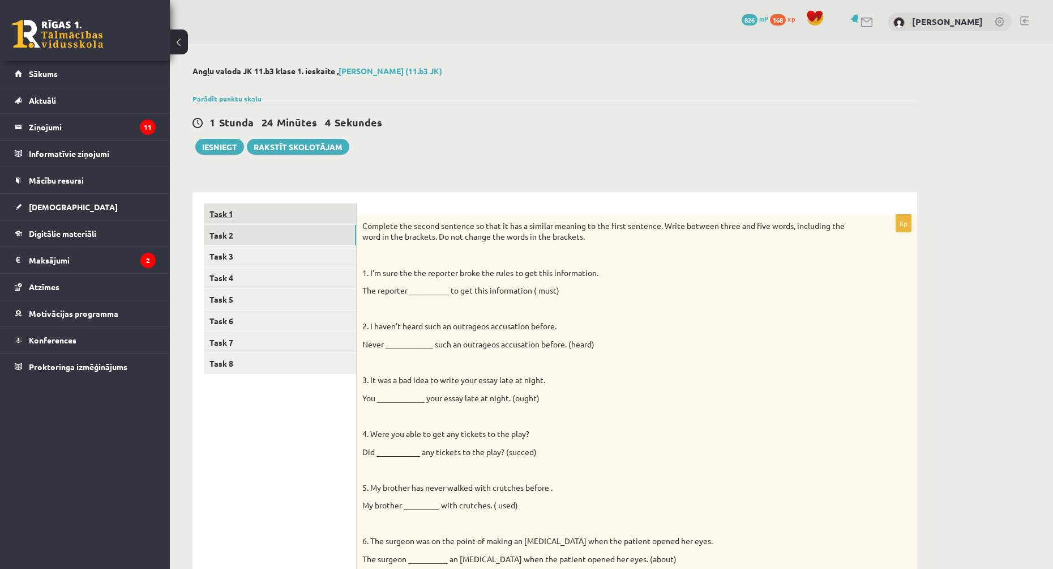
click at [255, 215] on link "Task 1" at bounding box center [280, 213] width 152 height 21
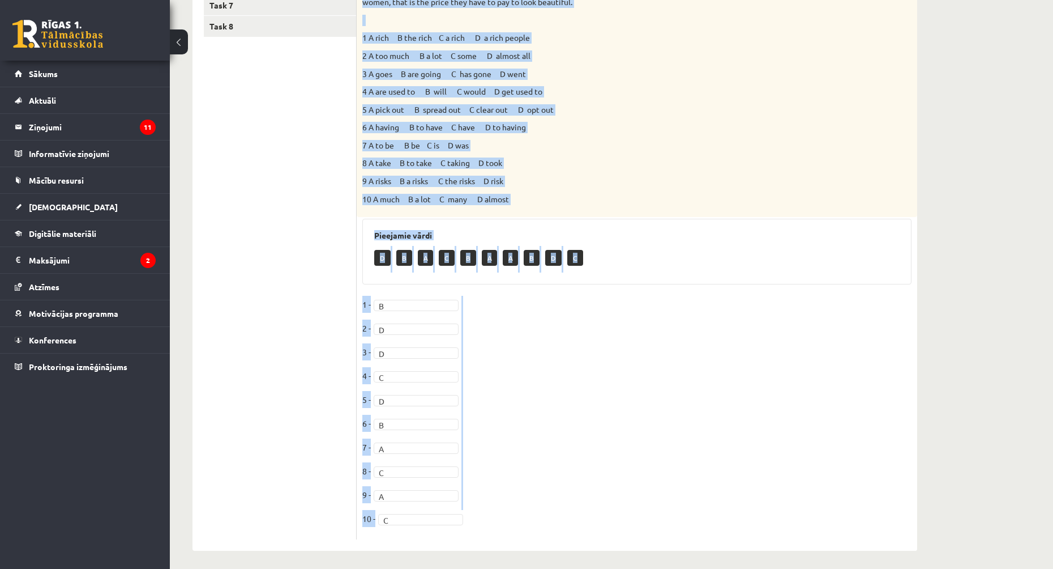
scroll to position [343, 0]
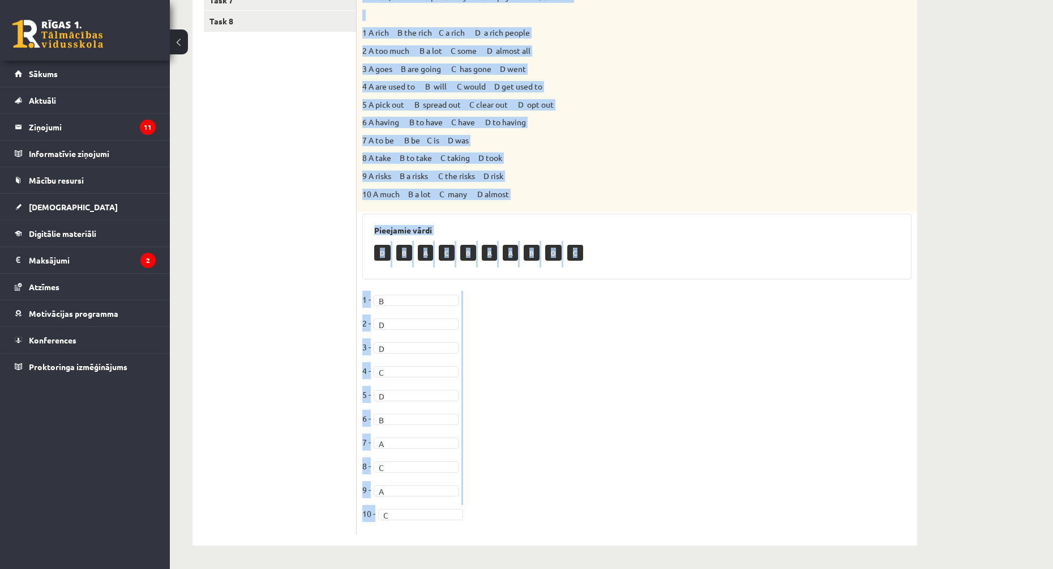
drag, startPoint x: 362, startPoint y: 169, endPoint x: 514, endPoint y: 544, distance: 405.0
click at [514, 544] on div "10p Choose the correct answers. 1 A rich B the rich C a rich D a rich people 2 …" at bounding box center [637, 197] width 561 height 695
copy div "Choose the correct answers. In the past, it was only 1_____________who had acce…"
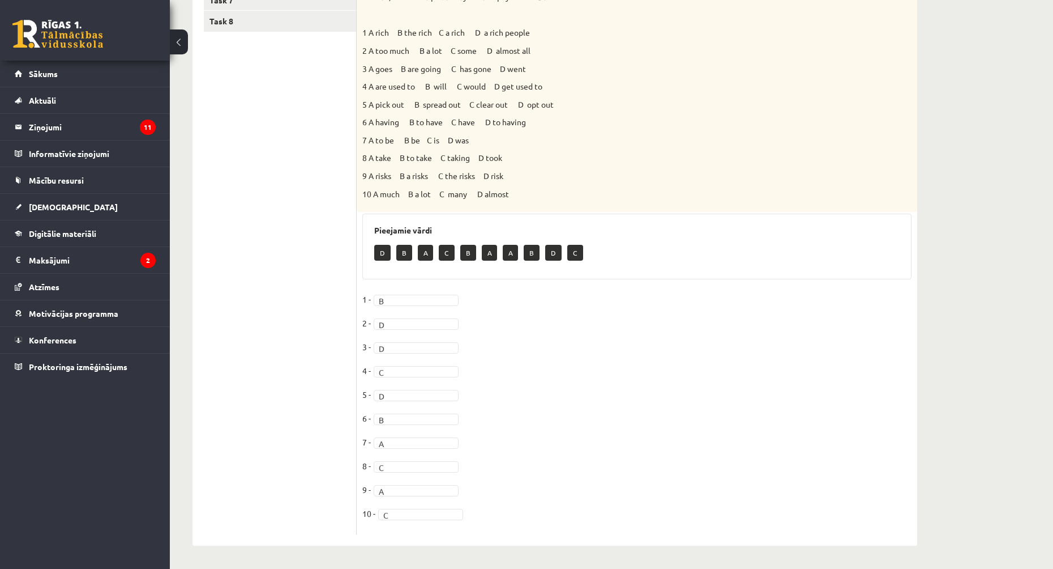
click at [258, 356] on ul "Task 1 Task 2 Task 3 Task 4 Task 5 Task 6 Task 7 Task 8" at bounding box center [280, 197] width 153 height 673
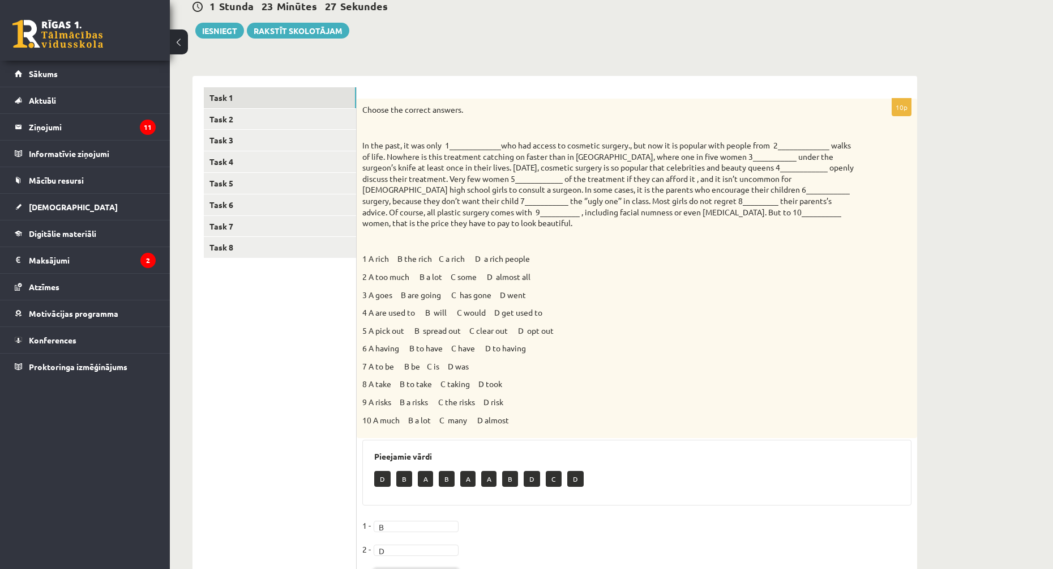
scroll to position [3, 0]
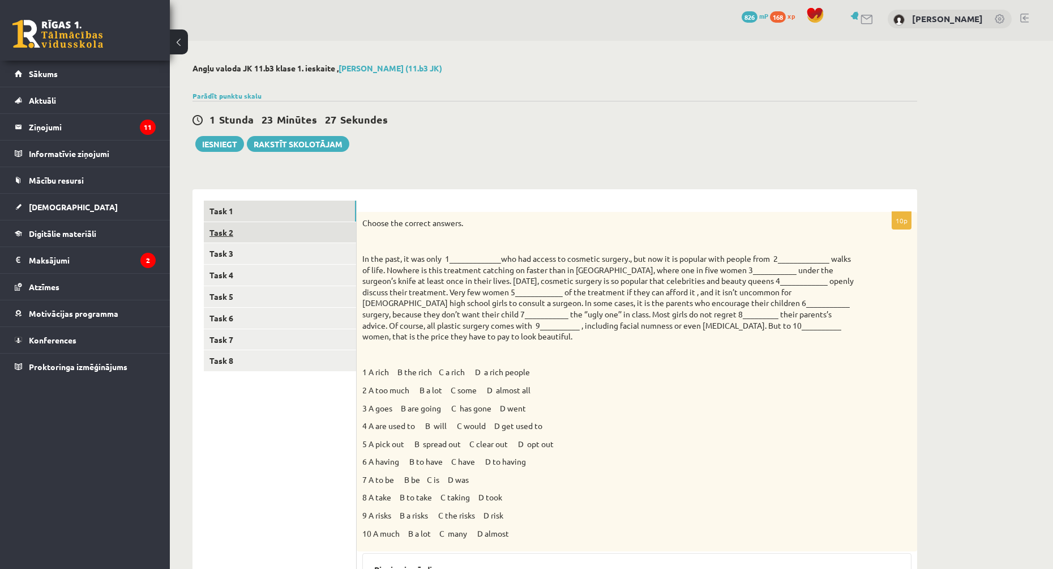
click at [249, 240] on link "Task 2" at bounding box center [280, 232] width 152 height 21
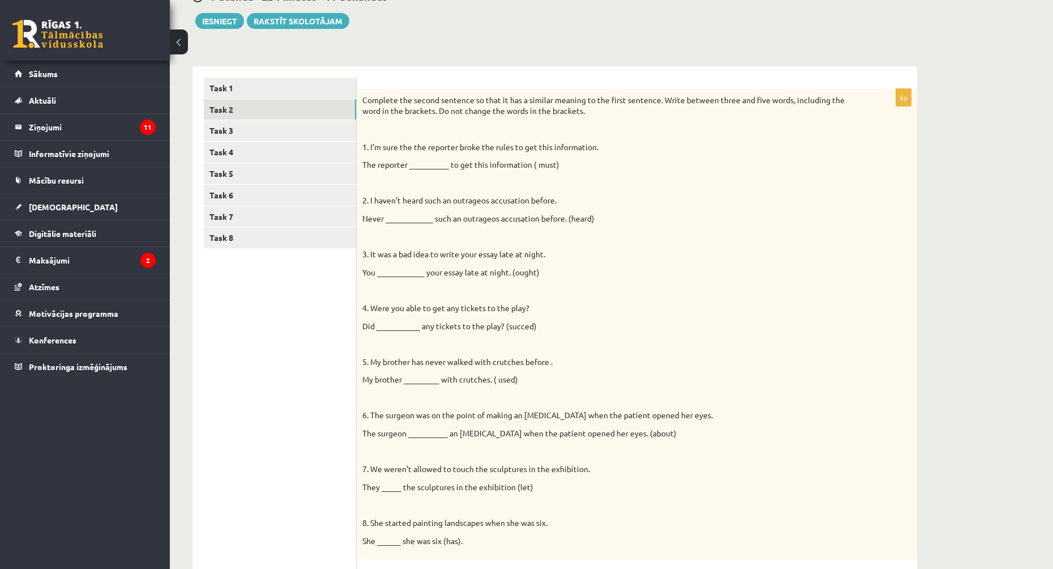
scroll to position [0, 0]
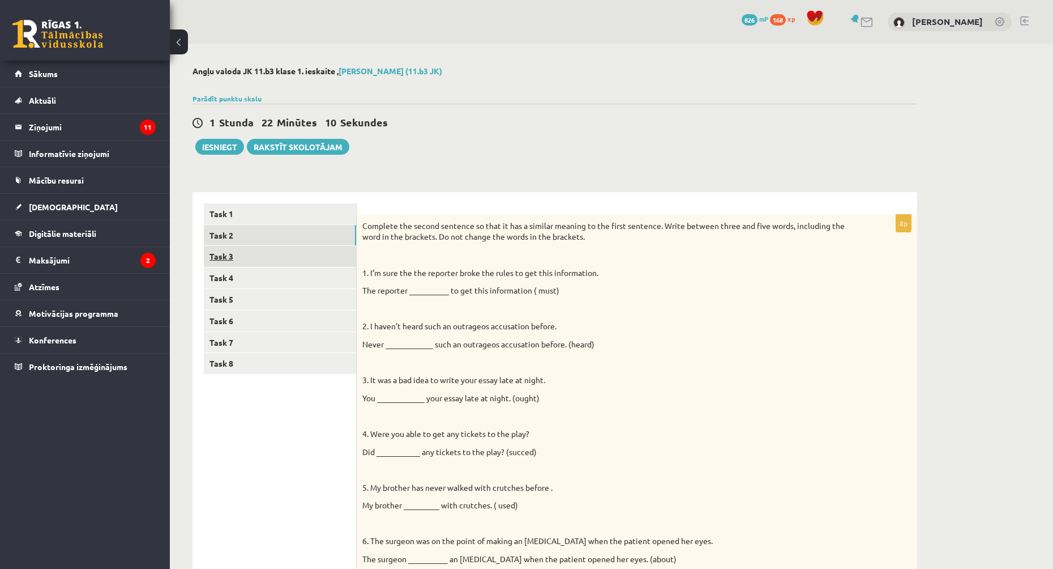
click at [286, 263] on link "Task 3" at bounding box center [280, 256] width 152 height 21
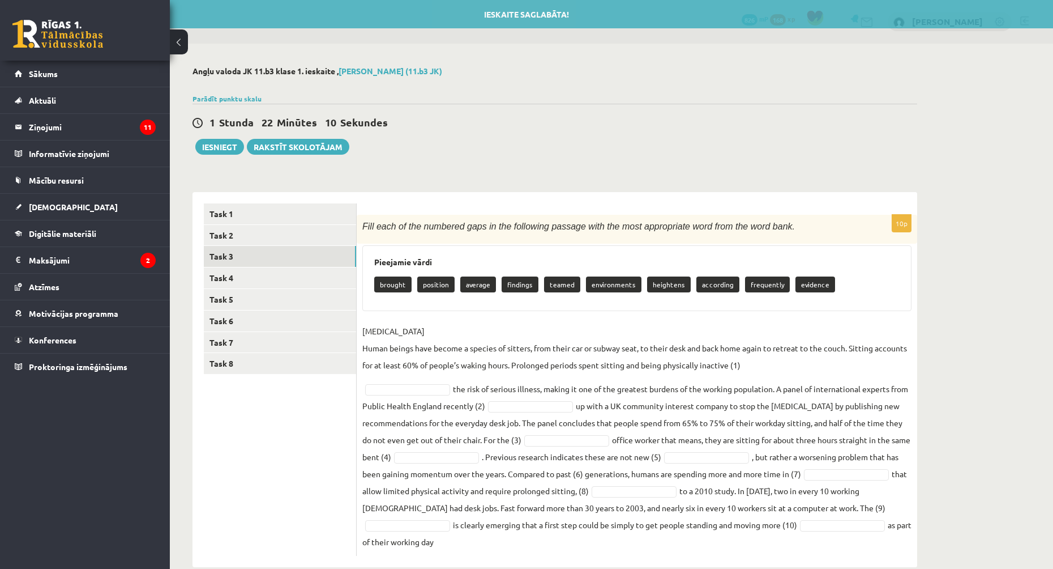
scroll to position [22, 0]
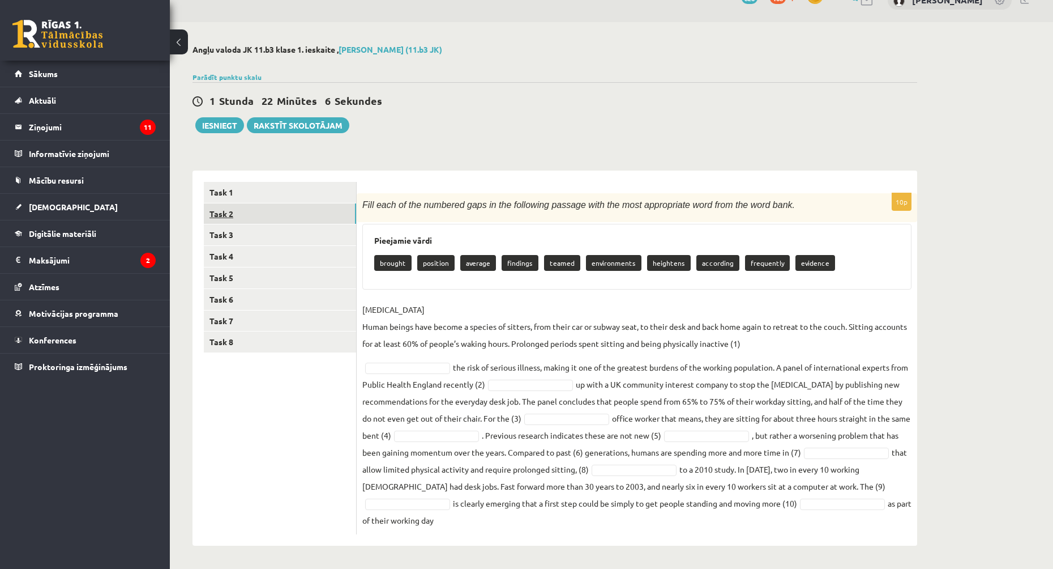
click at [263, 212] on link "Task 2" at bounding box center [280, 213] width 152 height 21
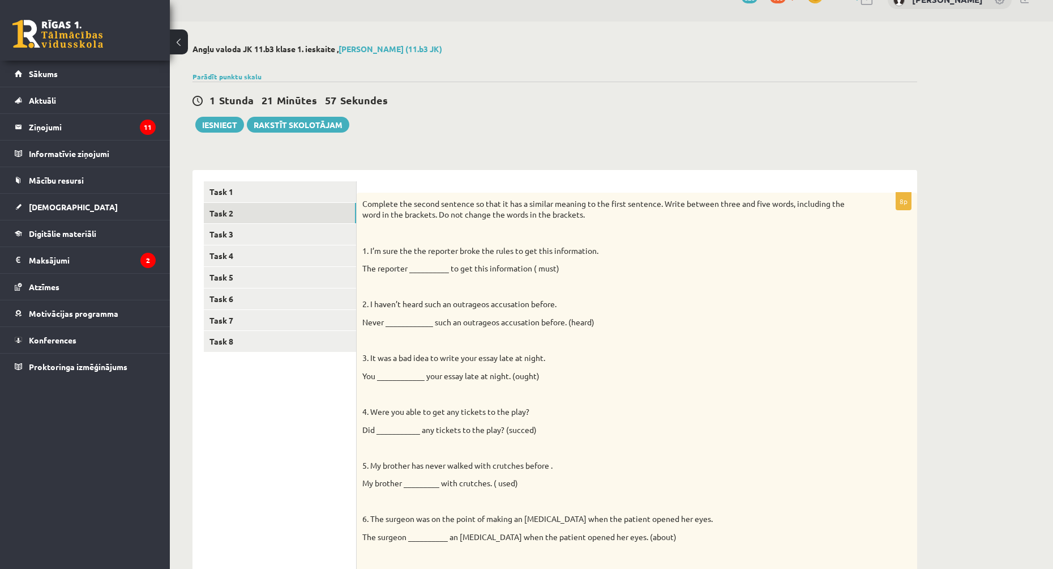
scroll to position [79, 0]
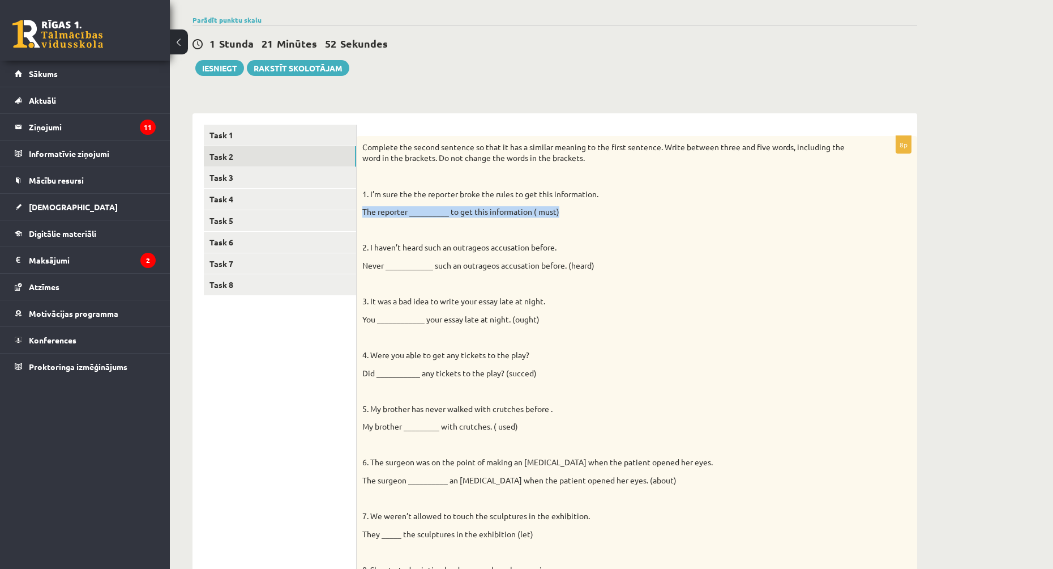
drag, startPoint x: 364, startPoint y: 211, endPoint x: 560, endPoint y: 210, distance: 196.0
click at [560, 210] on p "The reporter __________ to get this information ( must)" at bounding box center [608, 211] width 493 height 11
drag, startPoint x: 560, startPoint y: 221, endPoint x: 549, endPoint y: 221, distance: 10.8
click at [560, 221] on div "Complete the second sentence so that it has a similar meaning to the first sent…" at bounding box center [637, 371] width 561 height 470
click at [241, 183] on link "Task 3" at bounding box center [280, 177] width 152 height 21
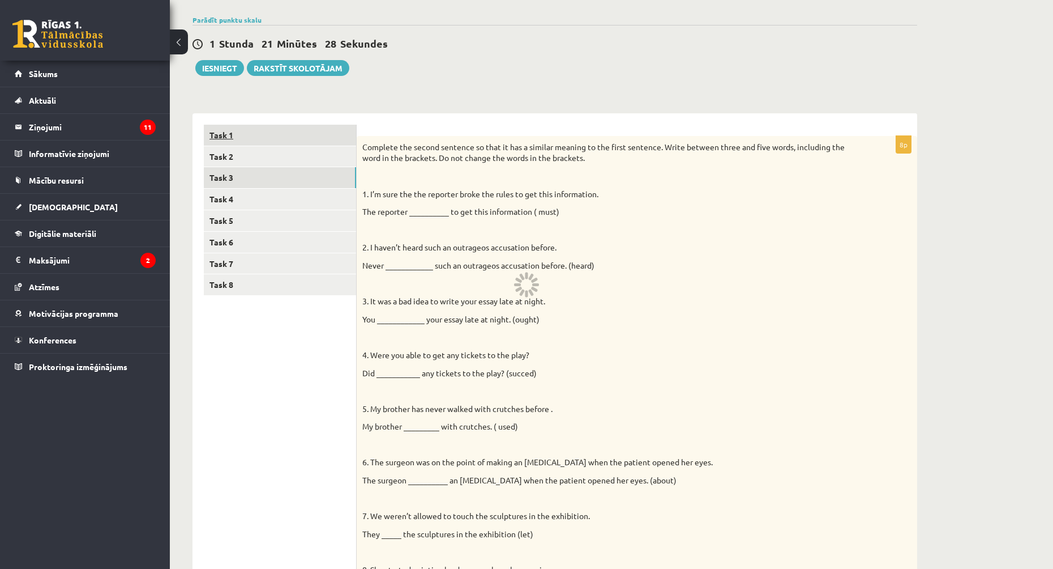
scroll to position [22, 0]
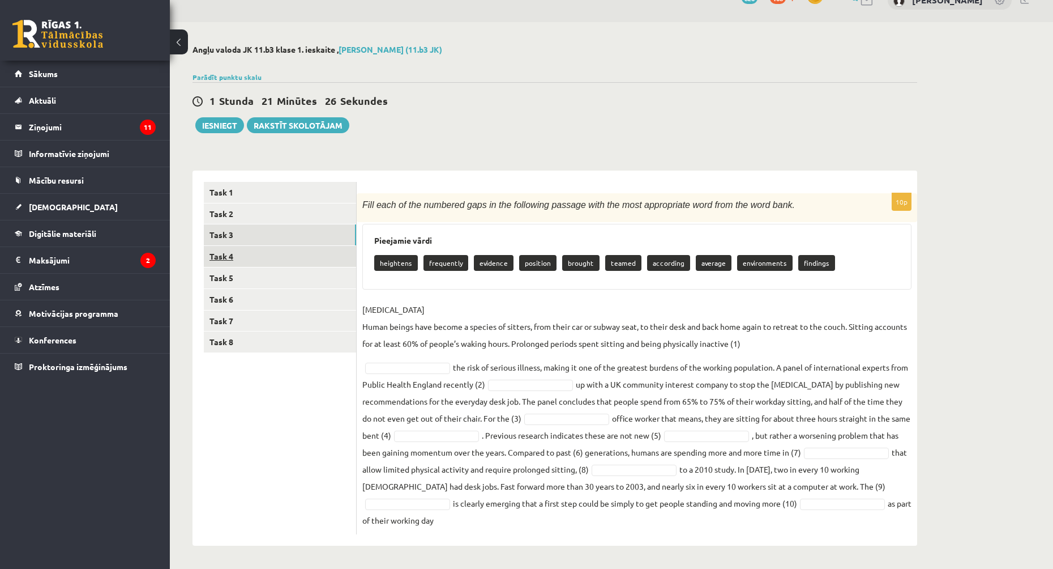
click at [226, 256] on link "Task 4" at bounding box center [280, 256] width 152 height 21
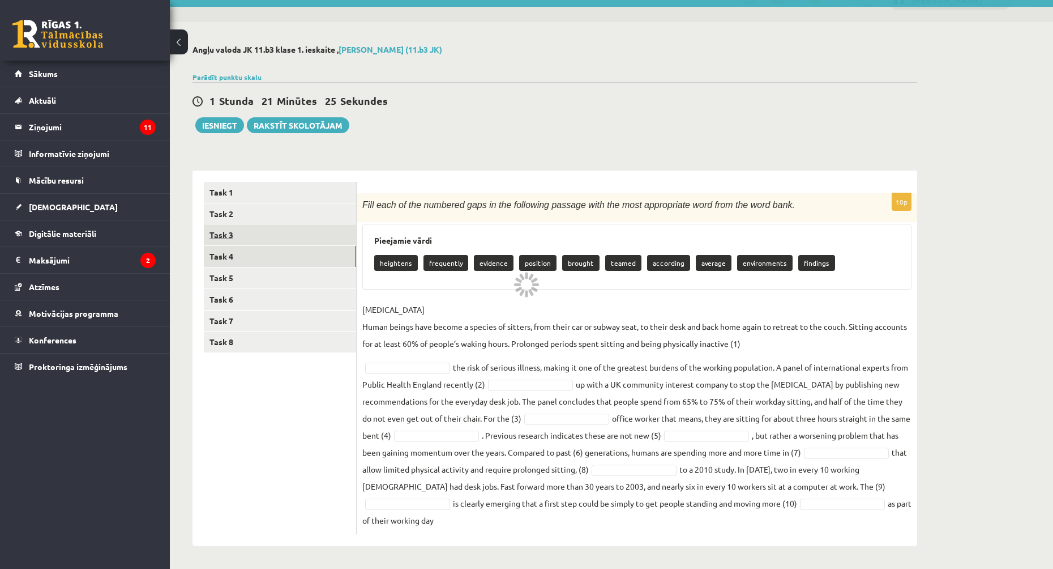
scroll to position [0, 0]
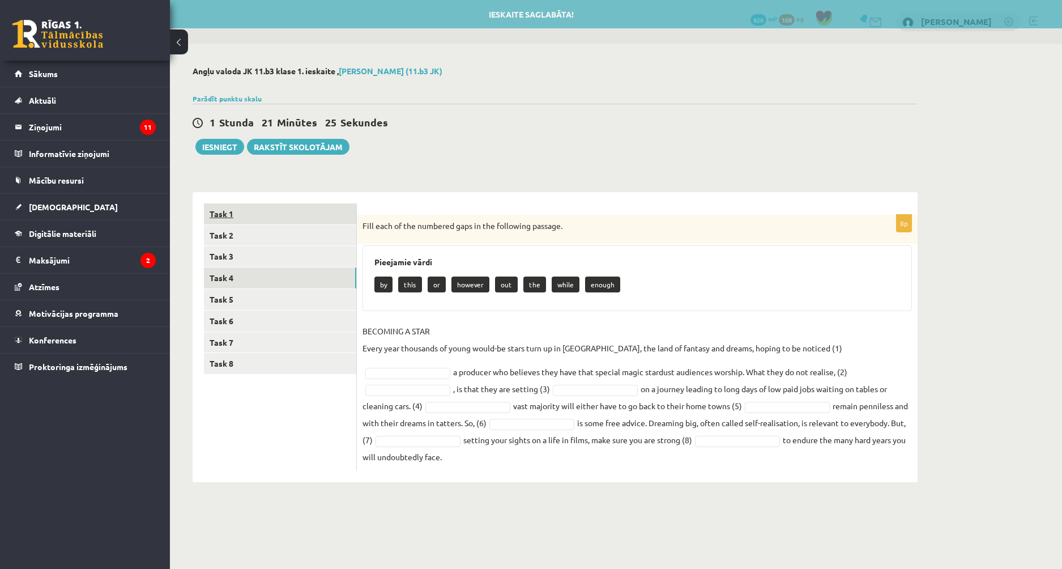
click at [245, 217] on link "Task 1" at bounding box center [280, 213] width 152 height 21
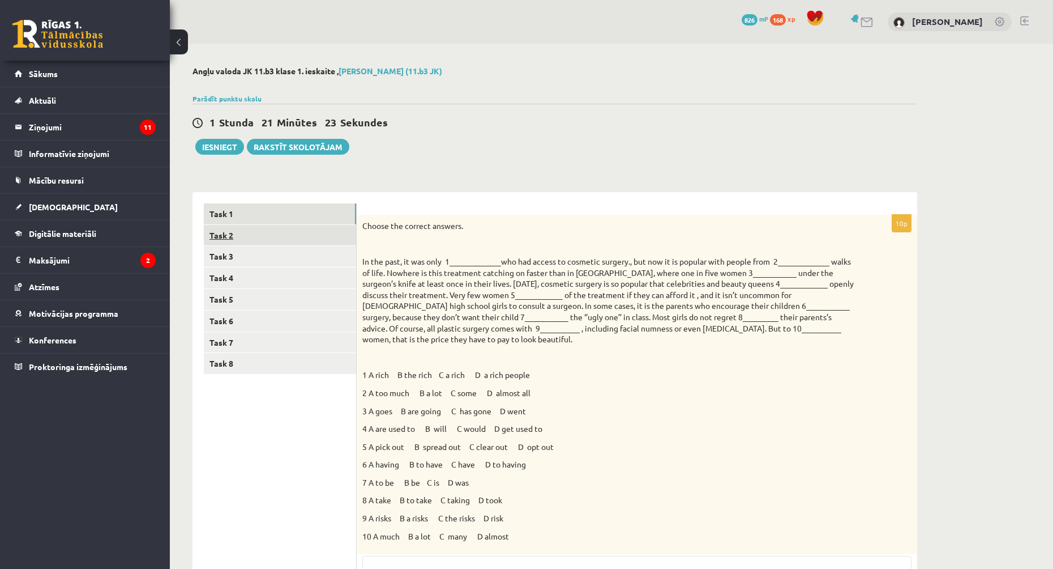
click at [242, 238] on link "Task 2" at bounding box center [280, 235] width 152 height 21
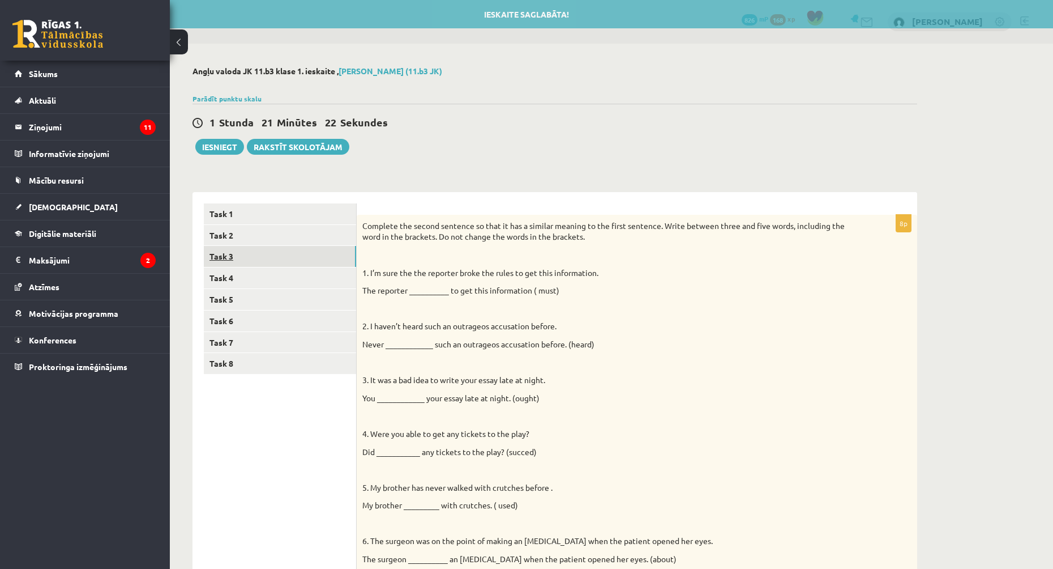
click at [238, 256] on link "Task 3" at bounding box center [280, 256] width 152 height 21
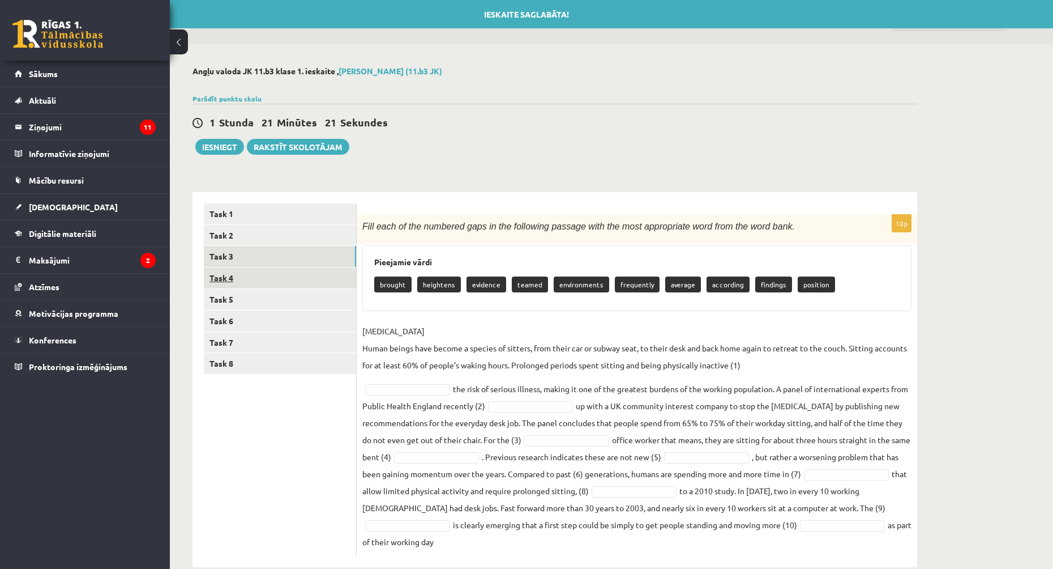
click at [240, 280] on link "Task 4" at bounding box center [280, 277] width 152 height 21
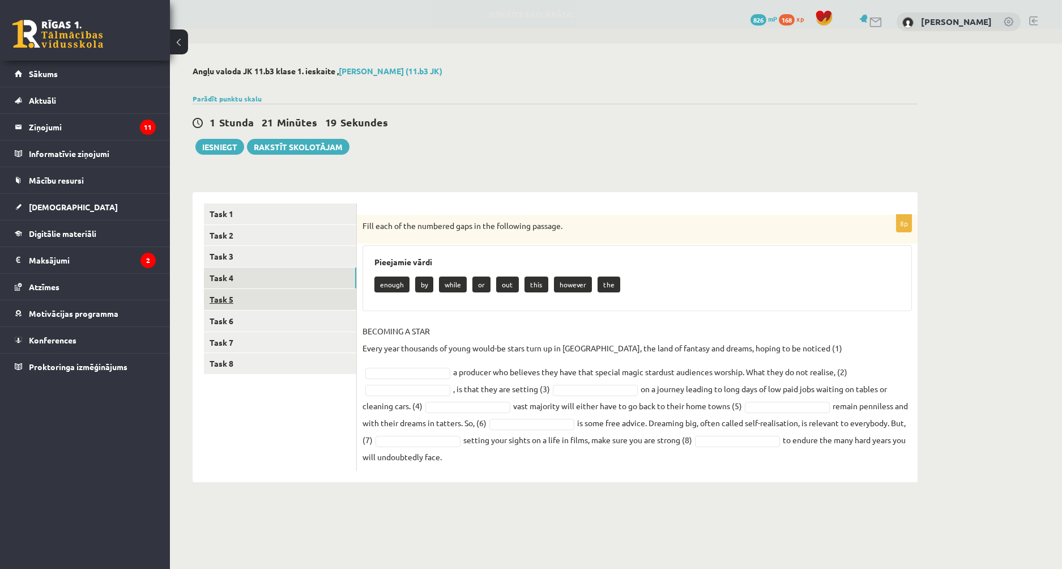
click at [296, 298] on link "Task 5" at bounding box center [280, 299] width 152 height 21
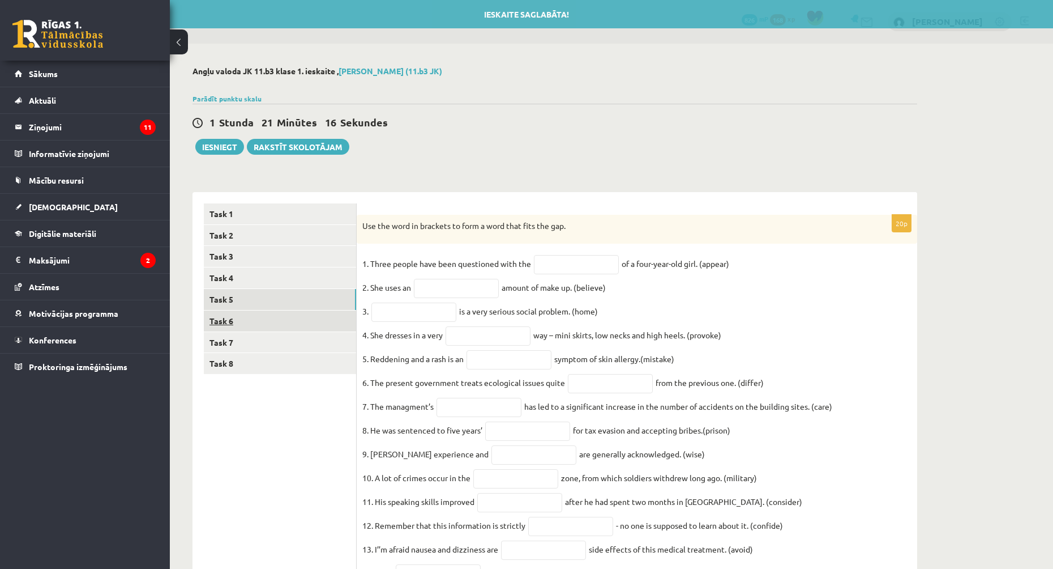
click at [295, 325] on link "Task 6" at bounding box center [280, 320] width 152 height 21
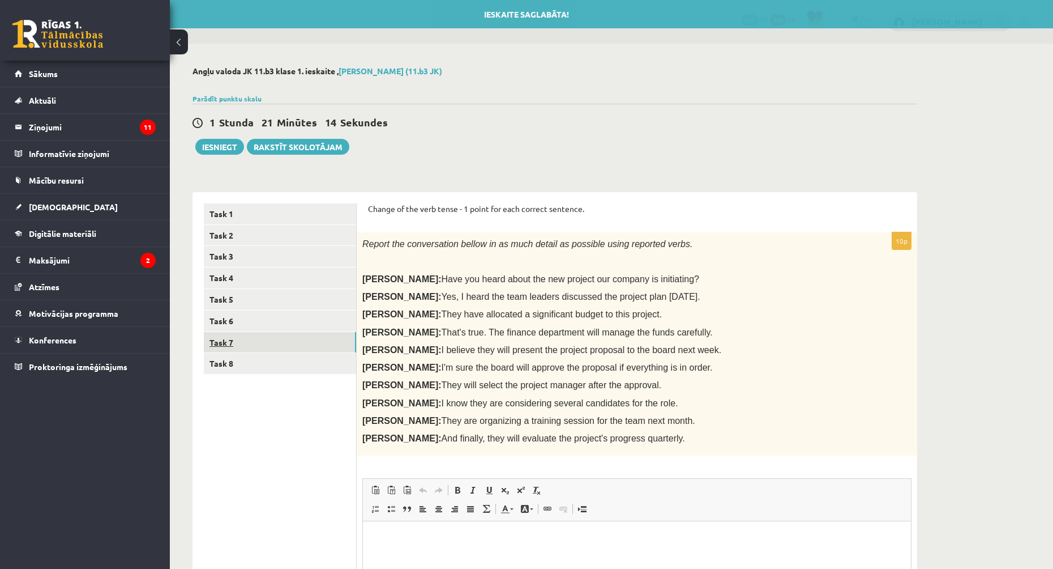
click at [315, 338] on link "Task 7" at bounding box center [280, 342] width 152 height 21
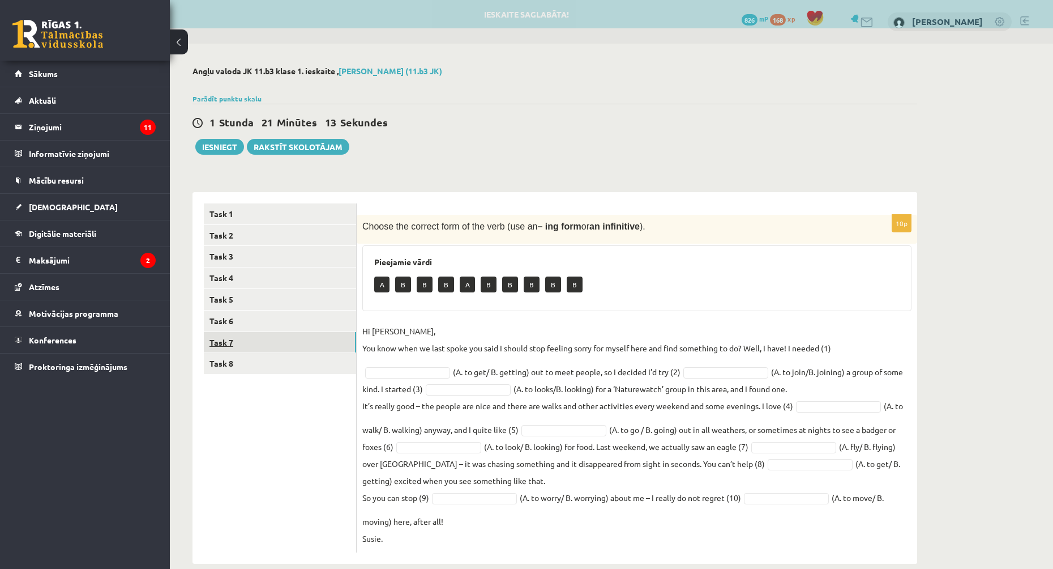
scroll to position [19, 0]
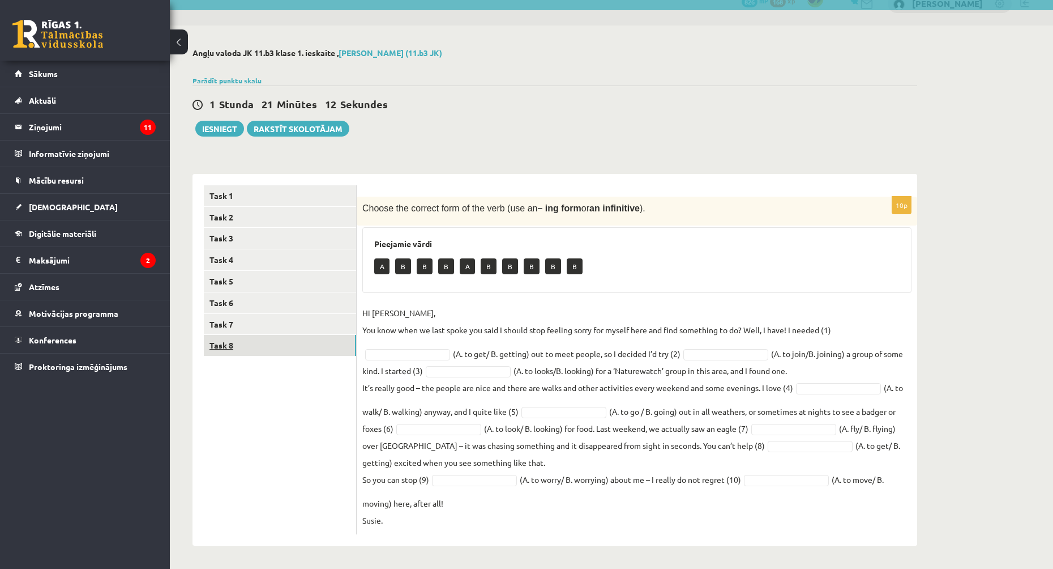
click at [293, 347] on link "Task 8" at bounding box center [280, 345] width 152 height 21
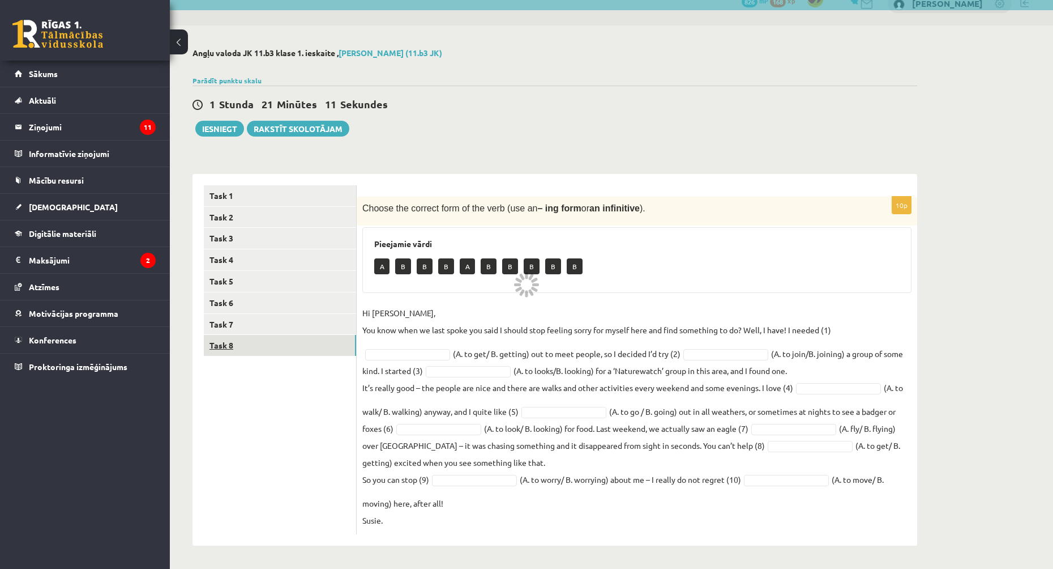
scroll to position [0, 0]
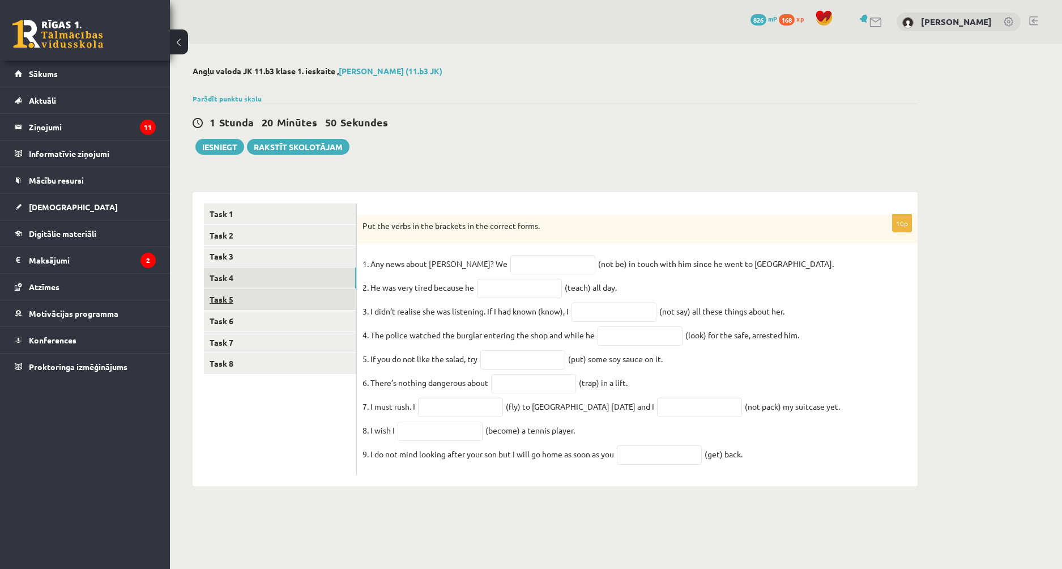
click at [251, 304] on link "Task 5" at bounding box center [280, 299] width 152 height 21
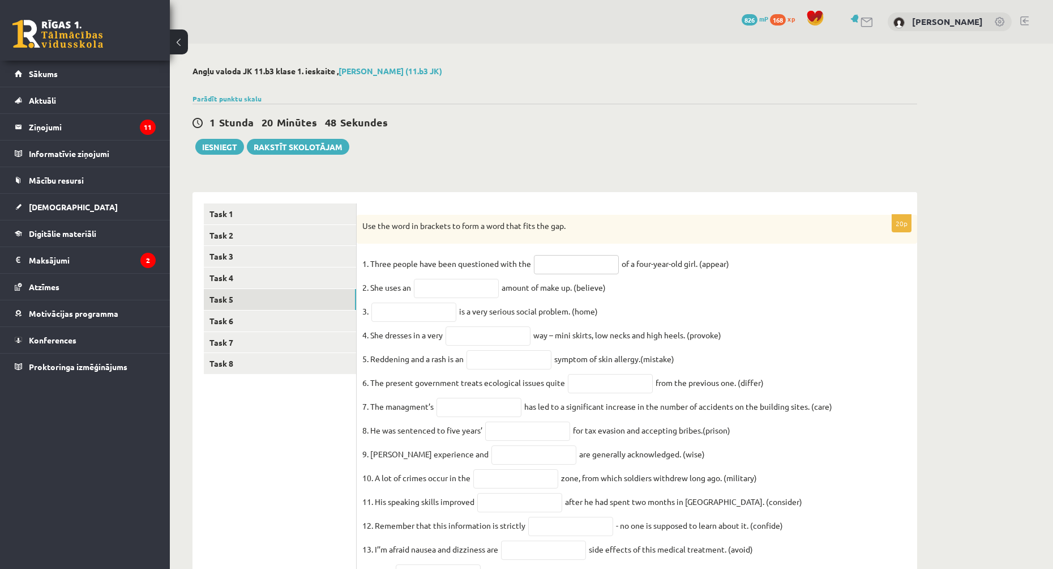
click at [581, 266] on input "text" at bounding box center [576, 264] width 85 height 19
click at [704, 304] on fieldset "1. Three people have been questioned with the of a four-year-old girl. (appear)…" at bounding box center [636, 493] width 549 height 476
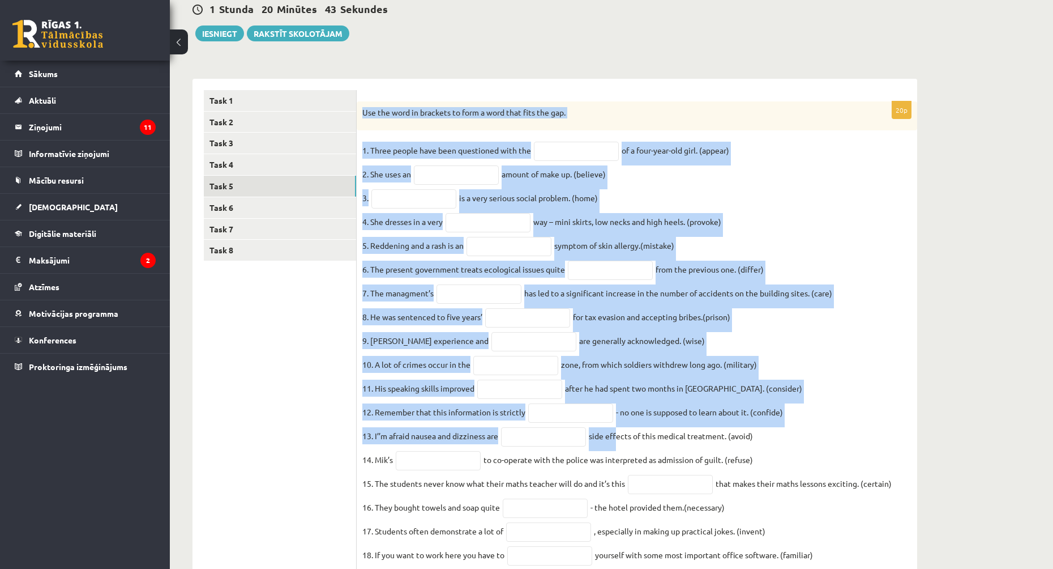
scroll to position [225, 0]
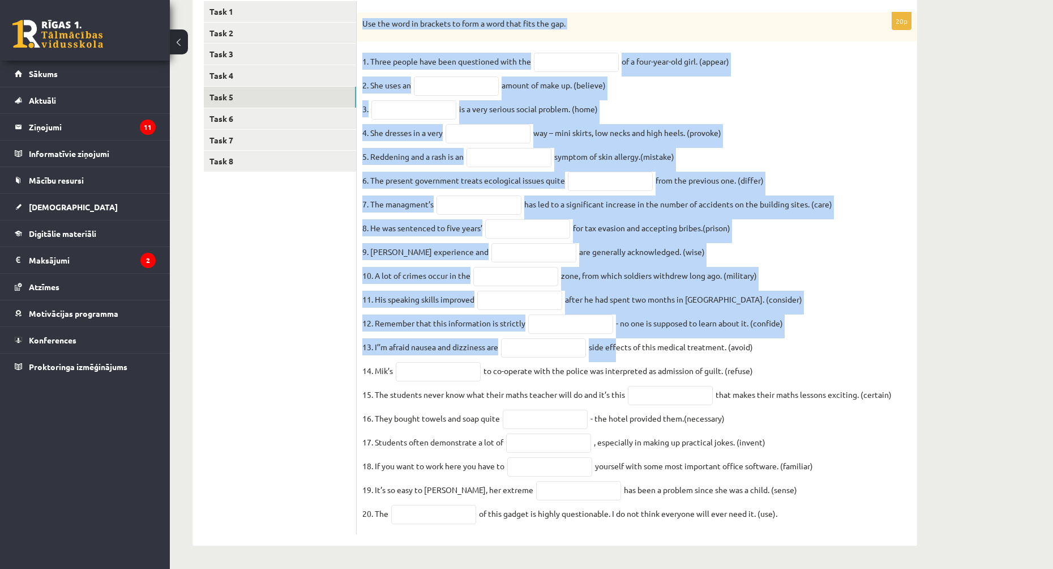
drag, startPoint x: 361, startPoint y: 226, endPoint x: 783, endPoint y: 520, distance: 513.8
click at [783, 520] on div "20p Use the word in brackets to form a word that fits the gap. 1. Three people …" at bounding box center [637, 273] width 561 height 522
copy div "Use the word in brackets to form a word that fits the gap. 1. Three people have…"
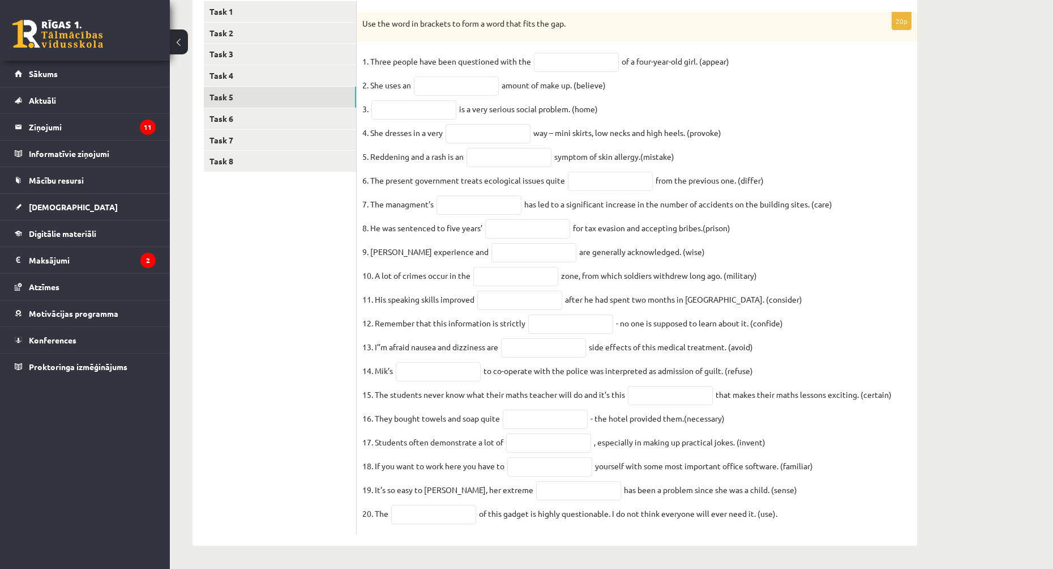
click at [296, 266] on ul "Task 1 Task 2 Task 3 Task 4 Task 5 Task 6 Task 7 Task 8" at bounding box center [280, 268] width 153 height 534
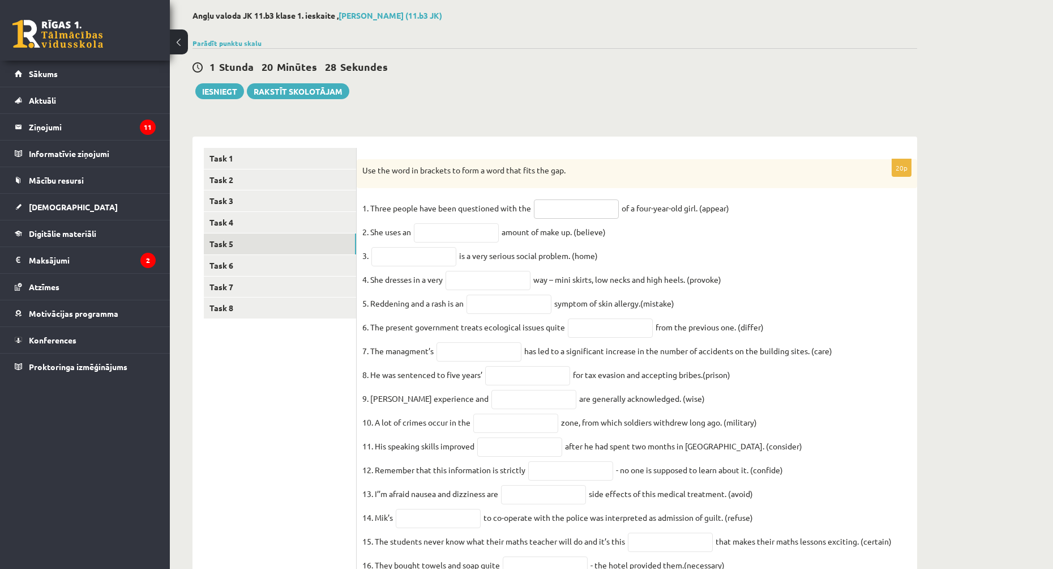
click at [579, 214] on input "text" at bounding box center [576, 208] width 85 height 19
type input "**********"
click at [454, 227] on input "text" at bounding box center [456, 232] width 85 height 19
click at [439, 236] on input "**********" at bounding box center [456, 232] width 85 height 19
click at [441, 237] on input "**********" at bounding box center [456, 232] width 85 height 19
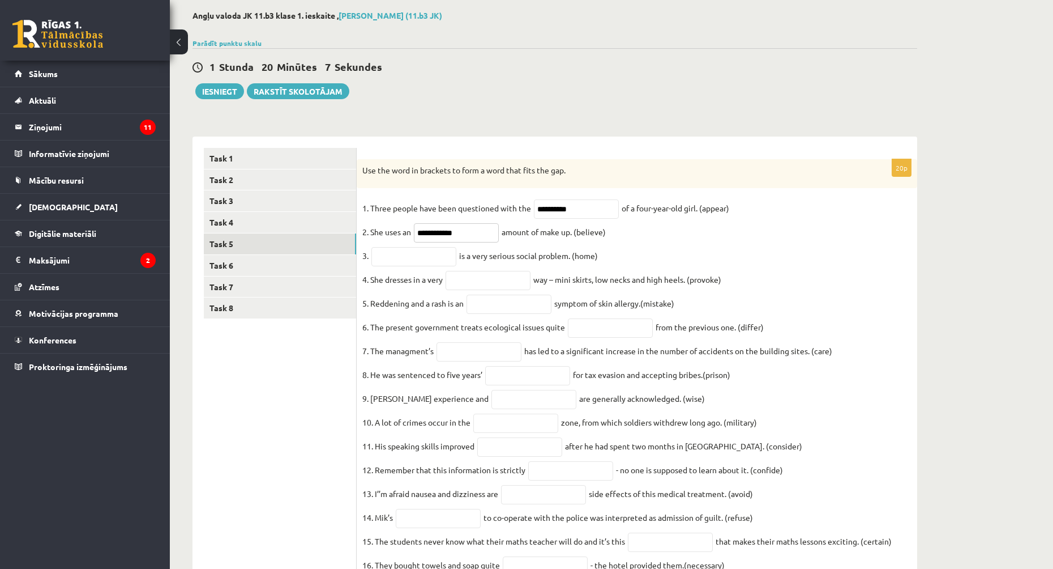
type input "**********"
click at [407, 250] on input "text" at bounding box center [414, 256] width 85 height 19
click at [378, 261] on input "**********" at bounding box center [414, 256] width 85 height 19
type input "**********"
click at [498, 278] on input "text" at bounding box center [488, 280] width 85 height 19
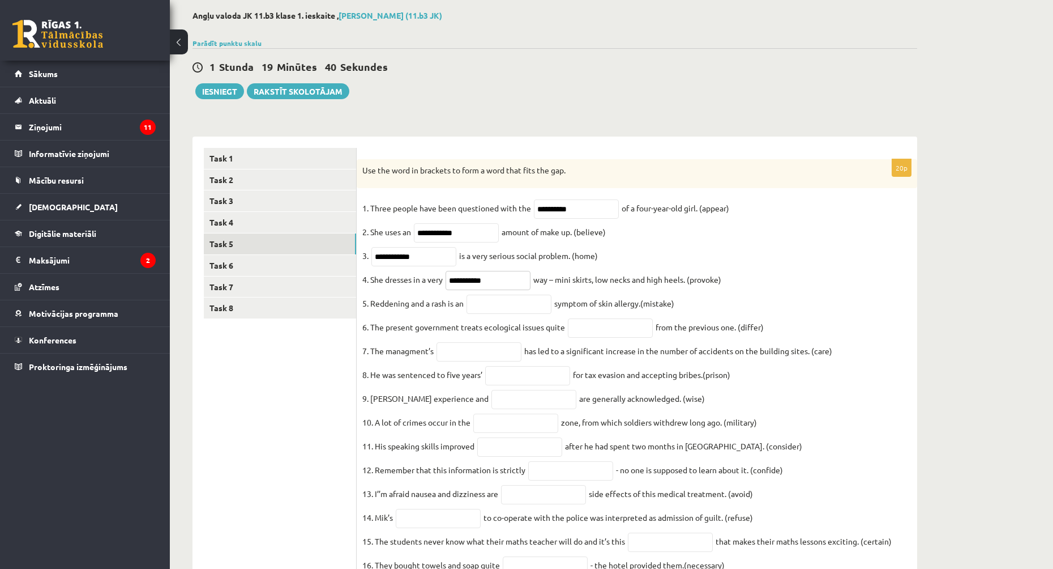
type input "**********"
click at [480, 314] on input "text" at bounding box center [509, 304] width 85 height 19
type input "********"
click at [338, 357] on ul "Task 1 Task 2 Task 3 Task 4 Task 5 Task 6 Task 7 Task 8" at bounding box center [280, 415] width 153 height 534
click at [595, 330] on input "text" at bounding box center [610, 327] width 85 height 19
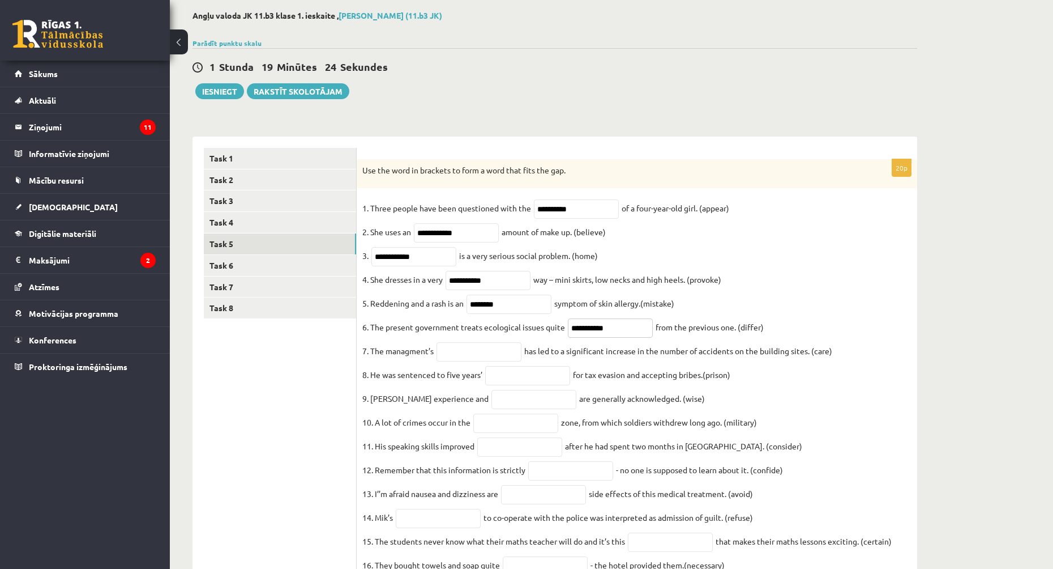
type input "**********"
click at [745, 312] on fieldset "**********" at bounding box center [636, 437] width 549 height 476
click at [501, 355] on input "text" at bounding box center [479, 351] width 85 height 19
type input "**********"
click at [528, 382] on input "text" at bounding box center [527, 375] width 85 height 19
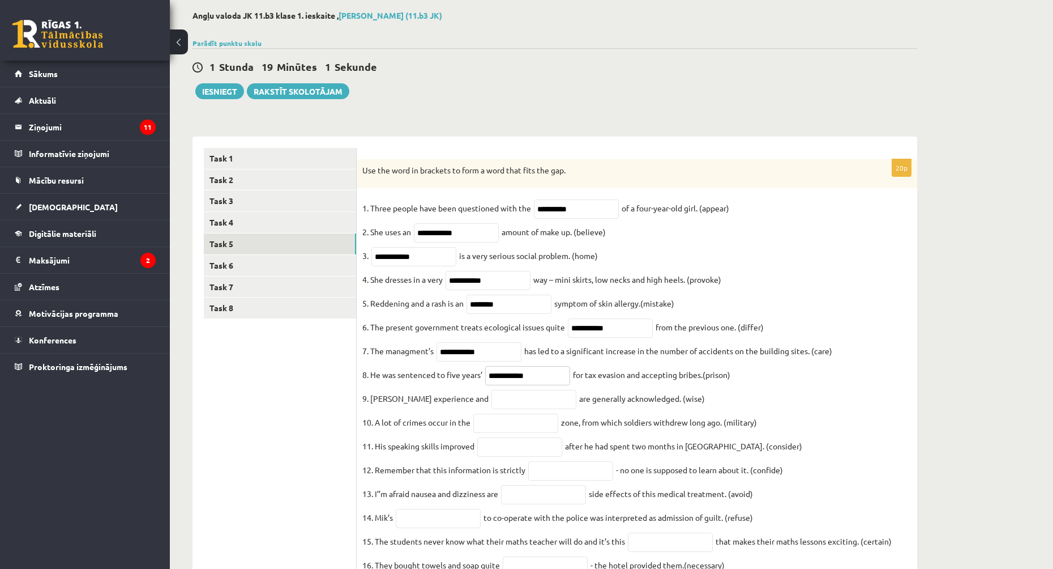
type input "**********"
click at [347, 403] on ul "Task 1 Task 2 Task 3 Task 4 Task 5 Task 6 Task 7 Task 8" at bounding box center [280, 415] width 153 height 534
click at [515, 406] on input "text" at bounding box center [534, 399] width 85 height 19
type input "******"
click at [264, 438] on ul "Task 1 Task 2 Task 3 Task 4 Task 5 Task 6 Task 7 Task 8" at bounding box center [280, 415] width 153 height 534
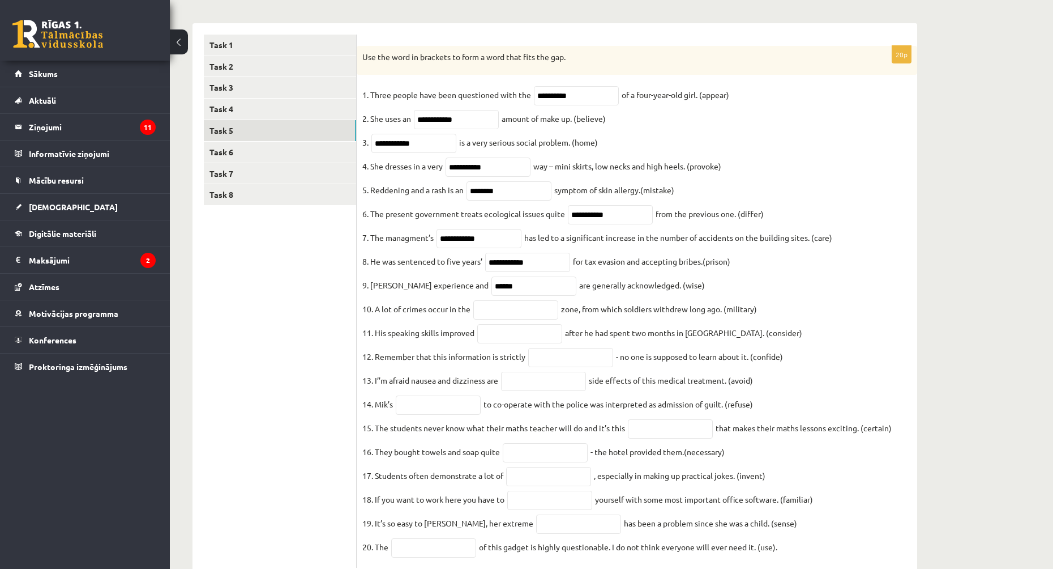
scroll to position [225, 0]
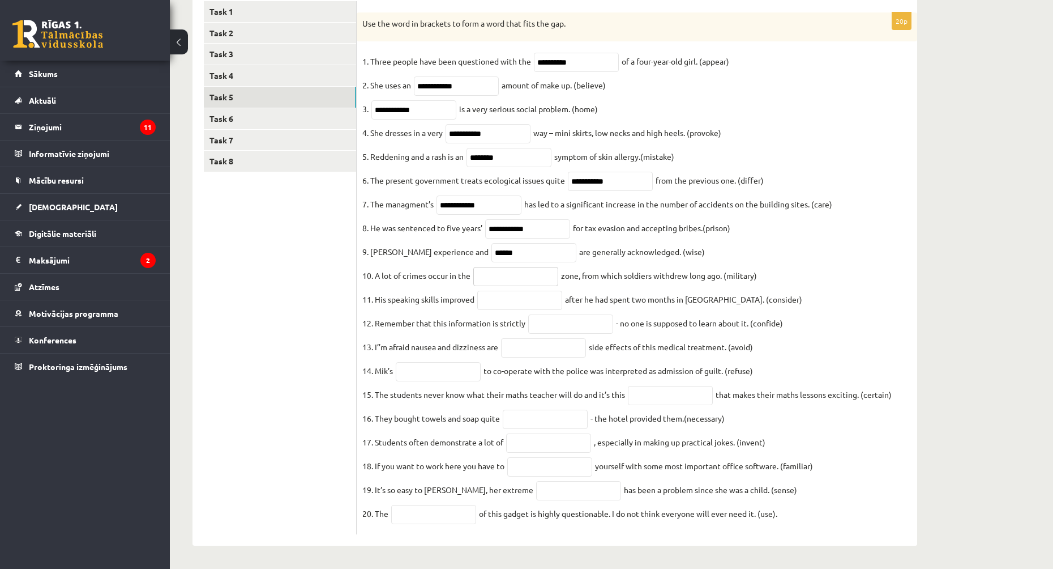
click at [497, 267] on input "text" at bounding box center [515, 276] width 85 height 19
type input "**********"
click at [311, 336] on ul "Task 1 Task 2 Task 3 Task 4 Task 5 Task 6 Task 7 Task 8" at bounding box center [280, 268] width 153 height 534
click at [490, 291] on input "text" at bounding box center [519, 300] width 85 height 19
type input "**********"
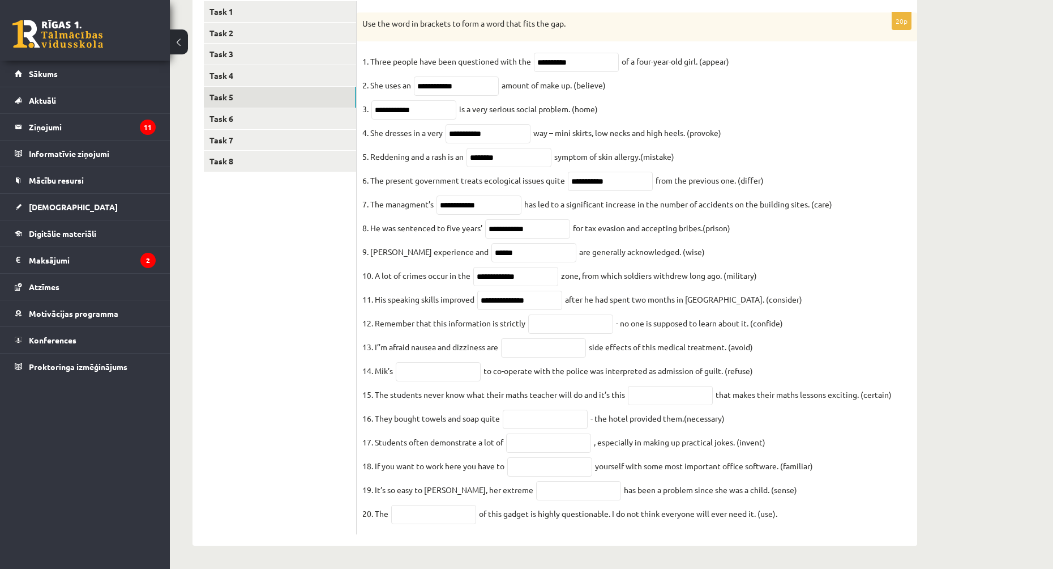
click at [292, 319] on ul "Task 1 Task 2 Task 3 Task 4 Task 5 Task 6 Task 7 Task 8" at bounding box center [280, 268] width 153 height 534
click at [544, 318] on input "text" at bounding box center [570, 323] width 85 height 19
type input "**********"
click at [298, 330] on ul "Task 1 Task 2 Task 3 Task 4 Task 5 Task 6 Task 7 Task 8" at bounding box center [280, 268] width 153 height 534
click at [536, 338] on input "text" at bounding box center [543, 347] width 85 height 19
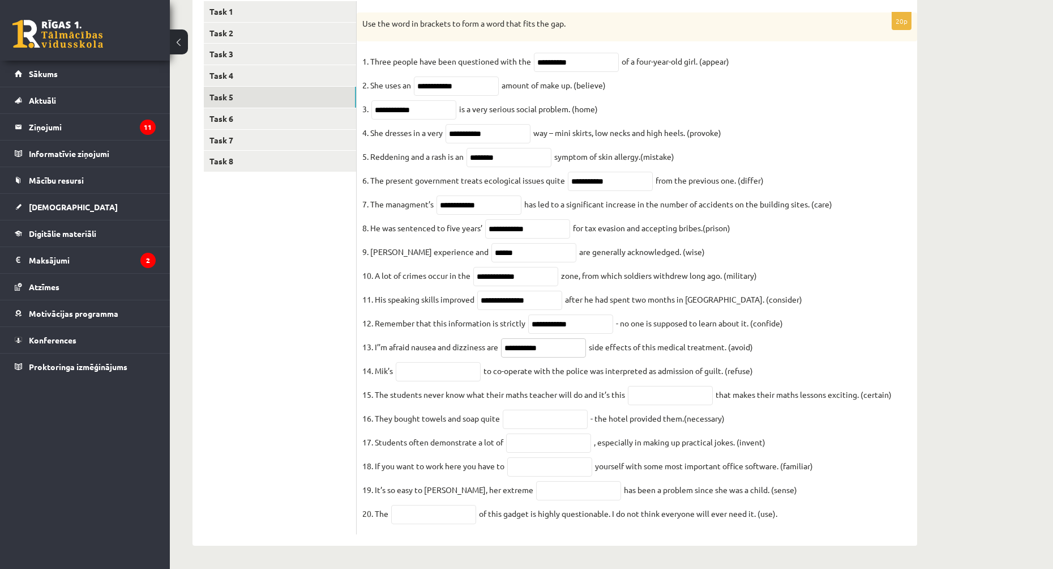
type input "**********"
click at [349, 386] on ul "Task 1 Task 2 Task 3 Task 4 Task 5 Task 6 Task 7 Task 8" at bounding box center [280, 268] width 153 height 534
click at [427, 369] on input "text" at bounding box center [438, 371] width 85 height 19
type input "*******"
click at [265, 354] on ul "Task 1 Task 2 Task 3 Task 4 Task 5 Task 6 Task 7 Task 8" at bounding box center [280, 268] width 153 height 534
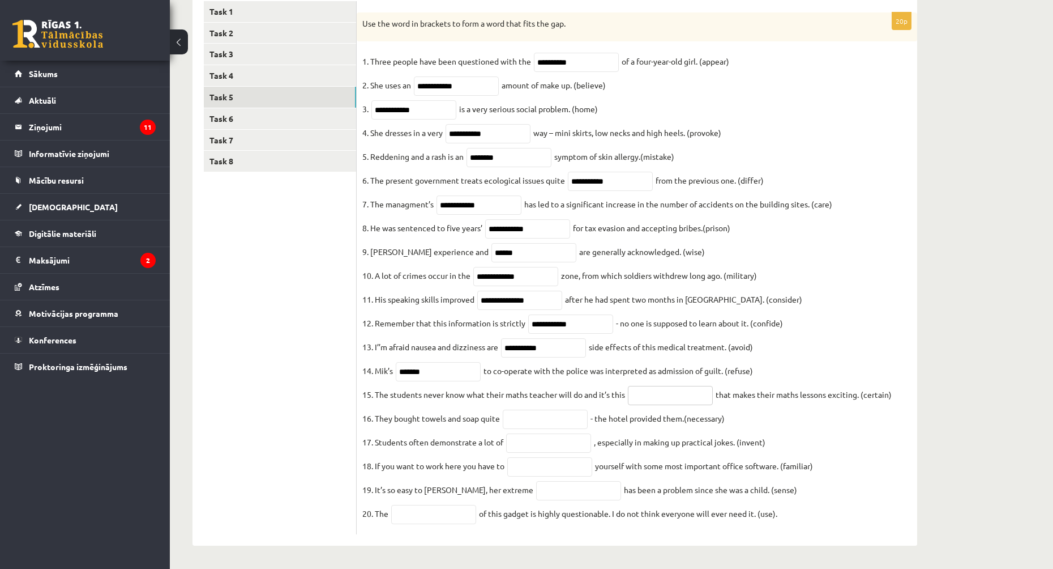
click at [652, 387] on input "text" at bounding box center [670, 395] width 85 height 19
type input "**********"
click at [231, 363] on ul "Task 1 Task 2 Task 3 Task 4 Task 5 Task 6 Task 7 Task 8" at bounding box center [280, 268] width 153 height 534
click at [526, 419] on input "text" at bounding box center [545, 418] width 85 height 19
type input "**********"
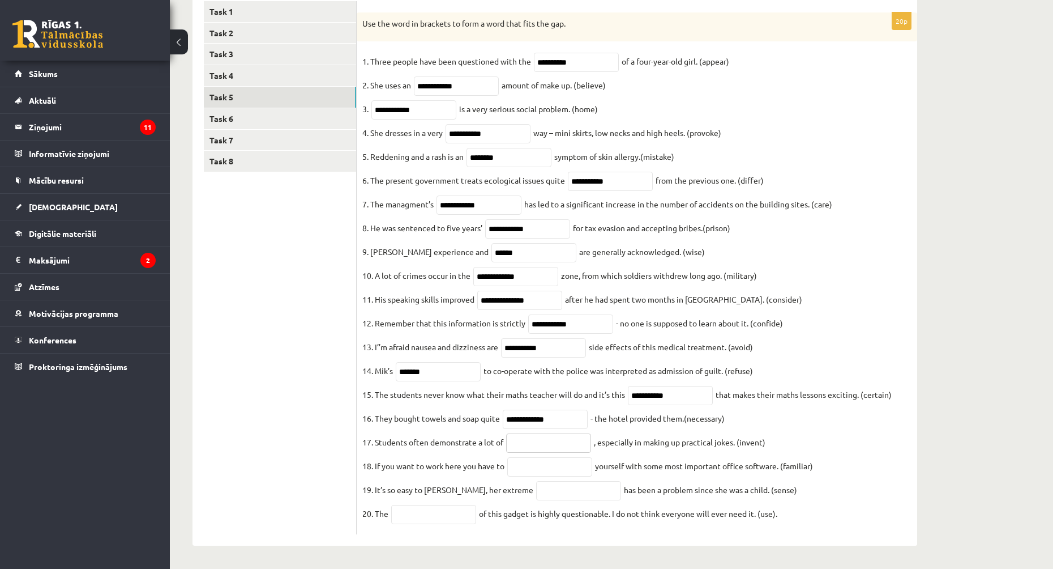
click at [558, 447] on input "text" at bounding box center [548, 442] width 85 height 19
type input "**********"
click at [562, 458] on input "text" at bounding box center [549, 466] width 85 height 19
type input "**********"
click at [250, 426] on ul "Task 1 Task 2 Task 3 Task 4 Task 5 Task 6 Task 7 Task 8" at bounding box center [280, 268] width 153 height 534
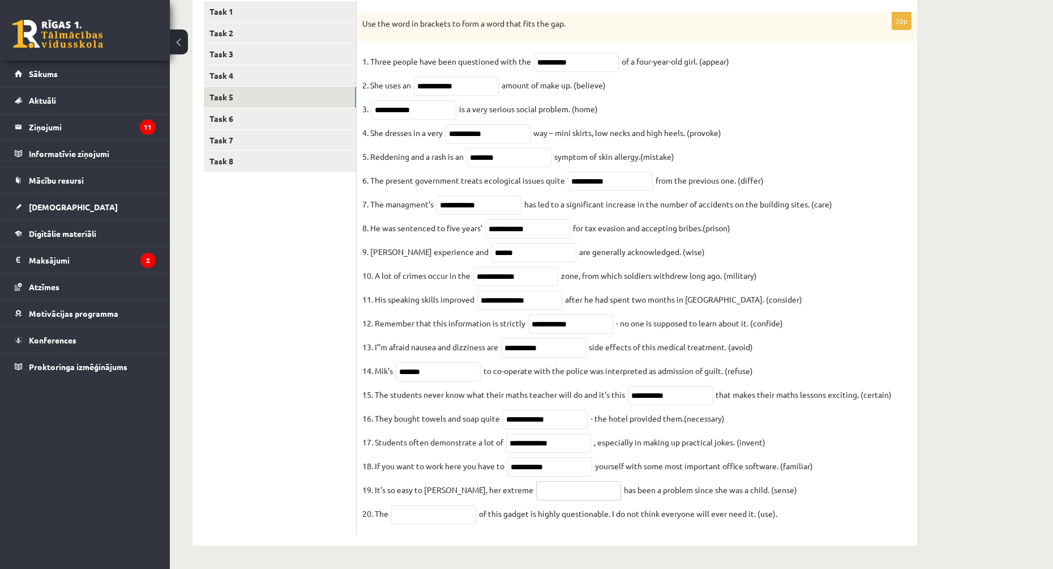
click at [562, 492] on input "text" at bounding box center [578, 490] width 85 height 19
type input "**********"
click at [440, 520] on input "text" at bounding box center [433, 514] width 85 height 19
click at [442, 514] on input "*********" at bounding box center [433, 514] width 85 height 19
type input "**********"
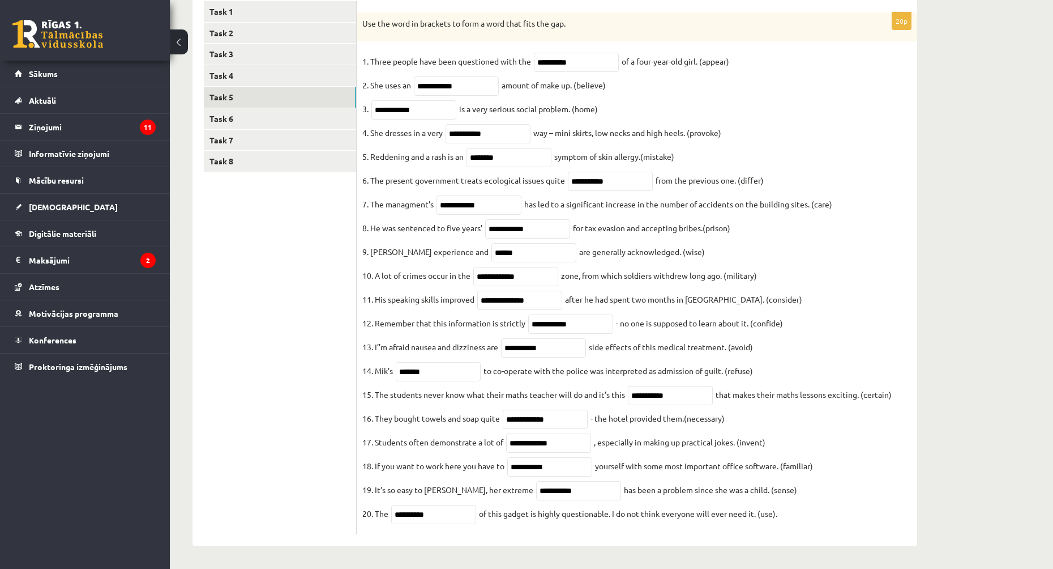
click at [246, 416] on ul "Task 1 Task 2 Task 3 Task 4 Task 5 Task 6 Task 7 Task 8" at bounding box center [280, 268] width 153 height 534
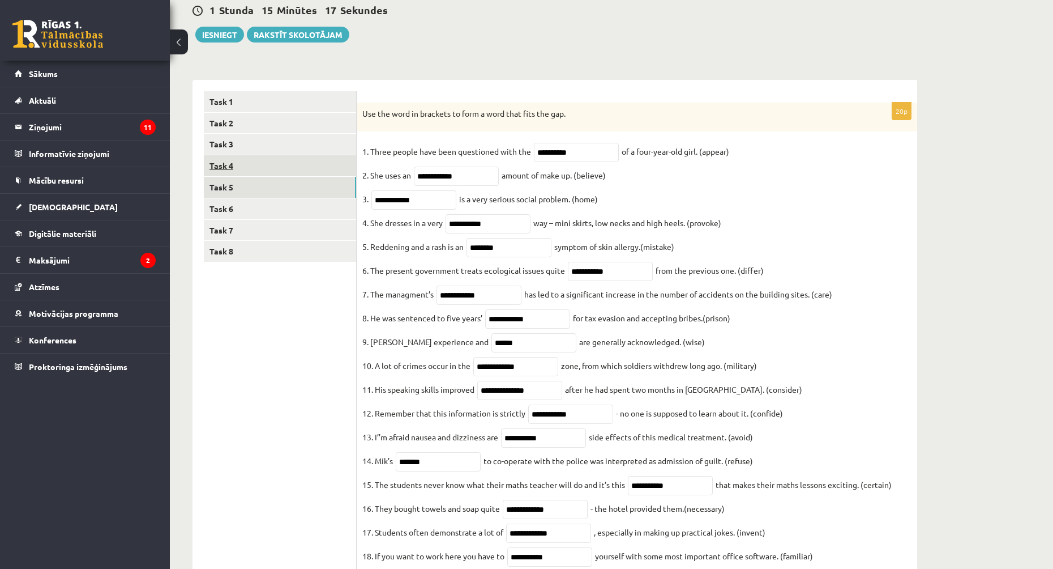
click at [274, 173] on link "Task 4" at bounding box center [280, 165] width 152 height 21
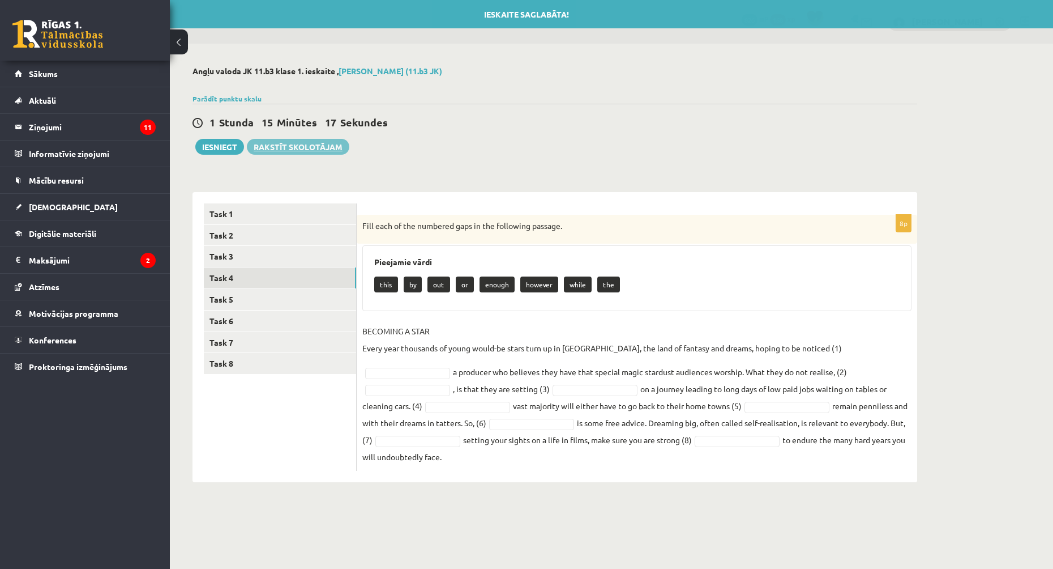
scroll to position [0, 0]
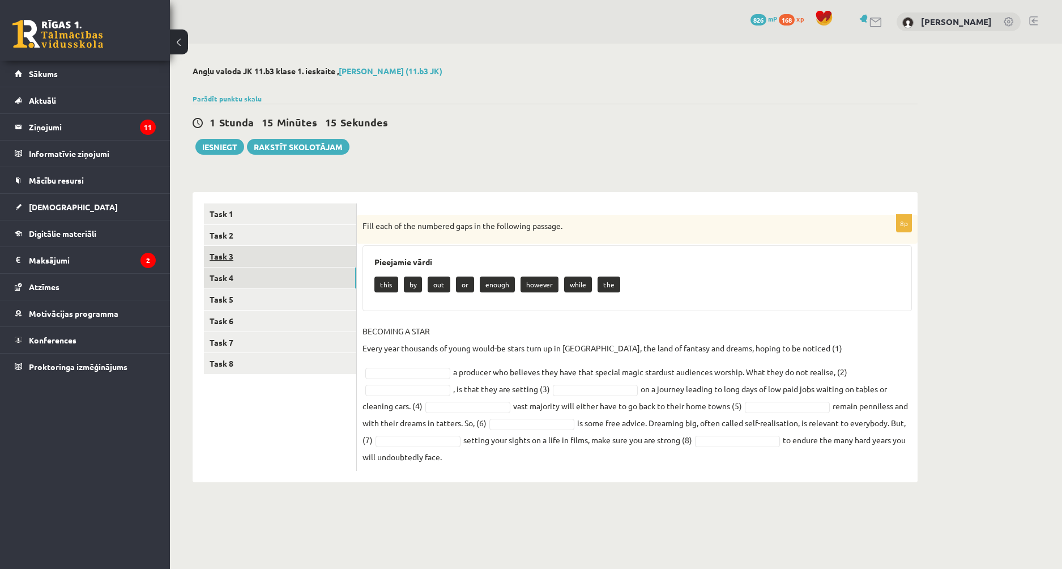
click at [278, 251] on link "Task 3" at bounding box center [280, 256] width 152 height 21
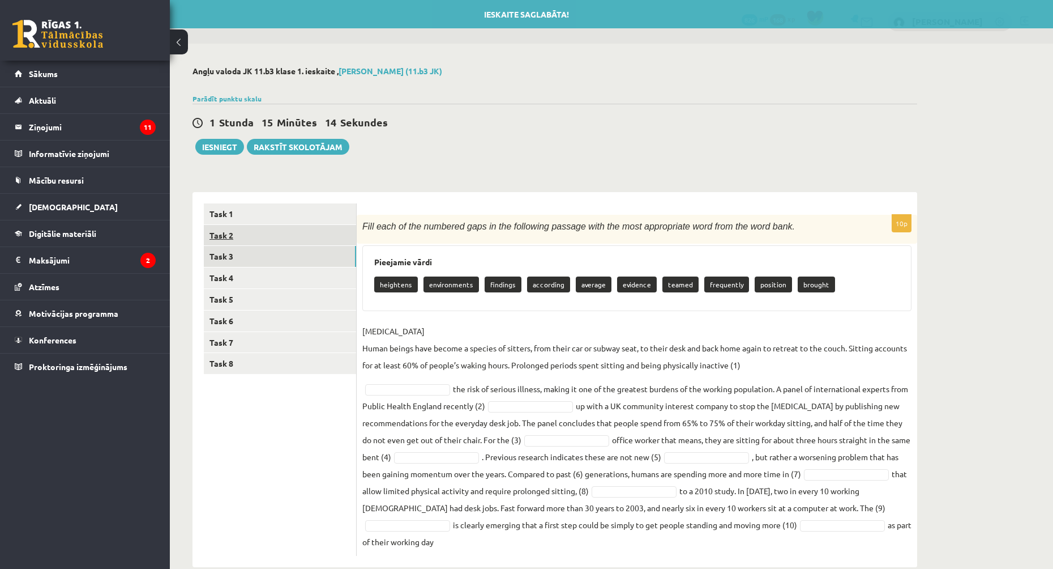
click at [264, 244] on link "Task 2" at bounding box center [280, 235] width 152 height 21
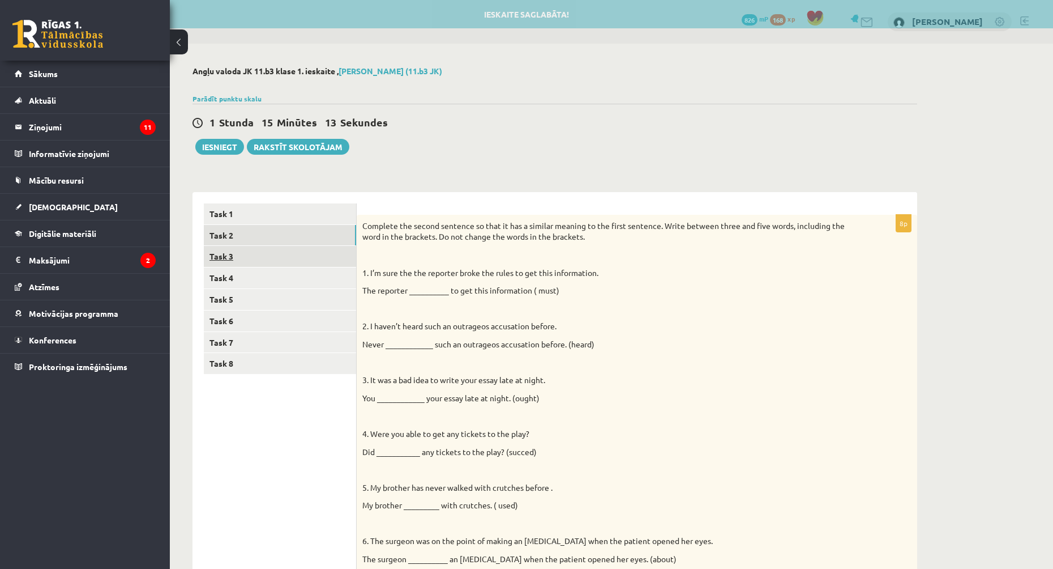
click at [266, 259] on link "Task 3" at bounding box center [280, 256] width 152 height 21
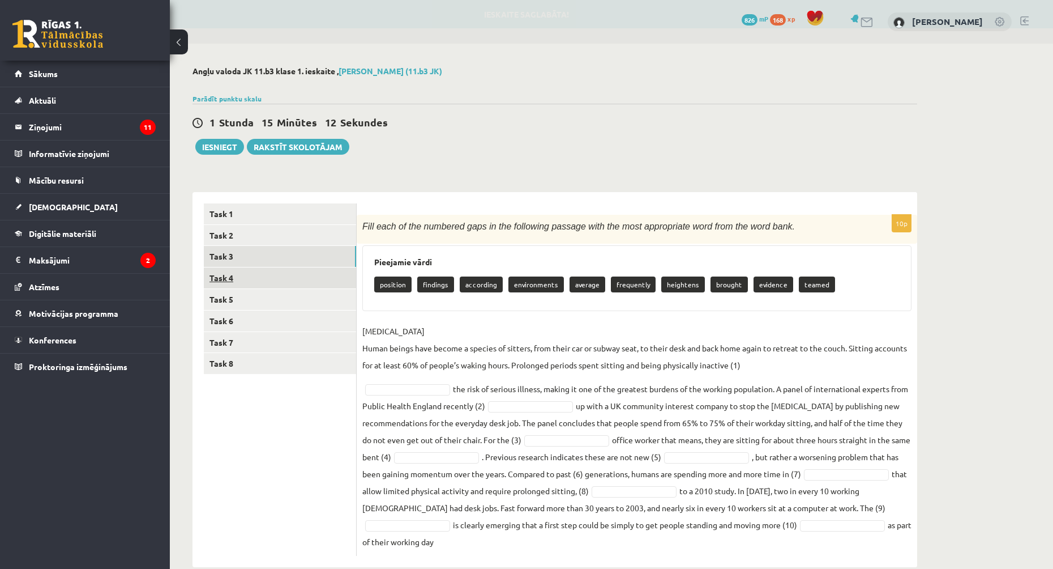
click at [250, 279] on link "Task 4" at bounding box center [280, 277] width 152 height 21
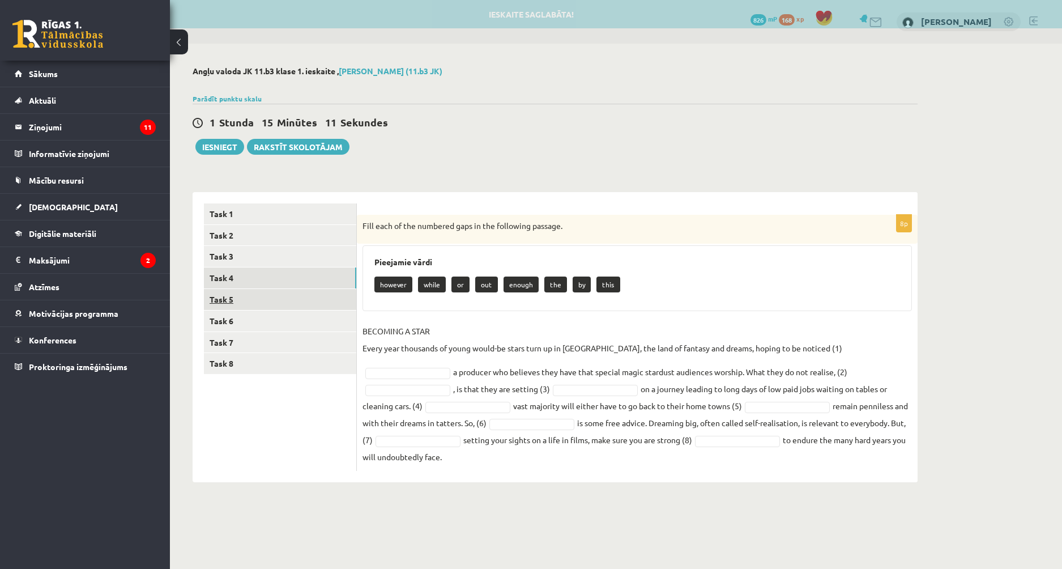
click at [247, 295] on link "Task 5" at bounding box center [280, 299] width 152 height 21
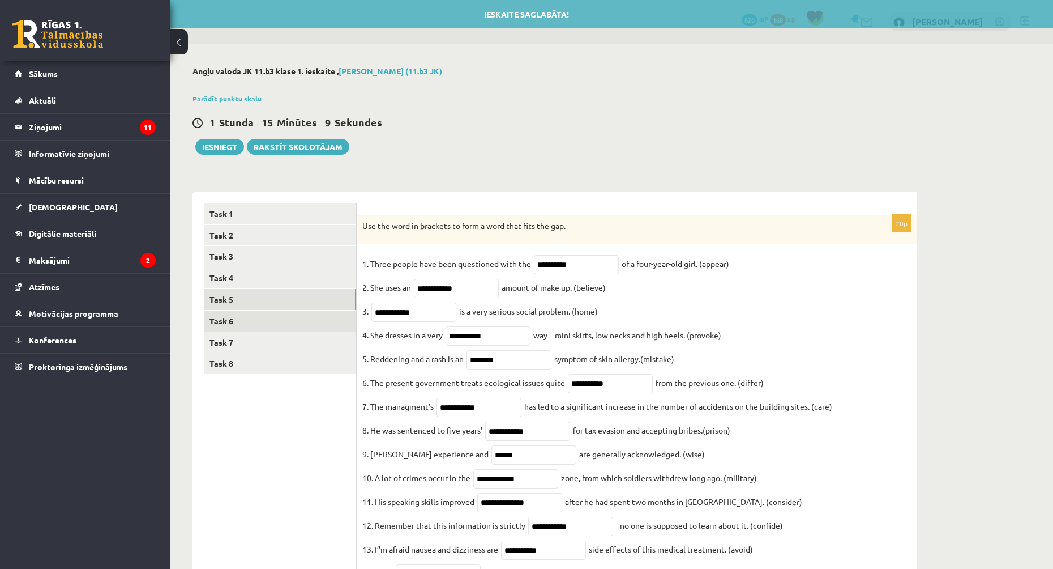
click at [237, 318] on link "Task 6" at bounding box center [280, 320] width 152 height 21
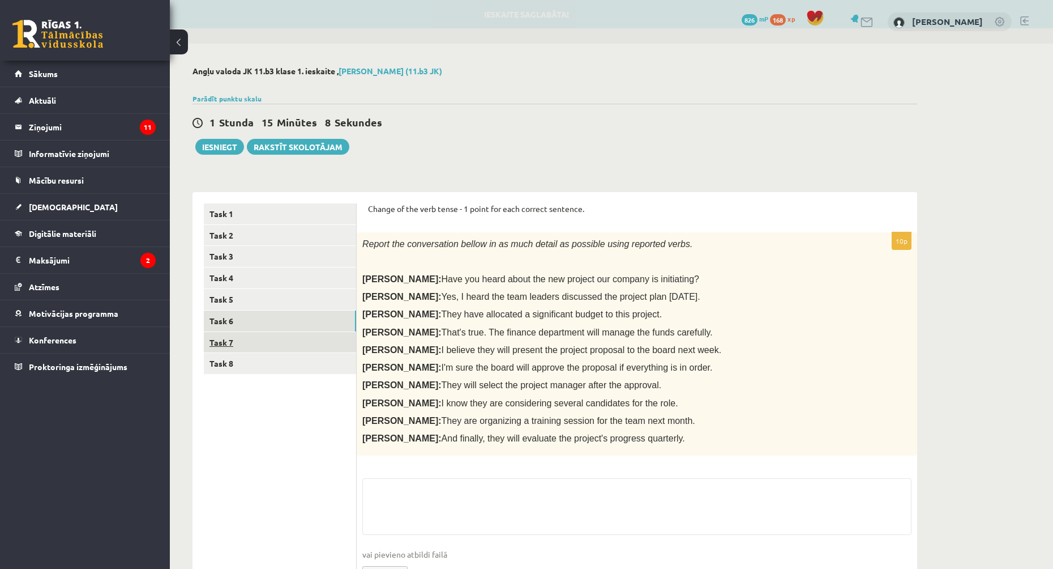
click at [242, 340] on link "Task 7" at bounding box center [280, 342] width 152 height 21
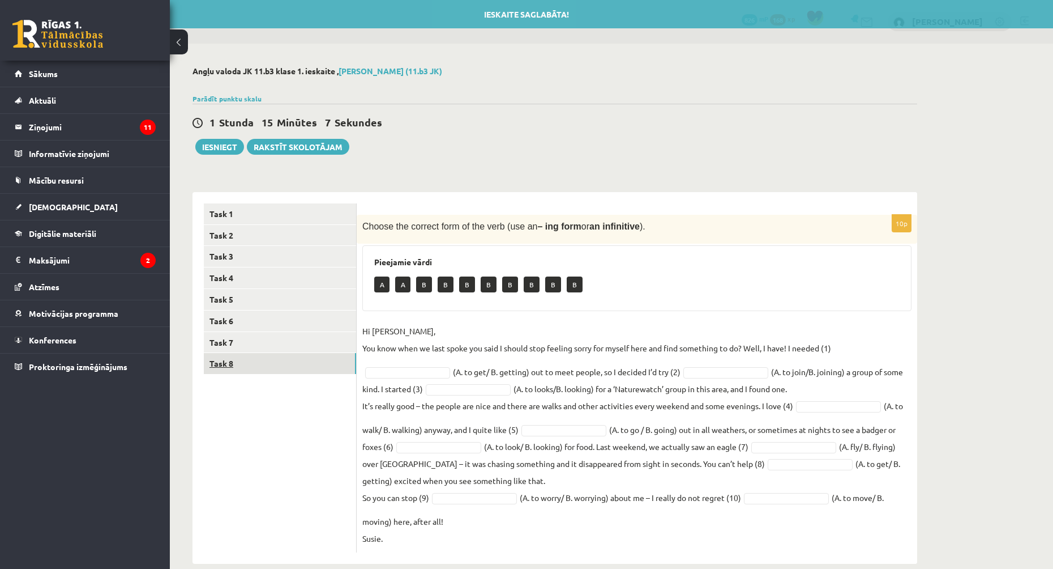
click at [244, 369] on link "Task 8" at bounding box center [280, 363] width 152 height 21
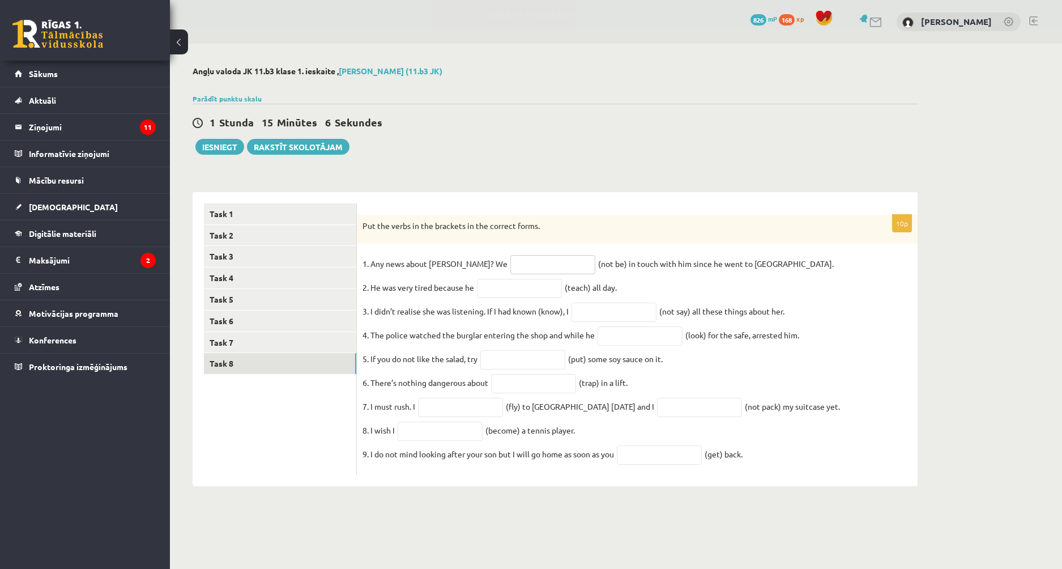
click at [510, 264] on input "text" at bounding box center [552, 264] width 85 height 19
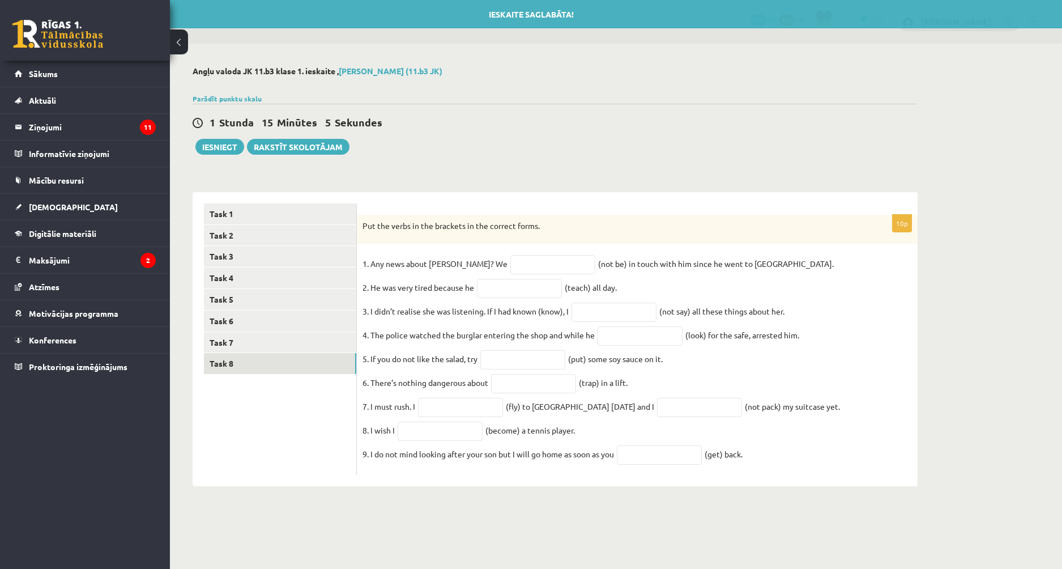
click at [343, 379] on ul "Task 1 Task 2 Task 3 Task 4 Task 5 Task 6 Task 7 Task 8" at bounding box center [280, 339] width 153 height 272
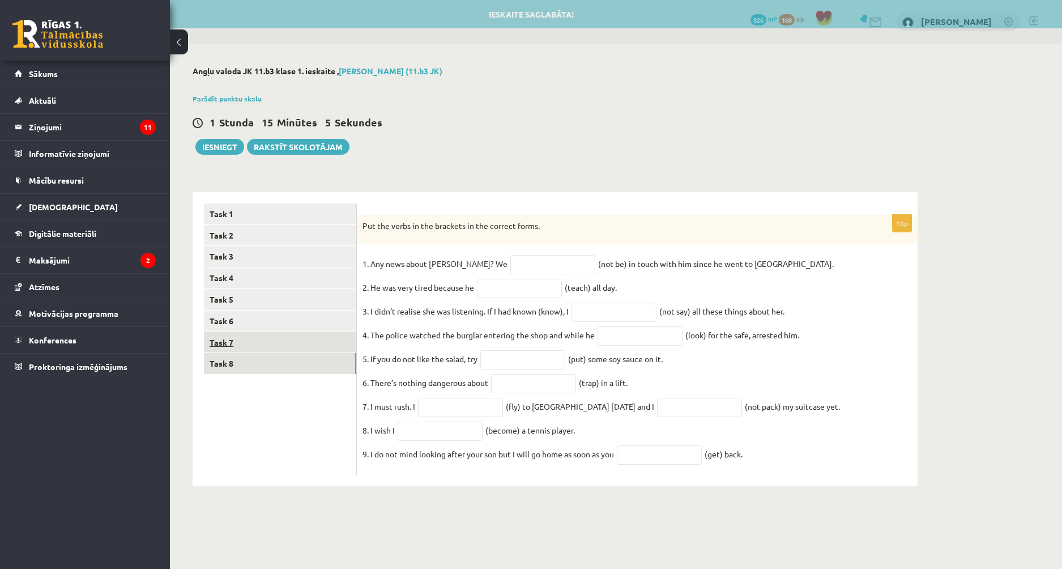
click at [288, 343] on link "Task 7" at bounding box center [280, 342] width 152 height 21
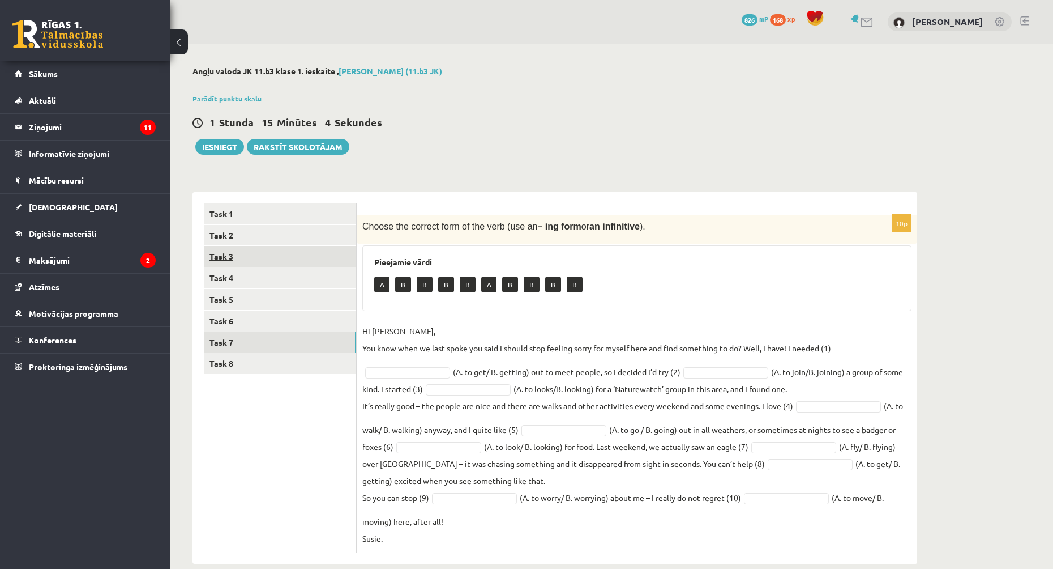
click at [228, 246] on link "Task 3" at bounding box center [280, 256] width 152 height 21
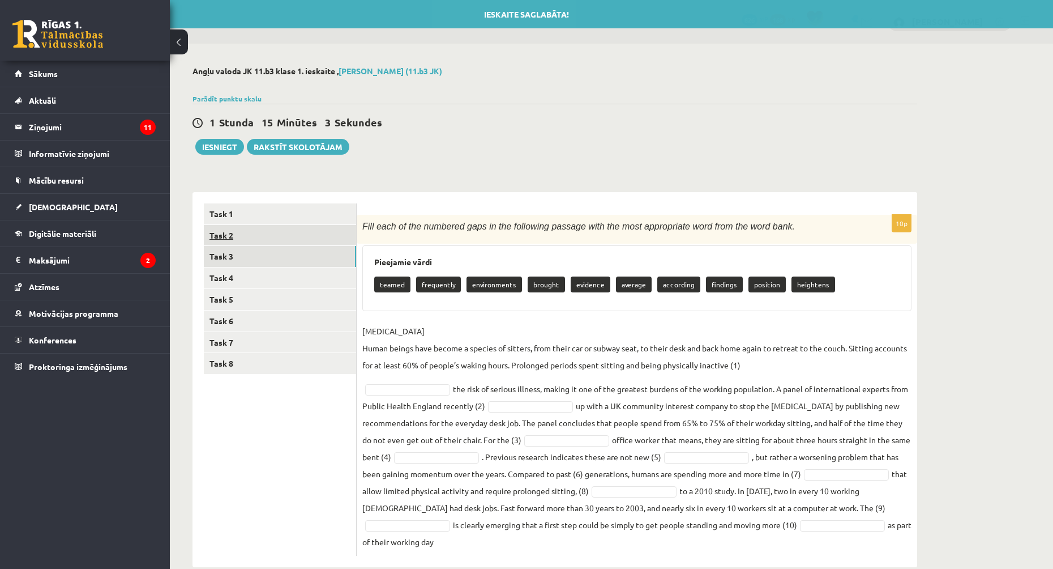
click at [228, 237] on link "Task 2" at bounding box center [280, 235] width 152 height 21
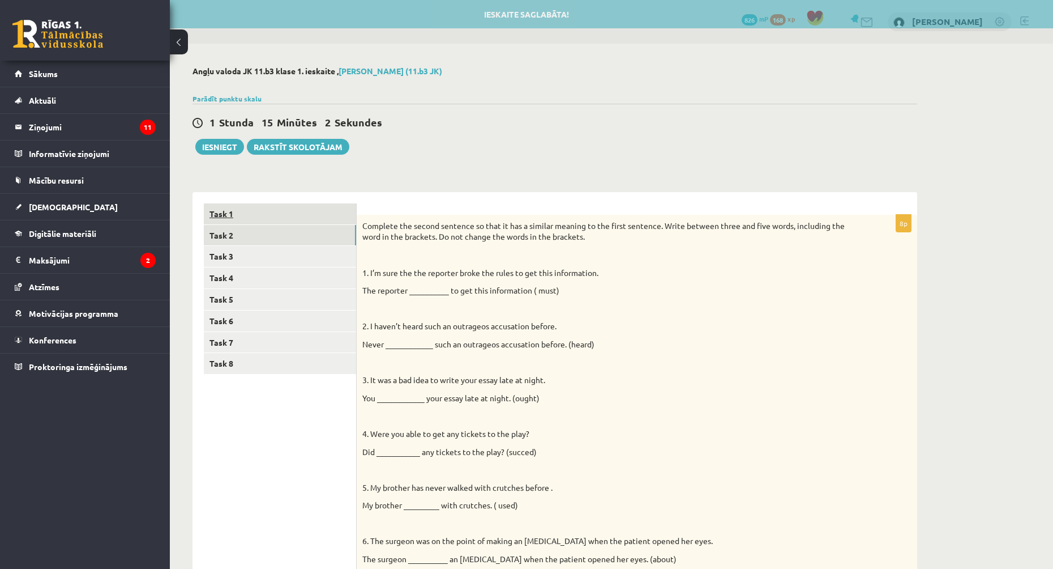
click at [245, 215] on link "Task 1" at bounding box center [280, 213] width 152 height 21
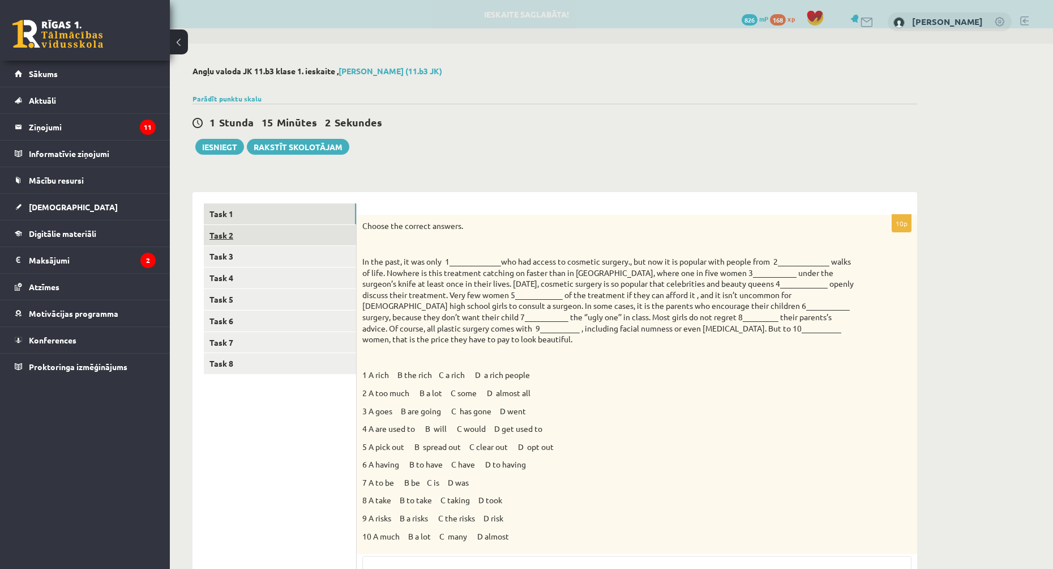
click at [241, 241] on link "Task 2" at bounding box center [280, 235] width 152 height 21
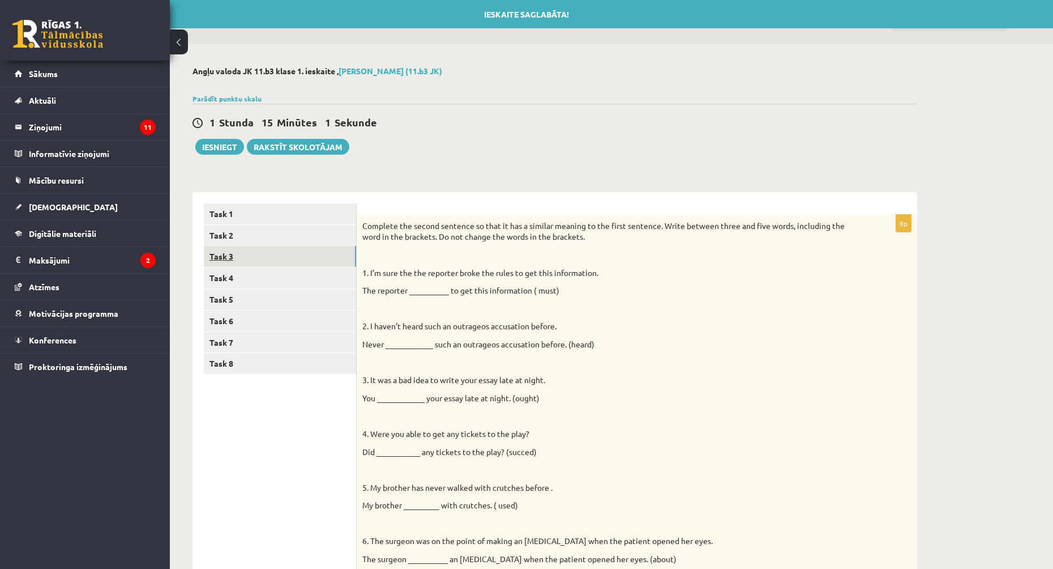
click at [239, 260] on link "Task 3" at bounding box center [280, 256] width 152 height 21
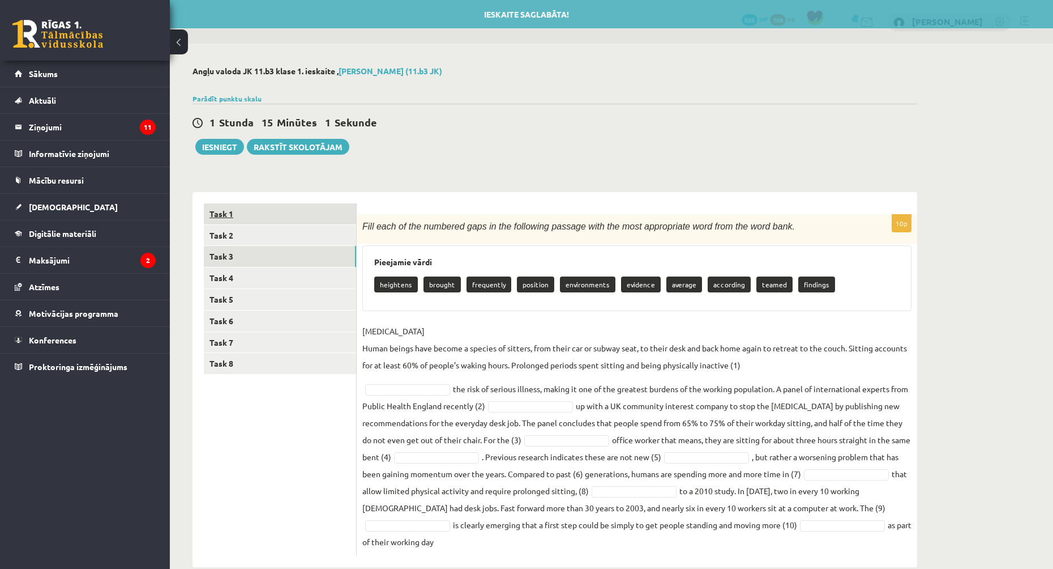
click at [231, 207] on link "Task 1" at bounding box center [280, 213] width 152 height 21
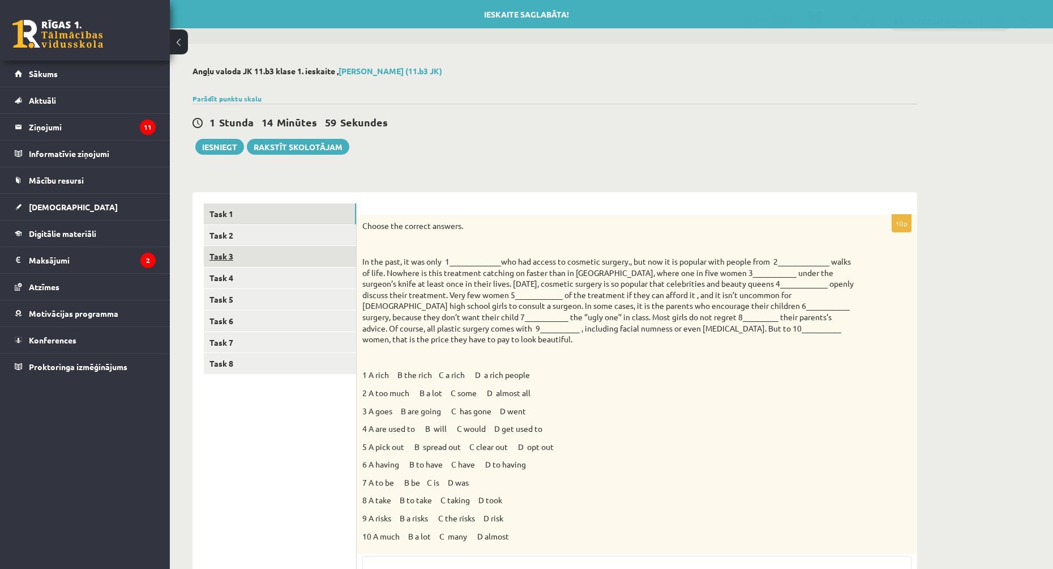
click at [265, 263] on link "Task 3" at bounding box center [280, 256] width 152 height 21
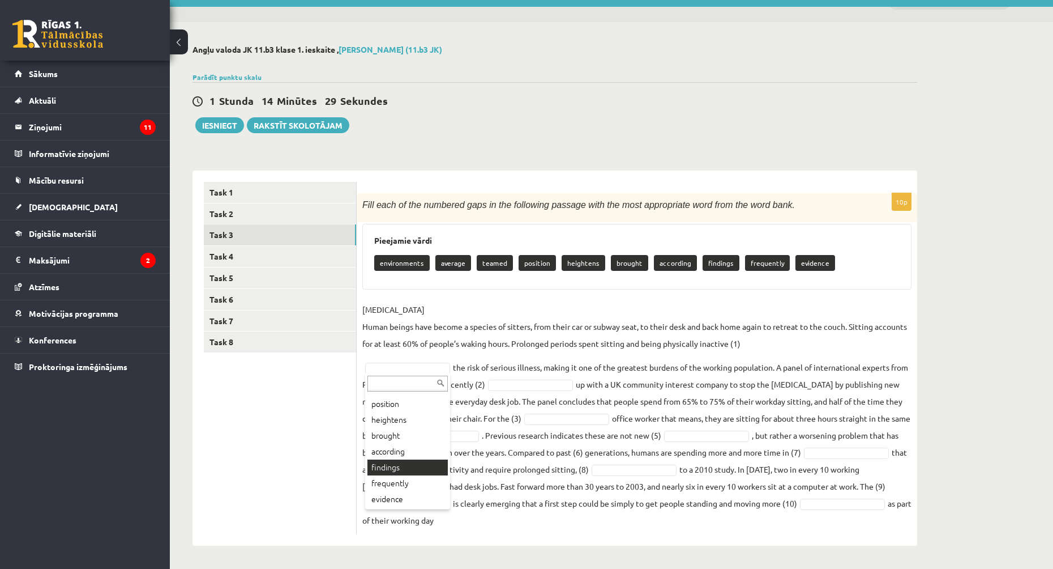
scroll to position [5, 0]
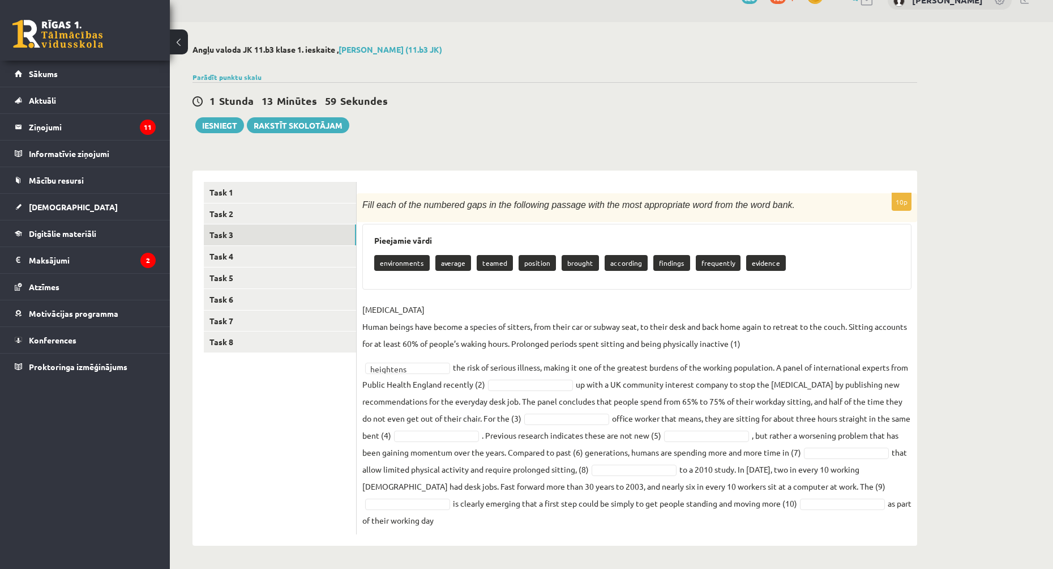
click at [427, 143] on div "Angļu valoda JK 11.b3 klase 1. ieskaite , Ēriks Rudzāts (11.b3 JK) Parādīt punk…" at bounding box center [555, 295] width 770 height 546
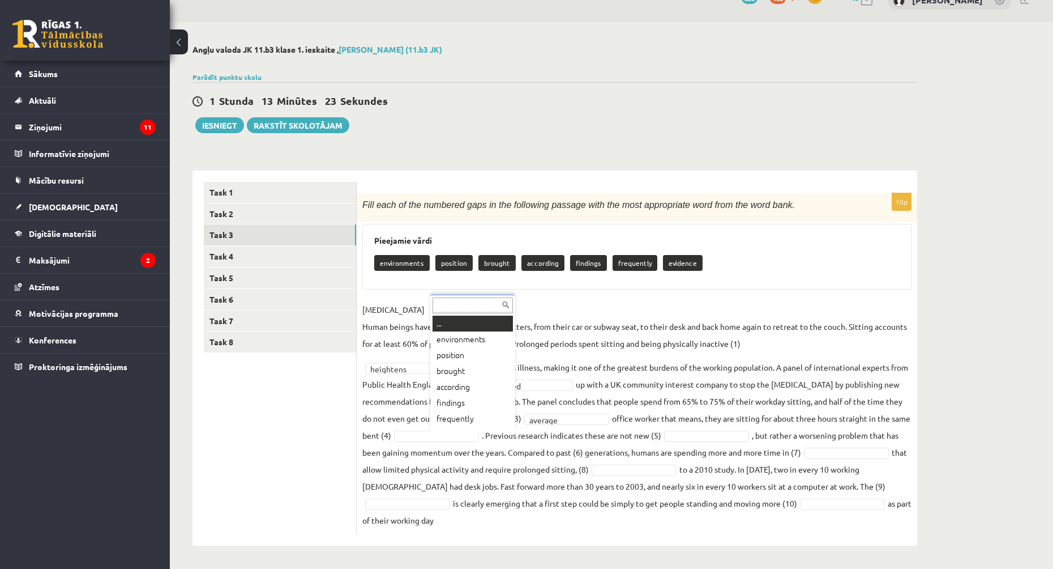
scroll to position [14, 0]
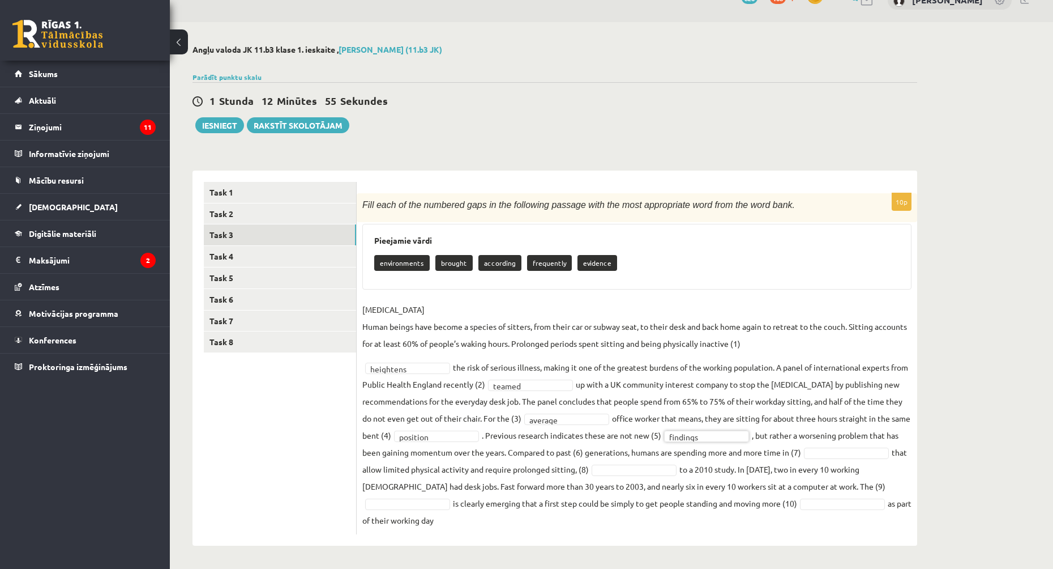
click at [728, 444] on fieldset "SEDENTARY LIFESTYLE Human beings have become a species of sitters, from their c…" at bounding box center [636, 415] width 549 height 228
click at [321, 256] on link "Task 4" at bounding box center [280, 256] width 152 height 21
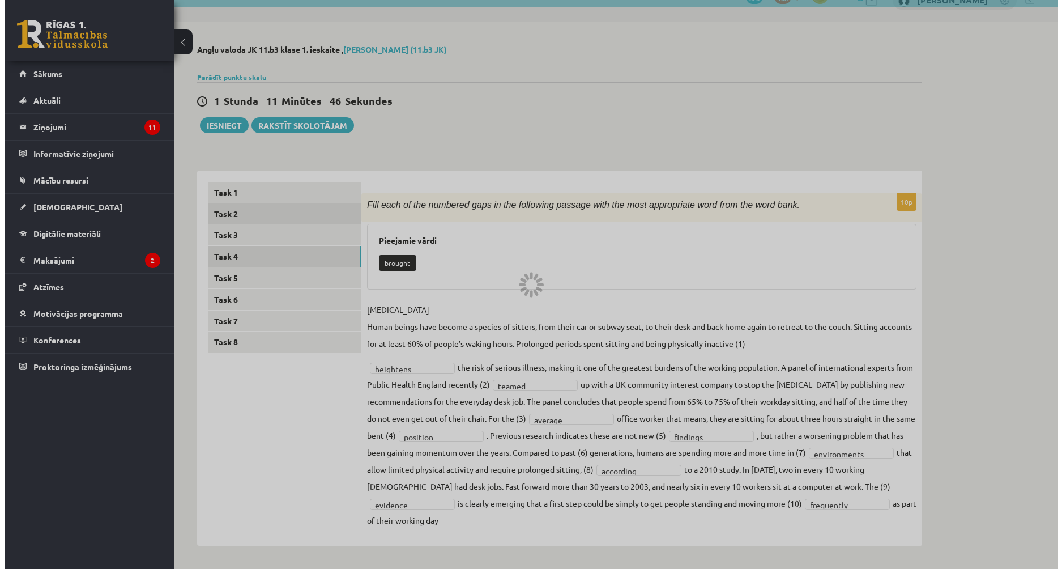
scroll to position [0, 0]
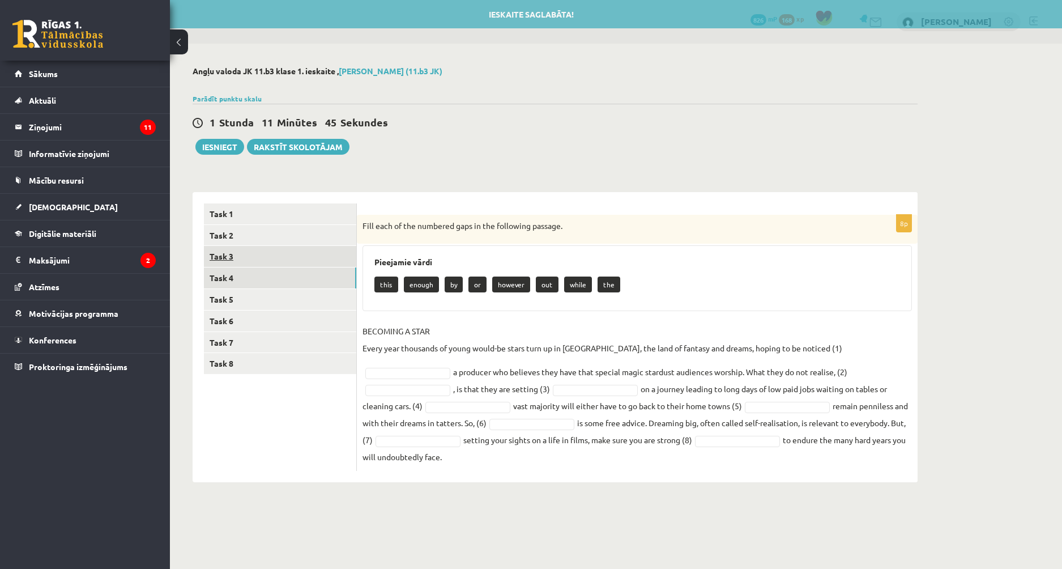
click at [287, 247] on link "Task 3" at bounding box center [280, 256] width 152 height 21
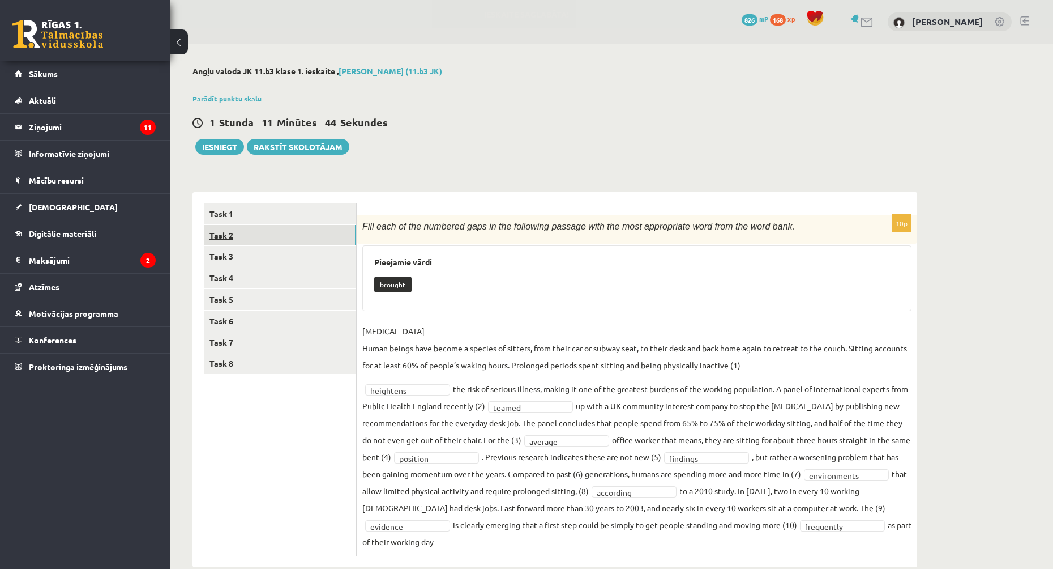
click at [246, 239] on link "Task 2" at bounding box center [280, 235] width 152 height 21
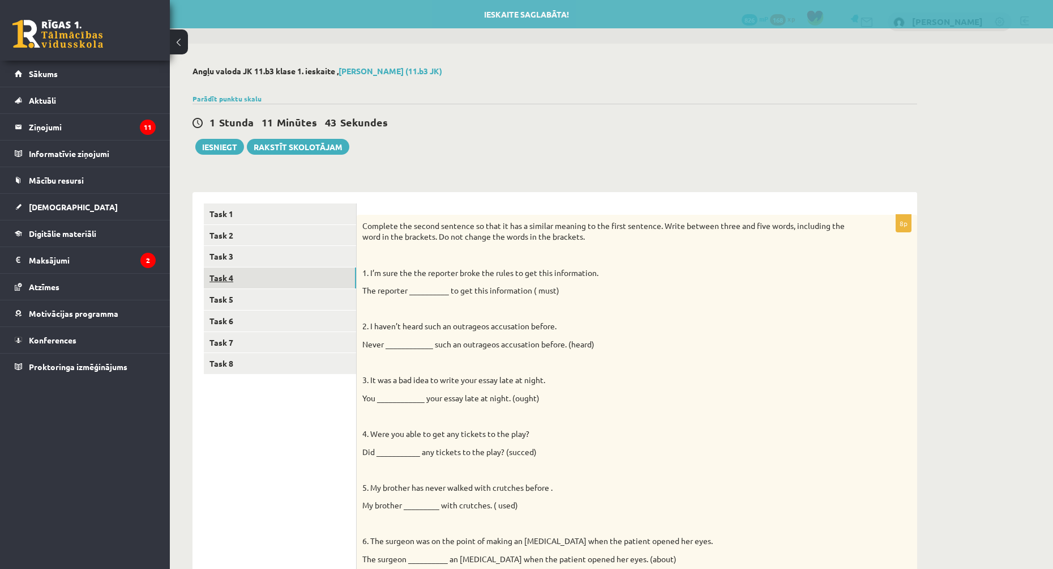
click at [238, 281] on link "Task 4" at bounding box center [280, 277] width 152 height 21
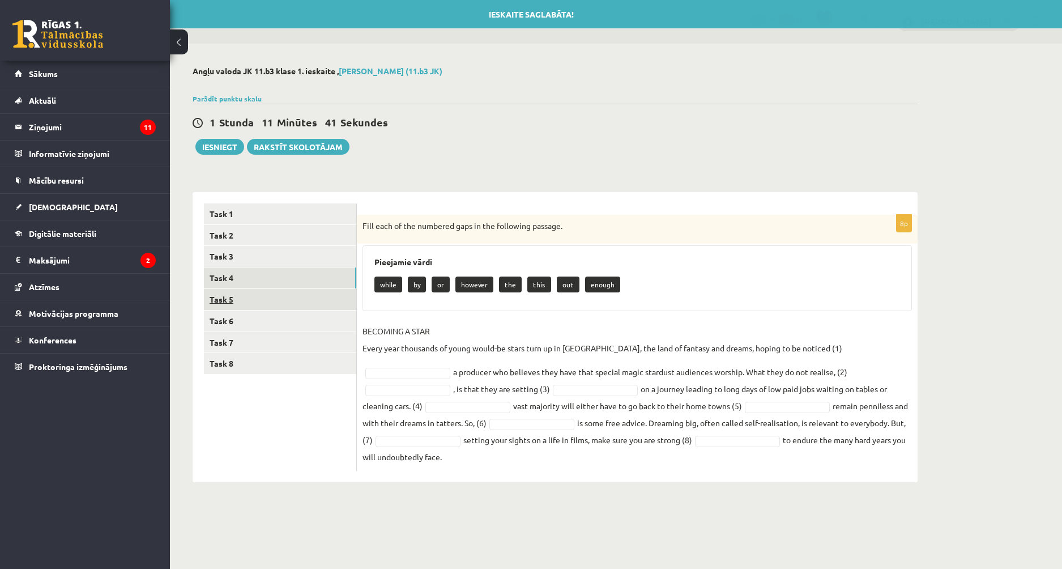
click at [253, 296] on link "Task 5" at bounding box center [280, 299] width 152 height 21
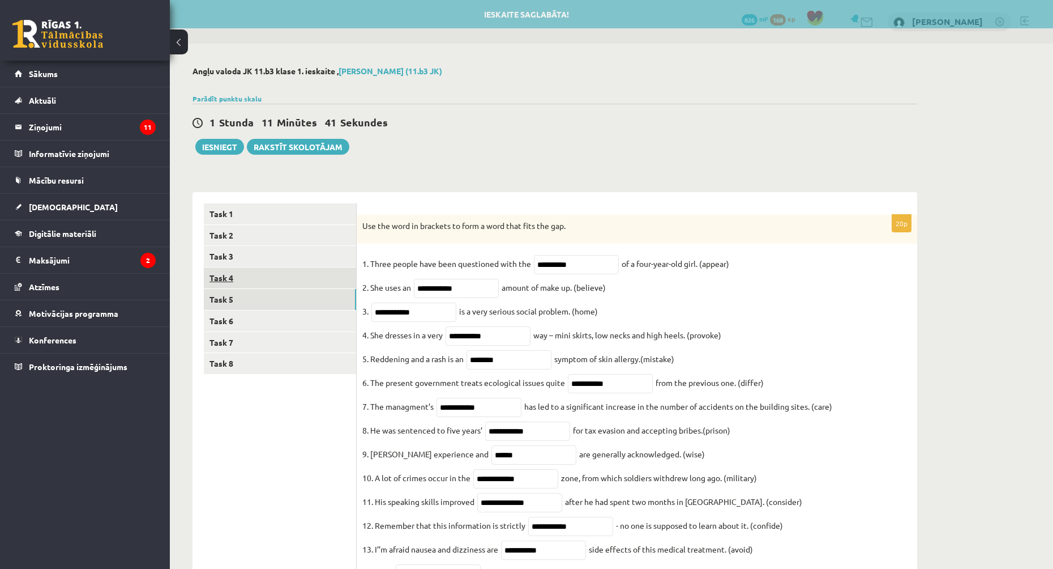
click at [246, 277] on link "Task 4" at bounding box center [280, 277] width 152 height 21
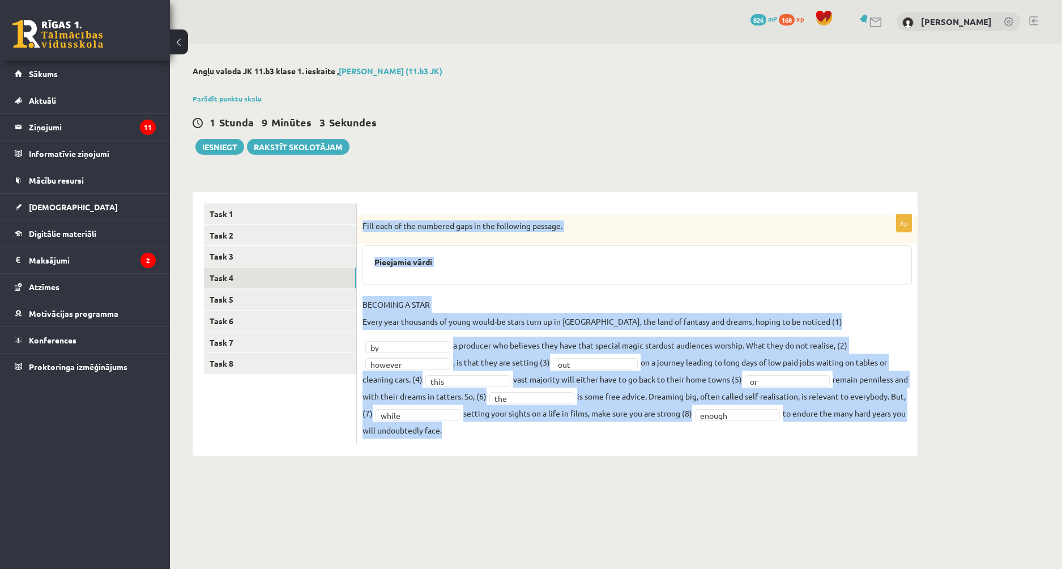
drag, startPoint x: 362, startPoint y: 222, endPoint x: 889, endPoint y: 423, distance: 563.2
click at [889, 423] on div "8p Fill each of the numbered gaps in the following passage. Pieejamie vārdi BEC…" at bounding box center [637, 329] width 561 height 229
click at [741, 454] on div "Angļu valoda JK 11.b3 klase 1. ieskaite , Ēriks Rudzāts (11.b3 JK) Parādīt punk…" at bounding box center [555, 261] width 770 height 434
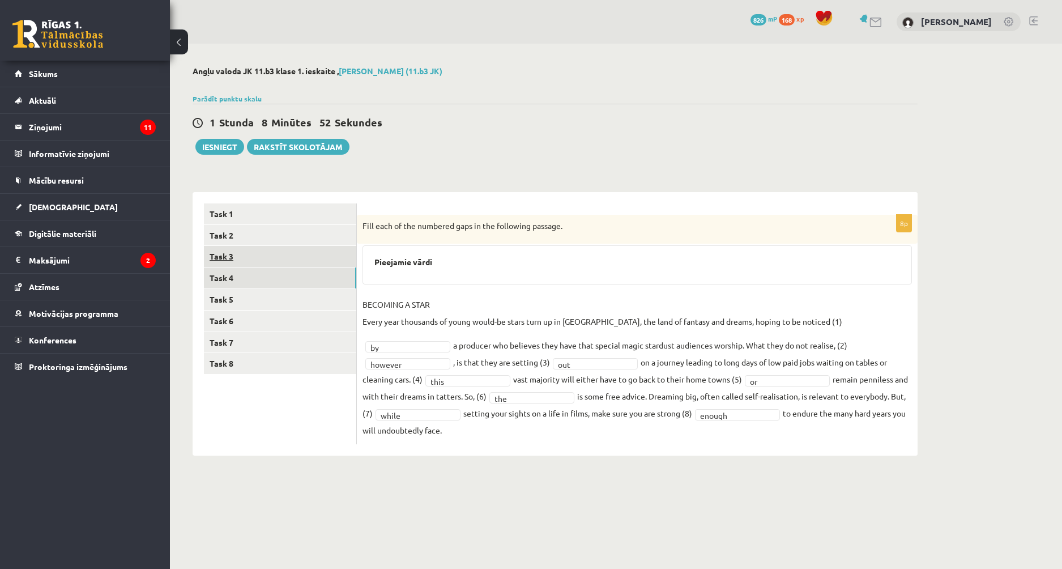
click at [261, 263] on link "Task 3" at bounding box center [280, 256] width 152 height 21
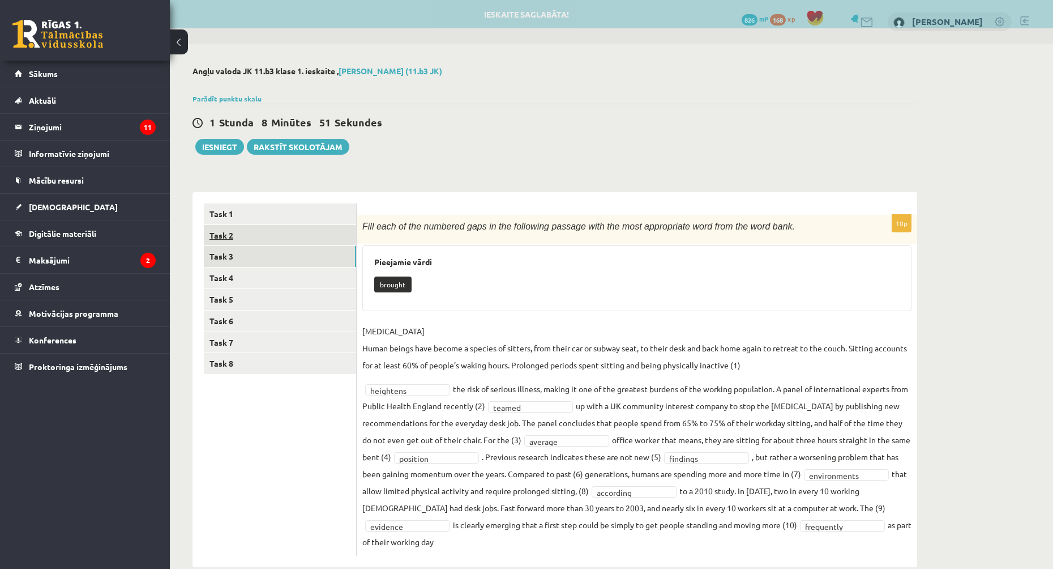
click at [264, 241] on link "Task 2" at bounding box center [280, 235] width 152 height 21
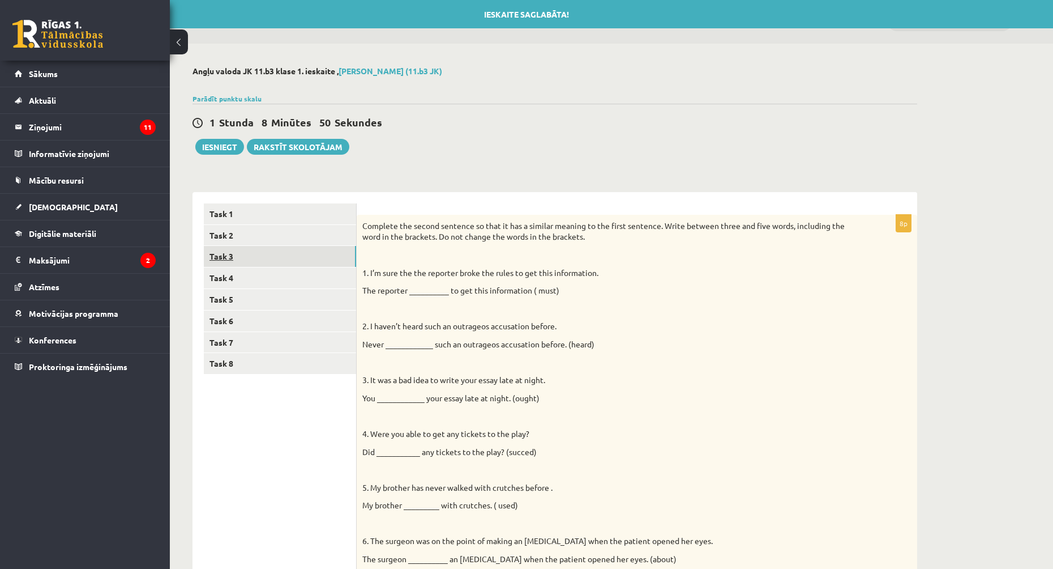
click at [255, 257] on link "Task 3" at bounding box center [280, 256] width 152 height 21
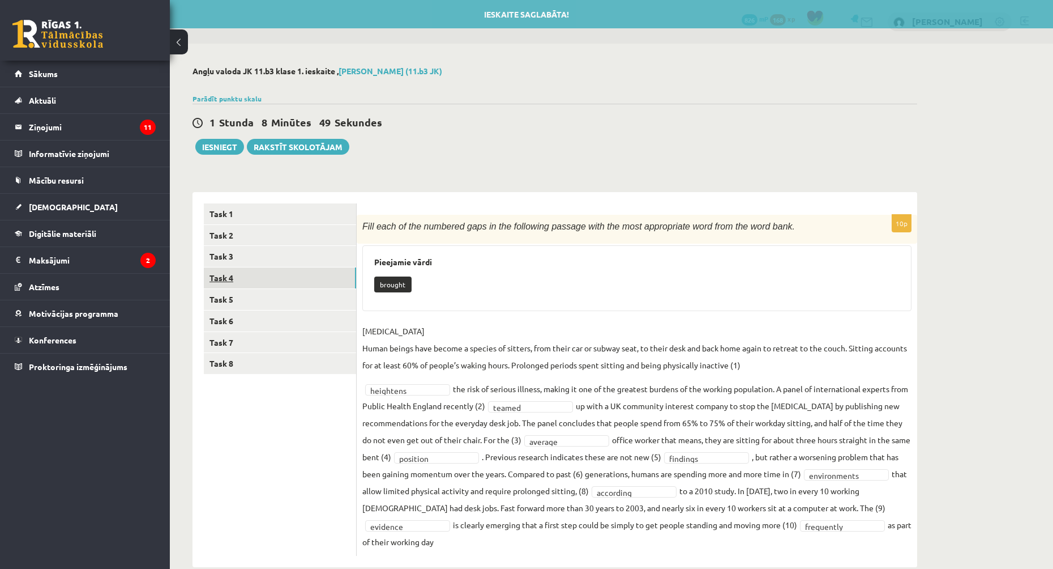
click at [242, 281] on link "Task 4" at bounding box center [280, 277] width 152 height 21
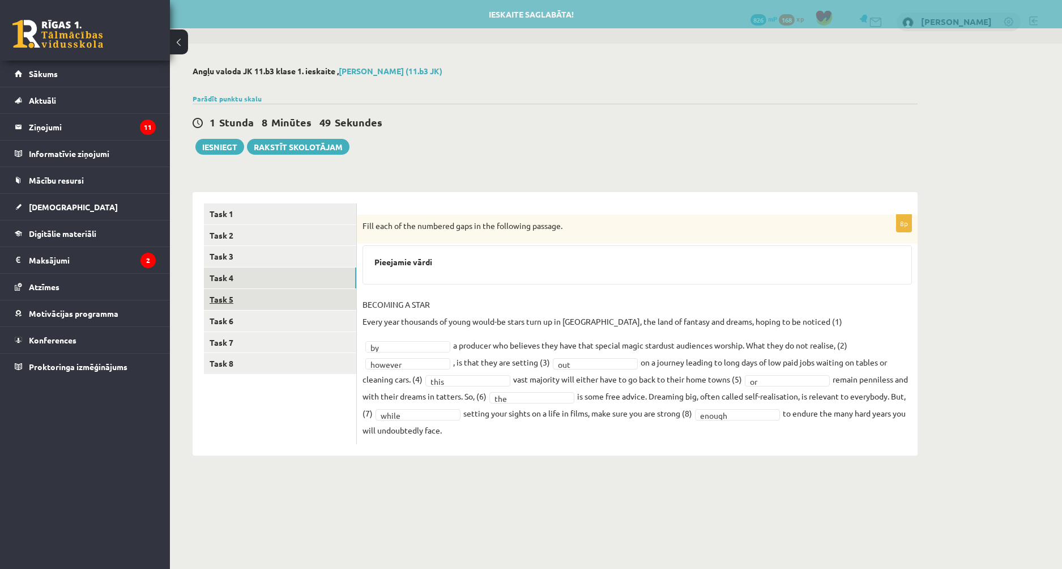
click at [241, 303] on link "Task 5" at bounding box center [280, 299] width 152 height 21
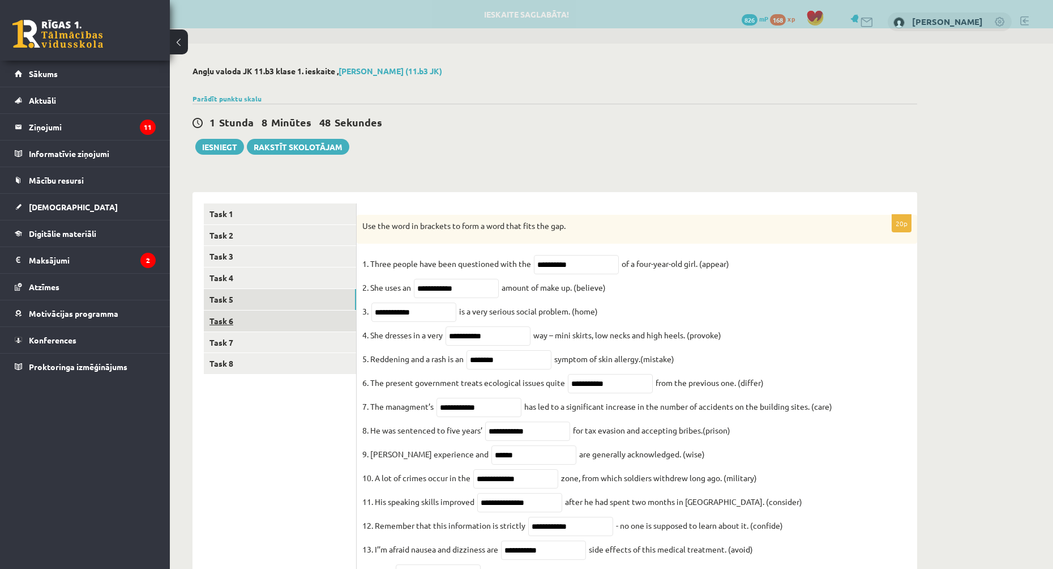
click at [241, 319] on link "Task 6" at bounding box center [280, 320] width 152 height 21
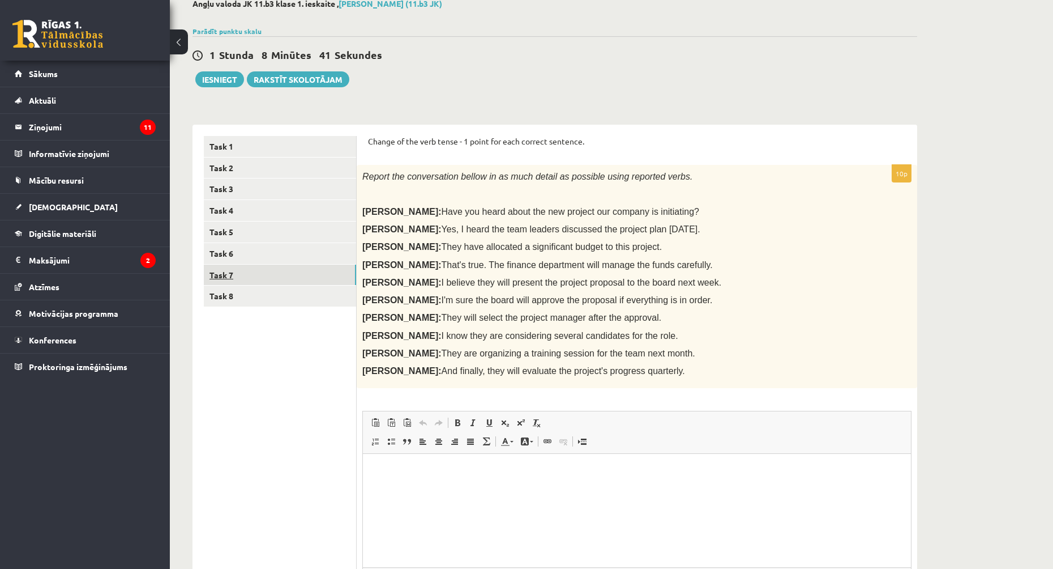
click at [294, 274] on link "Task 7" at bounding box center [280, 274] width 152 height 21
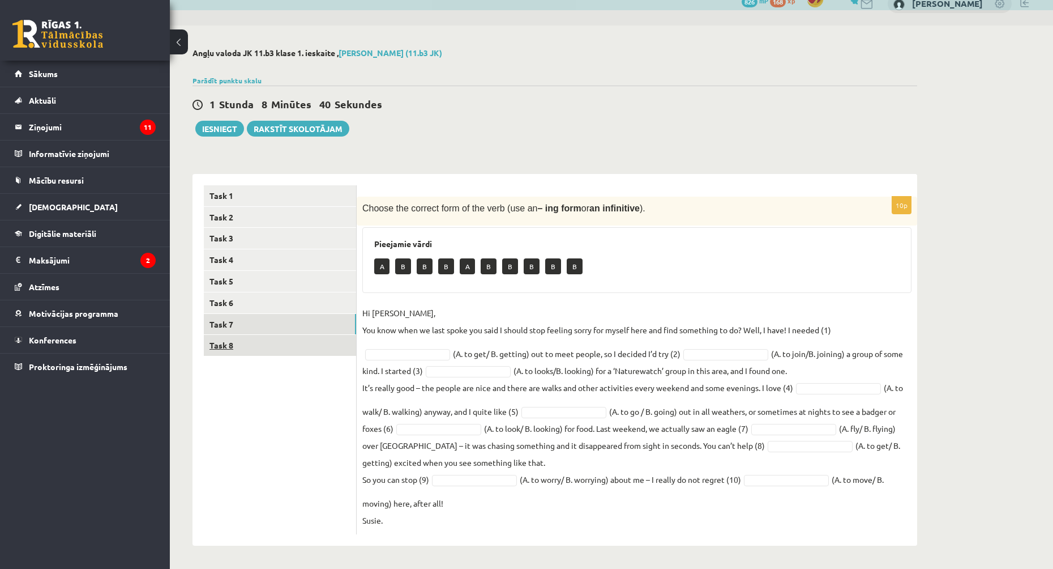
click at [305, 343] on link "Task 8" at bounding box center [280, 345] width 152 height 21
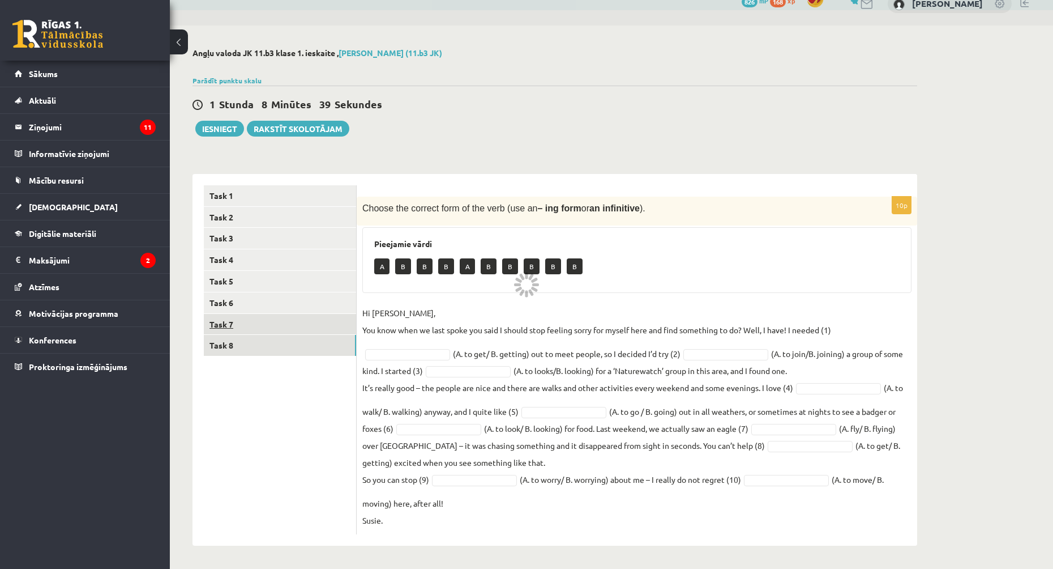
scroll to position [0, 0]
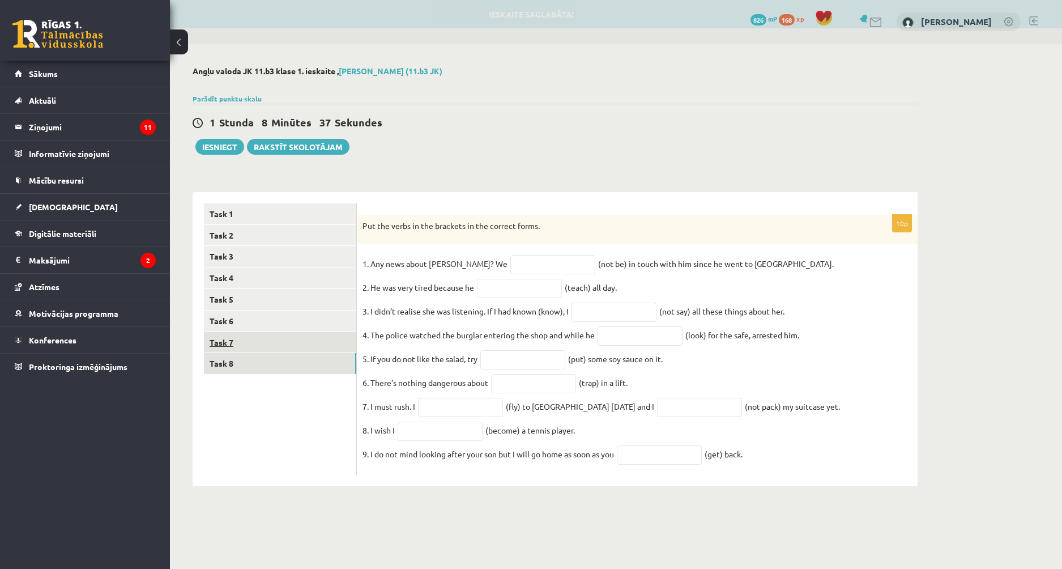
click at [276, 347] on link "Task 7" at bounding box center [280, 342] width 152 height 21
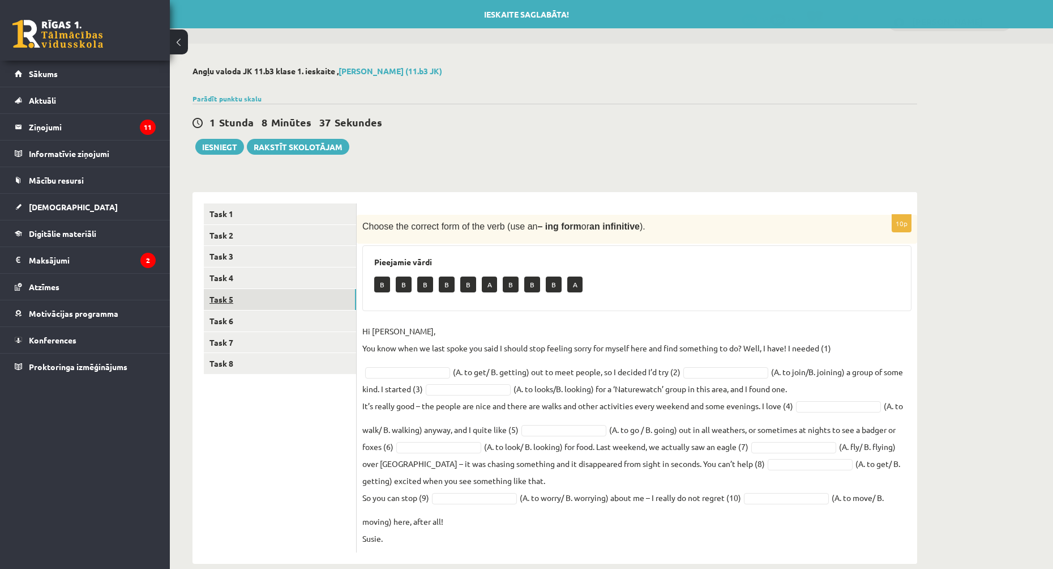
click at [269, 309] on link "Task 5" at bounding box center [280, 299] width 152 height 21
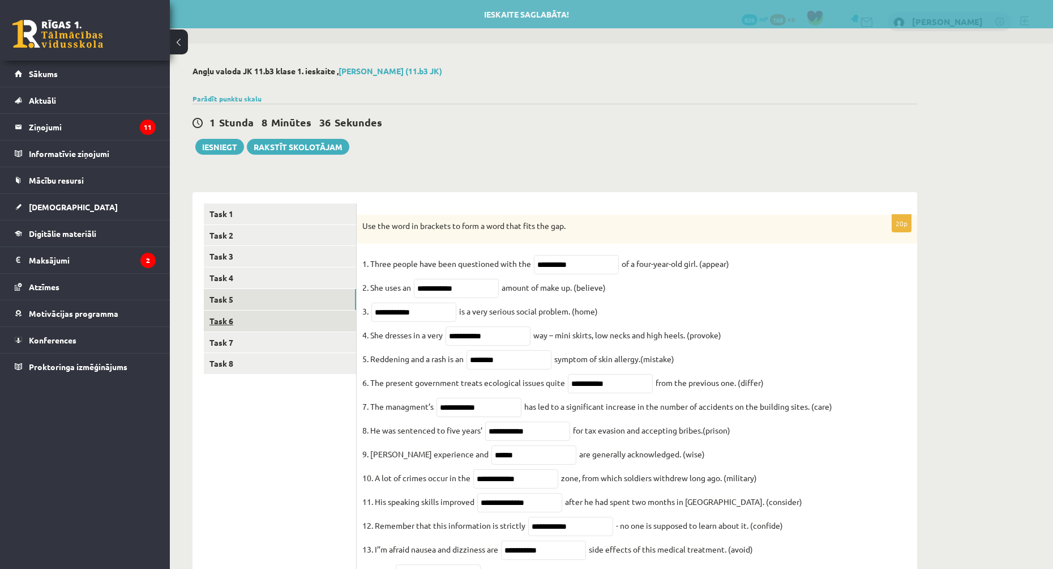
click at [261, 326] on link "Task 6" at bounding box center [280, 320] width 152 height 21
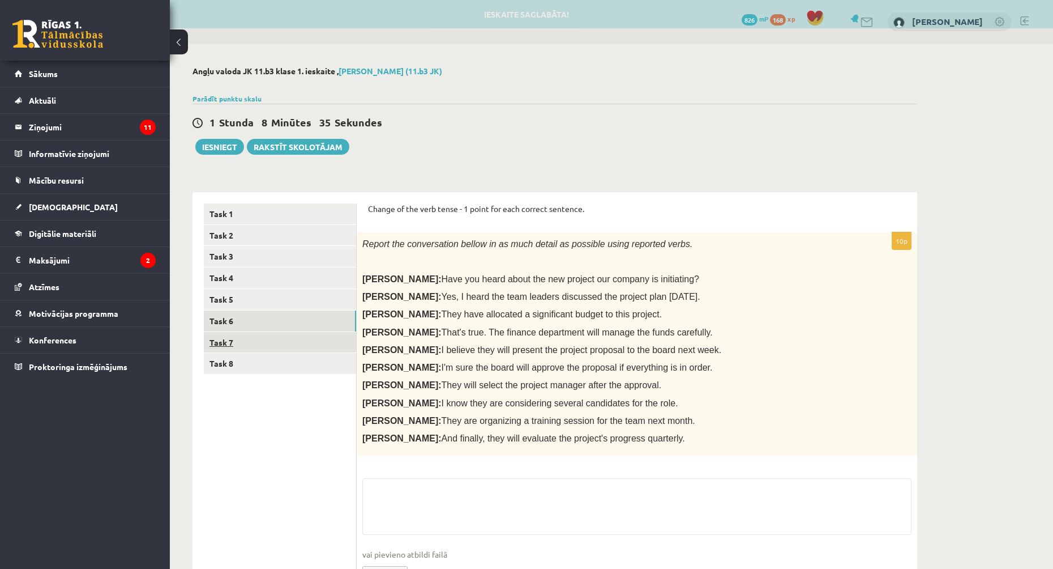
click at [258, 343] on link "Task 7" at bounding box center [280, 342] width 152 height 21
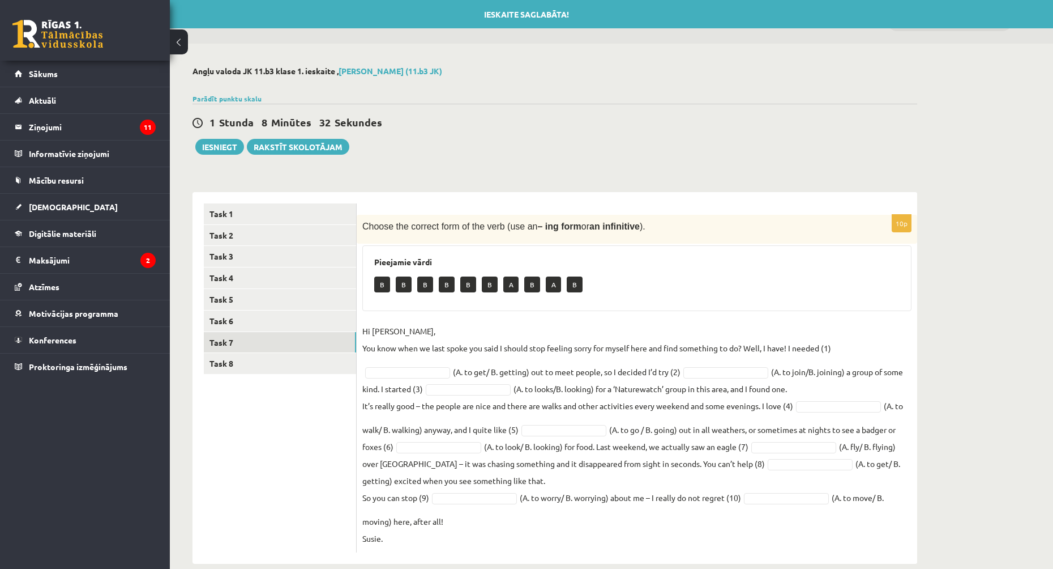
click at [237, 432] on ul "Task 1 Task 2 Task 3 Task 4 Task 5 Task 6 Task 7 Task 8" at bounding box center [280, 377] width 153 height 349
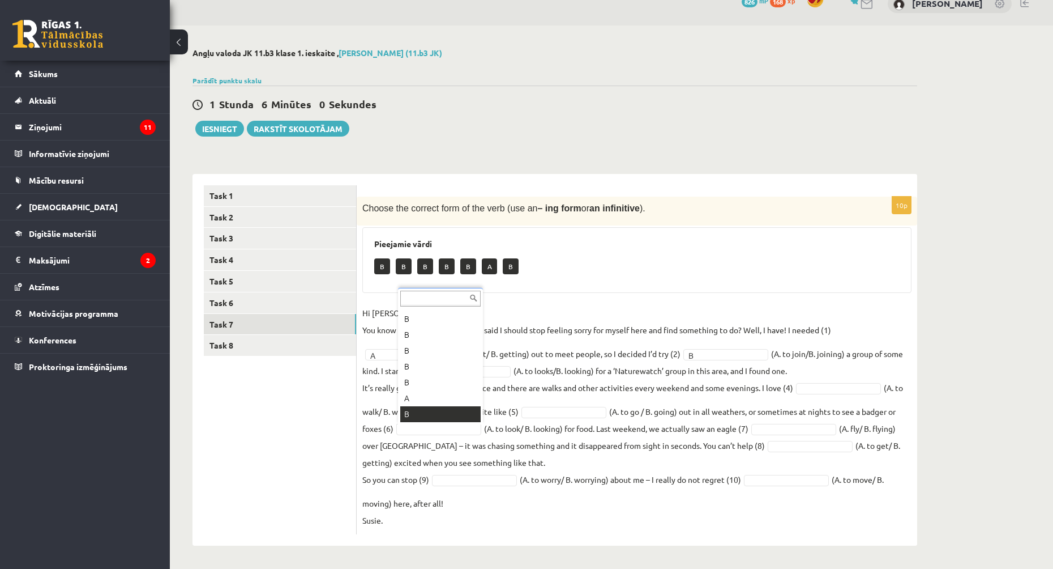
scroll to position [14, 0]
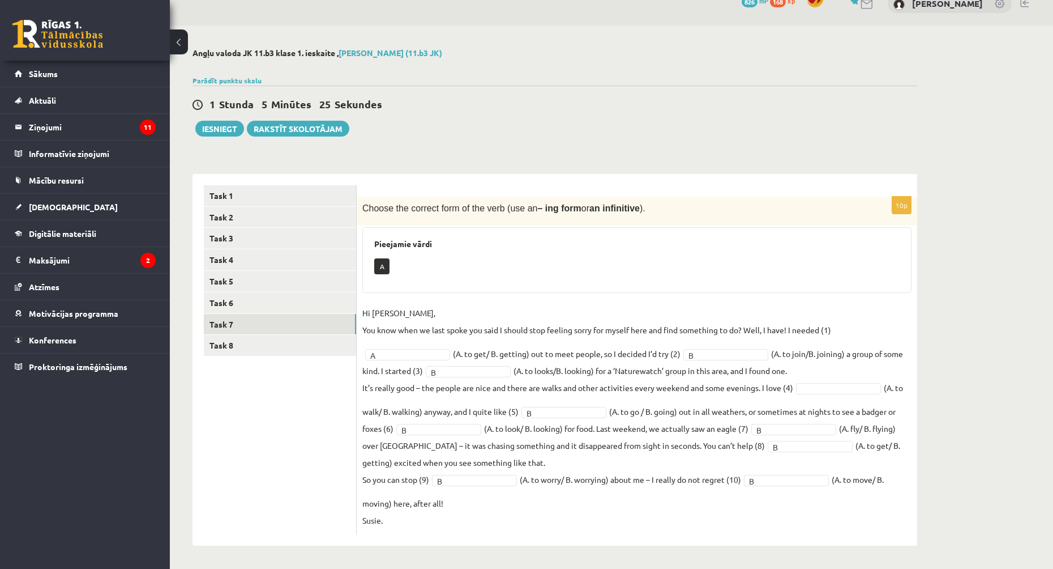
click at [822, 395] on fieldset "Hi Caroline, You know when we last spoke you said I should stop feeling sorry f…" at bounding box center [636, 416] width 549 height 224
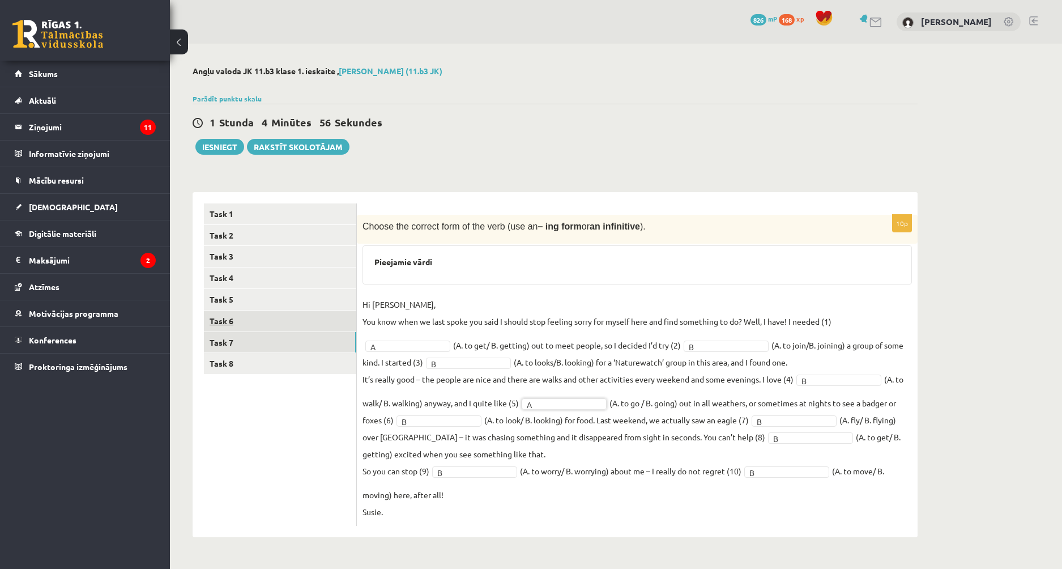
click at [288, 327] on link "Task 6" at bounding box center [280, 320] width 152 height 21
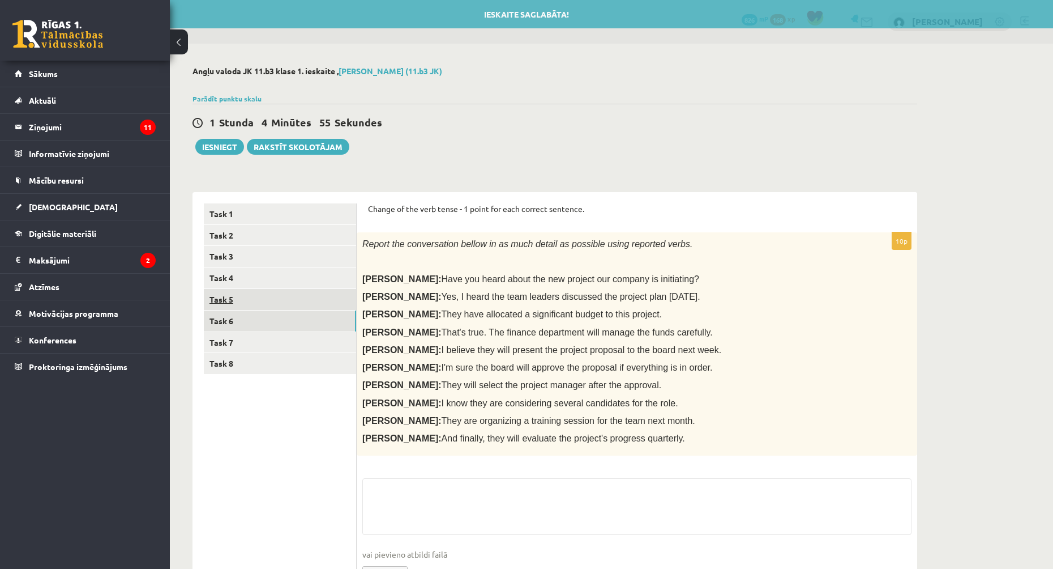
click at [275, 306] on link "Task 5" at bounding box center [280, 299] width 152 height 21
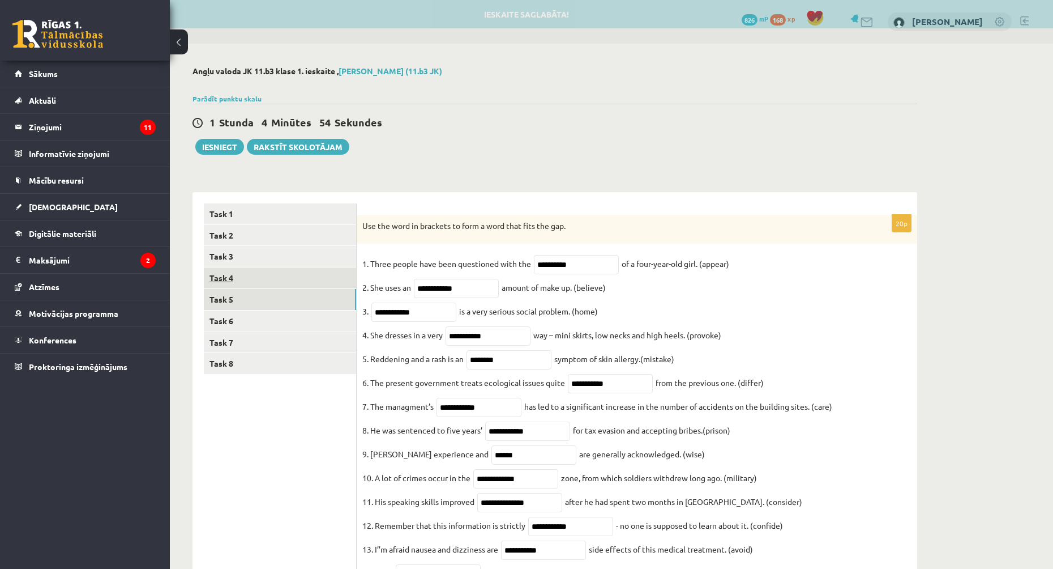
click at [264, 280] on link "Task 4" at bounding box center [280, 277] width 152 height 21
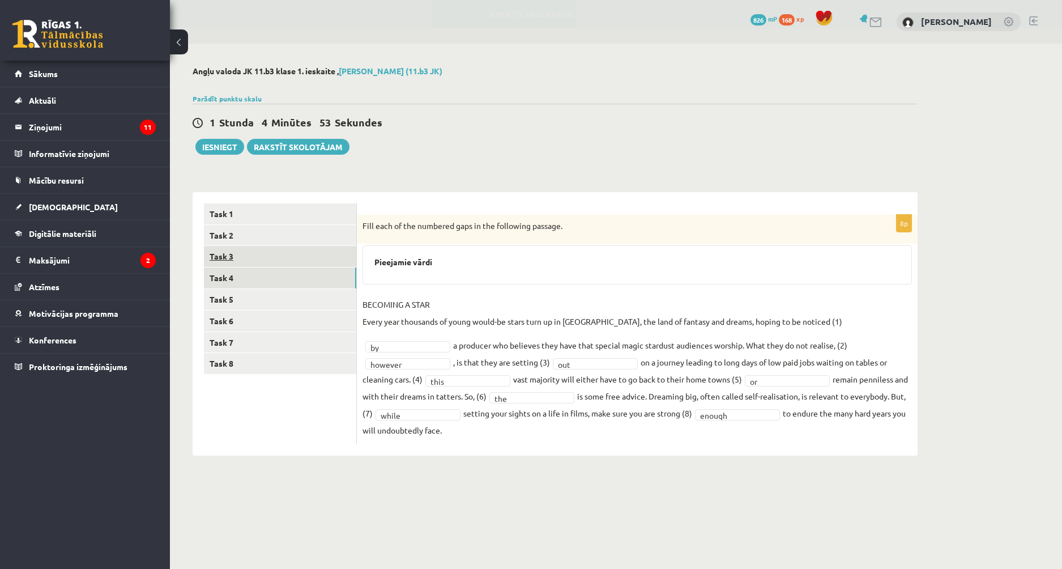
click at [261, 254] on link "Task 3" at bounding box center [280, 256] width 152 height 21
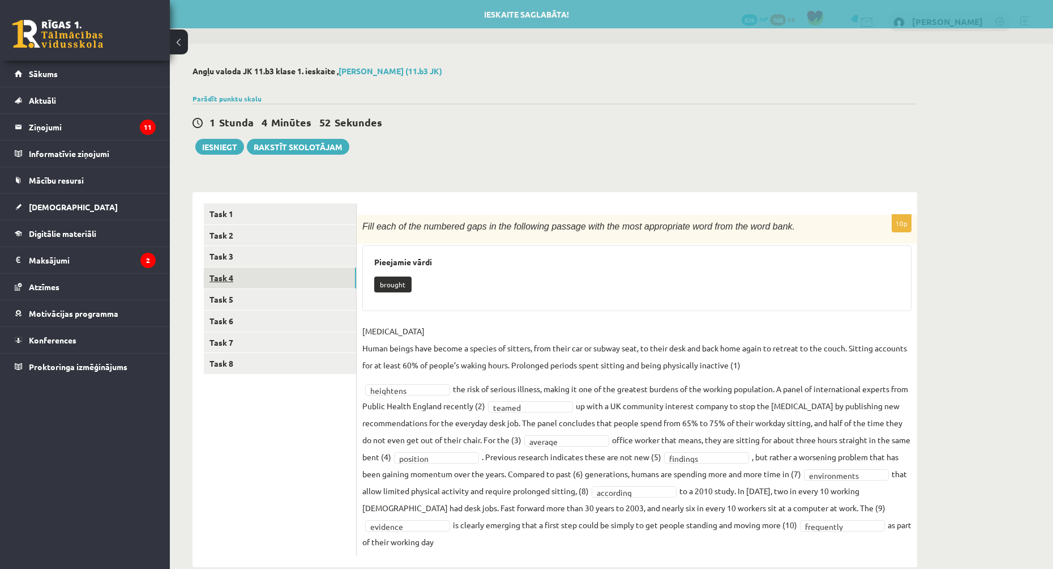
click at [254, 277] on link "Task 4" at bounding box center [280, 277] width 152 height 21
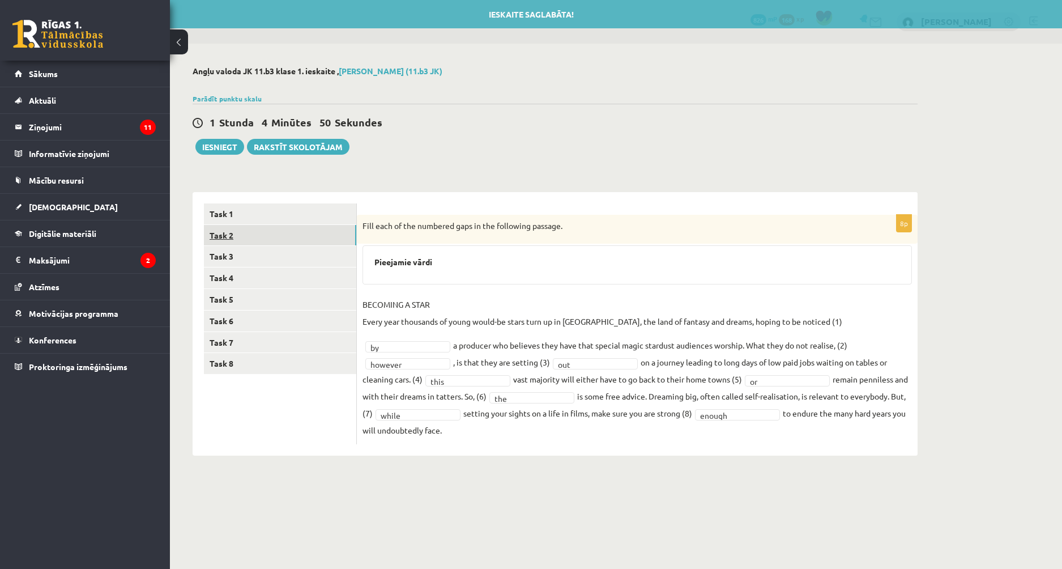
click at [261, 240] on link "Task 2" at bounding box center [280, 235] width 152 height 21
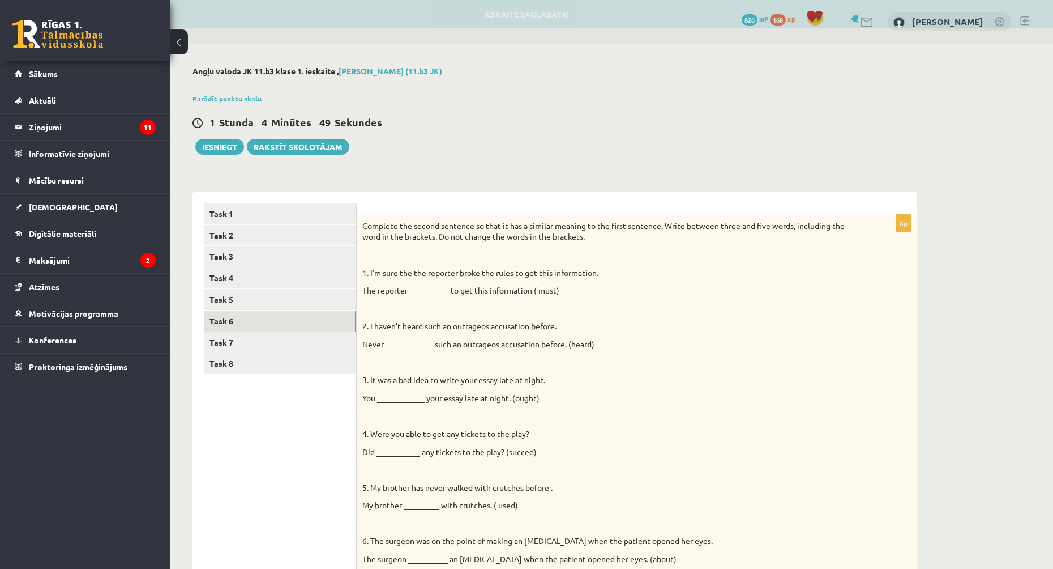
click at [254, 315] on link "Task 6" at bounding box center [280, 320] width 152 height 21
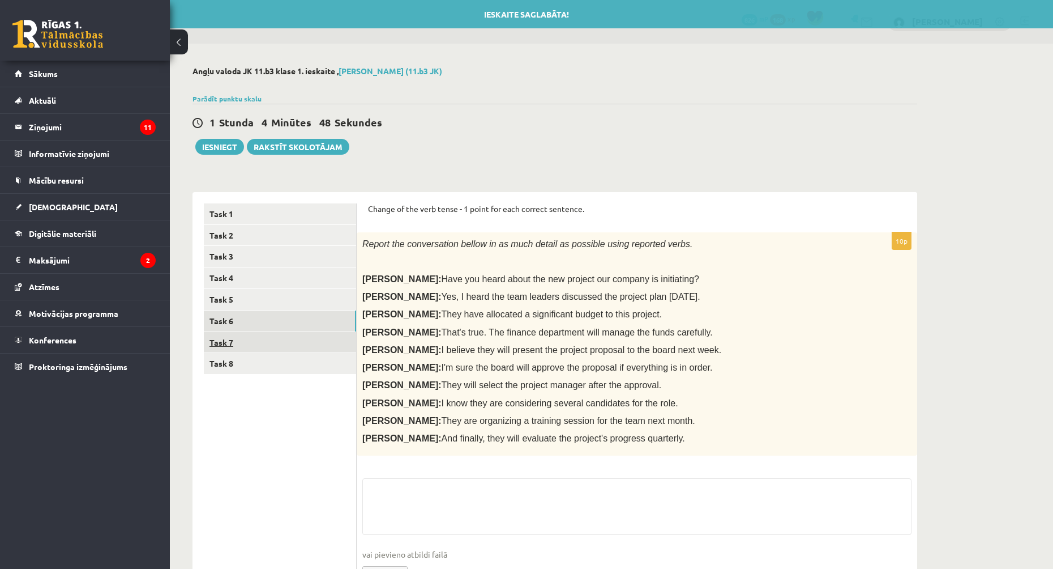
click at [237, 335] on link "Task 7" at bounding box center [280, 342] width 152 height 21
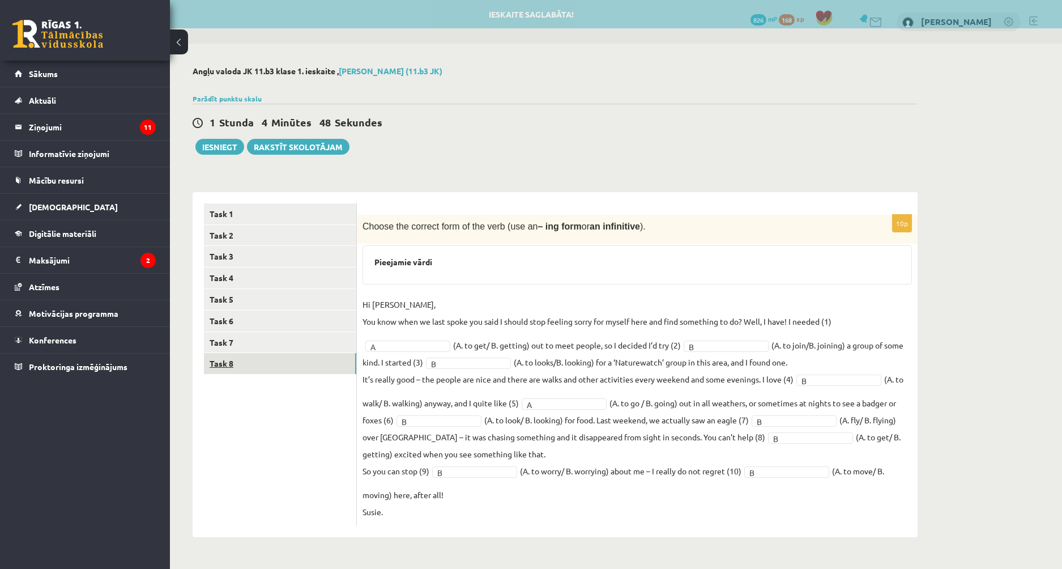
click at [243, 363] on link "Task 8" at bounding box center [280, 363] width 152 height 21
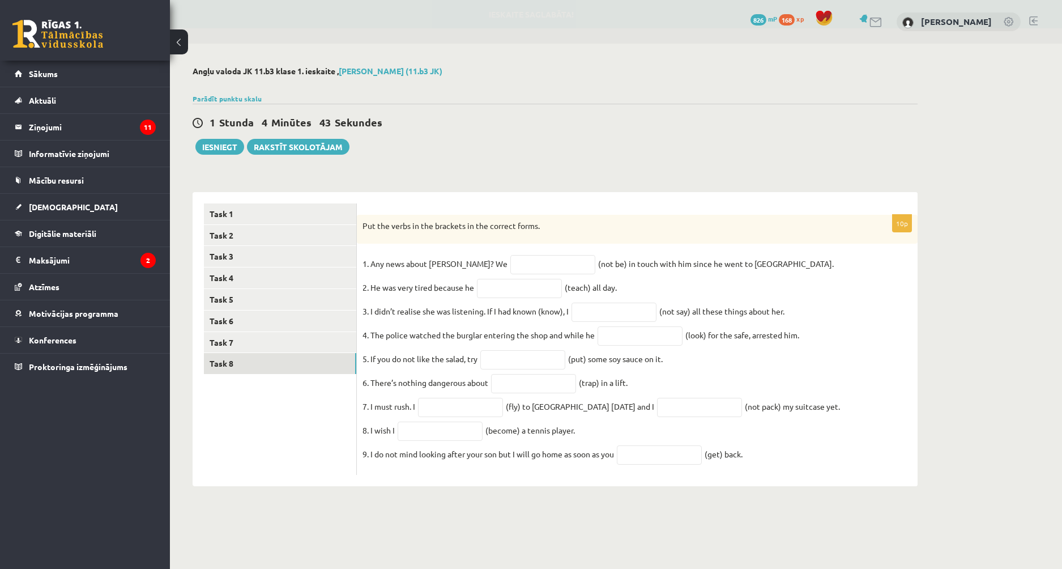
click at [478, 137] on div "1 Stunda 4 Minūtes 43 Sekundes Ieskaite saglabāta! Iesniegt Rakstīt skolotājam" at bounding box center [555, 129] width 725 height 51
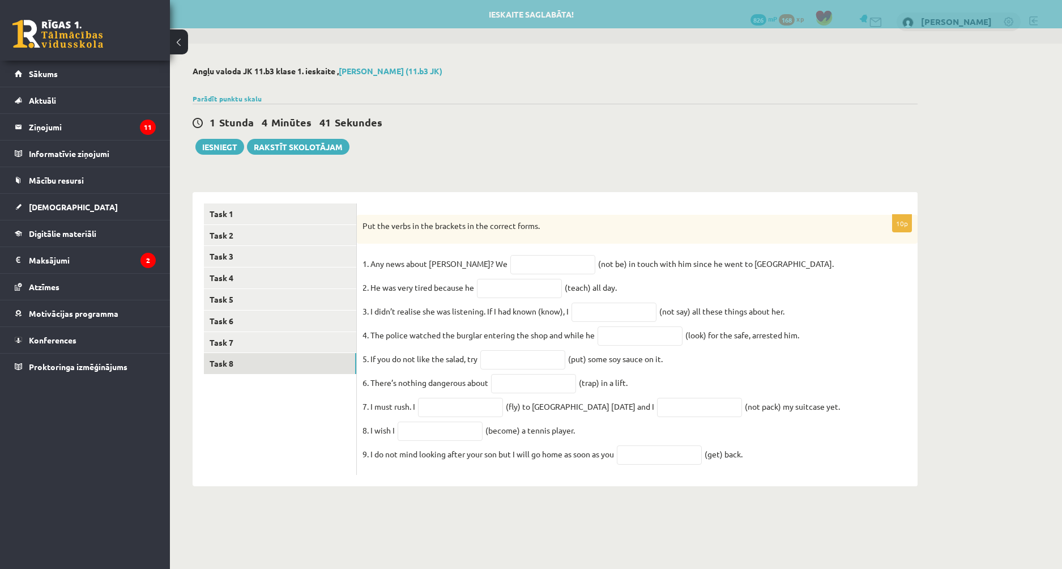
click at [513, 154] on div "1 Stunda 4 Minūtes 41 Sekundes Ieskaite saglabāta! Iesniegt Rakstīt skolotājam" at bounding box center [555, 129] width 725 height 51
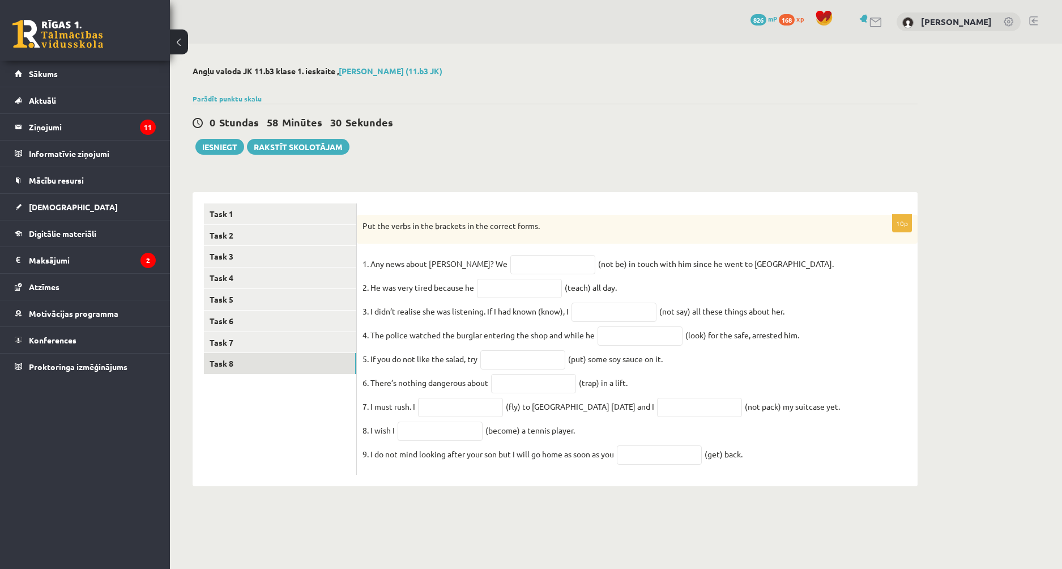
click at [493, 134] on div "0 Stundas 58 Minūtes 30 Sekundes Ieskaite saglabāta! Iesniegt Rakstīt skolotājam" at bounding box center [555, 129] width 725 height 51
click at [275, 338] on link "Task 7" at bounding box center [280, 342] width 152 height 21
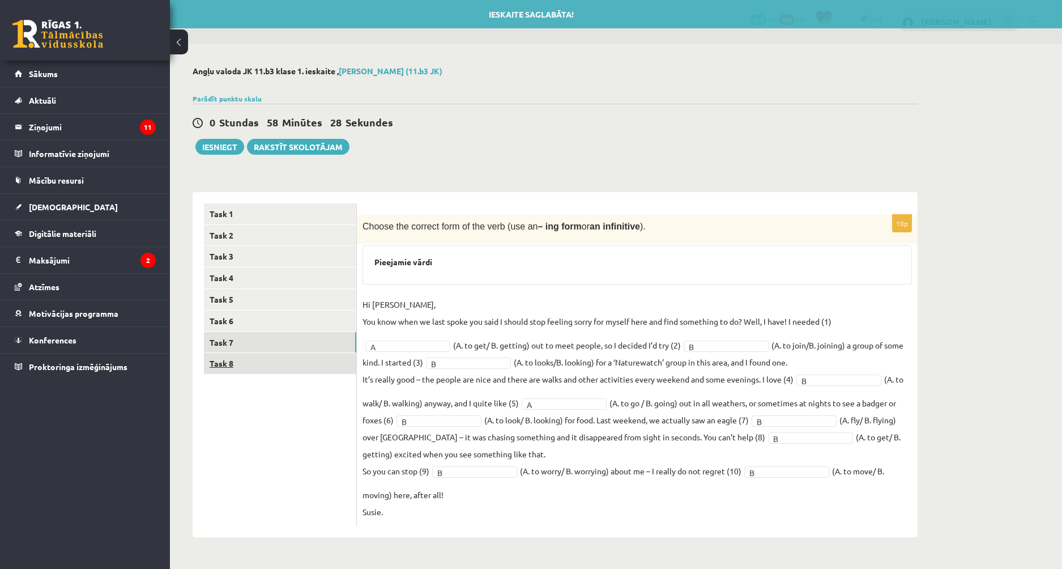
click at [274, 368] on link "Task 8" at bounding box center [280, 363] width 152 height 21
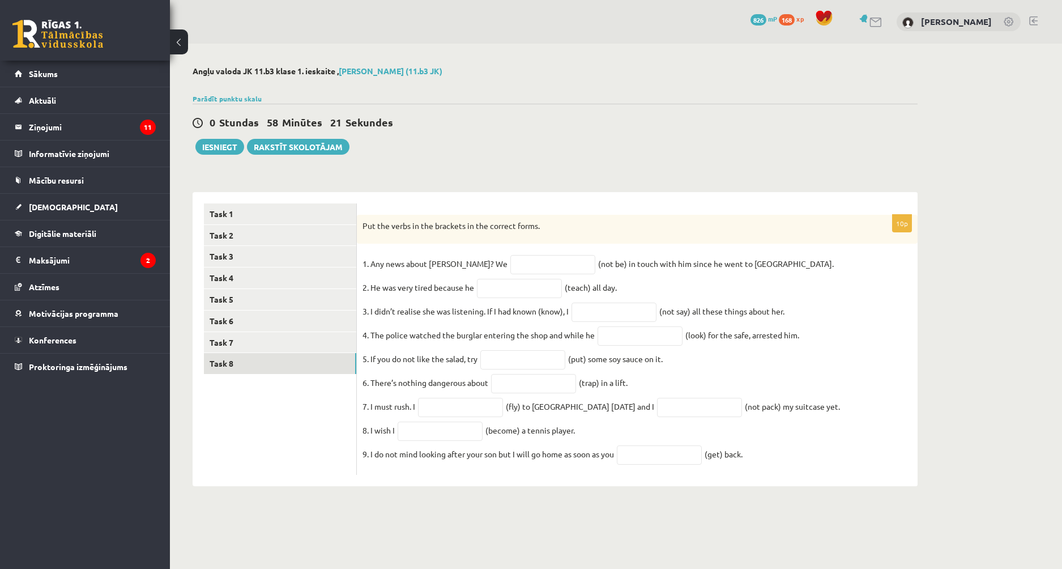
drag, startPoint x: 364, startPoint y: 224, endPoint x: 782, endPoint y: 461, distance: 480.4
click at [782, 461] on div "10p Put the verbs in the brackets in the correct forms. 1. Any news about Georg…" at bounding box center [637, 345] width 561 height 261
drag, startPoint x: 782, startPoint y: 462, endPoint x: 763, endPoint y: 460, distance: 18.2
click at [782, 462] on fieldset "1. Any news about George? We (not be) in touch with him since he went to South …" at bounding box center [636, 362] width 549 height 214
click at [233, 234] on link "Task 2" at bounding box center [280, 235] width 152 height 21
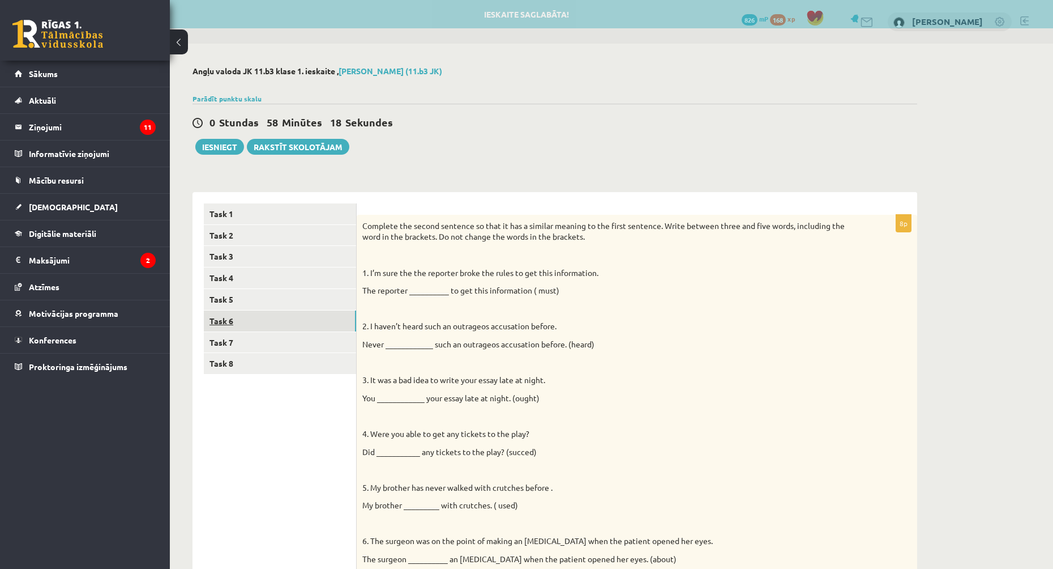
click at [274, 323] on link "Task 6" at bounding box center [280, 320] width 152 height 21
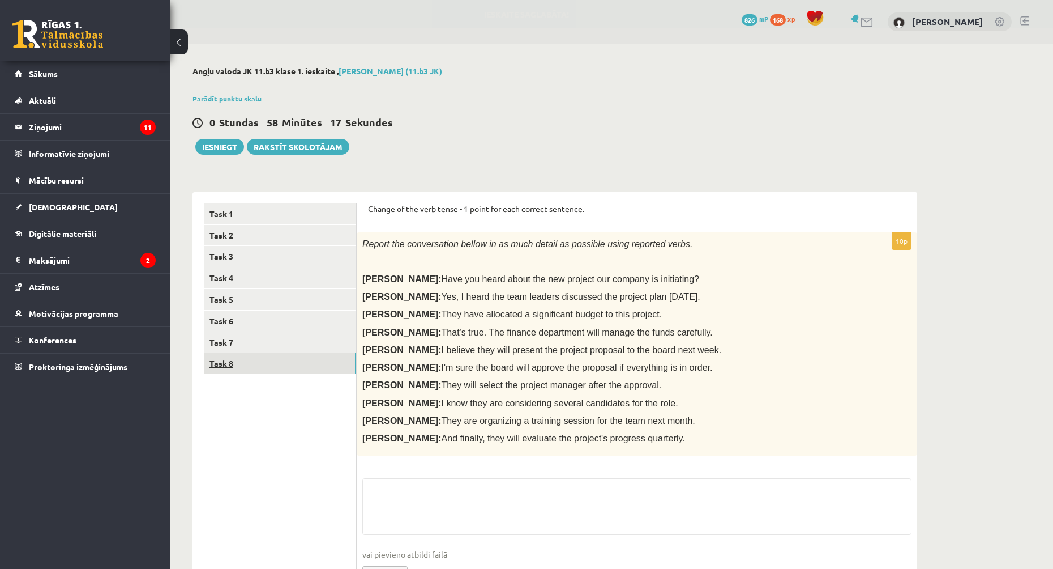
click at [253, 365] on link "Task 8" at bounding box center [280, 363] width 152 height 21
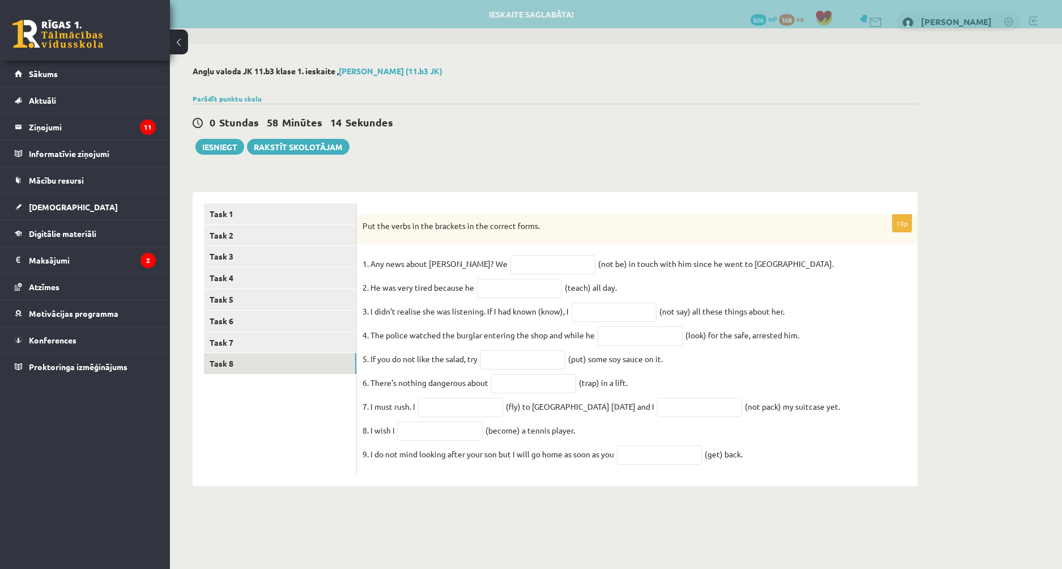
drag, startPoint x: 363, startPoint y: 229, endPoint x: 764, endPoint y: 455, distance: 460.5
click at [764, 455] on div "10p Put the verbs in the brackets in the correct forms. 1. Any news about Georg…" at bounding box center [637, 345] width 561 height 261
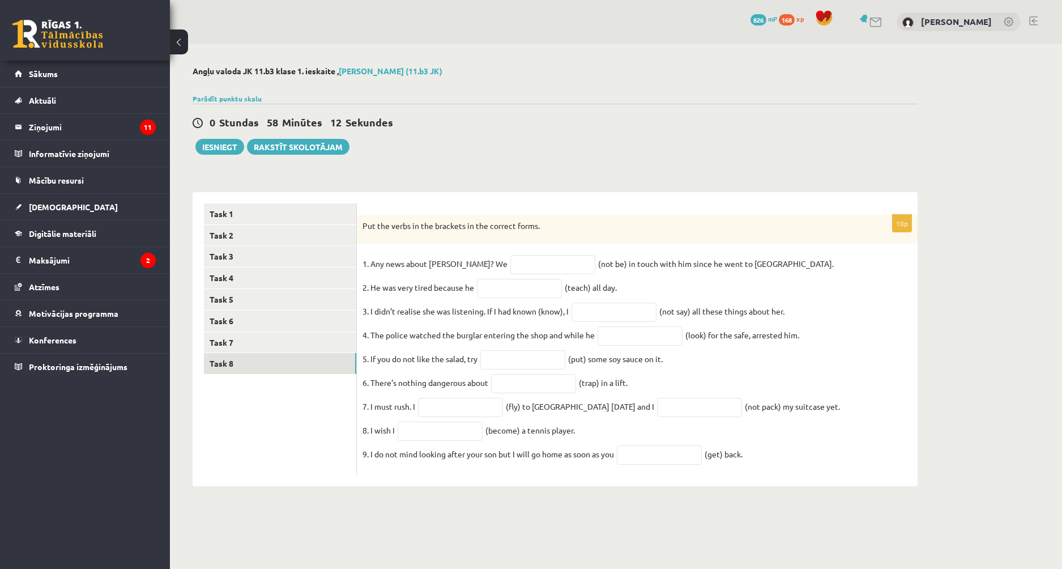
copy div "Put the verbs in the brackets in the correct forms. 1. Any news about George? W…"
click at [459, 173] on div "Angļu valoda JK 11.b3 klase 1. ieskaite , Ēriks Rudzāts (11.b3 JK) Parādīt punk…" at bounding box center [555, 276] width 770 height 465
click at [520, 275] on fieldset "1. Any news about George? We (not be) in touch with him since he went to South …" at bounding box center [636, 362] width 549 height 214
click at [517, 267] on input "text" at bounding box center [552, 264] width 85 height 19
click at [510, 268] on input "*******" at bounding box center [552, 264] width 85 height 19
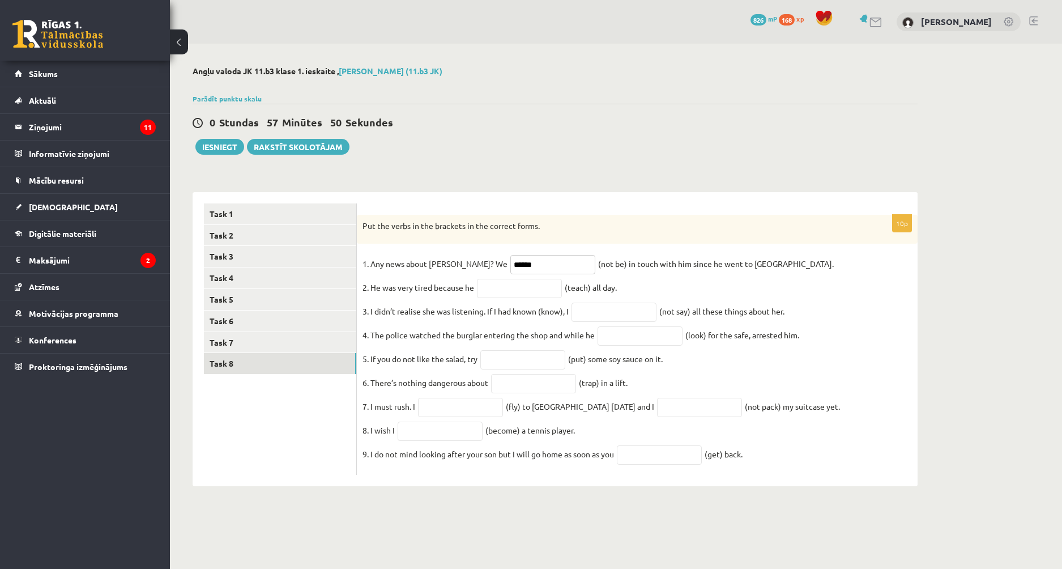
click at [510, 268] on input "******" at bounding box center [552, 264] width 85 height 19
type input "**********"
click at [576, 243] on div "Put the verbs in the brackets in the correct forms." at bounding box center [637, 229] width 561 height 29
click at [520, 297] on input "text" at bounding box center [519, 288] width 85 height 19
type input "**********"
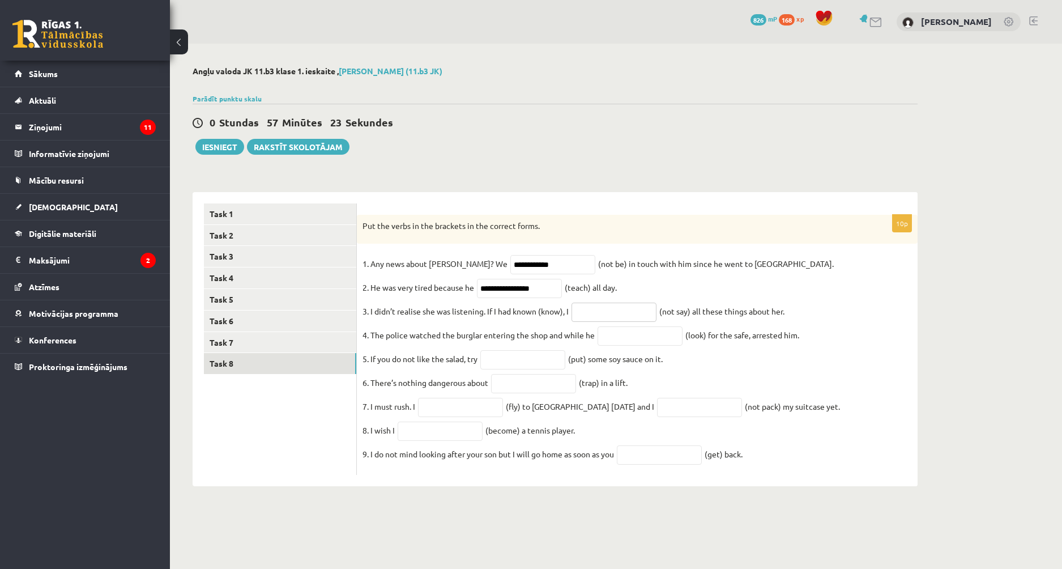
click at [639, 322] on input "text" at bounding box center [613, 311] width 85 height 19
type input "**********"
click at [677, 297] on fieldset "**********" at bounding box center [636, 362] width 549 height 214
click at [607, 345] on input "text" at bounding box center [640, 335] width 85 height 19
type input "**********"
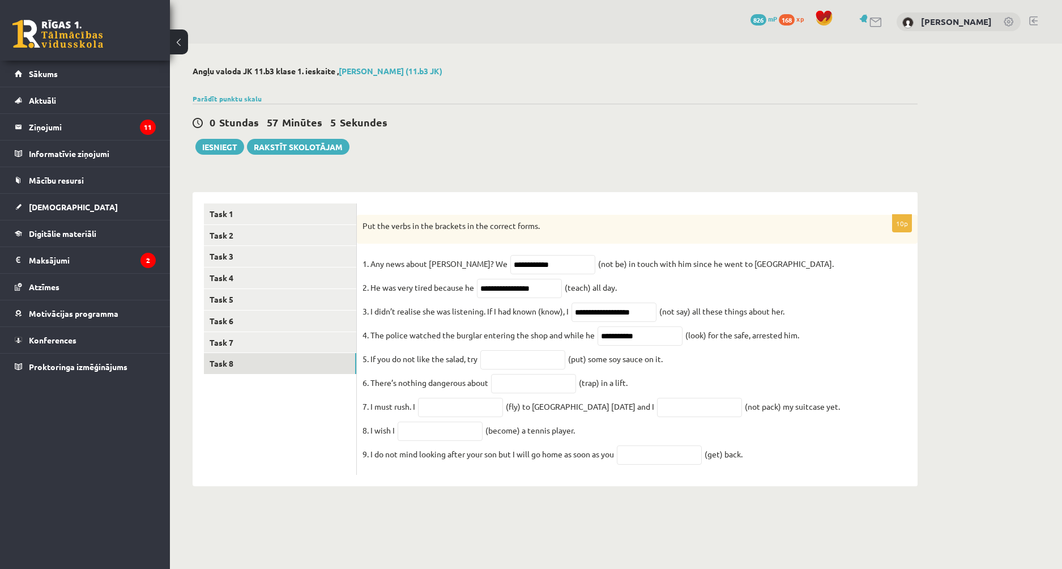
click at [699, 386] on fieldset "**********" at bounding box center [636, 362] width 549 height 214
drag, startPoint x: 574, startPoint y: 315, endPoint x: 660, endPoint y: 319, distance: 86.2
click at [659, 316] on span "**********" at bounding box center [614, 311] width 91 height 10
click at [668, 301] on fieldset "**********" at bounding box center [636, 362] width 549 height 214
click at [630, 124] on div "0 Stundas 55 Minūtes 41 Sekundes" at bounding box center [555, 123] width 725 height 15
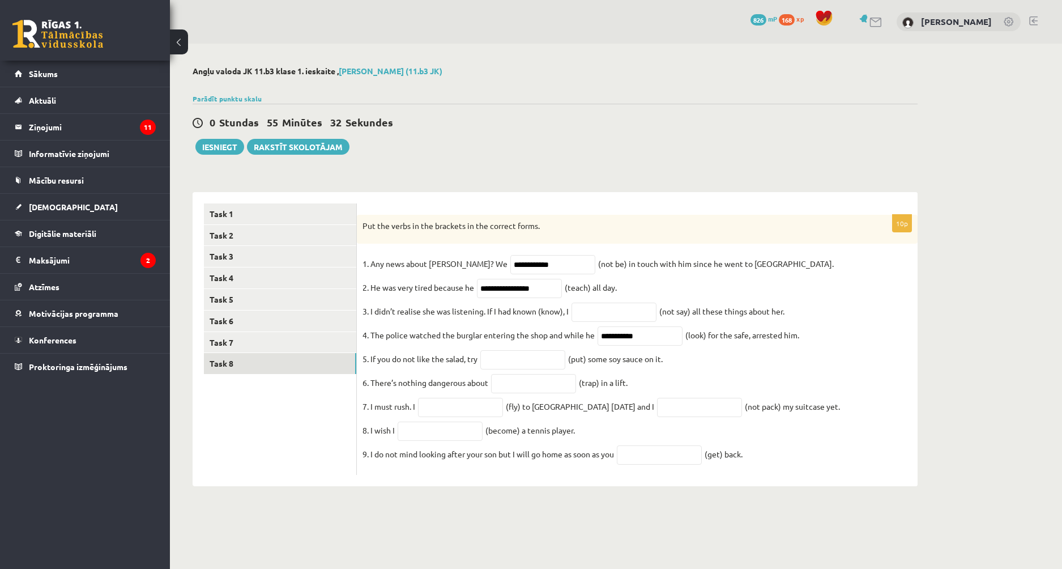
click at [983, 72] on div "Angļu valoda JK 11.b3 klase 1. ieskaite , Ēriks Rudzāts (11.b3 JK) Parādīt punk…" at bounding box center [616, 276] width 892 height 465
click at [636, 464] on input "text" at bounding box center [659, 454] width 85 height 19
type input "***"
click at [682, 446] on fieldset "**********" at bounding box center [636, 362] width 549 height 214
click at [441, 441] on input "text" at bounding box center [440, 430] width 85 height 19
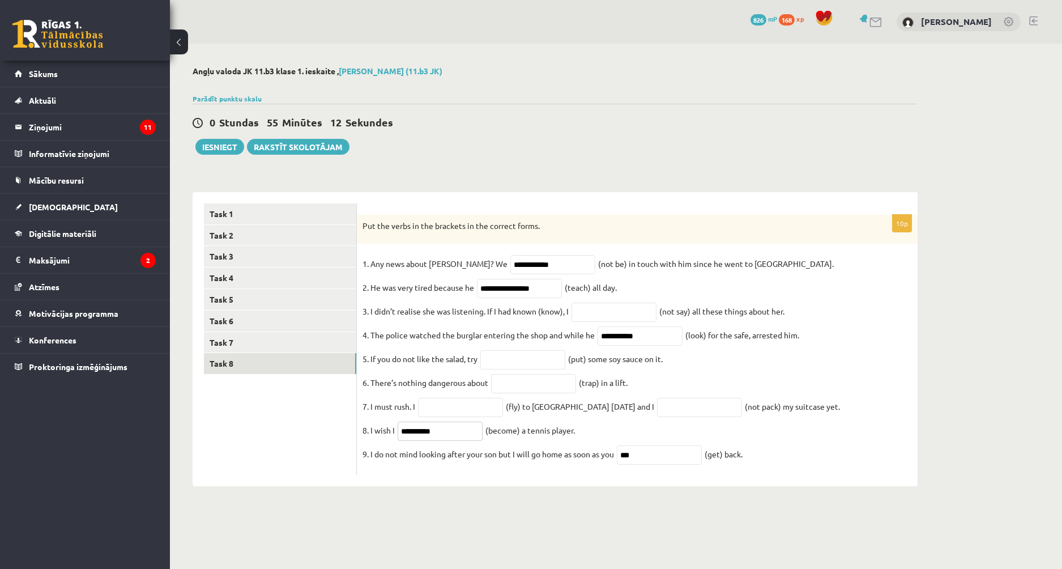
type input "**********"
click at [594, 442] on fieldset "**********" at bounding box center [636, 362] width 549 height 214
click at [466, 415] on input "text" at bounding box center [460, 407] width 85 height 19
type input "*********"
click at [646, 447] on fieldset "**********" at bounding box center [636, 362] width 549 height 214
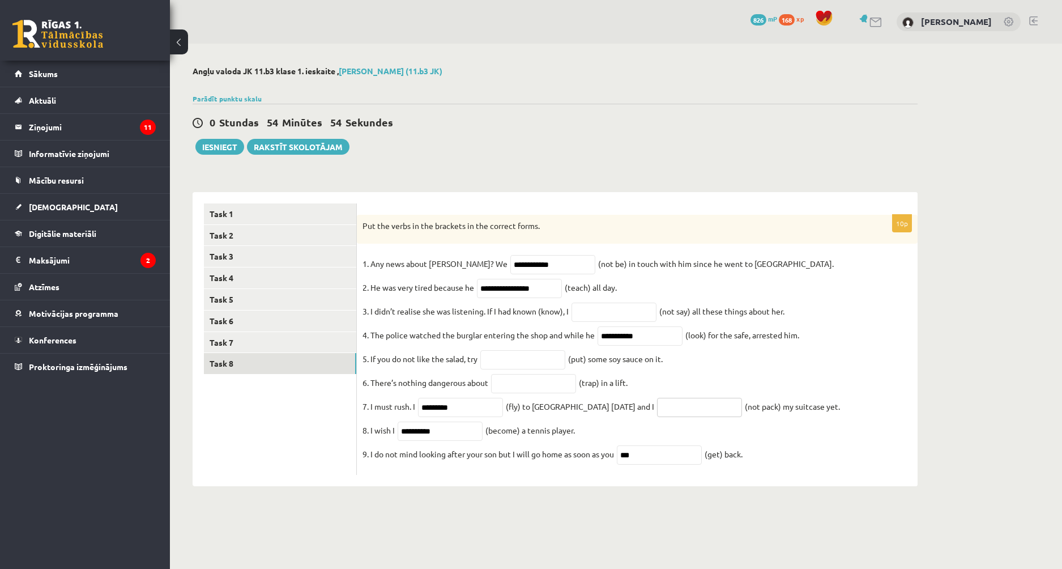
click at [697, 408] on input "text" at bounding box center [699, 407] width 85 height 19
click at [659, 416] on input "text" at bounding box center [699, 407] width 85 height 19
click at [656, 373] on fieldset "**********" at bounding box center [636, 362] width 549 height 214
click at [506, 361] on input "text" at bounding box center [522, 359] width 85 height 19
type input "*******"
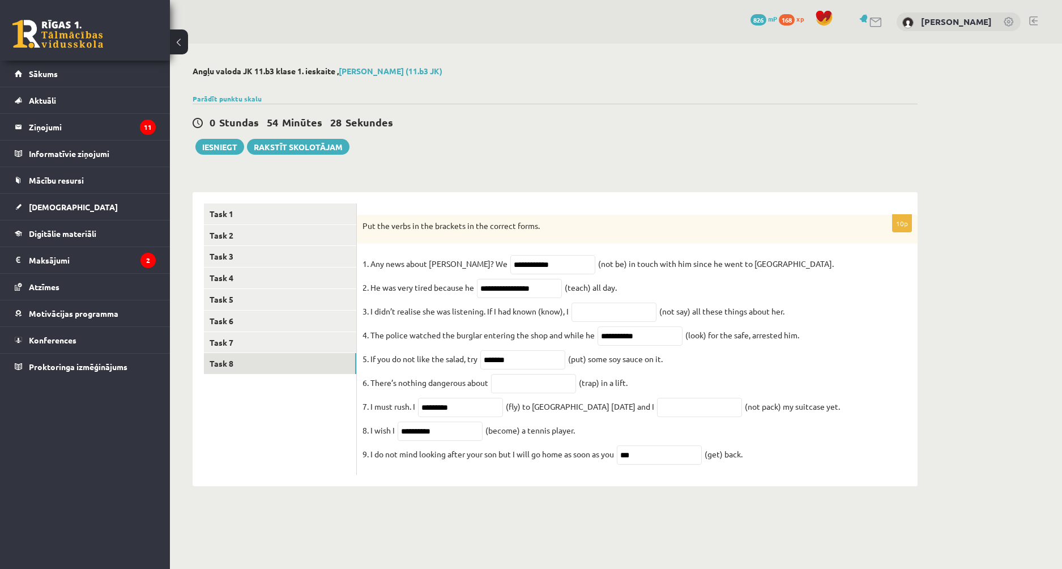
click at [692, 392] on fieldset "**********" at bounding box center [636, 362] width 549 height 214
click at [512, 392] on input "text" at bounding box center [533, 383] width 85 height 19
click at [505, 393] on input "****" at bounding box center [533, 383] width 85 height 19
click at [530, 386] on input "*****" at bounding box center [533, 383] width 85 height 19
type input "**********"
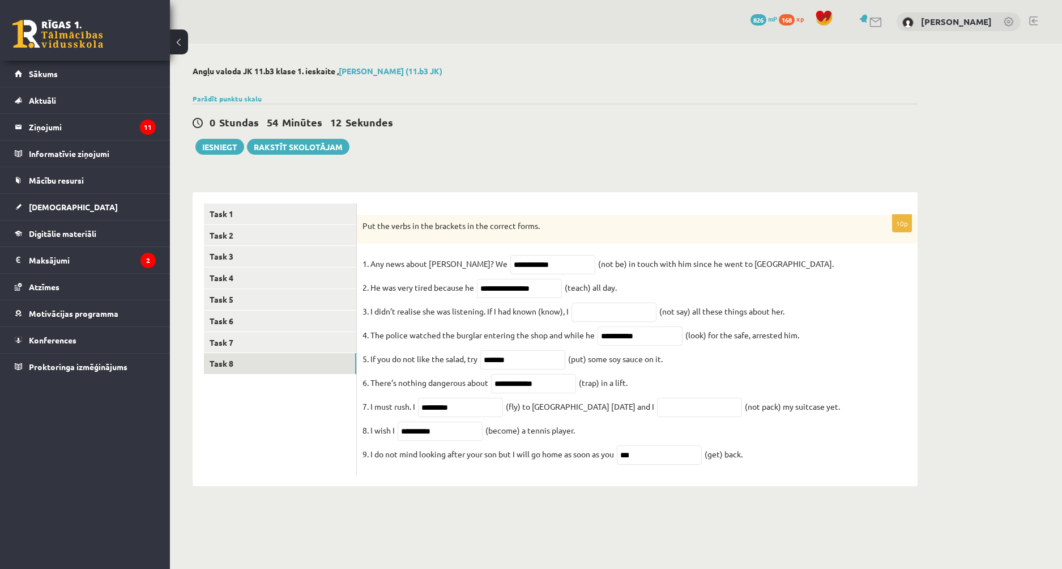
click at [638, 390] on fieldset "**********" at bounding box center [636, 362] width 549 height 214
click at [706, 389] on fieldset "**********" at bounding box center [636, 362] width 549 height 214
click at [657, 417] on input "text" at bounding box center [699, 407] width 85 height 19
type input "**********"
click at [728, 389] on fieldset "**********" at bounding box center [636, 362] width 549 height 214
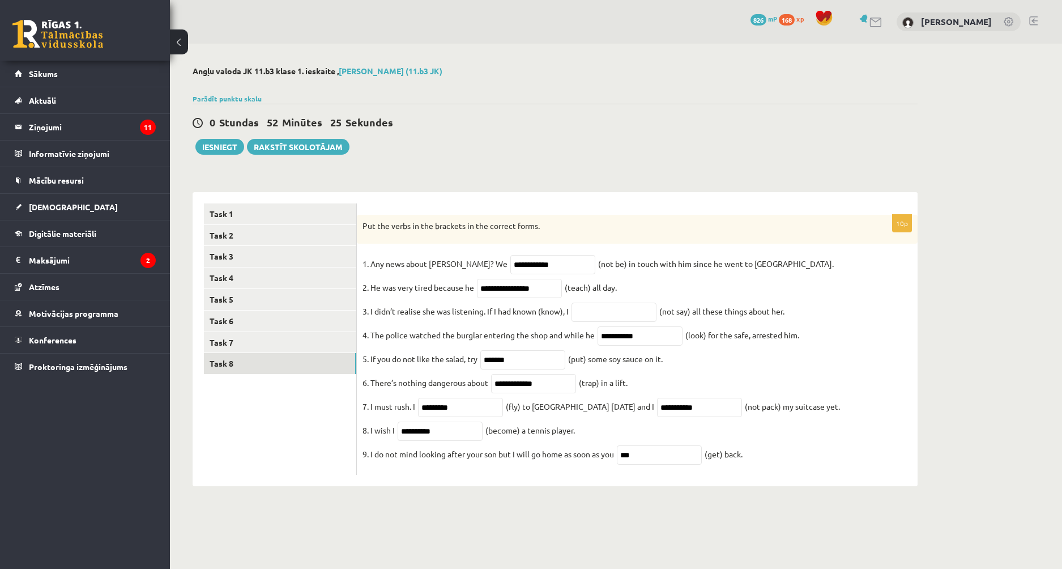
click at [742, 389] on fieldset "**********" at bounding box center [636, 362] width 549 height 214
click at [624, 321] on input "text" at bounding box center [613, 311] width 85 height 19
click at [591, 318] on input "text" at bounding box center [613, 311] width 85 height 19
type input "**********"
click at [690, 372] on fieldset "**********" at bounding box center [636, 362] width 549 height 214
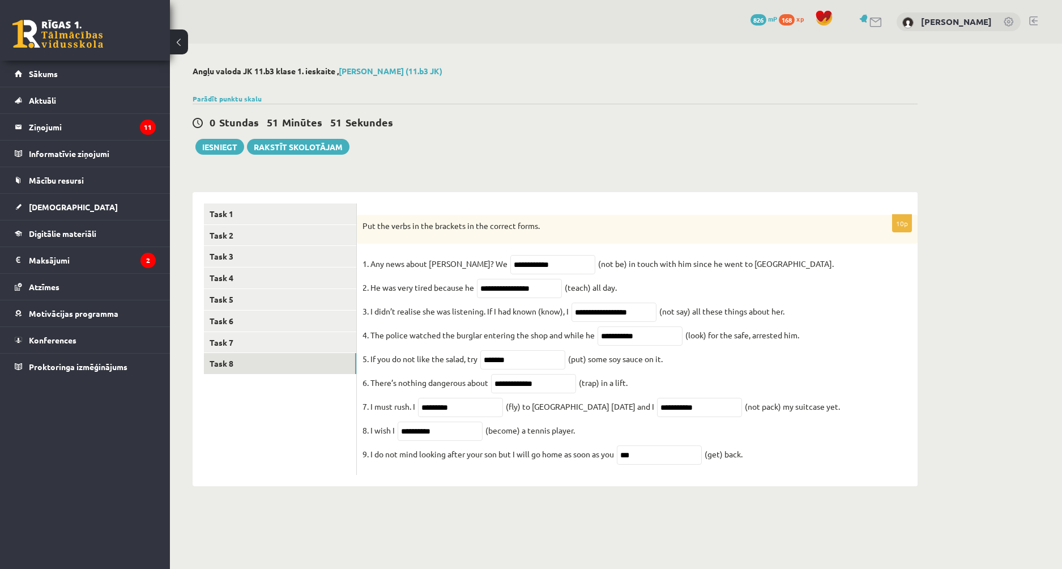
click at [693, 385] on fieldset "**********" at bounding box center [636, 362] width 549 height 214
click at [289, 340] on link "Task 7" at bounding box center [280, 342] width 152 height 21
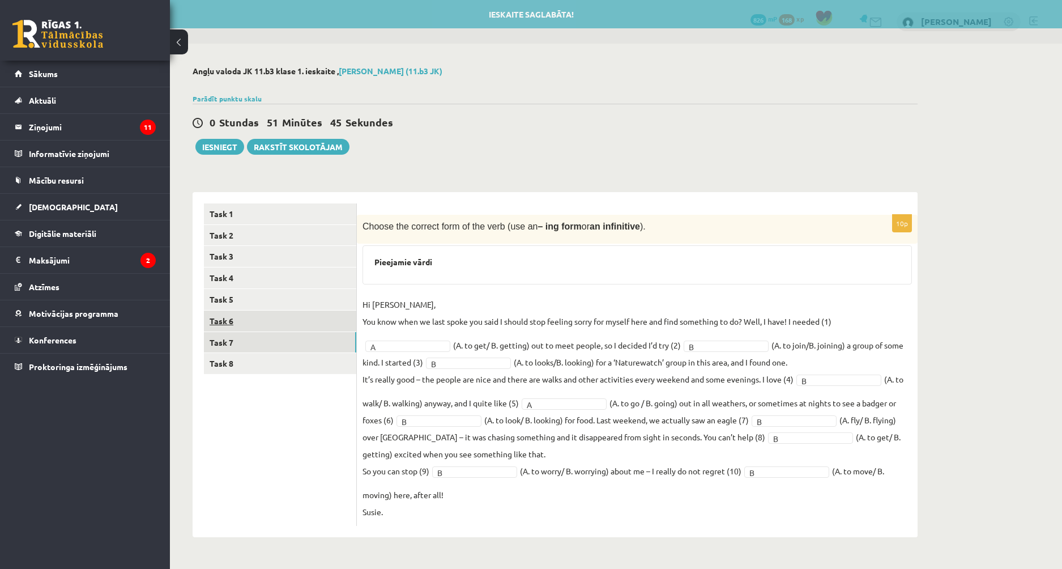
click at [249, 326] on link "Task 6" at bounding box center [280, 320] width 152 height 21
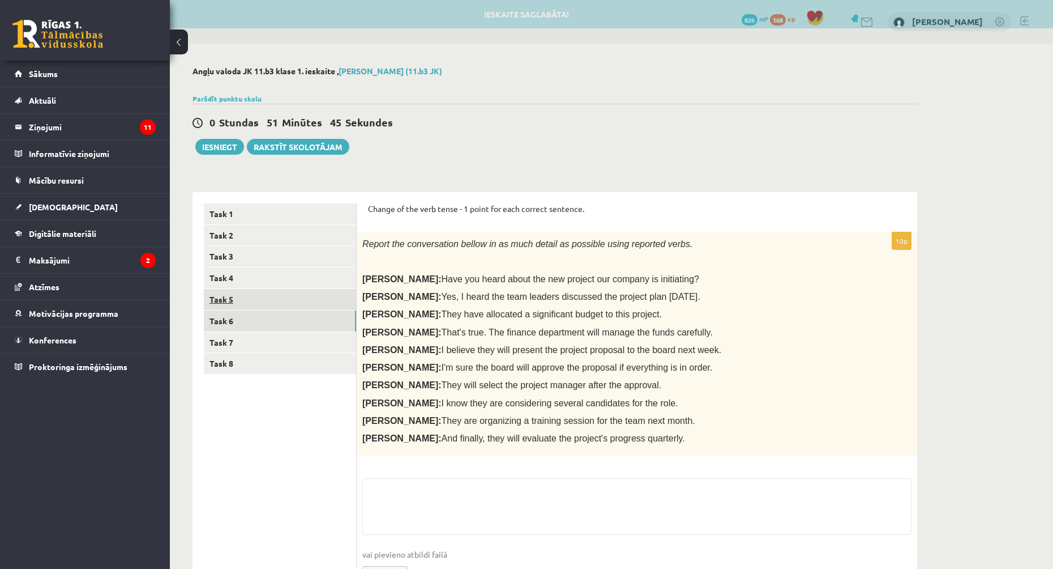
click at [249, 305] on link "Task 5" at bounding box center [280, 299] width 152 height 21
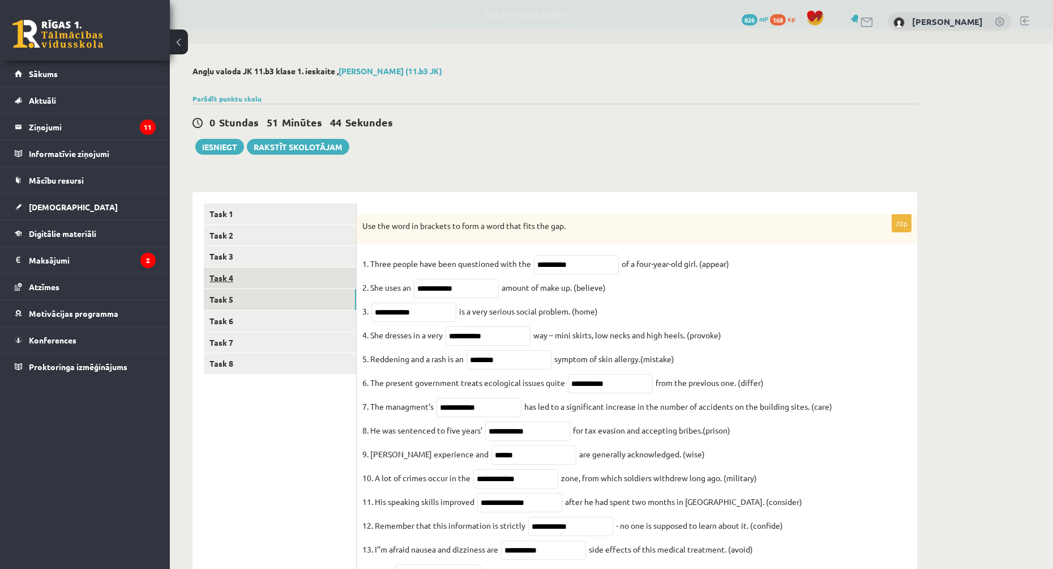
click at [247, 283] on link "Task 4" at bounding box center [280, 277] width 152 height 21
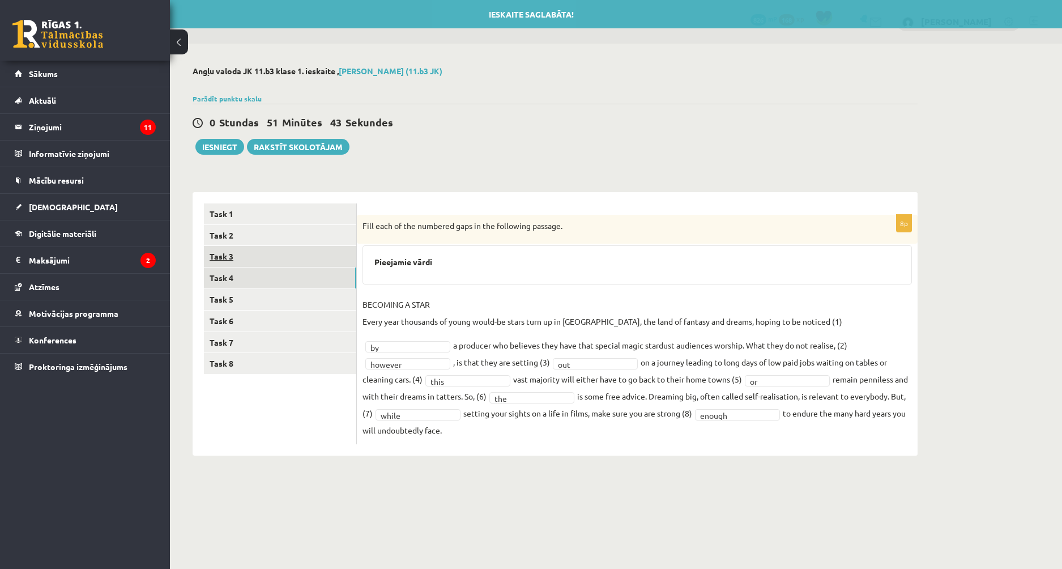
click at [247, 258] on link "Task 3" at bounding box center [280, 256] width 152 height 21
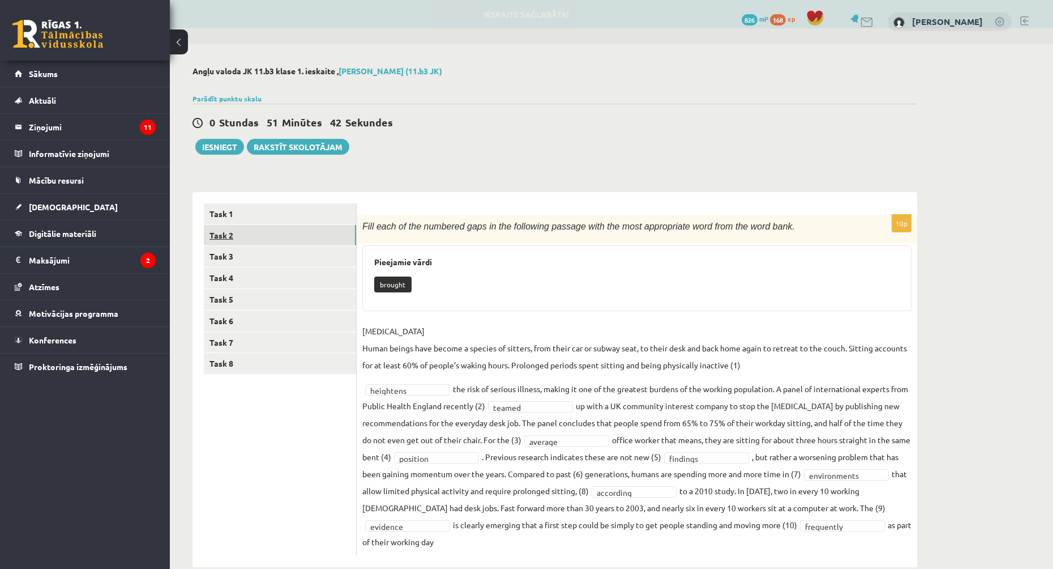
click at [240, 240] on link "Task 2" at bounding box center [280, 235] width 152 height 21
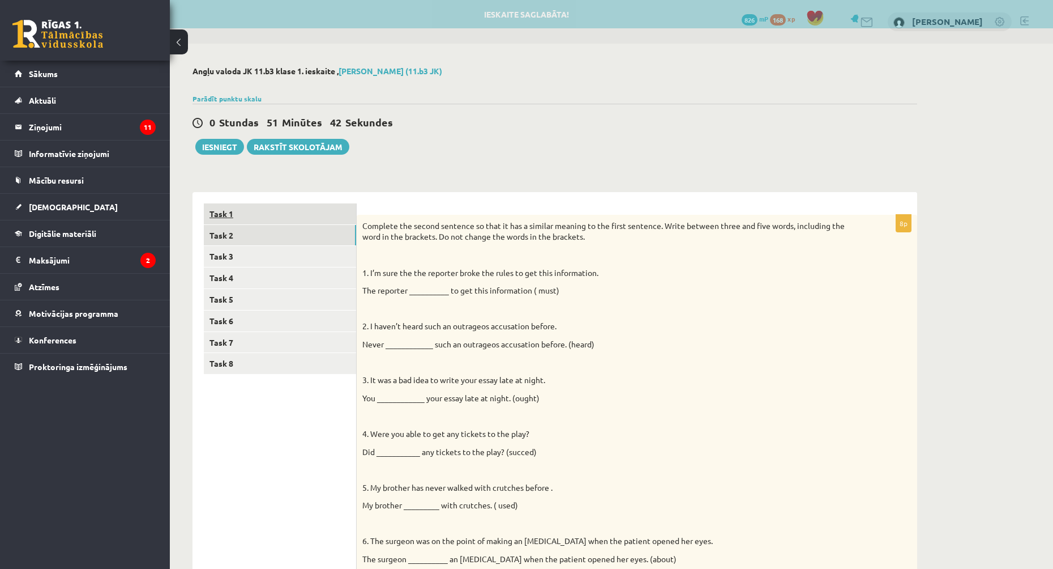
click at [238, 211] on link "Task 1" at bounding box center [280, 213] width 152 height 21
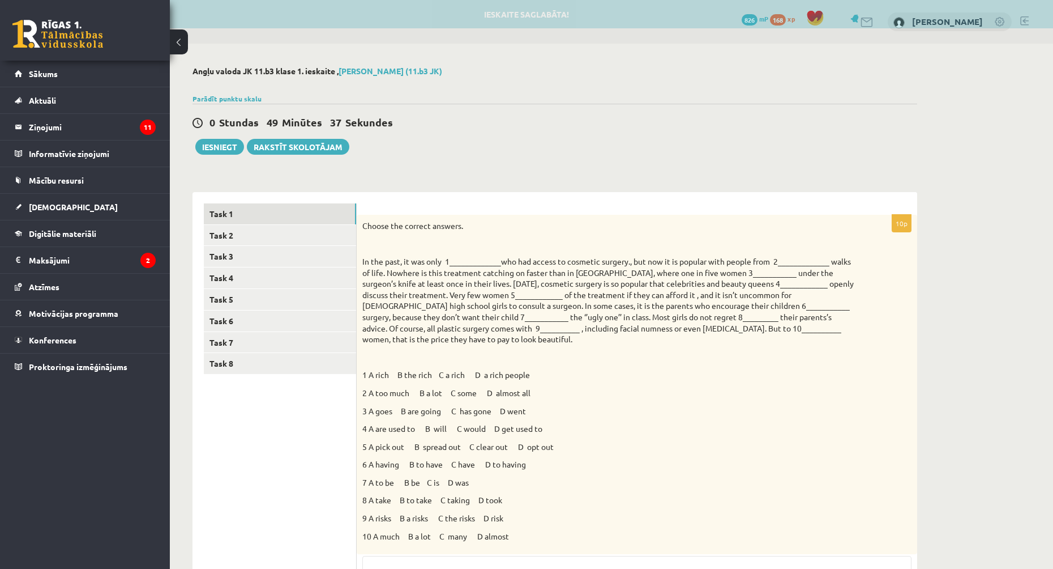
click at [447, 120] on div "0 Stundas 49 Minūtes 37 Sekundes" at bounding box center [555, 123] width 725 height 15
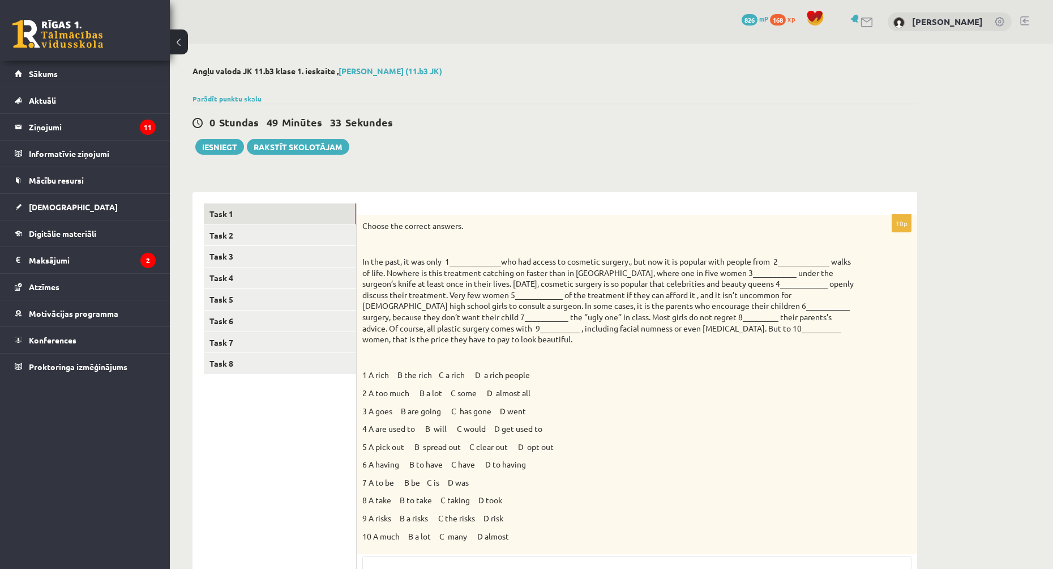
click at [473, 141] on div "0 Stundas 49 Minūtes 33 Sekundes Ieskaite saglabāta! Iesniegt Rakstīt skolotājam" at bounding box center [555, 129] width 725 height 51
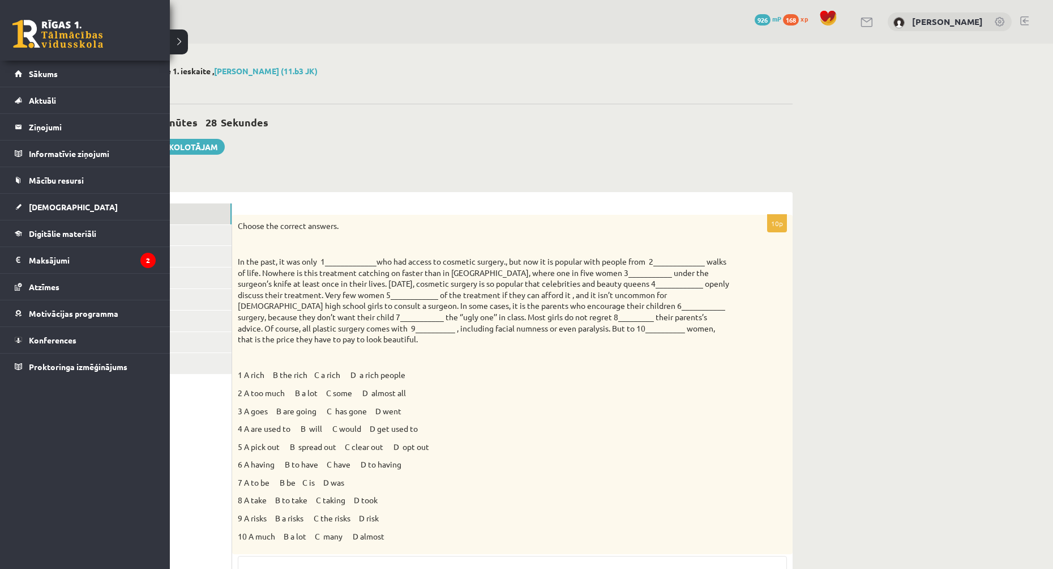
click at [45, 39] on link at bounding box center [57, 34] width 91 height 28
click at [178, 44] on div "Angļu valoda JK 11.b3 klase 1. ieskaite , Ēriks Rudzāts (11.b3 JK) Parādīt punk…" at bounding box center [430, 477] width 770 height 867
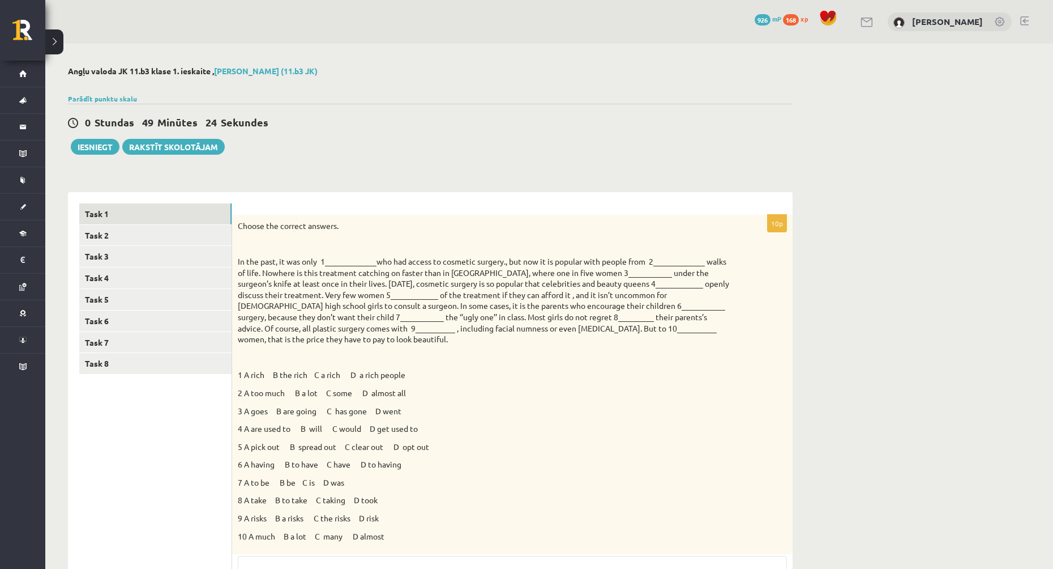
click at [61, 44] on button at bounding box center [54, 41] width 18 height 25
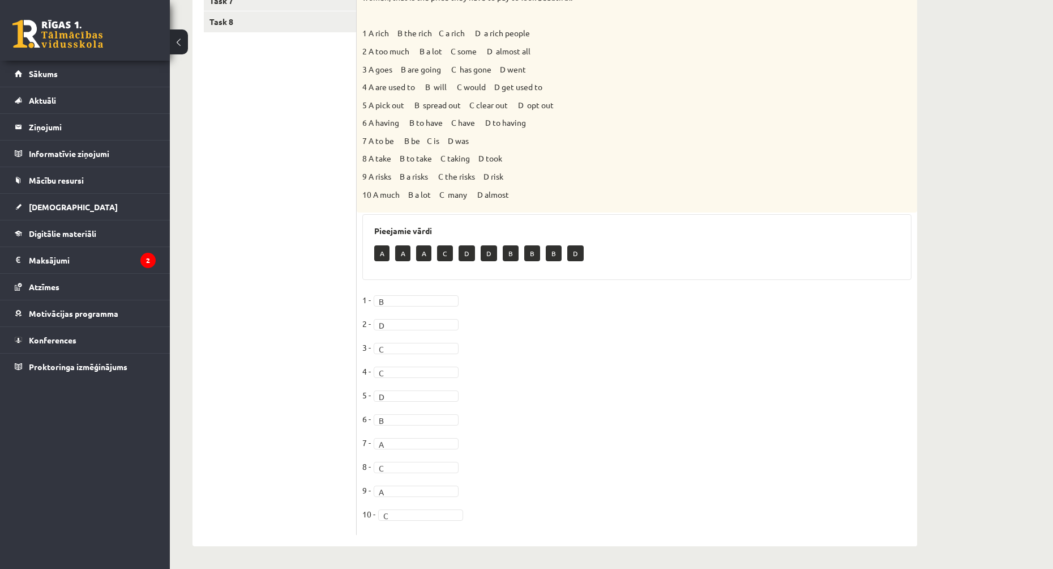
scroll to position [172, 0]
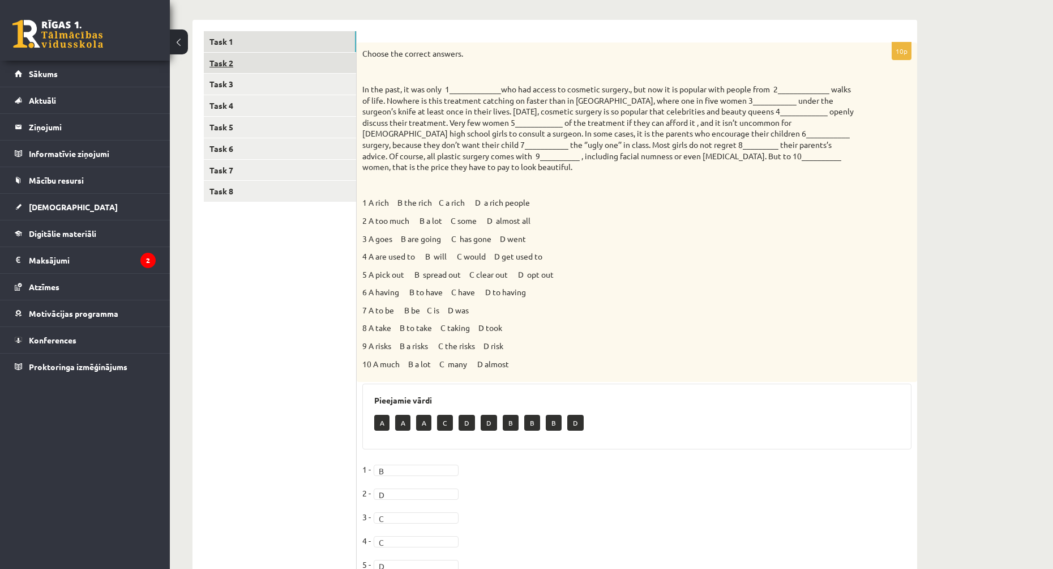
click at [246, 70] on link "Task 2" at bounding box center [280, 63] width 152 height 21
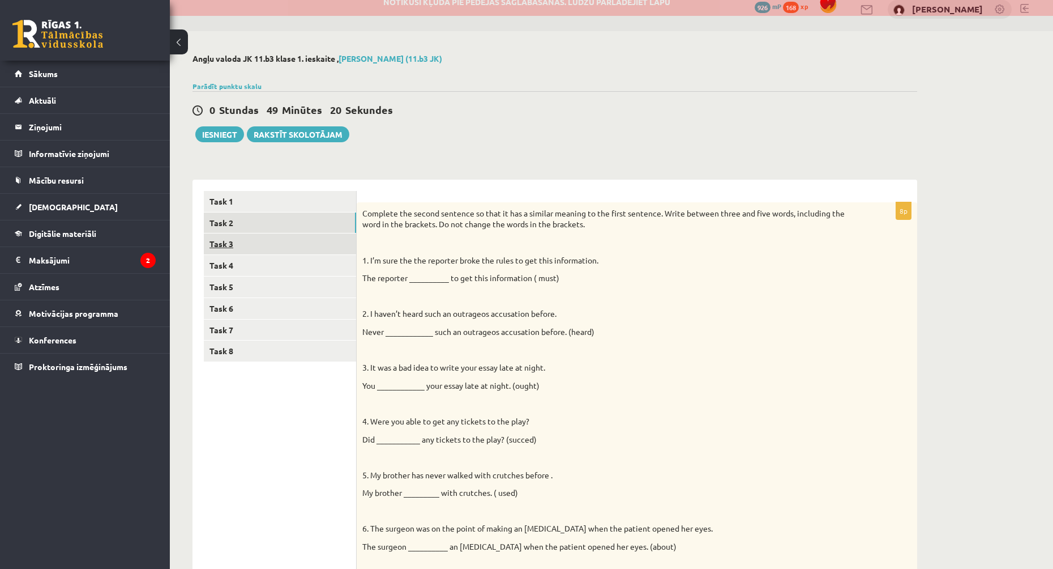
scroll to position [0, 0]
click at [232, 249] on link "Task 3" at bounding box center [280, 243] width 152 height 21
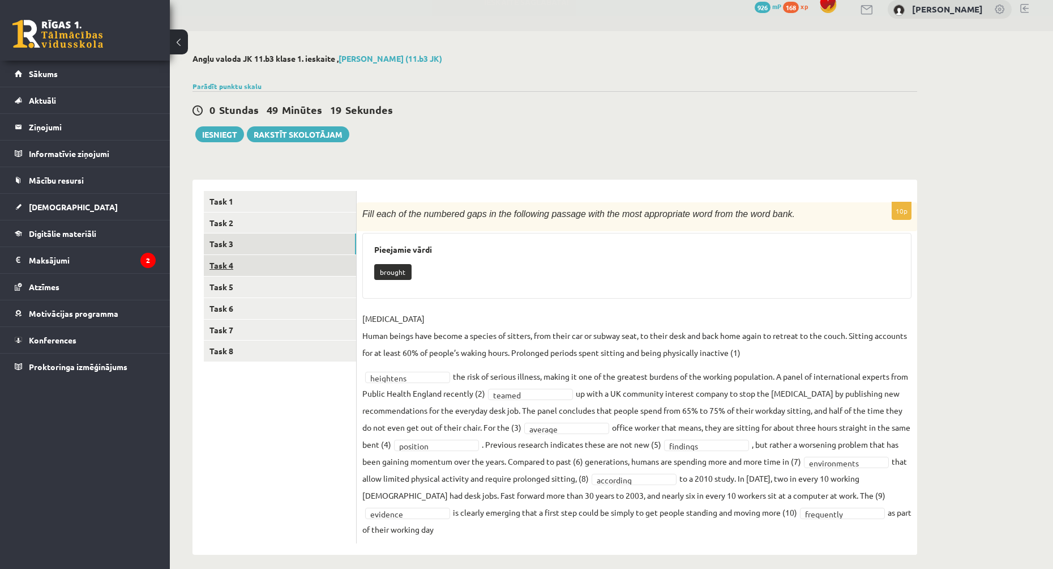
scroll to position [22, 0]
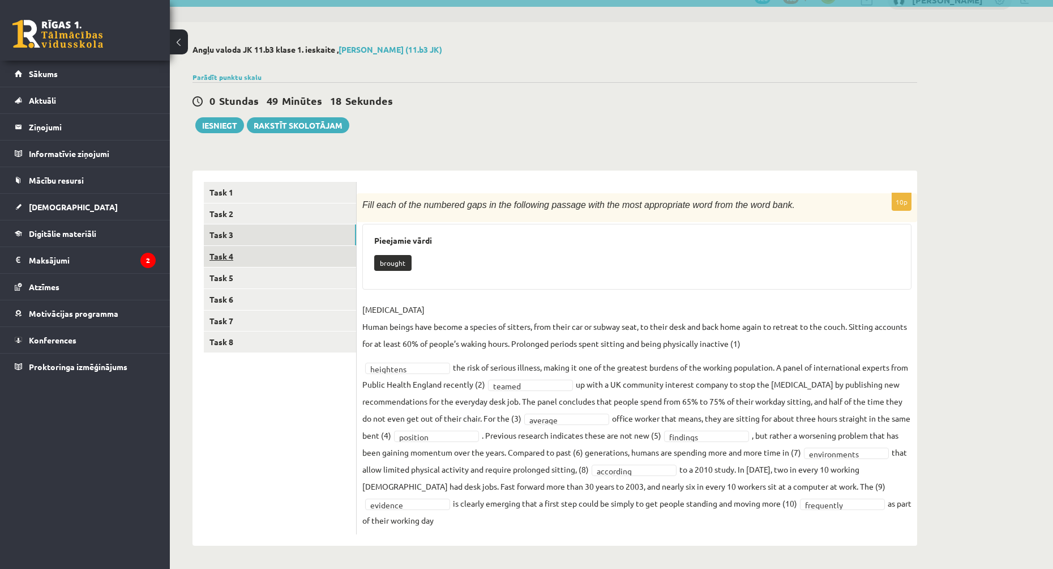
click at [246, 259] on link "Task 4" at bounding box center [280, 256] width 152 height 21
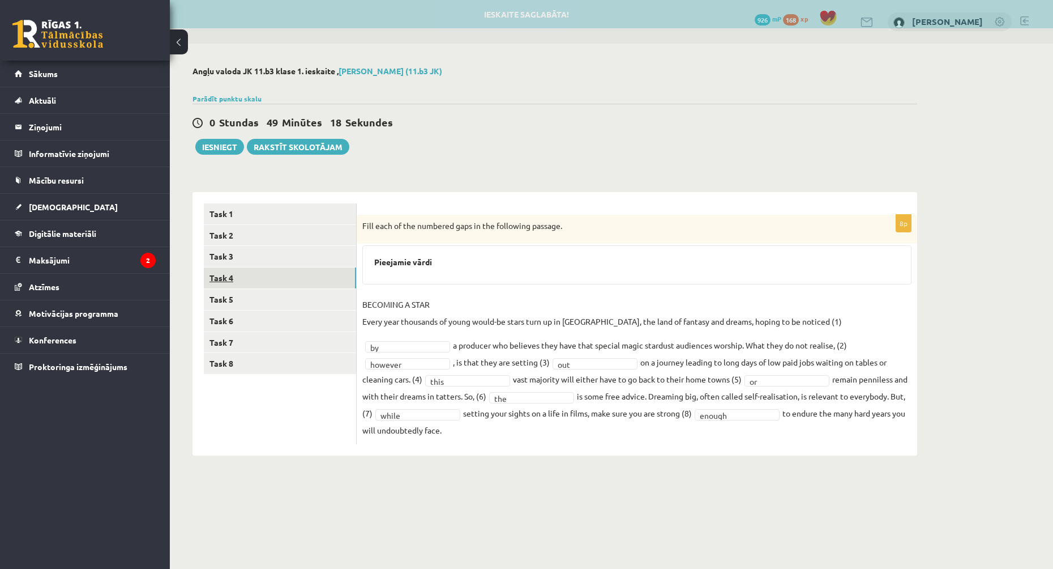
scroll to position [0, 0]
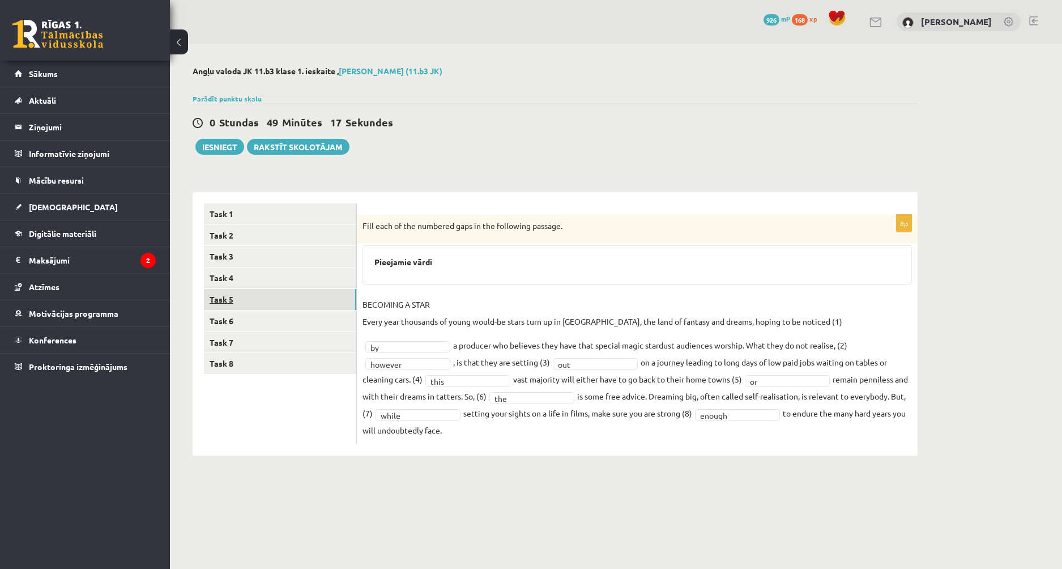
click at [272, 300] on link "Task 5" at bounding box center [280, 299] width 152 height 21
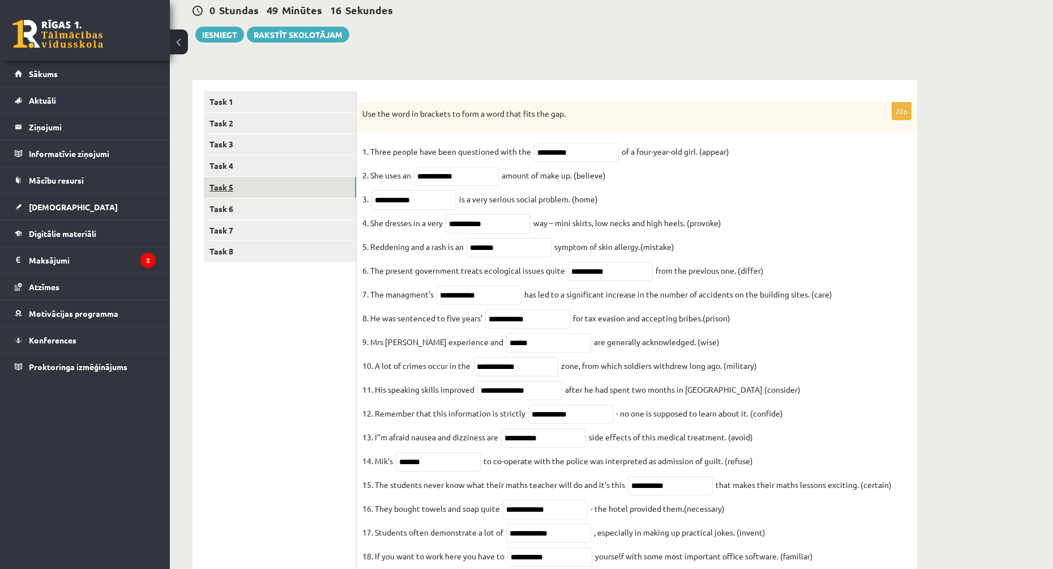
scroll to position [56, 0]
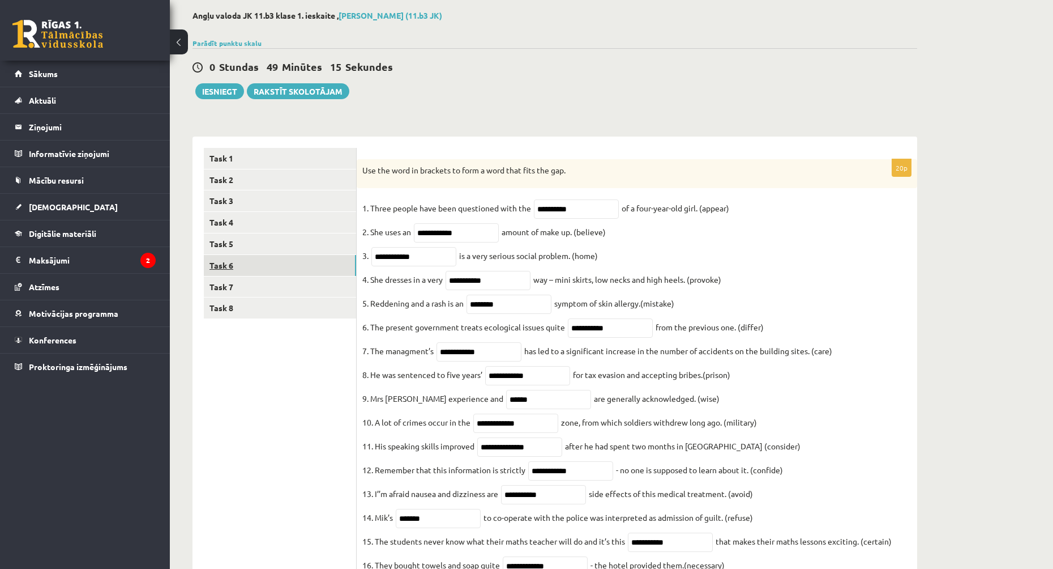
click at [251, 267] on link "Task 6" at bounding box center [280, 265] width 152 height 21
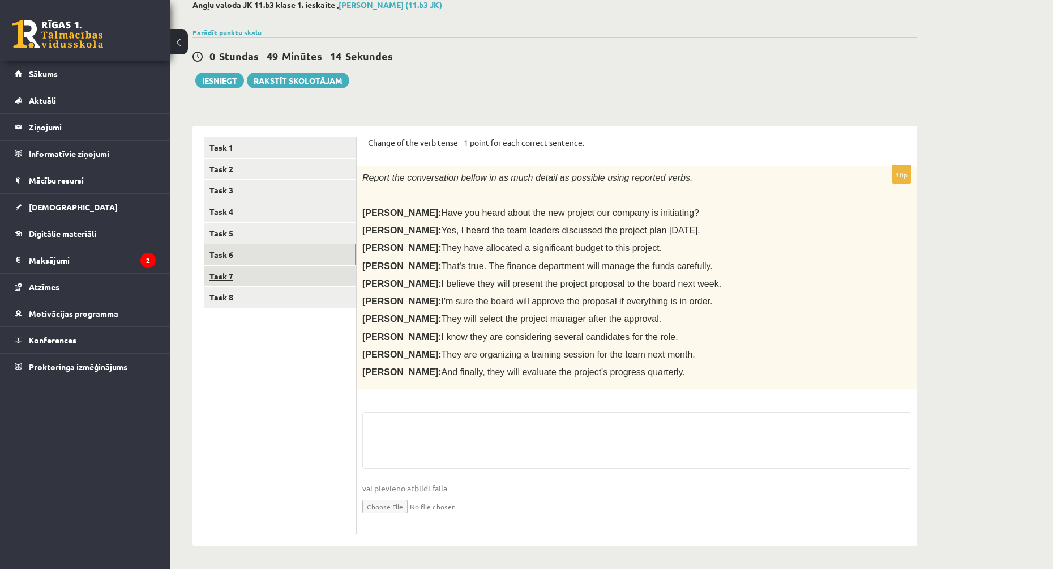
click at [253, 270] on link "Task 7" at bounding box center [280, 276] width 152 height 21
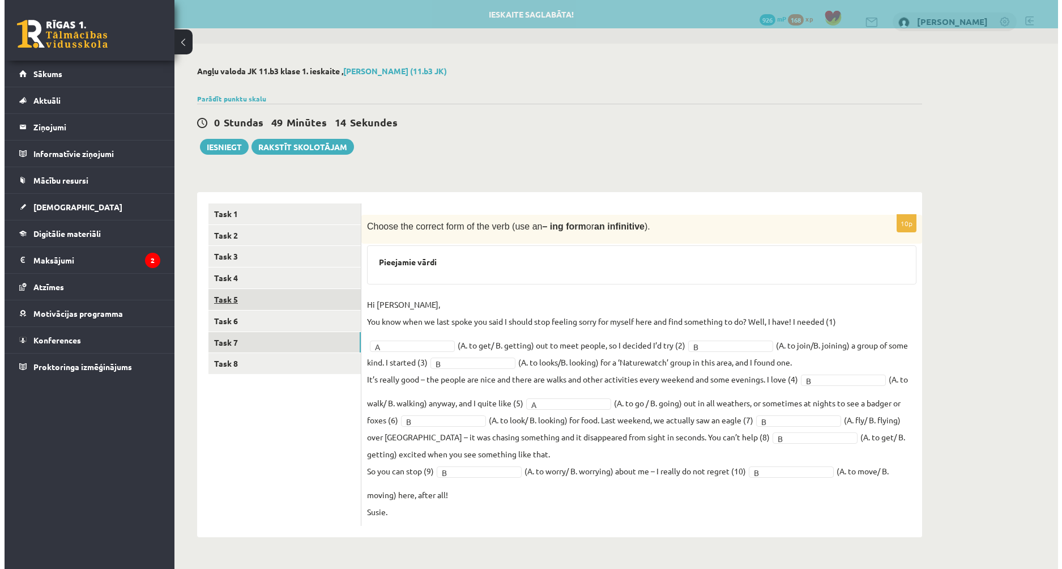
scroll to position [0, 0]
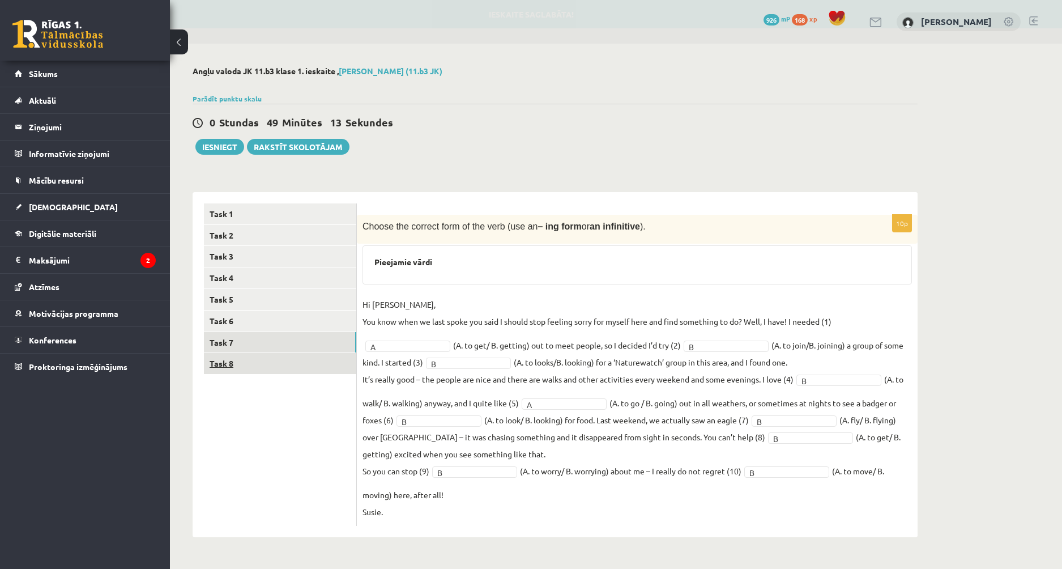
click at [253, 362] on link "Task 8" at bounding box center [280, 363] width 152 height 21
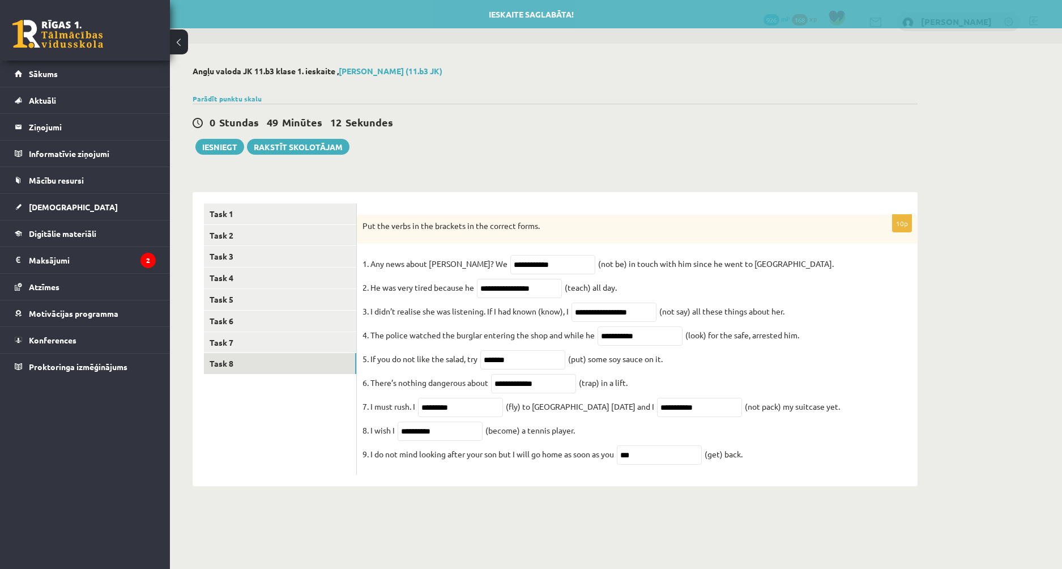
click at [483, 174] on div "Angļu valoda JK 11.b3 klase 1. ieskaite , Ēriks Rudzāts (11.b3 JK) Parādīt punk…" at bounding box center [555, 276] width 770 height 465
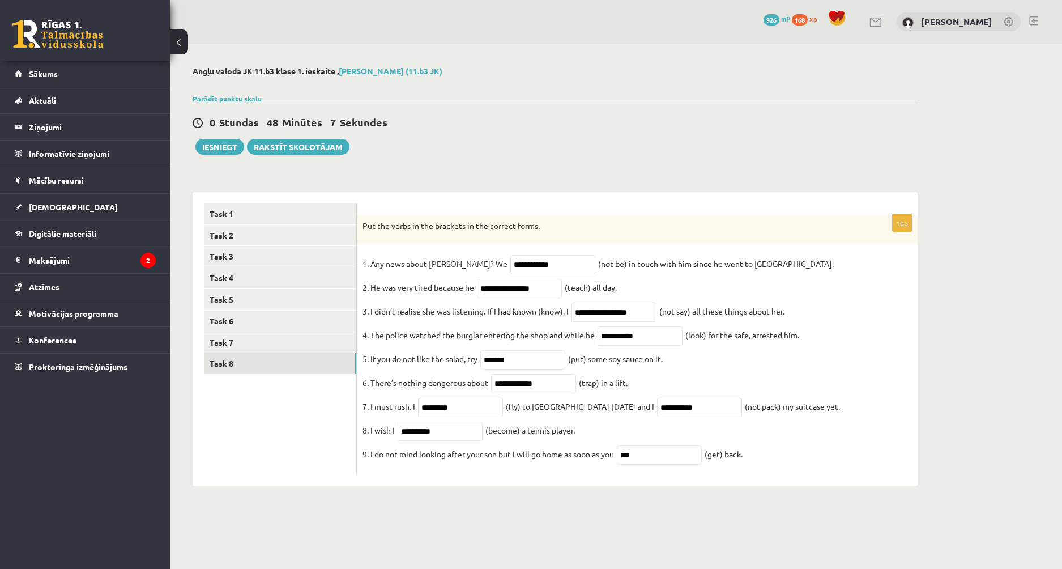
click at [549, 130] on div "0 Stundas 48 Minūtes 7 Sekundes" at bounding box center [555, 123] width 725 height 15
click at [453, 197] on div "**********" at bounding box center [637, 339] width 561 height 295
click at [220, 147] on button "Iesniegt" at bounding box center [219, 147] width 49 height 16
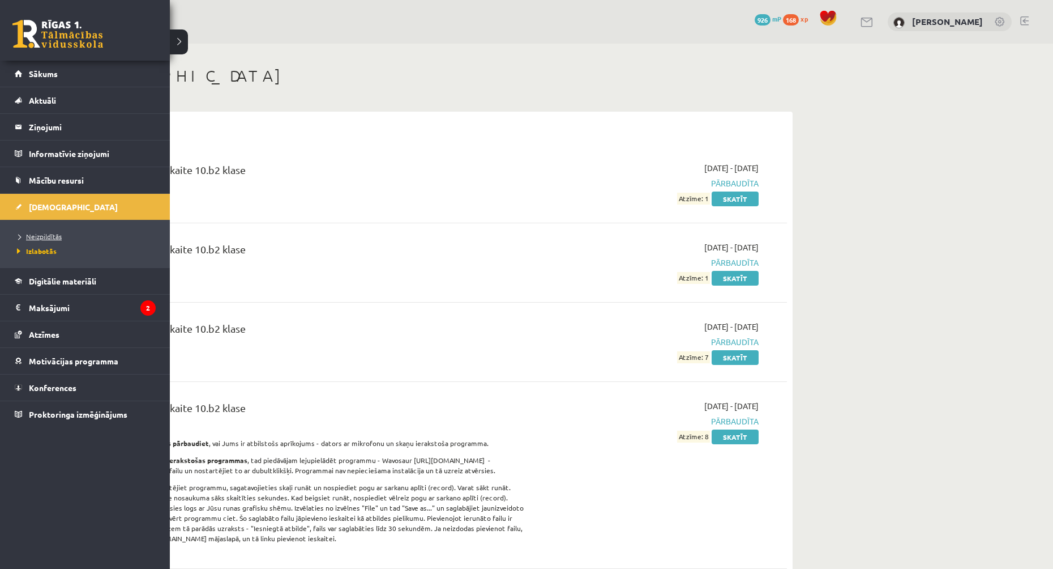
click at [54, 235] on span "Neizpildītās" at bounding box center [38, 236] width 48 height 9
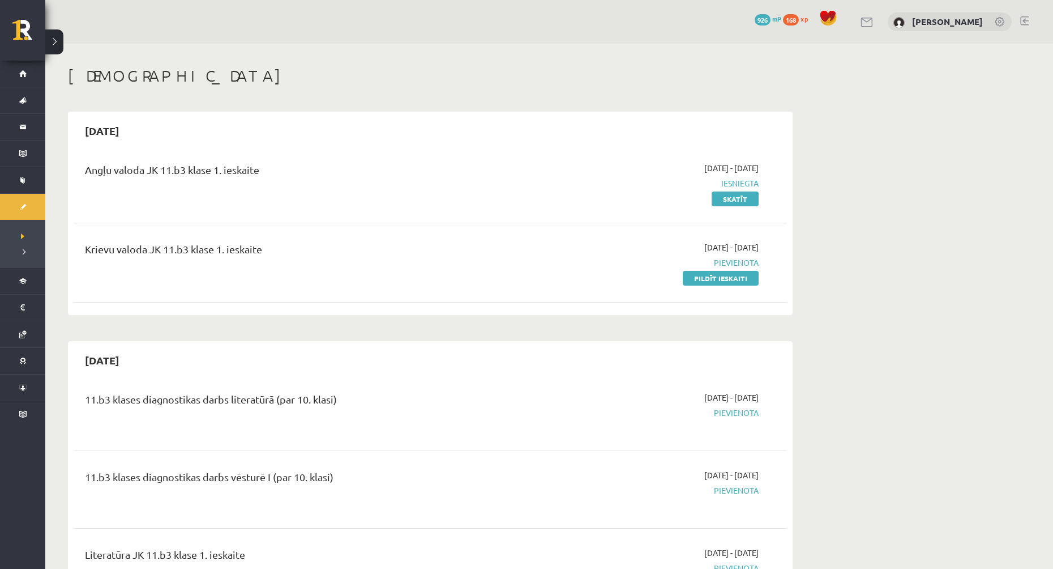
click at [250, 70] on h1 "[DEMOGRAPHIC_DATA]" at bounding box center [430, 75] width 725 height 19
